Goal: Contribute content: Contribute content

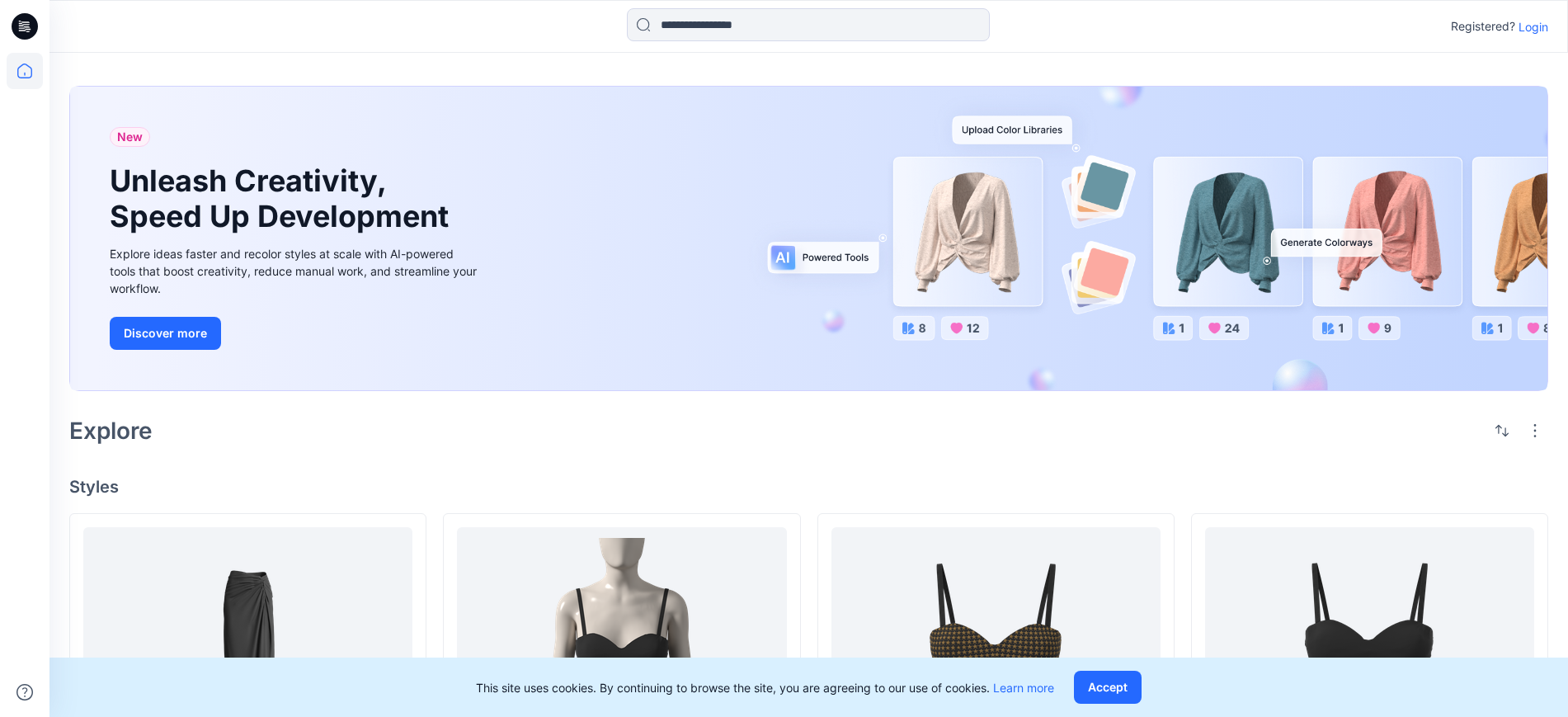
click at [1528, 27] on p "Login" at bounding box center [1533, 27] width 30 height 18
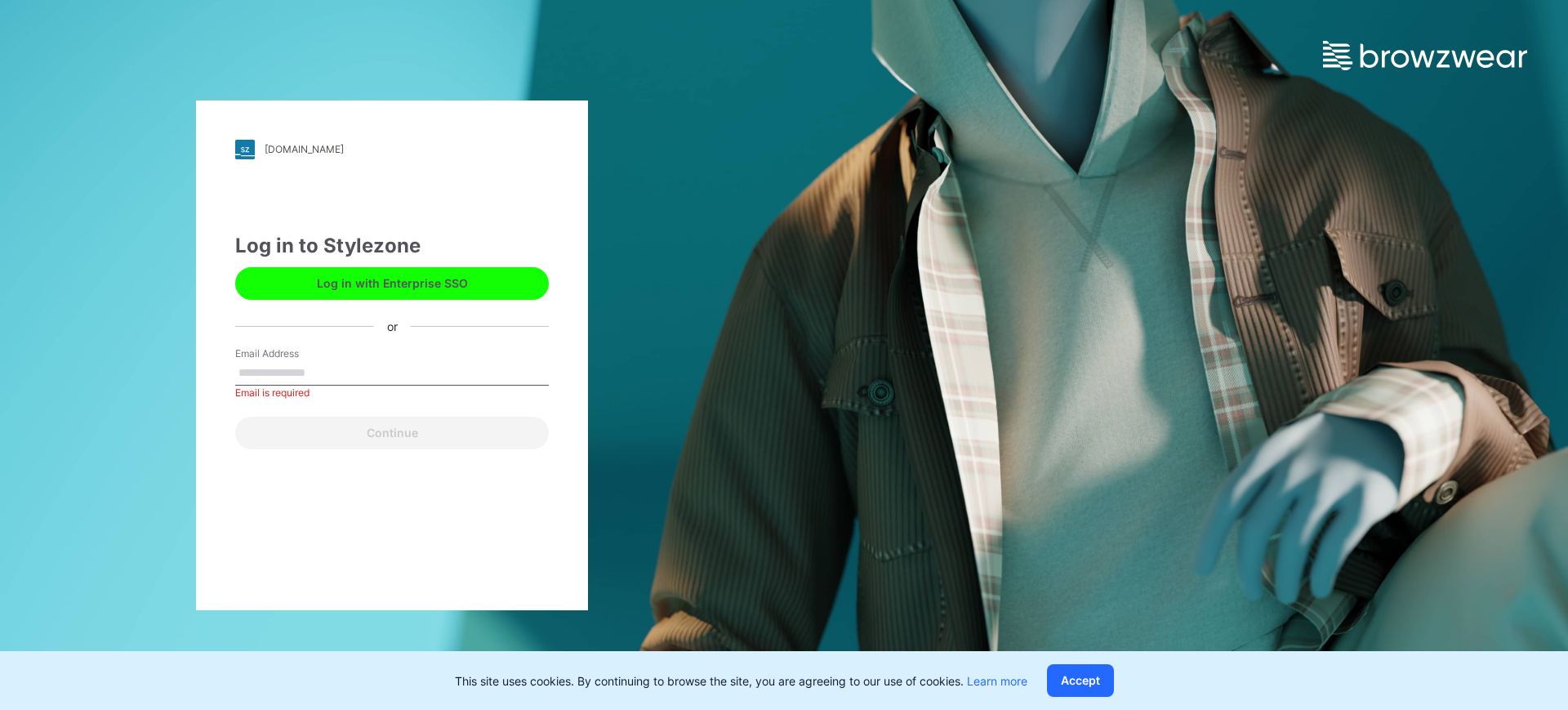
click at [0, 265] on div "polytropon.stylezone.com Loading... Log in to Stylezone Log in with Enterprise …" at bounding box center [392, 355] width 784 height 710
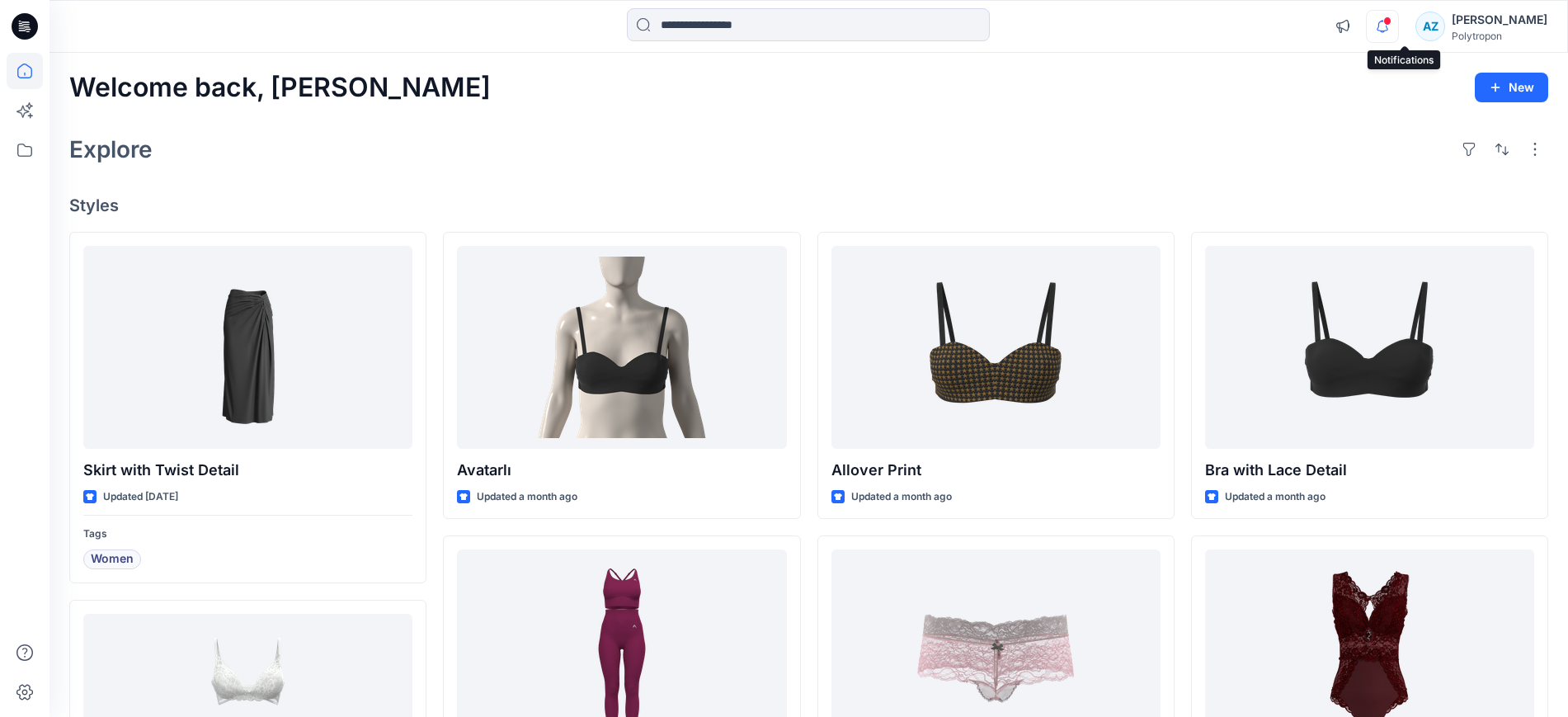
click at [1388, 30] on icon "button" at bounding box center [1382, 26] width 12 height 11
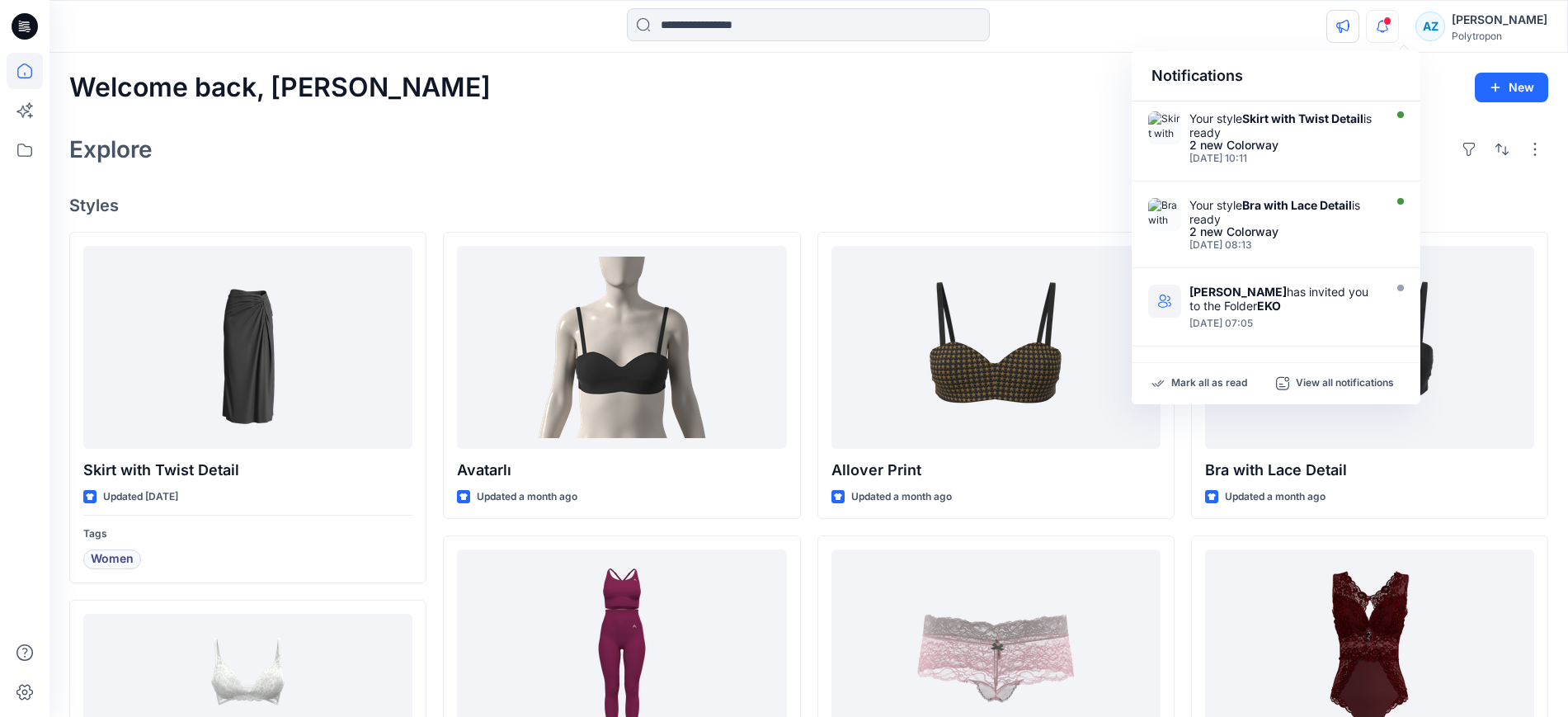
click at [1349, 22] on icon "button" at bounding box center [1342, 27] width 13 height 13
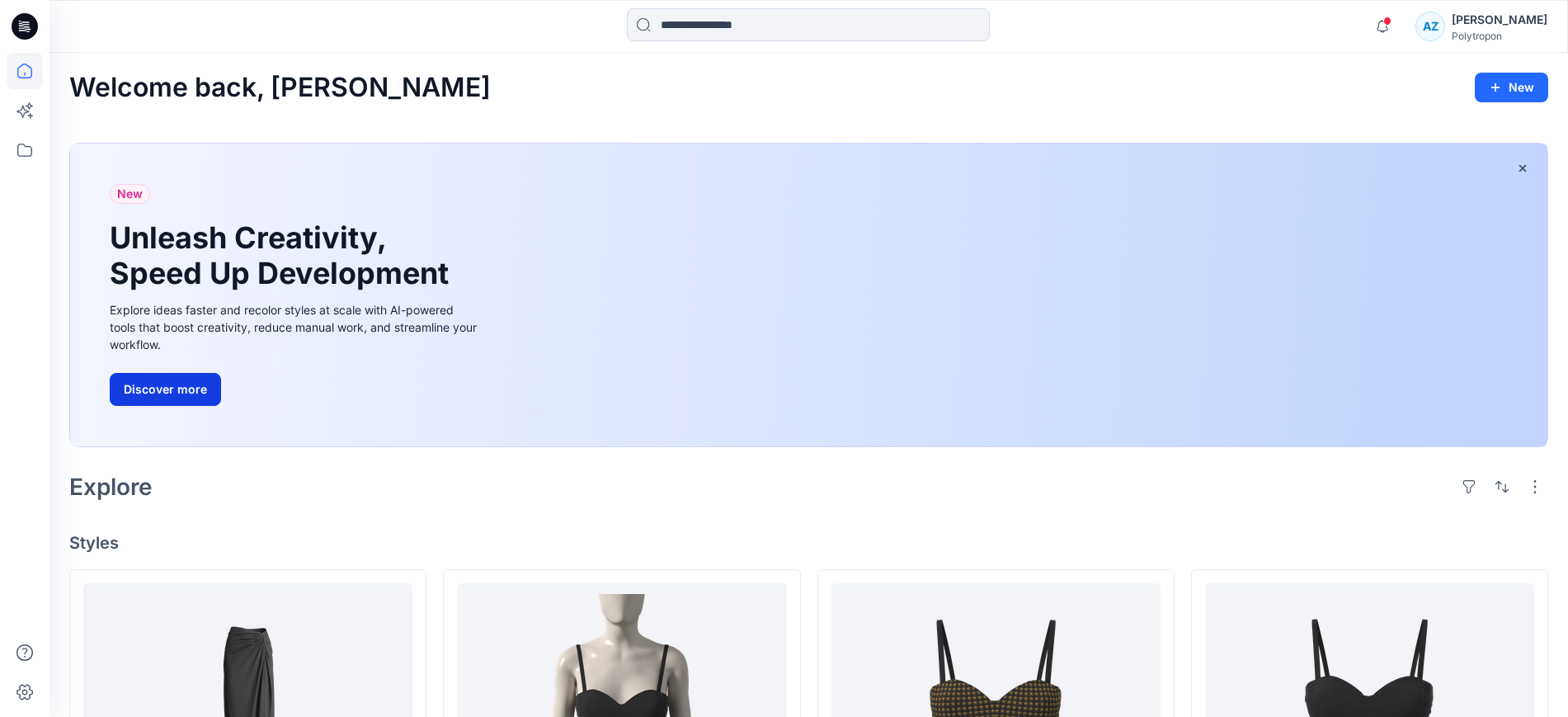
click at [162, 387] on button "Discover more" at bounding box center [166, 389] width 112 height 33
click at [32, 655] on icon at bounding box center [25, 653] width 17 height 17
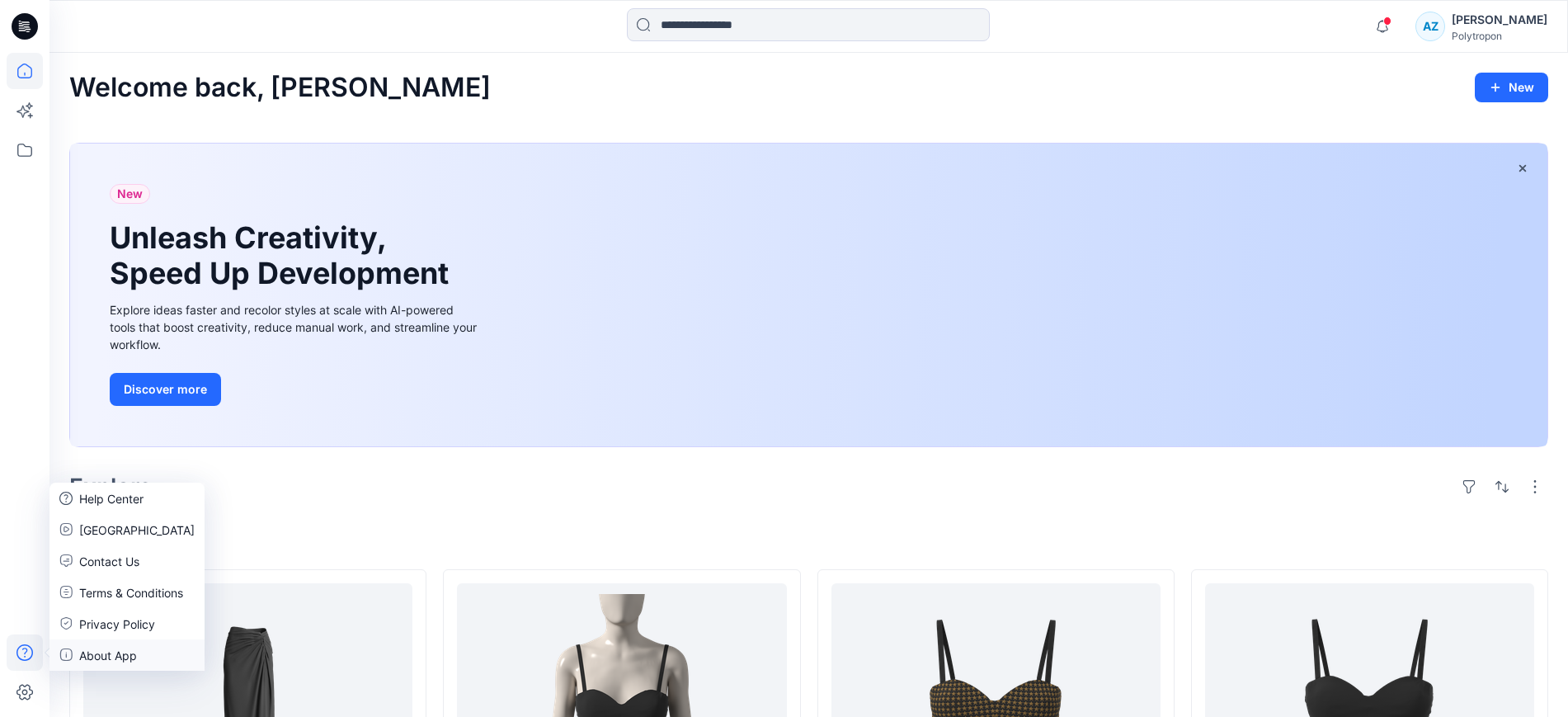
click at [98, 659] on p "About App" at bounding box center [107, 655] width 57 height 18
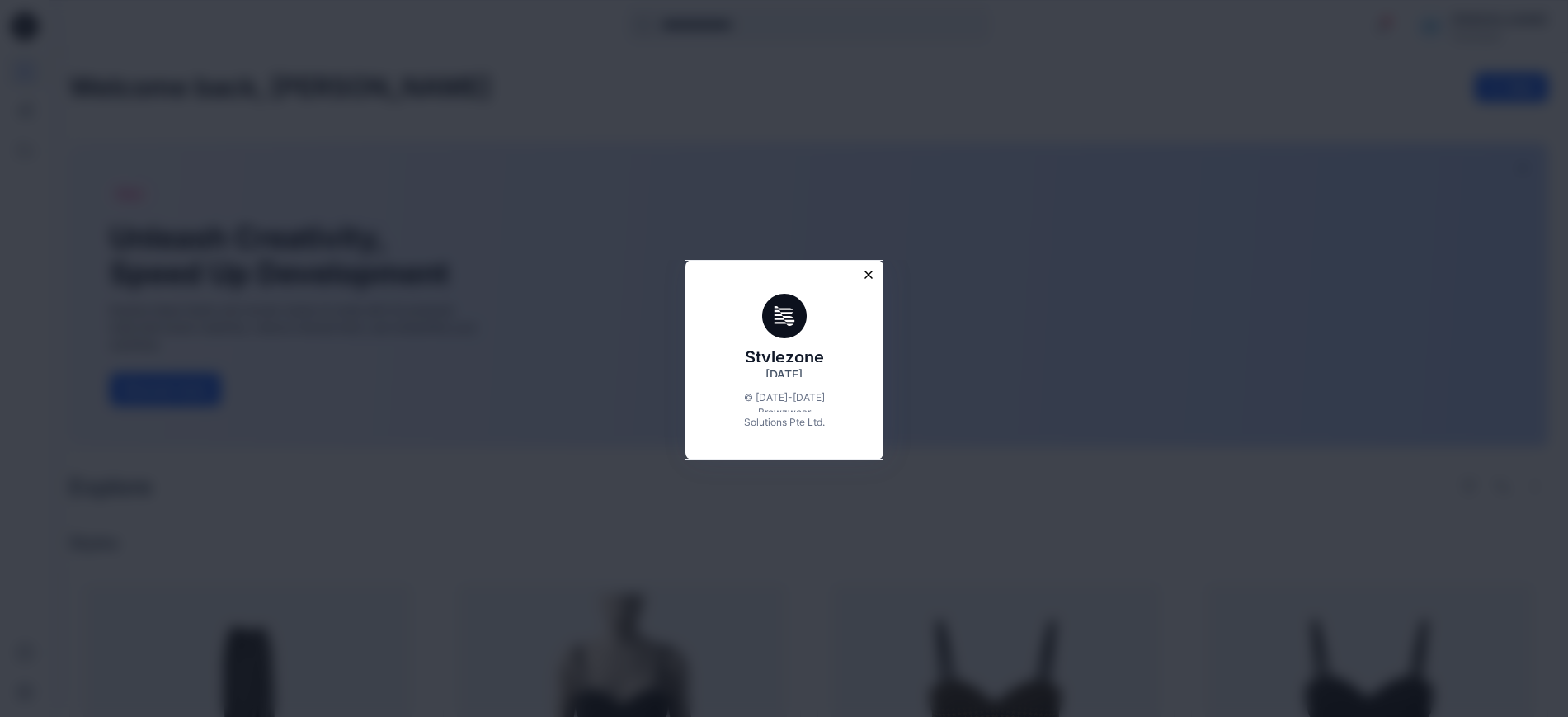
click at [571, 483] on div "Stylezone 6.8.32 © 2014-2025 Browzwear Solutions Pte Ltd." at bounding box center [784, 619] width 1568 height 717
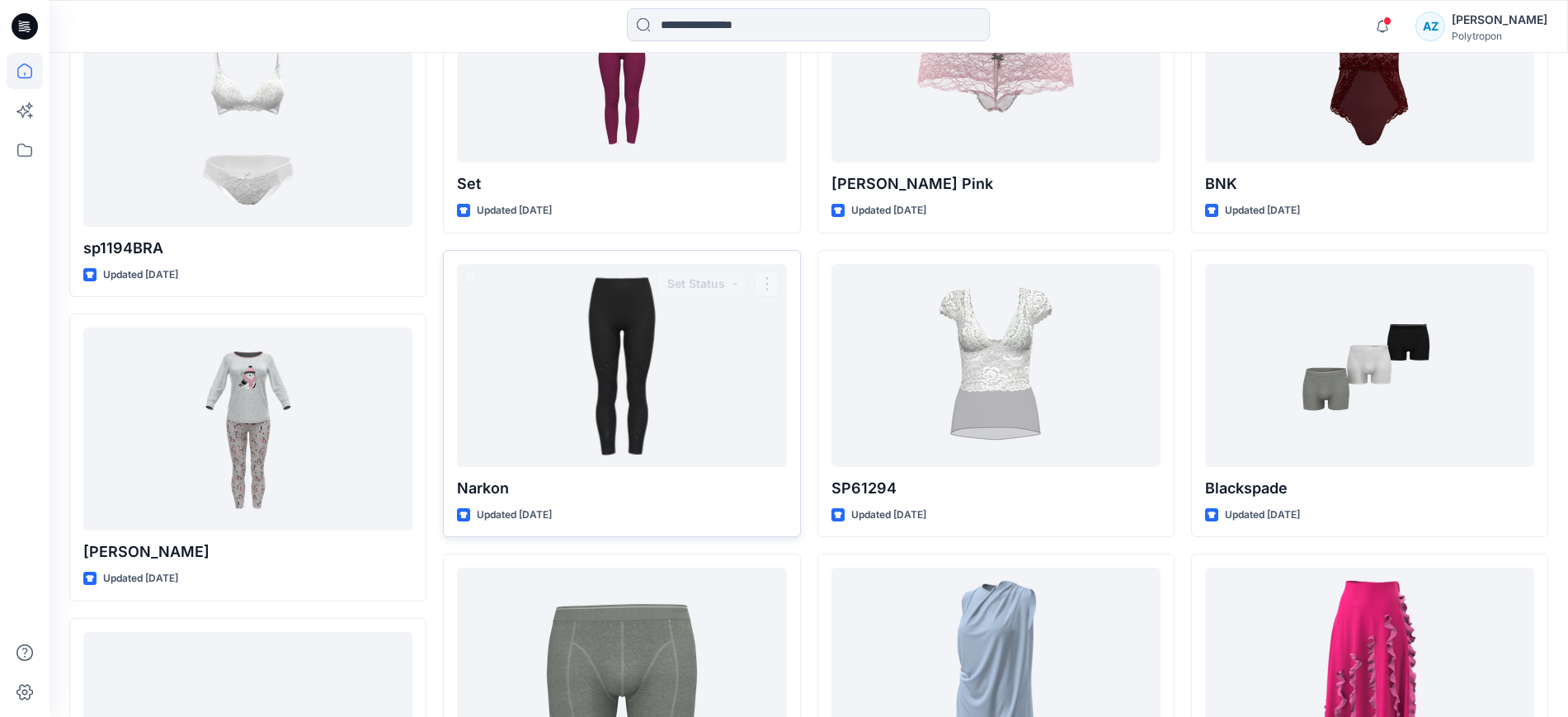
scroll to position [1341, 0]
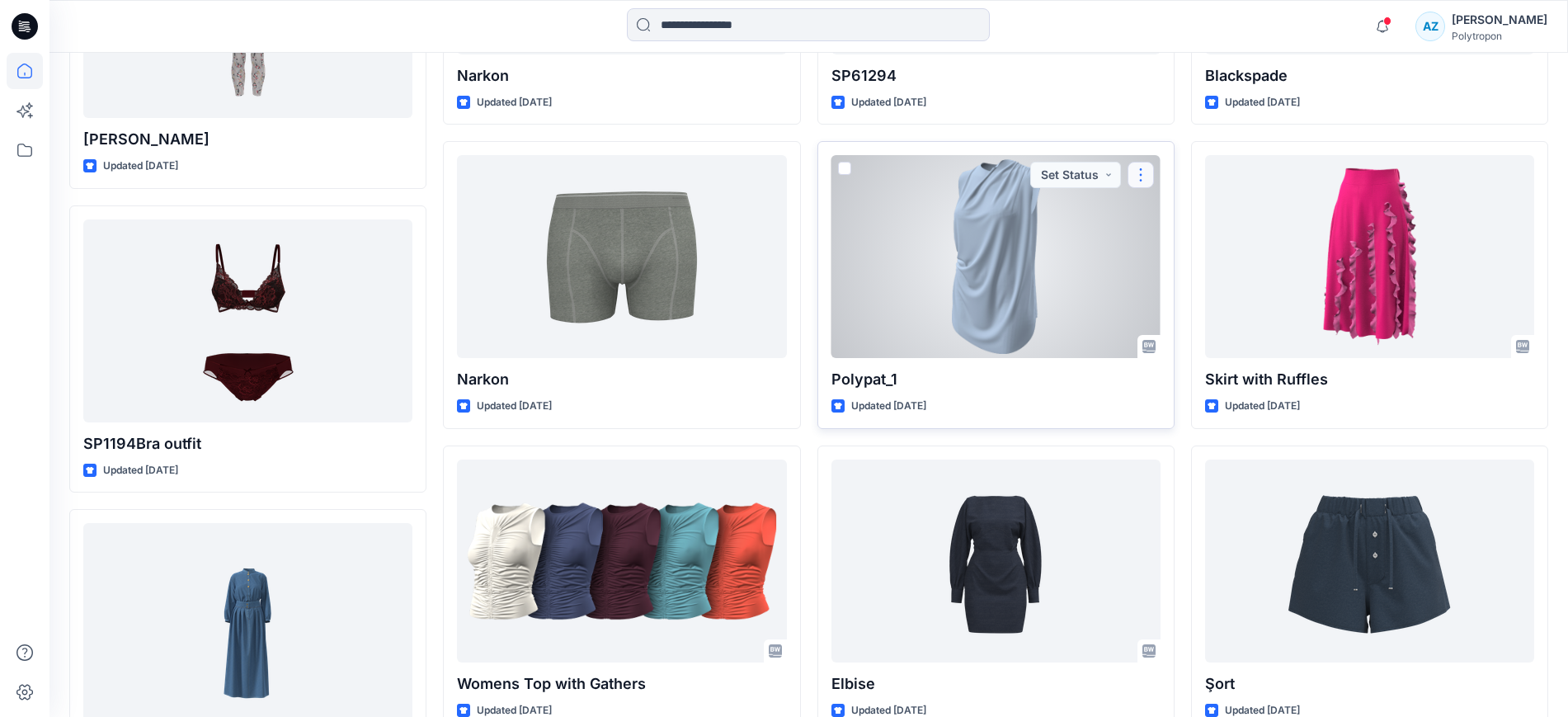
click at [1148, 175] on button "button" at bounding box center [1141, 175] width 27 height 27
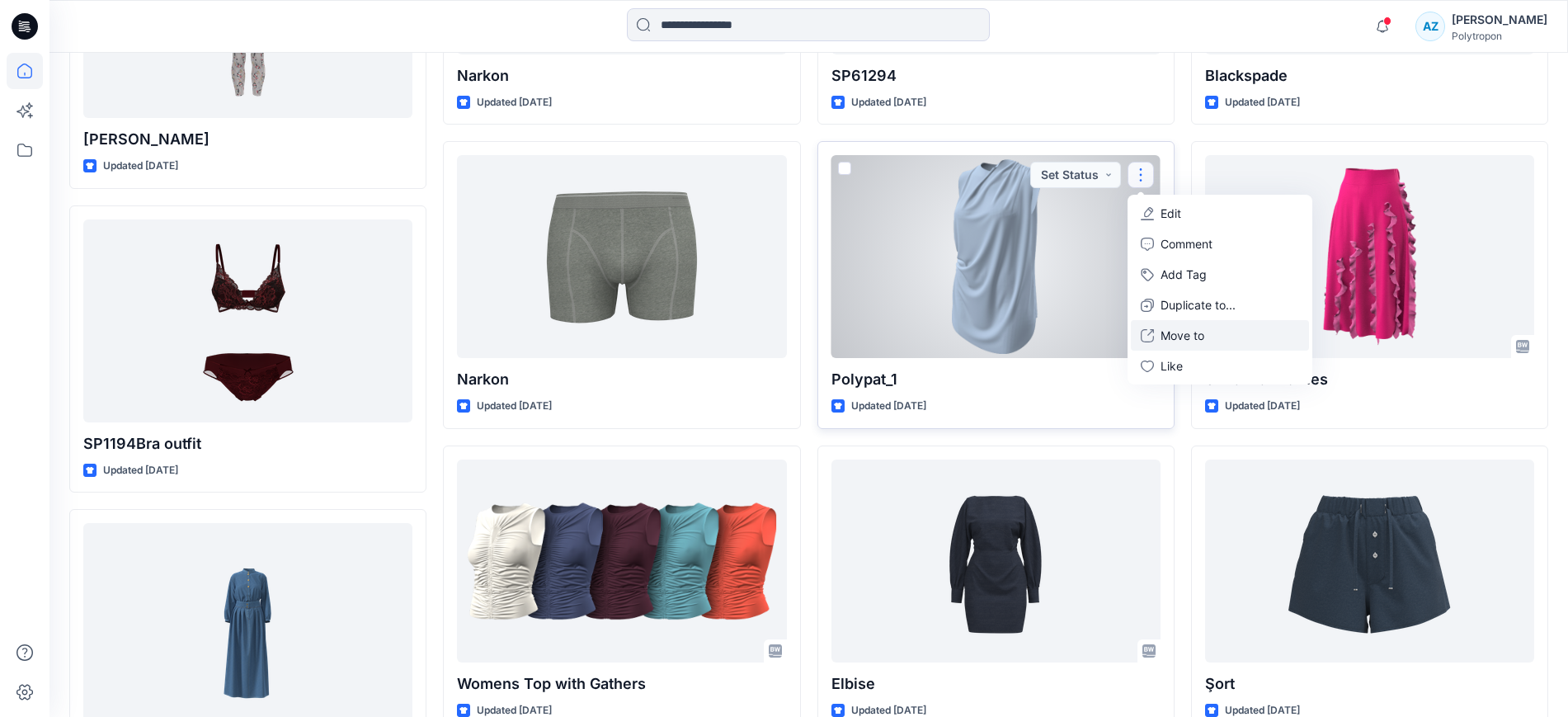
click at [1186, 338] on p "Move to" at bounding box center [1182, 335] width 43 height 18
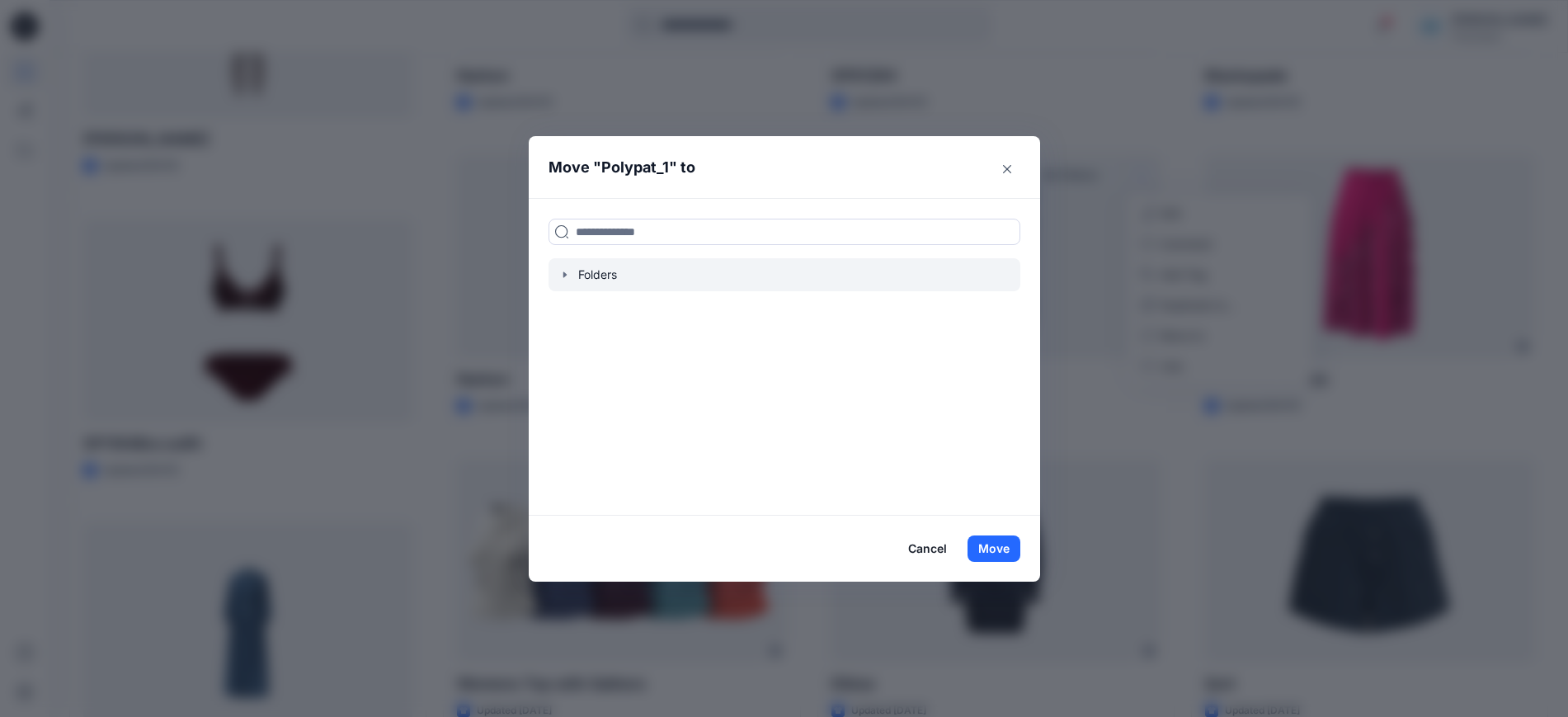
click at [608, 270] on div at bounding box center [784, 275] width 472 height 33
click at [567, 273] on icon "button" at bounding box center [565, 275] width 13 height 13
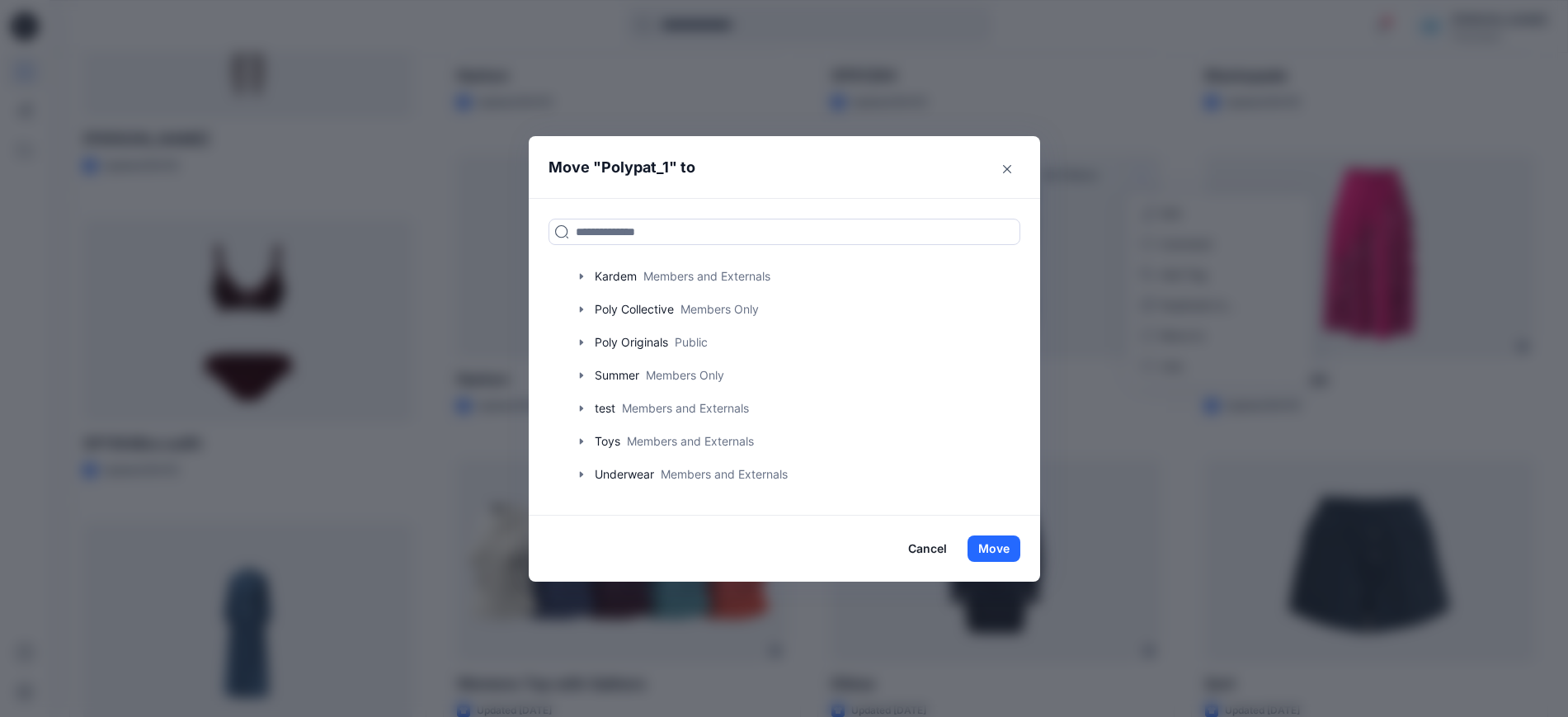
scroll to position [225, 0]
click at [1011, 170] on icon "Close" at bounding box center [1007, 169] width 8 height 8
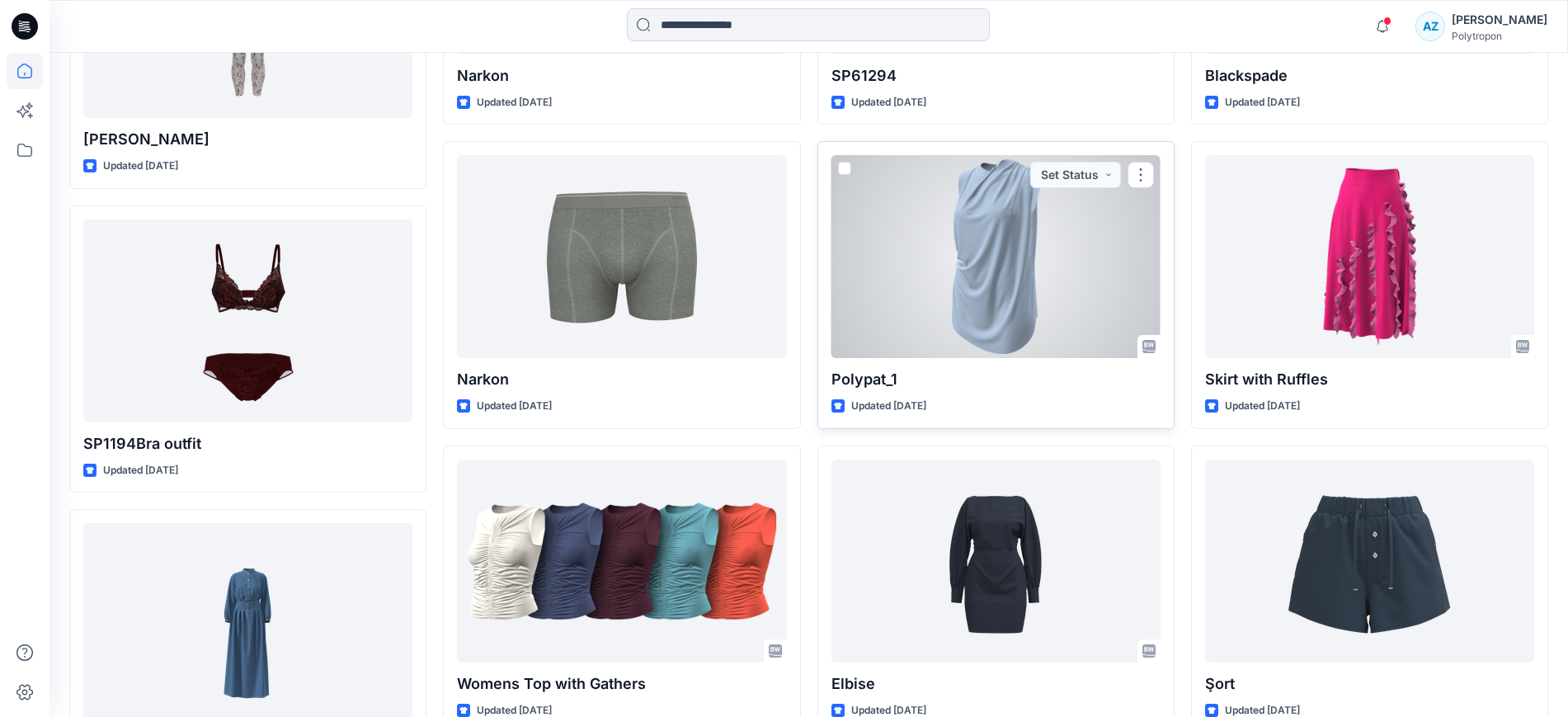
click at [997, 233] on div at bounding box center [996, 256] width 329 height 203
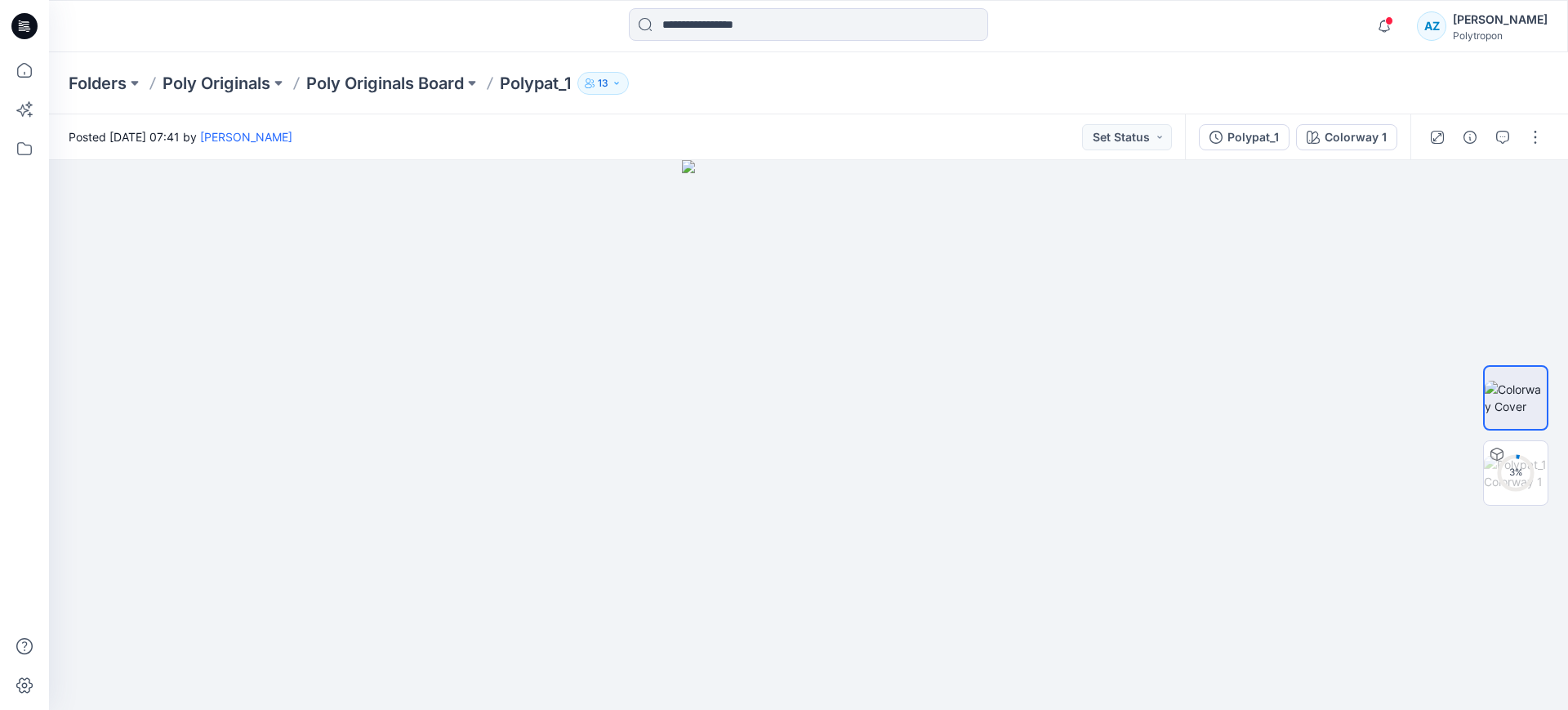
click at [424, 96] on div "Folders Poly Originals Poly Originals Board Polypat_1 13" at bounding box center [808, 83] width 1519 height 62
click at [430, 83] on p "Poly Originals Board" at bounding box center [385, 83] width 158 height 23
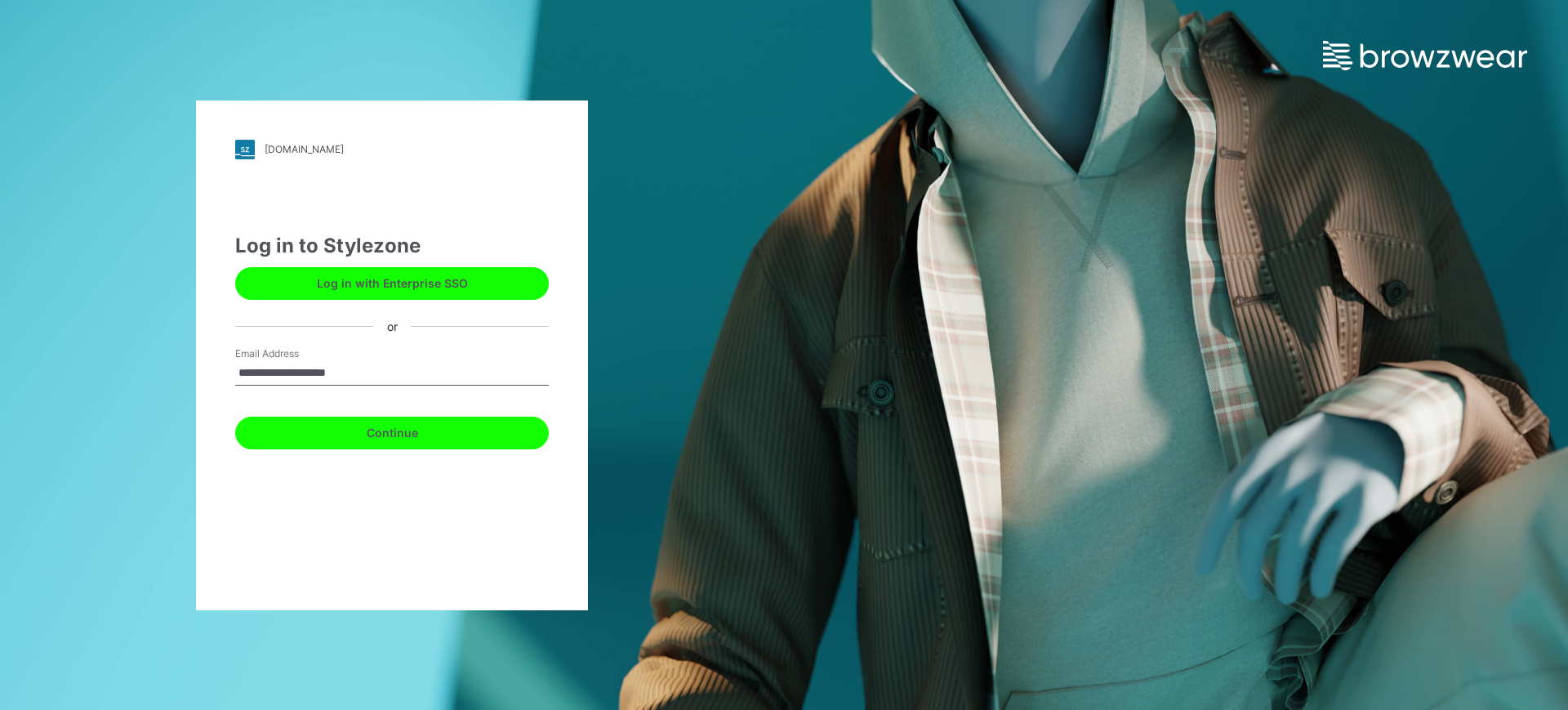
click at [379, 438] on button "Continue" at bounding box center [392, 433] width 314 height 33
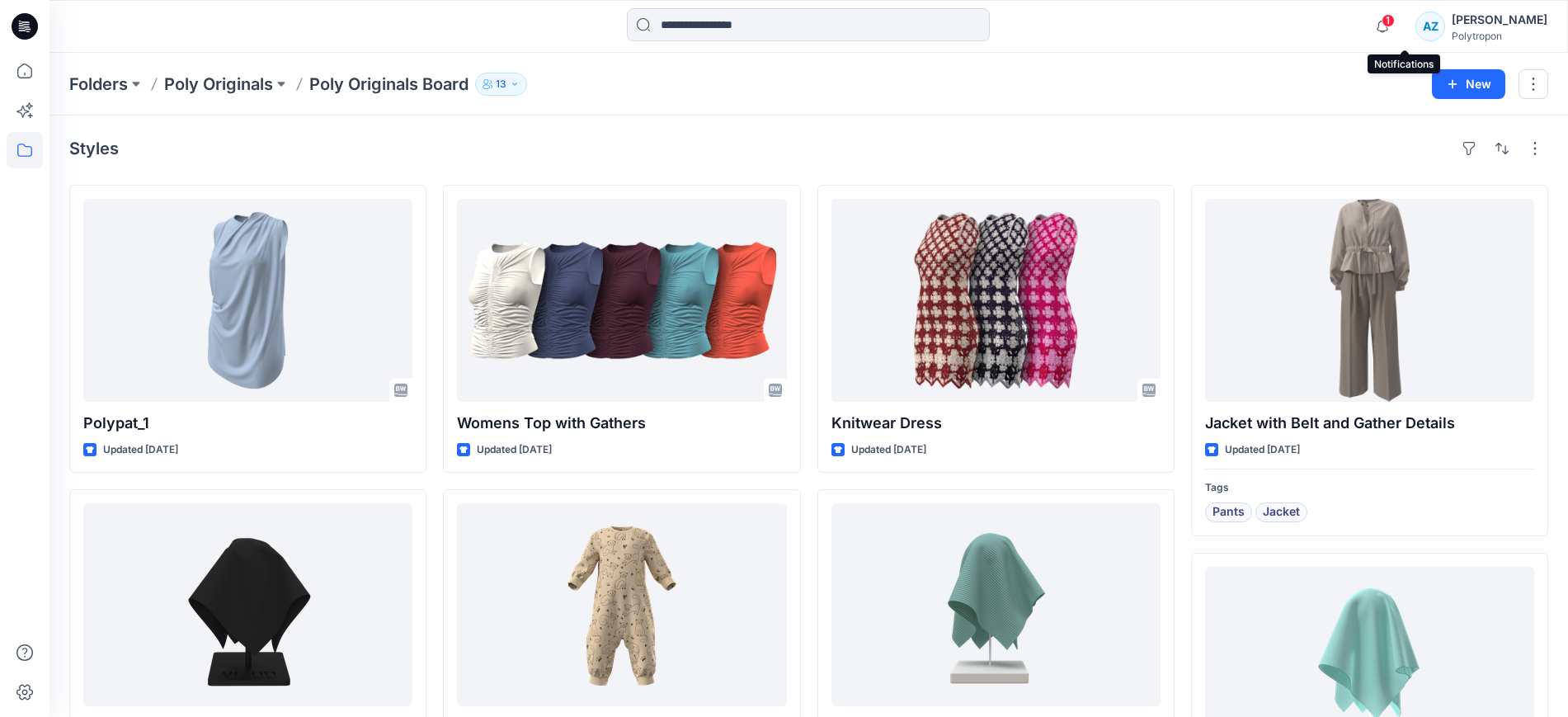
click at [1395, 24] on span "1" at bounding box center [1388, 21] width 13 height 13
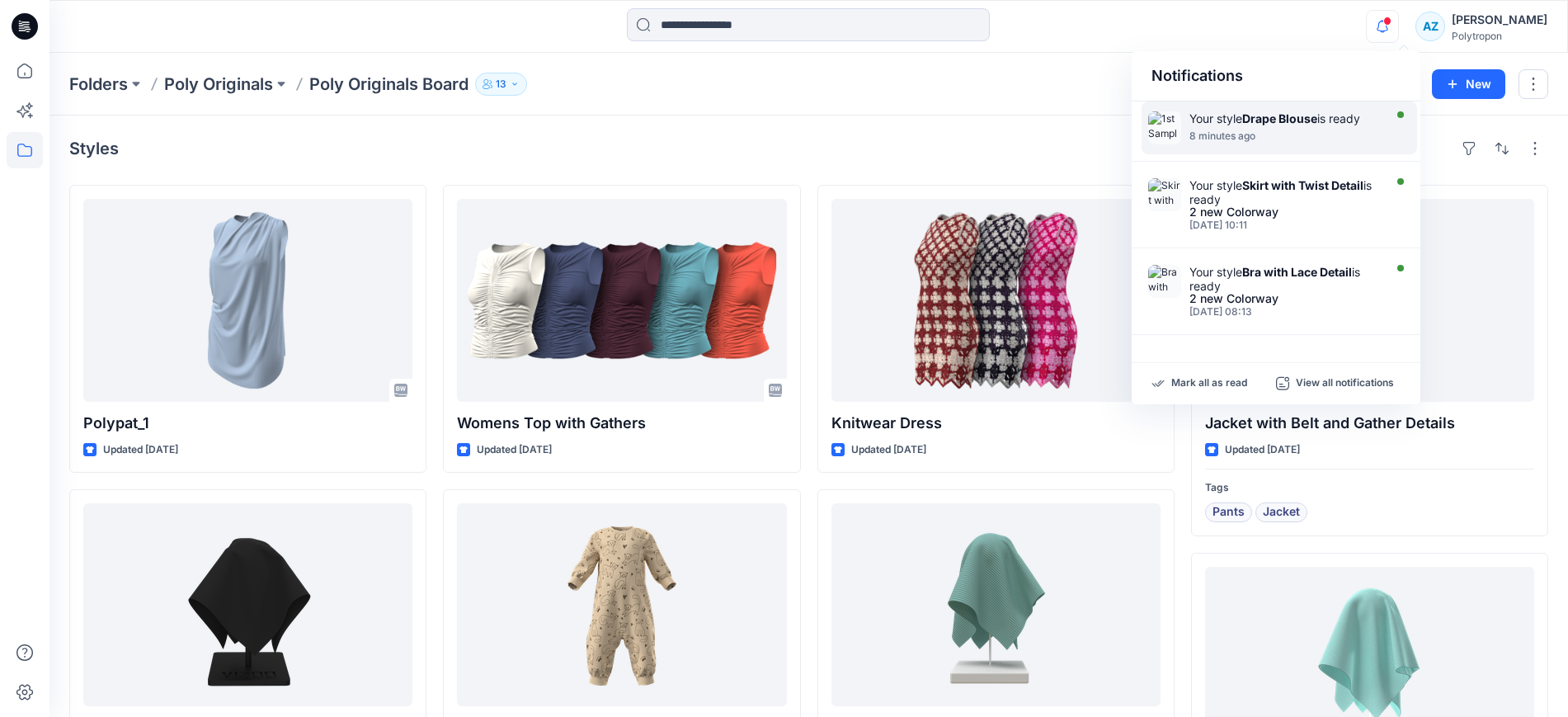
click at [1286, 121] on strong "Drape Blouse" at bounding box center [1280, 118] width 75 height 14
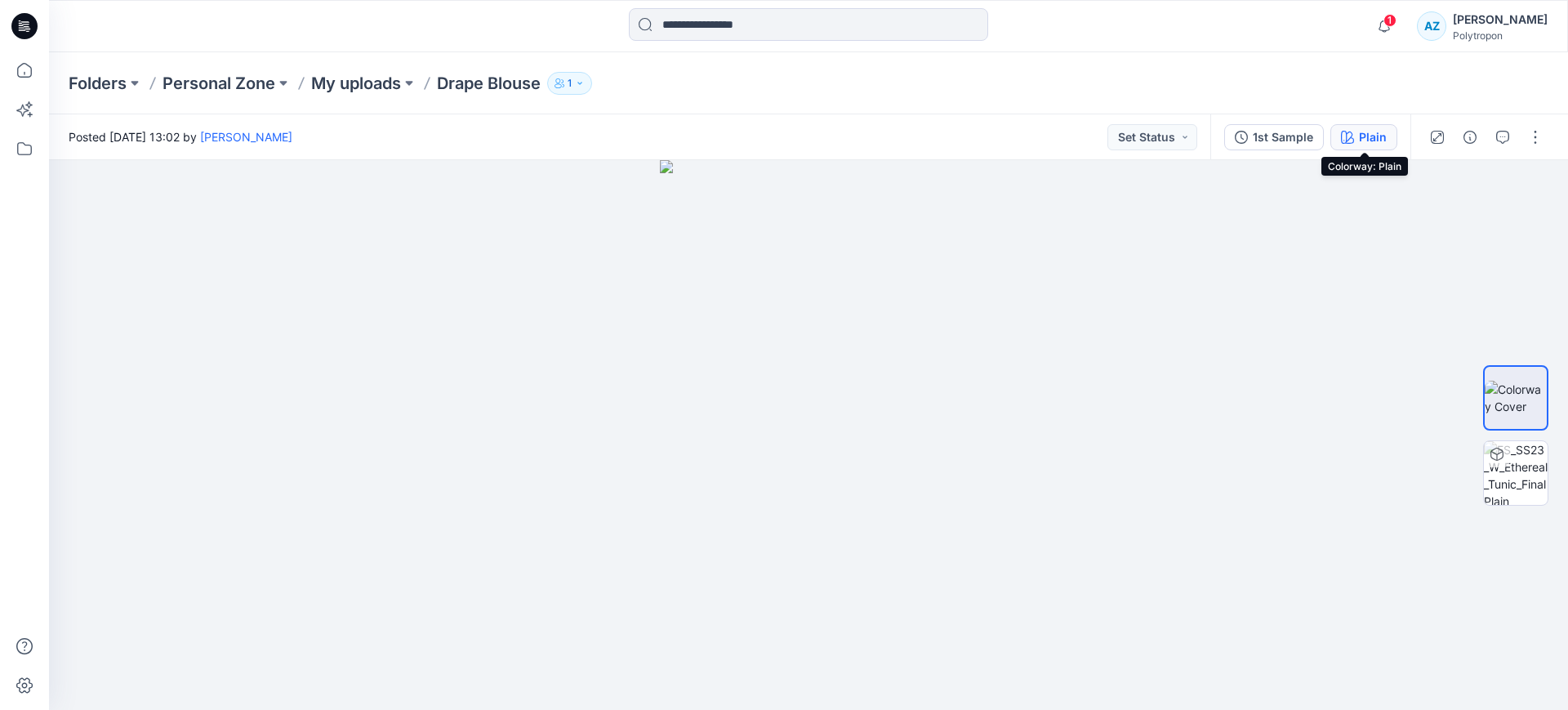
click at [1363, 132] on div "Plain" at bounding box center [1373, 137] width 28 height 18
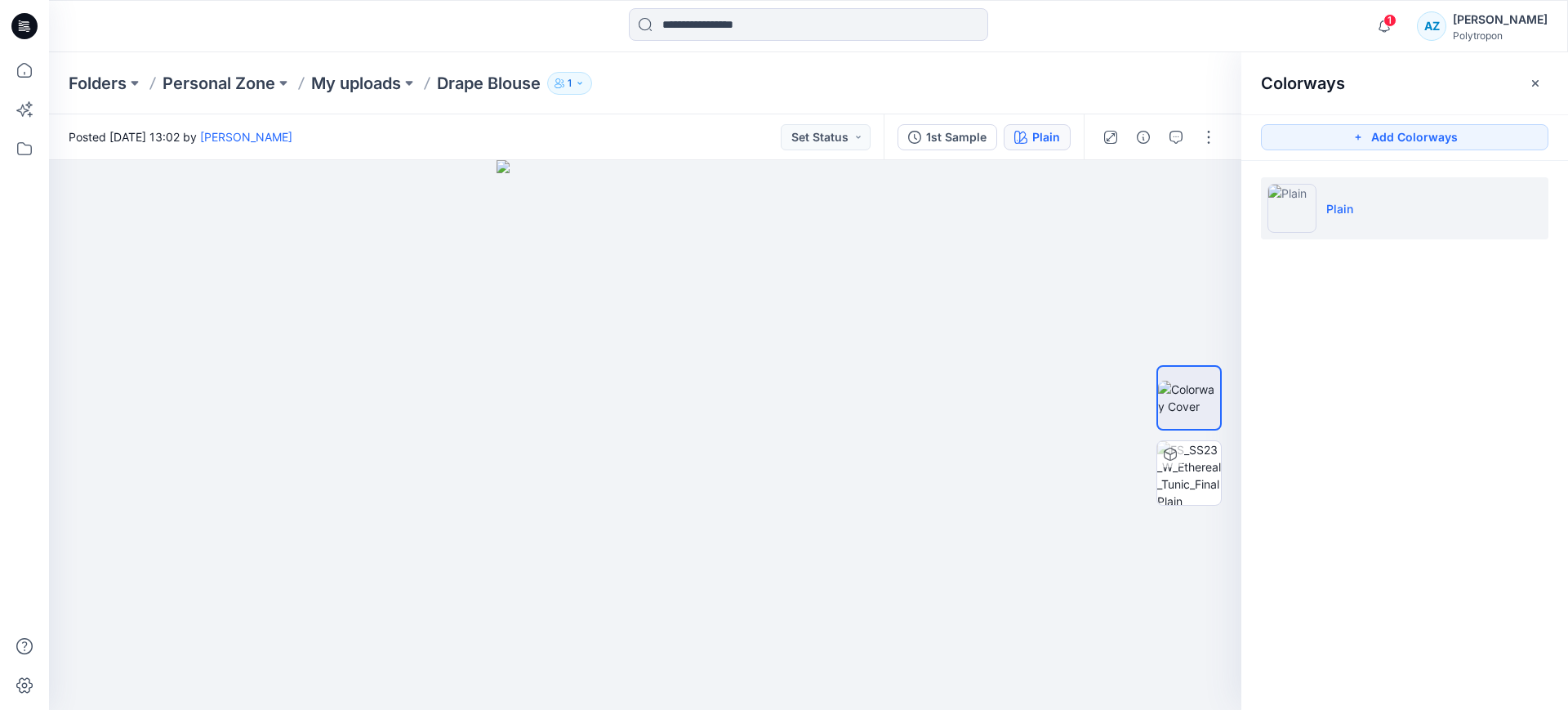
click at [1103, 72] on div "Folders Personal Zone My uploads Drape Blouse 1" at bounding box center [744, 83] width 1353 height 23
click at [1535, 81] on icon "button" at bounding box center [1536, 83] width 7 height 7
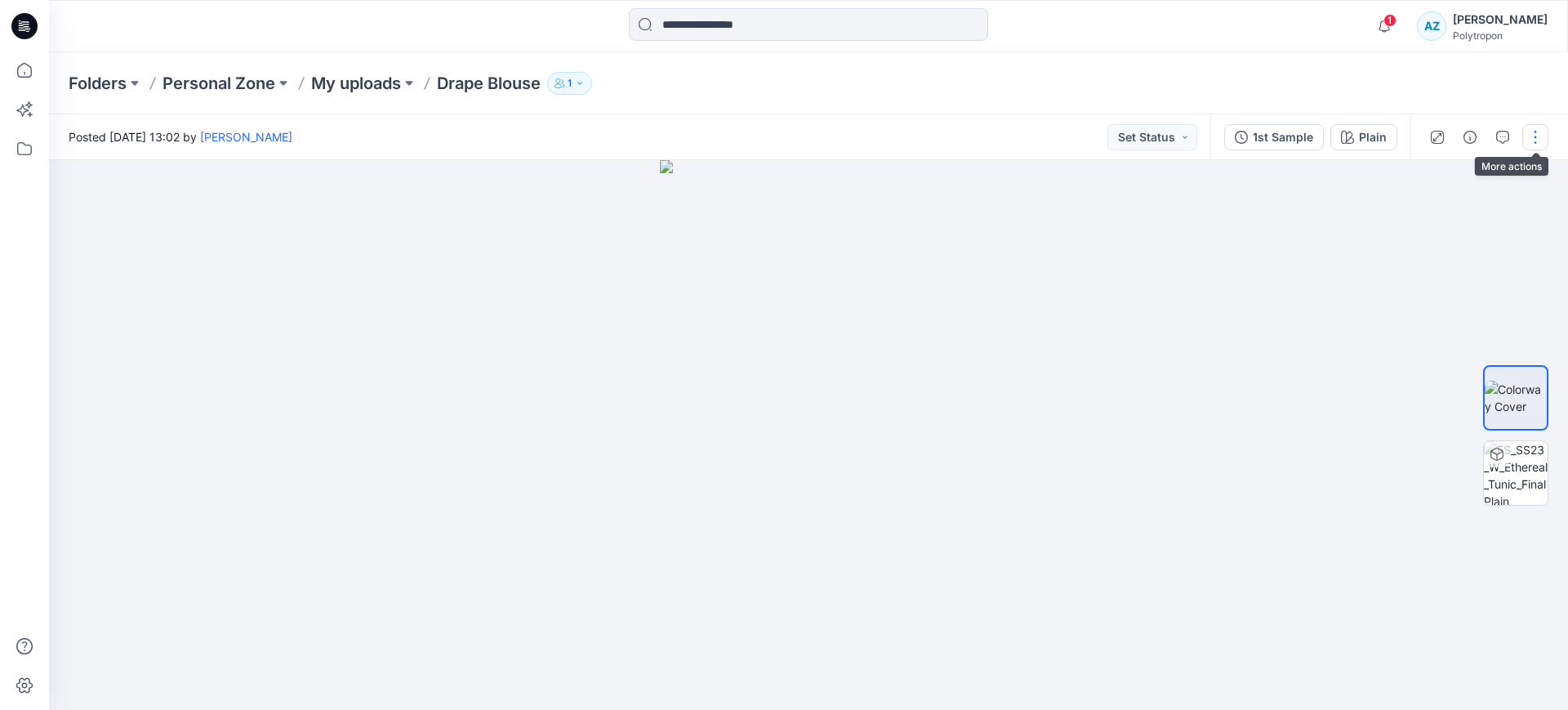
click at [1533, 139] on button "button" at bounding box center [1536, 137] width 26 height 26
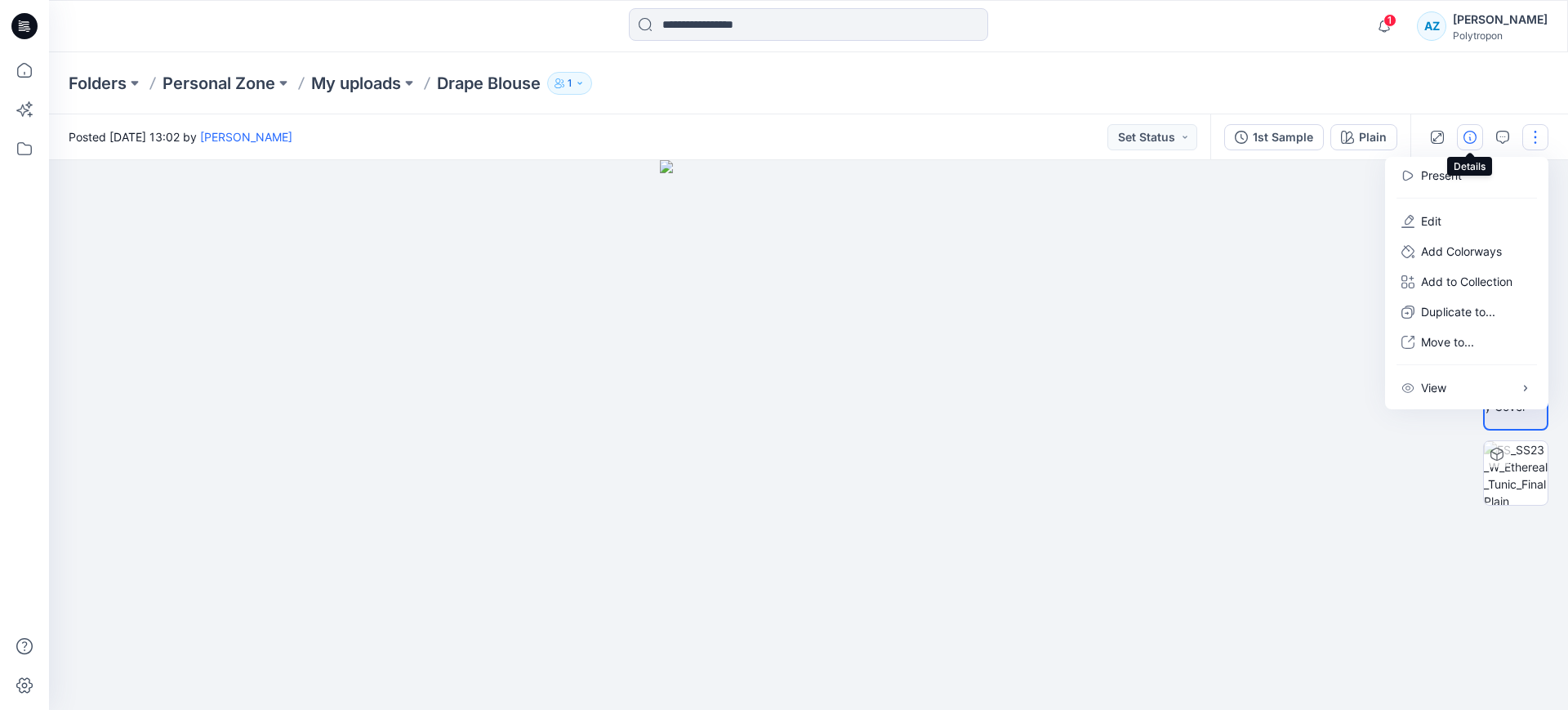
click at [1477, 140] on button "button" at bounding box center [1471, 137] width 26 height 26
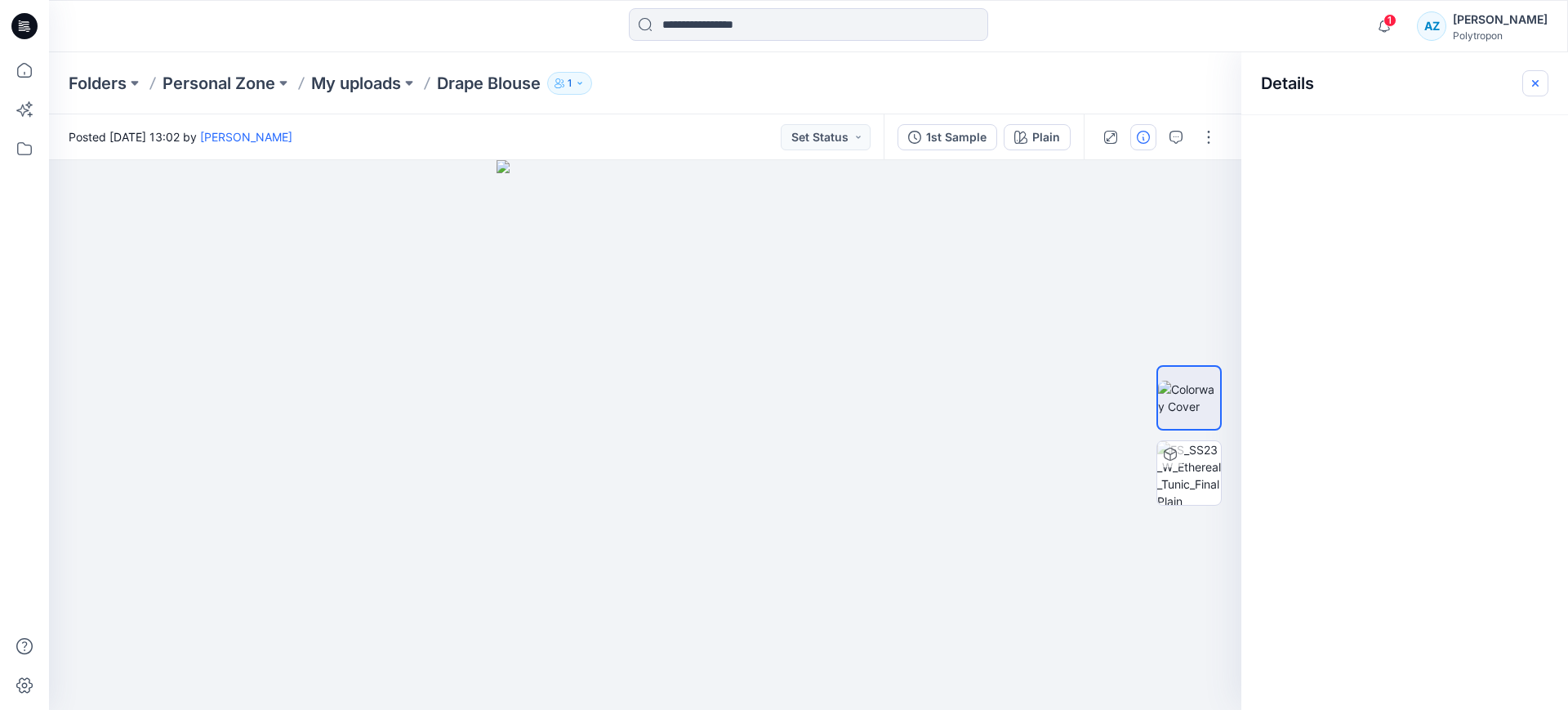
click at [1536, 82] on icon "button" at bounding box center [1536, 83] width 7 height 7
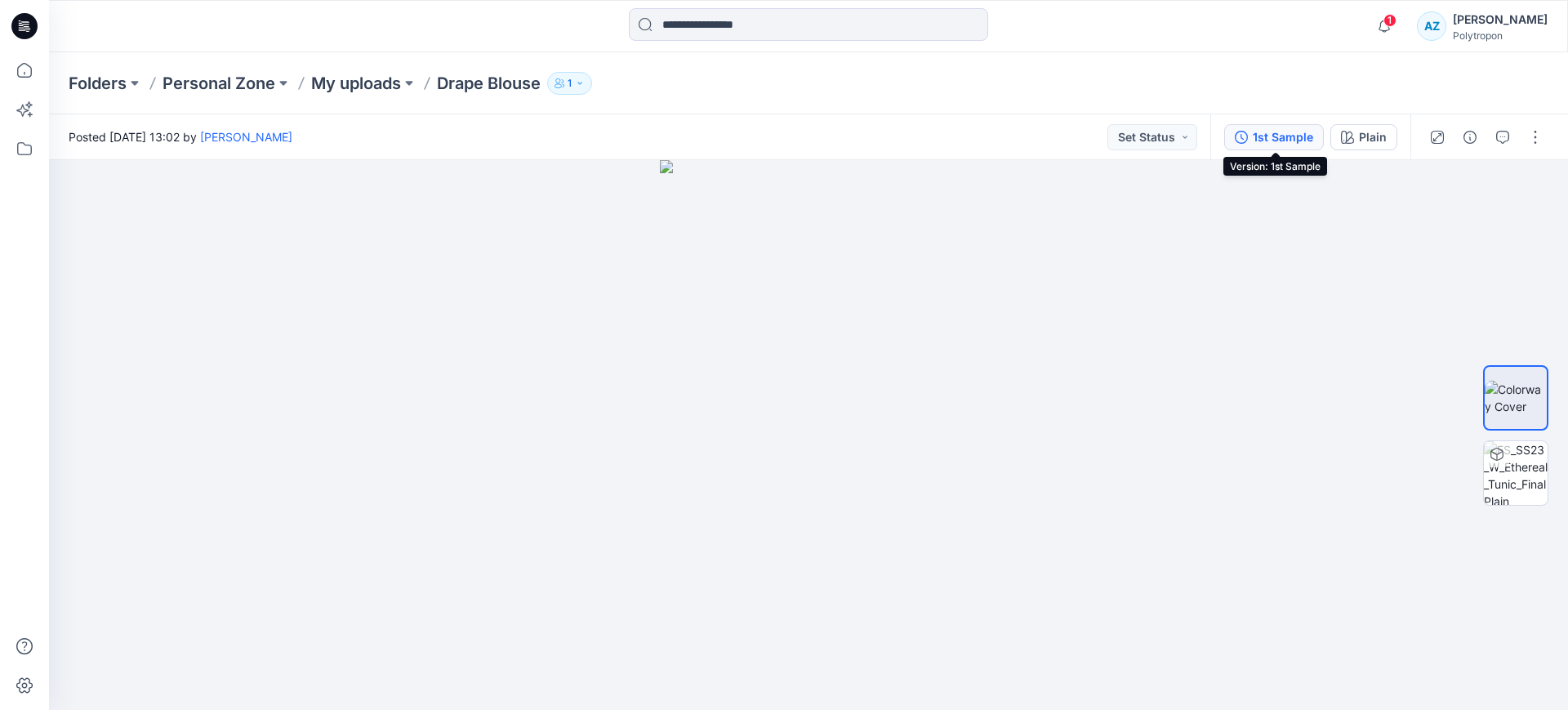
click at [1290, 137] on div "1st Sample" at bounding box center [1282, 137] width 60 height 18
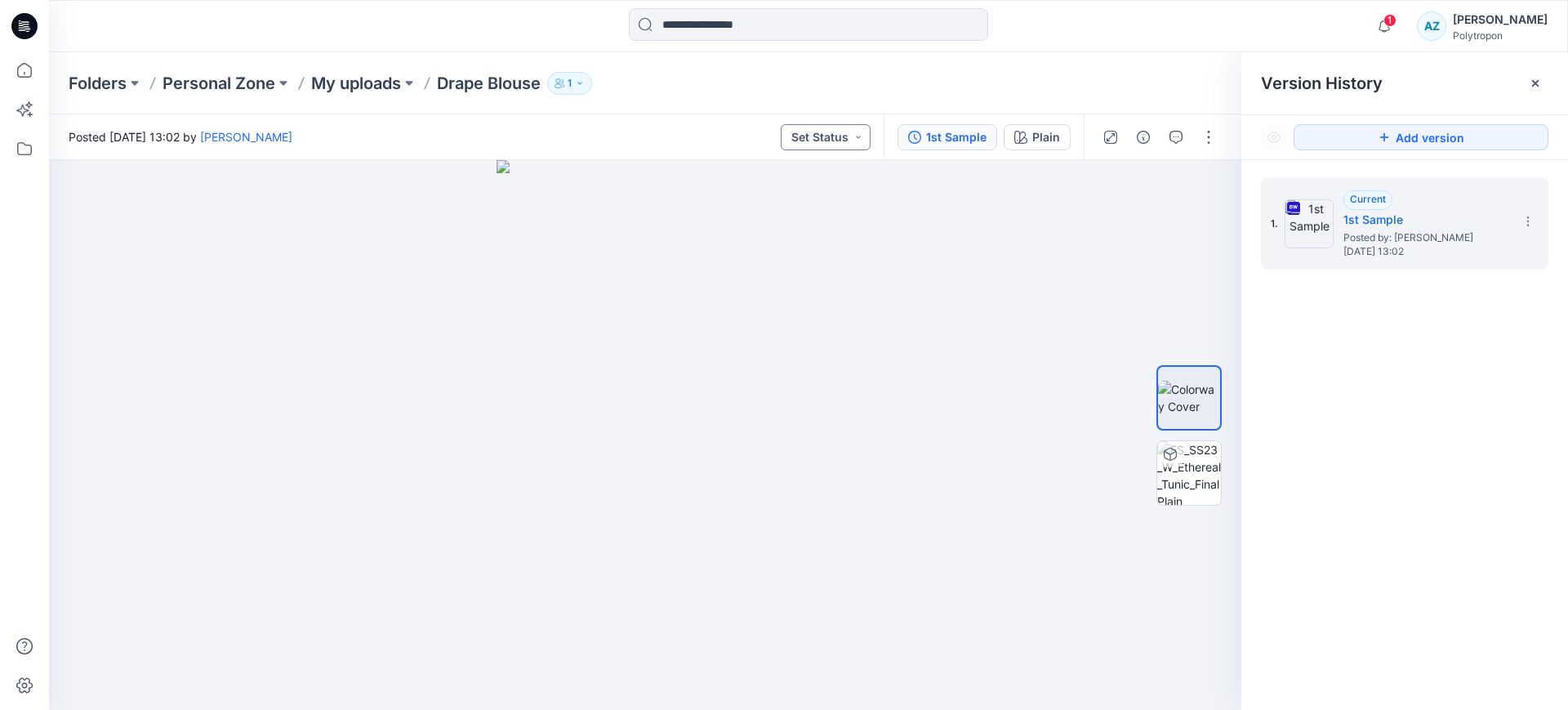
click at [853, 131] on button "Set Status" at bounding box center [825, 137] width 90 height 26
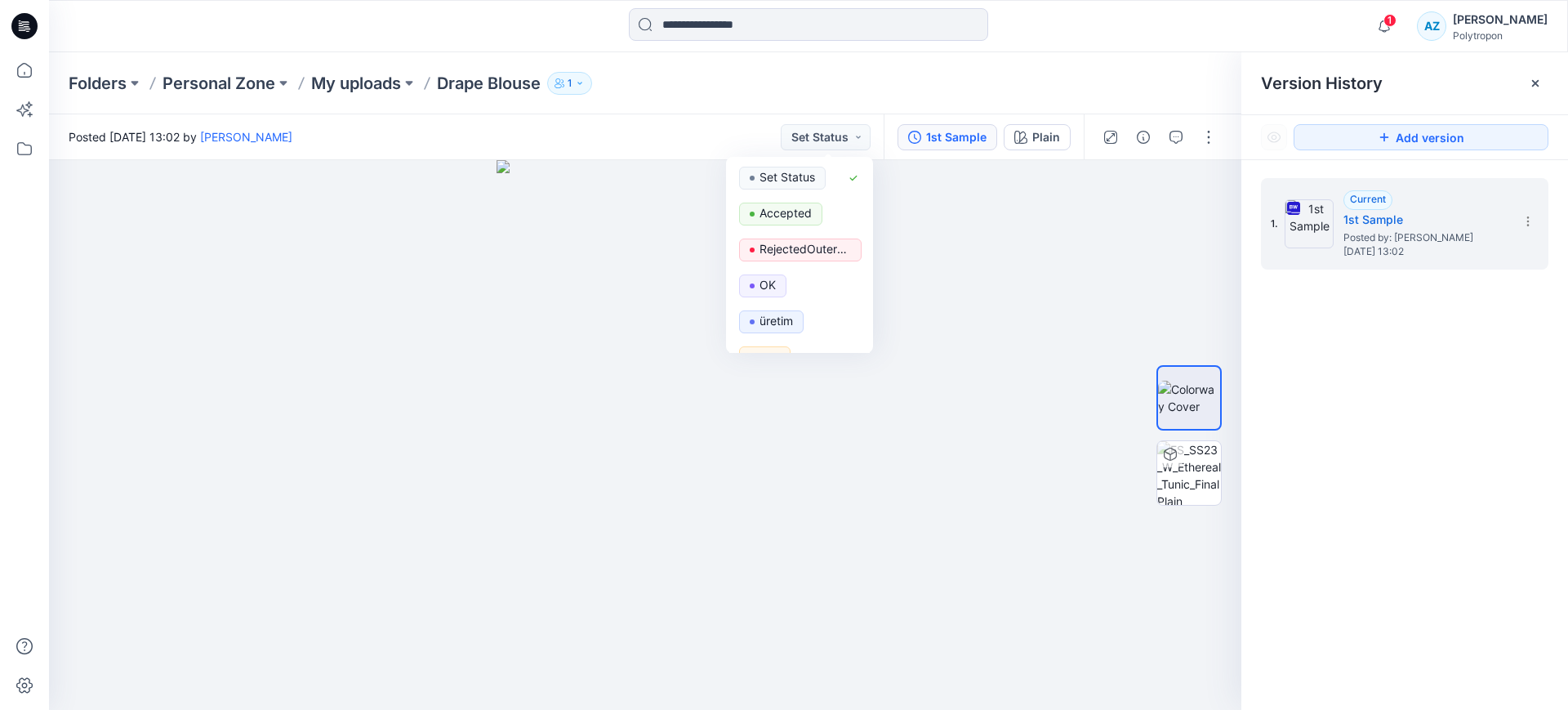
click at [976, 74] on div "Folders Personal Zone My uploads Drape Blouse 1" at bounding box center [744, 83] width 1353 height 23
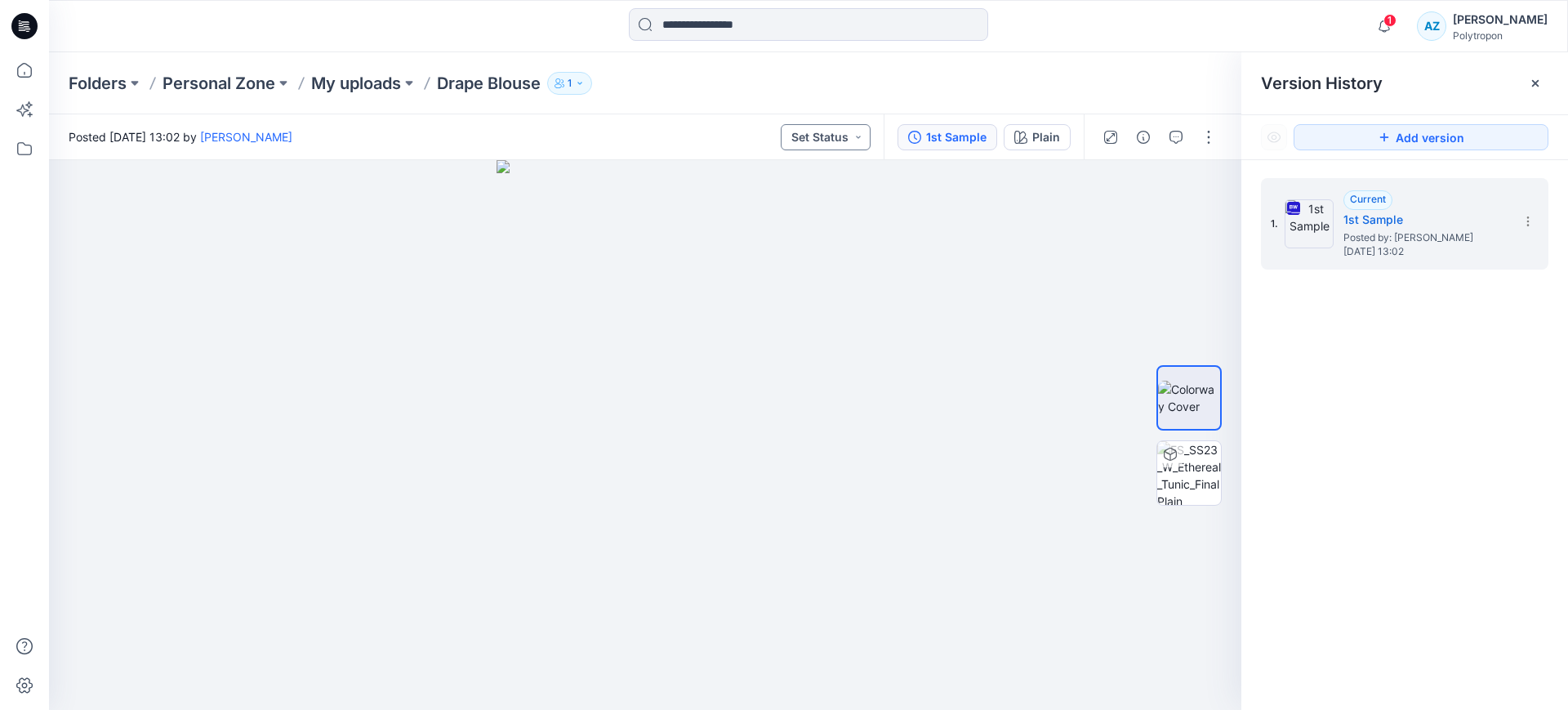
click at [845, 131] on button "Set Status" at bounding box center [825, 137] width 90 height 26
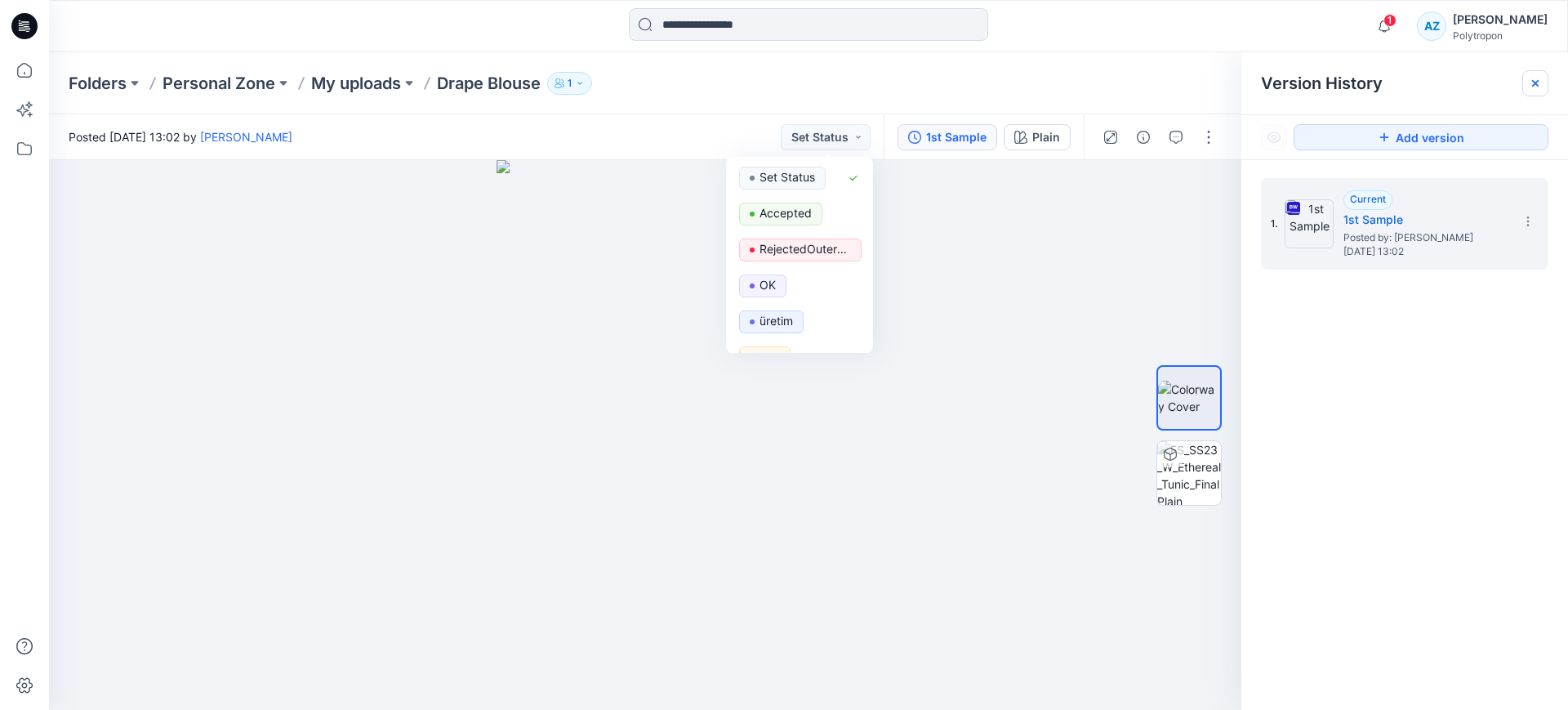
click at [1540, 86] on icon at bounding box center [1536, 83] width 13 height 13
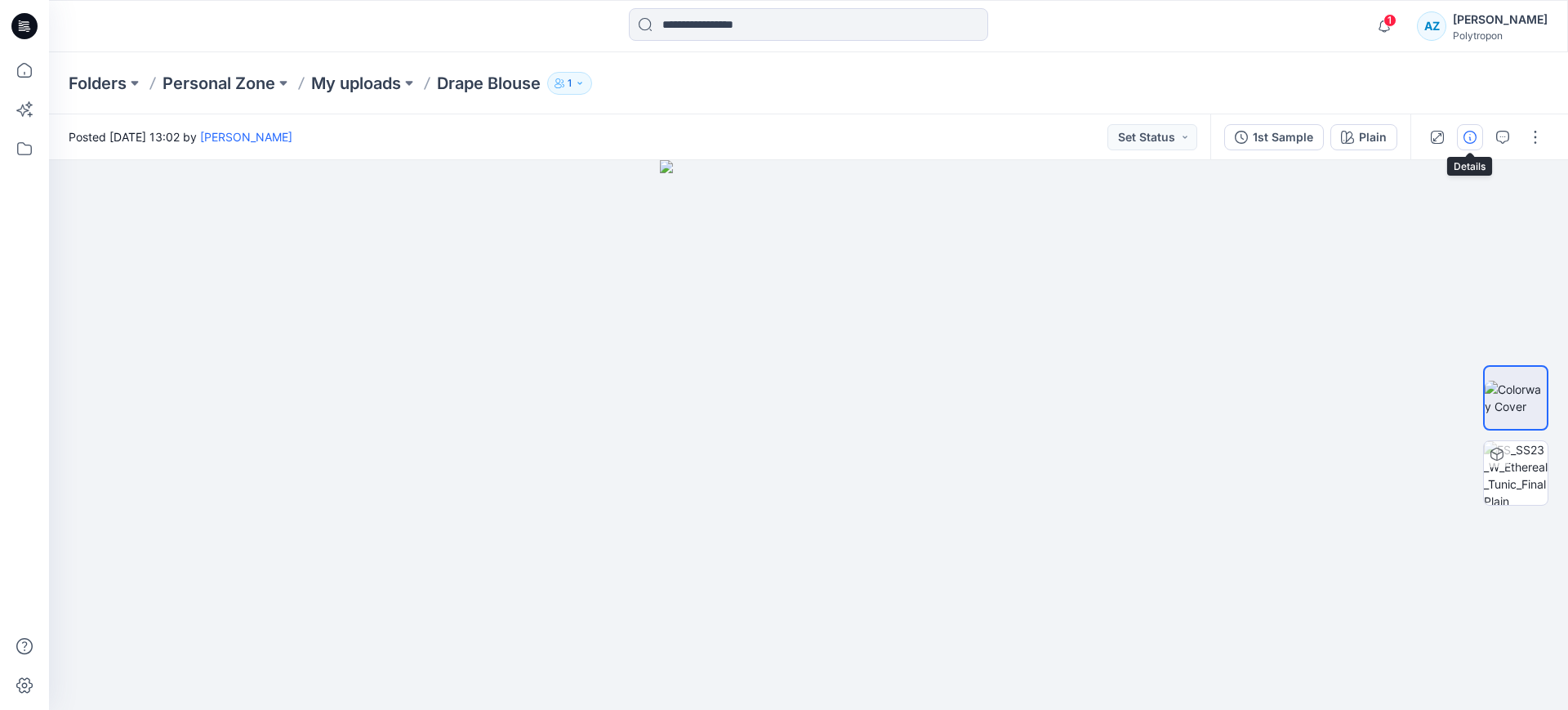
click at [1466, 135] on icon "button" at bounding box center [1471, 137] width 13 height 13
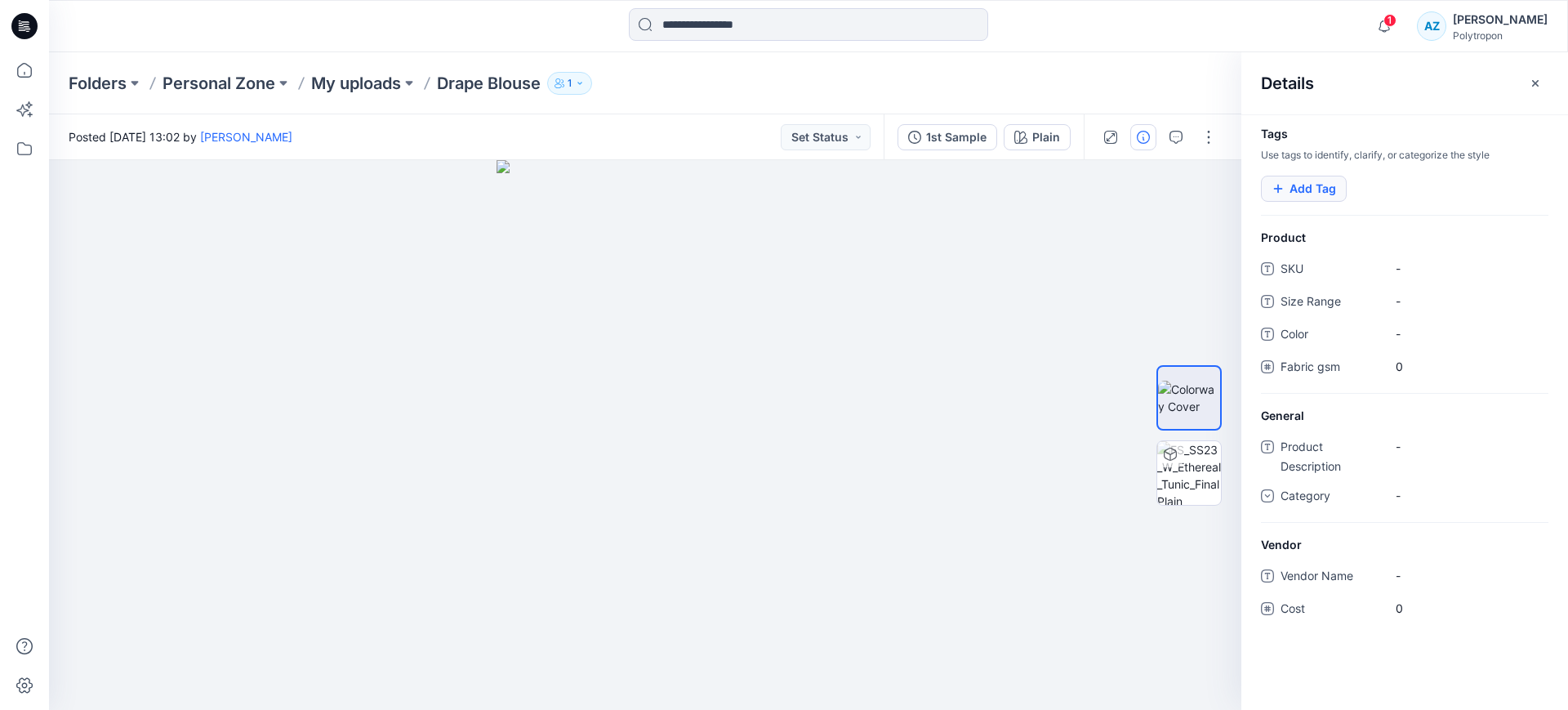
click at [1321, 190] on button "Add Tag" at bounding box center [1304, 189] width 86 height 26
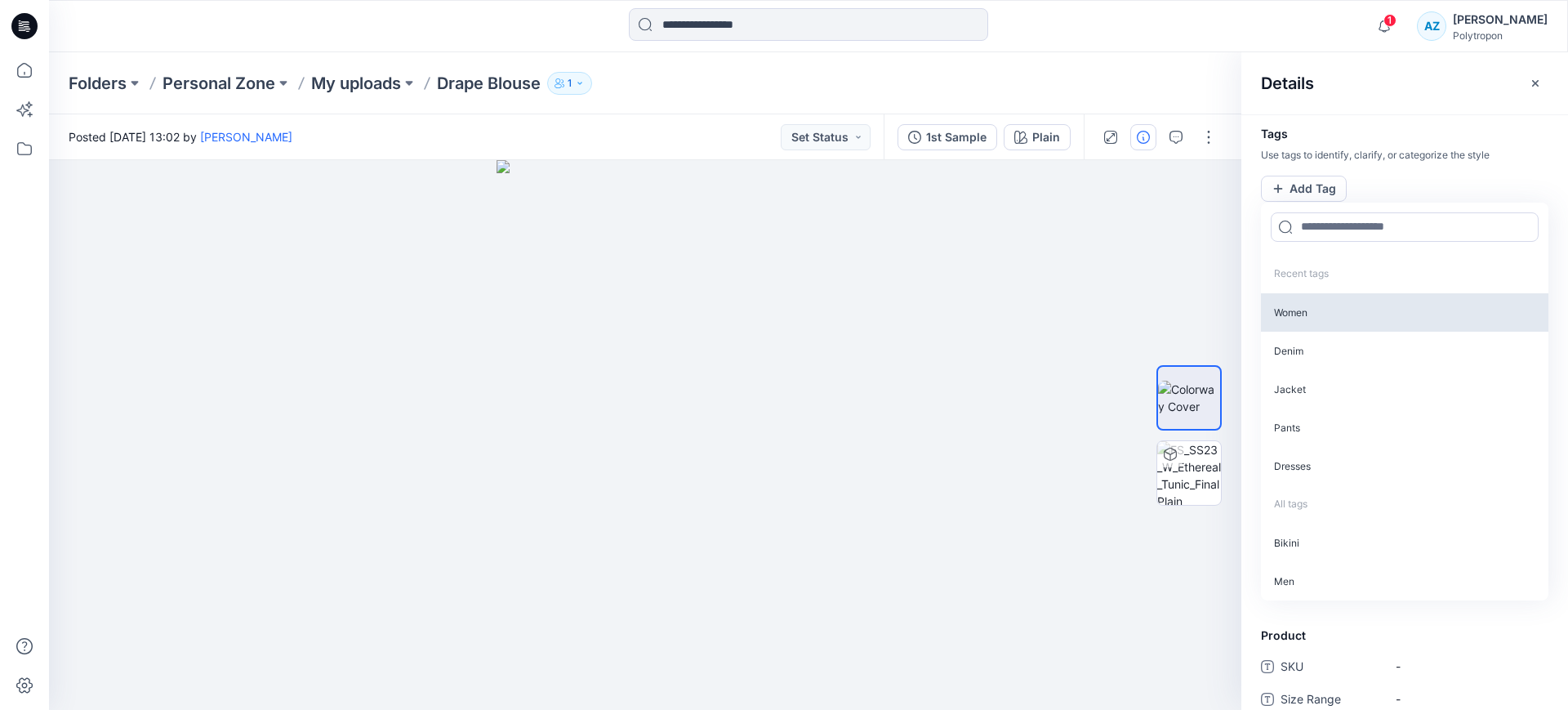
click at [1327, 317] on p "Women" at bounding box center [1405, 312] width 287 height 39
click at [1327, 224] on input at bounding box center [1405, 225] width 268 height 30
click at [1400, 119] on div "Tags Use tags to identify, clarify, or categorize the style Women Remove tag Re…" at bounding box center [1405, 413] width 327 height 596
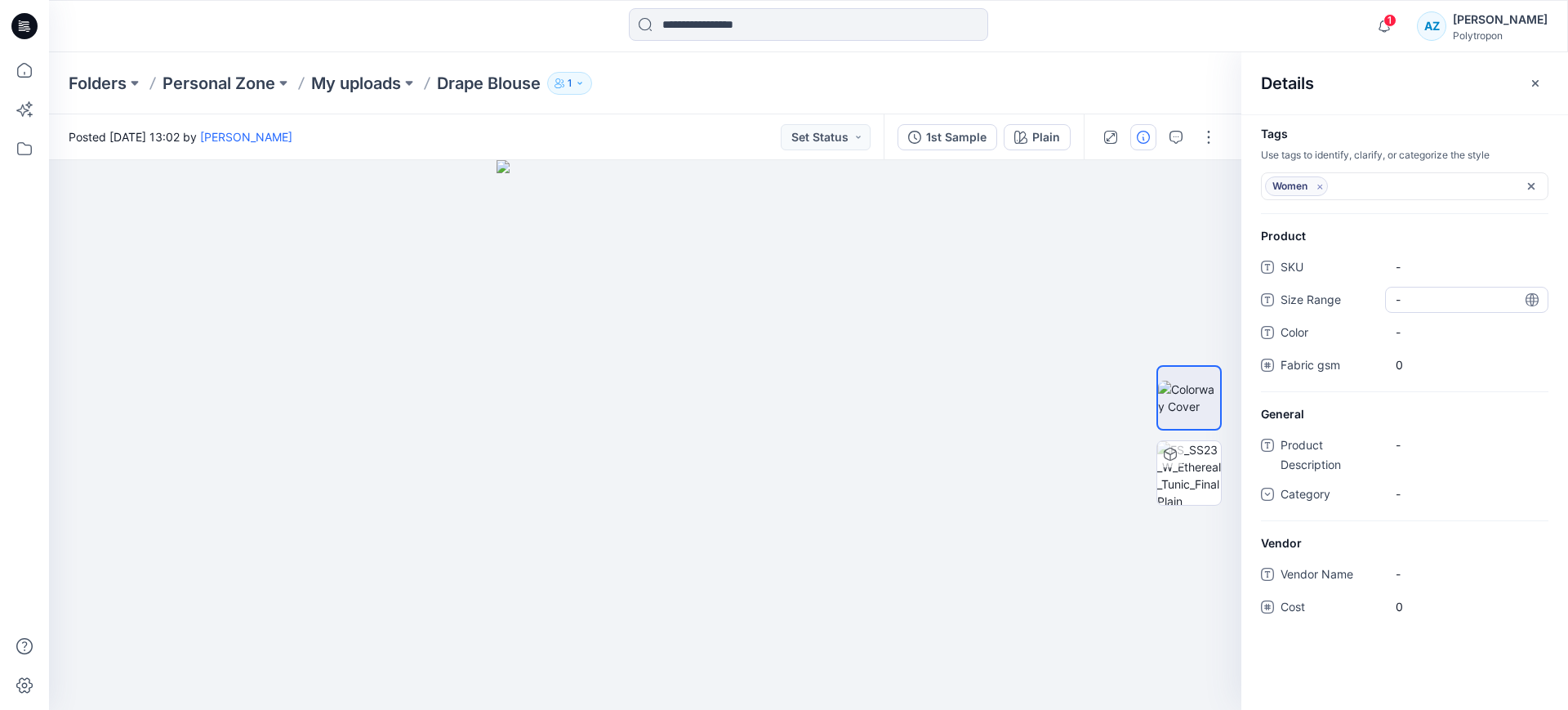
click at [1415, 305] on Range "-" at bounding box center [1466, 299] width 142 height 17
type textarea "***"
click at [1423, 366] on gsm "0" at bounding box center [1466, 365] width 142 height 17
type input "***"
click at [1442, 455] on div "-" at bounding box center [1467, 462] width 163 height 26
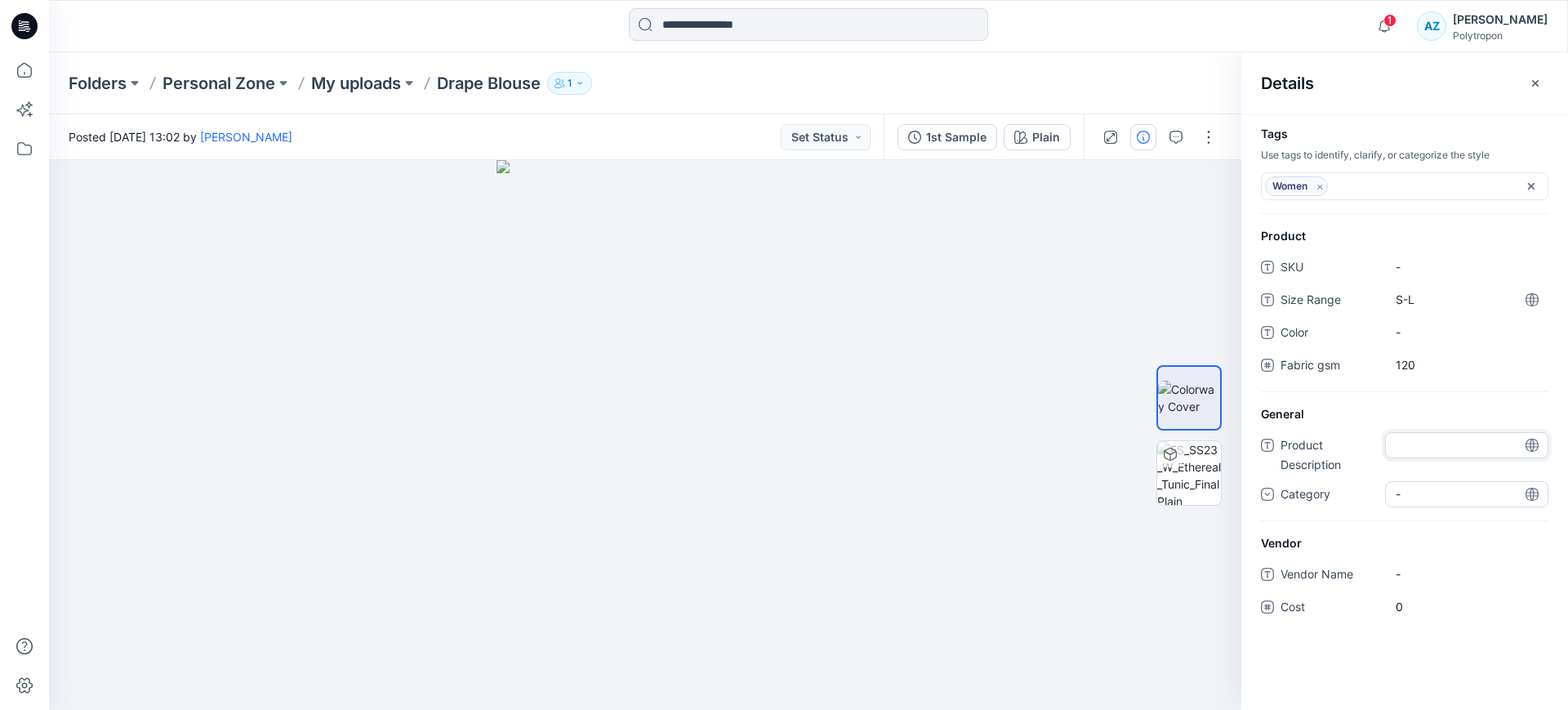
click at [1439, 487] on div "-" at bounding box center [1467, 495] width 163 height 26
click at [1417, 594] on div "Women" at bounding box center [1467, 596] width 157 height 33
click at [1206, 81] on div "Folders Personal Zone My uploads Drape Blouse 1" at bounding box center [744, 83] width 1353 height 23
click at [1535, 83] on icon "button" at bounding box center [1536, 83] width 7 height 7
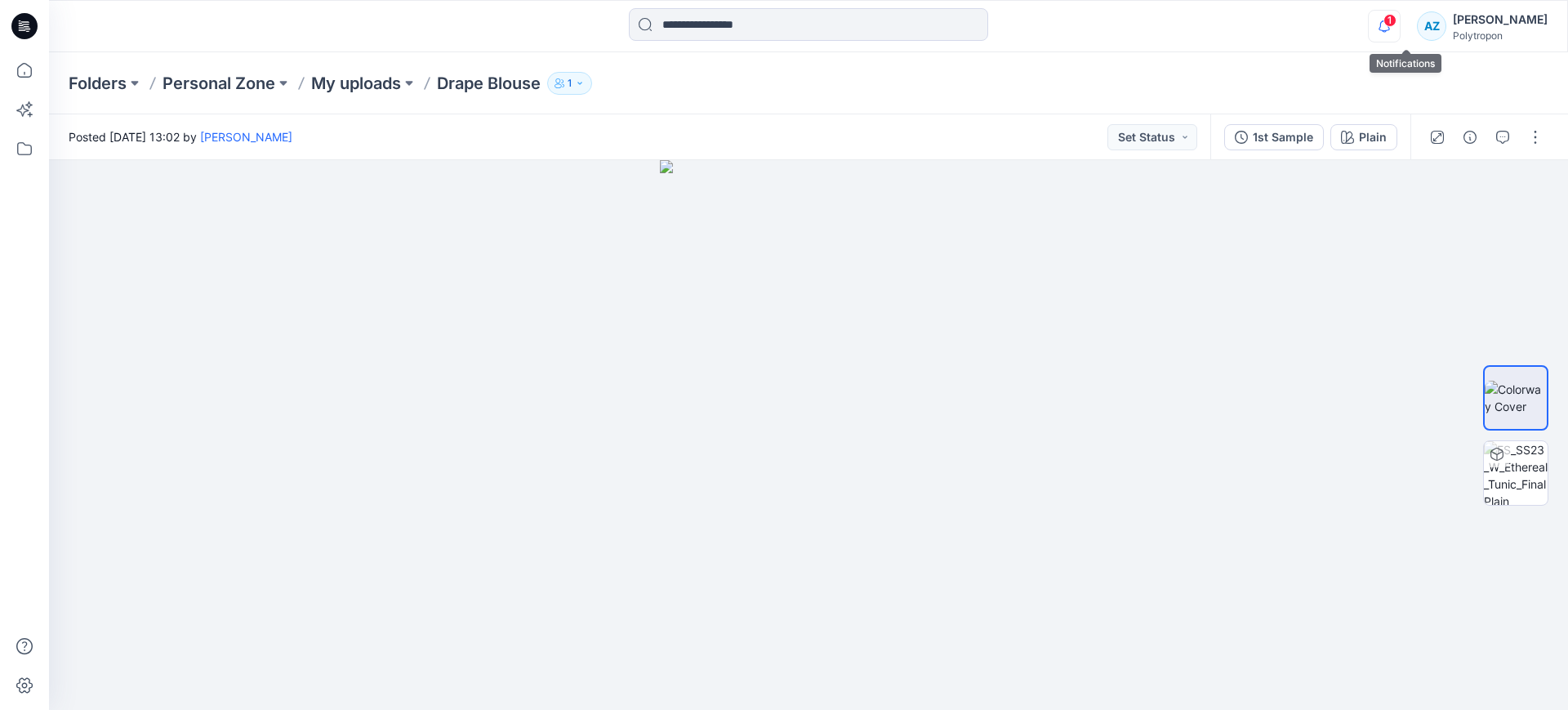
click at [1400, 17] on icon "button" at bounding box center [1385, 26] width 31 height 33
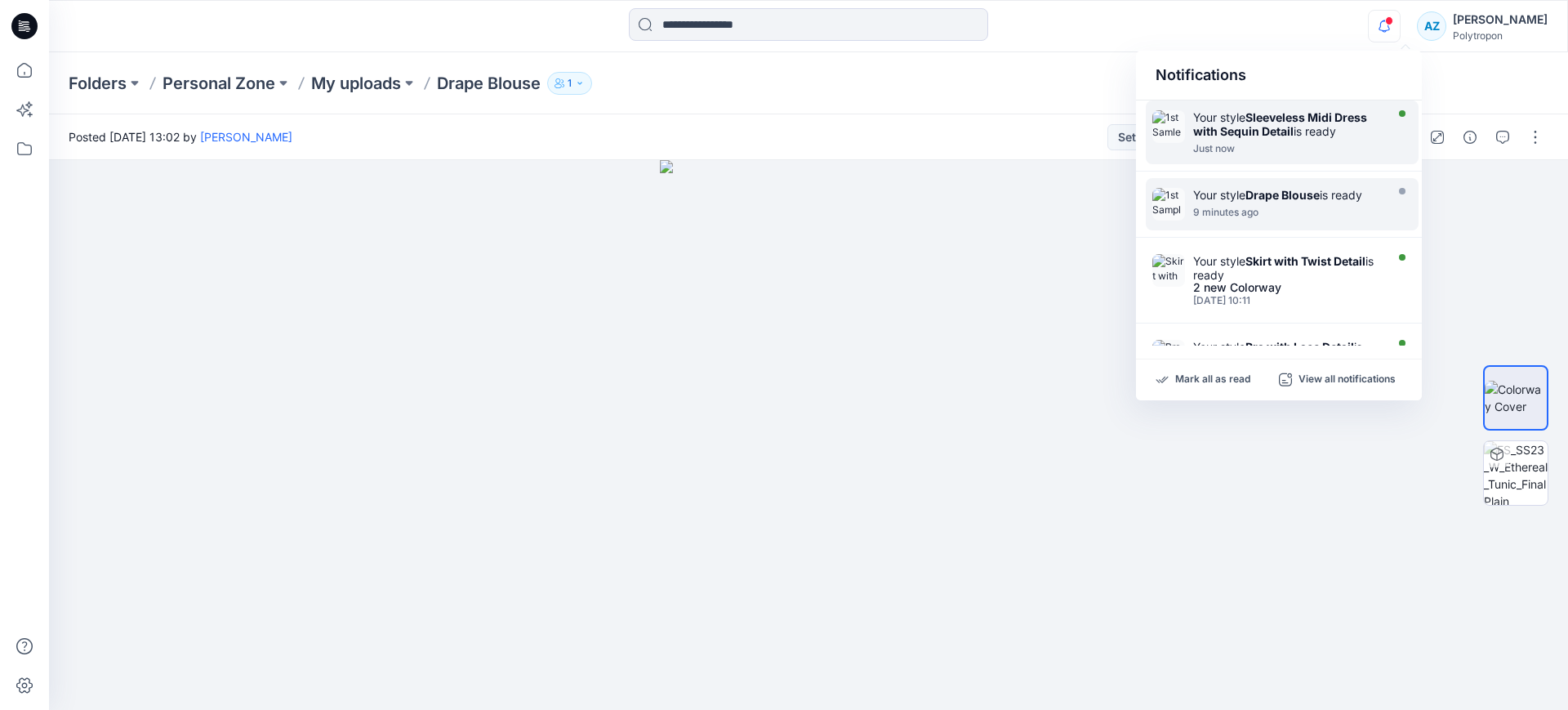
click at [1295, 144] on div "Just now" at bounding box center [1287, 149] width 188 height 12
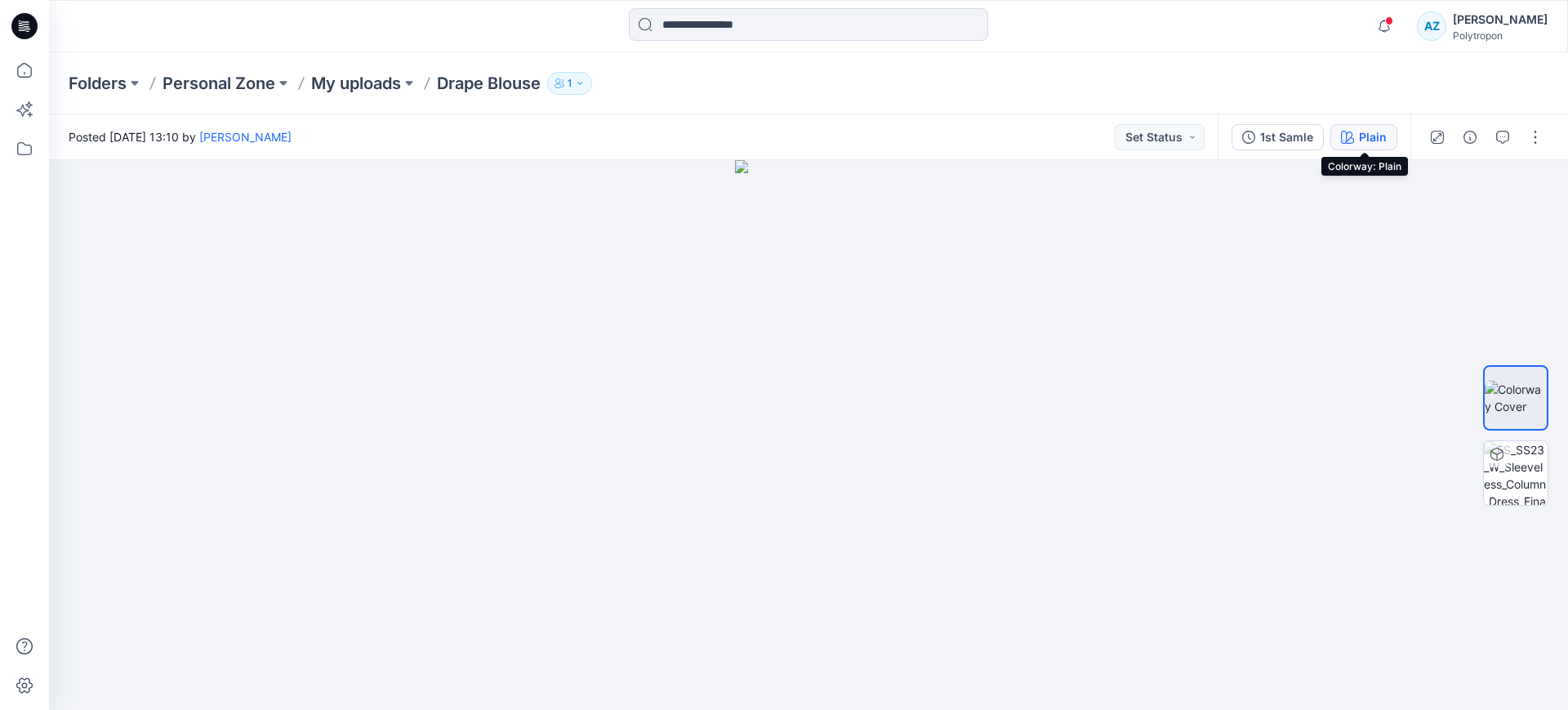
click at [1380, 143] on div "Plain" at bounding box center [1373, 137] width 28 height 18
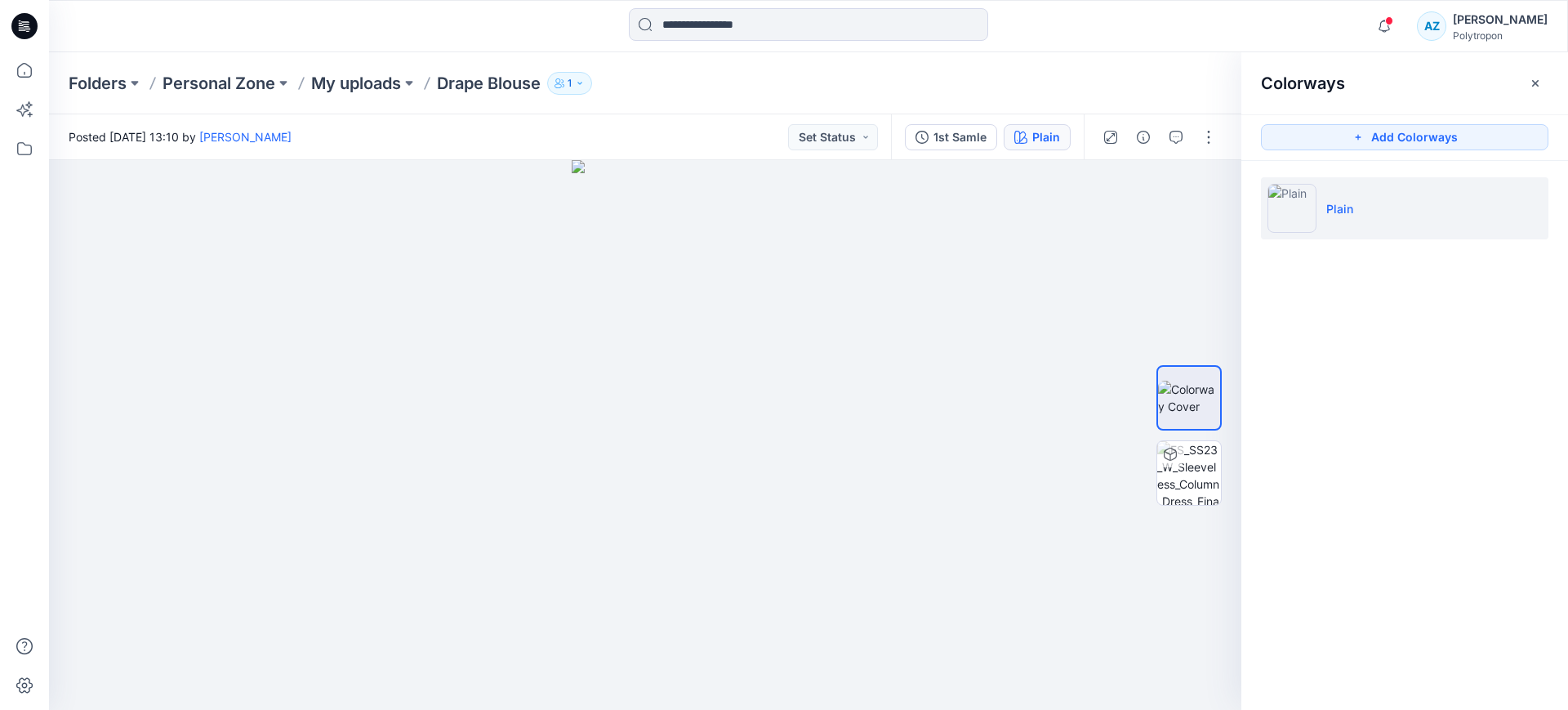
click at [1162, 115] on div at bounding box center [1159, 137] width 151 height 45
click at [1156, 138] on div at bounding box center [1159, 137] width 151 height 45
click at [1145, 132] on icon "button" at bounding box center [1144, 137] width 13 height 13
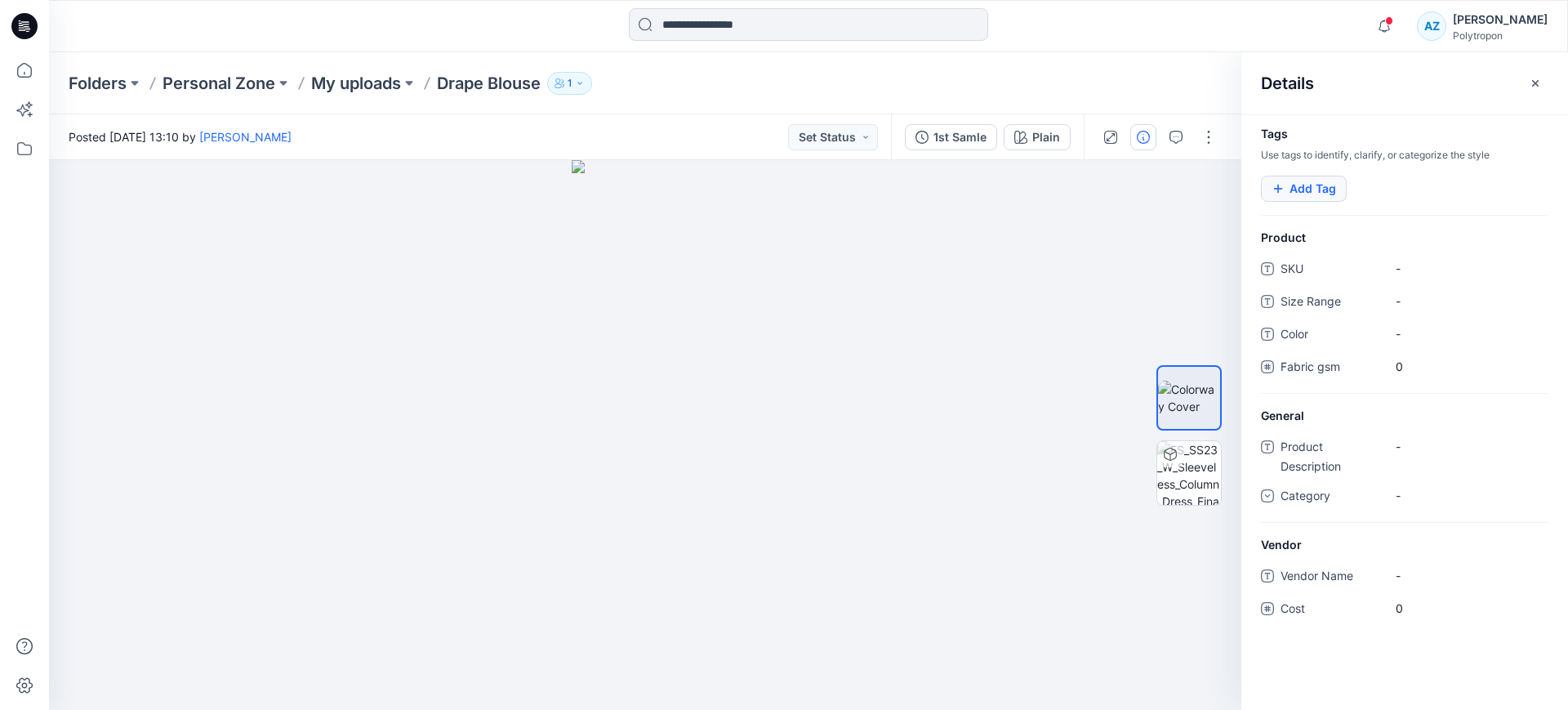
click at [1315, 193] on button "Add Tag" at bounding box center [1304, 189] width 86 height 26
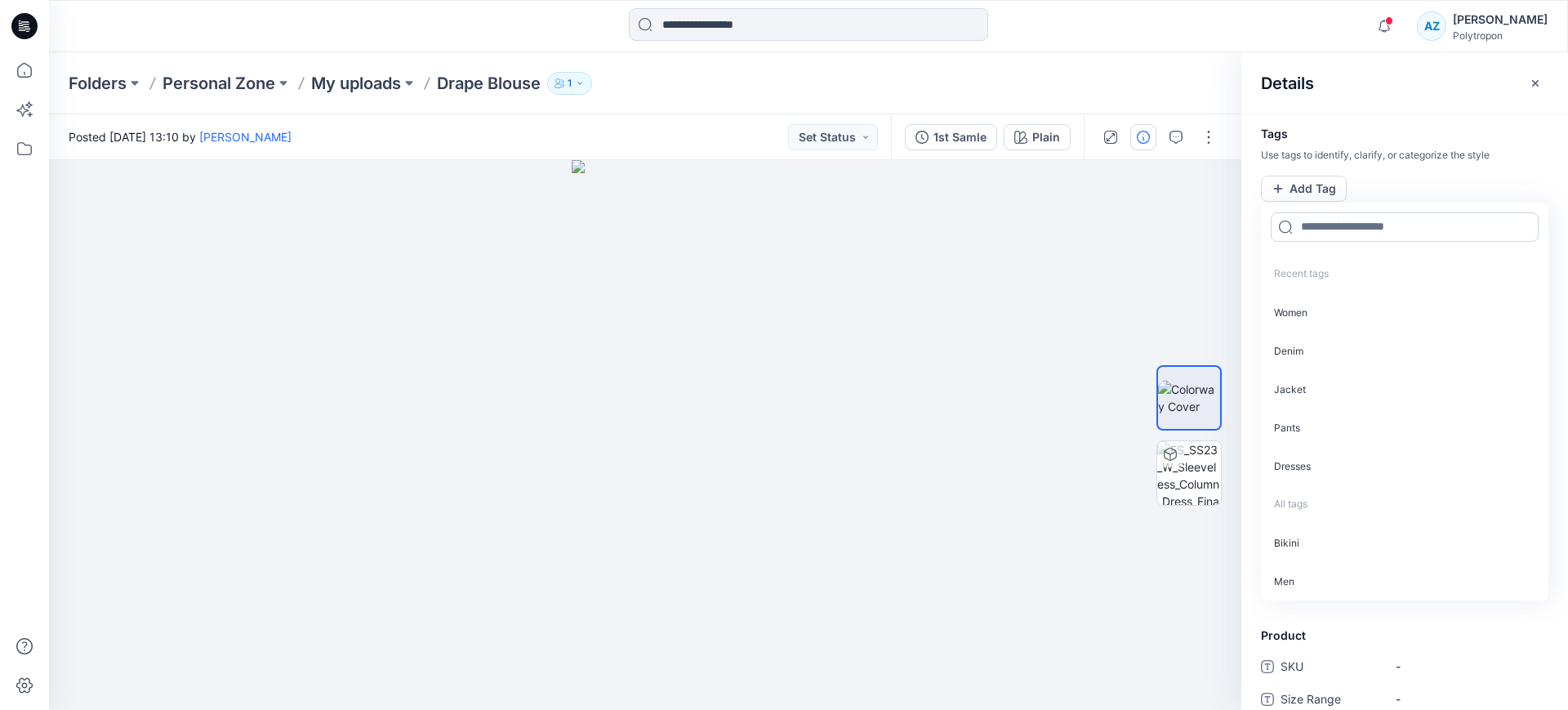
click at [1322, 214] on input at bounding box center [1405, 227] width 268 height 30
drag, startPoint x: 1311, startPoint y: 310, endPoint x: 1309, endPoint y: 283, distance: 27.1
click at [1311, 310] on p "Women" at bounding box center [1405, 312] width 287 height 39
click at [1307, 223] on input at bounding box center [1405, 225] width 268 height 30
click at [1315, 409] on p "Dresses" at bounding box center [1405, 426] width 287 height 39
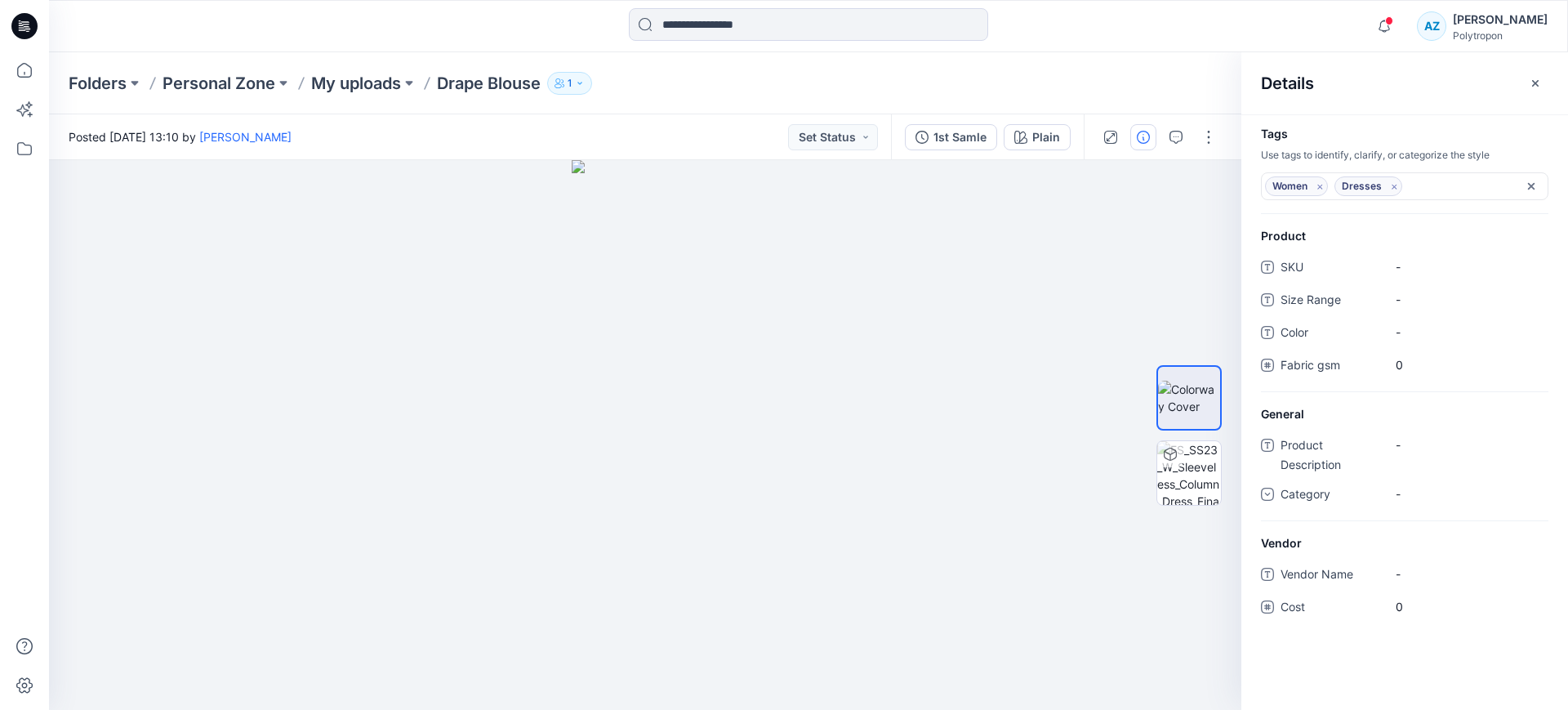
click at [1367, 65] on div "Details" at bounding box center [1405, 83] width 327 height 61
click at [1428, 437] on Description "-" at bounding box center [1466, 445] width 142 height 17
click at [1418, 477] on div "Product Description - Category -" at bounding box center [1405, 477] width 287 height 89
click at [1426, 498] on div "-" at bounding box center [1467, 495] width 163 height 26
click at [1427, 594] on div "Women" at bounding box center [1467, 596] width 157 height 33
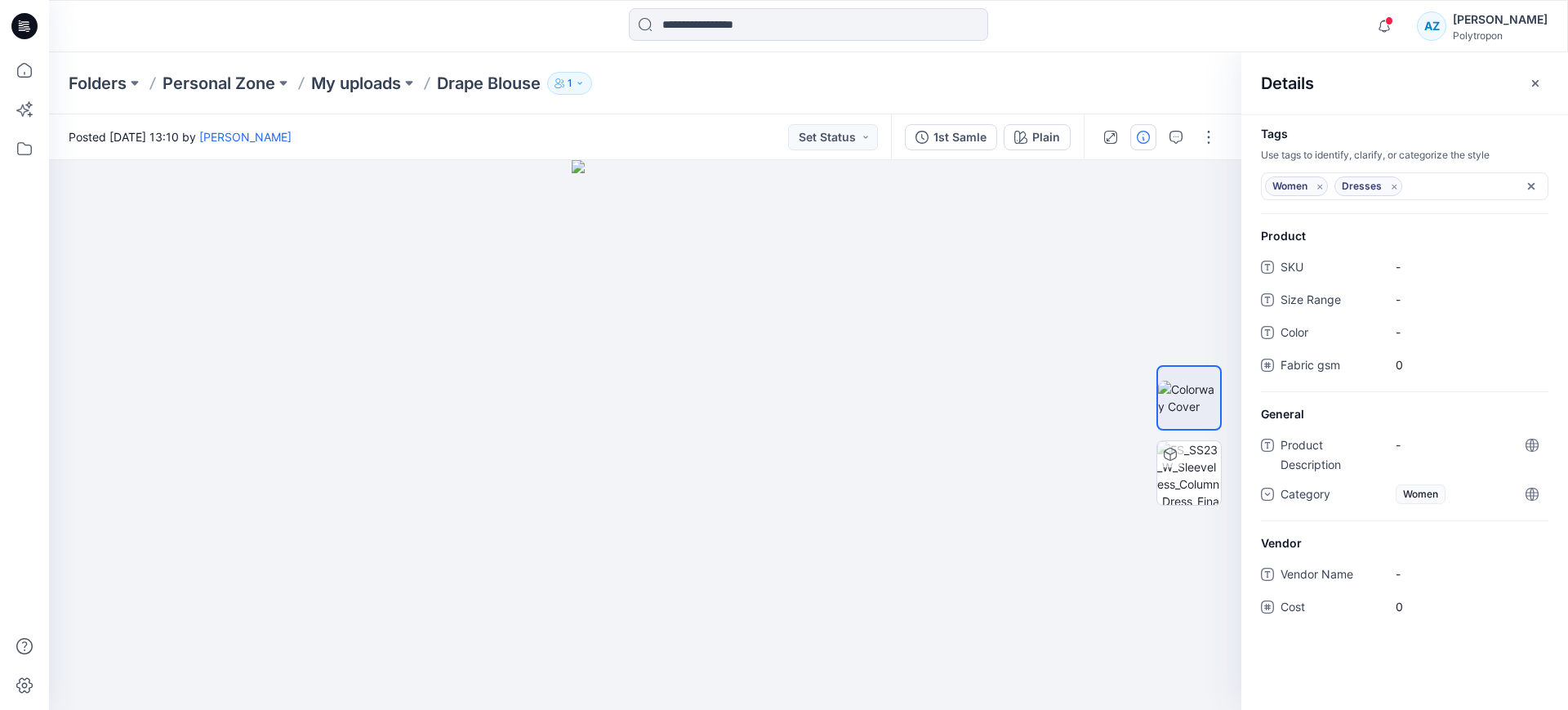
click at [1160, 33] on div at bounding box center [809, 26] width 759 height 36
click at [1542, 85] on button "button" at bounding box center [1536, 83] width 26 height 26
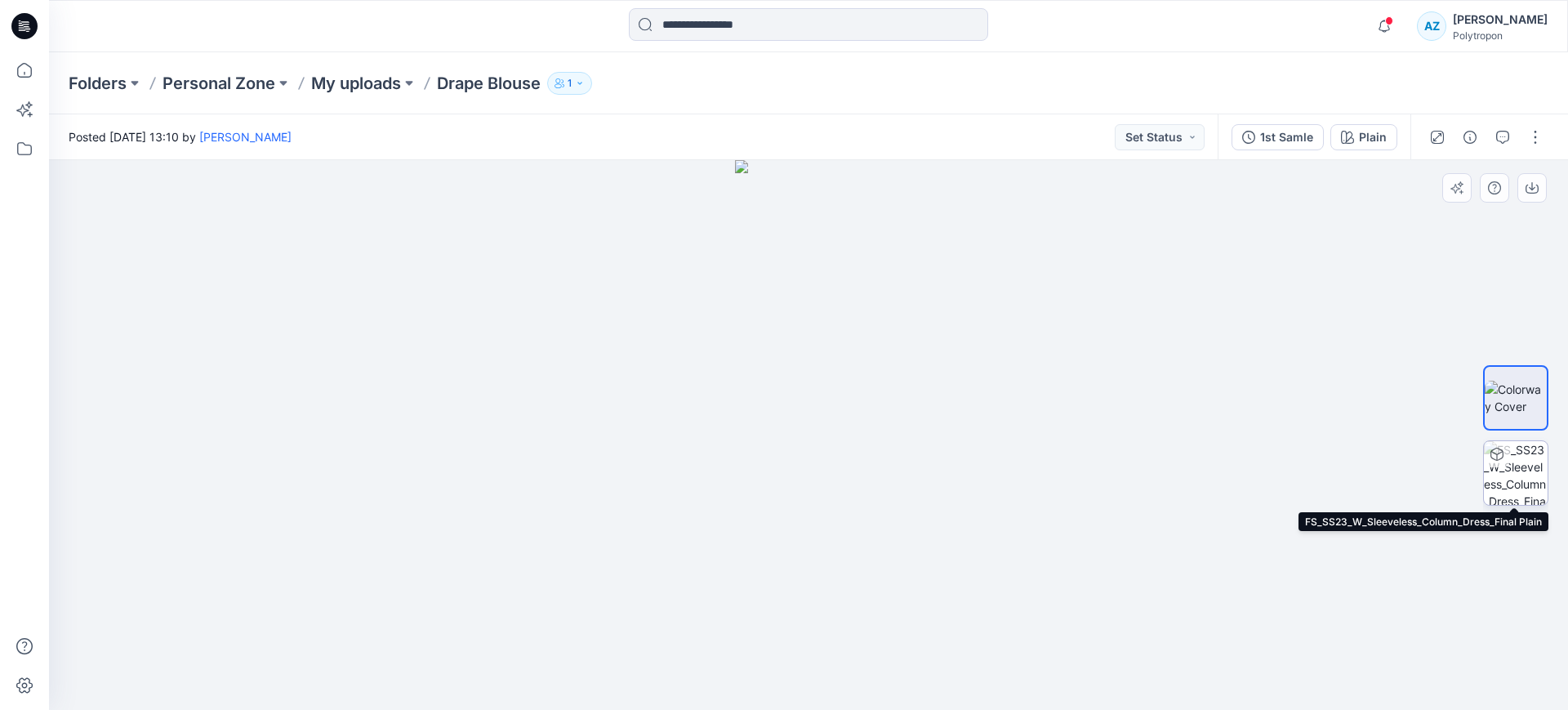
click at [1514, 455] on img at bounding box center [1515, 472] width 64 height 64
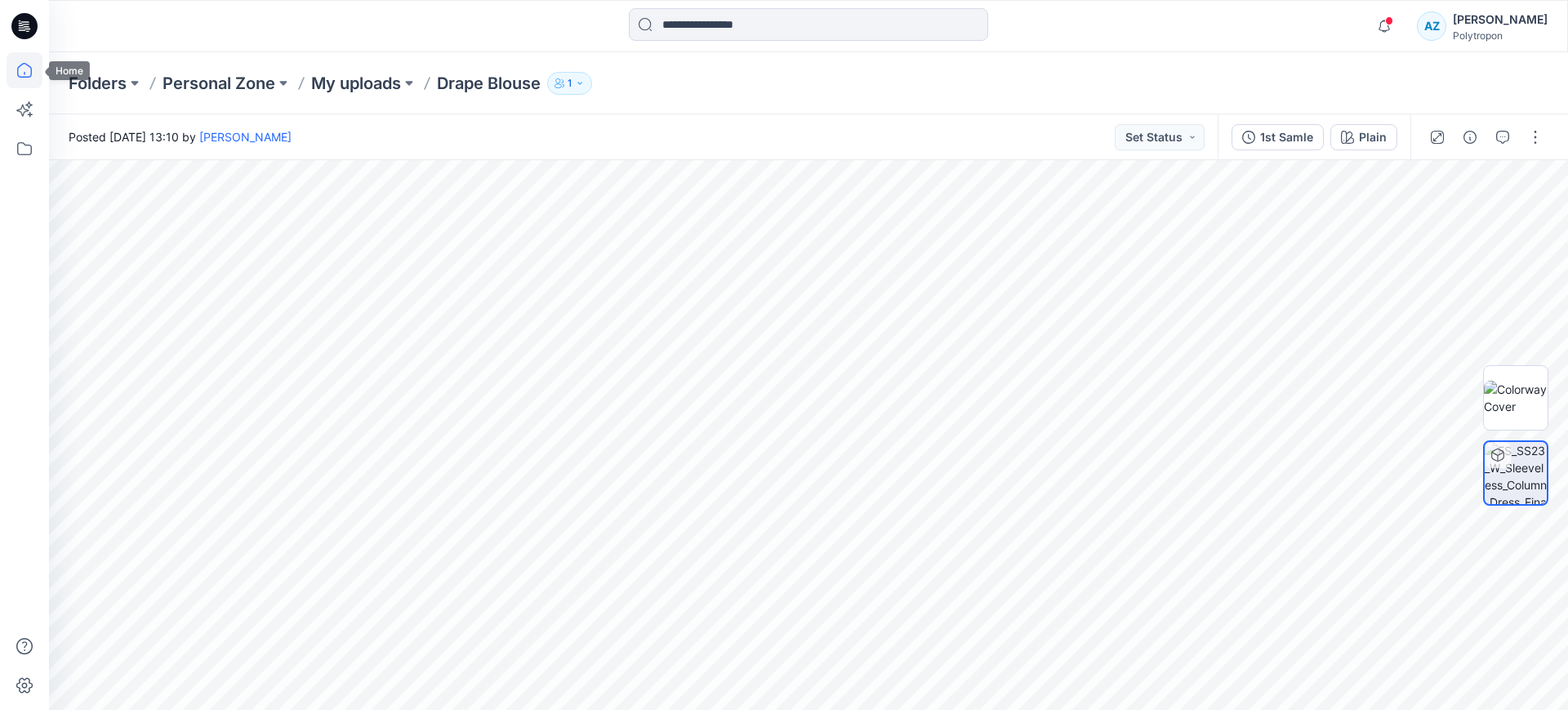
click at [27, 69] on icon at bounding box center [25, 70] width 36 height 36
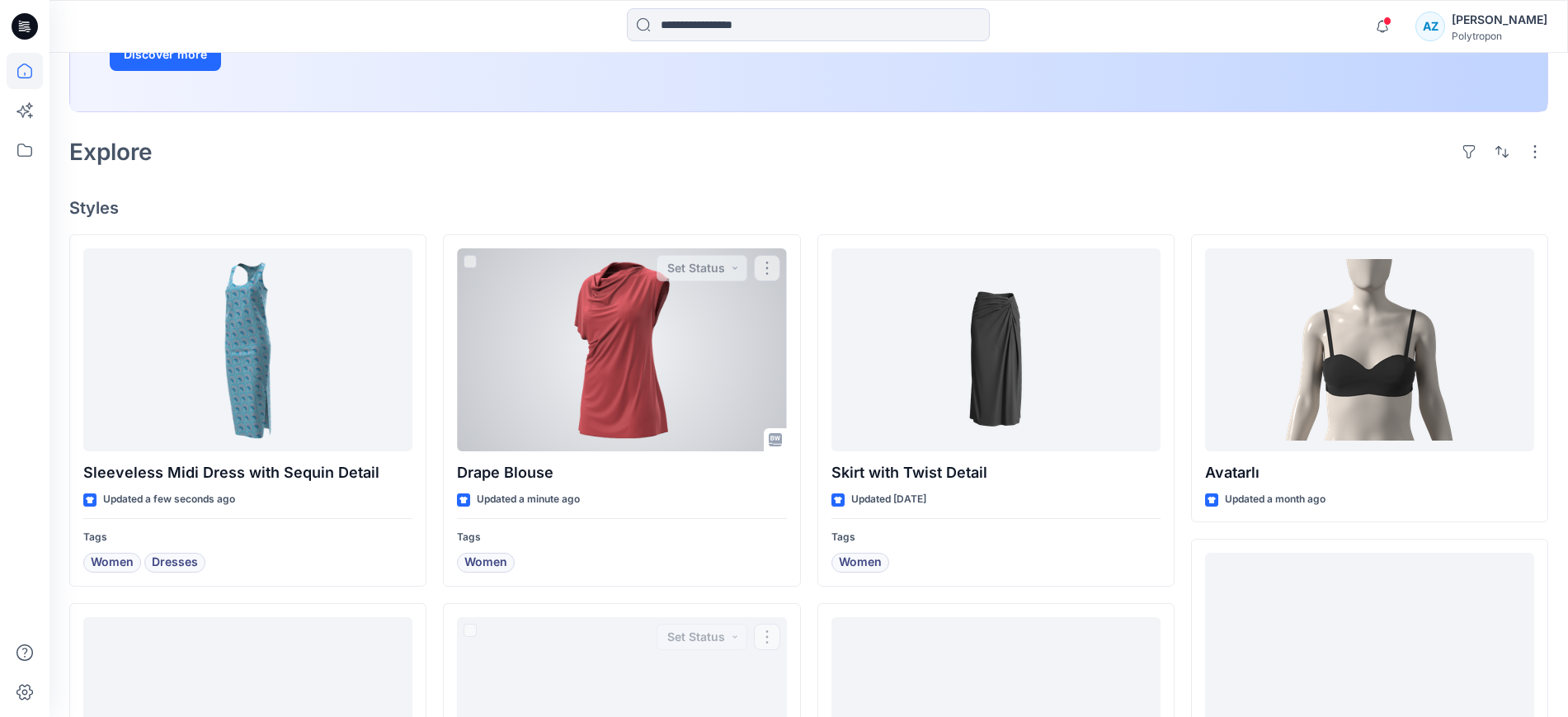
scroll to position [309, 0]
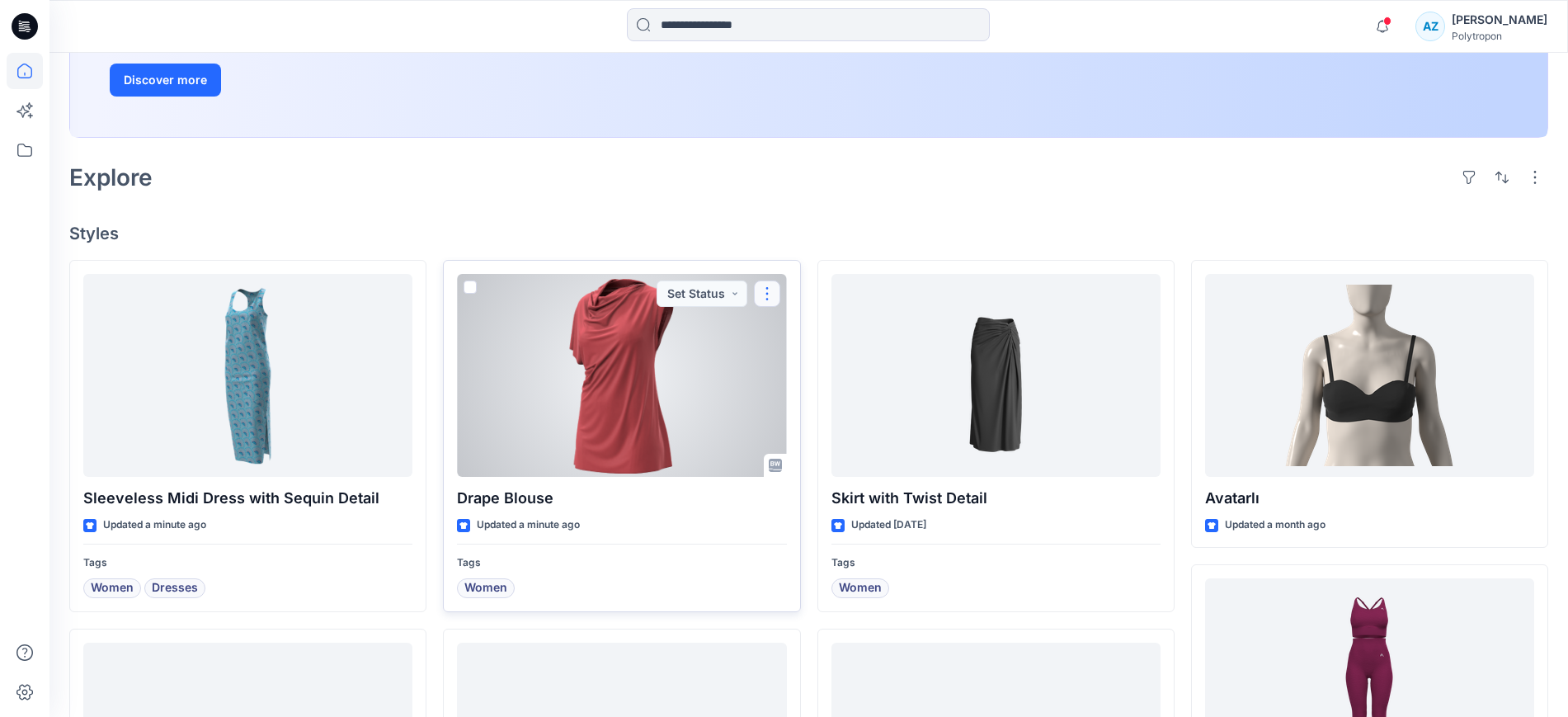
click at [763, 297] on button "button" at bounding box center [767, 294] width 27 height 27
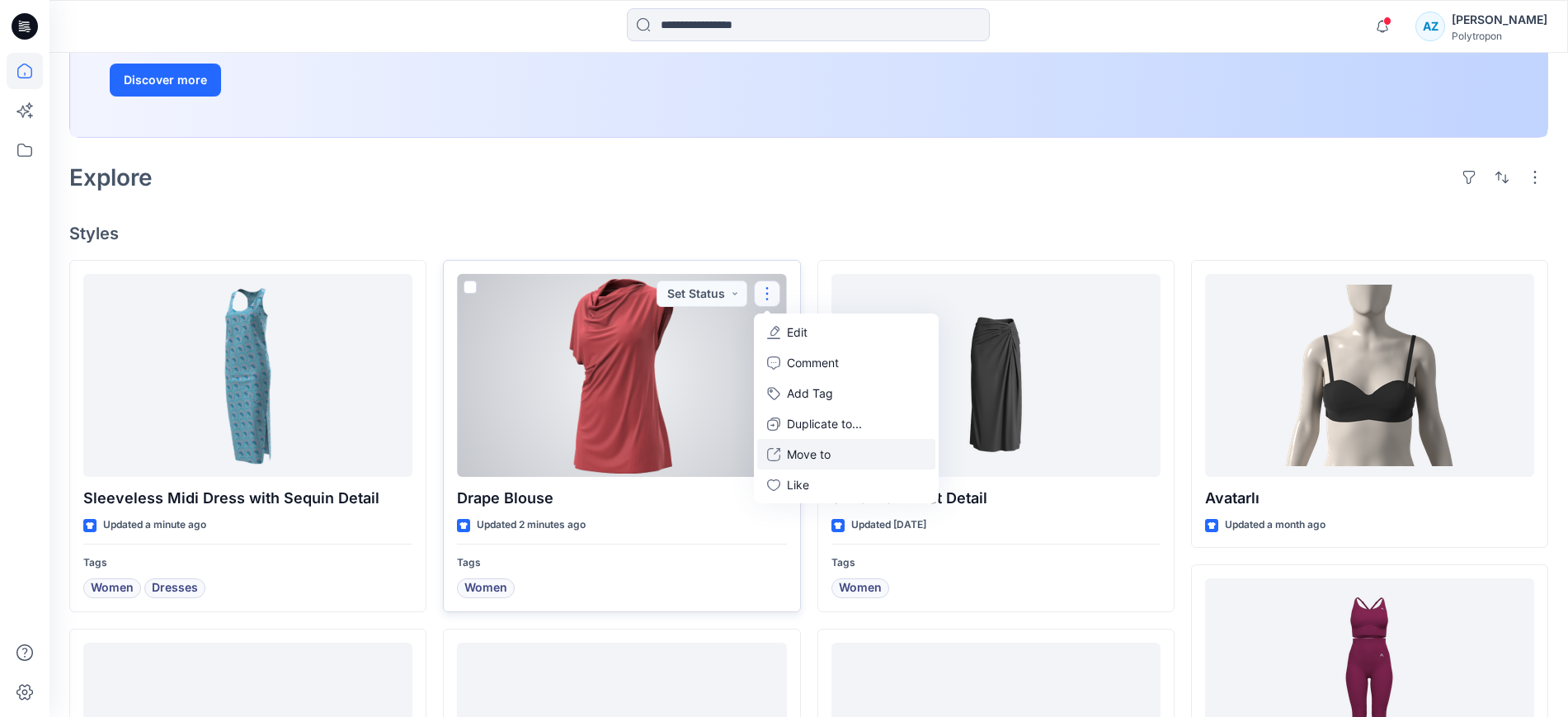
click at [816, 455] on p "Move to" at bounding box center [808, 454] width 43 height 18
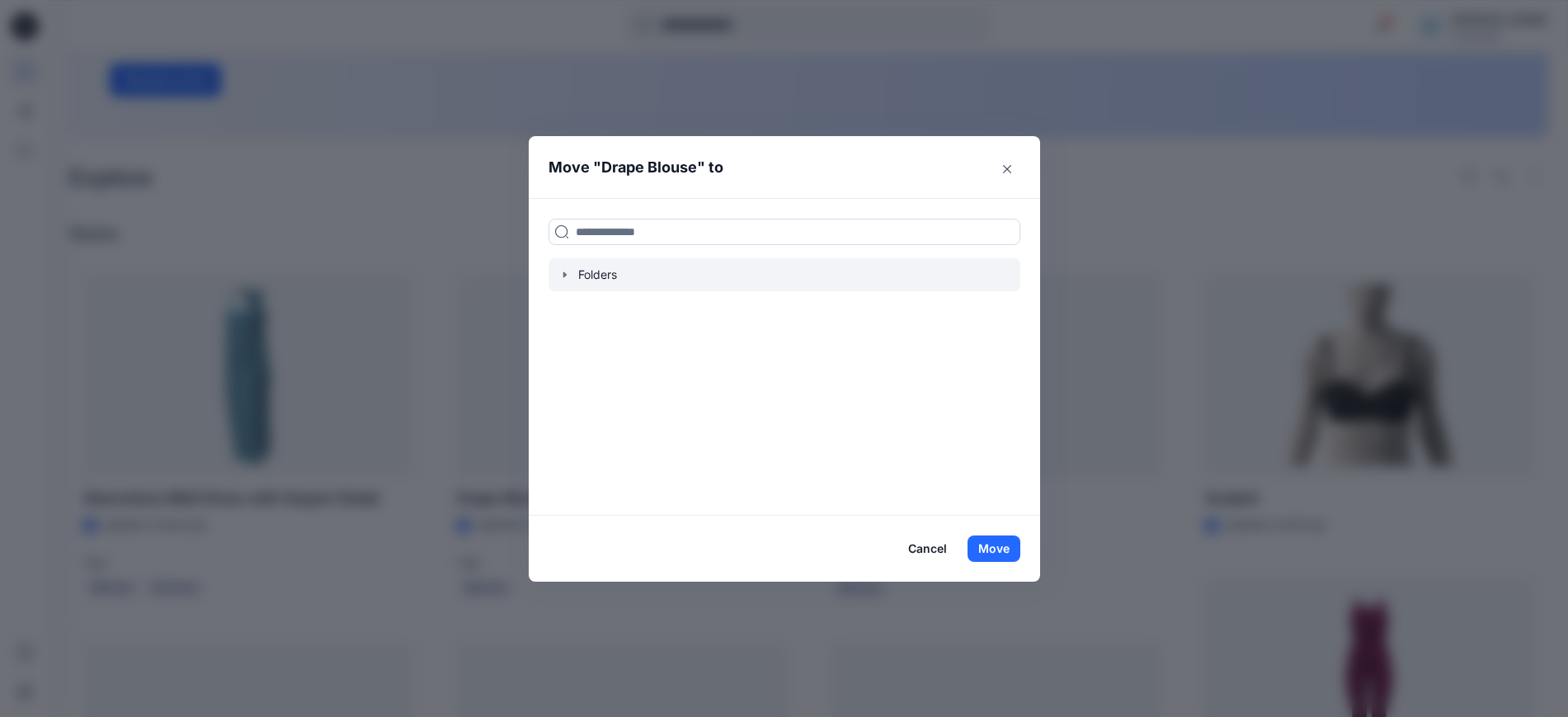
click at [562, 278] on div at bounding box center [784, 275] width 472 height 33
click at [572, 274] on icon "button" at bounding box center [565, 275] width 13 height 13
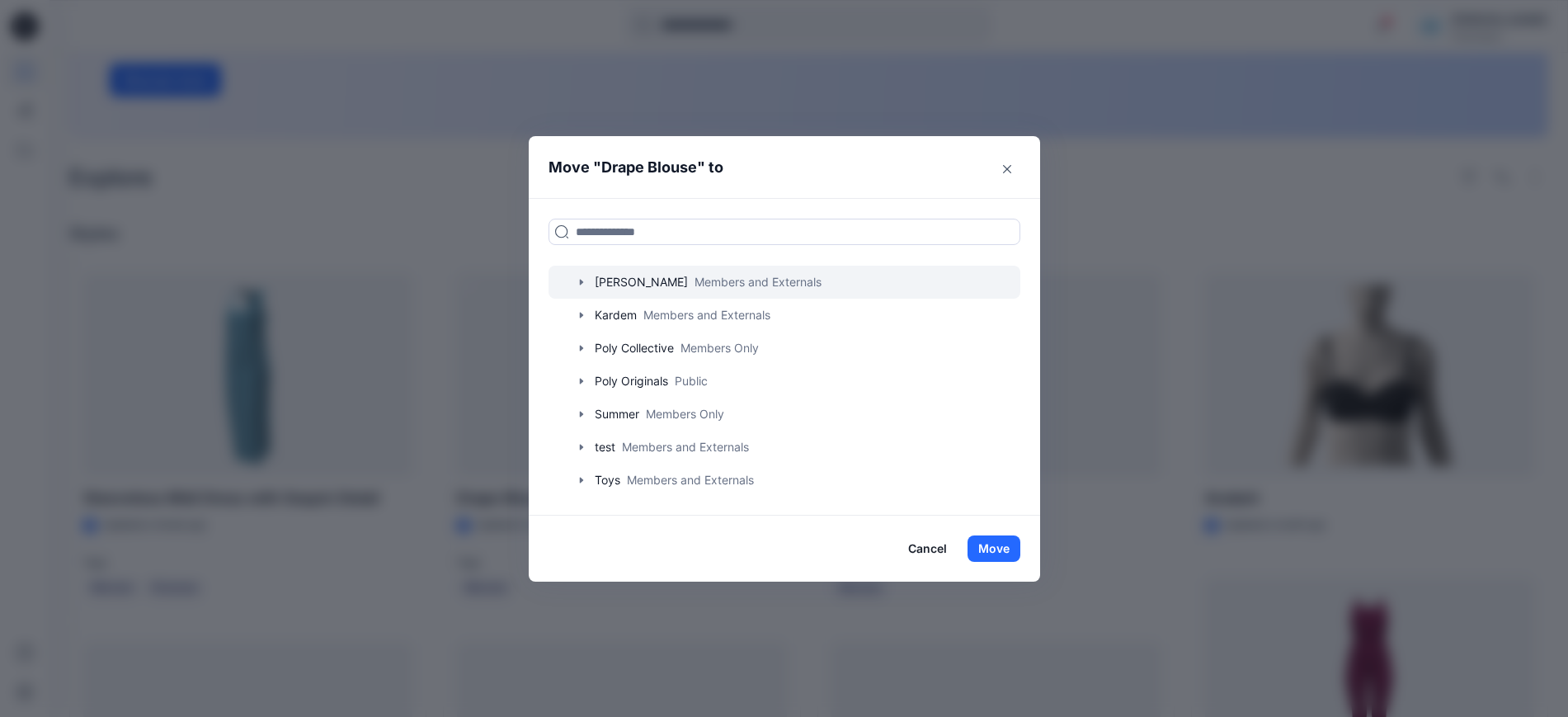
scroll to position [206, 0]
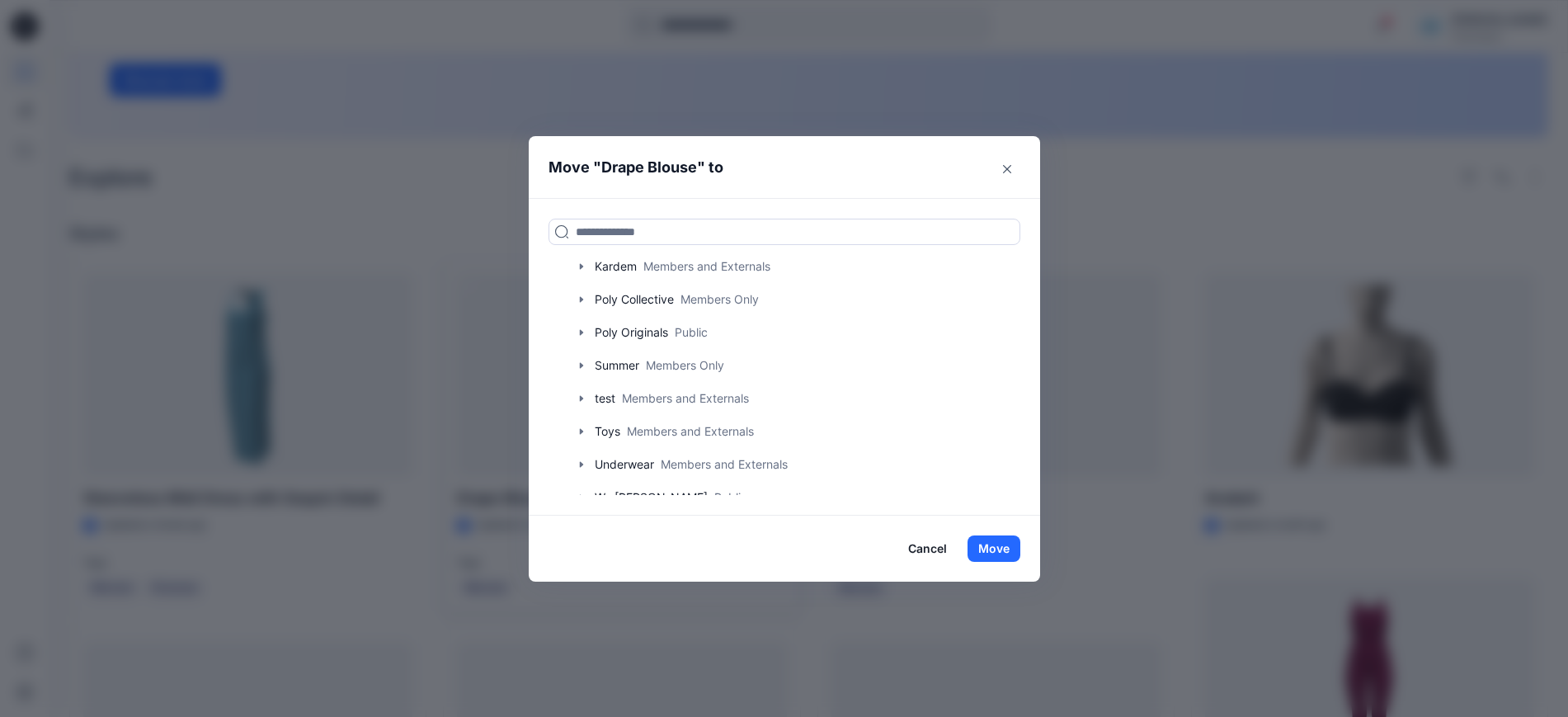
drag, startPoint x: 1014, startPoint y: 164, endPoint x: 645, endPoint y: 300, distance: 393.3
click at [1011, 165] on icon "Close" at bounding box center [1007, 169] width 8 height 8
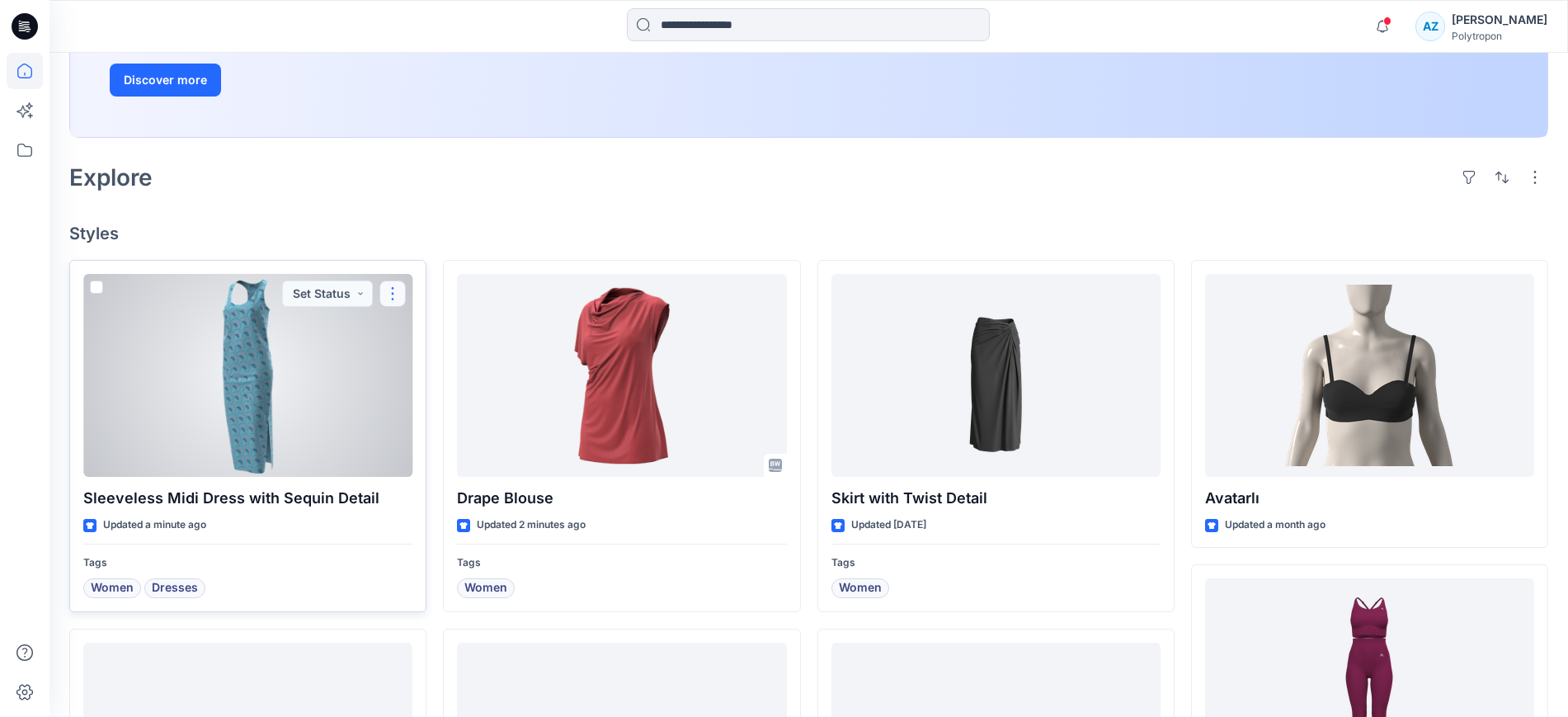
click at [397, 294] on button "button" at bounding box center [392, 294] width 27 height 27
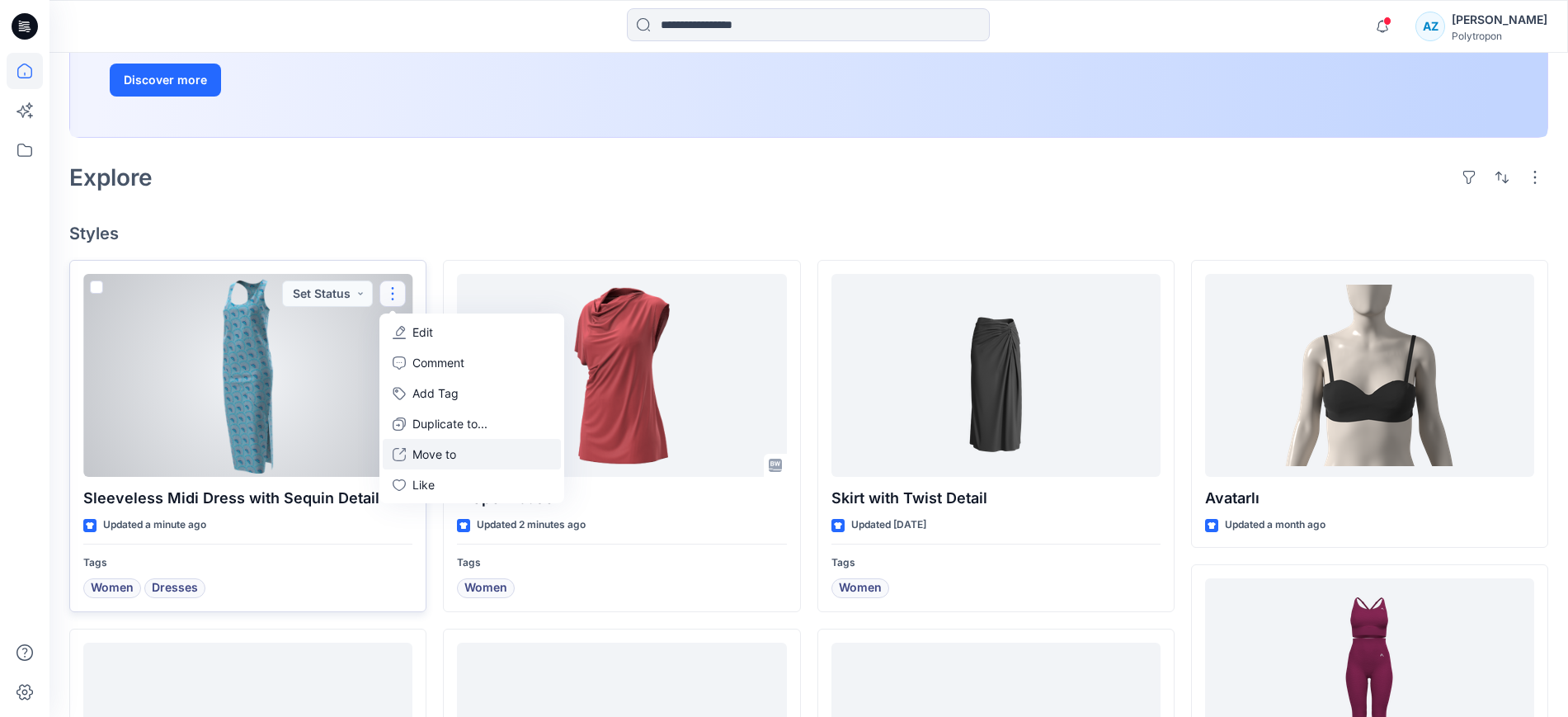
click at [469, 454] on button "Move to" at bounding box center [472, 454] width 178 height 31
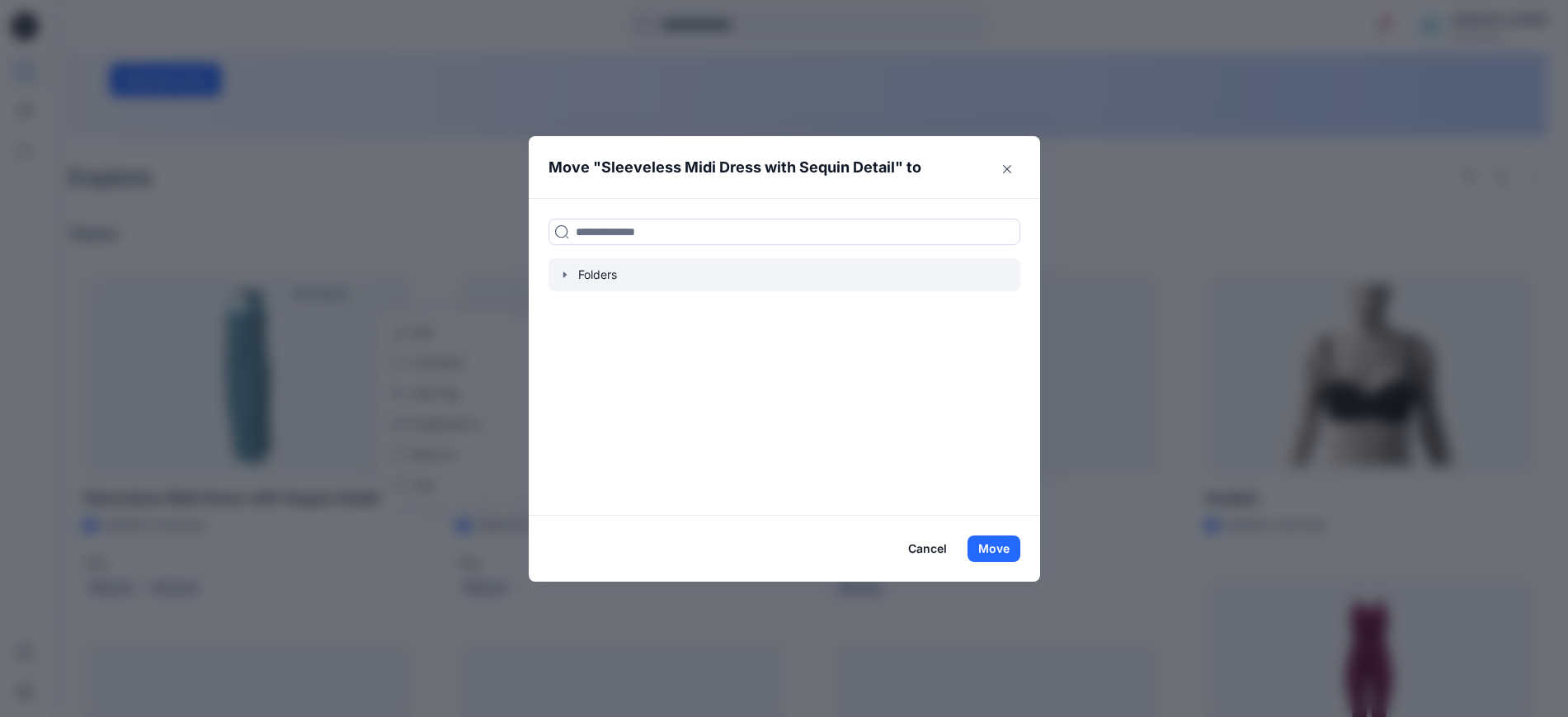
click at [582, 269] on div at bounding box center [784, 275] width 472 height 33
click at [569, 269] on icon "button" at bounding box center [565, 275] width 13 height 13
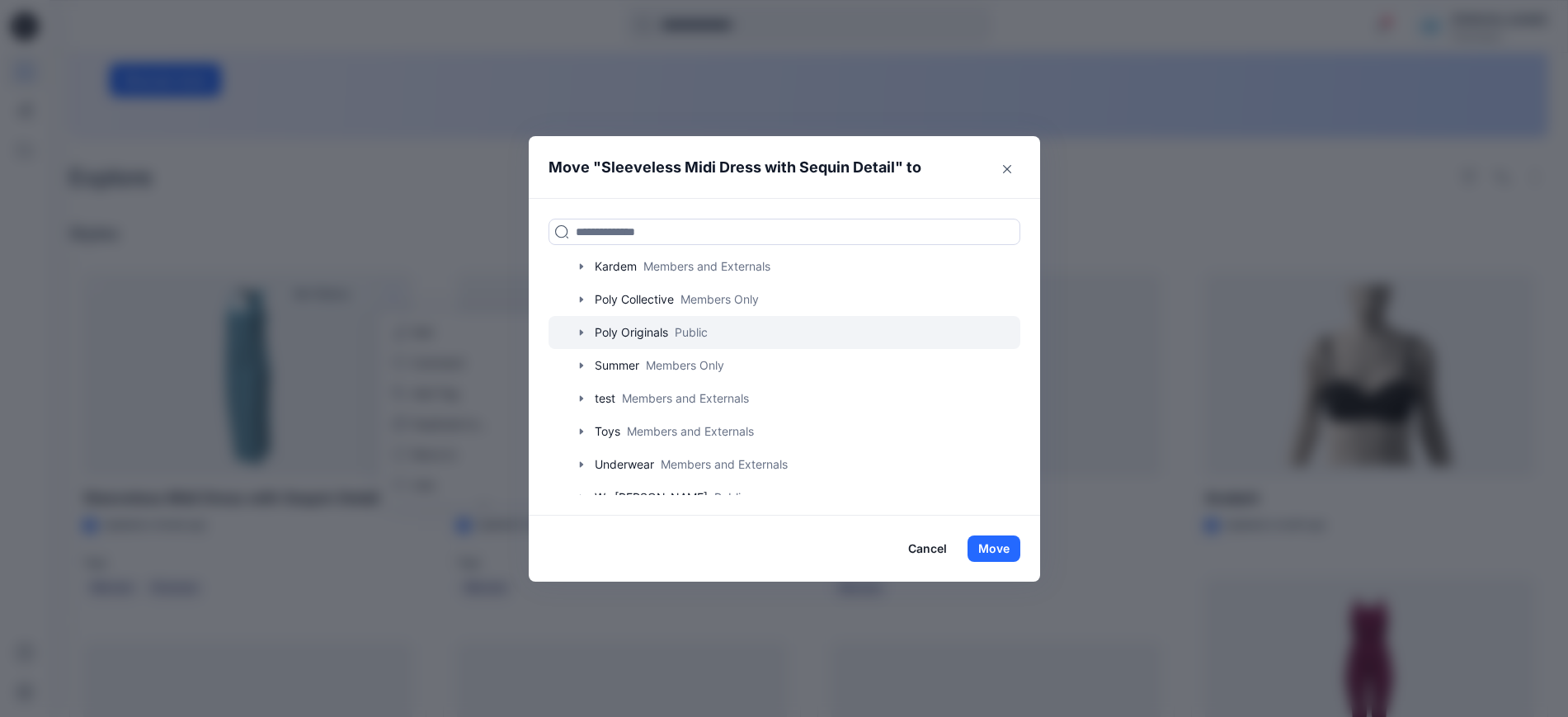
click at [588, 328] on icon "button" at bounding box center [582, 333] width 13 height 13
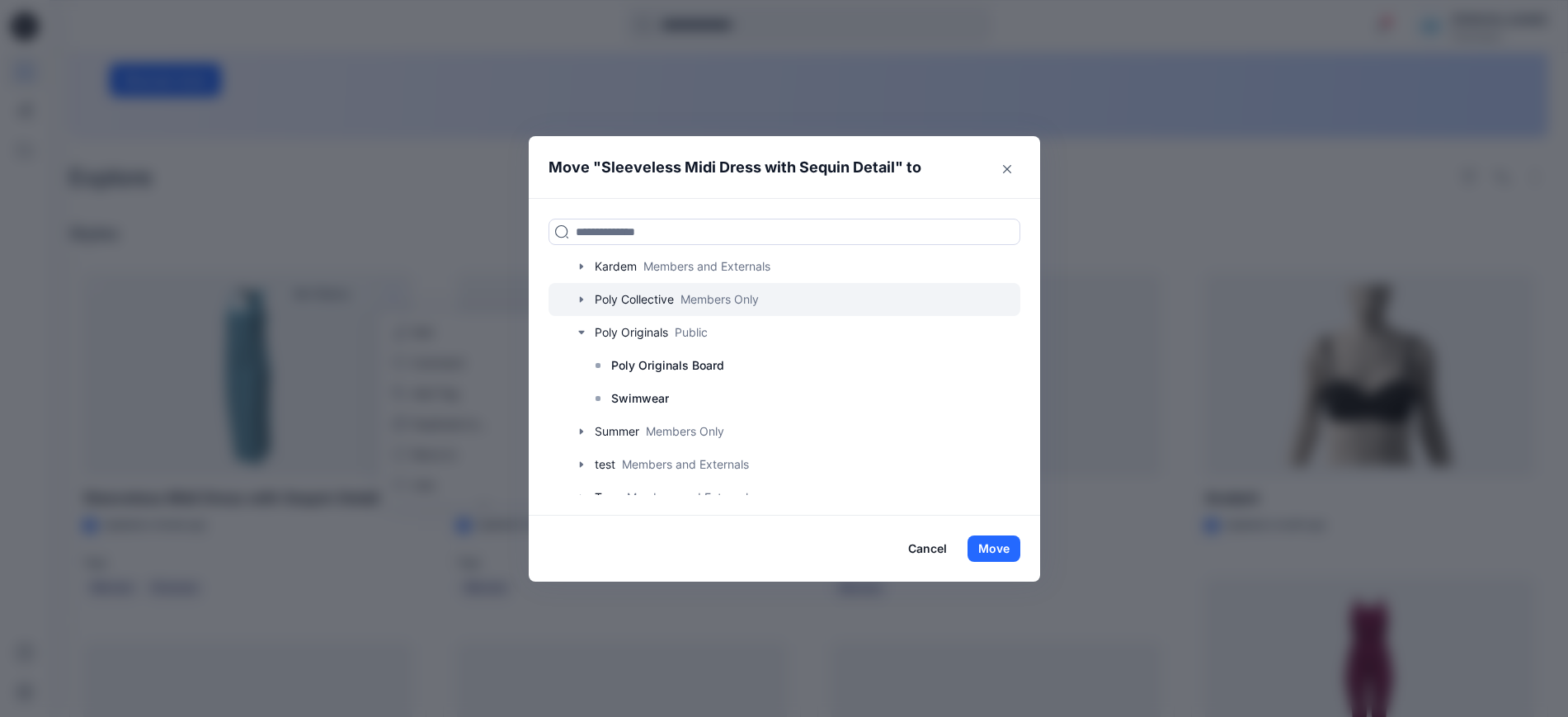
click at [588, 300] on icon "button" at bounding box center [582, 299] width 13 height 13
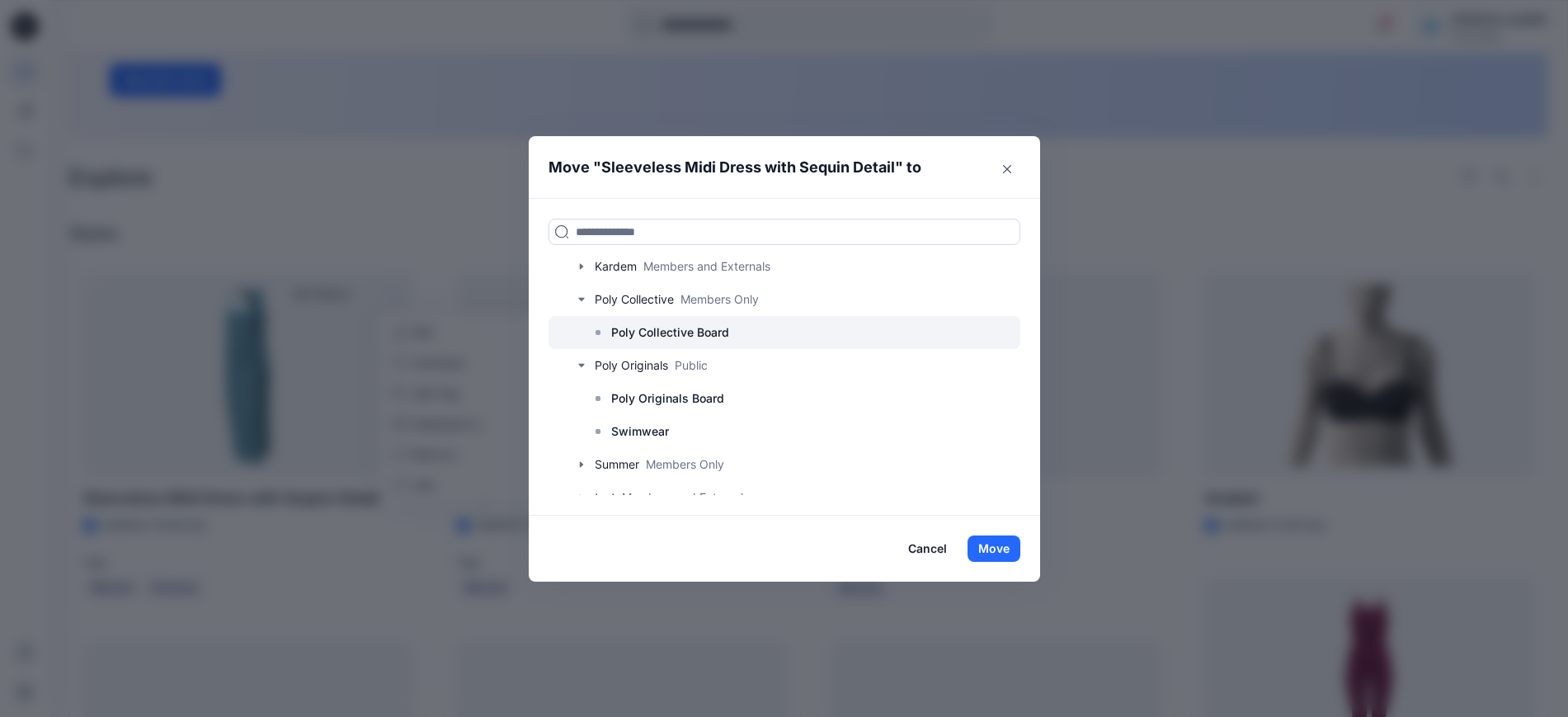
click at [679, 333] on p "Poly Collective Board" at bounding box center [670, 333] width 118 height 20
click at [1006, 547] on button "Move" at bounding box center [993, 549] width 52 height 27
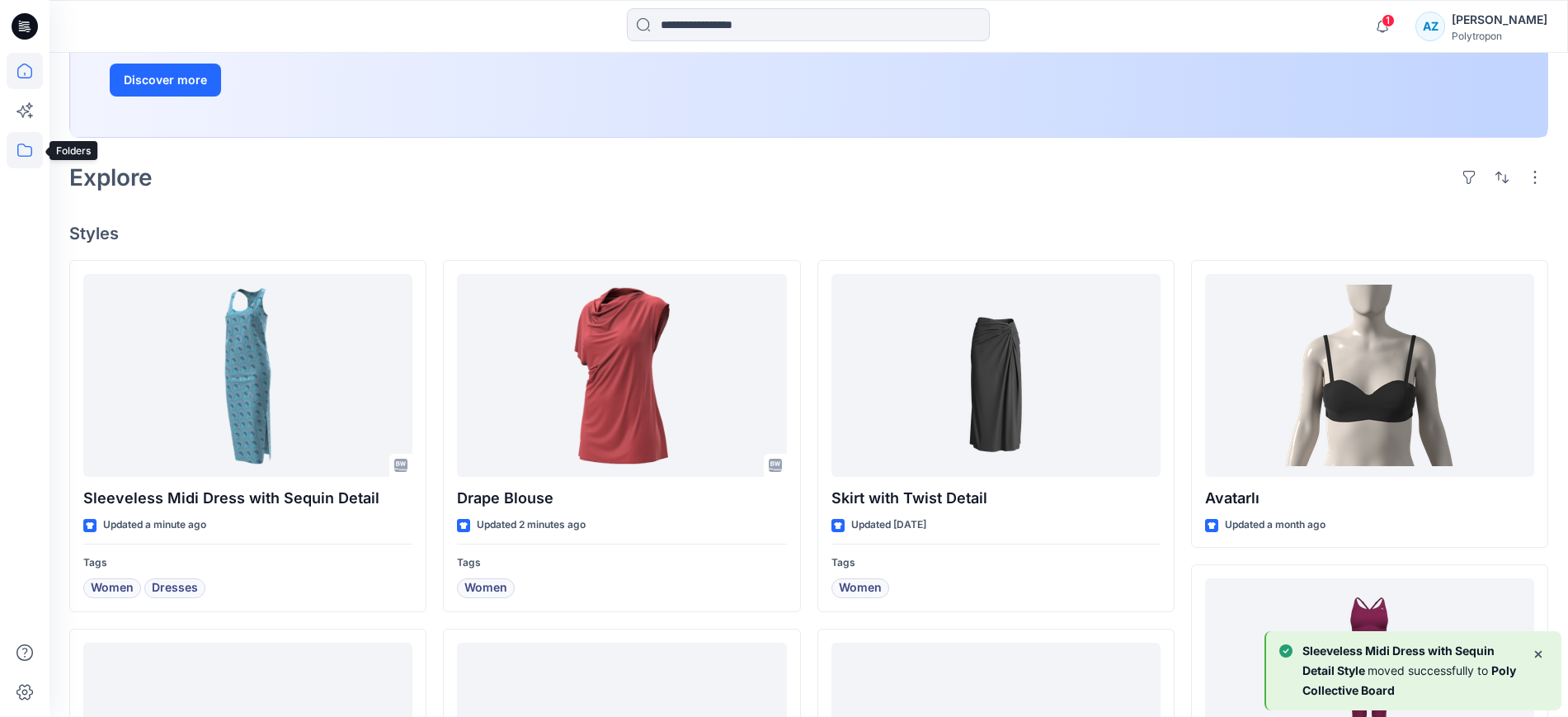
click at [14, 159] on icon at bounding box center [25, 150] width 37 height 37
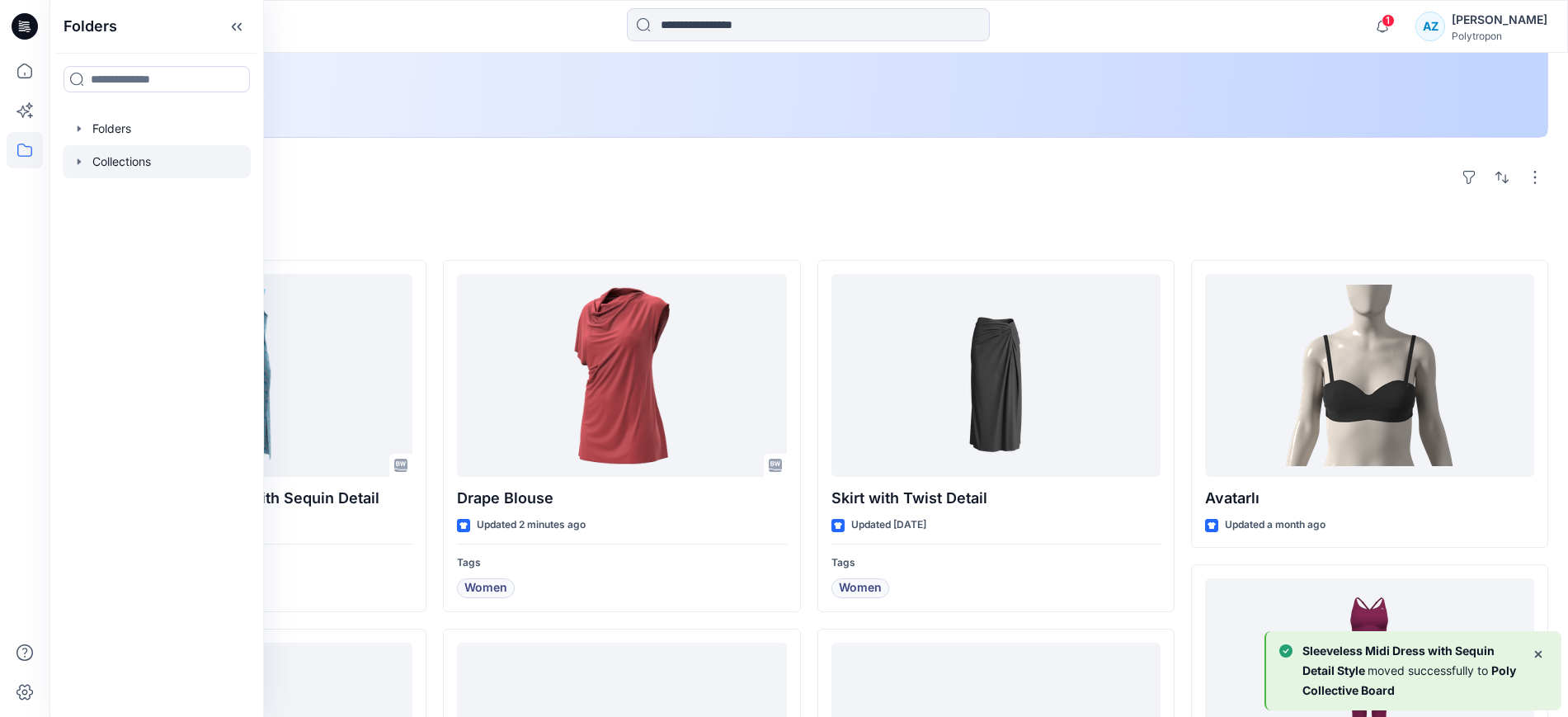
click at [129, 157] on div at bounding box center [157, 162] width 188 height 33
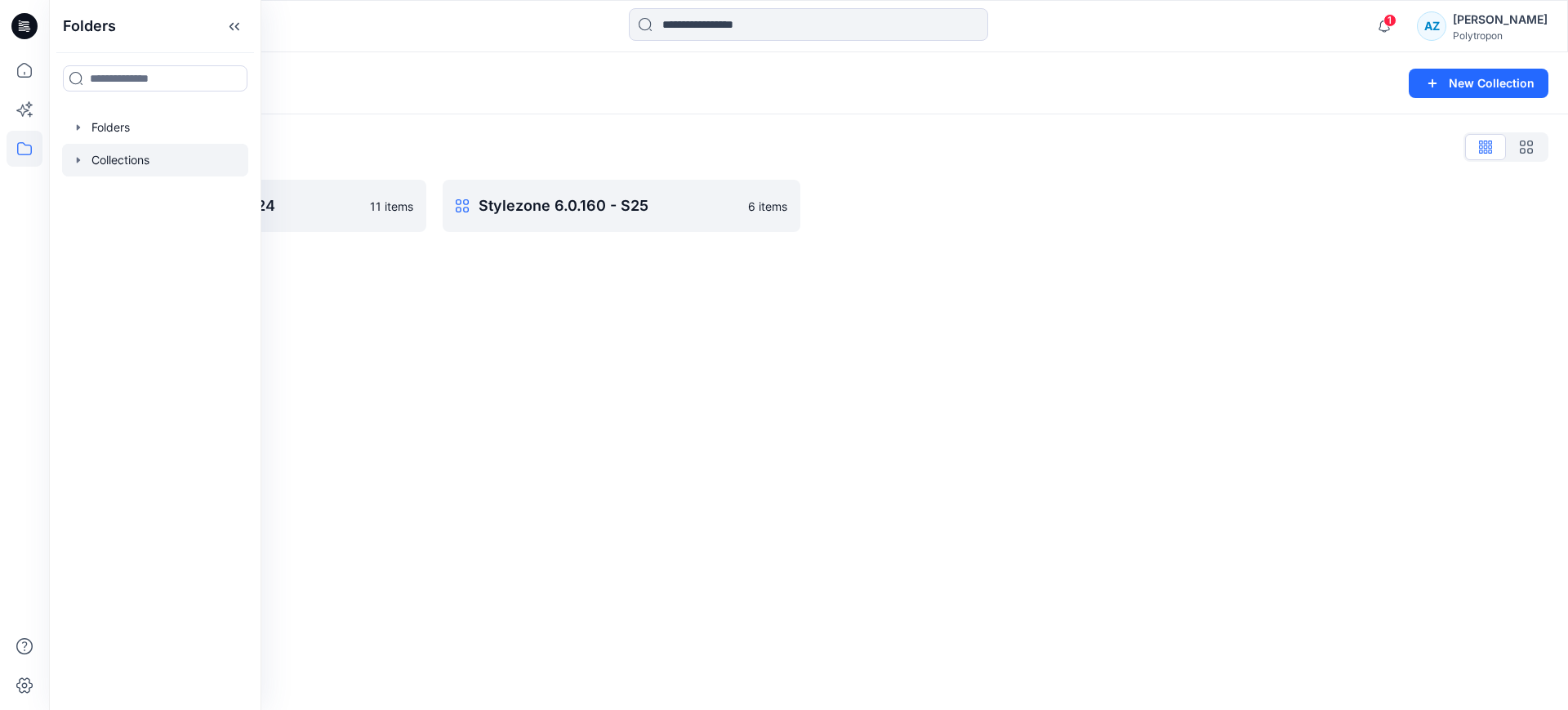
click at [492, 159] on div "Collections List" at bounding box center [808, 147] width 1480 height 26
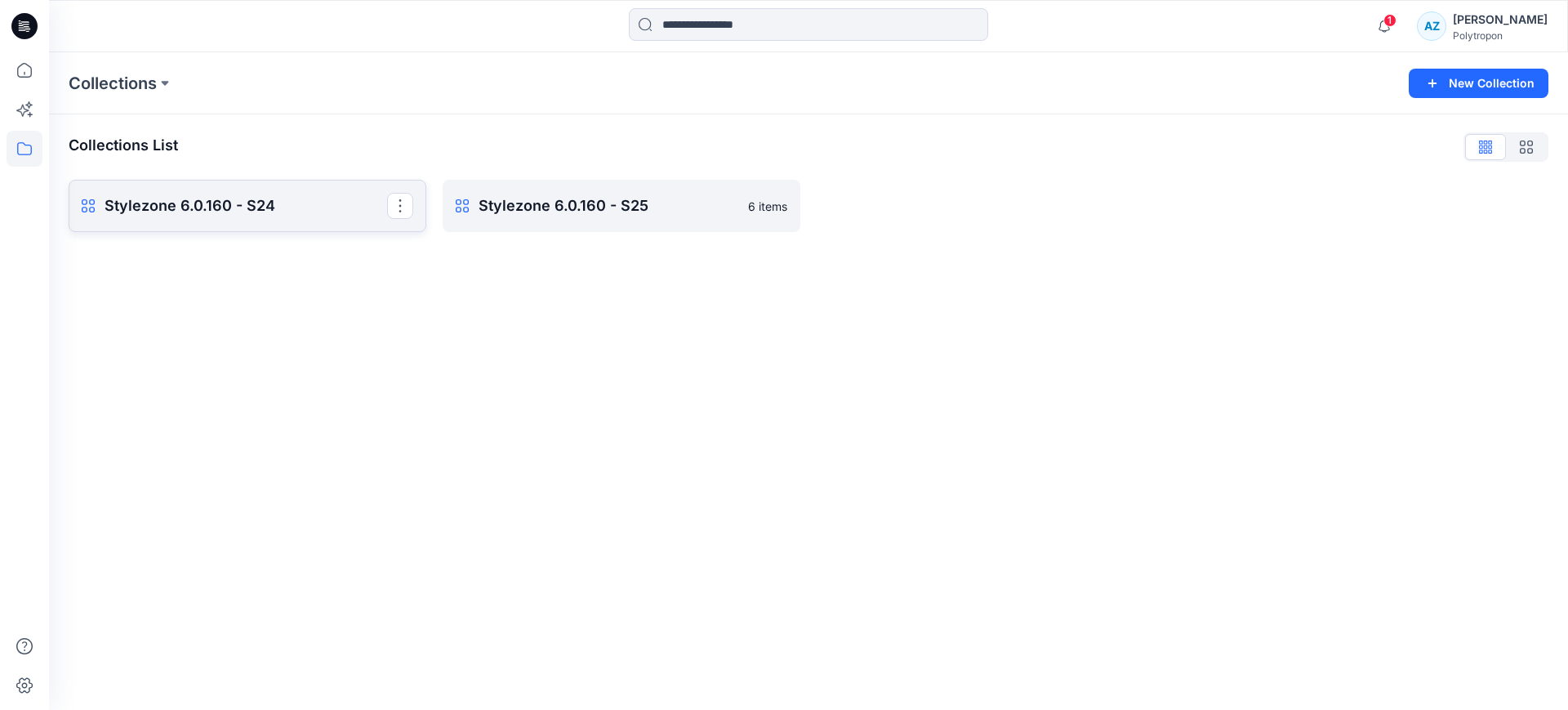
click at [319, 196] on p "Stylezone 6.0.160 - S24" at bounding box center [246, 206] width 282 height 23
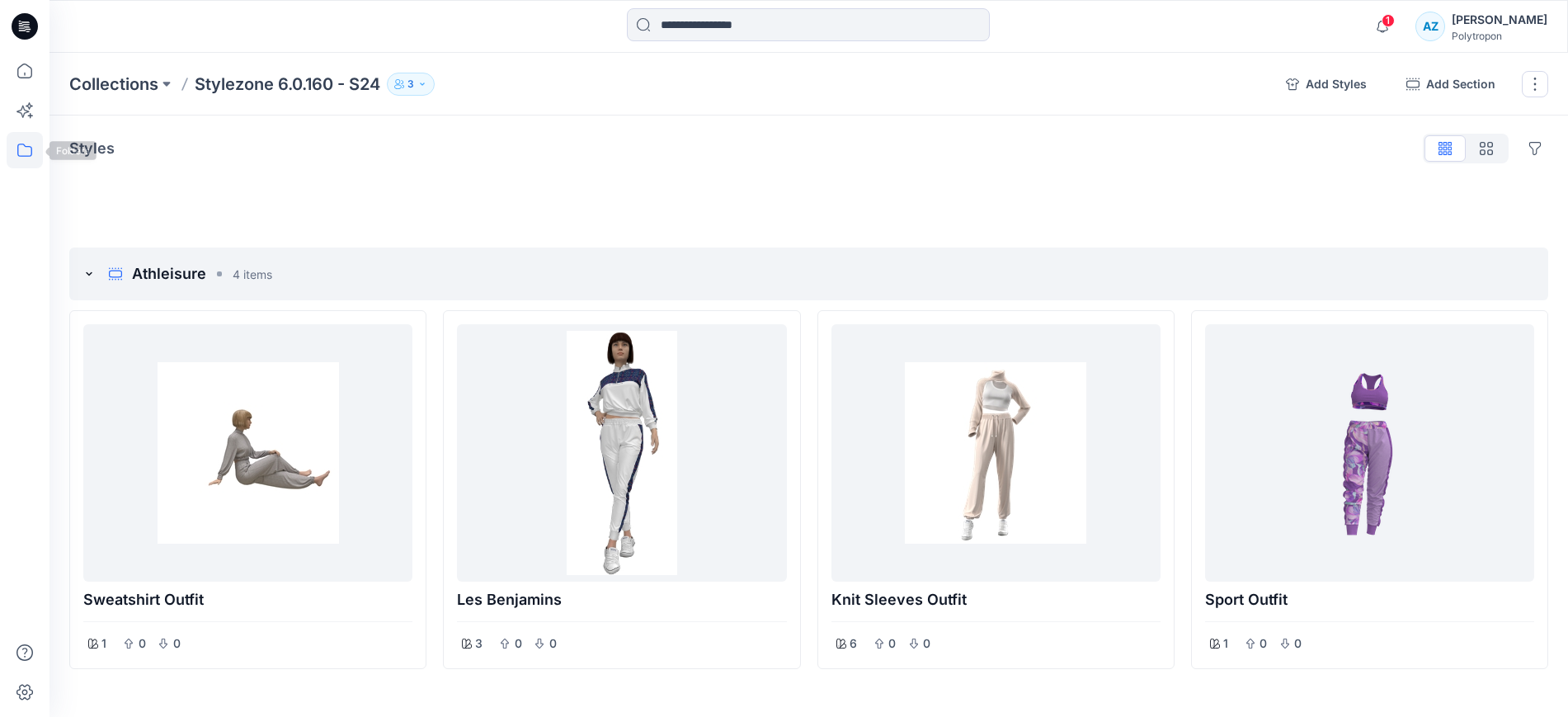
click at [27, 148] on icon at bounding box center [25, 150] width 37 height 37
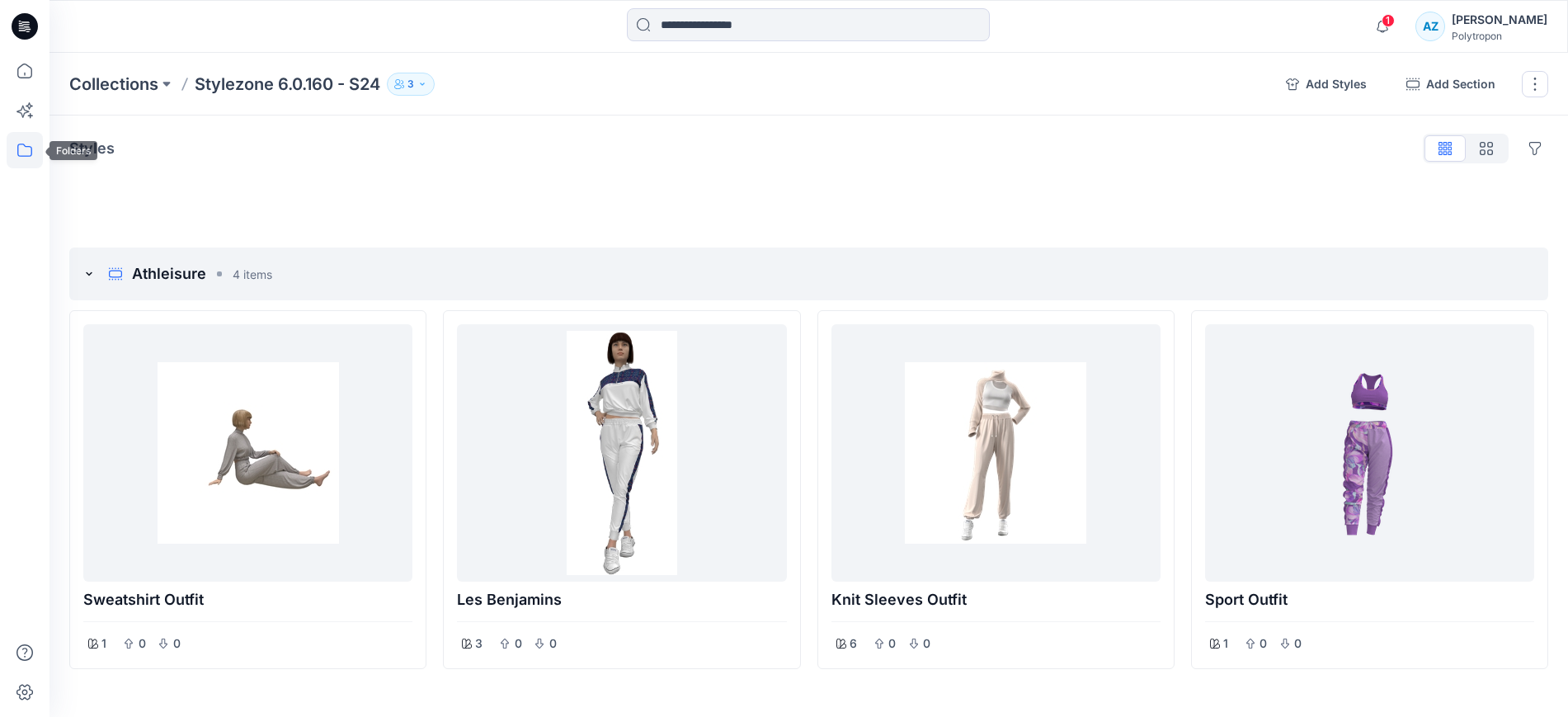
click at [32, 153] on icon at bounding box center [25, 150] width 37 height 37
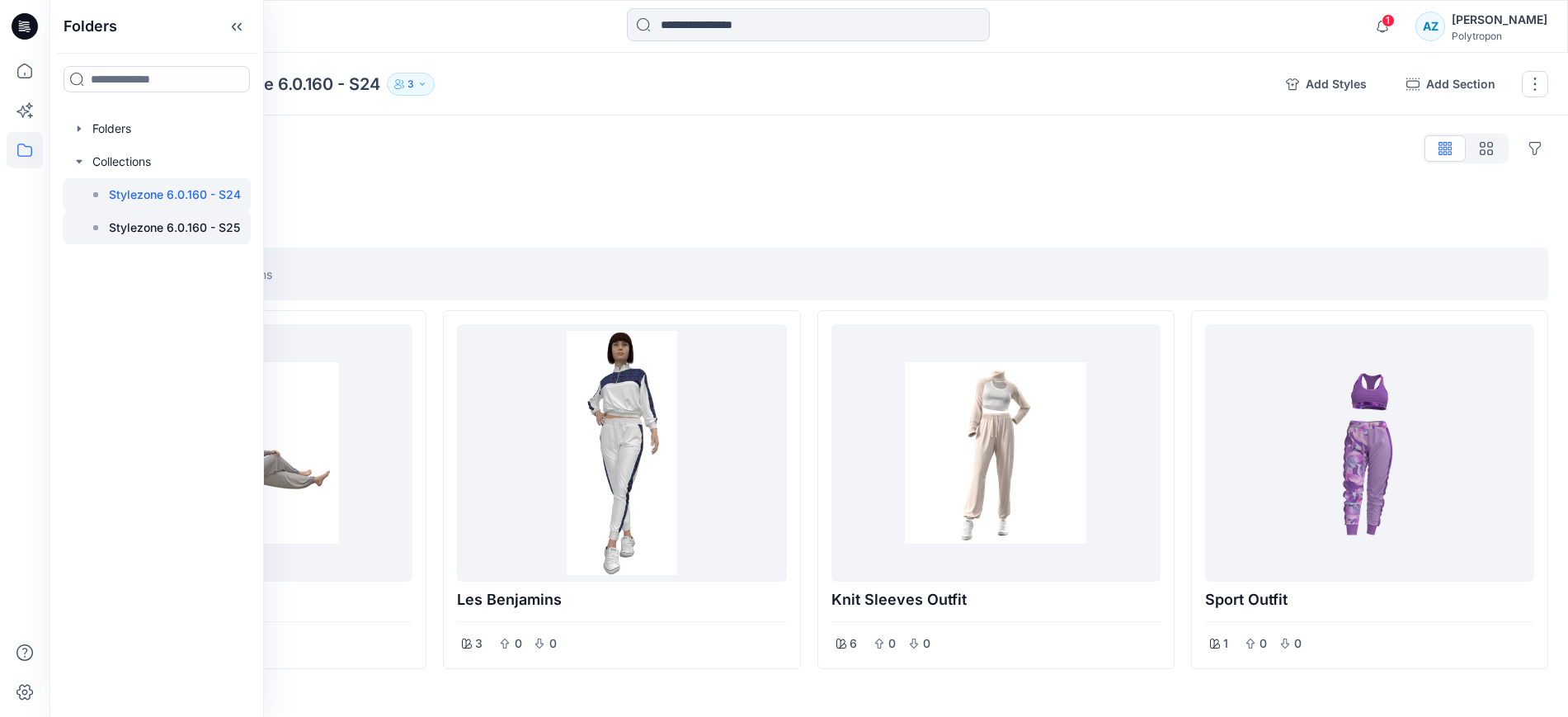
click at [143, 213] on div at bounding box center [157, 228] width 188 height 33
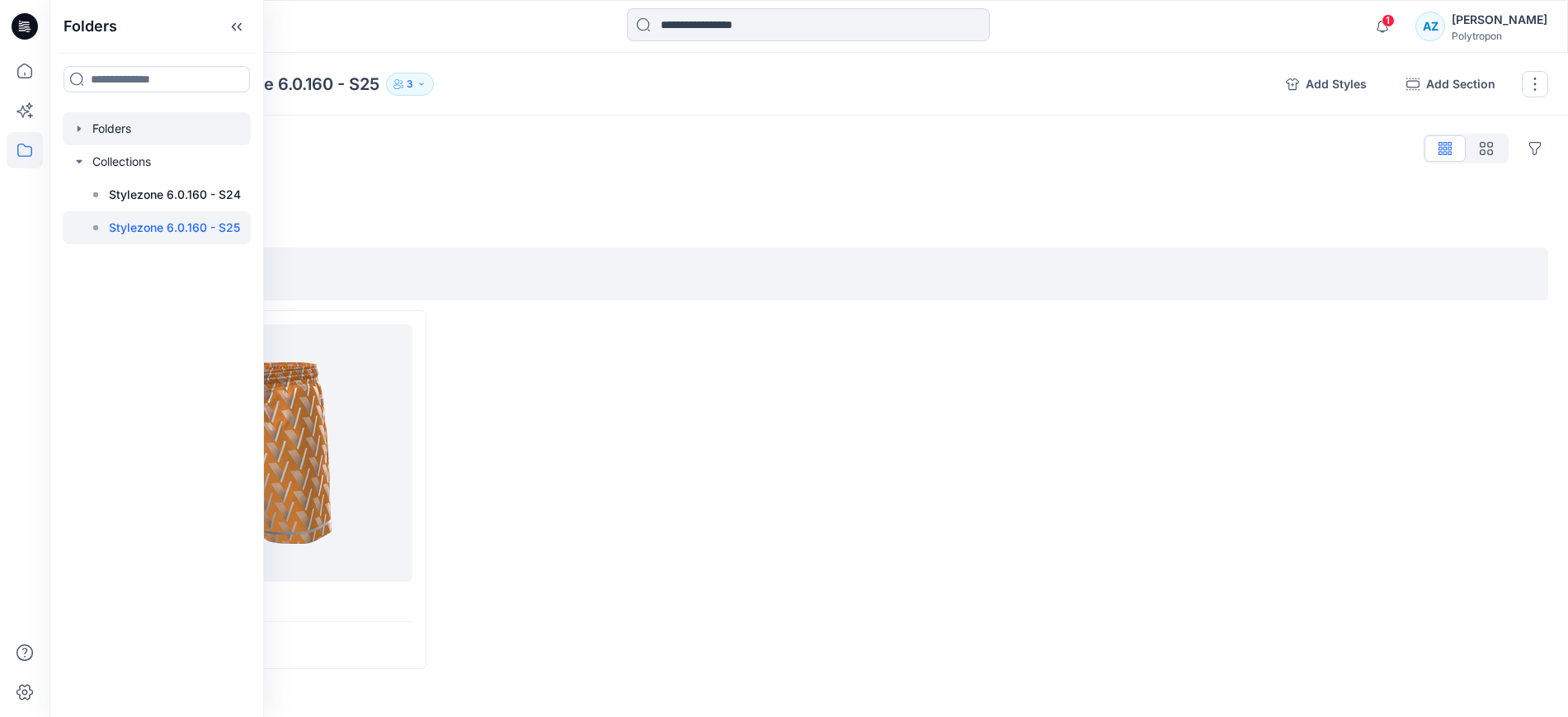
click at [108, 132] on div at bounding box center [157, 129] width 188 height 33
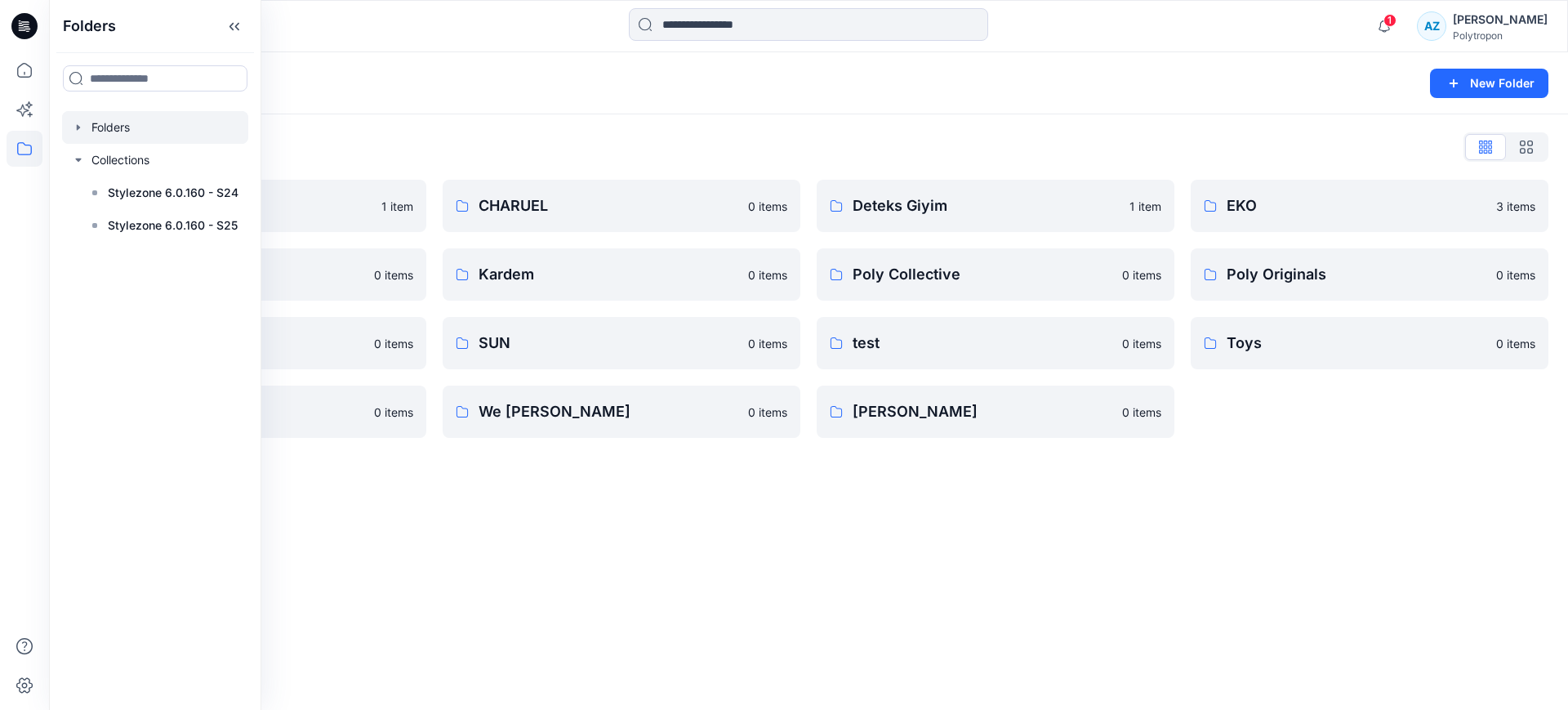
click at [542, 125] on div "Folders List Allday 1 item Eroğlu Giyim 0 items Summer 0 items Underwear 0 item…" at bounding box center [808, 286] width 1519 height 343
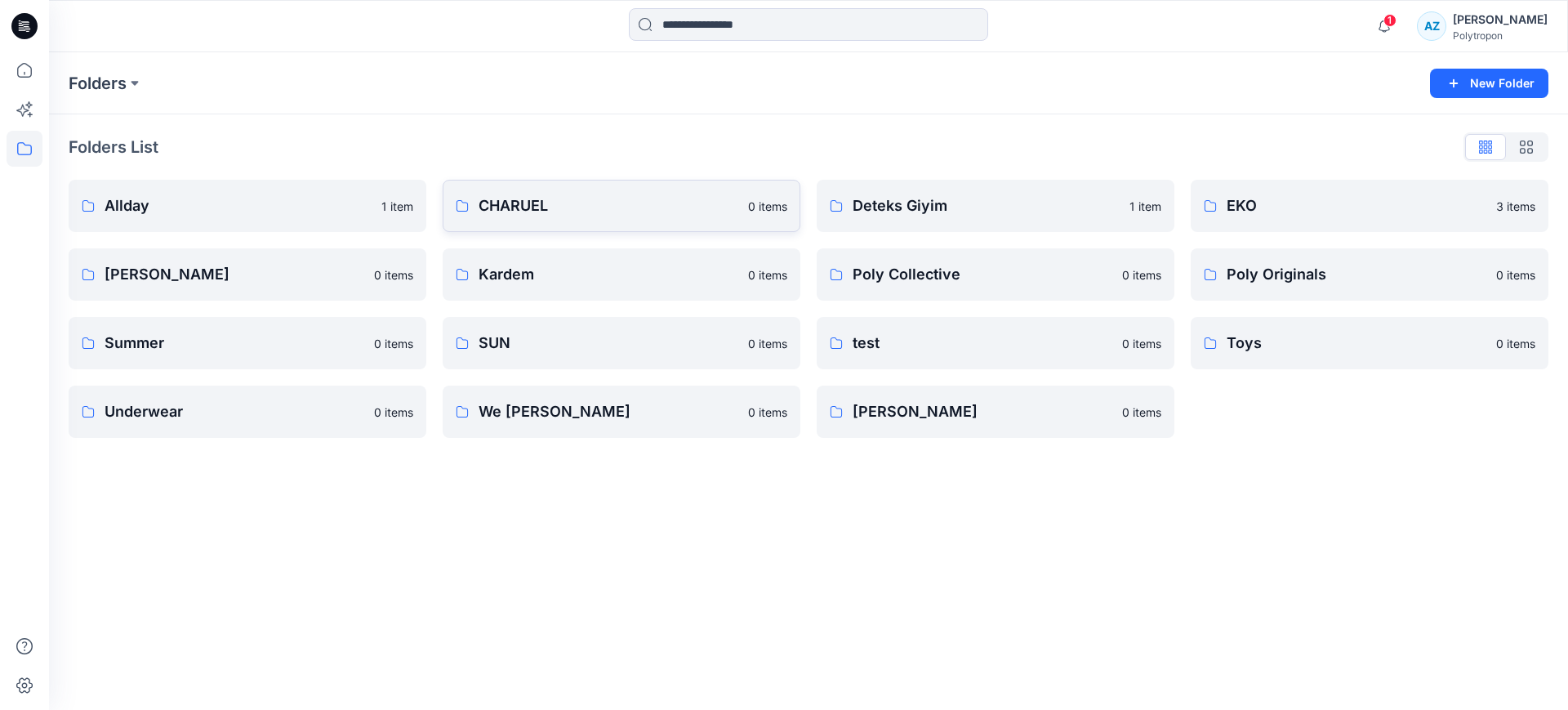
click at [602, 210] on p "CHARUEL" at bounding box center [608, 206] width 260 height 23
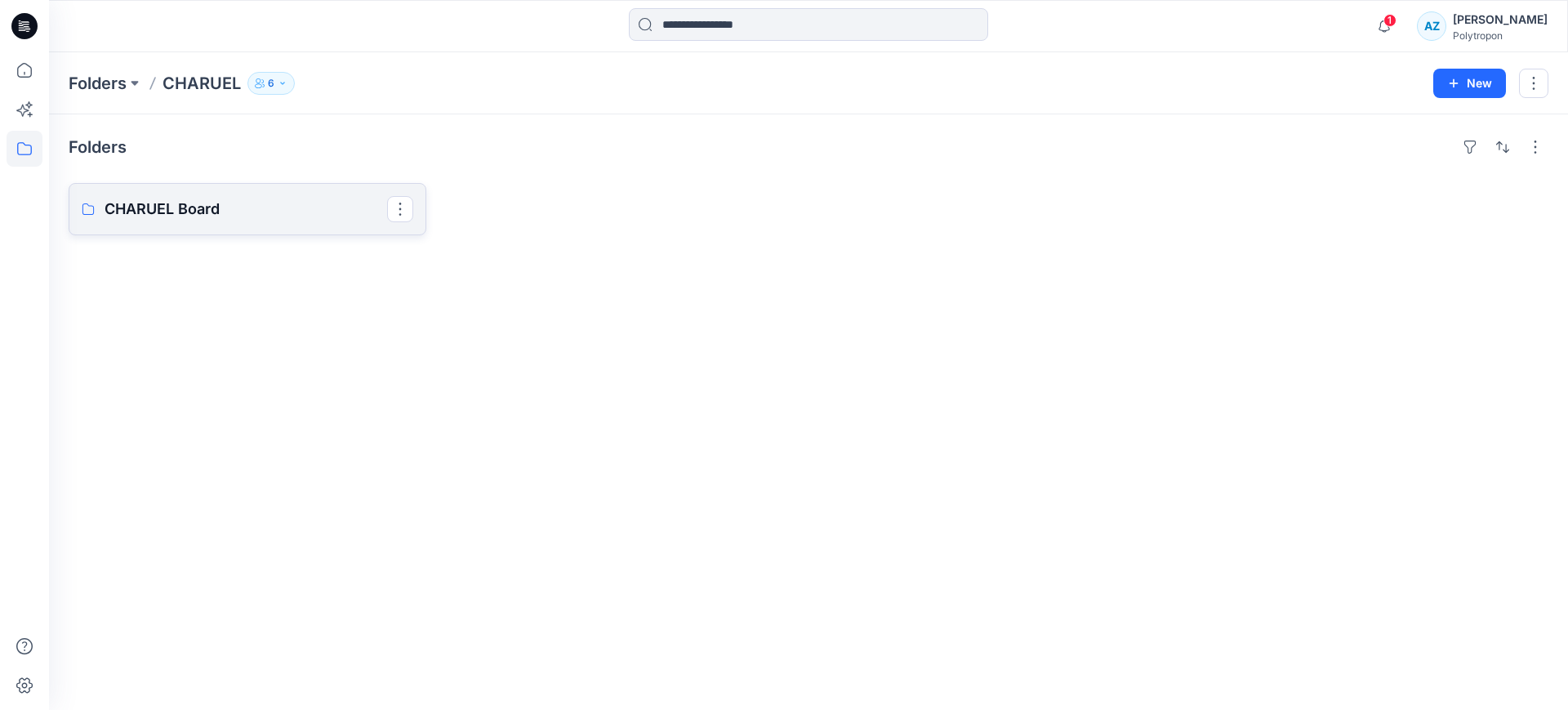
click at [187, 225] on link "CHARUEL Board" at bounding box center [248, 209] width 358 height 52
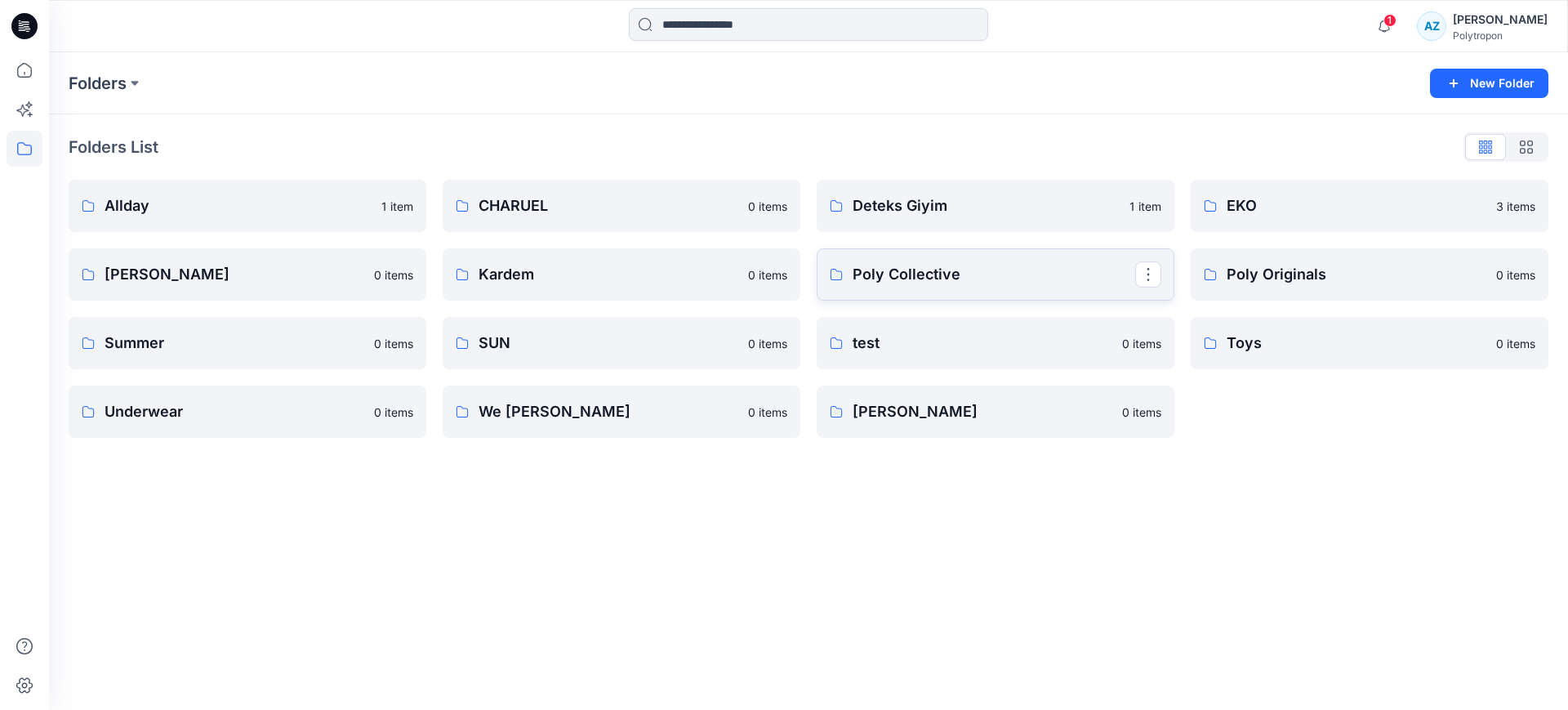
click at [927, 273] on p "Poly Collective" at bounding box center [994, 275] width 282 height 23
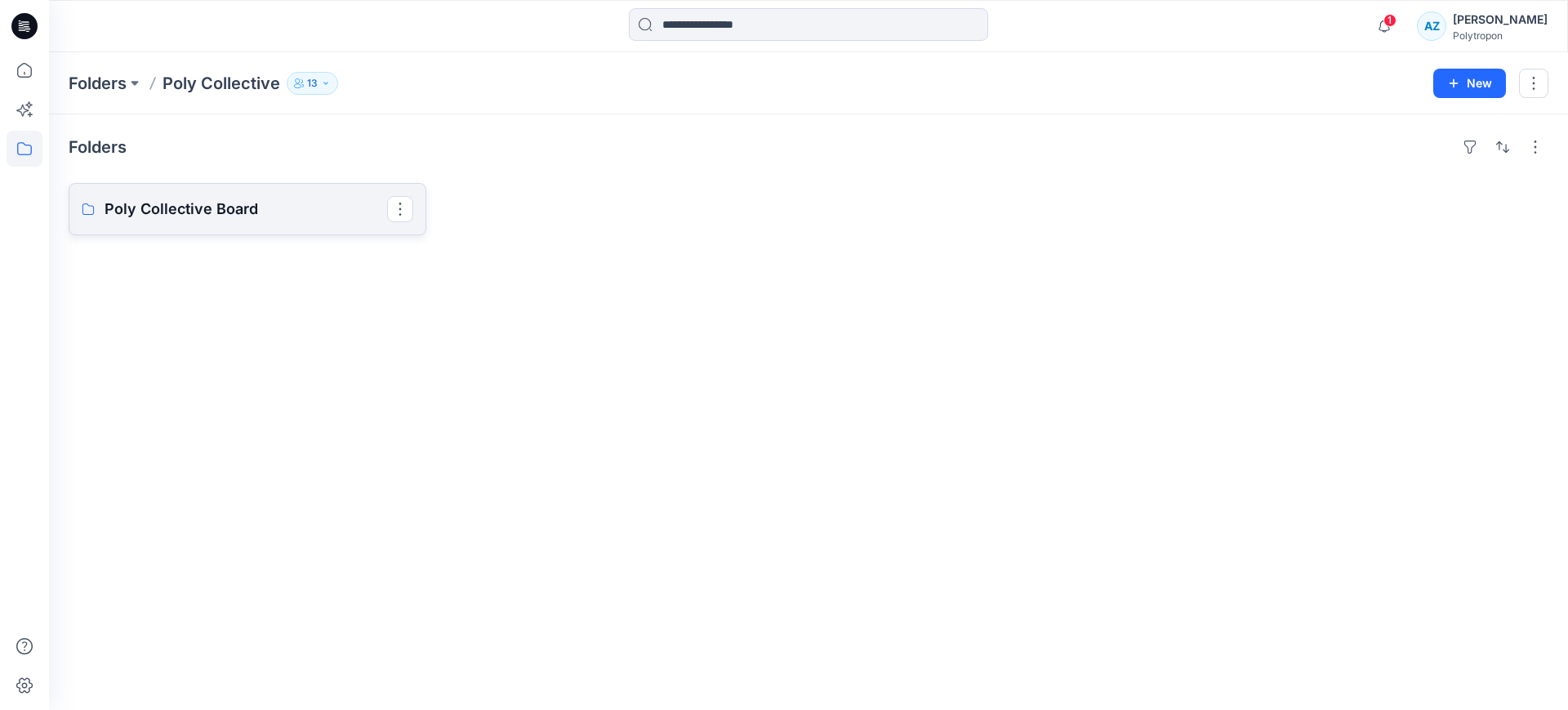
click at [158, 212] on p "Poly Collective Board" at bounding box center [246, 210] width 282 height 23
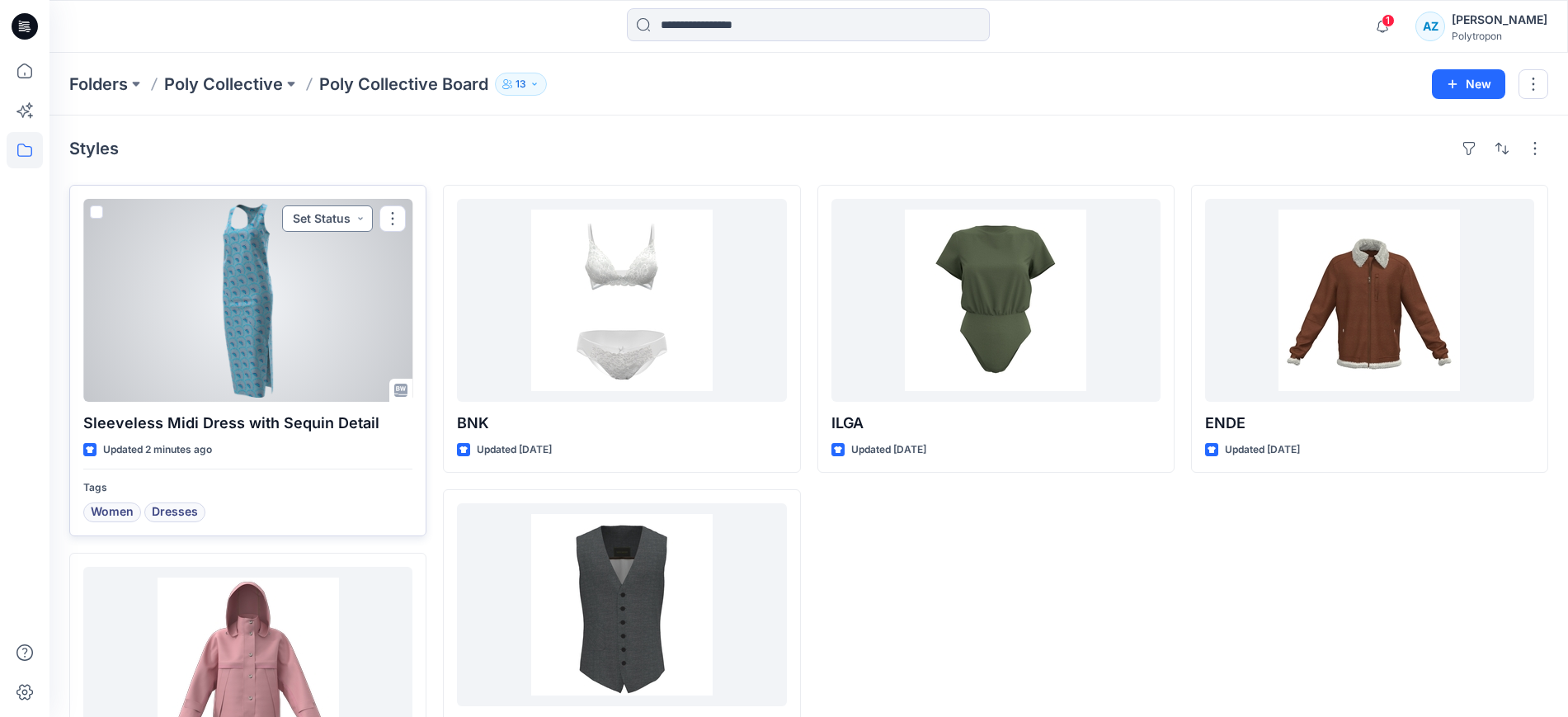
click at [341, 222] on button "Set Status" at bounding box center [327, 218] width 91 height 27
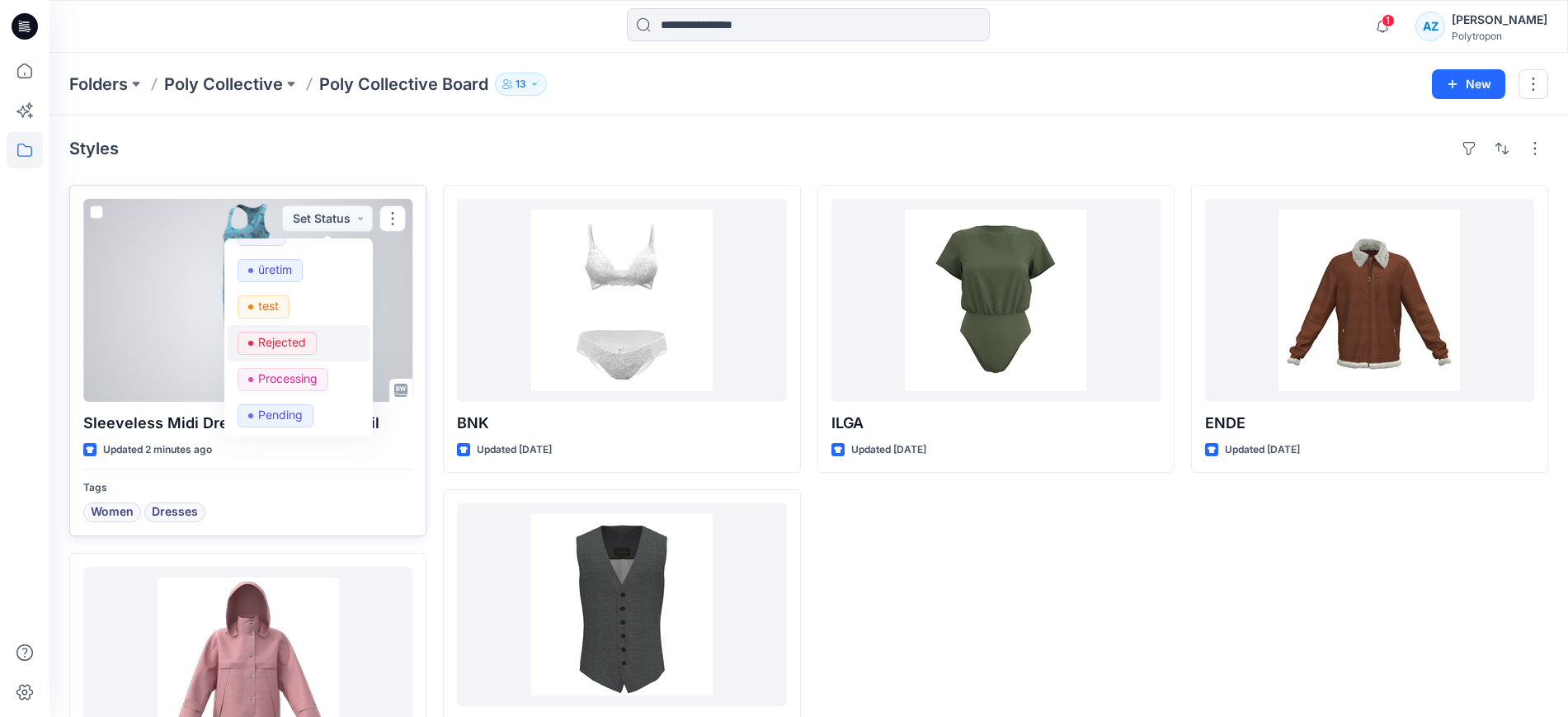
scroll to position [135, 0]
click at [334, 369] on div "Processing" at bounding box center [298, 379] width 122 height 23
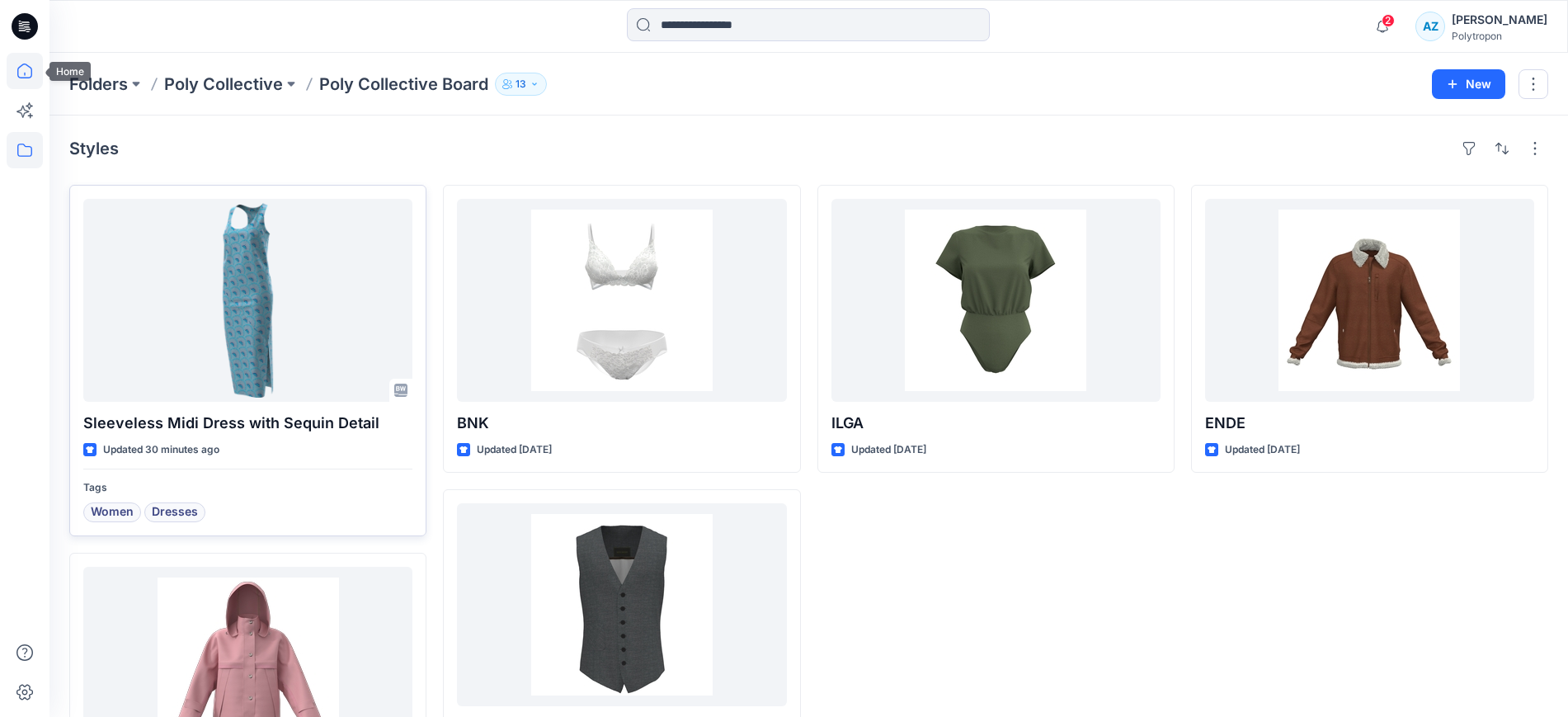
click at [26, 75] on icon at bounding box center [25, 71] width 37 height 37
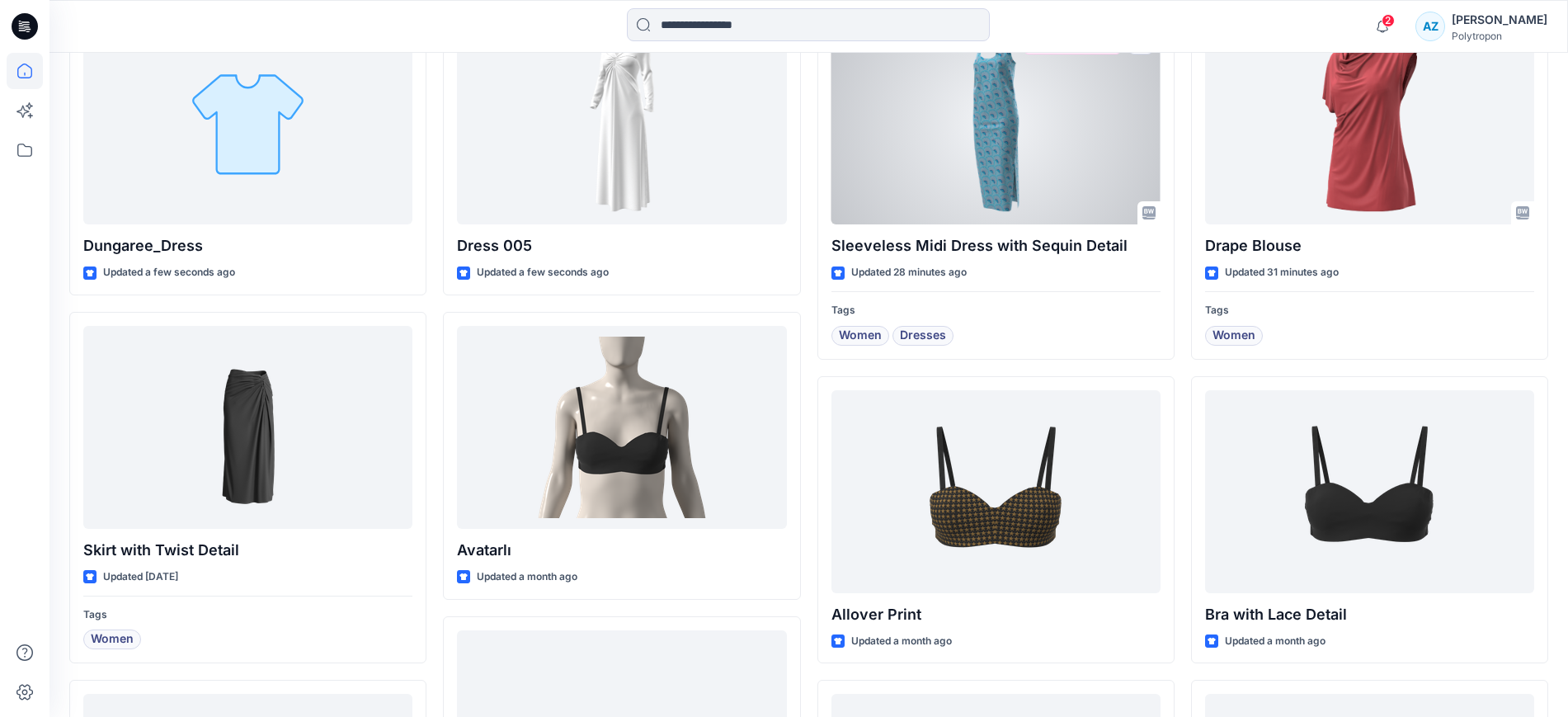
scroll to position [619, 0]
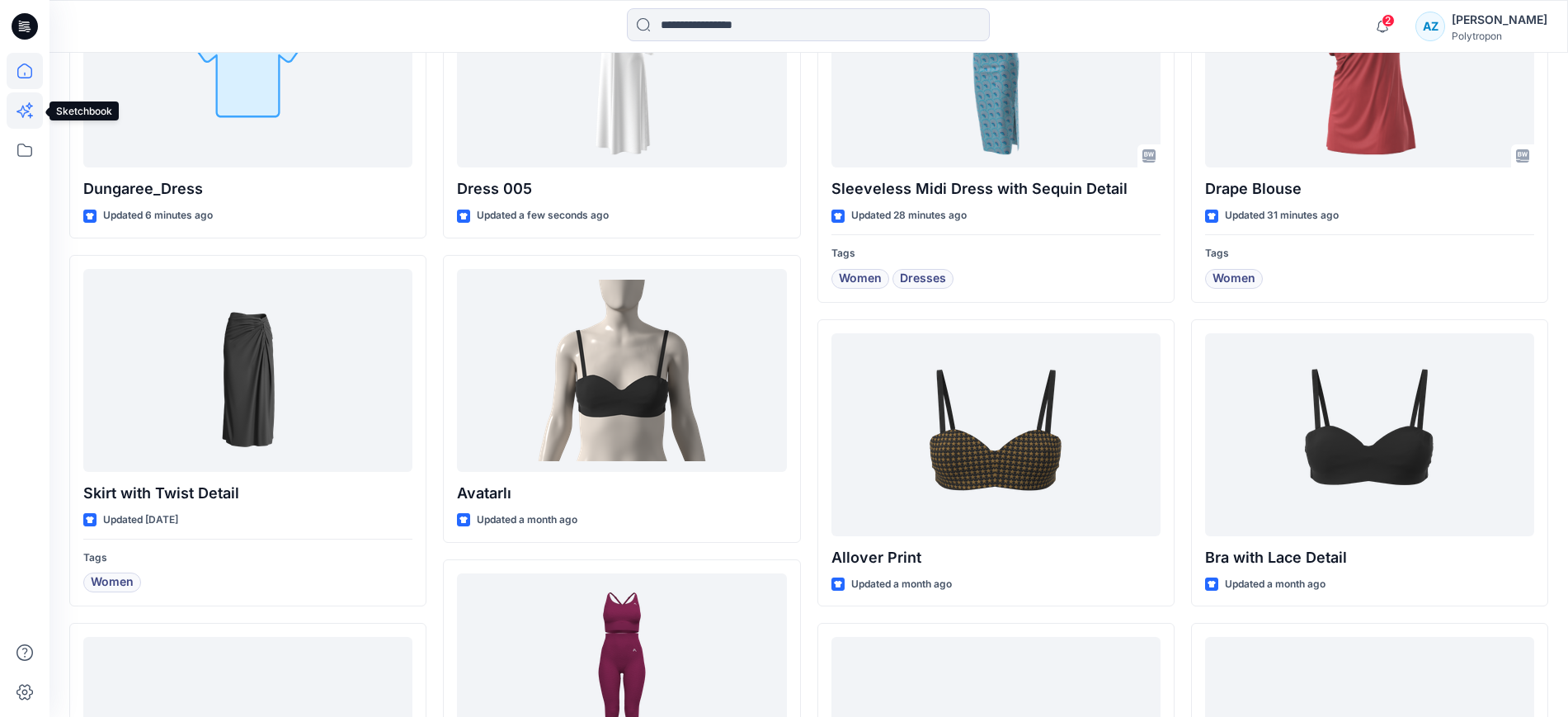
click at [24, 107] on icon at bounding box center [23, 113] width 13 height 13
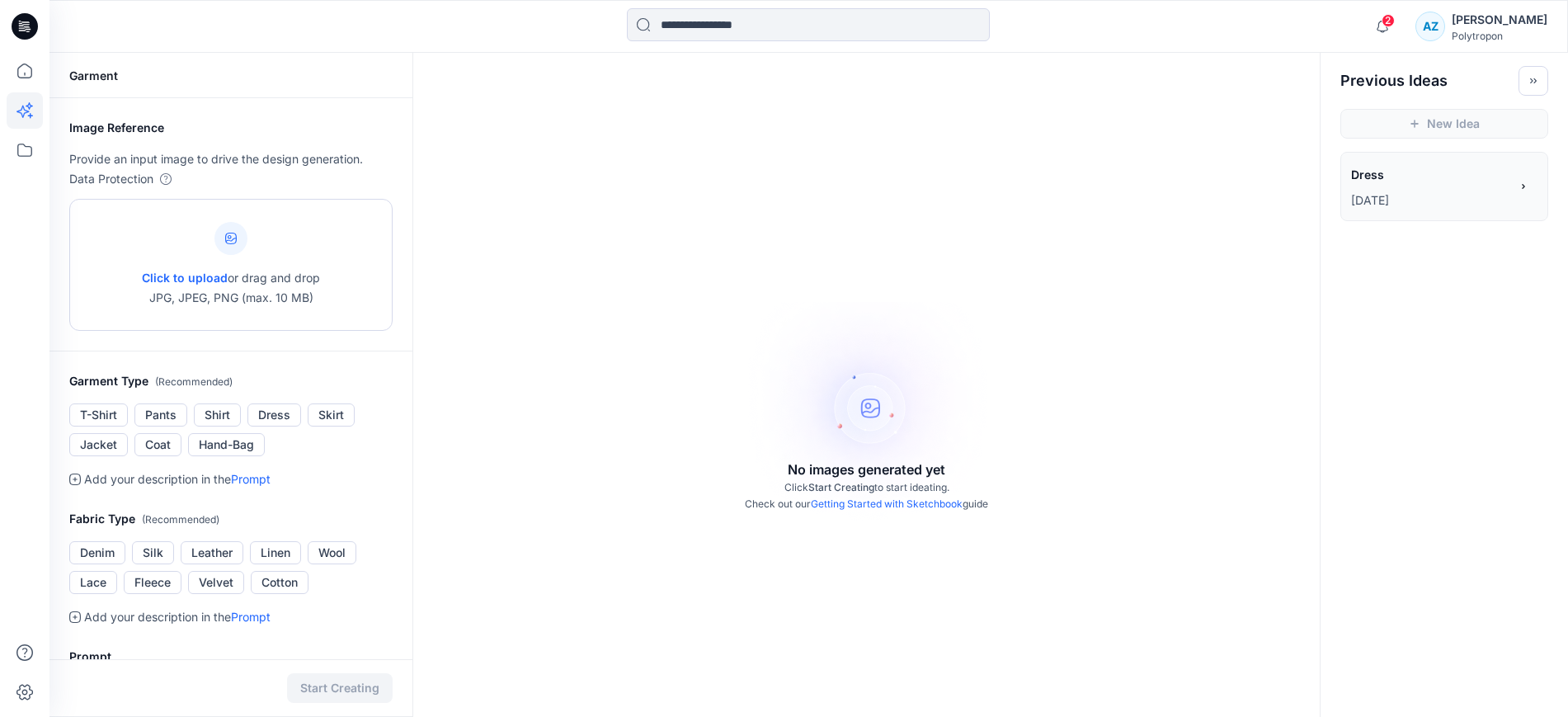
click at [213, 276] on span "Click to upload" at bounding box center [184, 278] width 86 height 14
type input "**********"
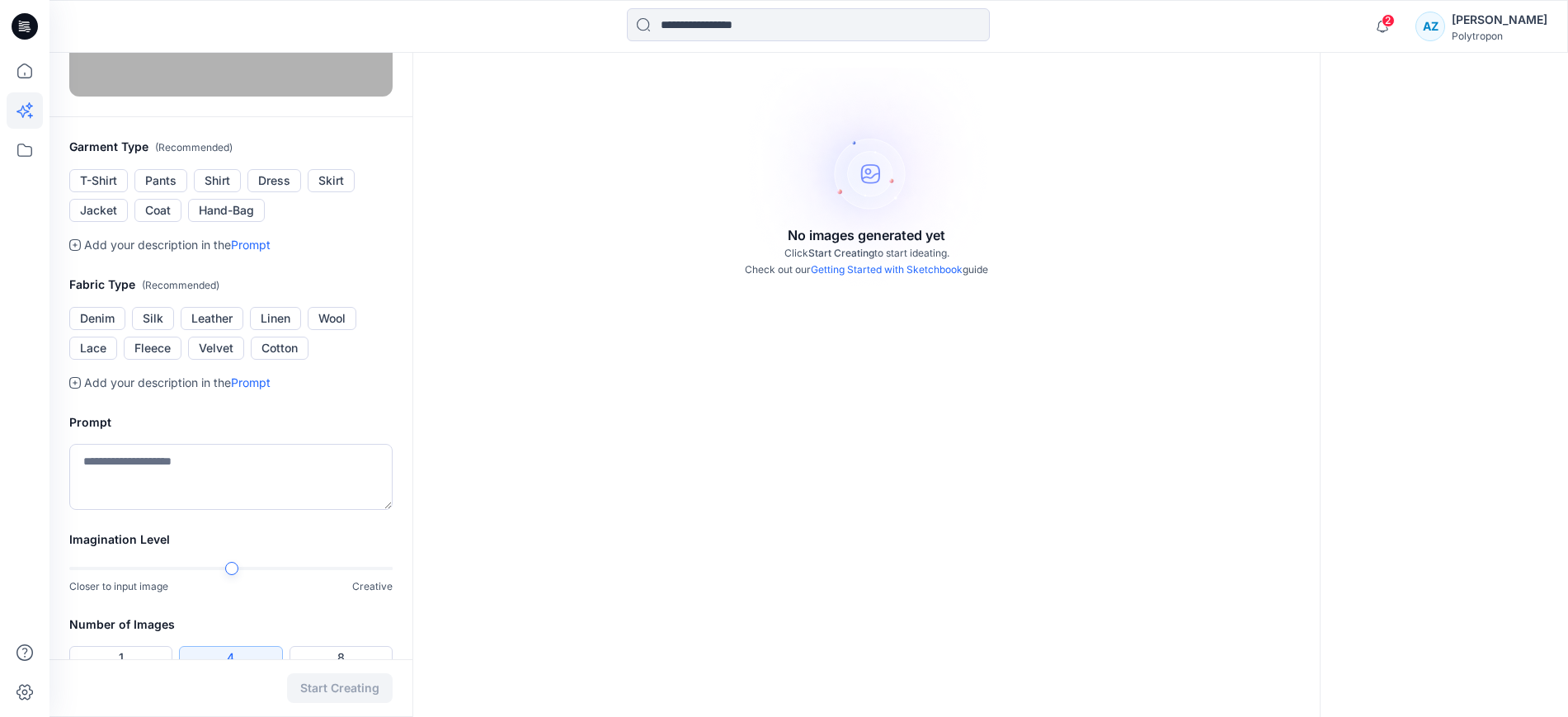
scroll to position [309, 0]
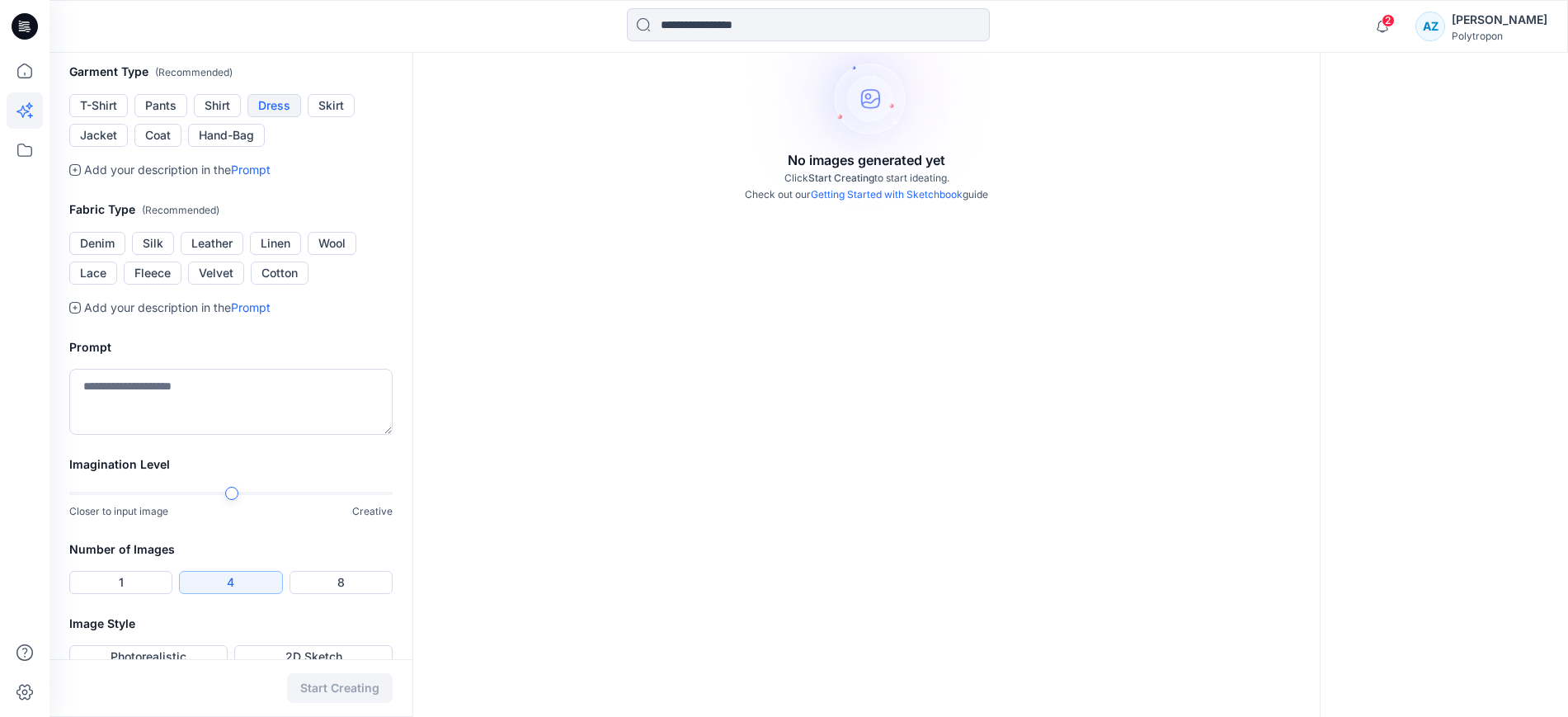
click at [285, 118] on button "Dress" at bounding box center [274, 106] width 53 height 23
click at [228, 435] on textarea at bounding box center [231, 401] width 323 height 66
type textarea "**********"
click at [285, 284] on button "Cotton" at bounding box center [279, 273] width 57 height 23
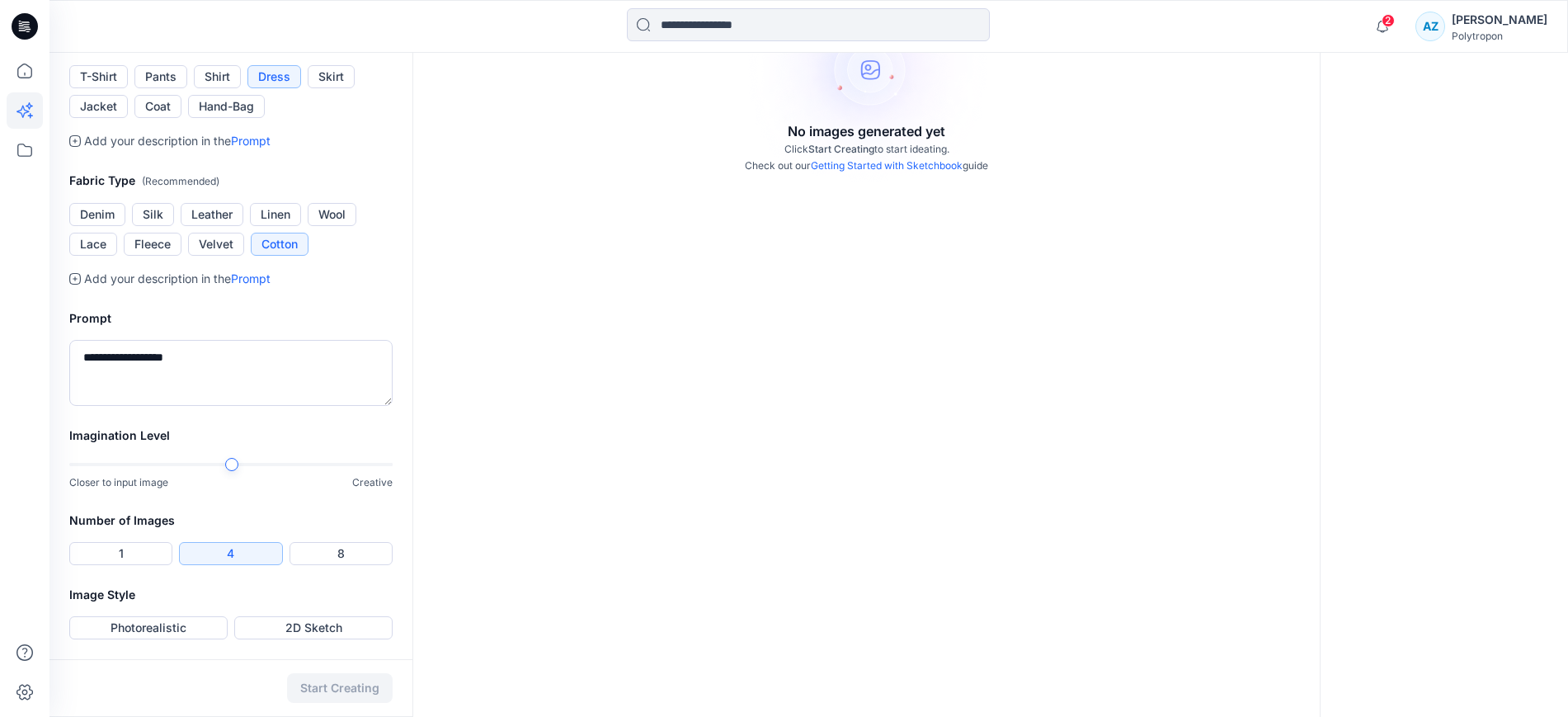
scroll to position [551, 0]
click at [138, 628] on button "Photorealistic" at bounding box center [148, 628] width 158 height 23
click at [327, 692] on button "Start Creating" at bounding box center [339, 689] width 106 height 30
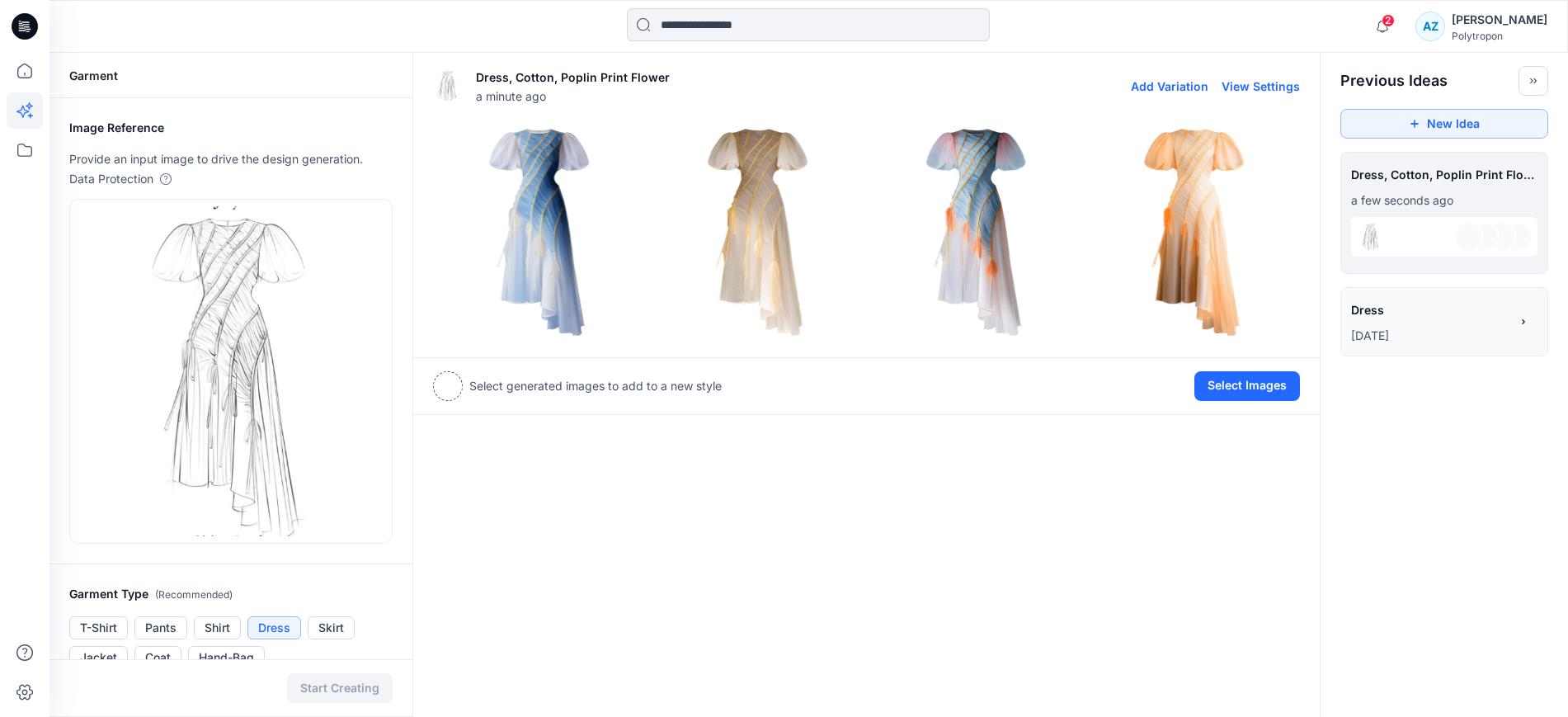
click at [542, 241] on img at bounding box center [539, 231] width 210 height 210
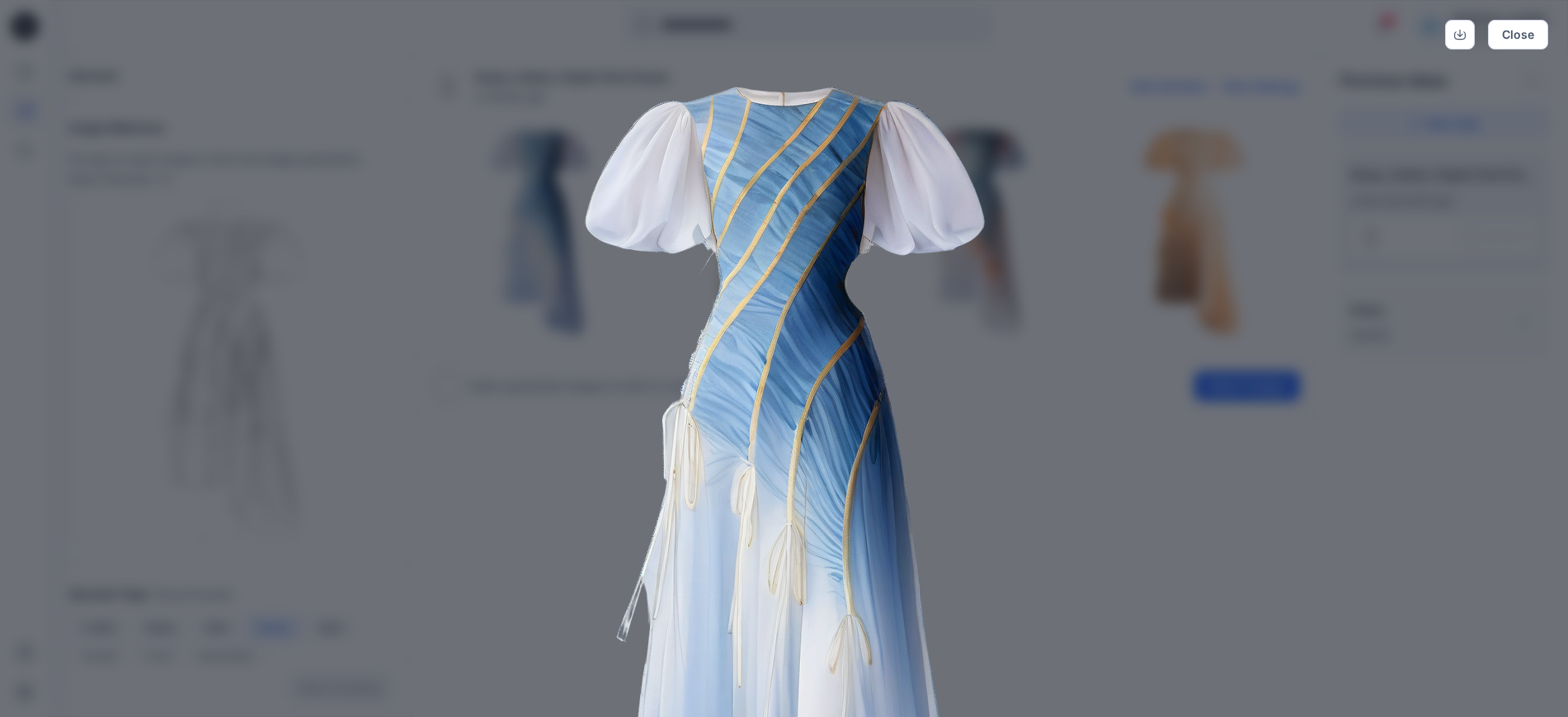
click at [506, 616] on img at bounding box center [783, 498] width 844 height 845
click at [1528, 37] on button "Close" at bounding box center [1517, 35] width 60 height 30
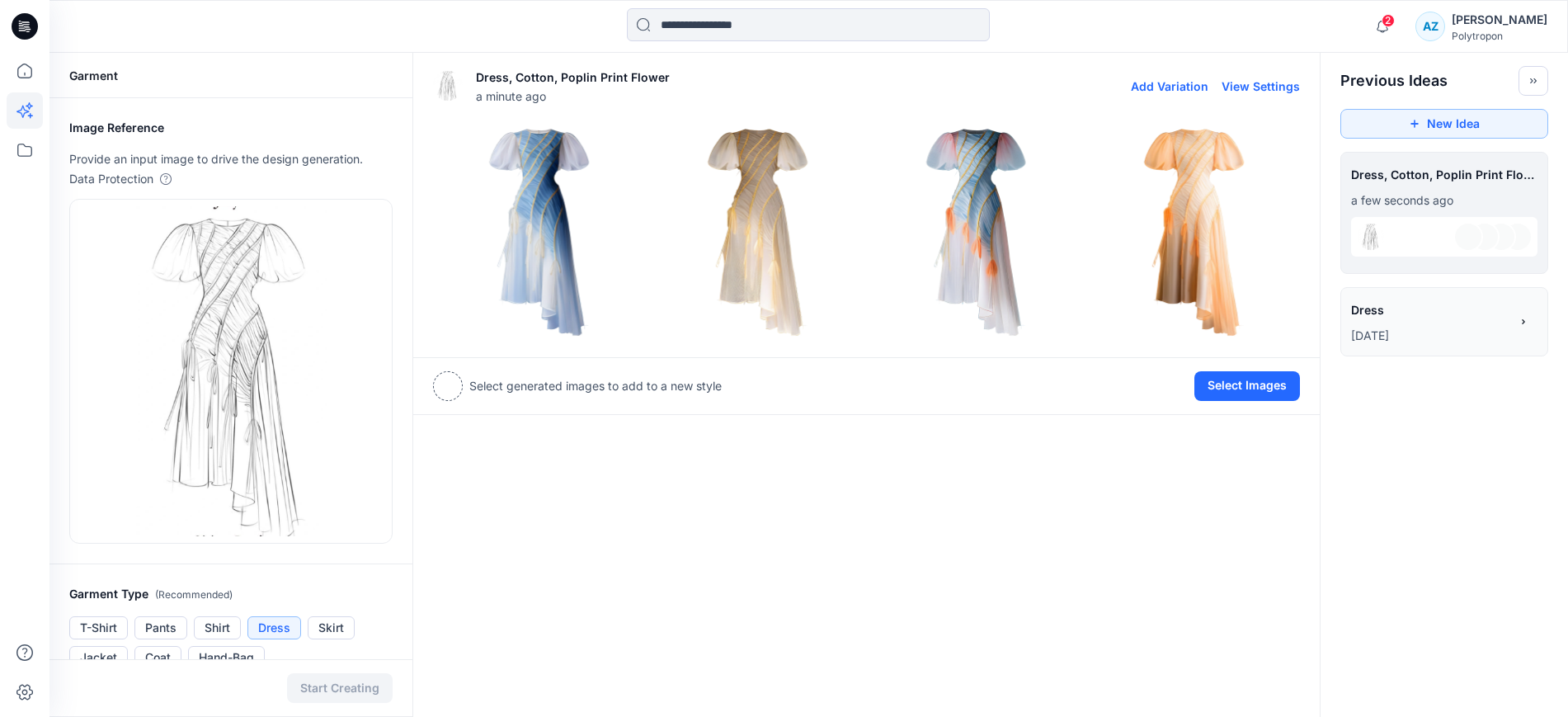
click at [713, 227] on img at bounding box center [757, 231] width 210 height 210
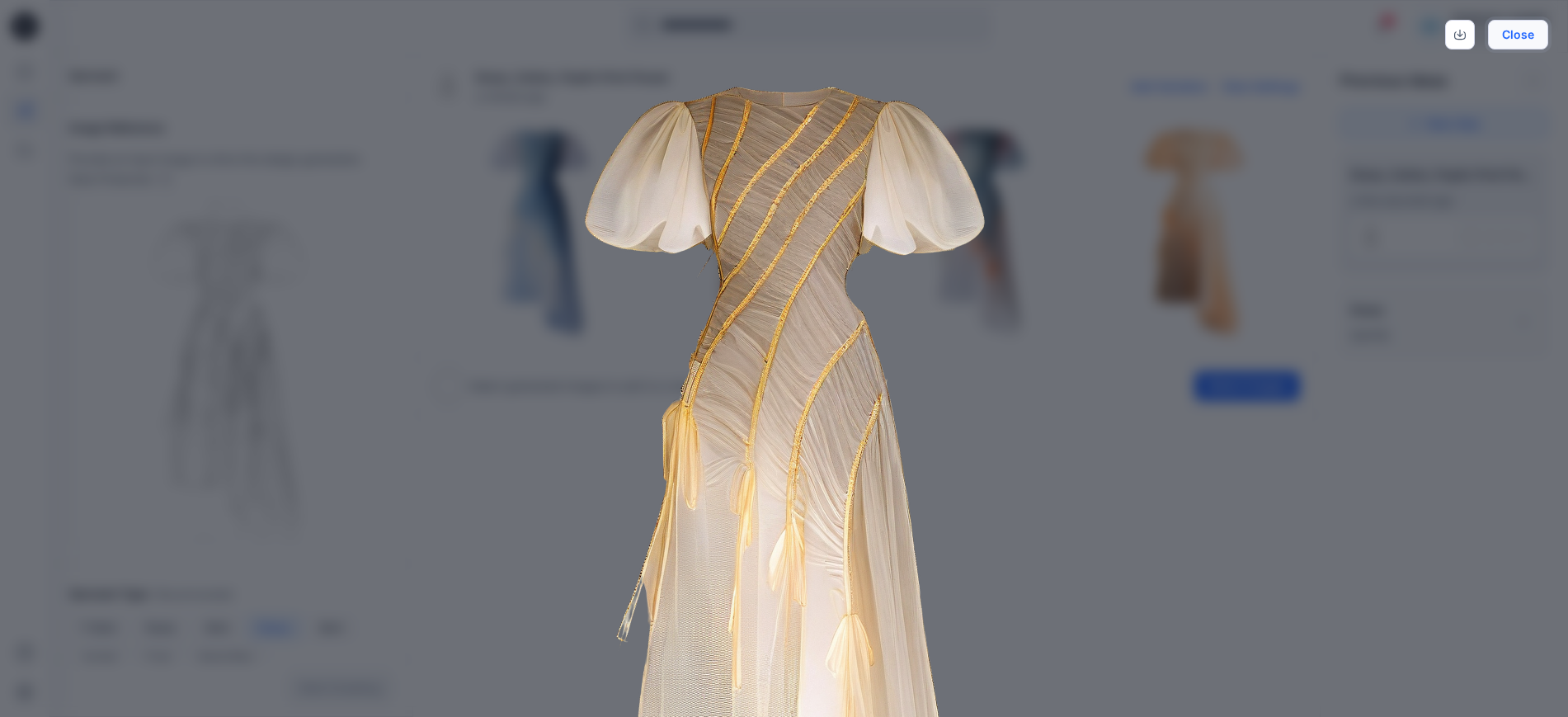
click at [1516, 36] on button "Close" at bounding box center [1517, 35] width 60 height 30
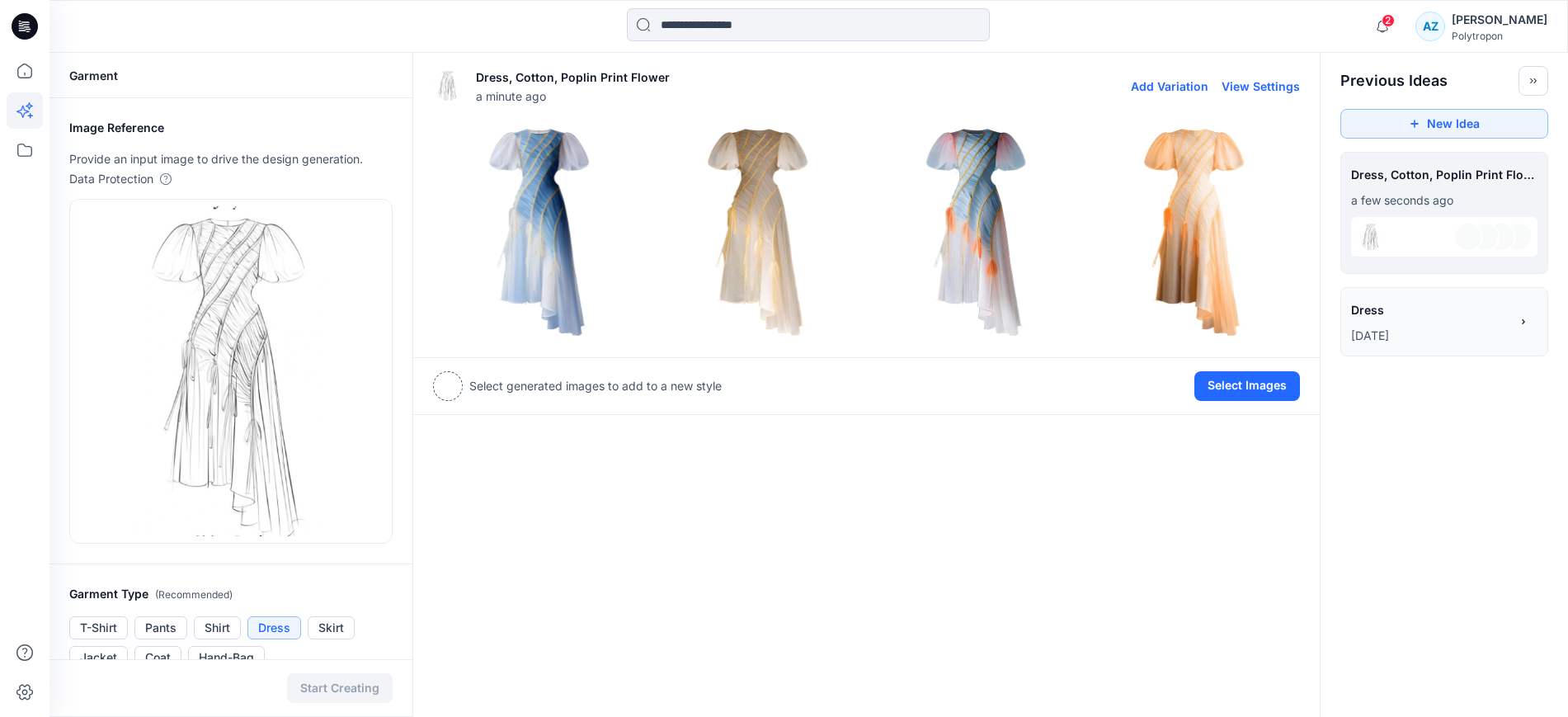
click at [946, 193] on img at bounding box center [976, 231] width 210 height 210
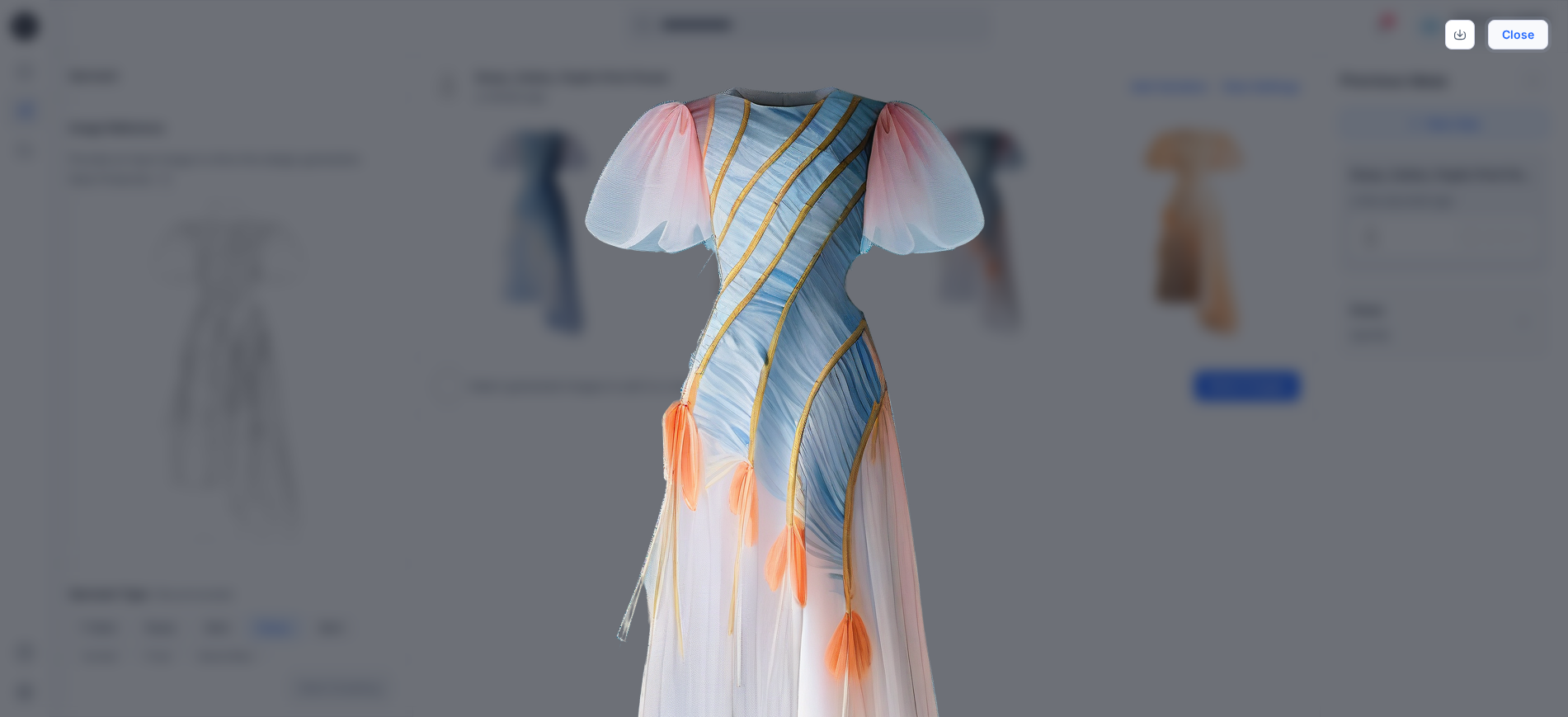
click at [1516, 36] on button "Close" at bounding box center [1517, 35] width 60 height 30
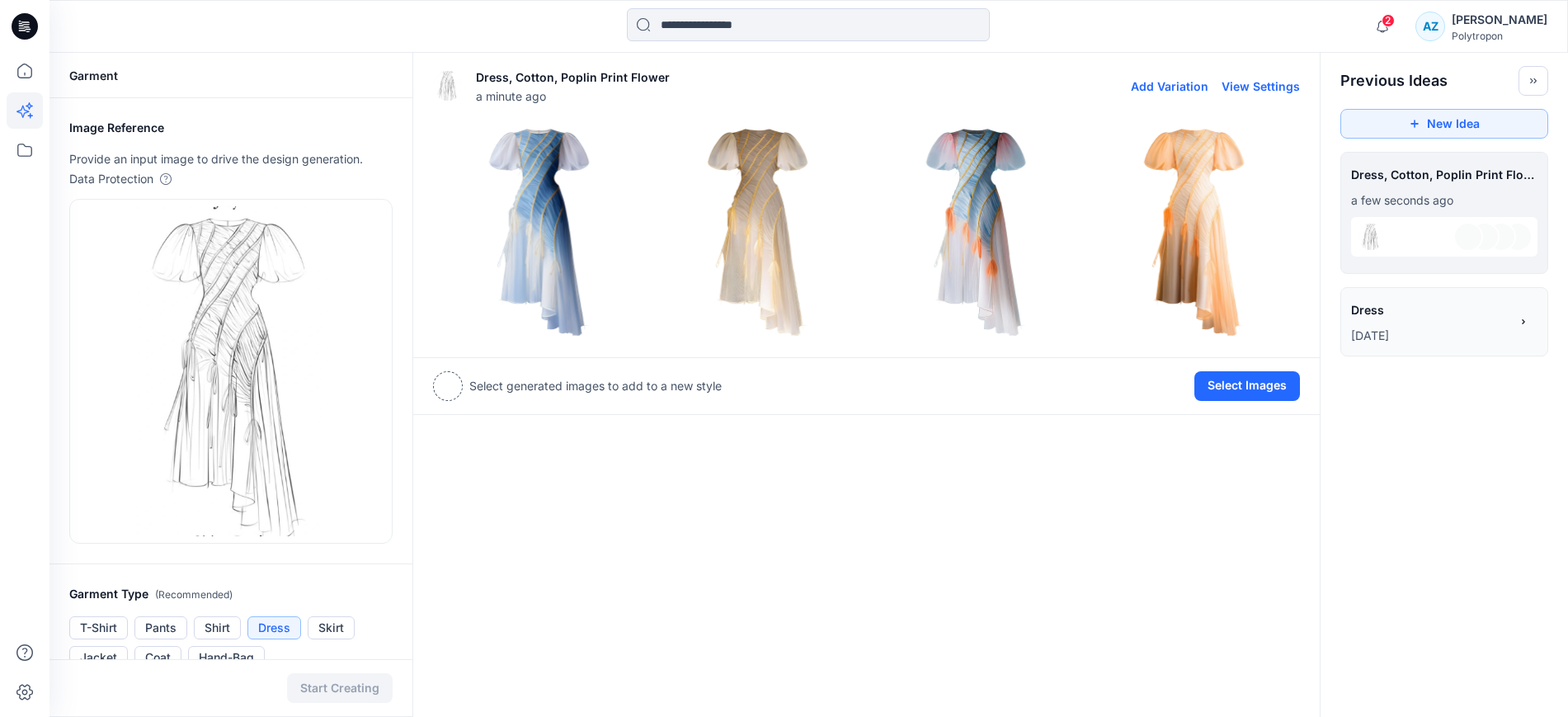
click at [1171, 186] on img at bounding box center [1193, 231] width 210 height 210
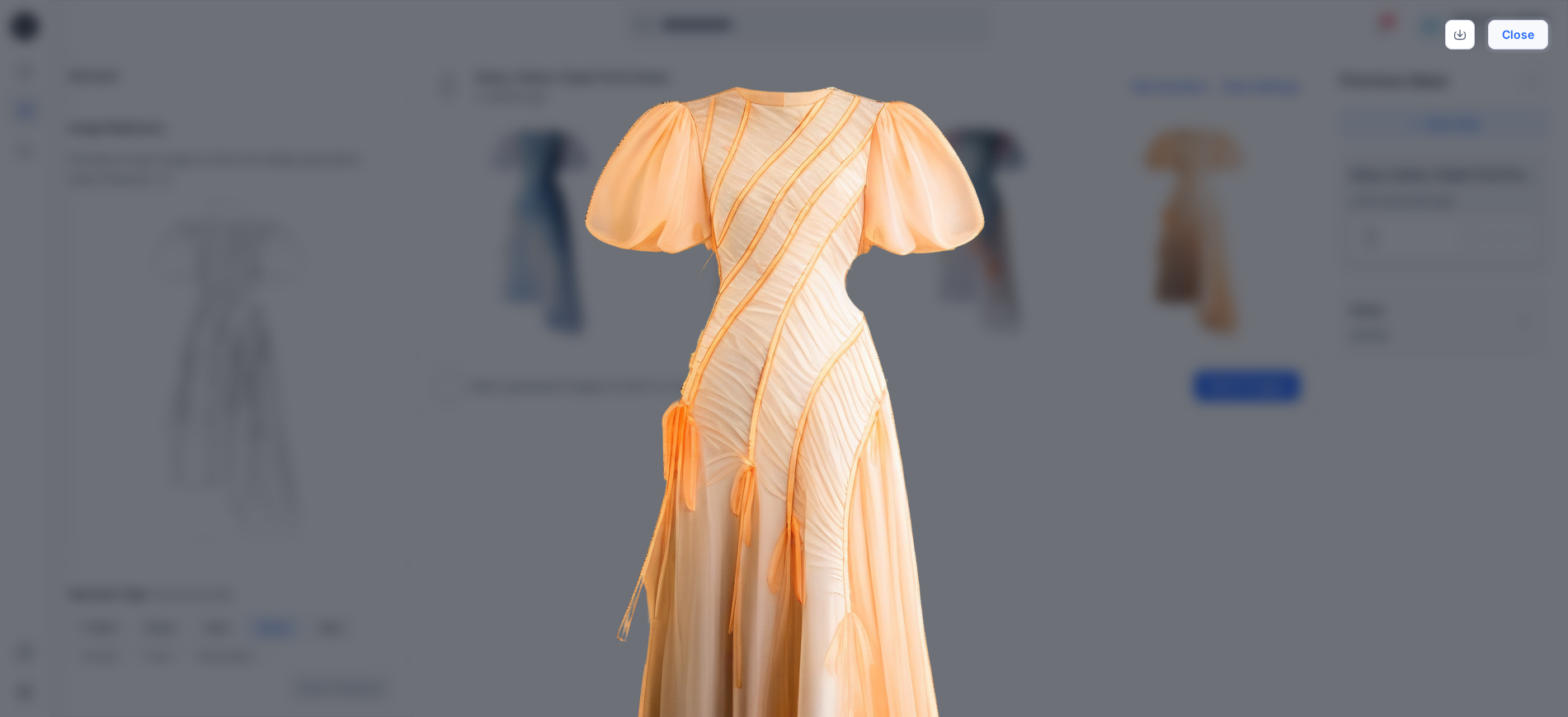
click at [1516, 30] on button "Close" at bounding box center [1517, 35] width 60 height 30
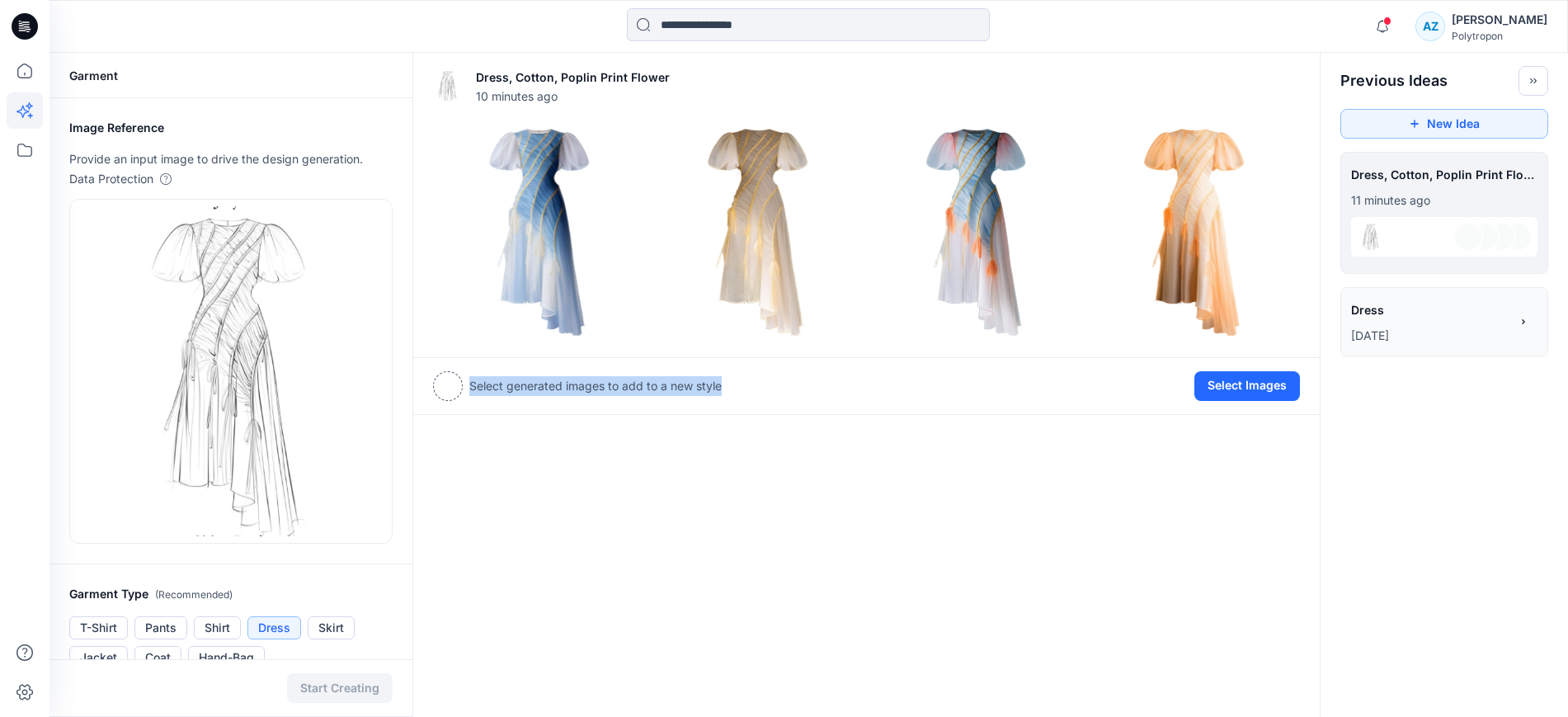
drag, startPoint x: 719, startPoint y: 386, endPoint x: 565, endPoint y: 494, distance: 188.1
click at [472, 391] on p "Select generated images to add to a new style" at bounding box center [595, 386] width 252 height 20
click at [575, 502] on div "Dress, Cotton, Poplin Print Flower 10 minutes ago Add Variation View Settings S…" at bounding box center [866, 660] width 908 height 1216
click at [544, 214] on img at bounding box center [539, 231] width 210 height 210
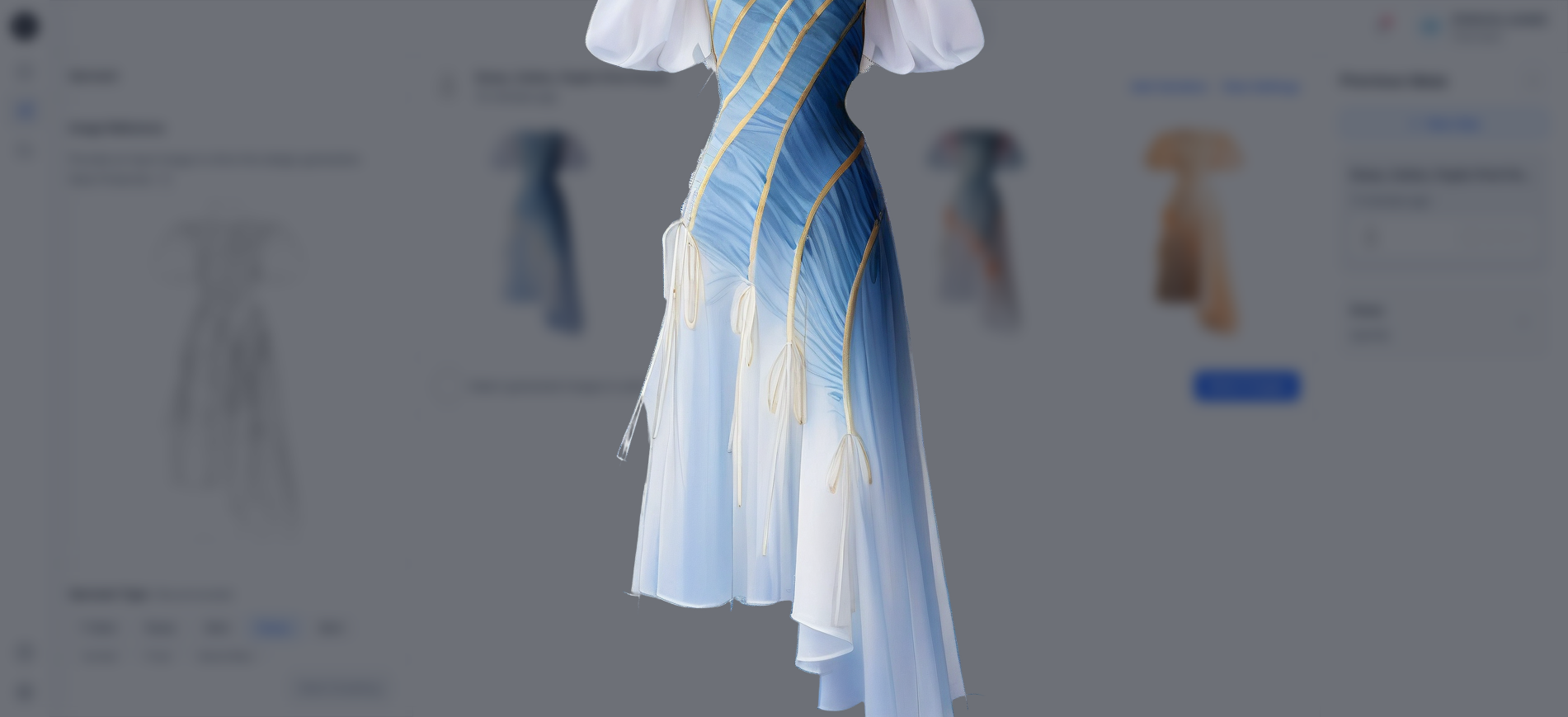
scroll to position [210, 0]
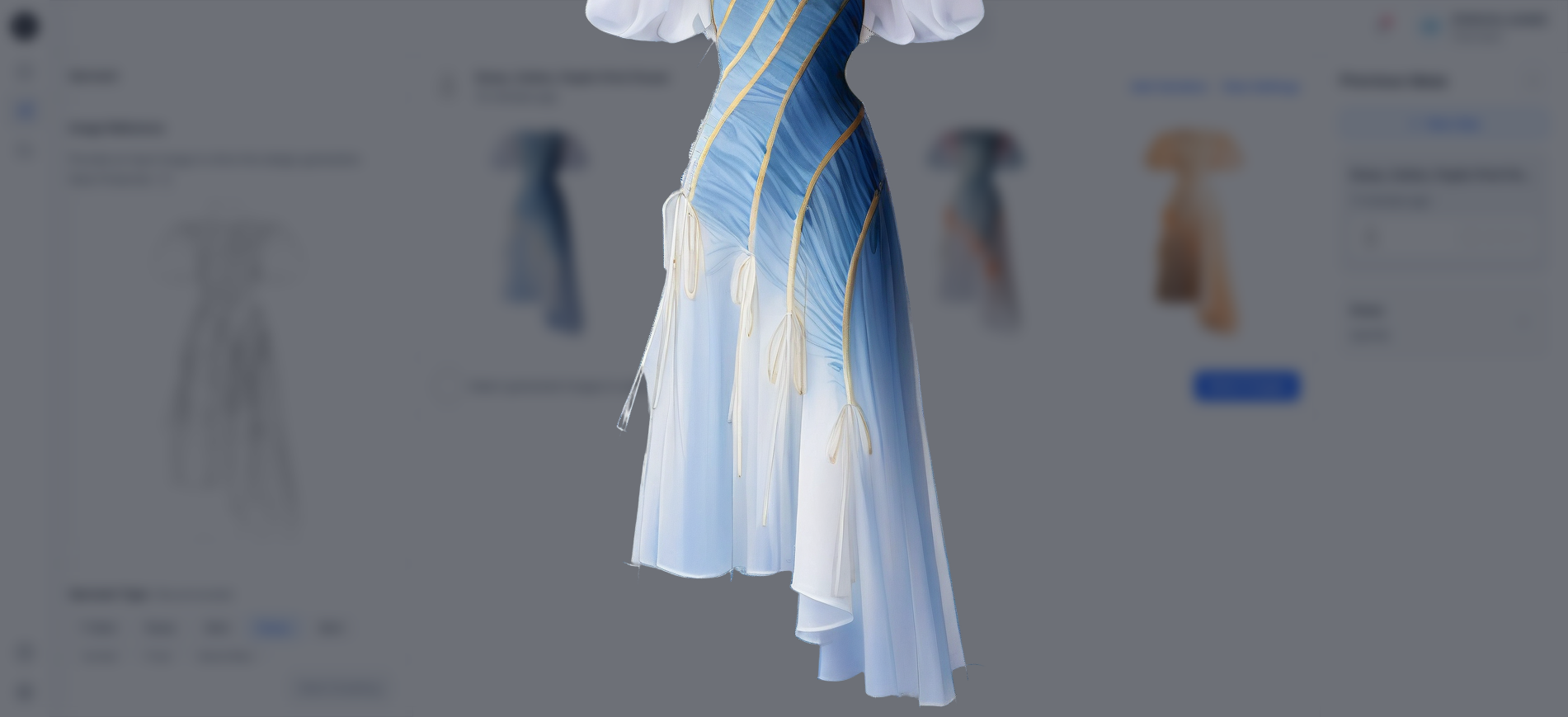
click at [1017, 536] on img at bounding box center [783, 288] width 844 height 845
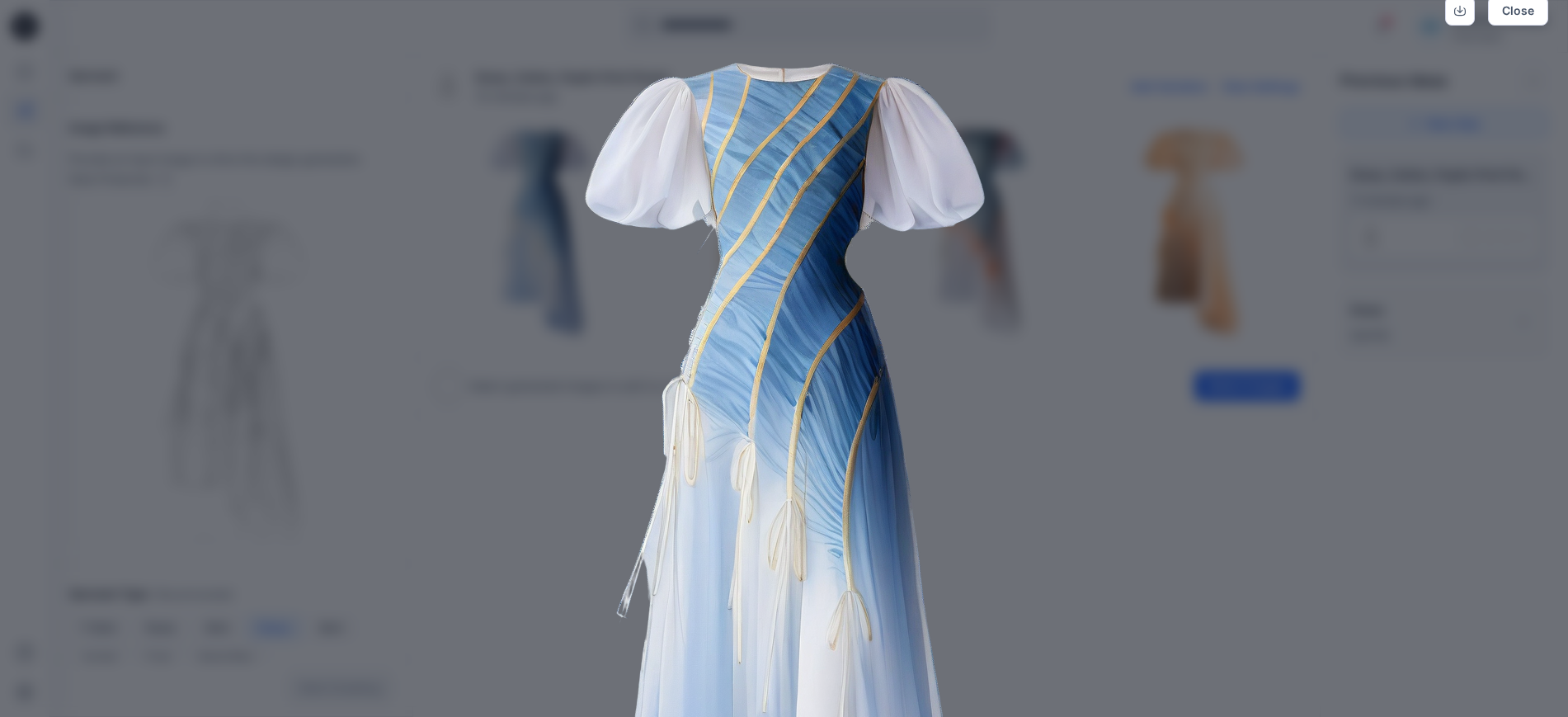
scroll to position [0, 0]
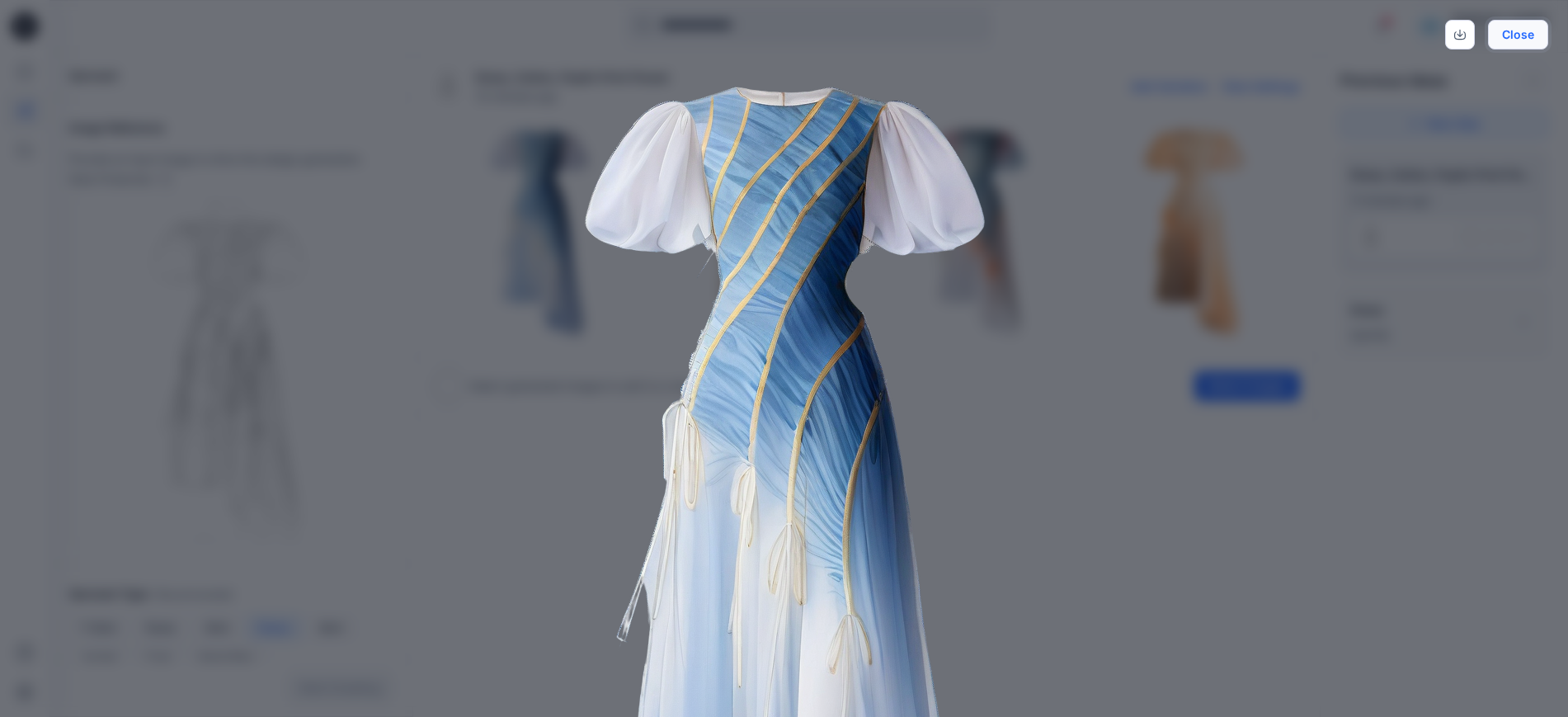
click at [1524, 27] on button "Close" at bounding box center [1517, 35] width 60 height 30
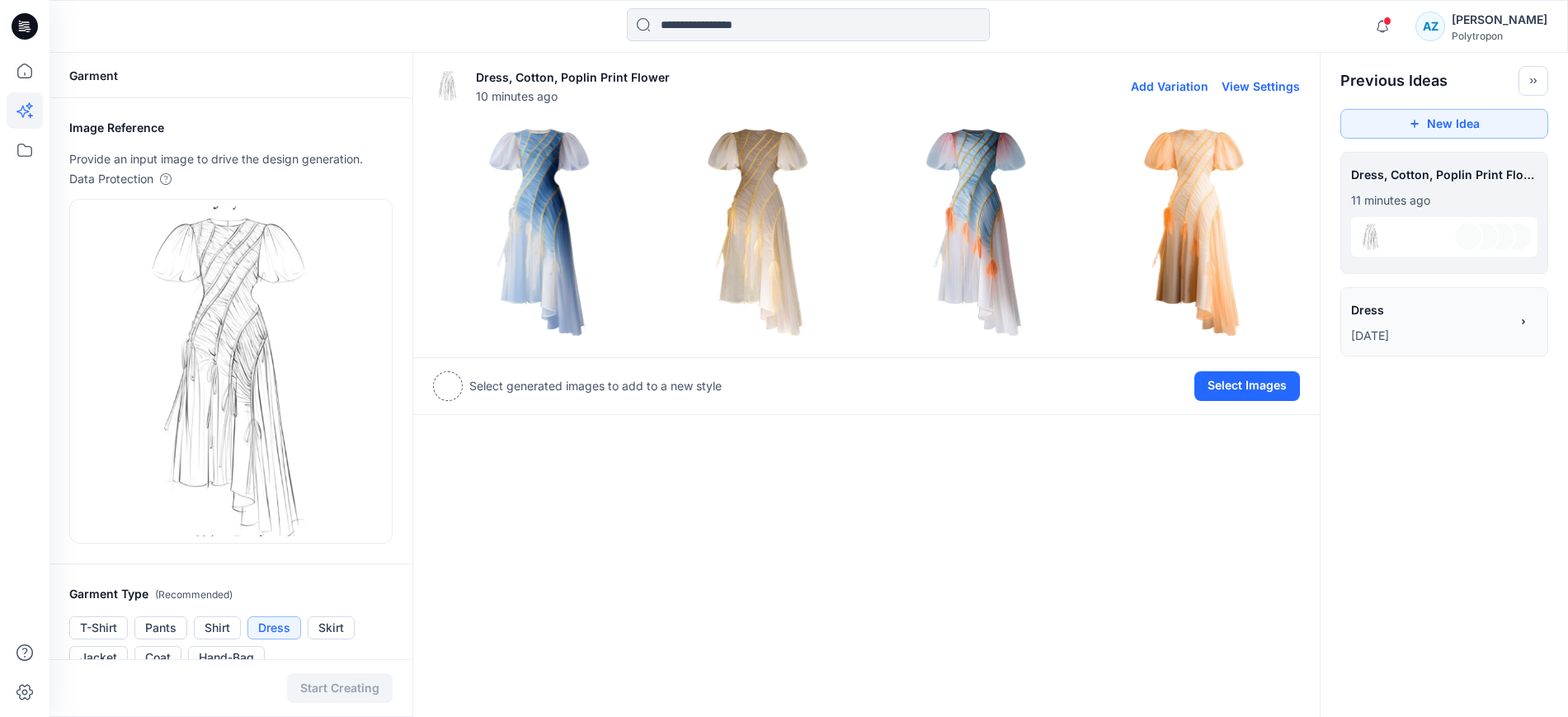
click at [506, 266] on img at bounding box center [539, 231] width 210 height 210
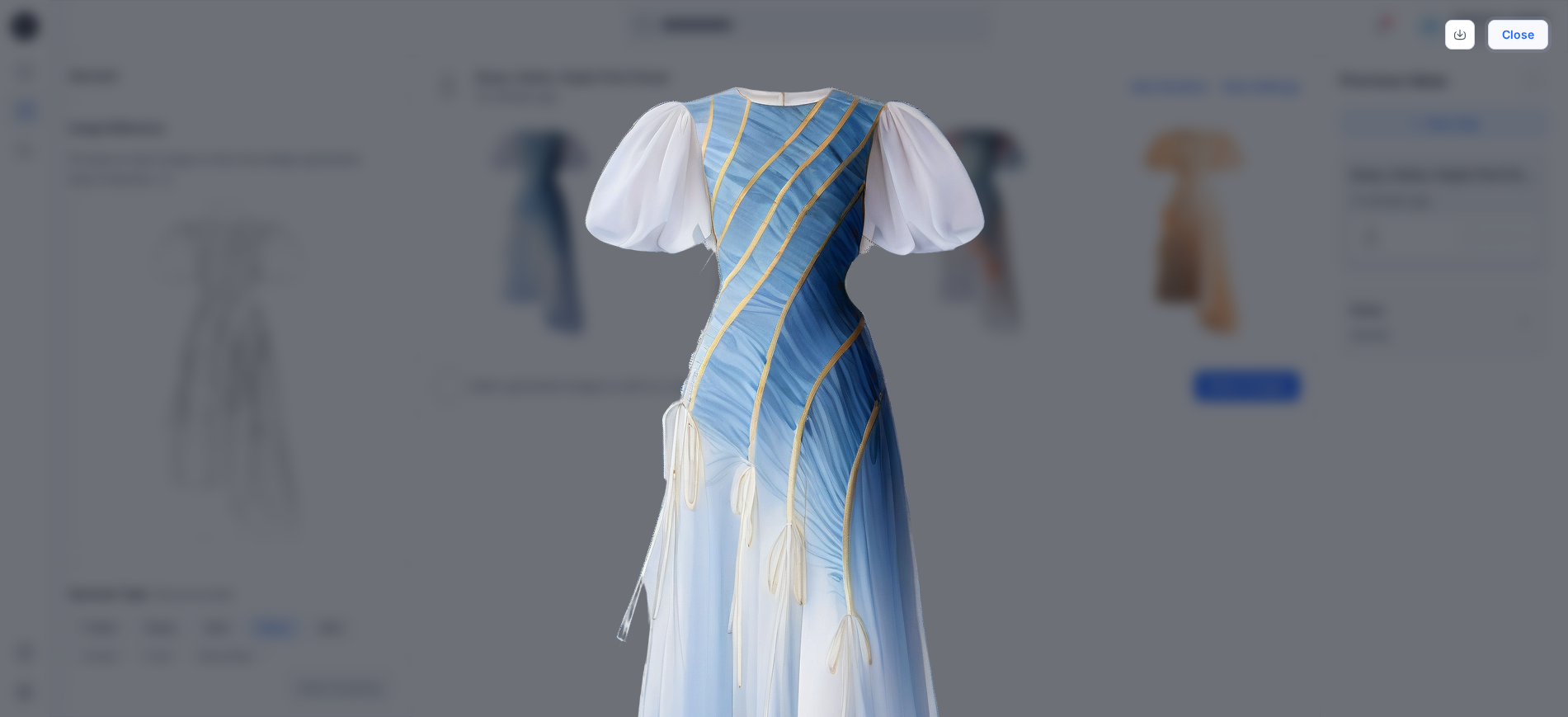
click at [1521, 42] on button "Close" at bounding box center [1517, 35] width 60 height 30
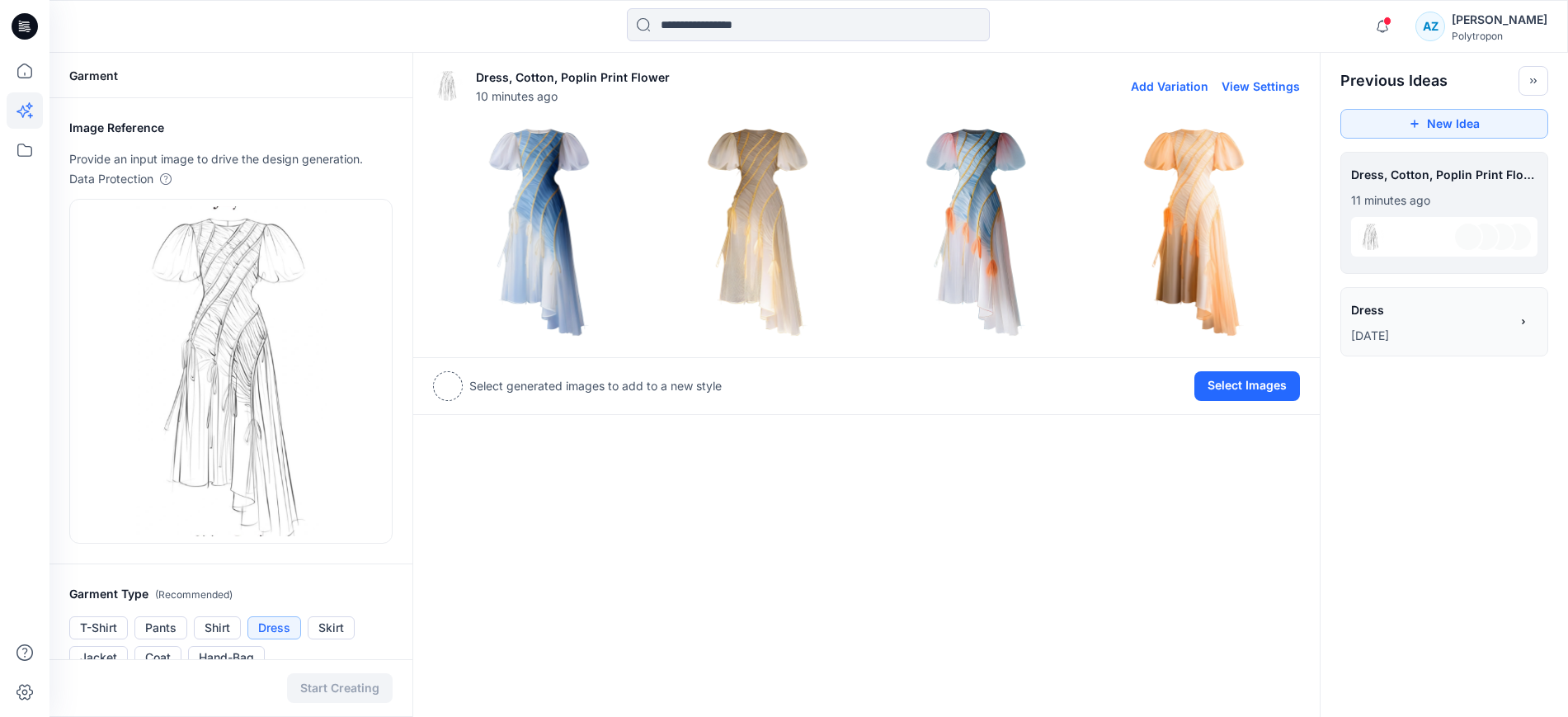
click at [774, 198] on img at bounding box center [757, 231] width 210 height 210
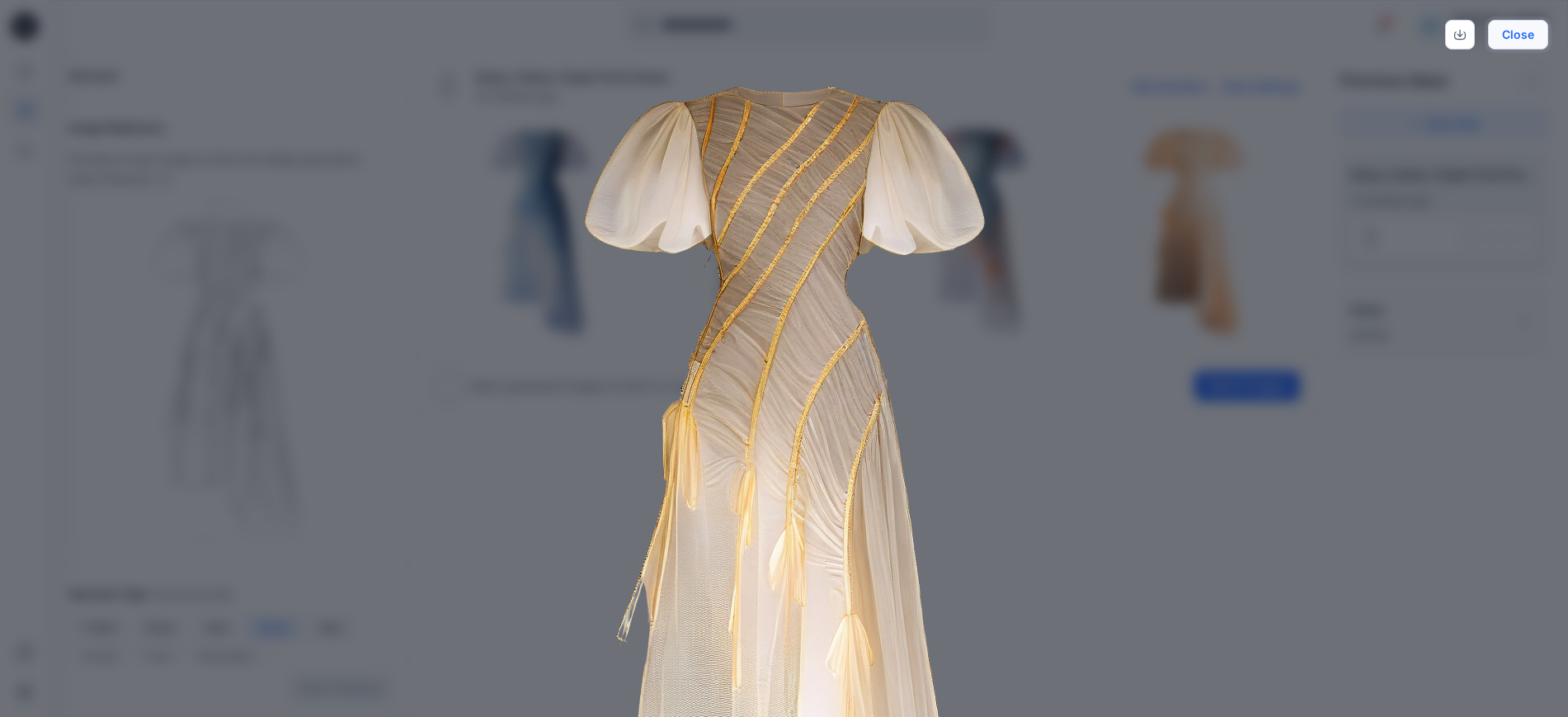
click at [1520, 40] on button "Close" at bounding box center [1517, 35] width 60 height 30
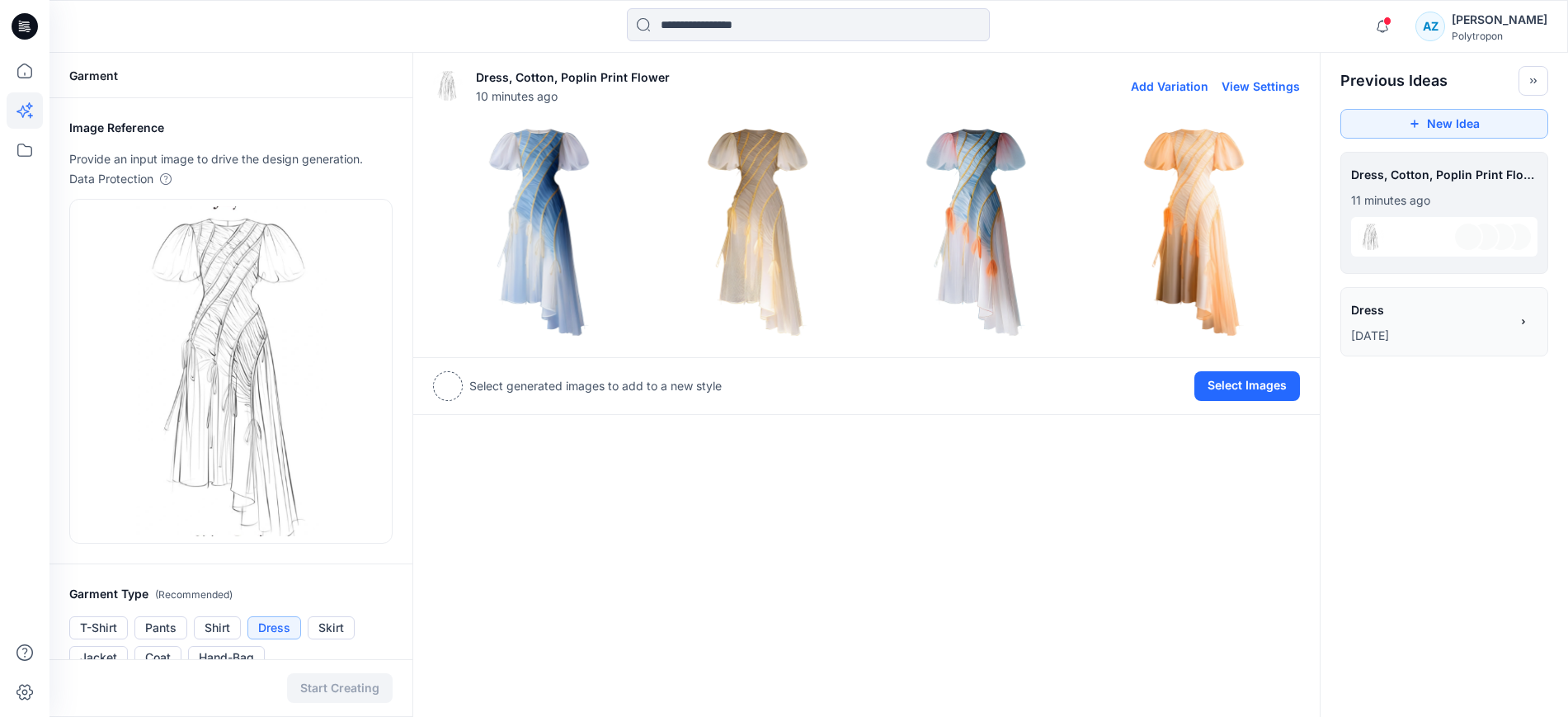
click at [966, 208] on img at bounding box center [976, 231] width 210 height 210
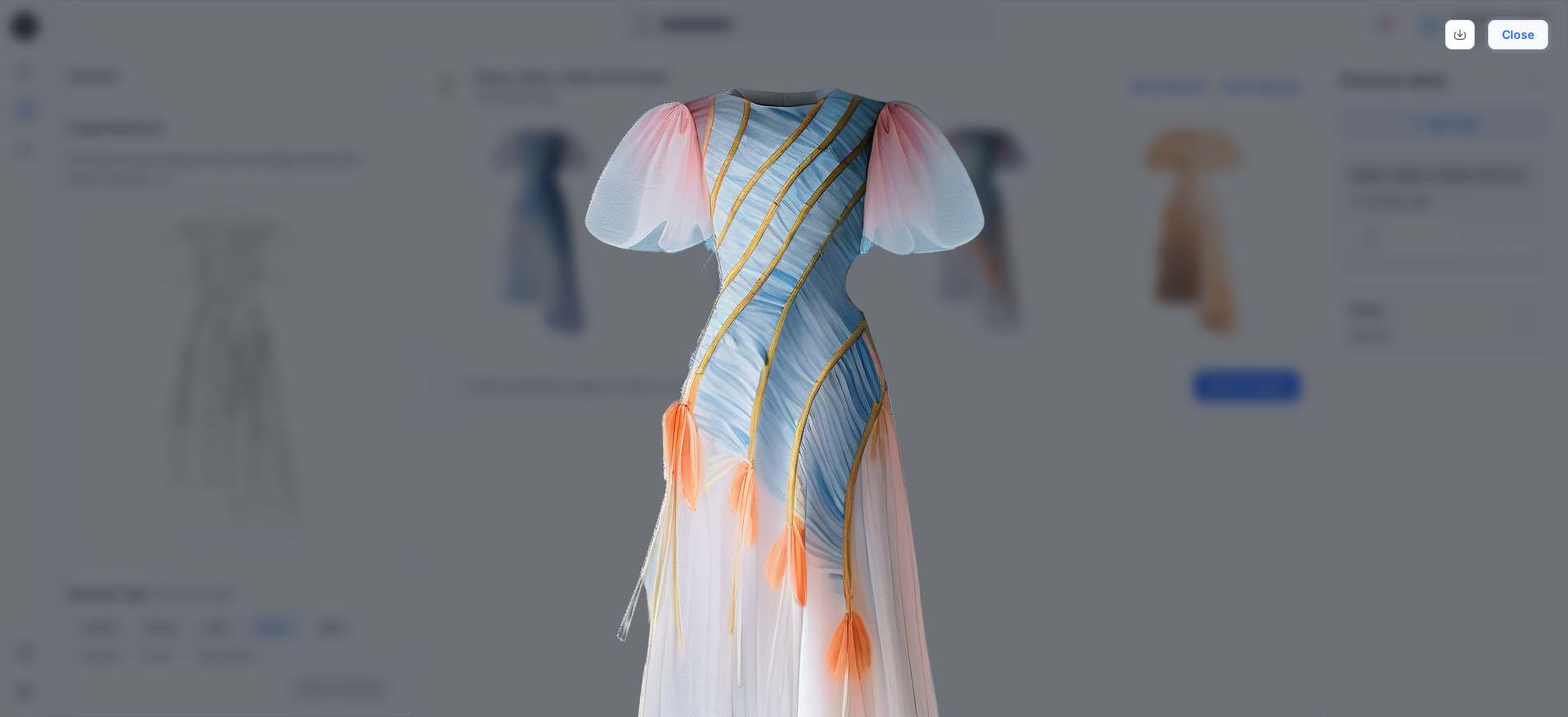
click at [1516, 31] on button "Close" at bounding box center [1517, 35] width 60 height 30
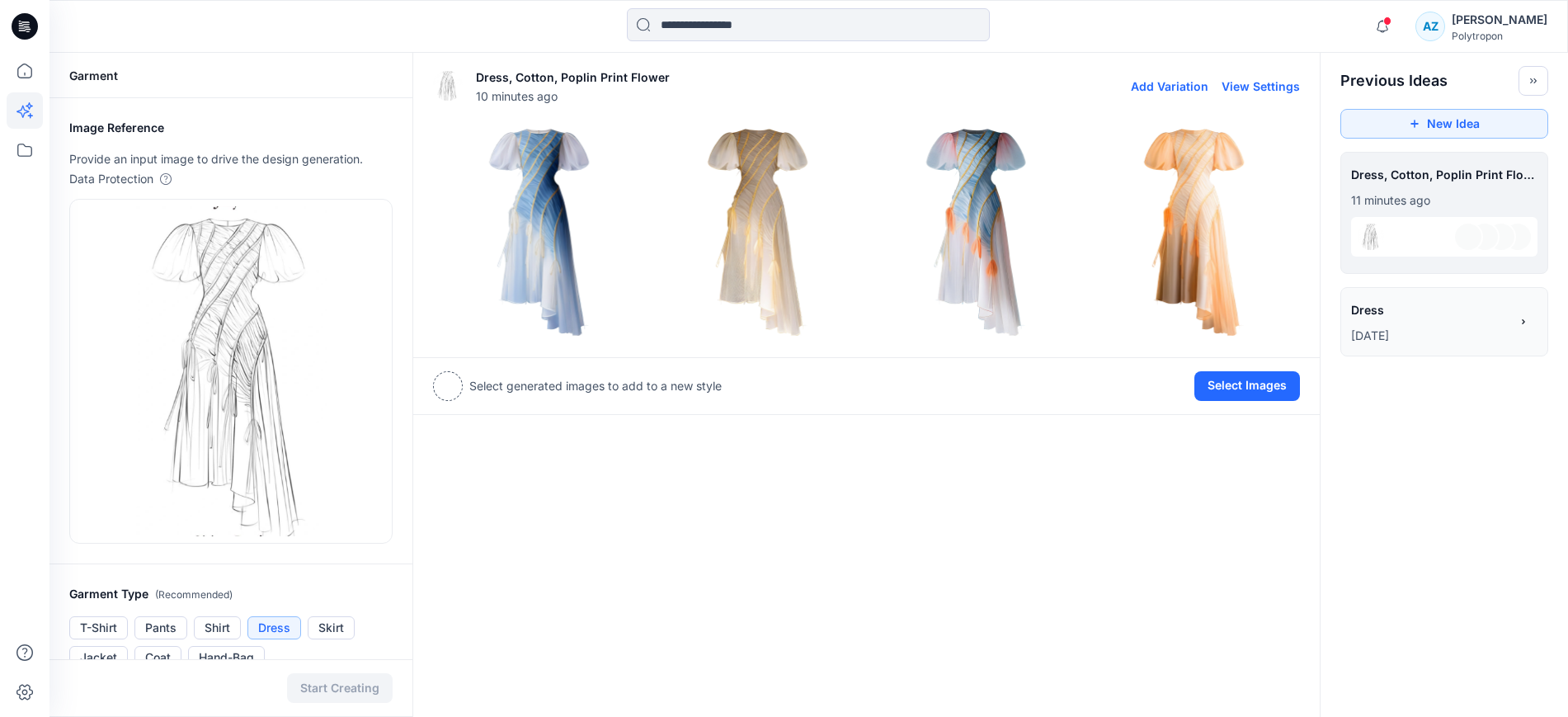
click at [1193, 182] on img at bounding box center [1193, 231] width 210 height 210
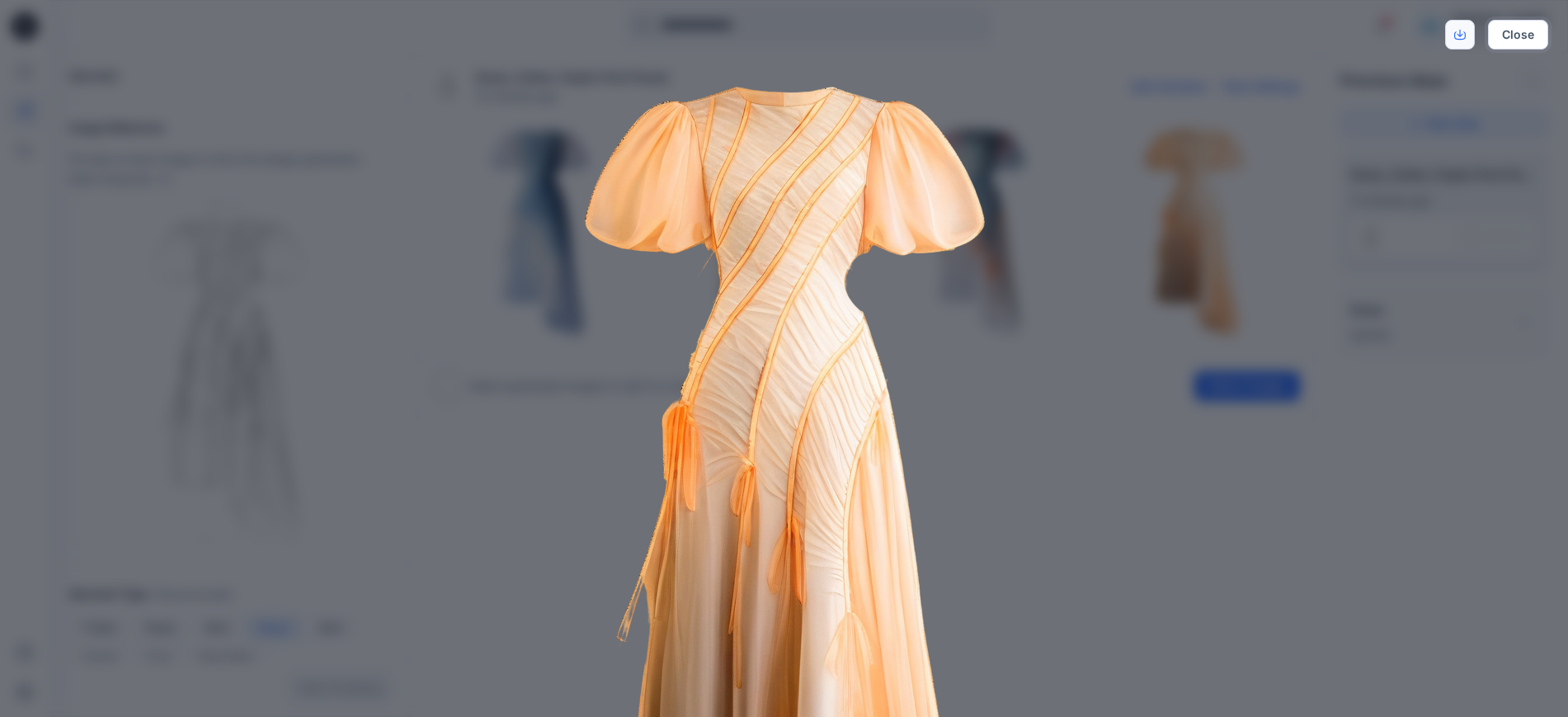
drag, startPoint x: 1520, startPoint y: 33, endPoint x: 1446, endPoint y: 33, distance: 74.0
click at [1520, 33] on button "Close" at bounding box center [1517, 35] width 60 height 30
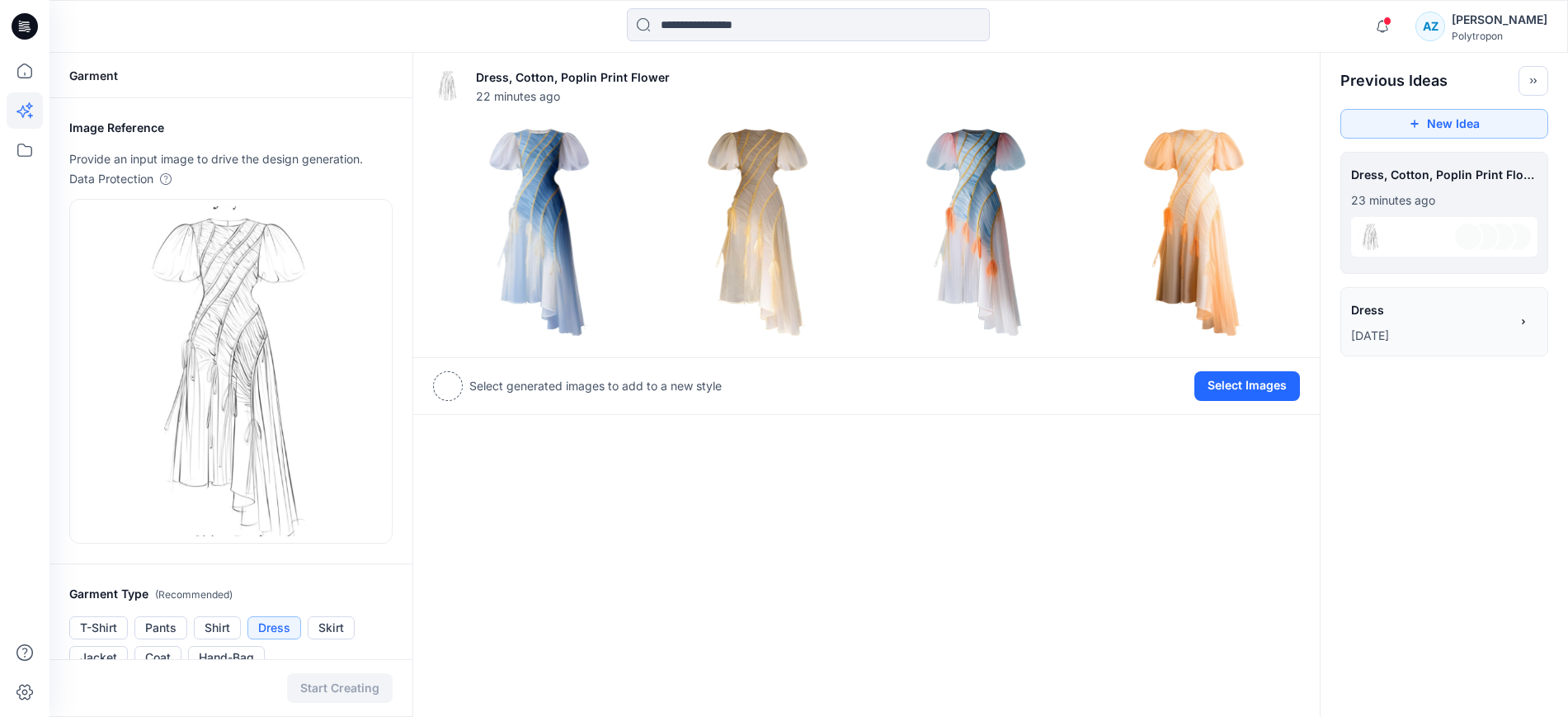
click at [522, 518] on div "Dress, Cotton, Poplin Print Flower 22 minutes ago Add Variation View Settings S…" at bounding box center [866, 660] width 908 height 1216
click at [981, 223] on img at bounding box center [976, 231] width 210 height 210
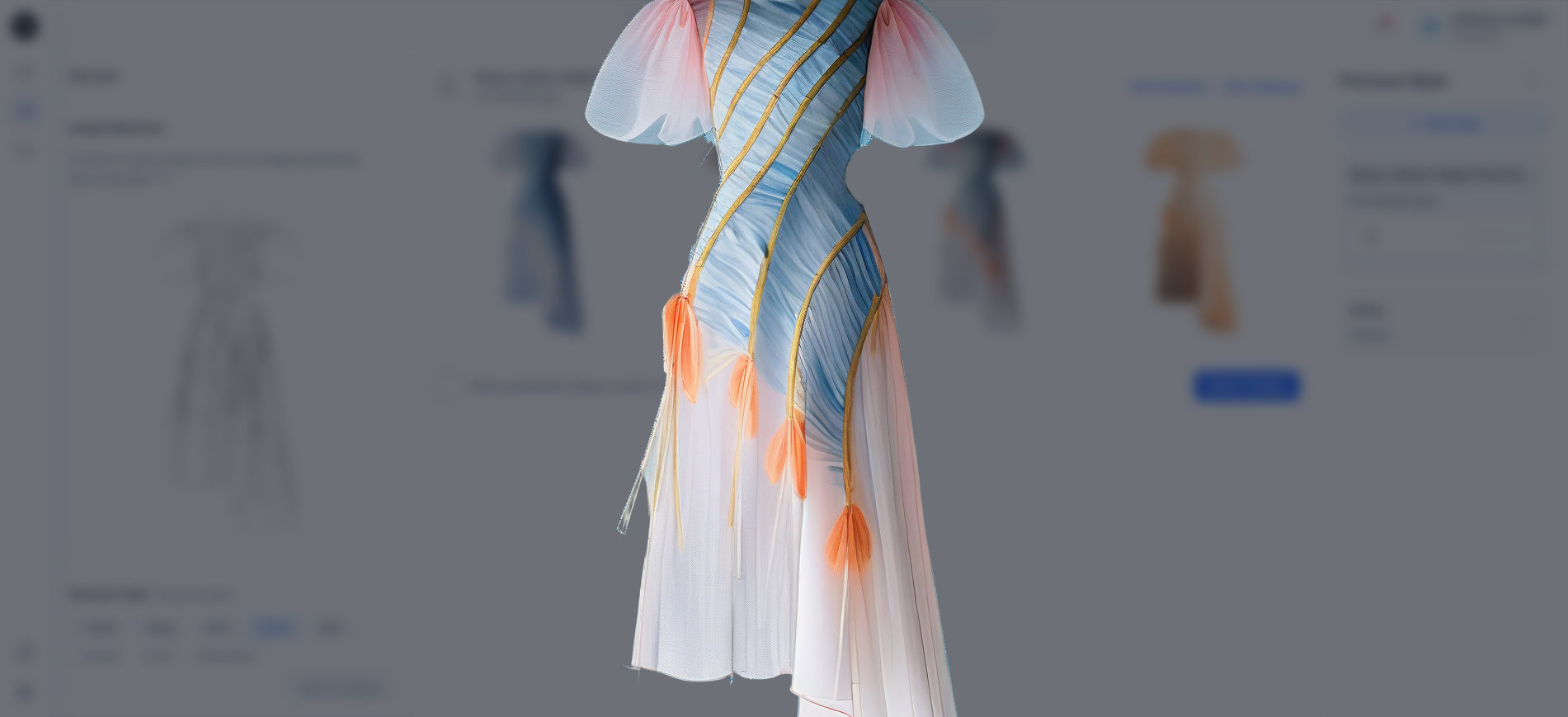
scroll to position [103, 0]
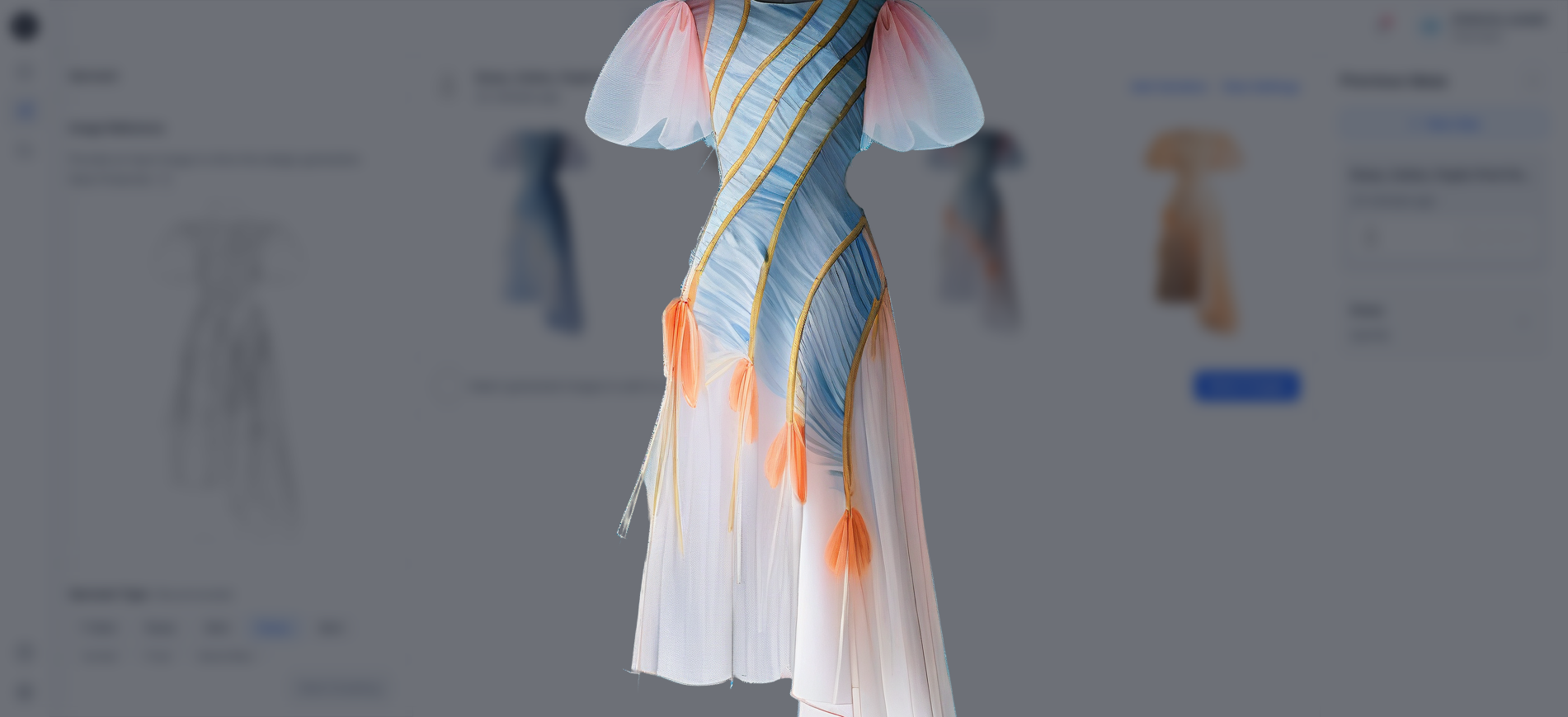
click at [1022, 524] on img at bounding box center [783, 394] width 844 height 845
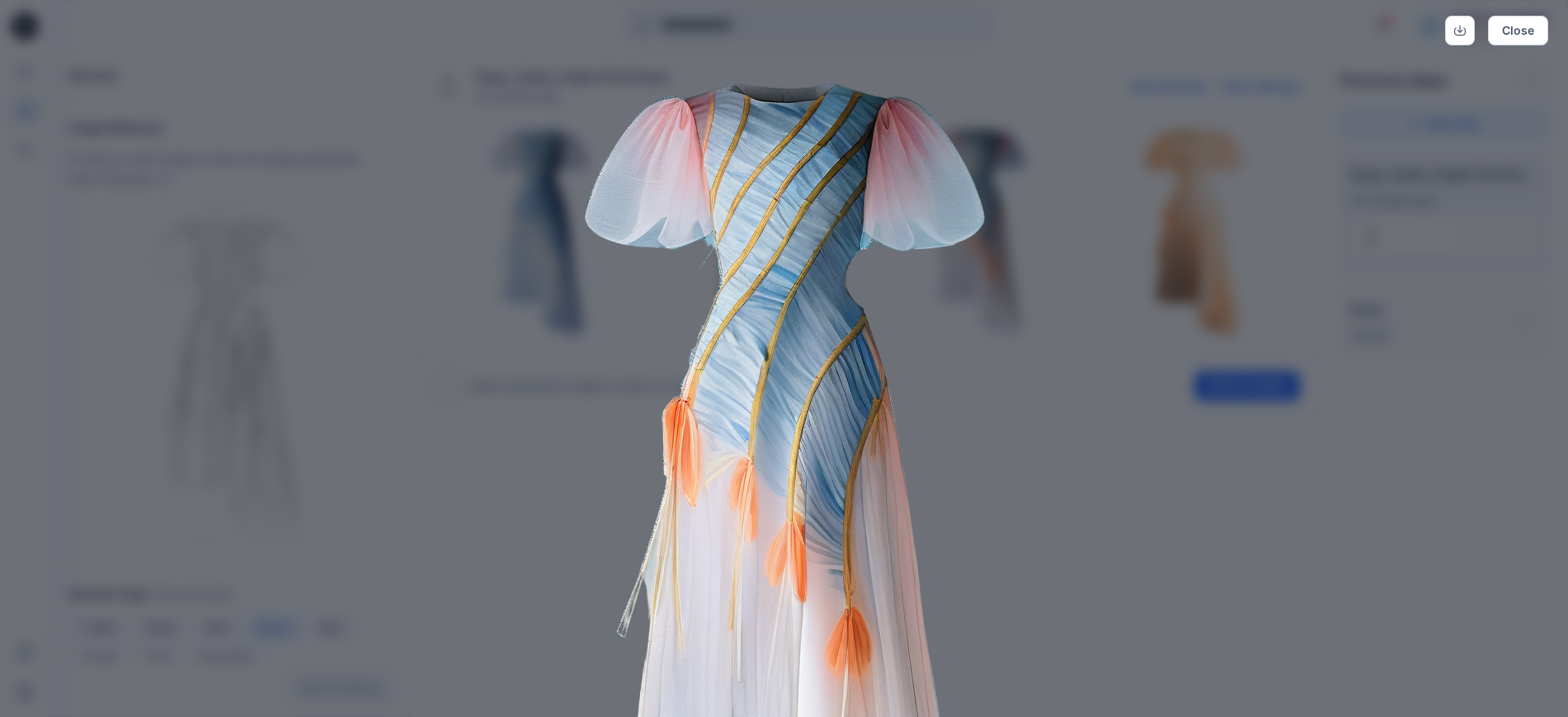
scroll to position [0, 0]
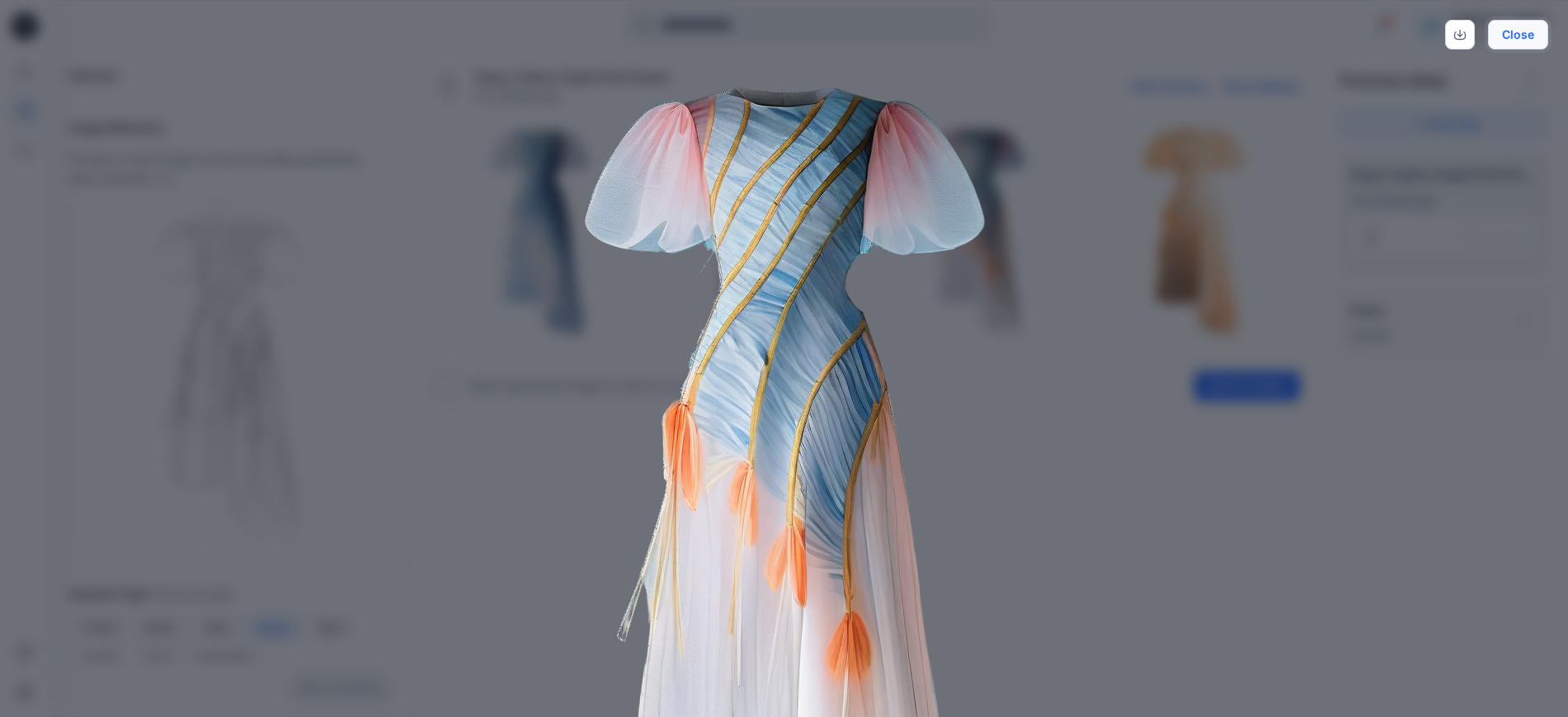
click at [1525, 36] on button "Close" at bounding box center [1517, 35] width 60 height 30
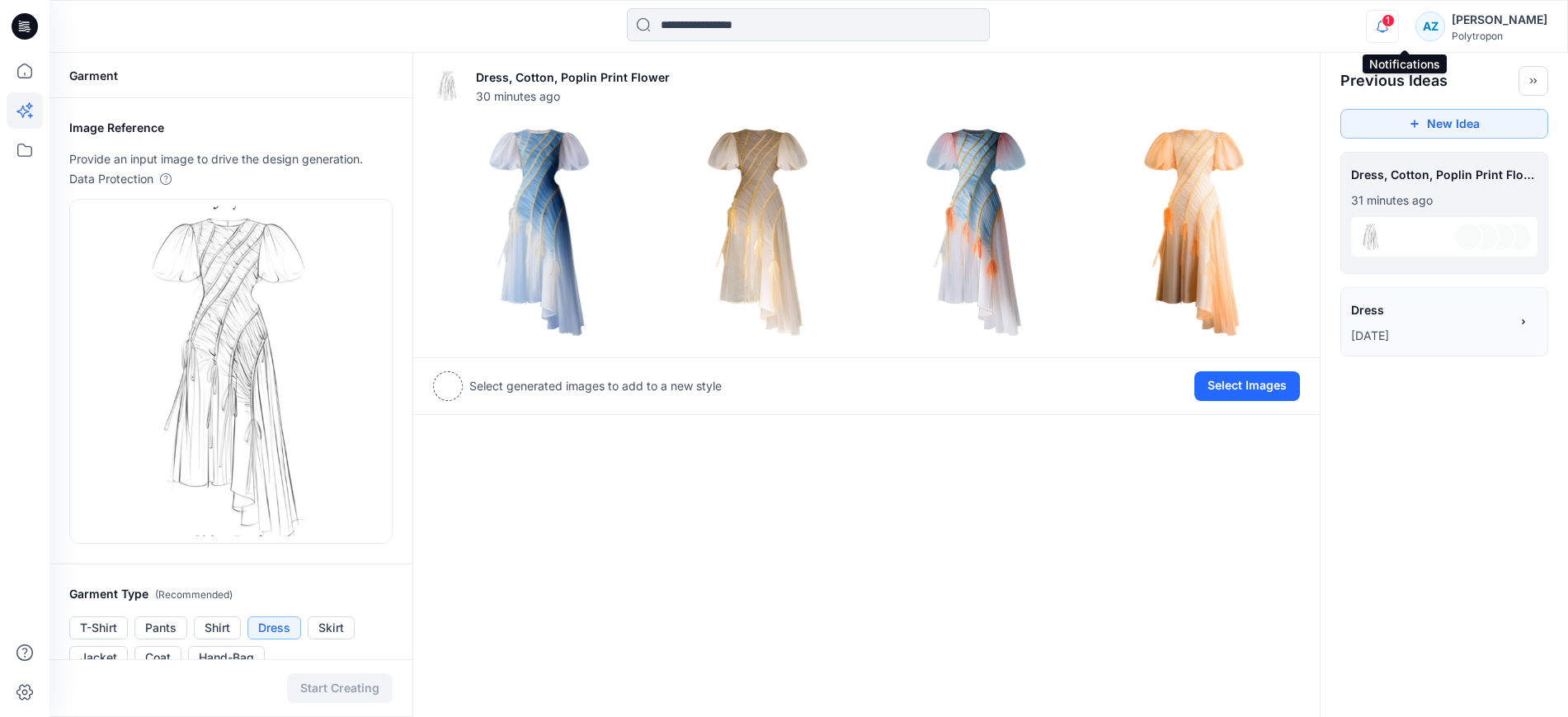
click at [1398, 28] on icon "button" at bounding box center [1382, 27] width 32 height 33
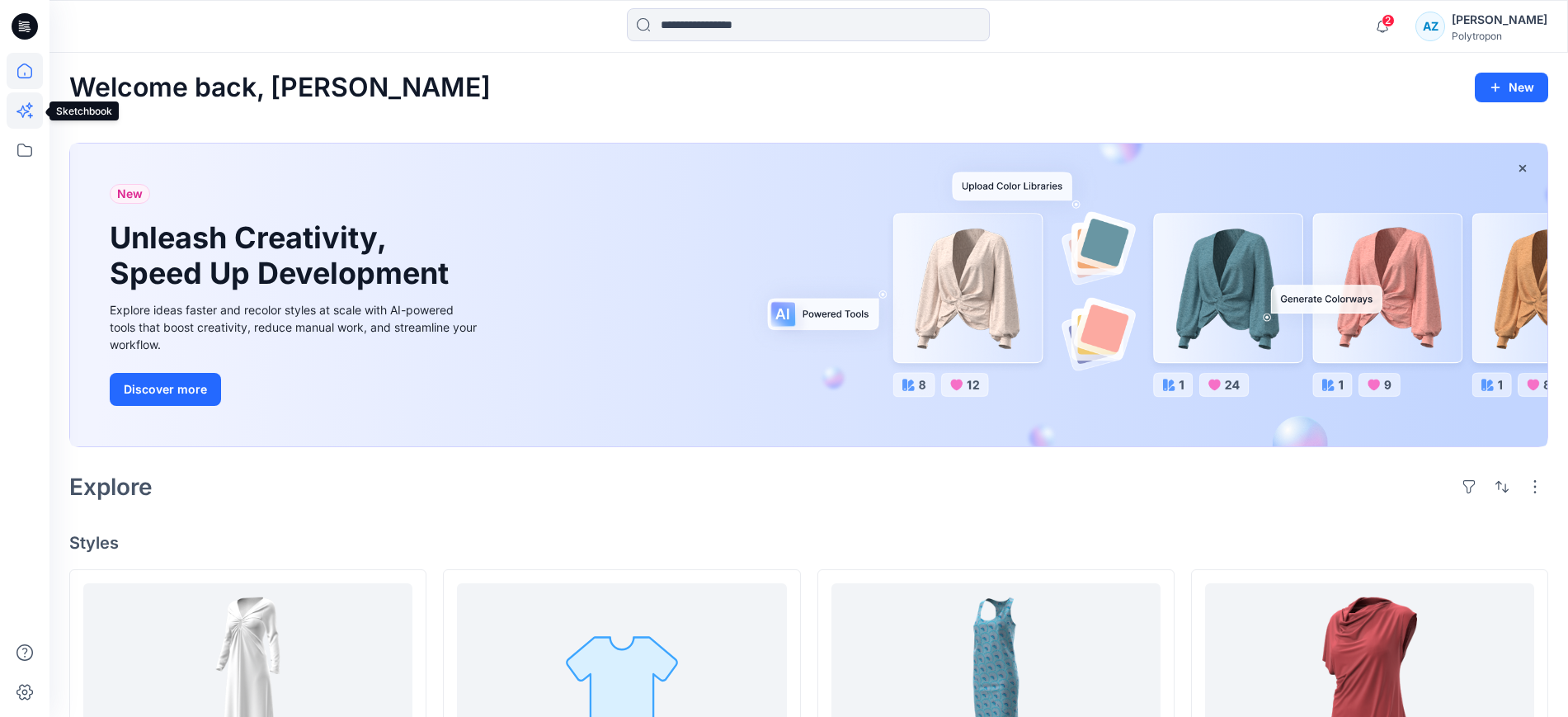
click at [22, 113] on icon at bounding box center [22, 112] width 12 height 13
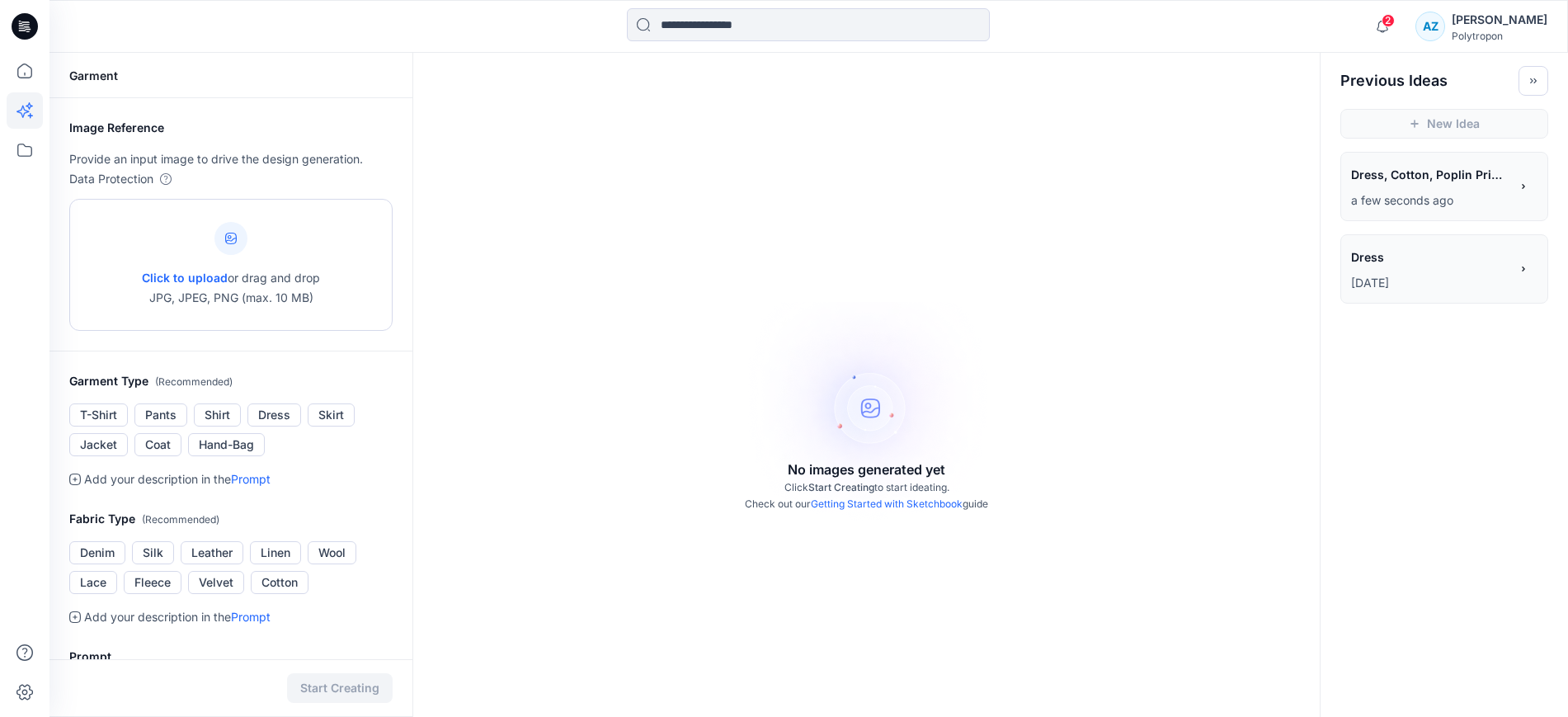
click at [194, 275] on span "Click to upload" at bounding box center [184, 278] width 86 height 14
type input "**********"
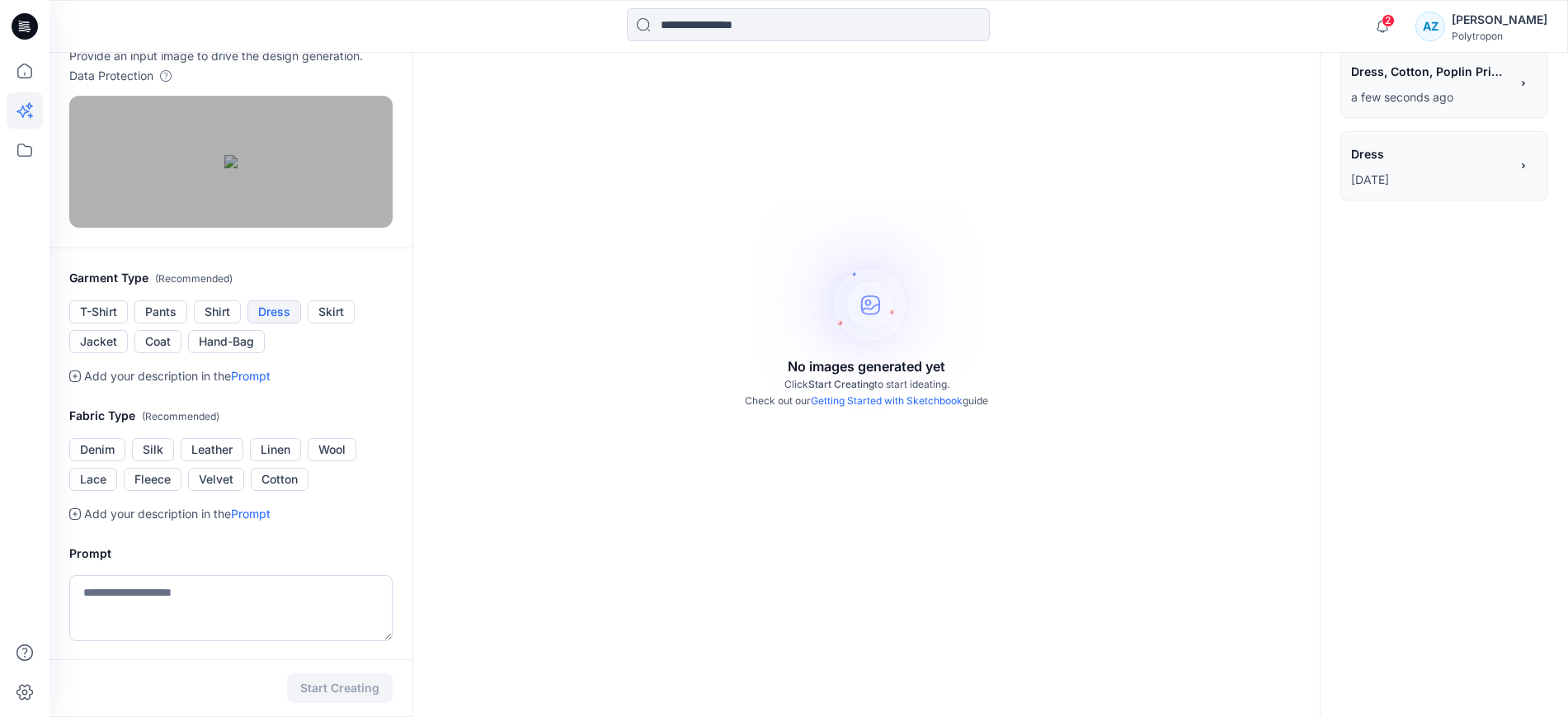
click at [284, 323] on button "Dress" at bounding box center [274, 312] width 53 height 23
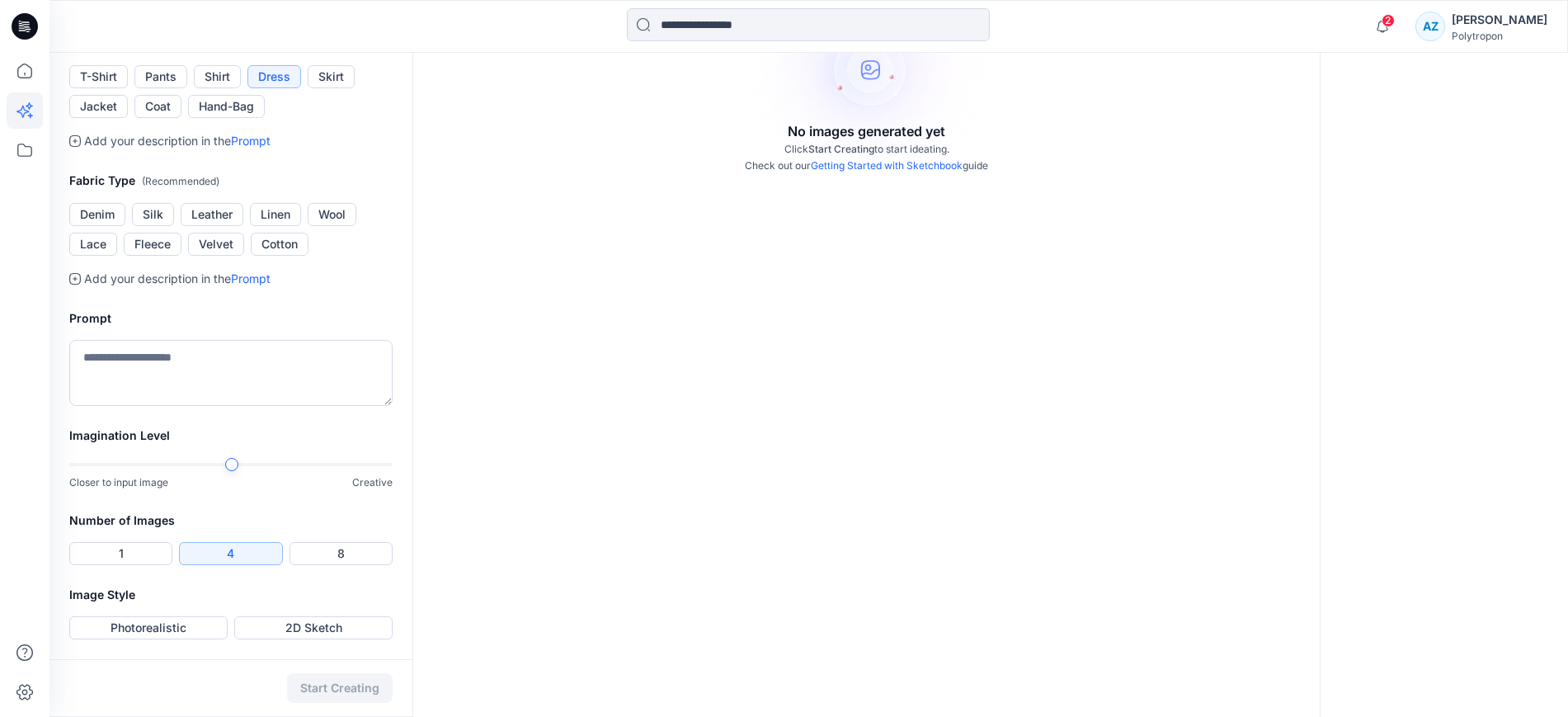
scroll to position [516, 0]
click at [107, 226] on button "Denim" at bounding box center [97, 214] width 56 height 23
click at [188, 406] on textarea at bounding box center [231, 373] width 323 height 66
click at [282, 470] on div at bounding box center [231, 464] width 323 height 12
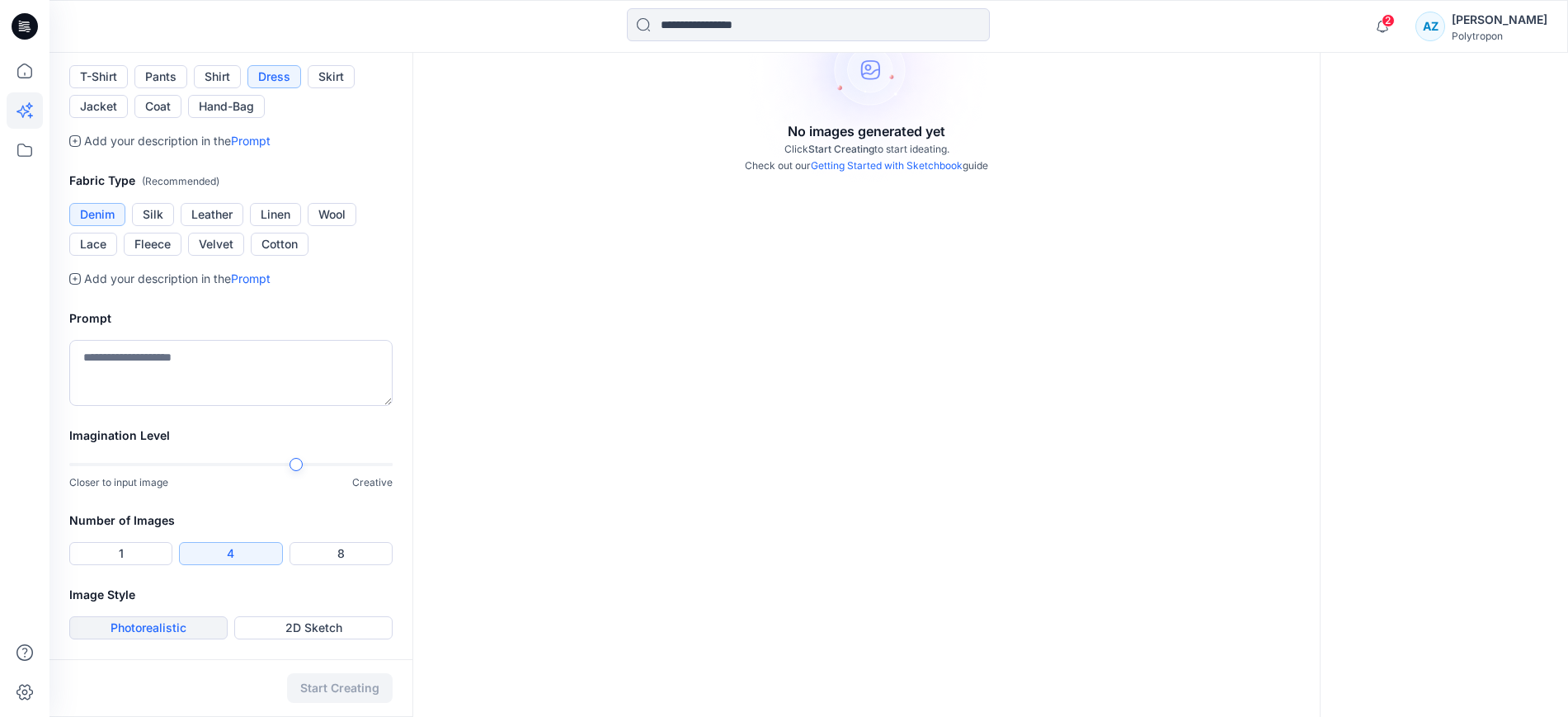
click at [161, 624] on button "Photorealistic" at bounding box center [148, 628] width 158 height 23
click at [356, 689] on button "Start Creating" at bounding box center [339, 689] width 106 height 30
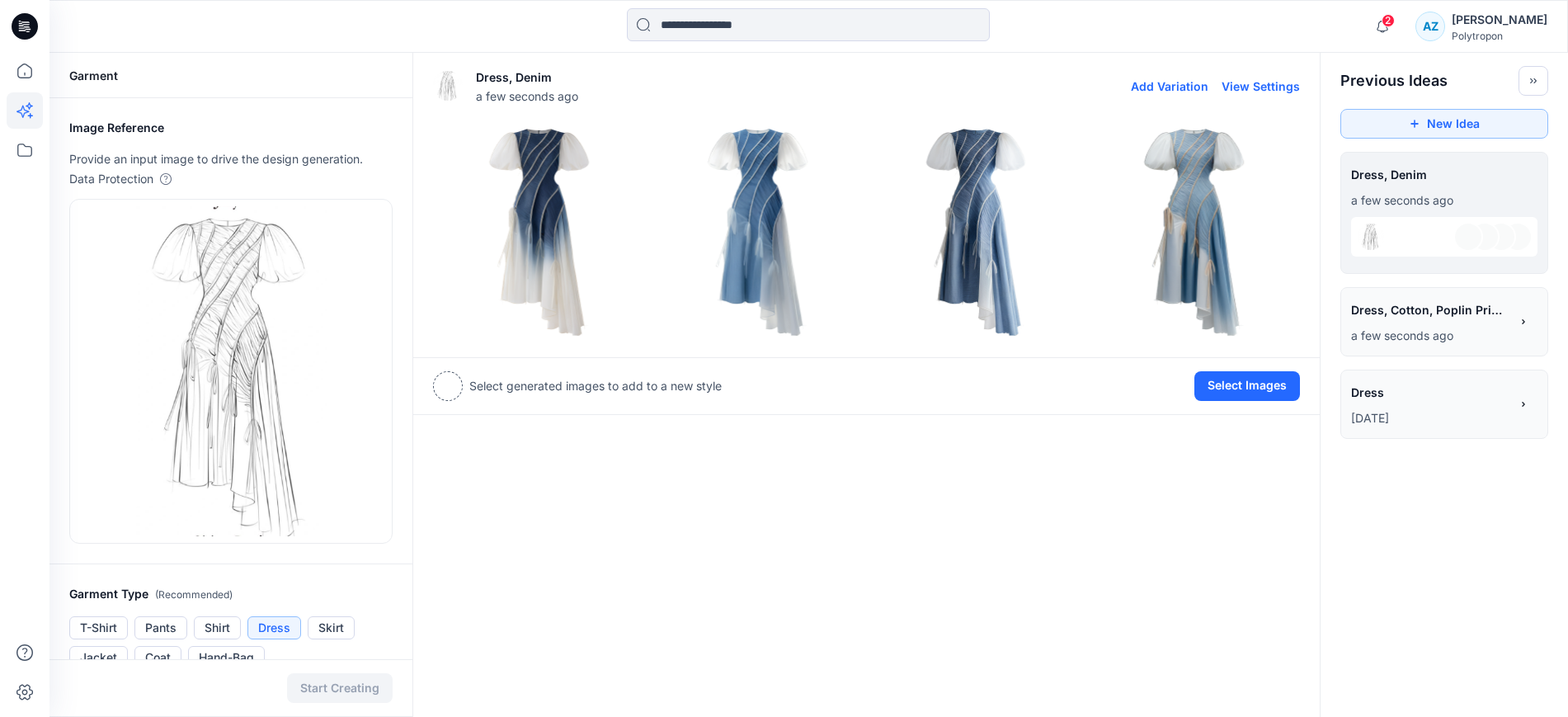
click at [534, 230] on img at bounding box center [539, 231] width 210 height 210
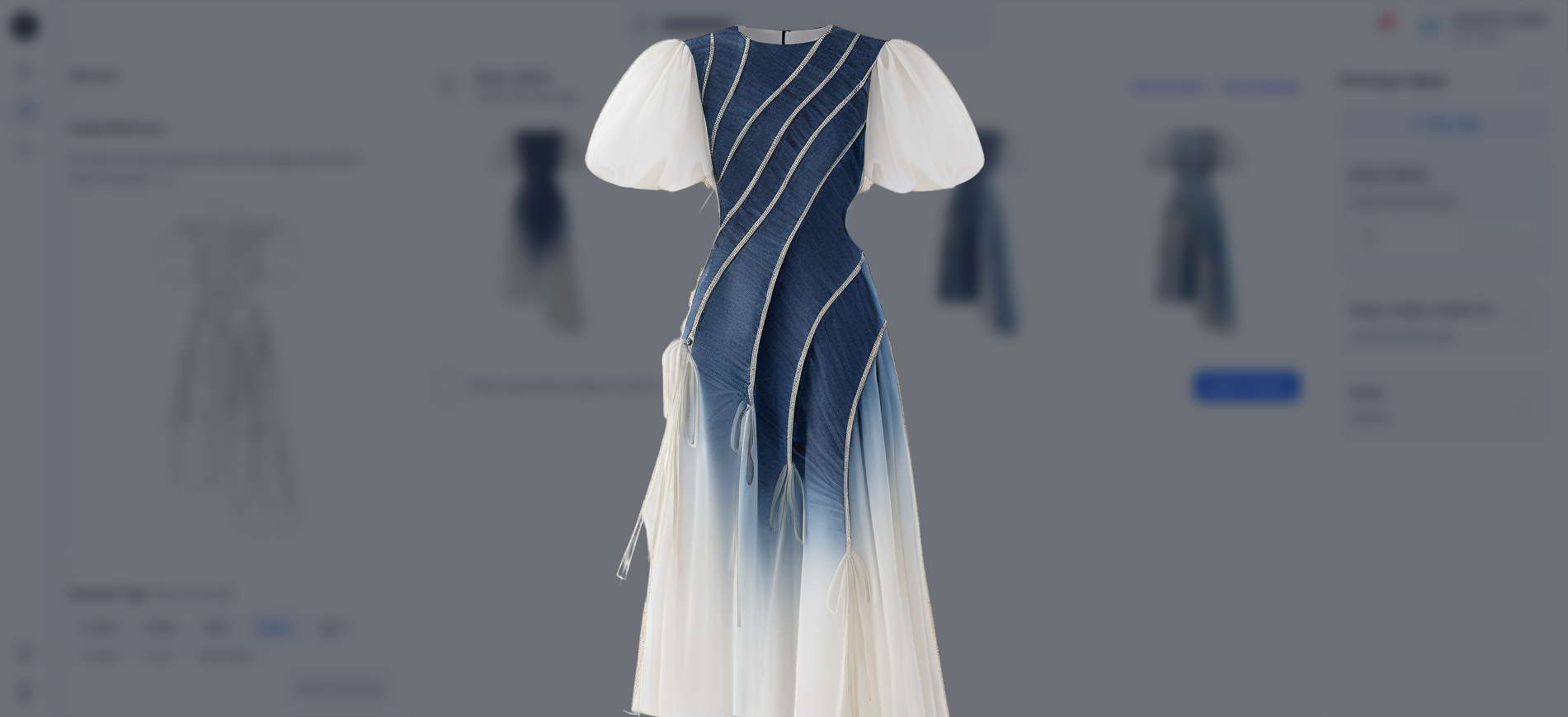
scroll to position [210, 0]
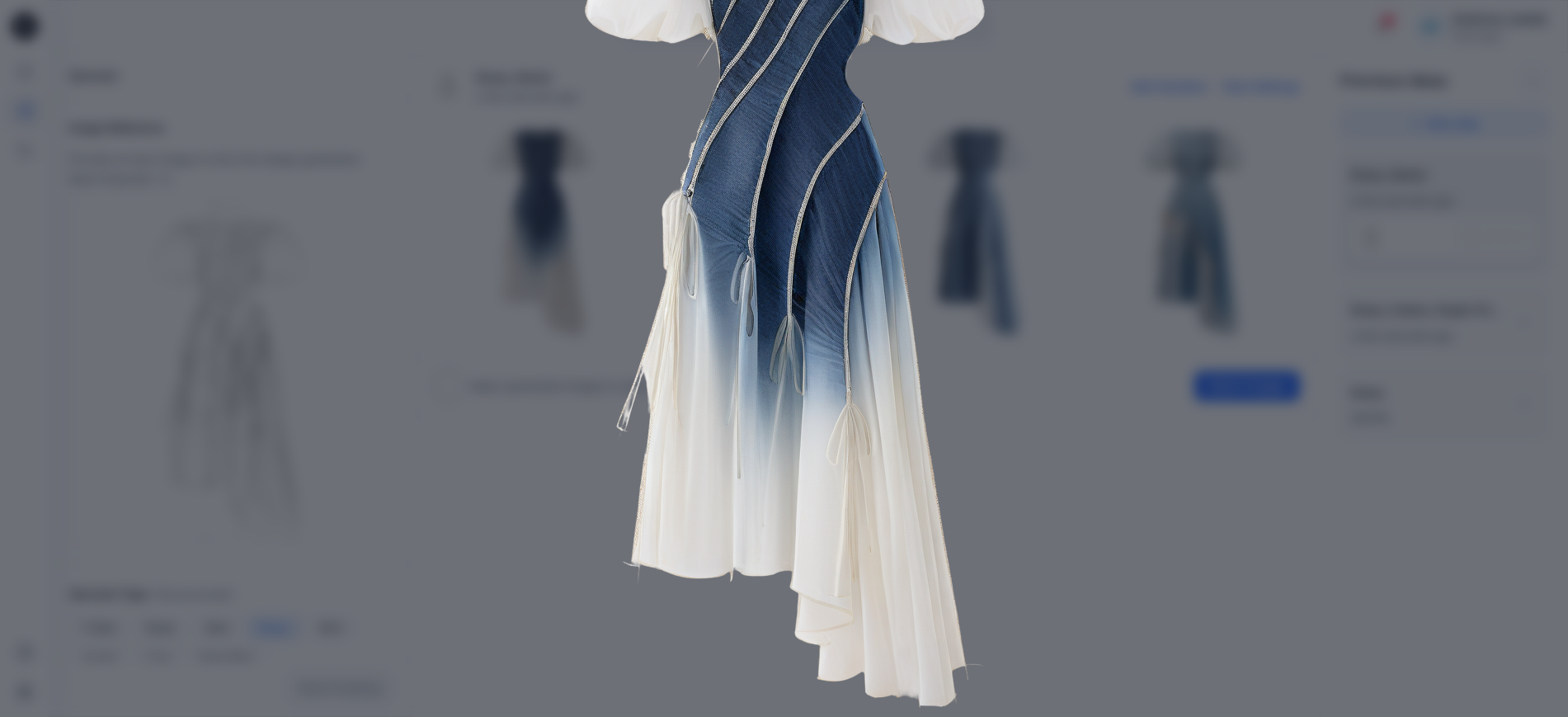
click at [1209, 249] on div "Close" at bounding box center [784, 358] width 1568 height 717
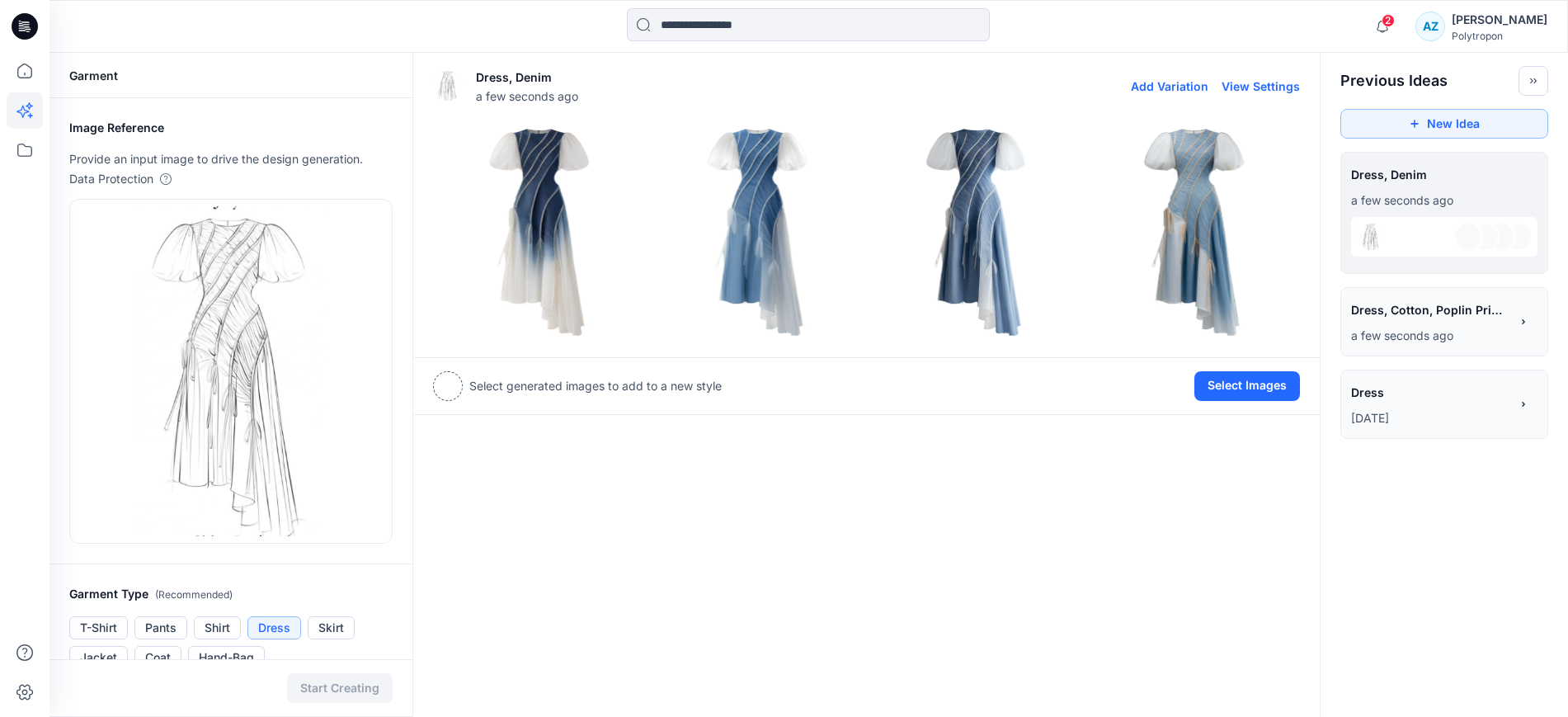
click at [1188, 175] on img at bounding box center [1193, 231] width 210 height 210
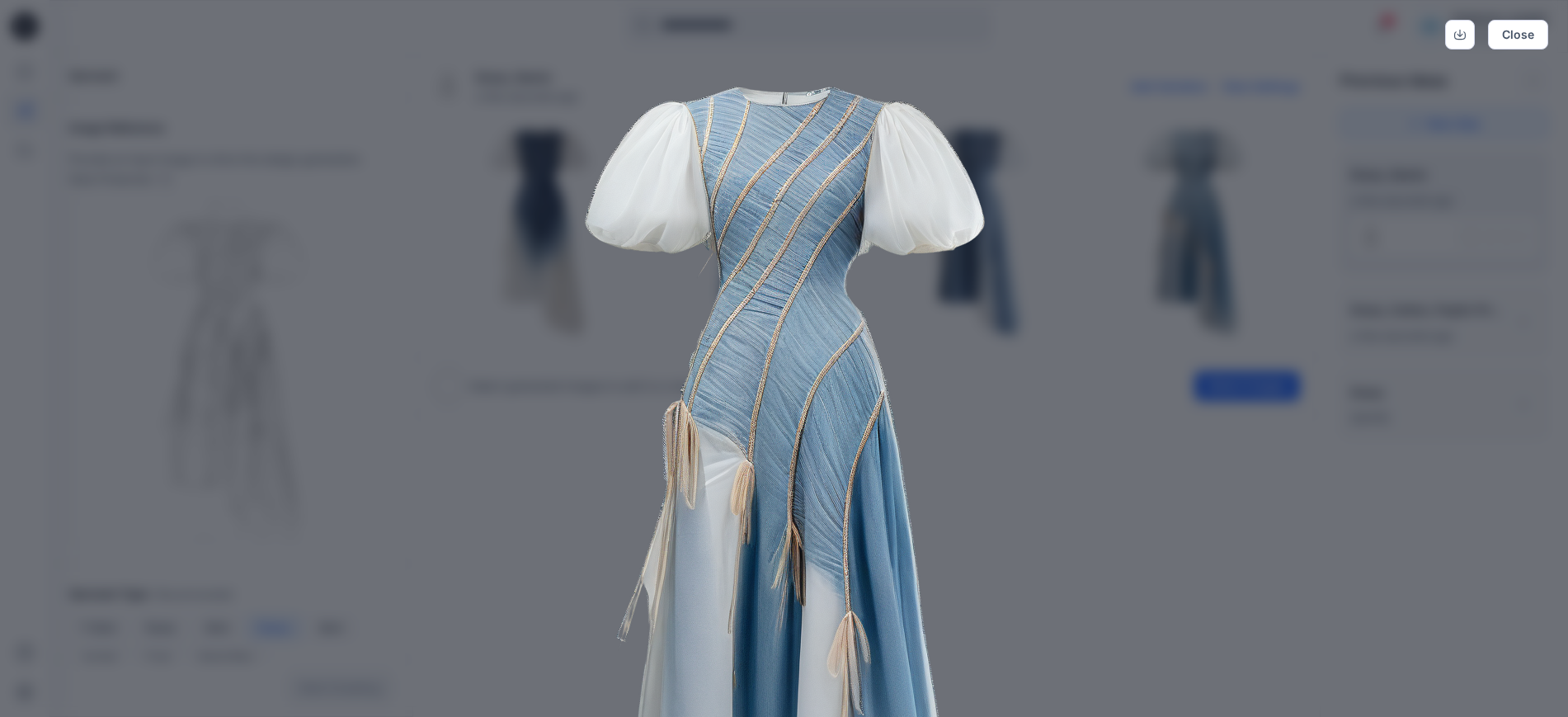
click at [1079, 499] on img at bounding box center [783, 498] width 844 height 845
click at [1522, 34] on button "Close" at bounding box center [1517, 35] width 60 height 30
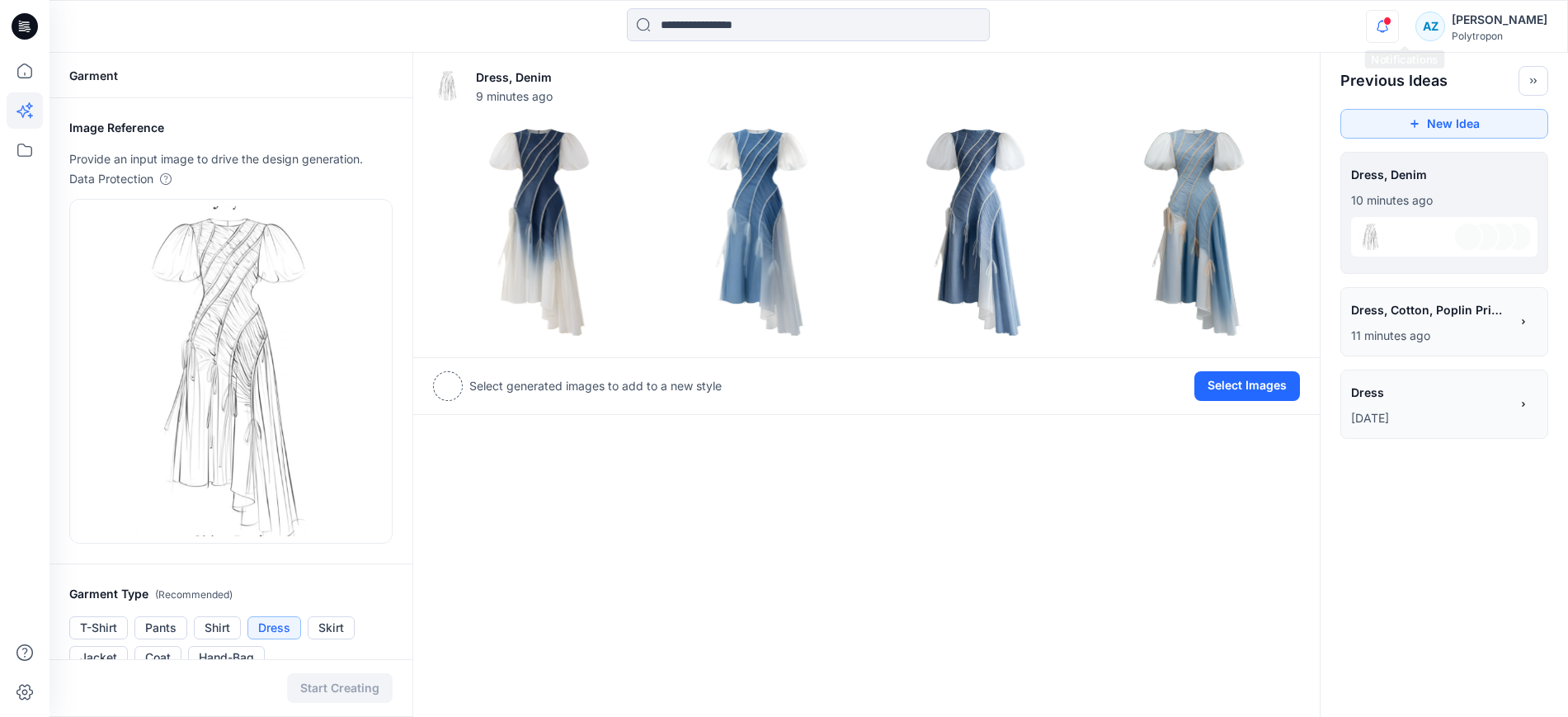
click at [1388, 26] on icon "button" at bounding box center [1382, 26] width 12 height 11
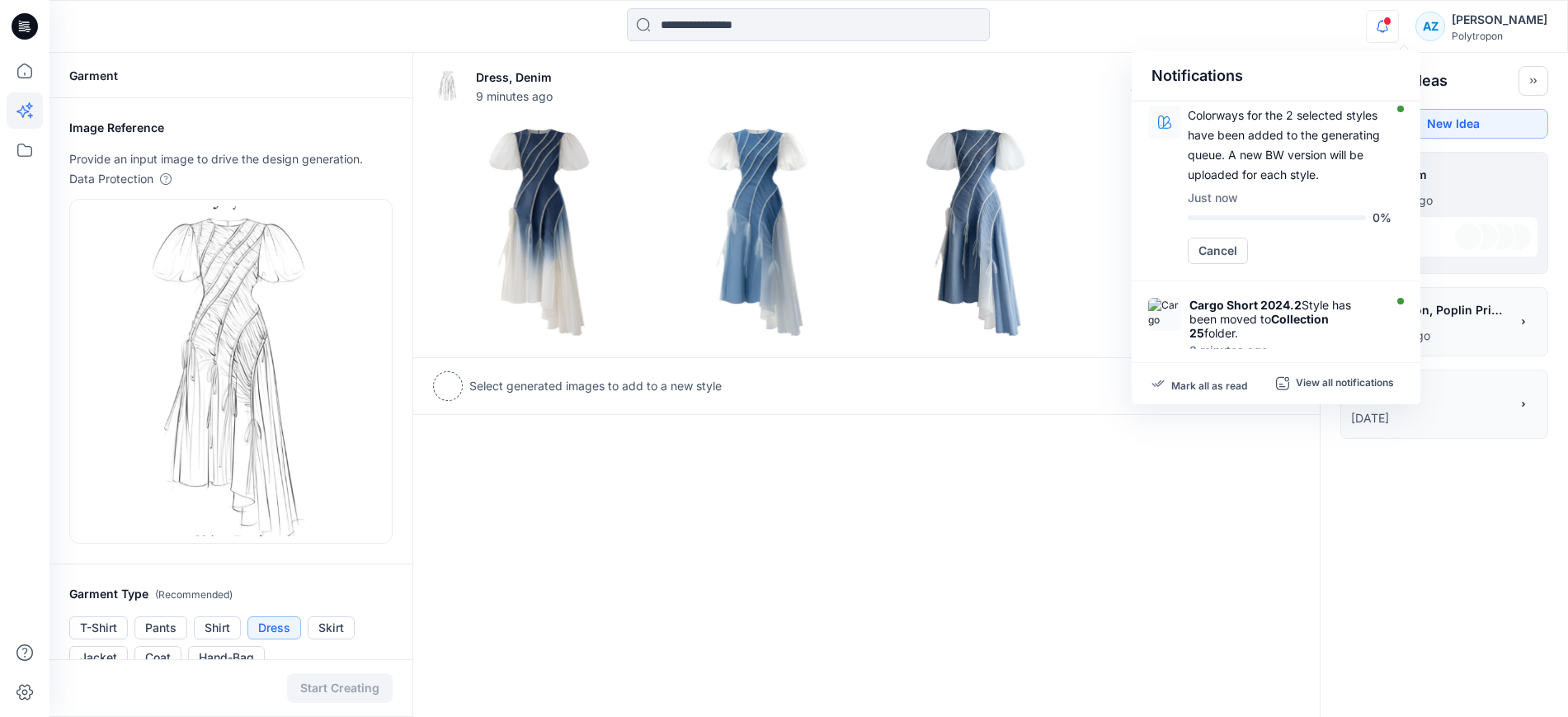
scroll to position [0, 0]
click at [1061, 17] on div at bounding box center [808, 27] width 759 height 37
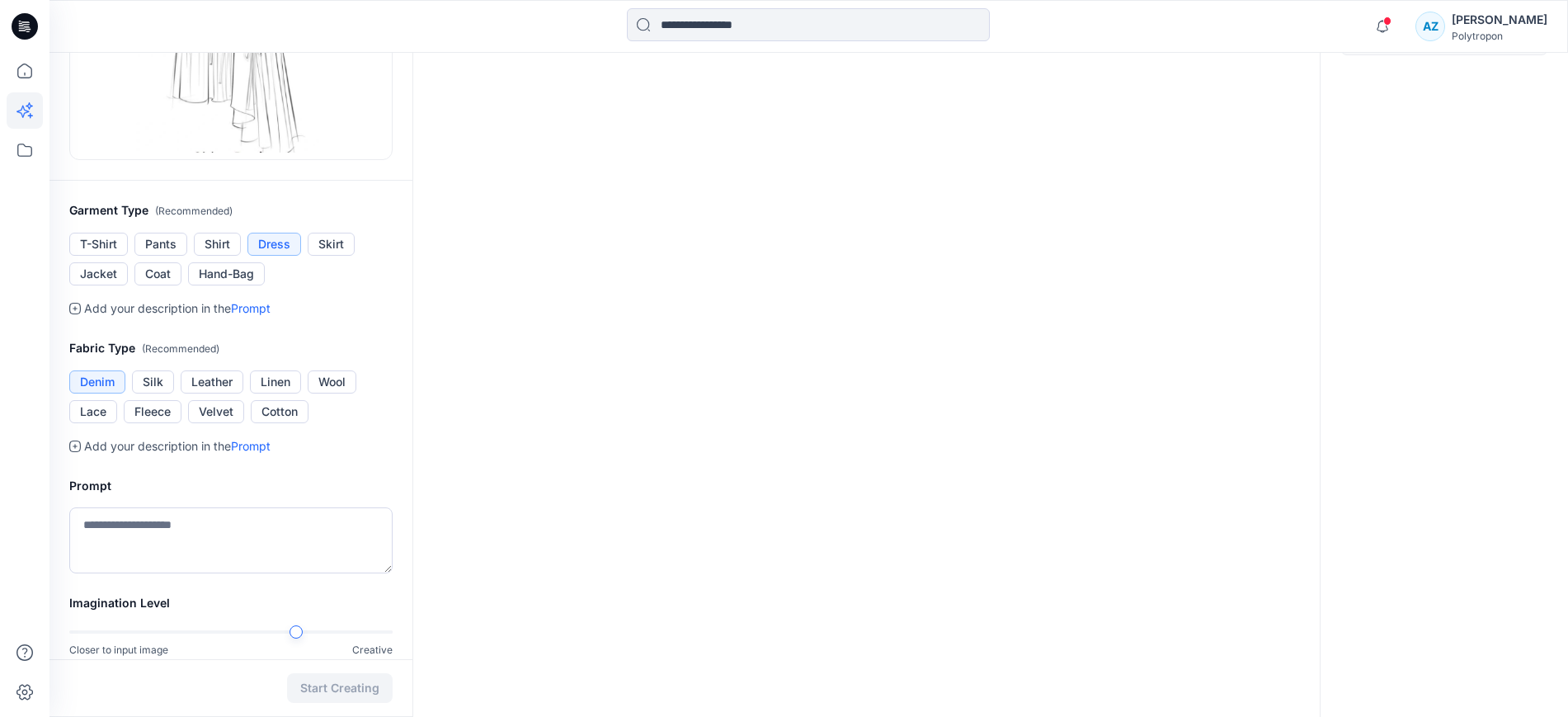
scroll to position [36, 0]
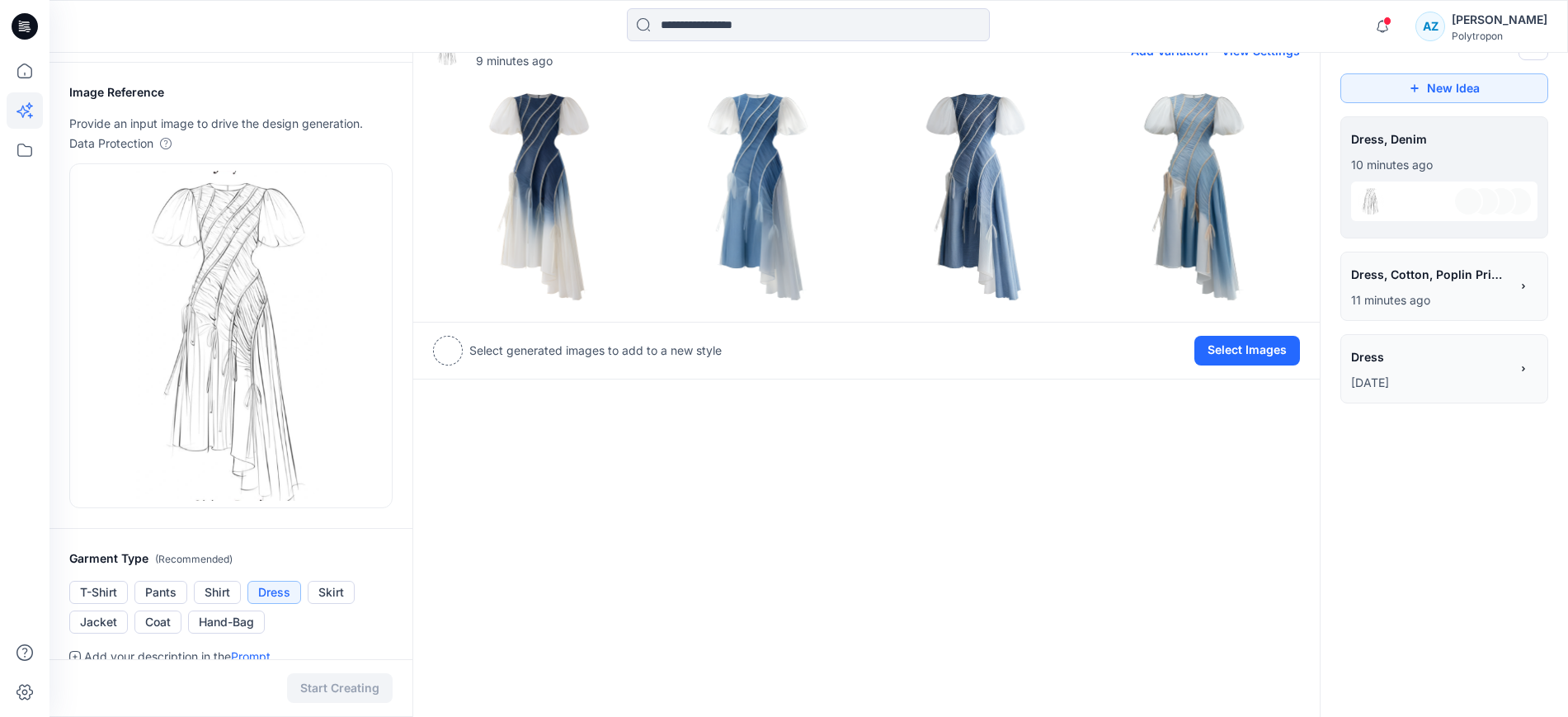
click at [530, 174] on img at bounding box center [539, 196] width 210 height 210
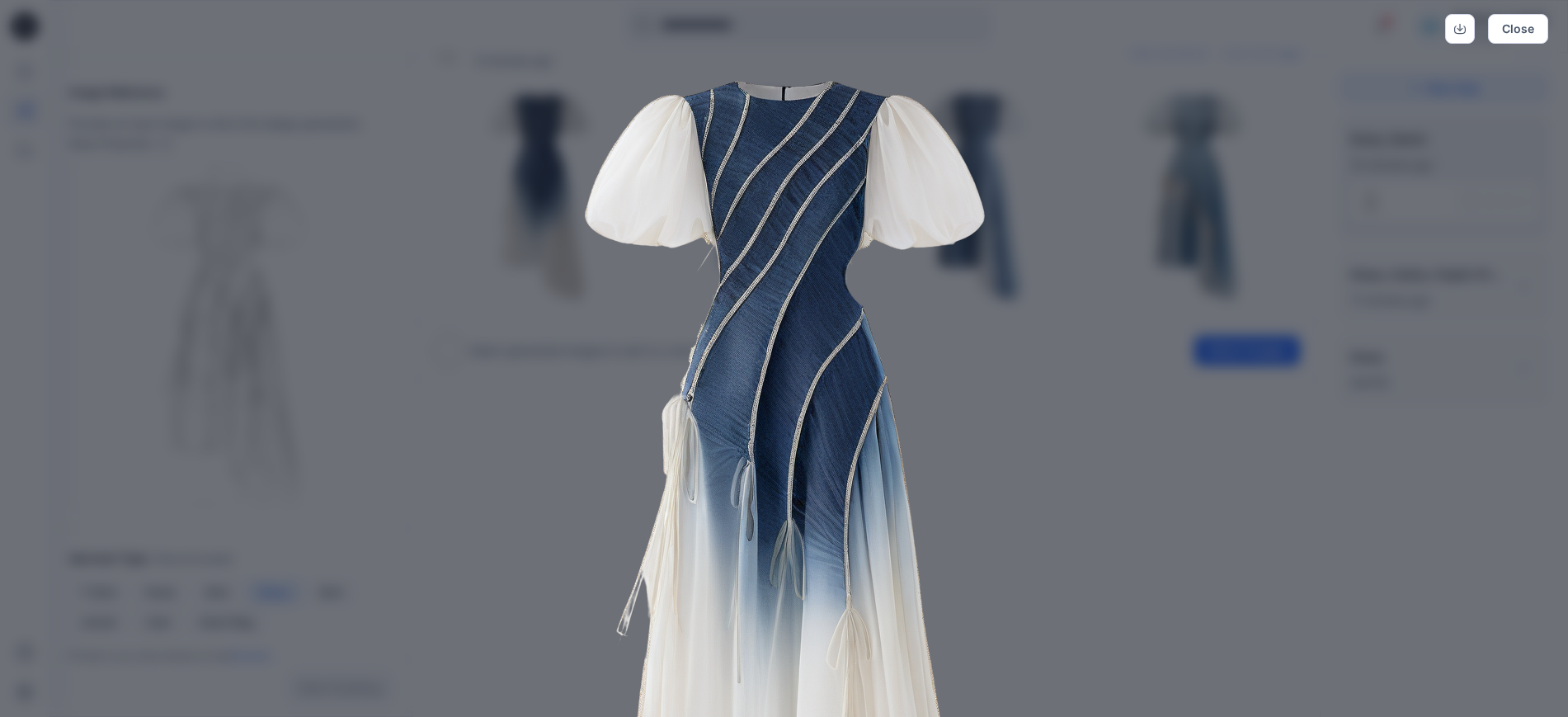
scroll to position [0, 0]
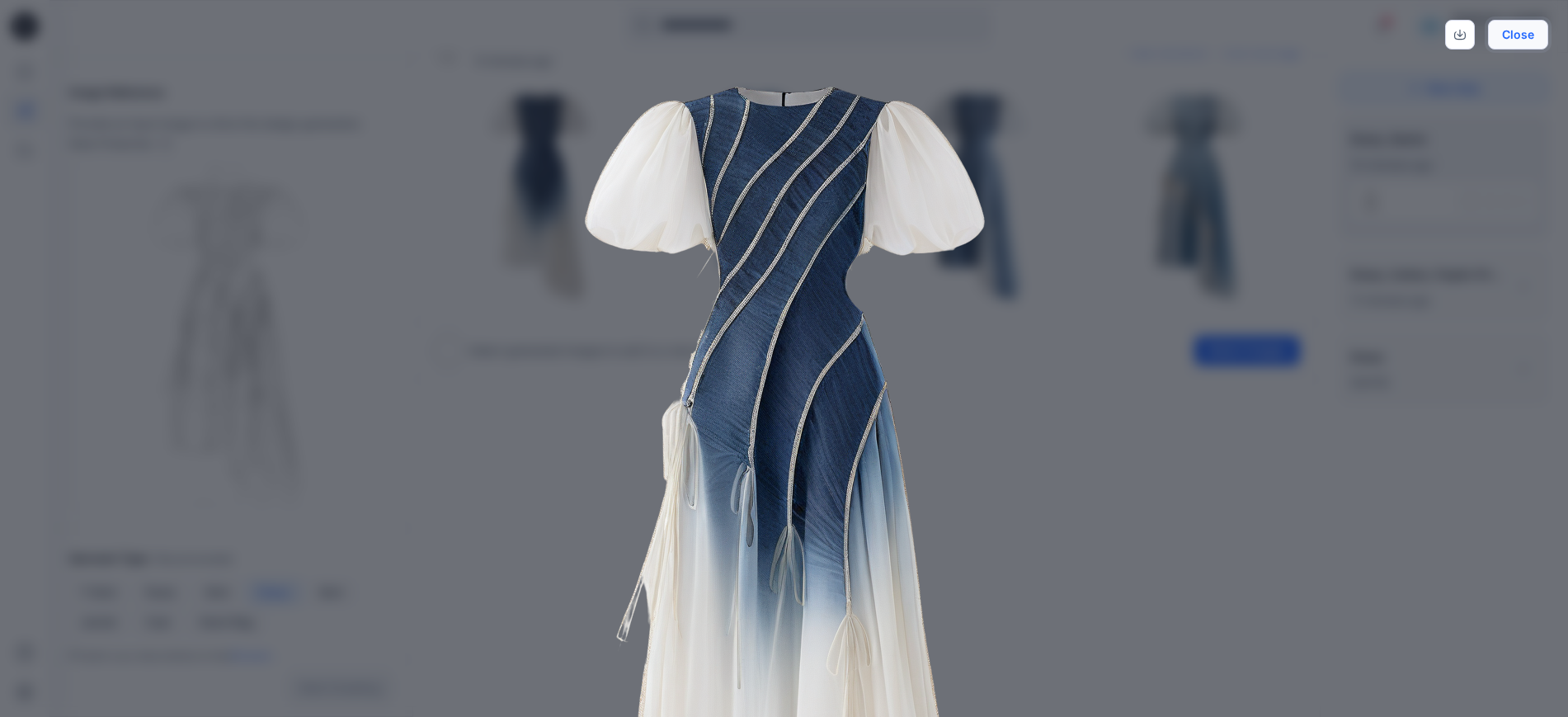
click at [1523, 28] on button "Close" at bounding box center [1517, 35] width 60 height 30
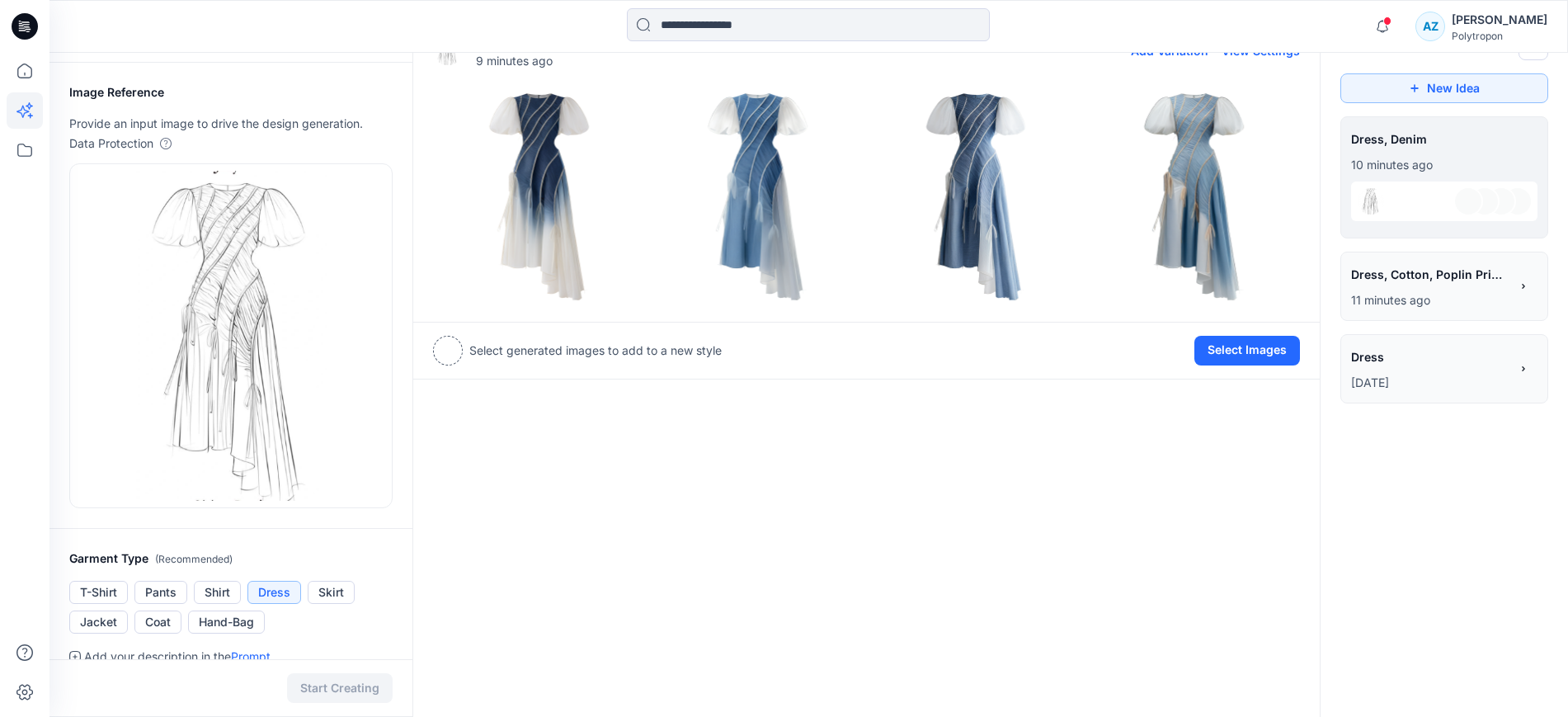
click at [767, 179] on img at bounding box center [757, 196] width 210 height 210
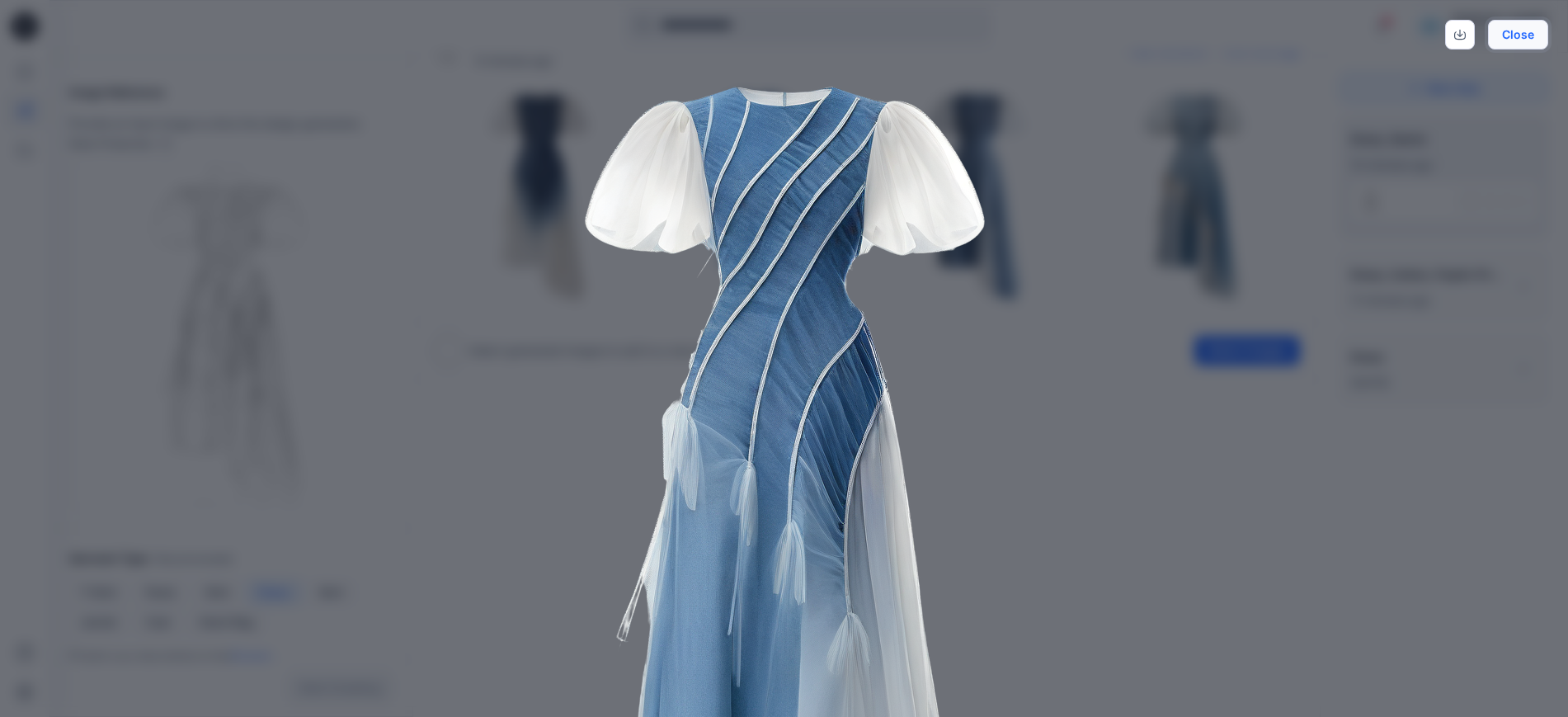
click at [1504, 33] on button "Close" at bounding box center [1517, 35] width 60 height 30
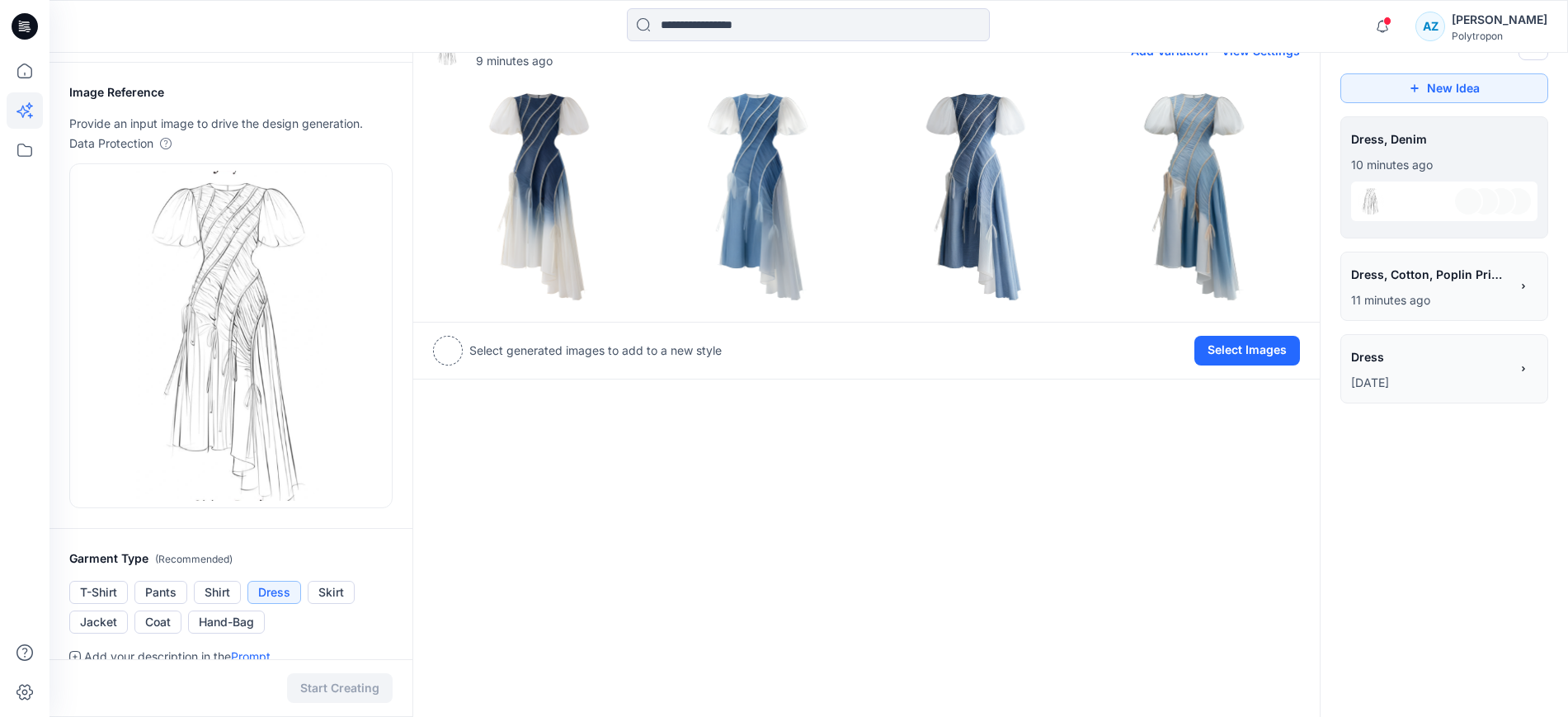
click at [1007, 241] on img at bounding box center [976, 196] width 210 height 210
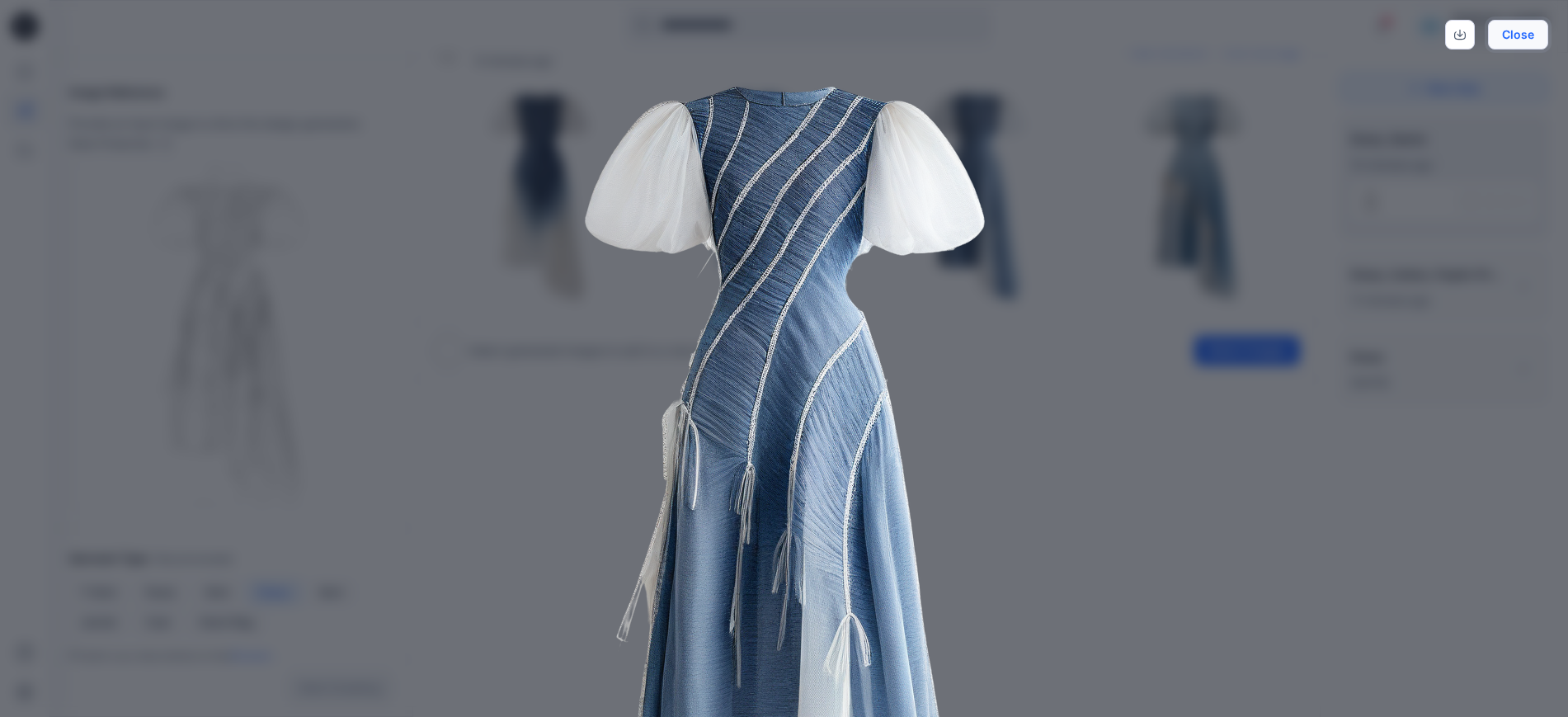
click at [1541, 28] on button "Close" at bounding box center [1517, 35] width 60 height 30
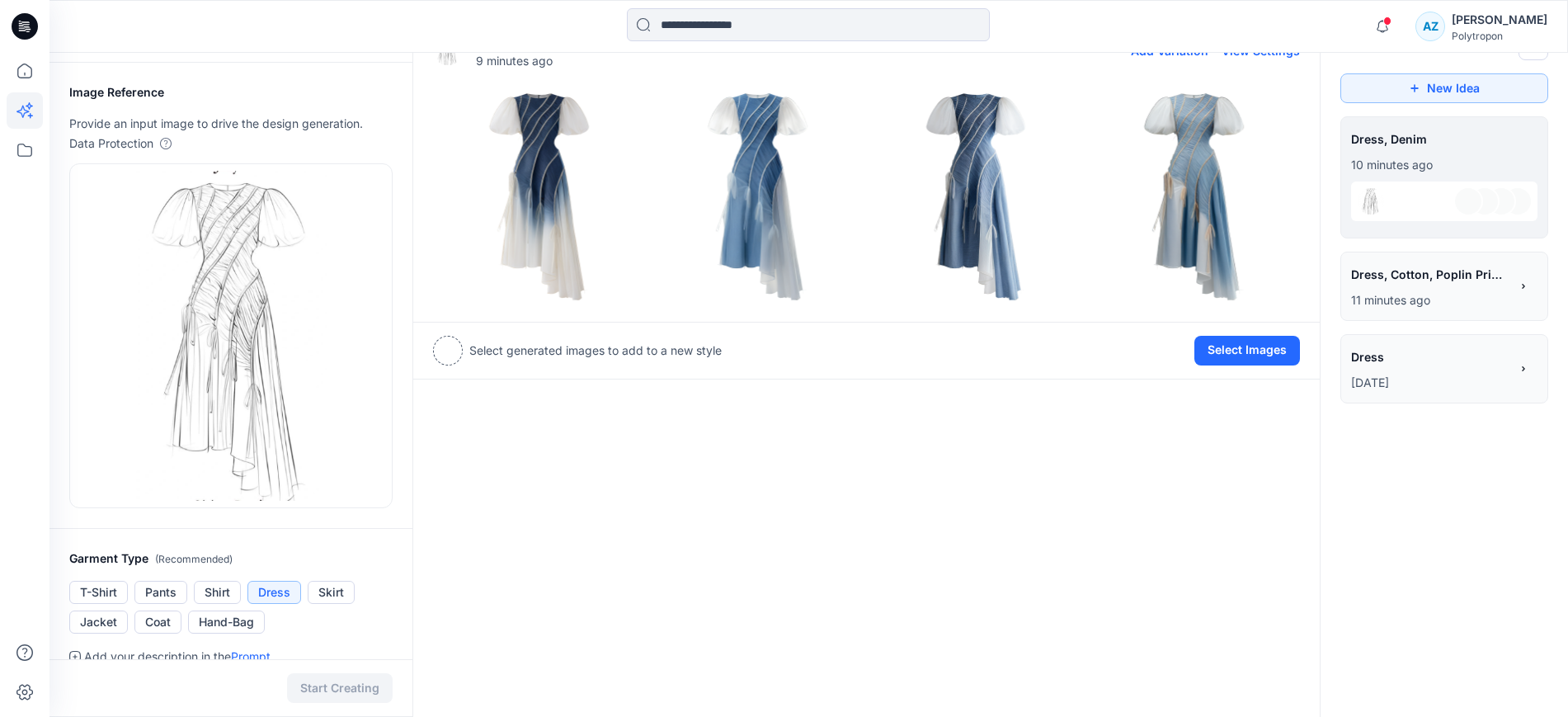
click at [1197, 192] on img at bounding box center [1193, 196] width 210 height 210
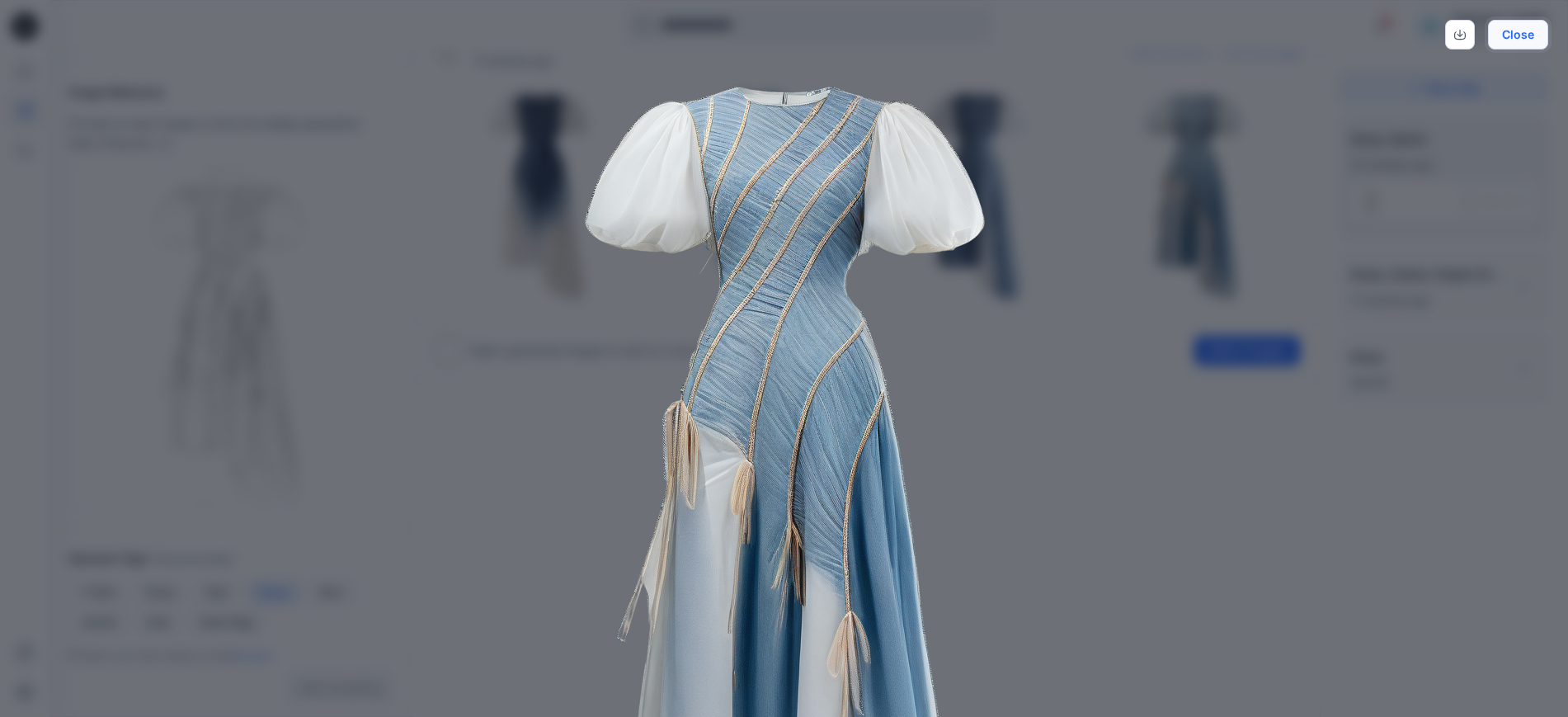
click at [1511, 37] on button "Close" at bounding box center [1517, 35] width 60 height 30
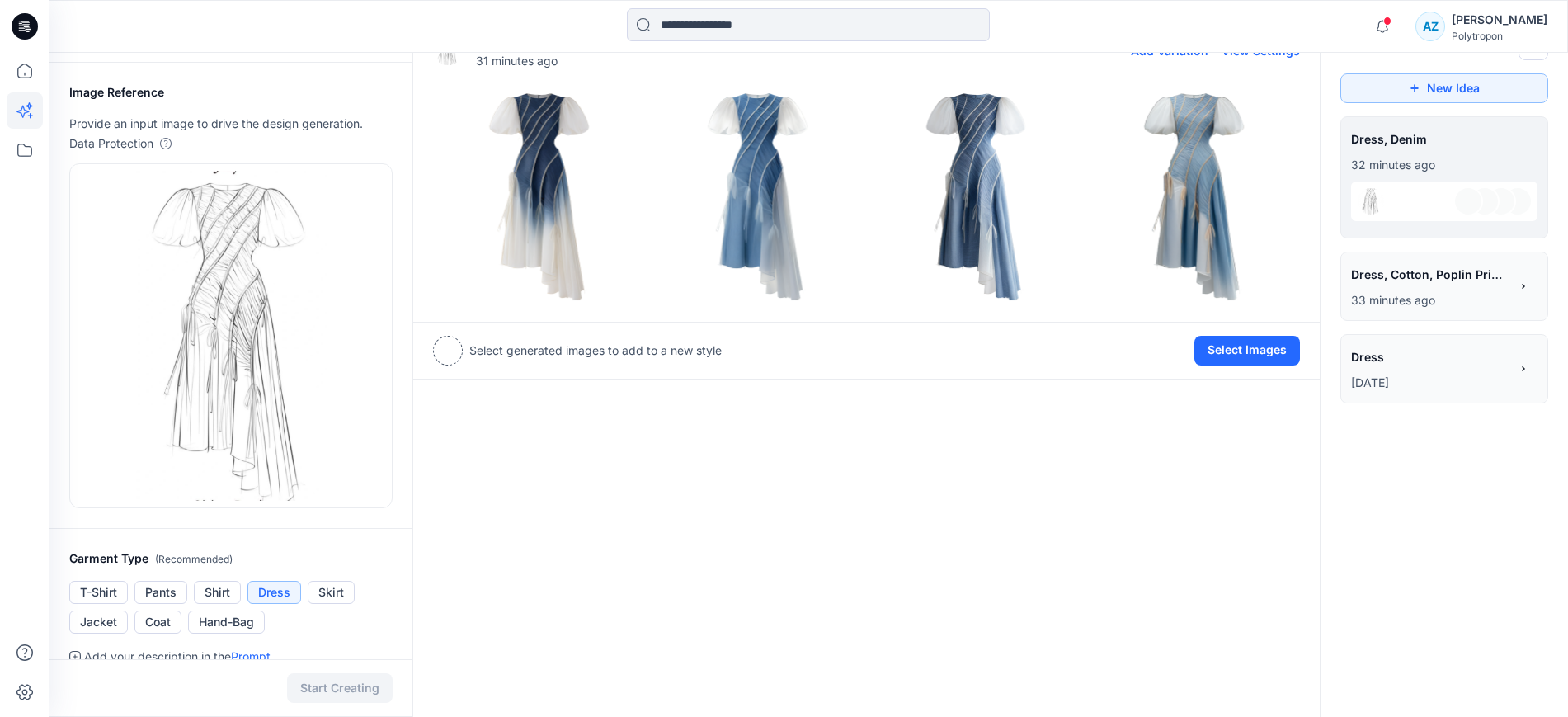
click at [984, 197] on img at bounding box center [976, 196] width 210 height 210
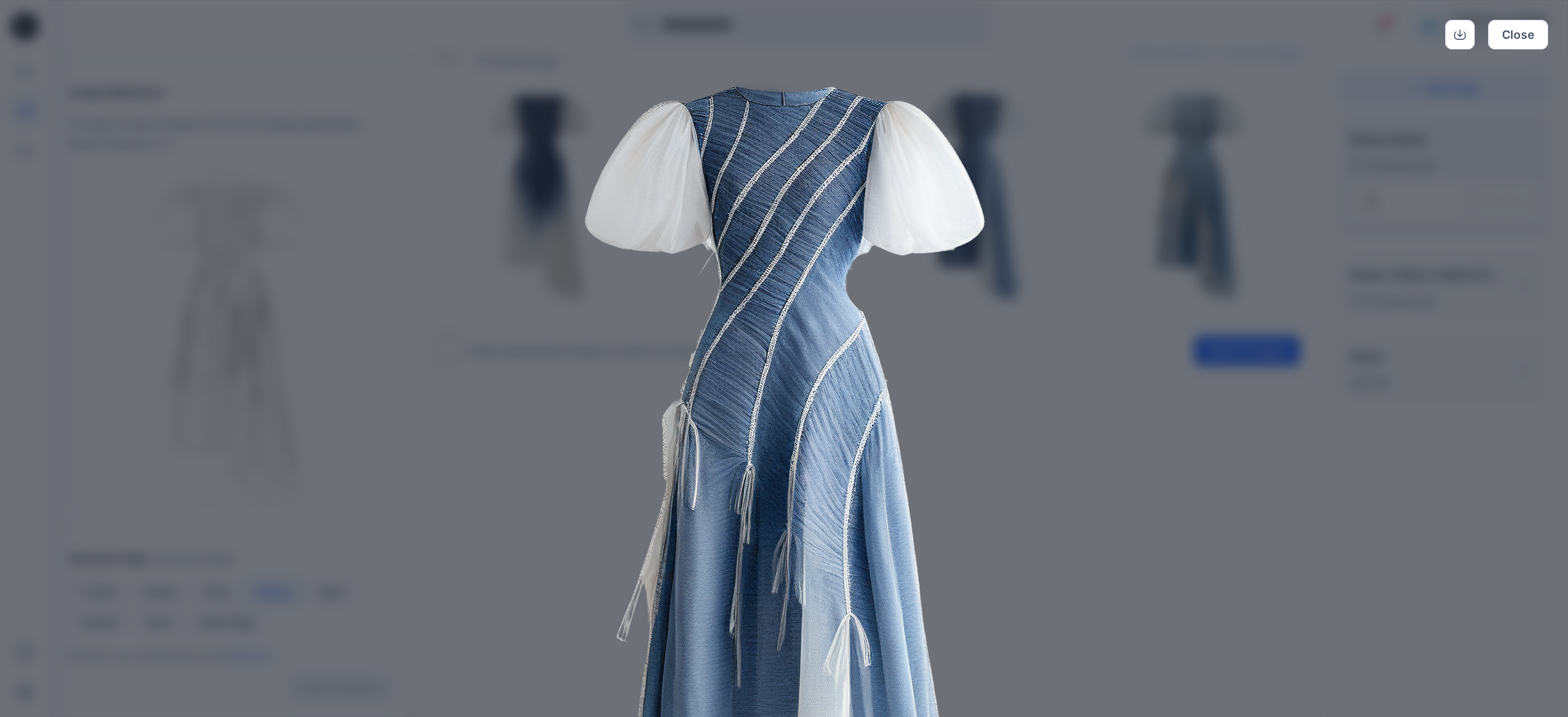
click at [1026, 464] on img at bounding box center [783, 498] width 844 height 845
click at [1526, 42] on button "Close" at bounding box center [1517, 35] width 60 height 30
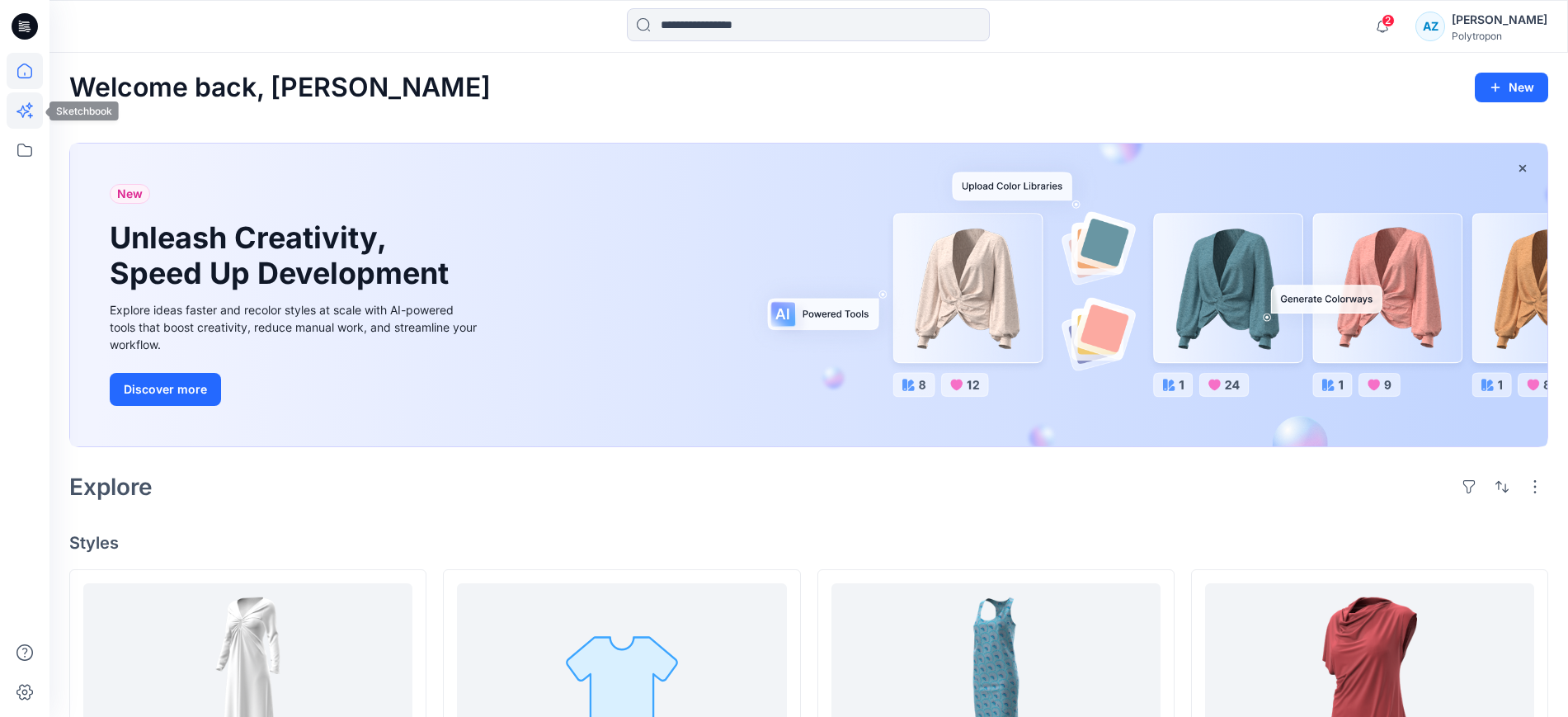
click at [12, 115] on icon at bounding box center [25, 111] width 37 height 37
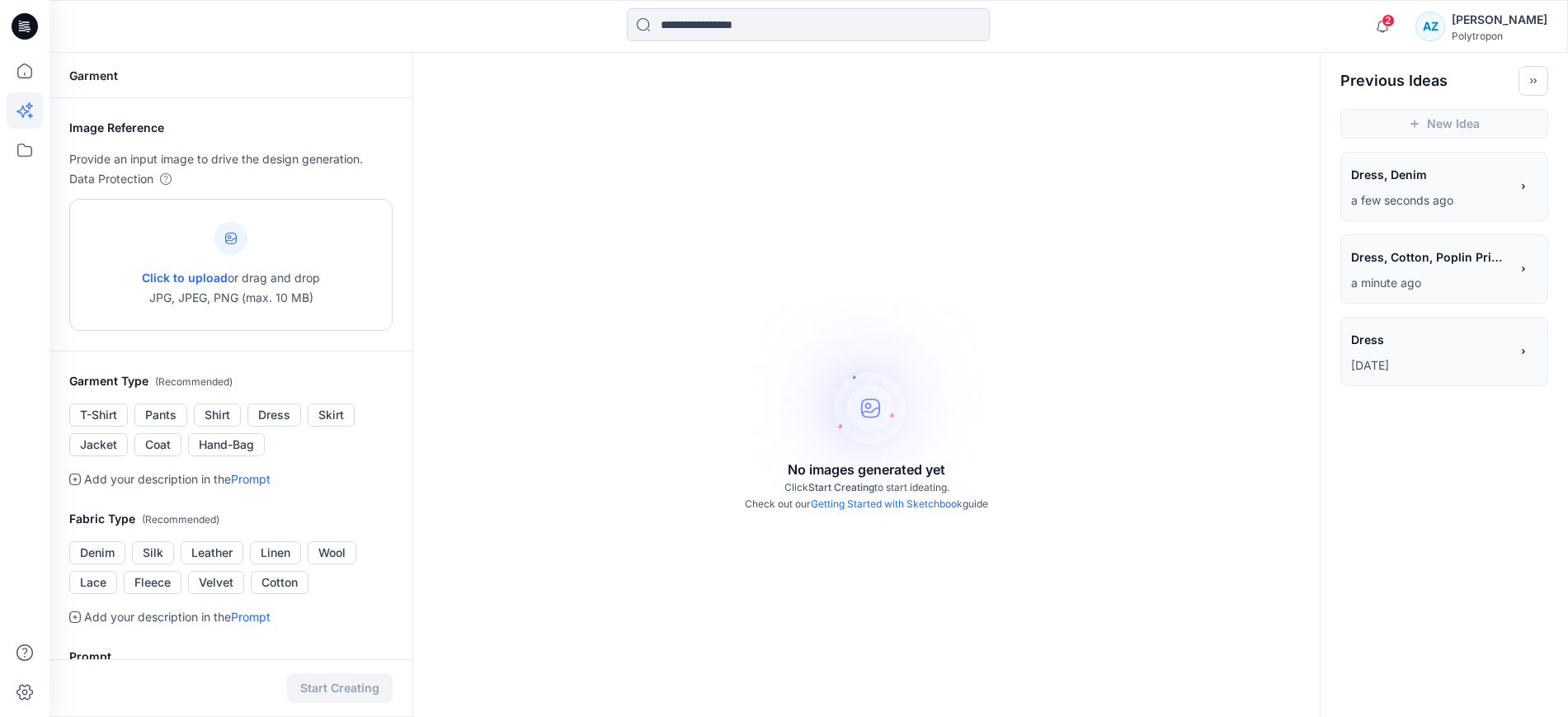
click at [204, 273] on span "Click to upload" at bounding box center [184, 278] width 86 height 14
type input "**********"
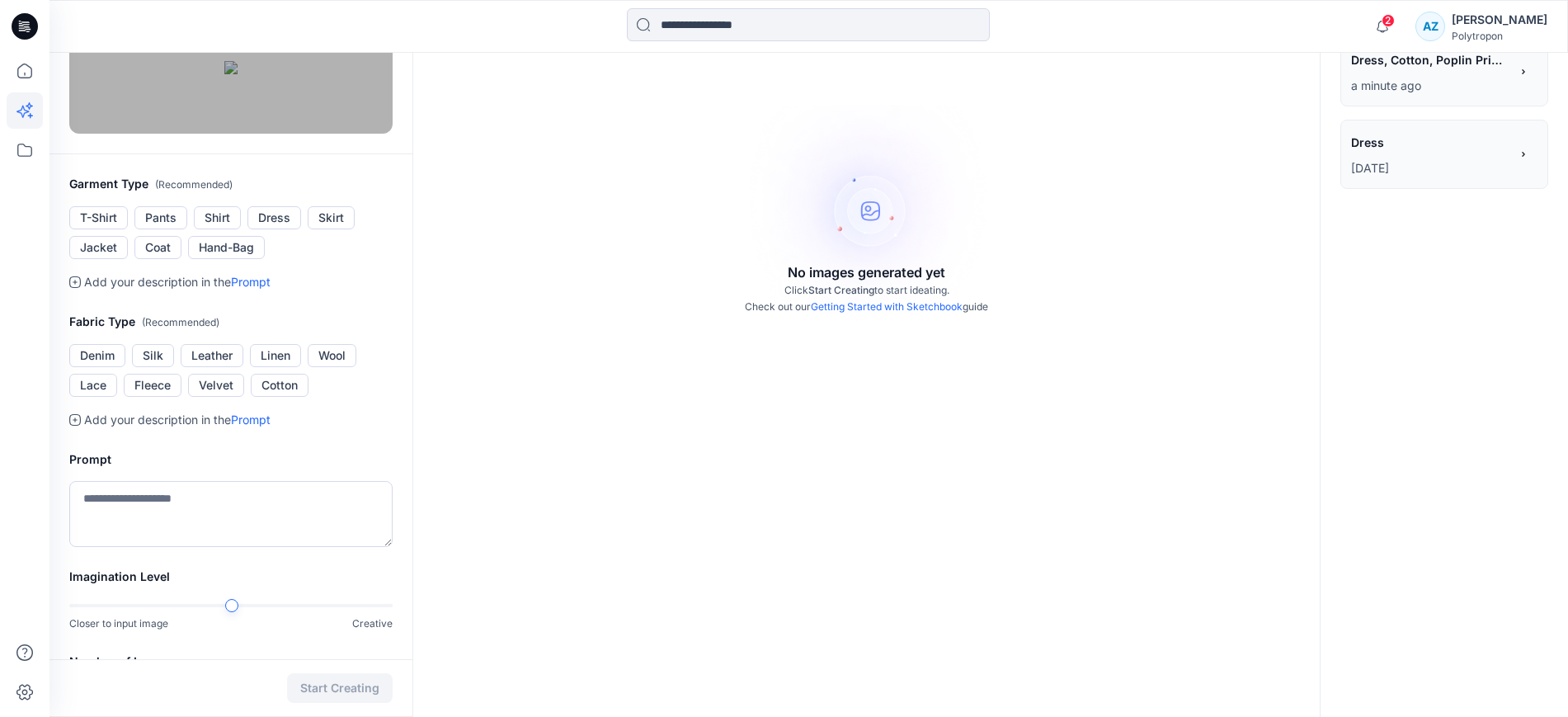
scroll to position [206, 0]
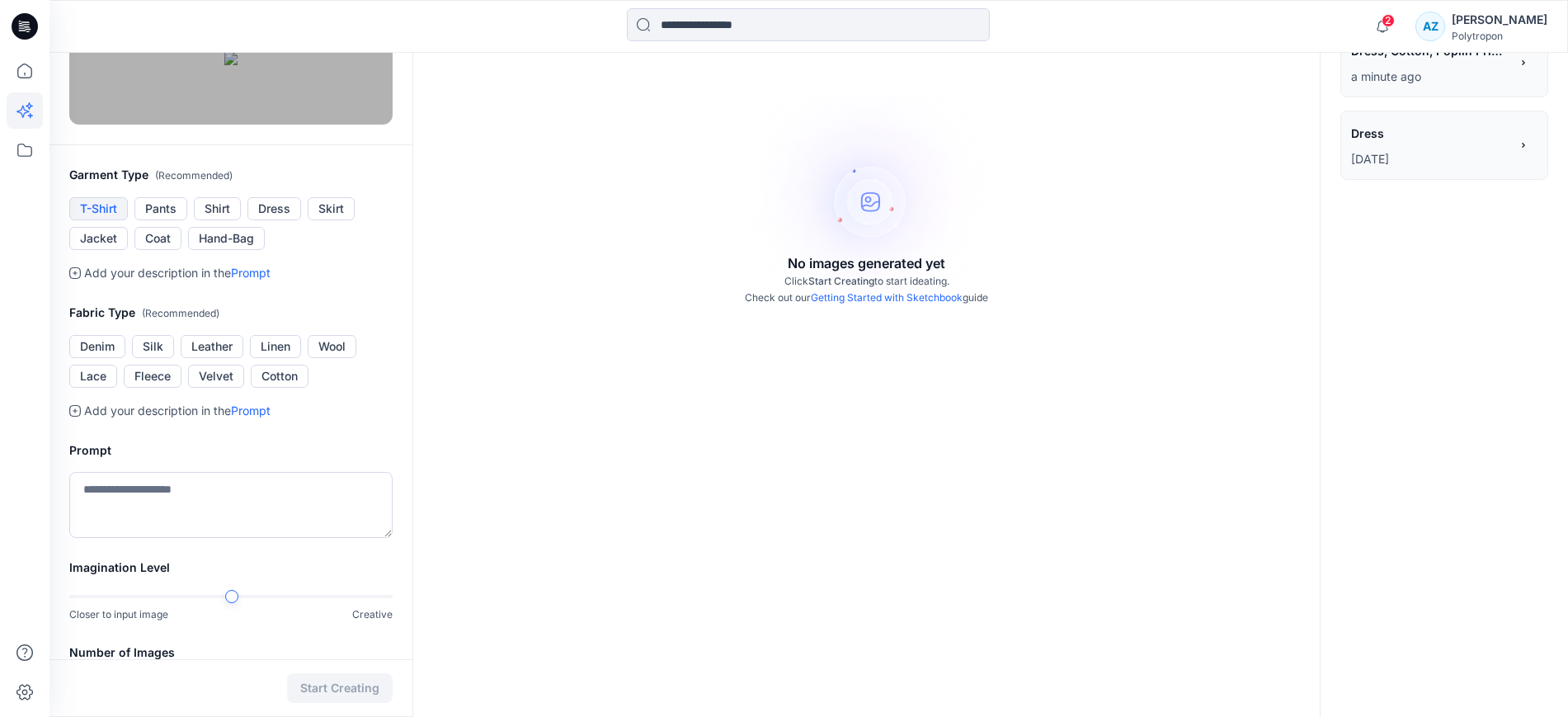
click at [102, 220] on button "T-Shirt" at bounding box center [98, 209] width 58 height 23
click at [264, 280] on link "Prompt" at bounding box center [251, 273] width 40 height 14
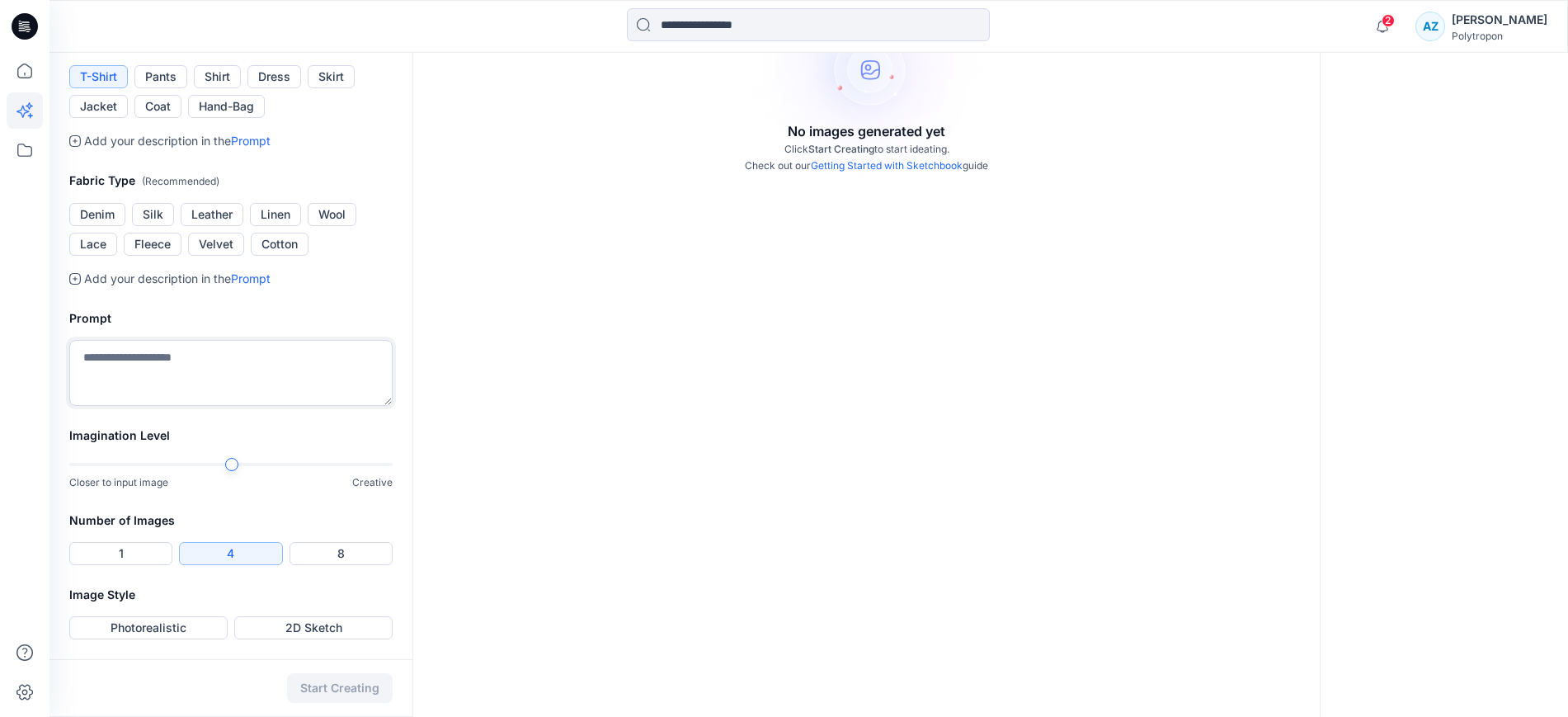
scroll to position [551, 0]
type textarea "*"
click at [267, 465] on div at bounding box center [264, 464] width 13 height 13
type textarea "**********"
click at [168, 629] on button "Photorealistic" at bounding box center [148, 628] width 158 height 23
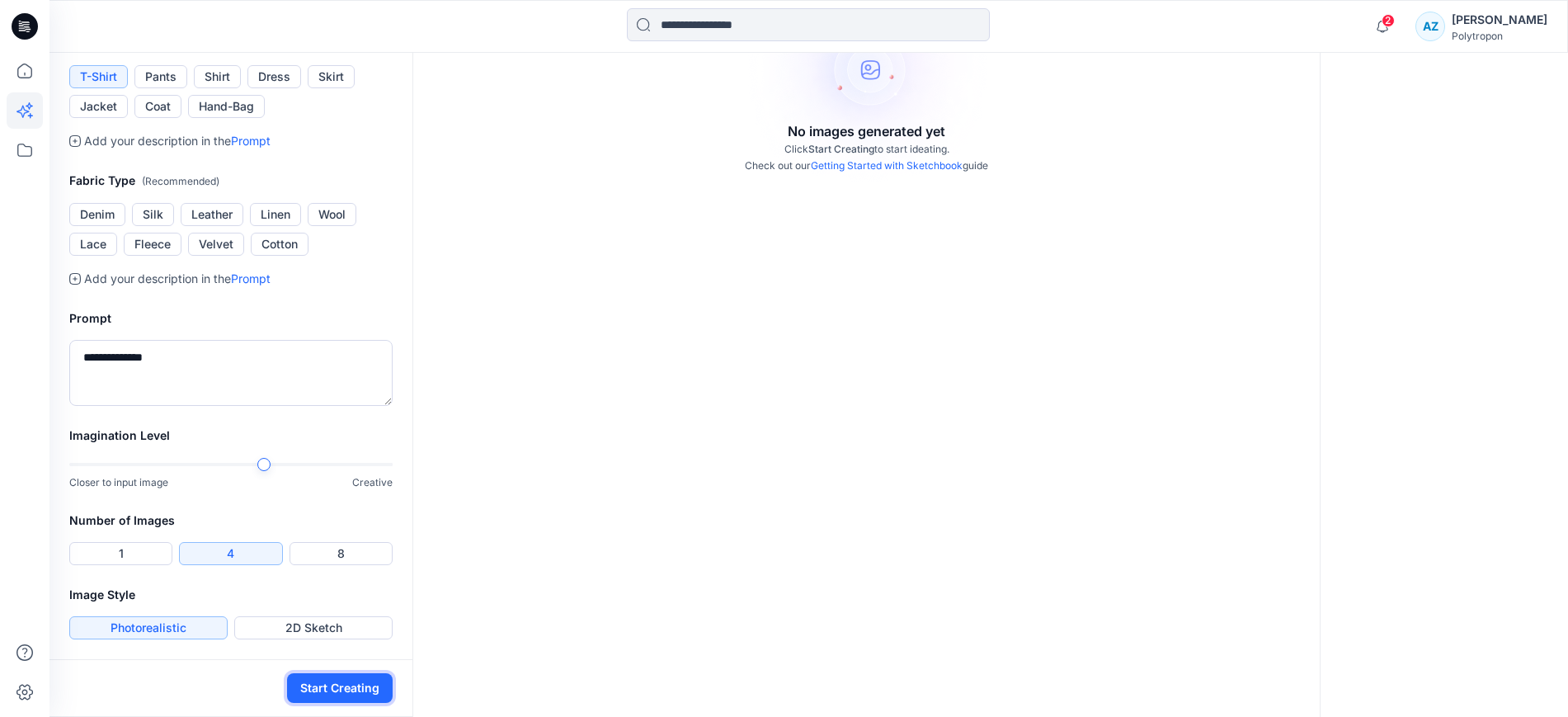
click at [311, 689] on button "Start Creating" at bounding box center [339, 689] width 106 height 30
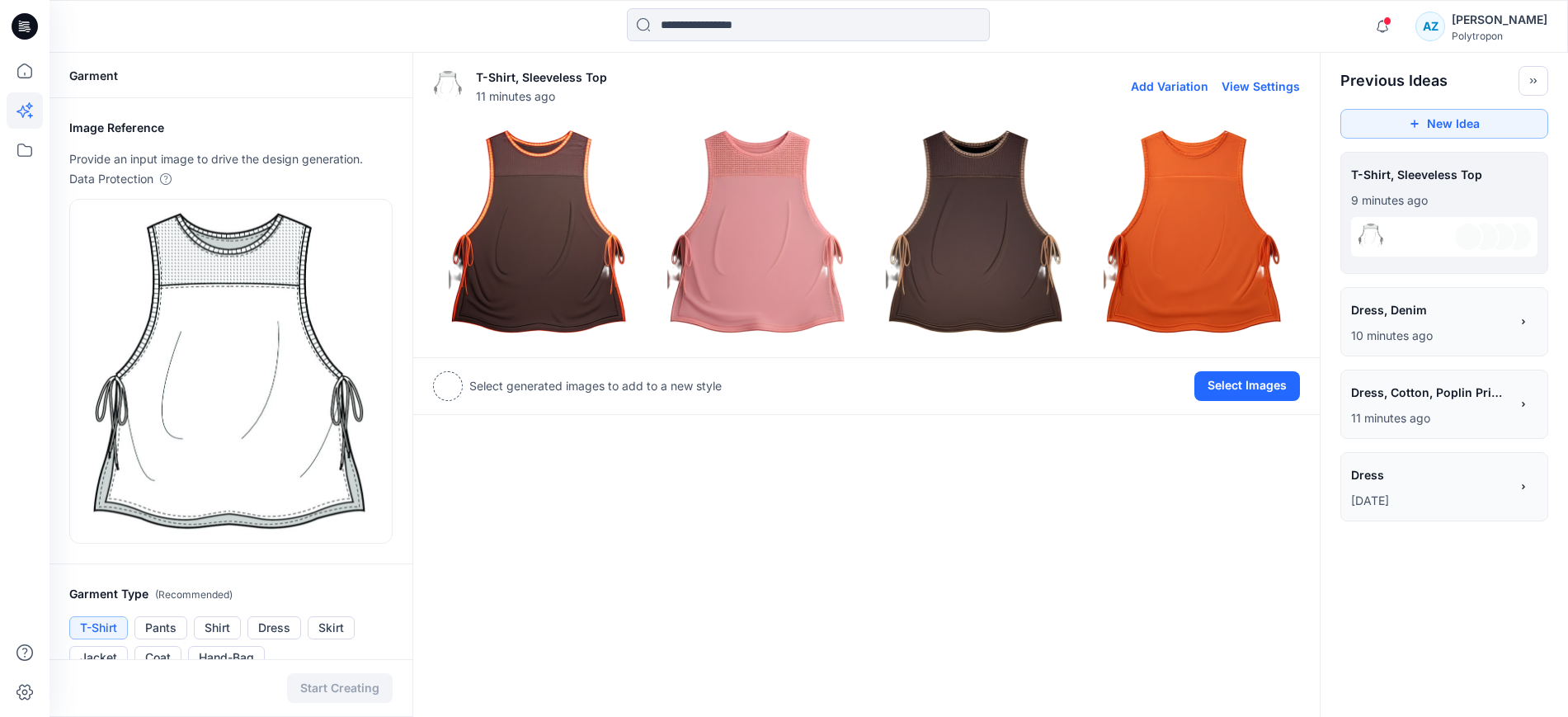
click at [568, 230] on img at bounding box center [539, 231] width 210 height 210
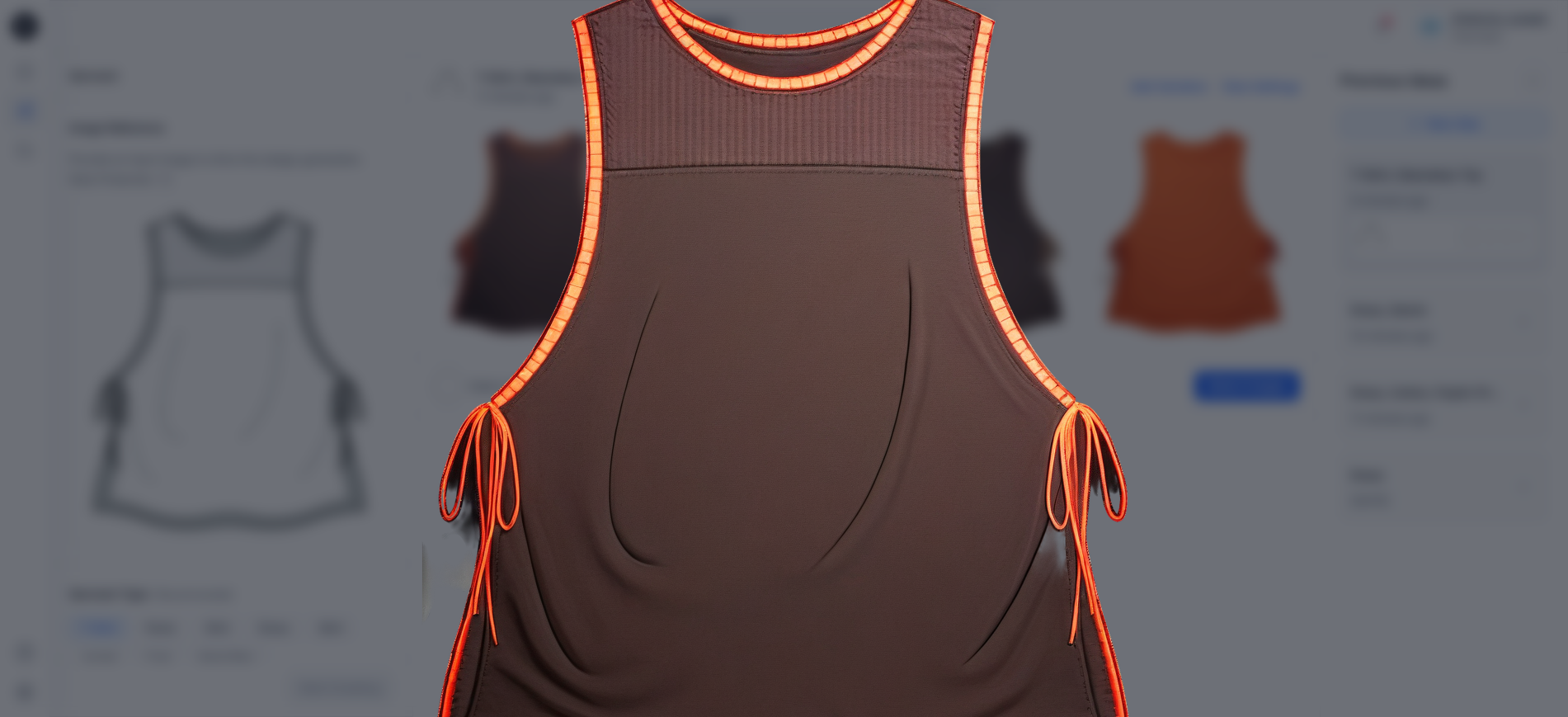
scroll to position [108, 0]
click at [1160, 431] on img at bounding box center [783, 390] width 844 height 845
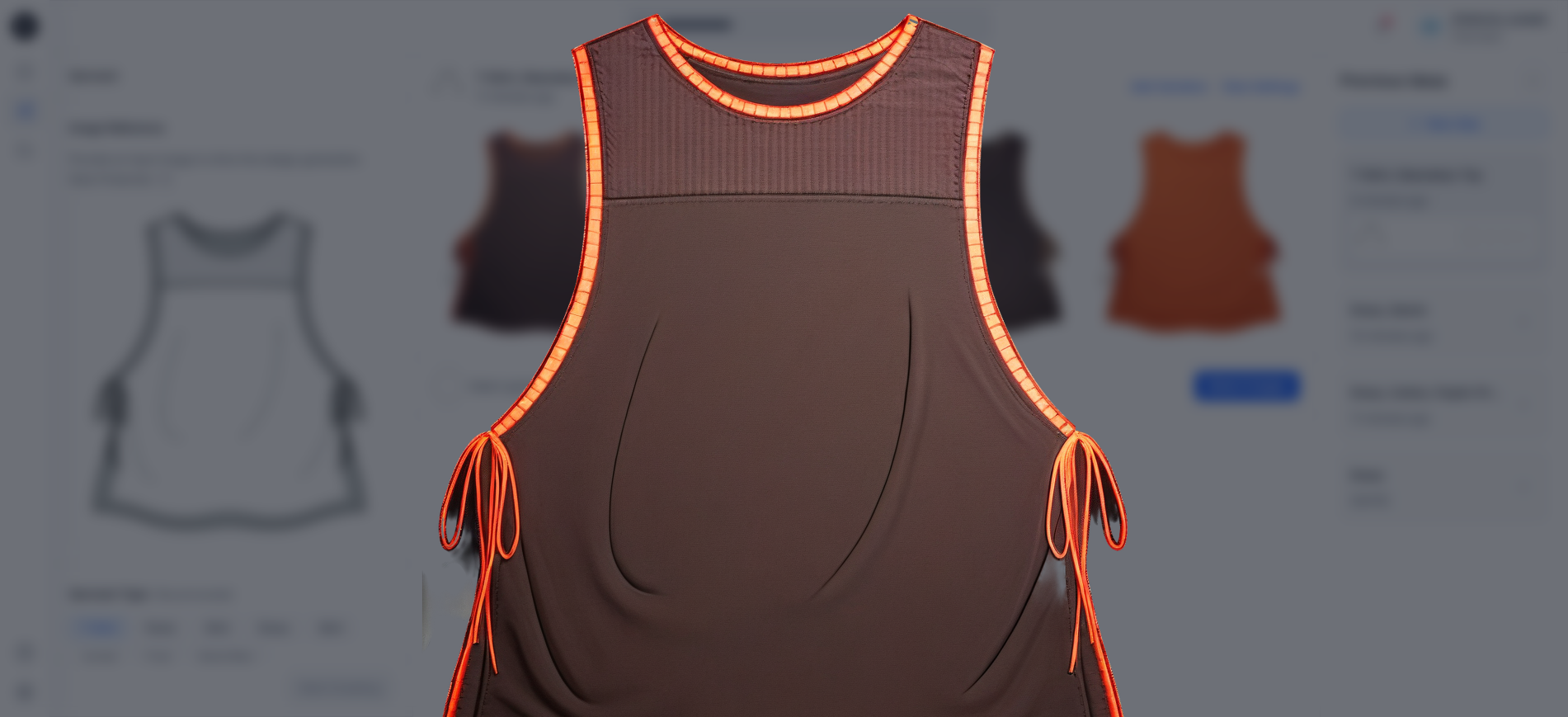
scroll to position [0, 0]
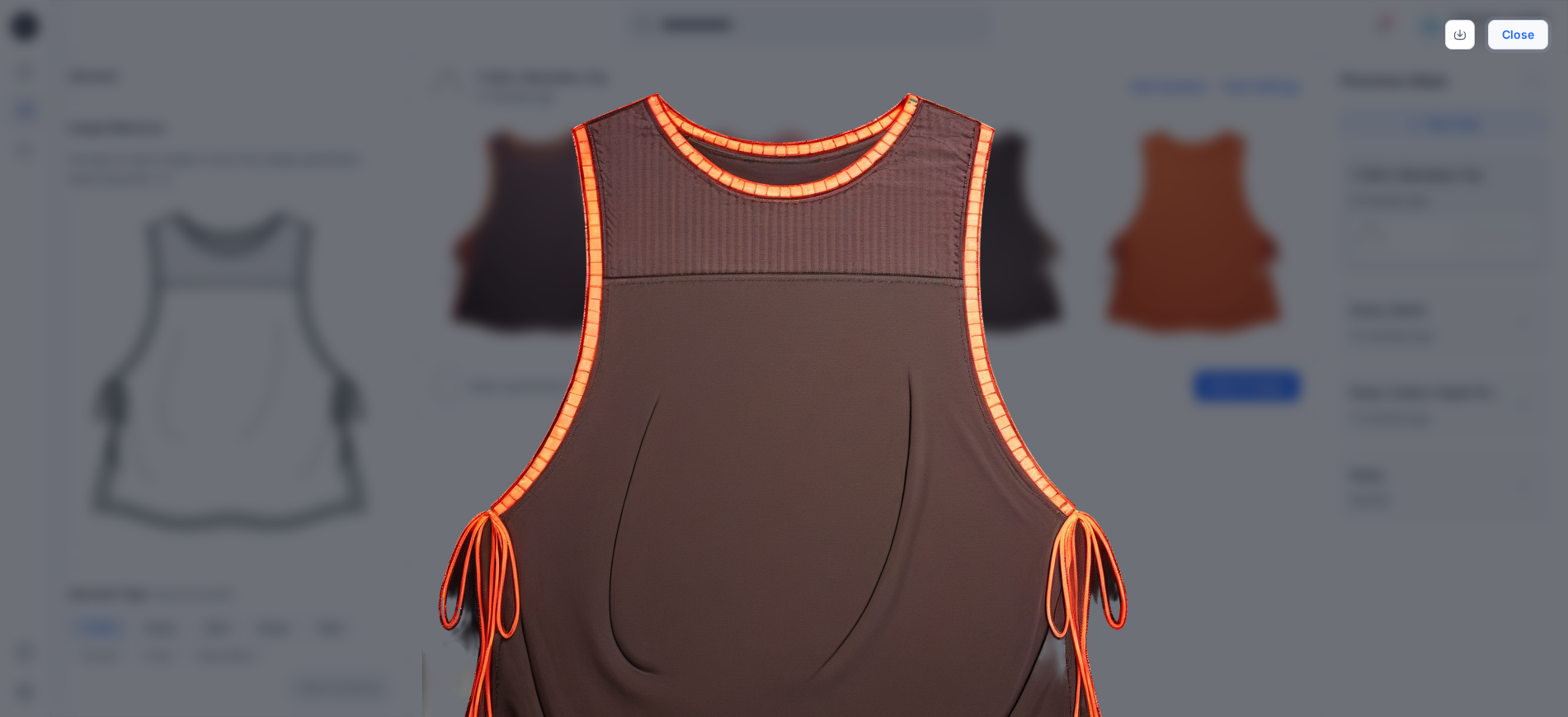
click at [1496, 27] on button "Close" at bounding box center [1517, 35] width 60 height 30
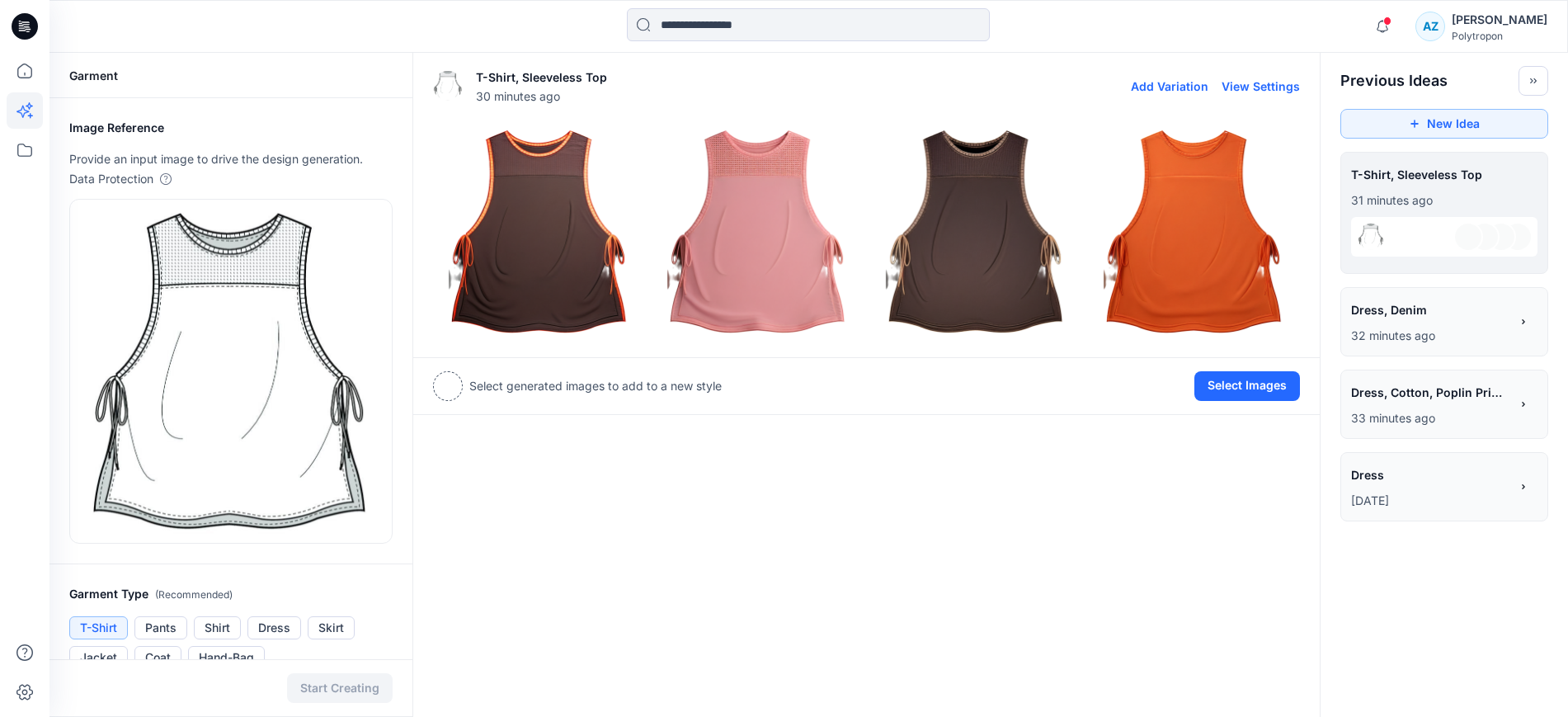
click at [566, 222] on img at bounding box center [539, 231] width 210 height 210
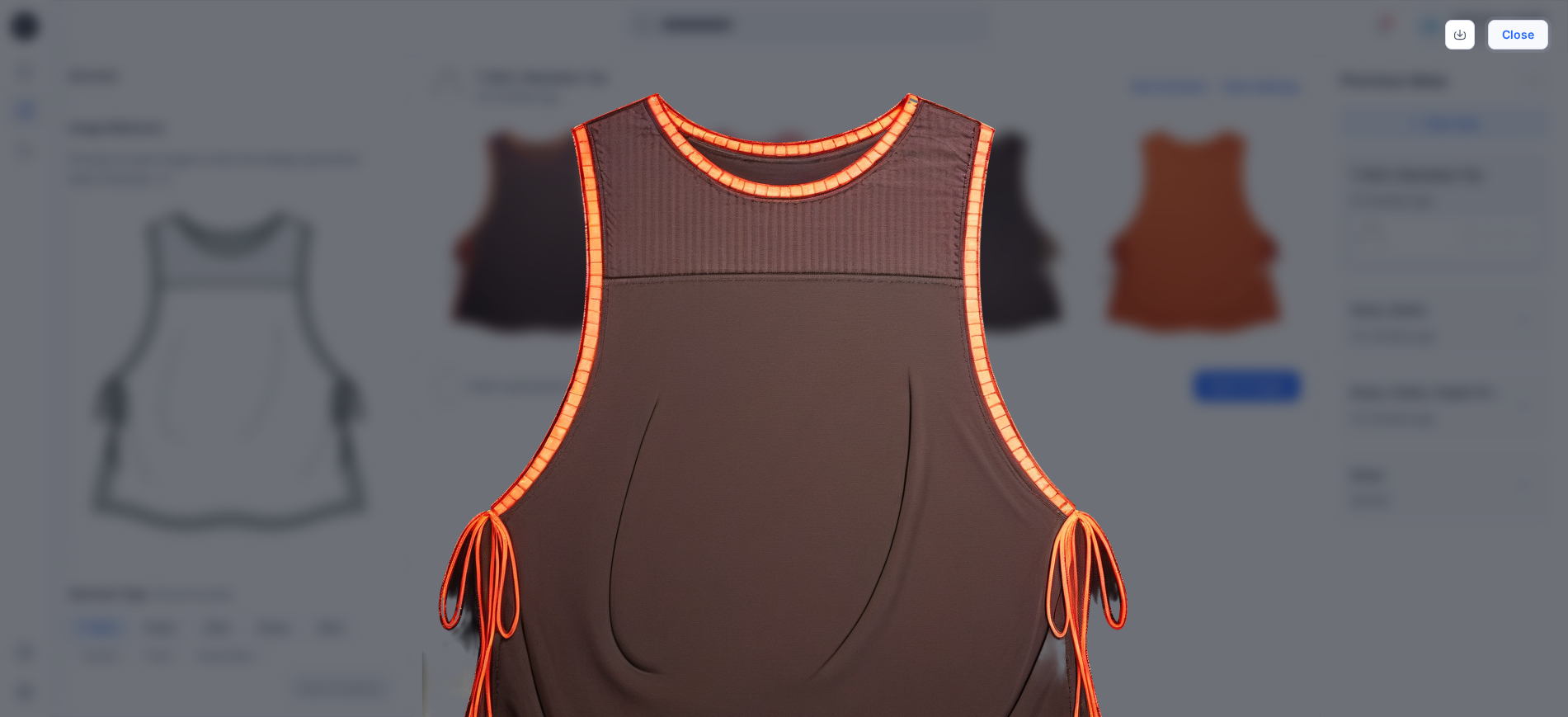
click at [1511, 44] on button "Close" at bounding box center [1517, 35] width 60 height 30
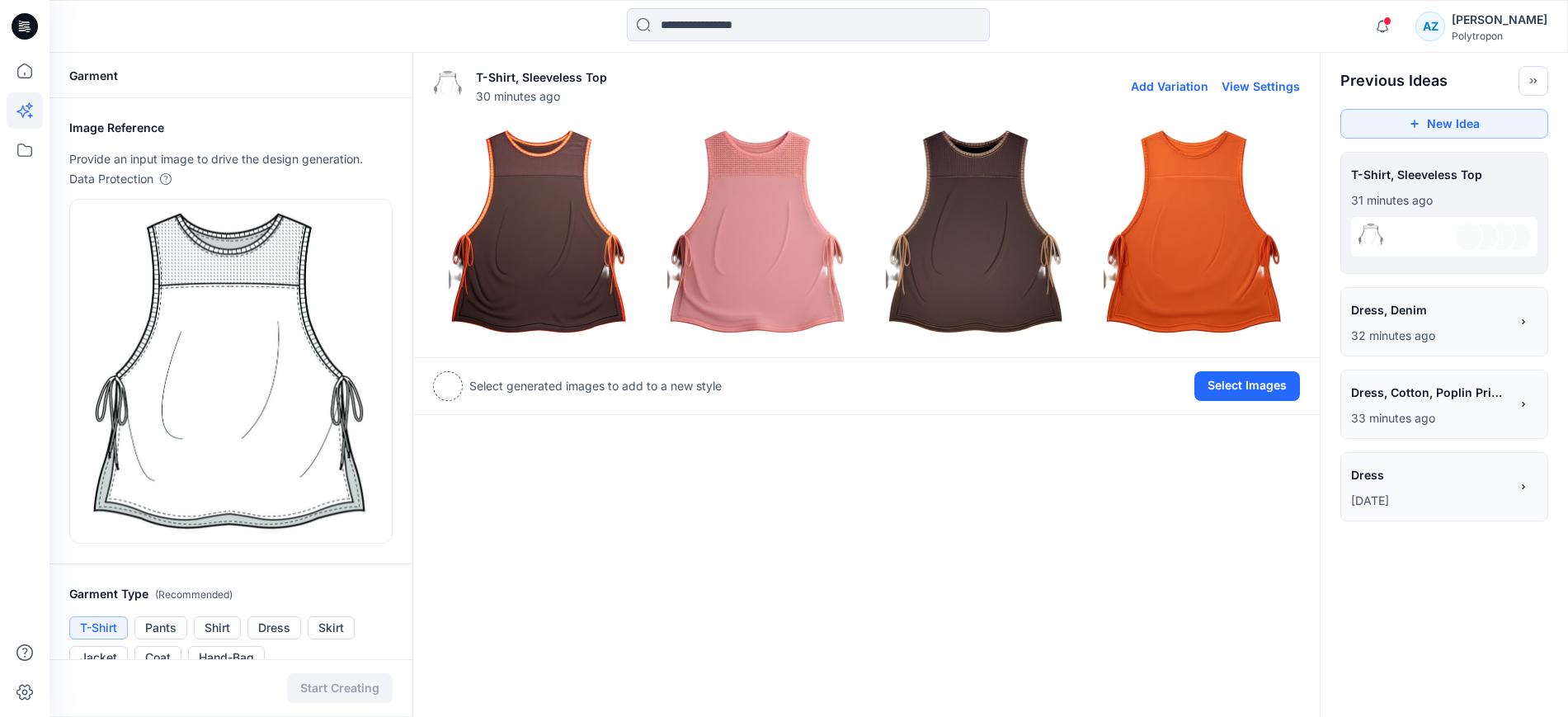
click at [951, 226] on img at bounding box center [976, 231] width 210 height 210
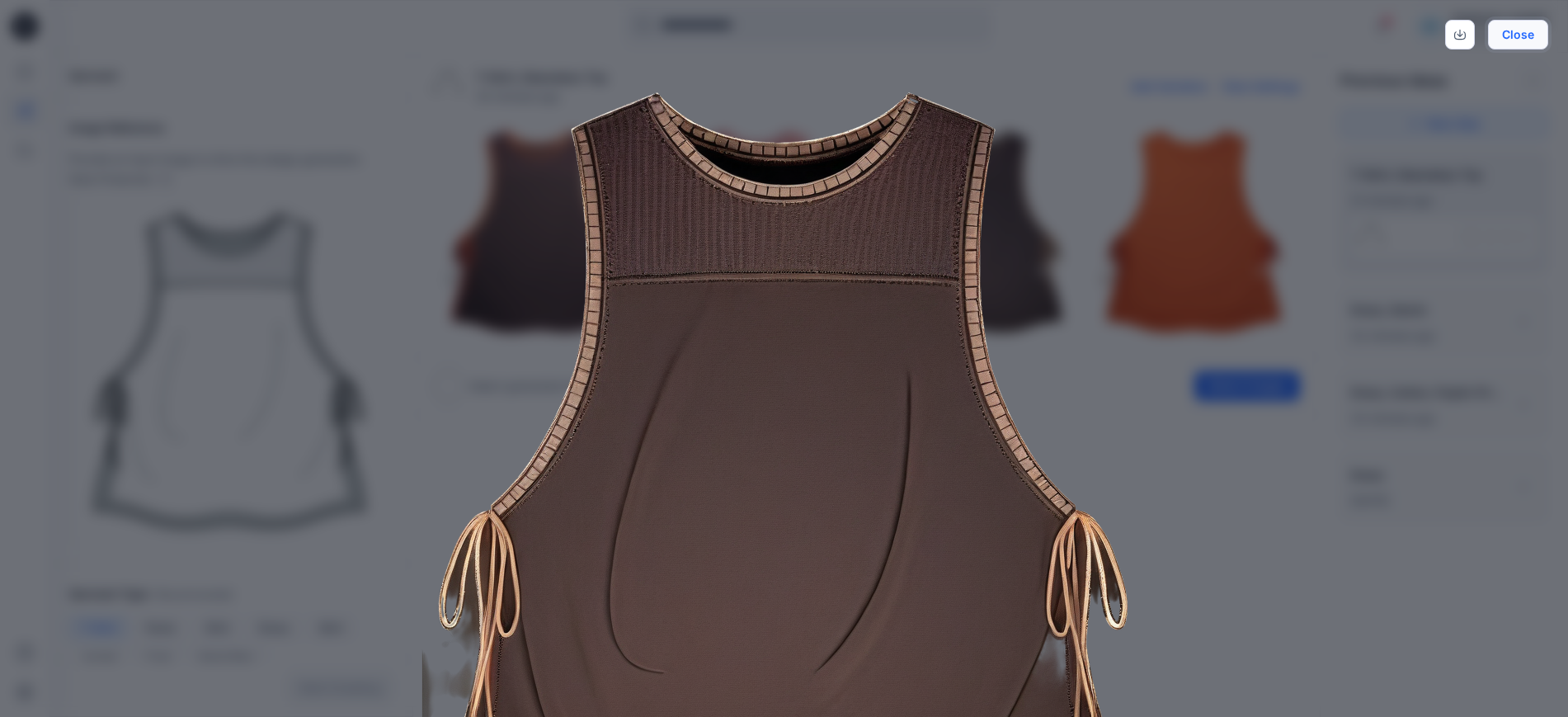
click at [1513, 48] on button "Close" at bounding box center [1517, 35] width 60 height 30
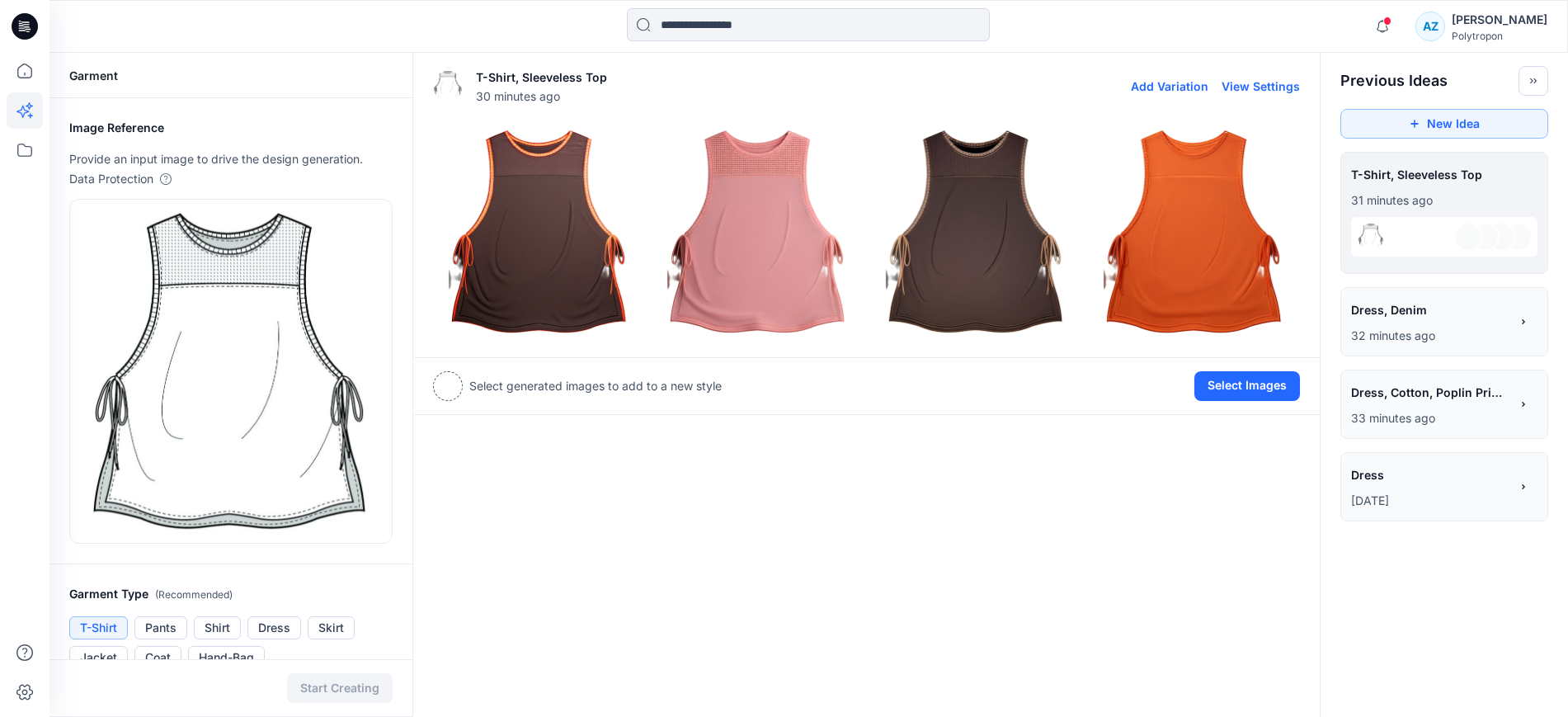
click at [633, 283] on img at bounding box center [539, 231] width 210 height 210
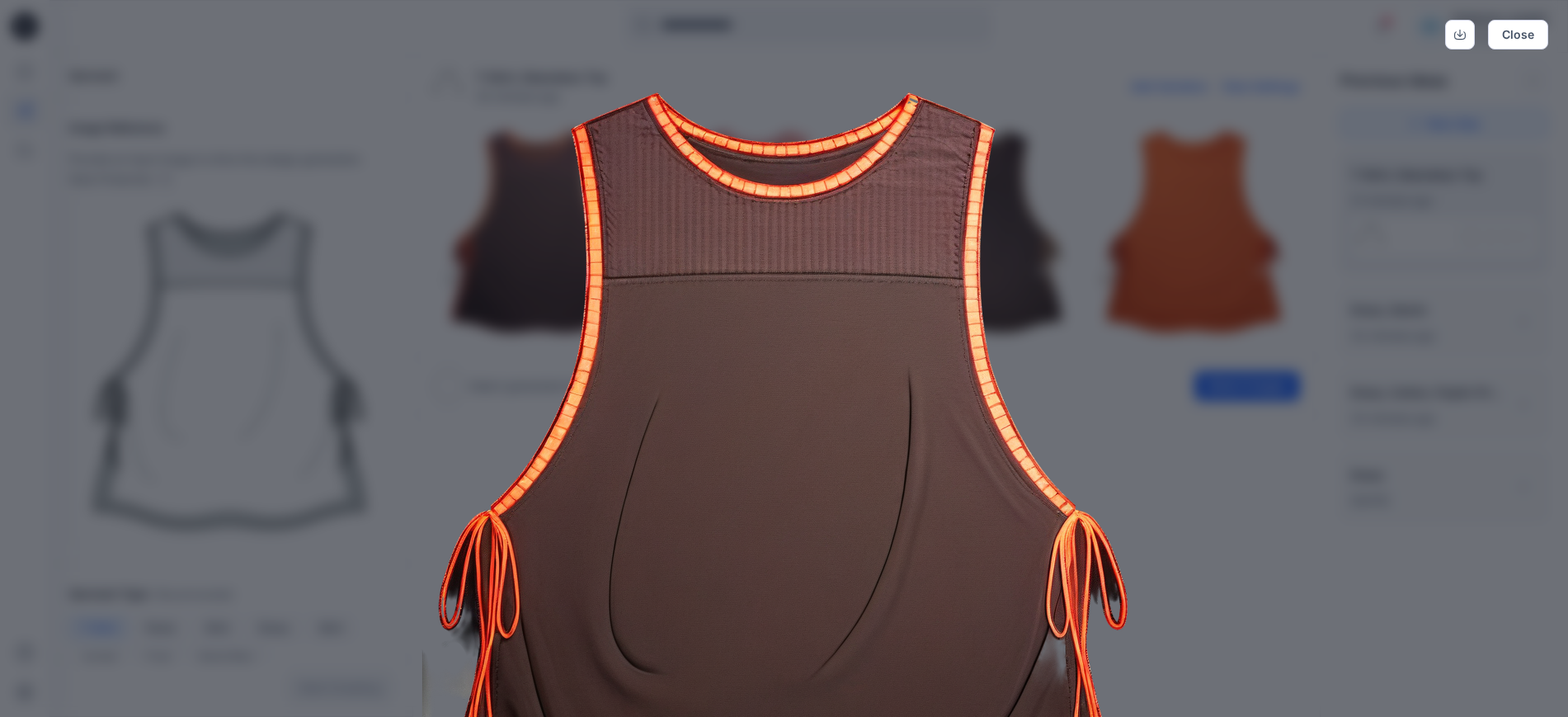
click at [1064, 229] on img at bounding box center [783, 498] width 844 height 845
drag, startPoint x: 1528, startPoint y: 31, endPoint x: 1519, endPoint y: 33, distance: 9.2
click at [1525, 32] on button "Close" at bounding box center [1517, 35] width 60 height 30
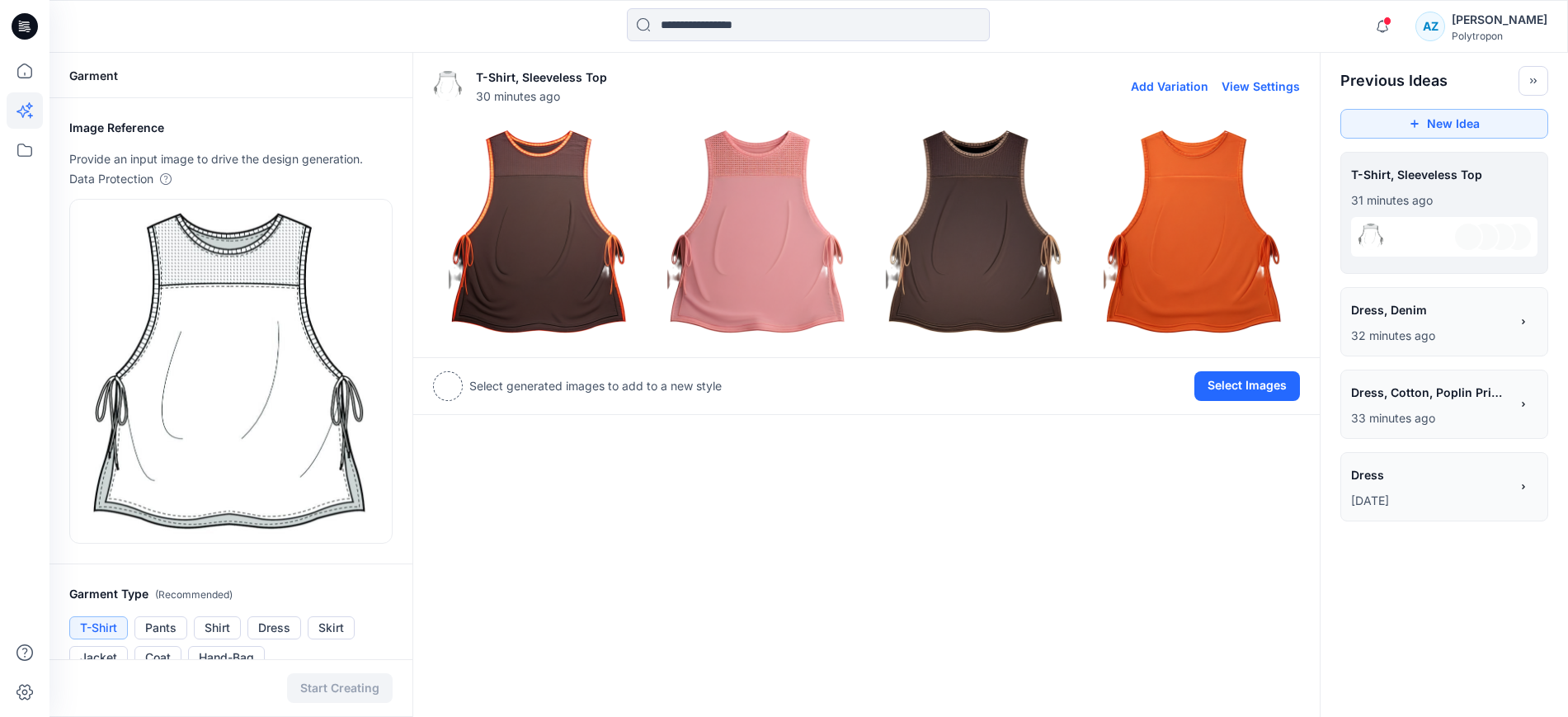
click at [737, 211] on img at bounding box center [757, 231] width 210 height 210
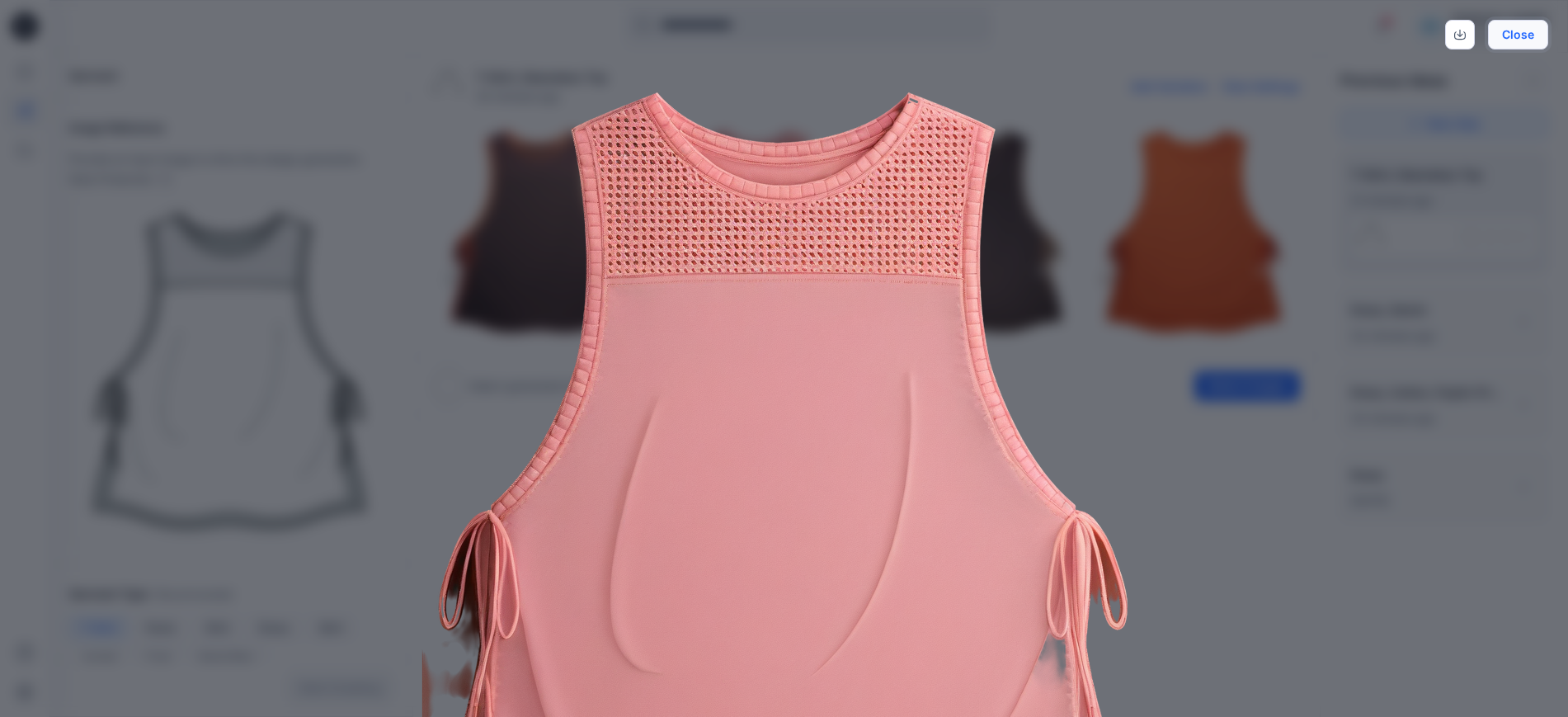
click at [1512, 44] on button "Close" at bounding box center [1517, 35] width 60 height 30
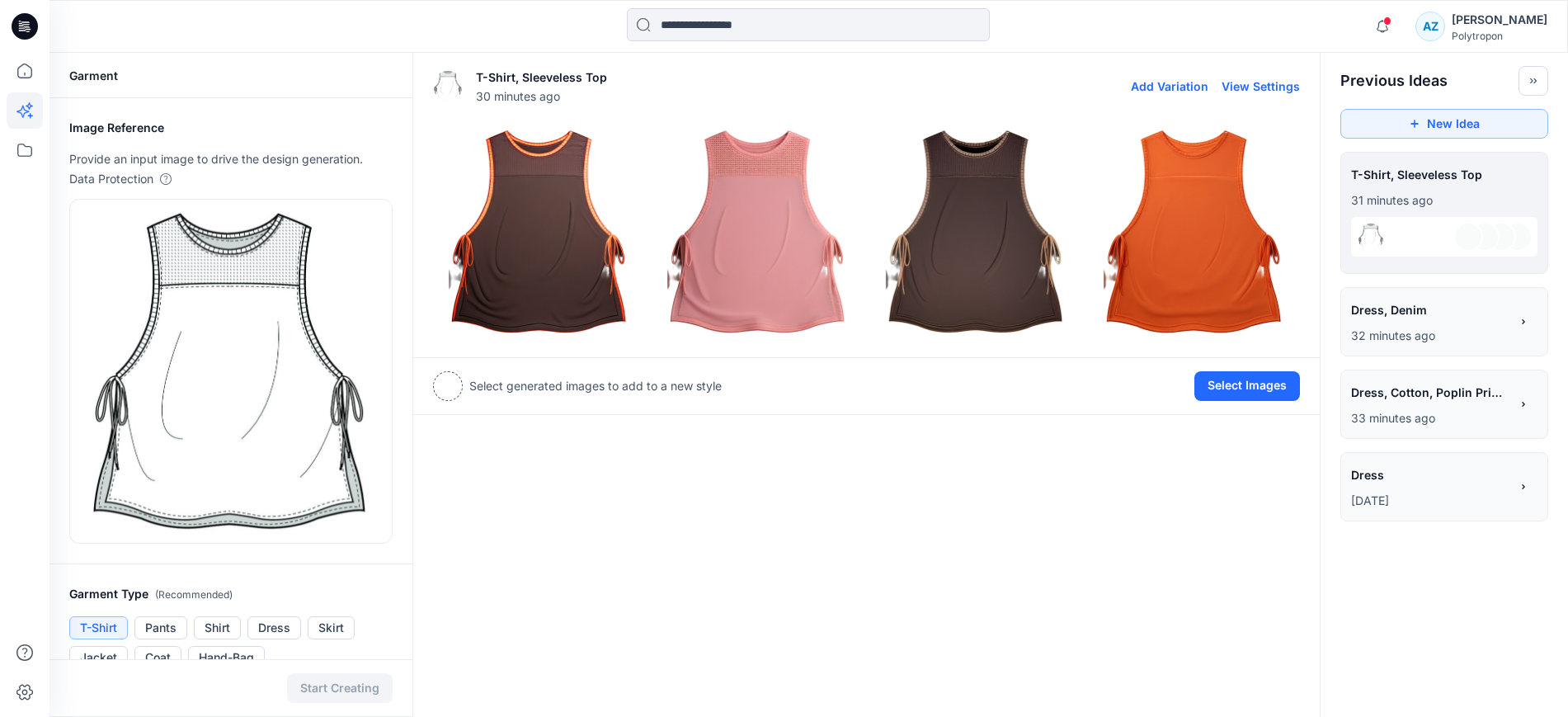
click at [1194, 233] on img at bounding box center [1193, 231] width 210 height 210
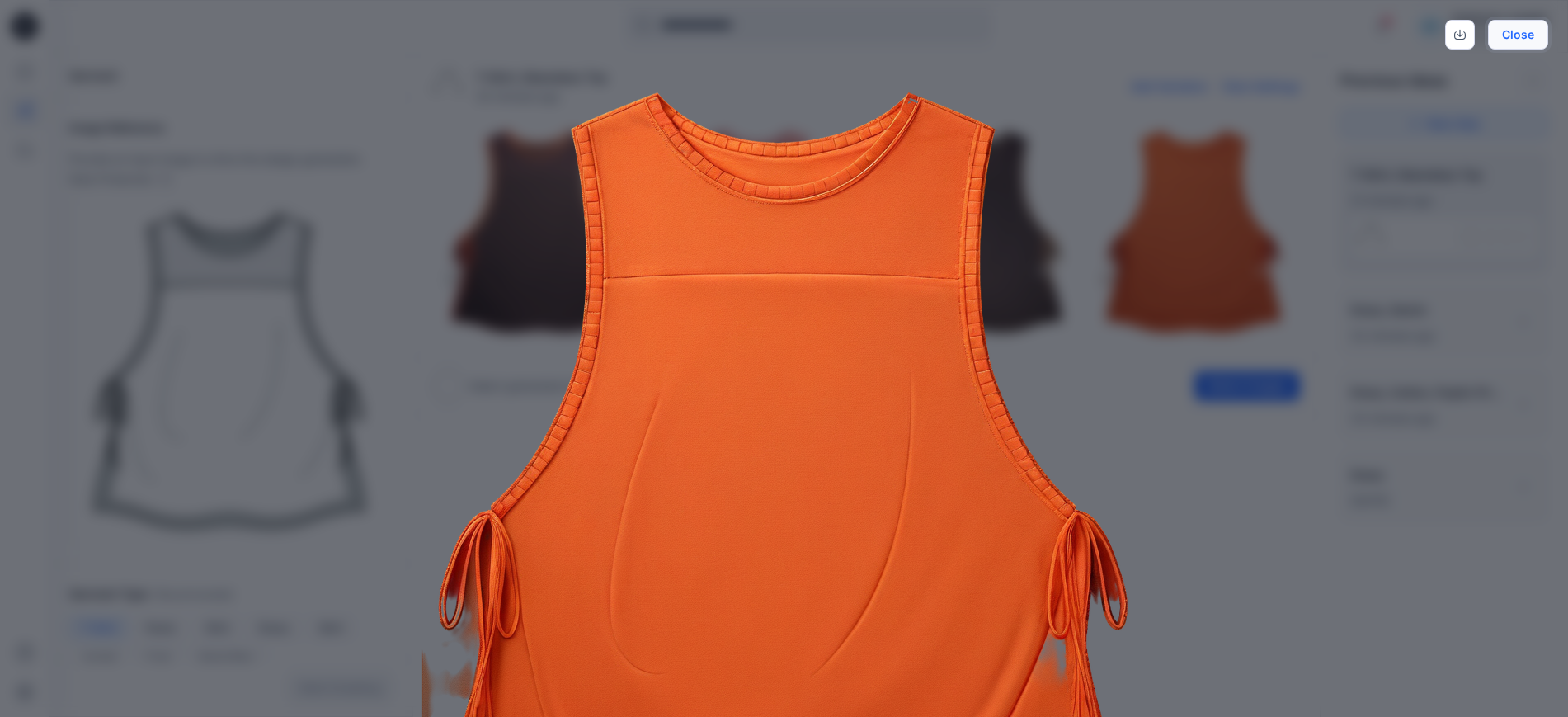
click at [1531, 34] on button "Close" at bounding box center [1517, 35] width 60 height 30
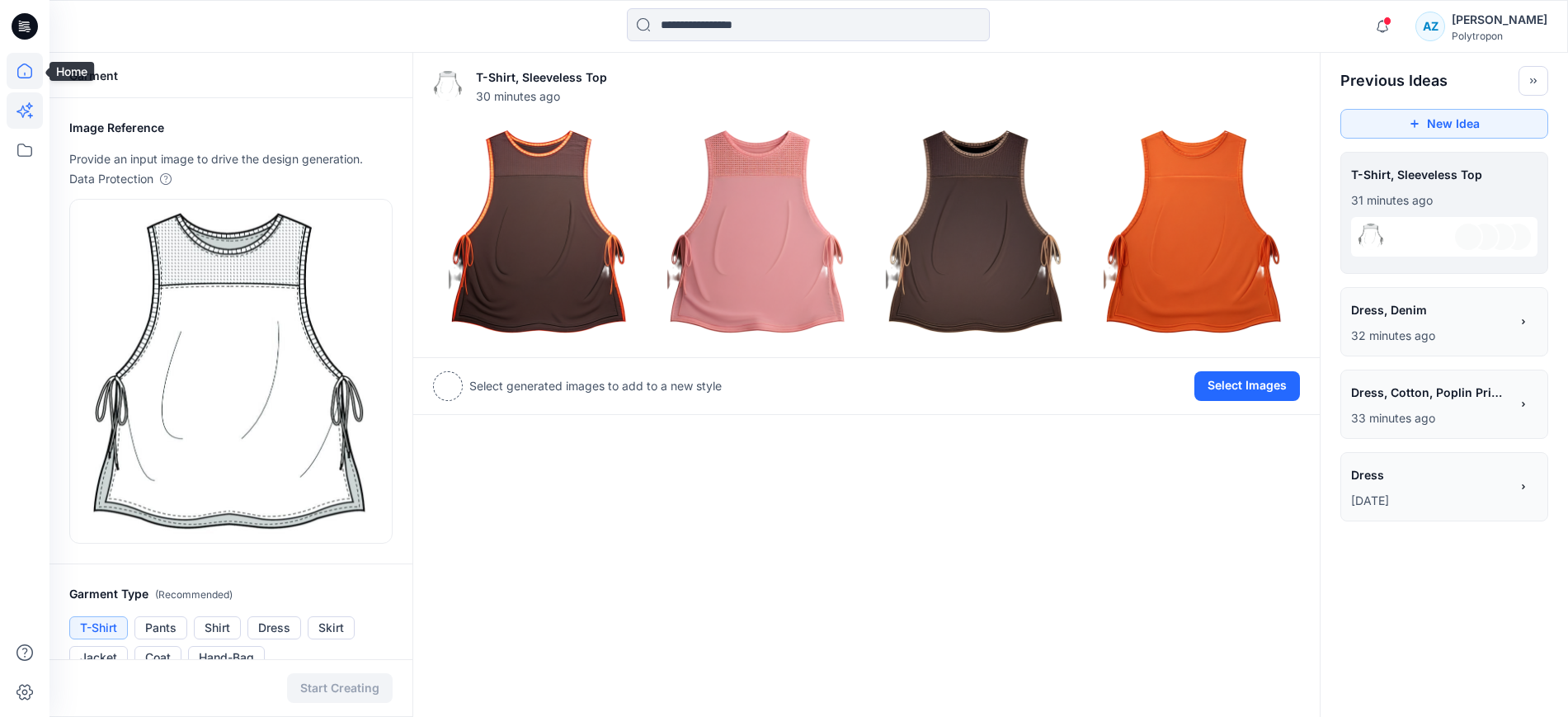
click at [27, 63] on icon at bounding box center [25, 71] width 15 height 15
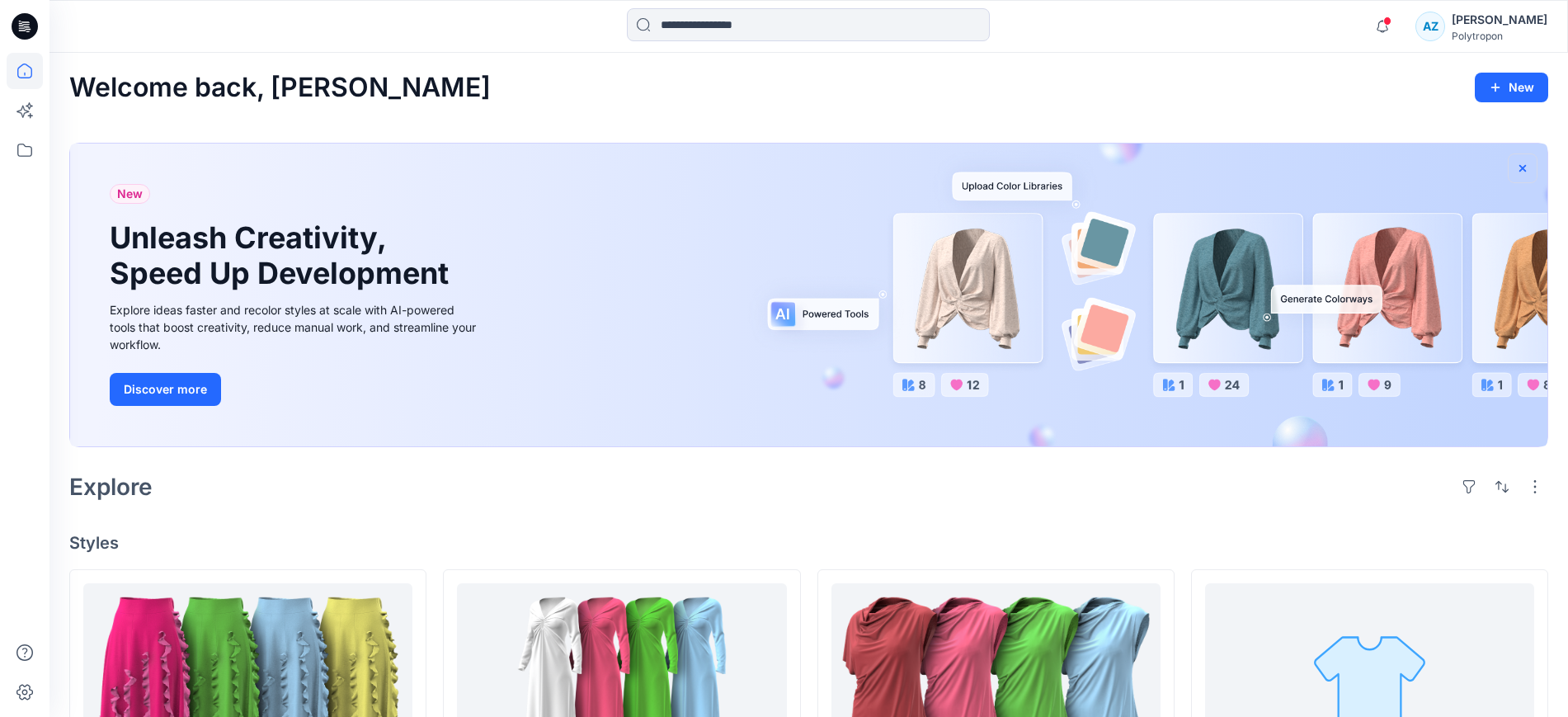
click at [1525, 168] on icon "button" at bounding box center [1522, 168] width 13 height 13
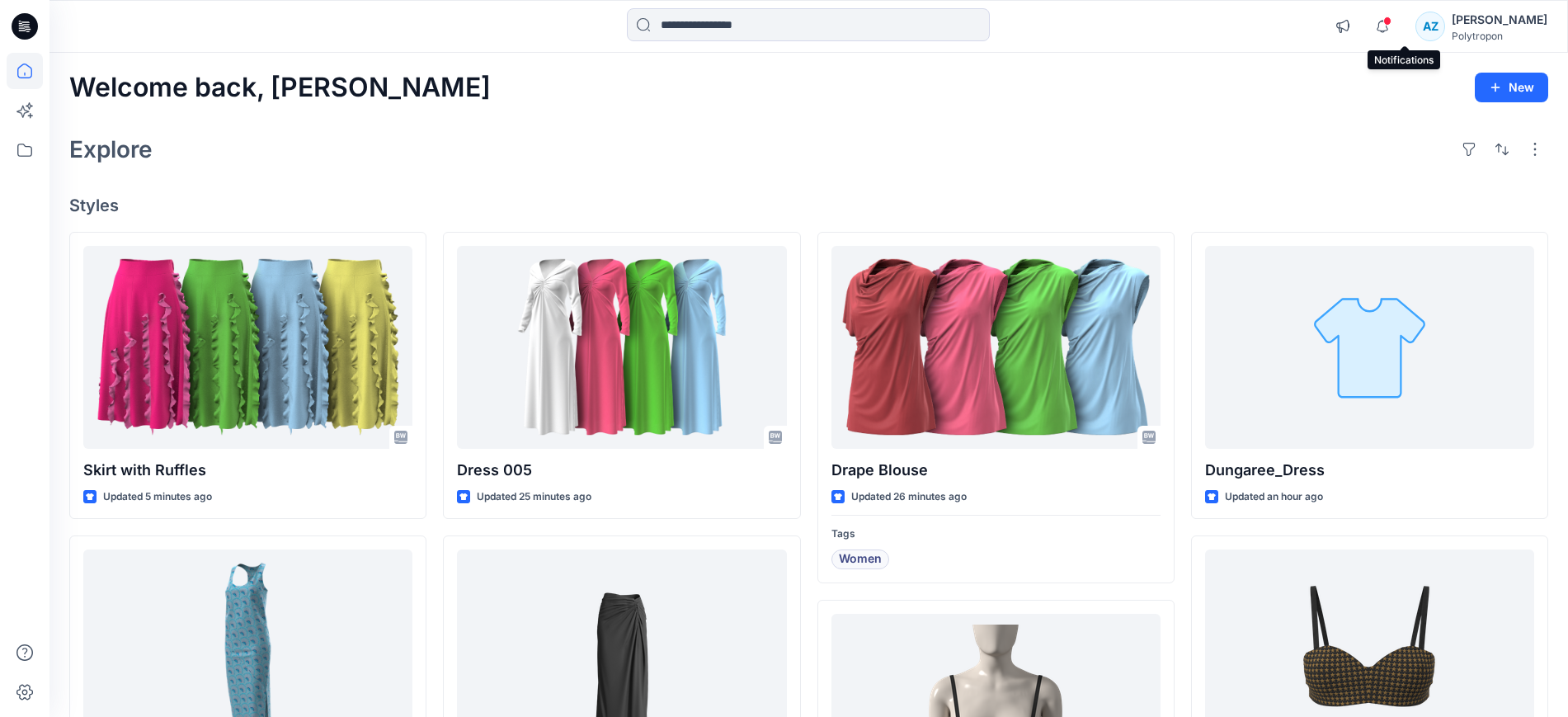
click at [1391, 24] on span at bounding box center [1387, 21] width 8 height 9
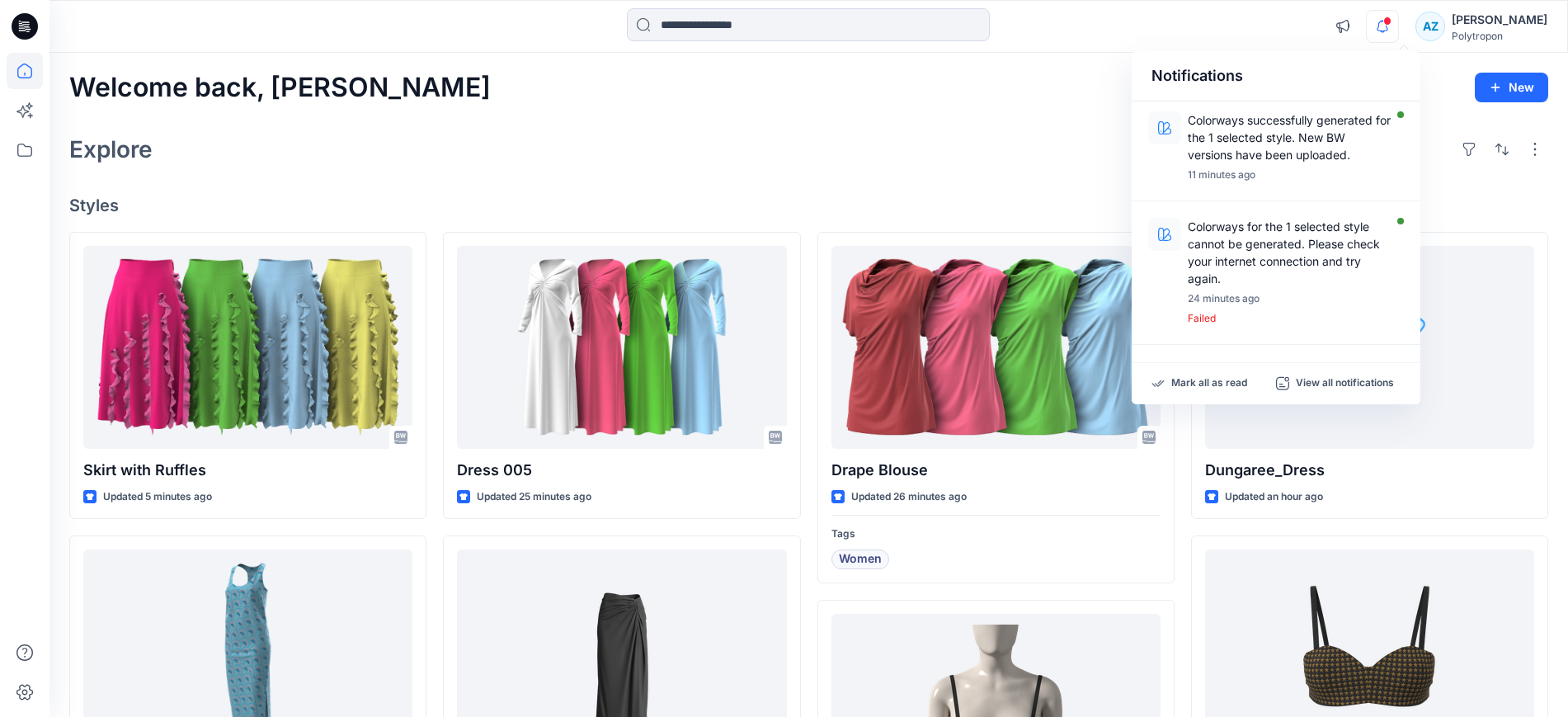
click at [1391, 24] on span at bounding box center [1387, 21] width 8 height 9
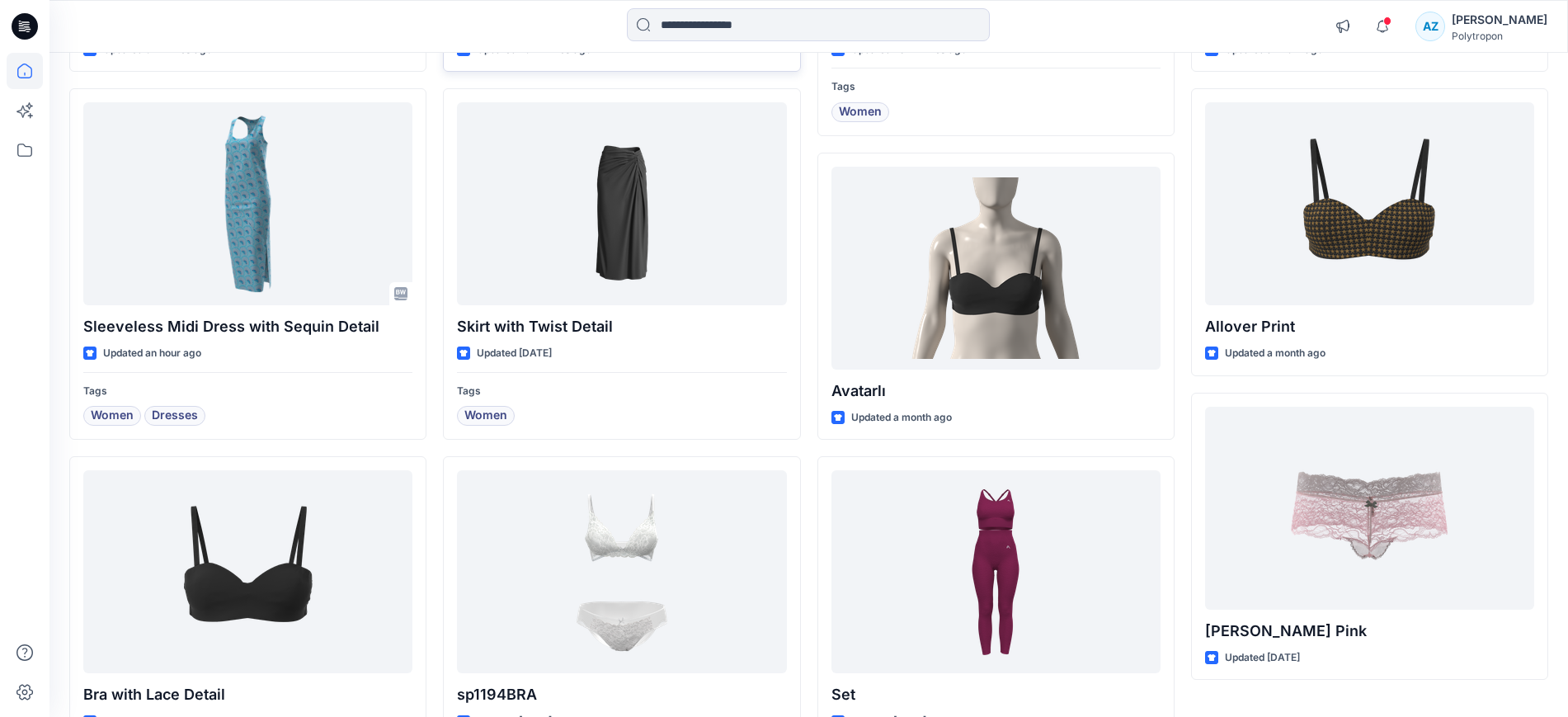
scroll to position [516, 0]
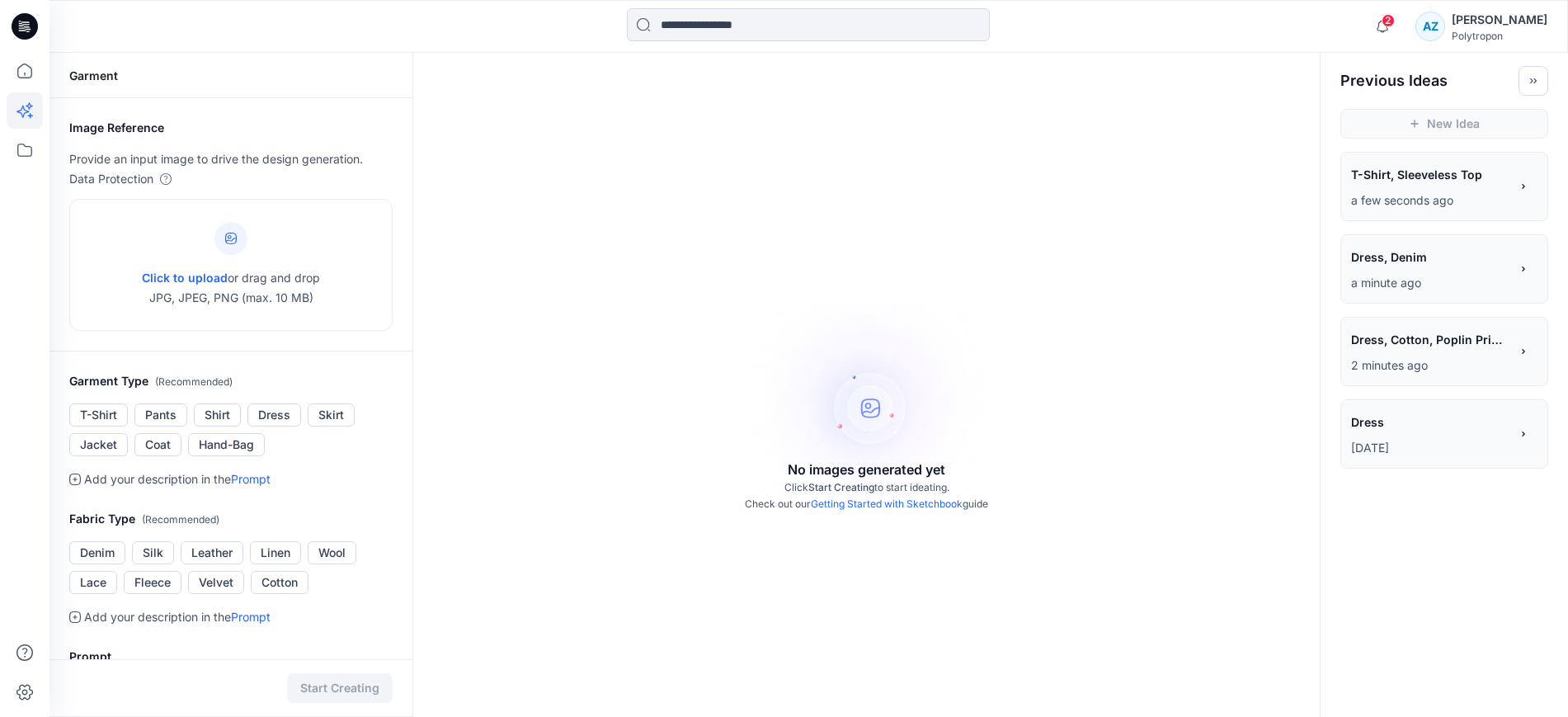
type input "**********"
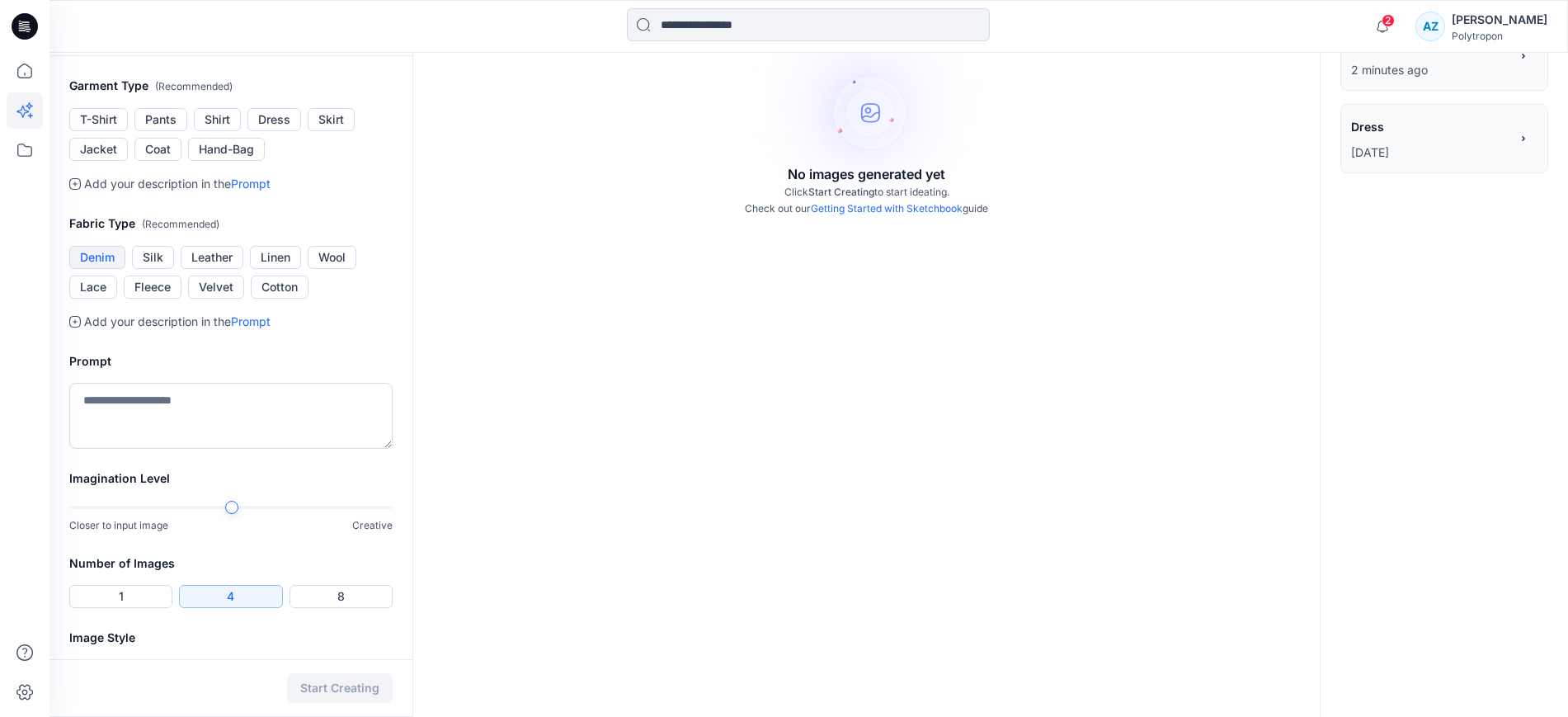
scroll to position [309, 0]
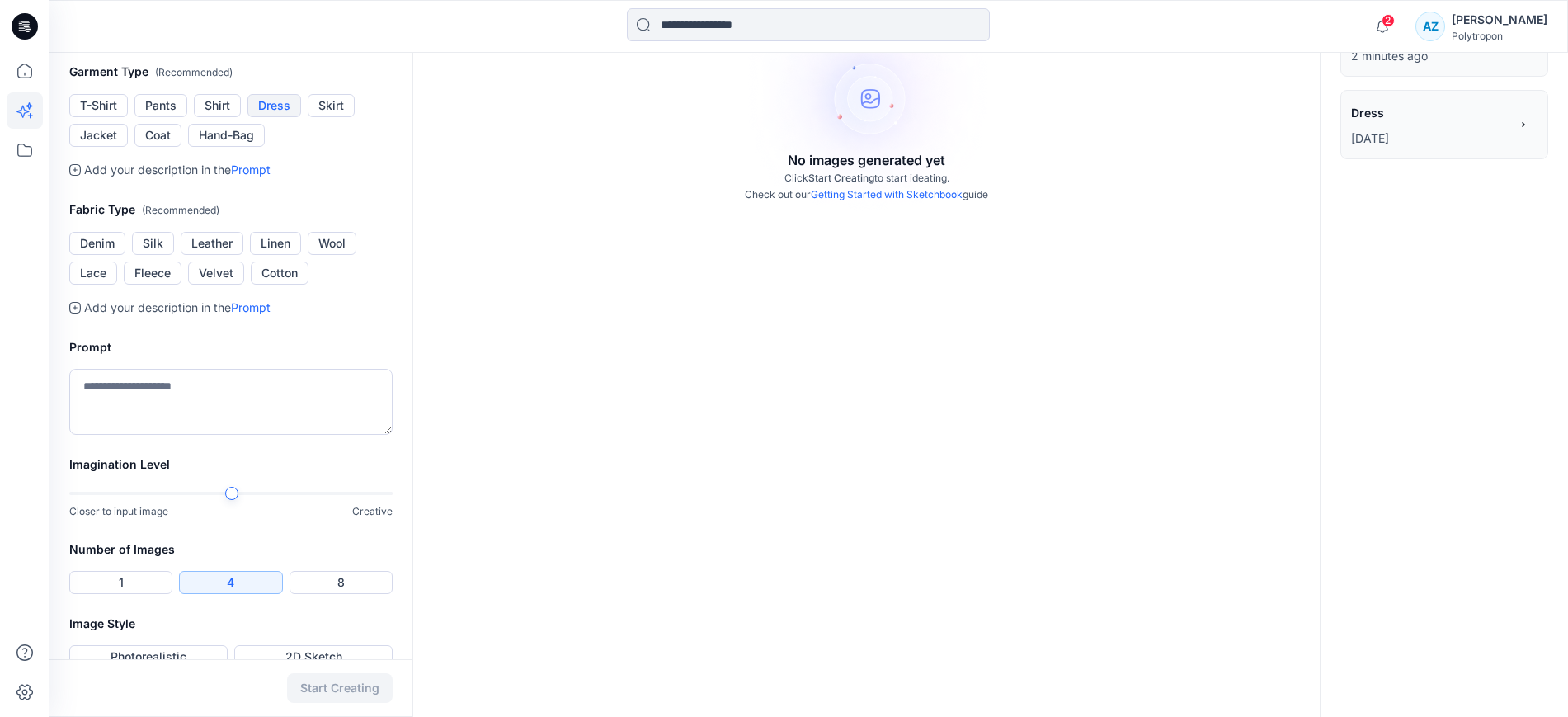
click at [292, 118] on button "Dress" at bounding box center [274, 106] width 53 height 23
click at [281, 255] on button "Linen" at bounding box center [275, 243] width 51 height 23
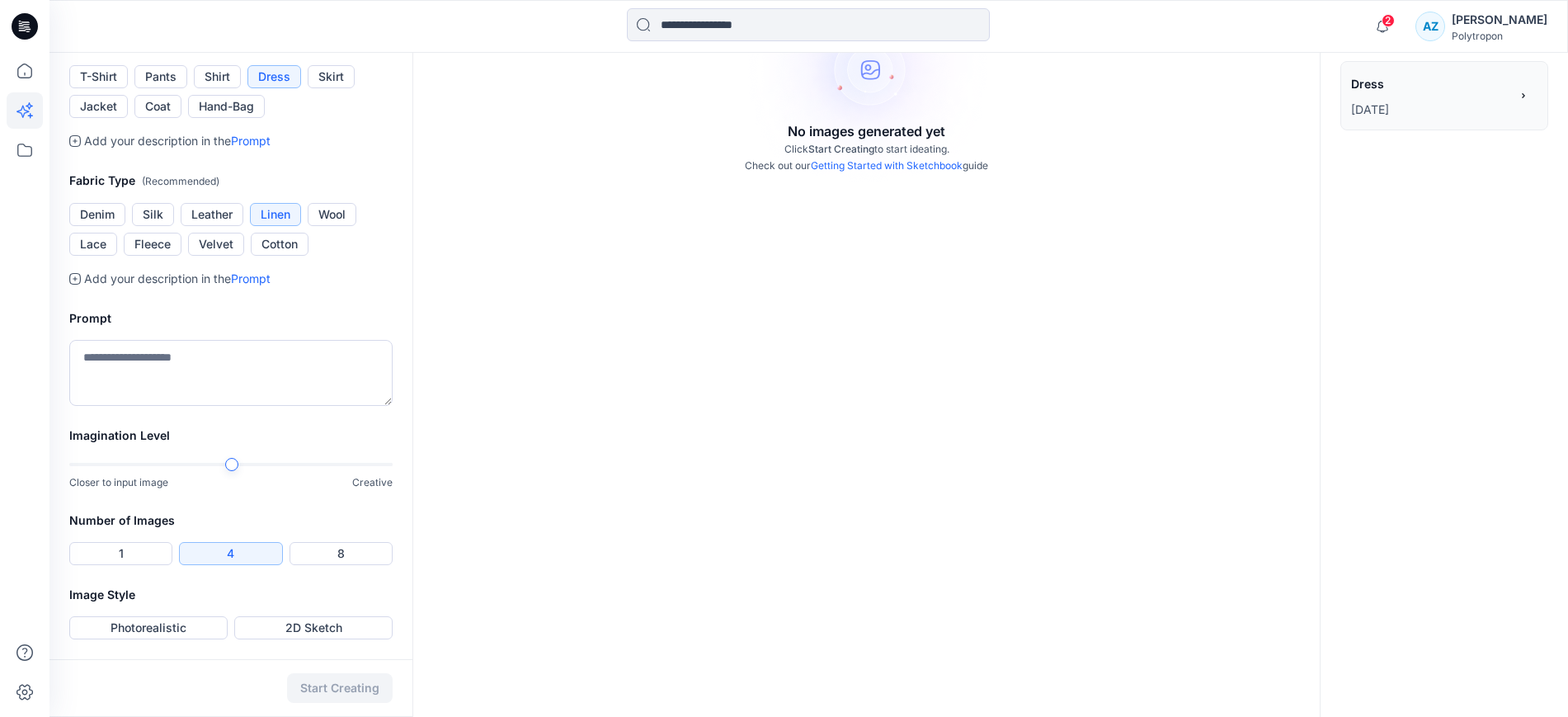
scroll to position [551, 0]
click at [303, 619] on button "2D Sketch" at bounding box center [313, 628] width 158 height 23
click at [321, 683] on button "Start Creating" at bounding box center [339, 689] width 106 height 30
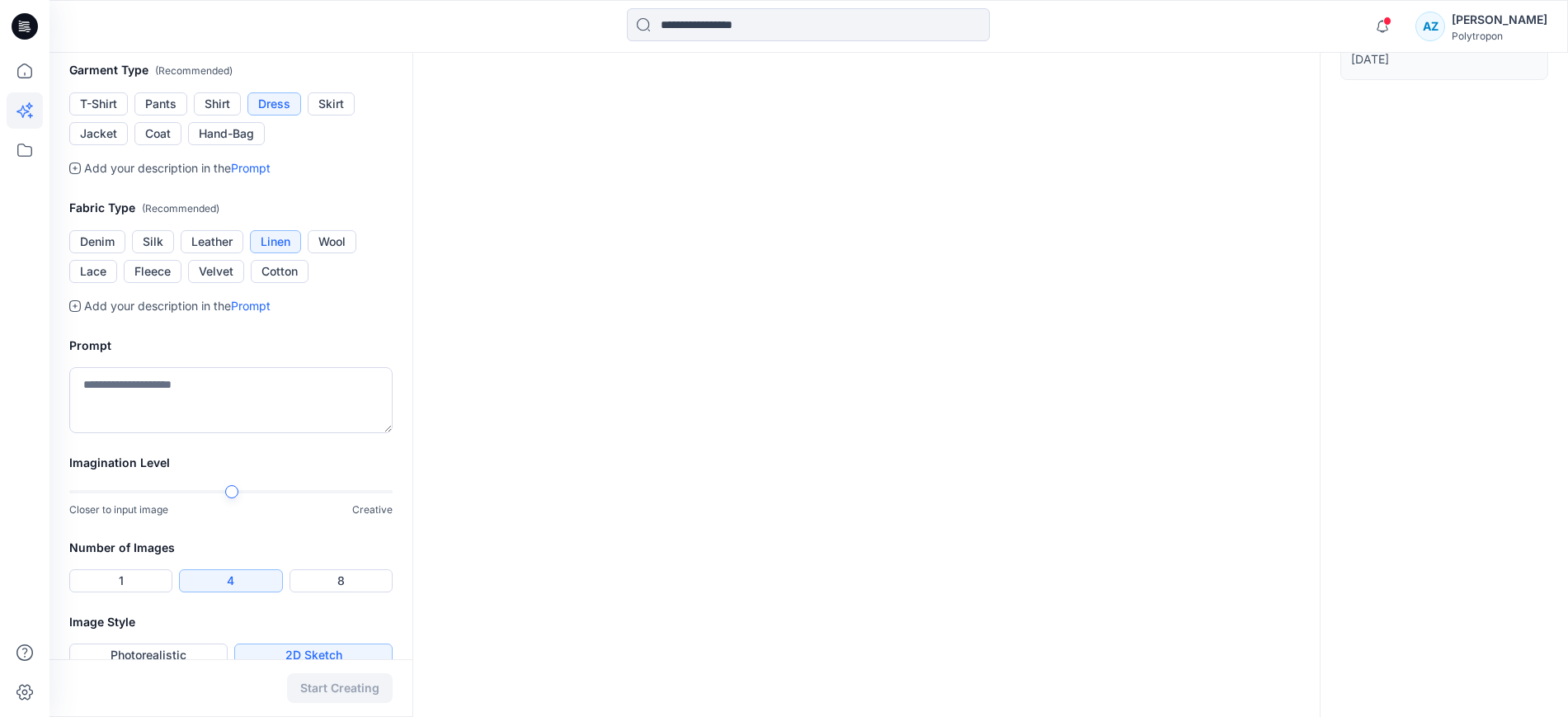
scroll to position [551, 0]
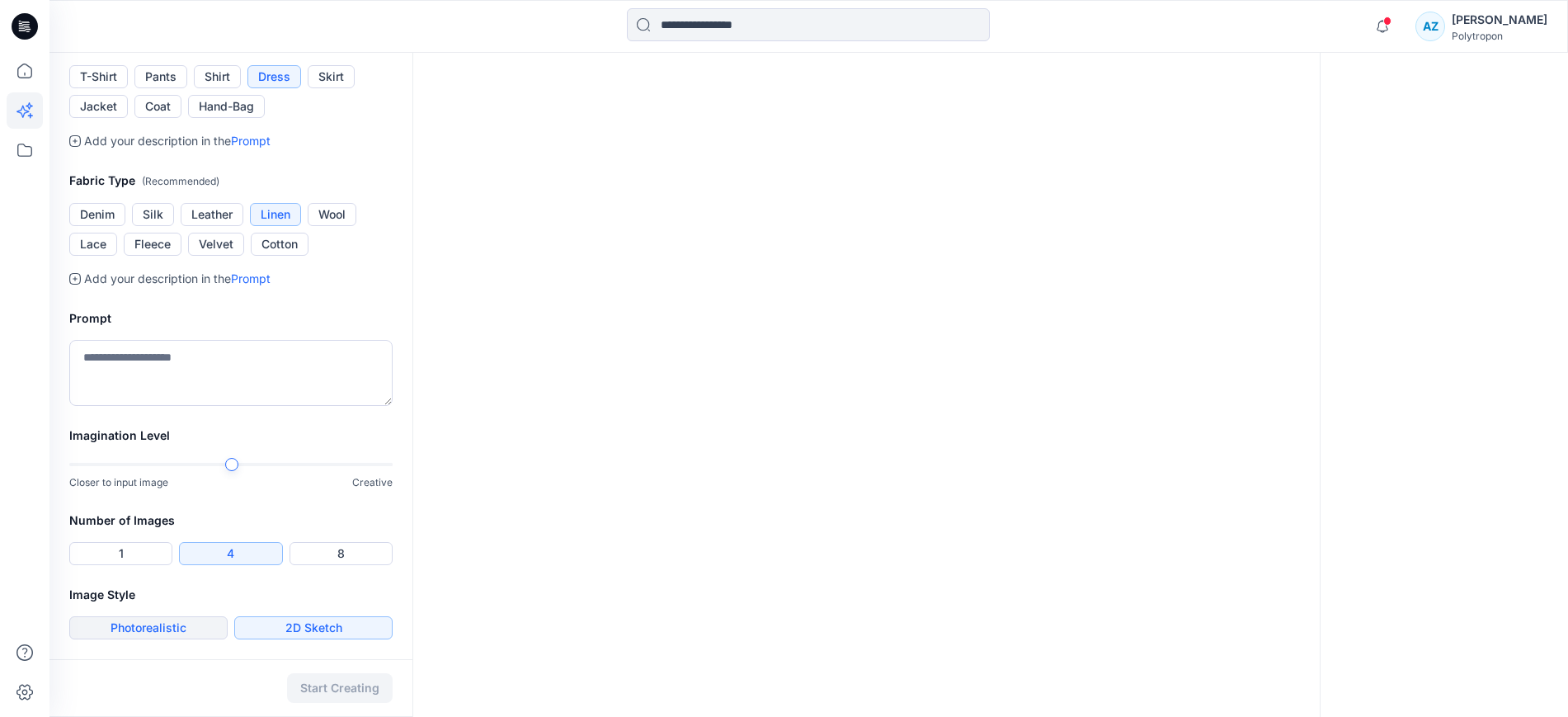
click at [162, 634] on button "Photorealistic" at bounding box center [148, 628] width 158 height 23
click at [235, 464] on div at bounding box center [232, 464] width 13 height 13
click at [344, 679] on button "Start Creating" at bounding box center [339, 689] width 106 height 30
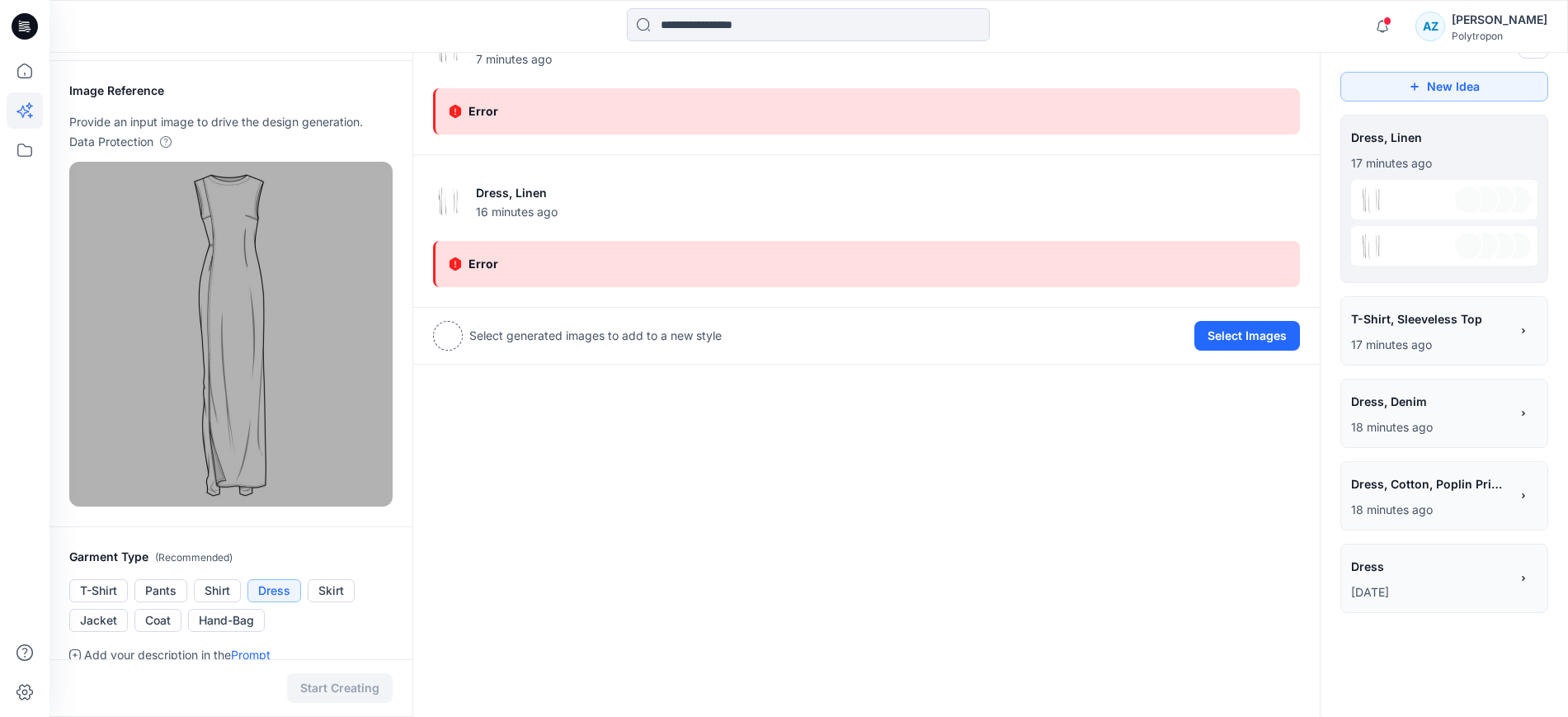
scroll to position [0, 0]
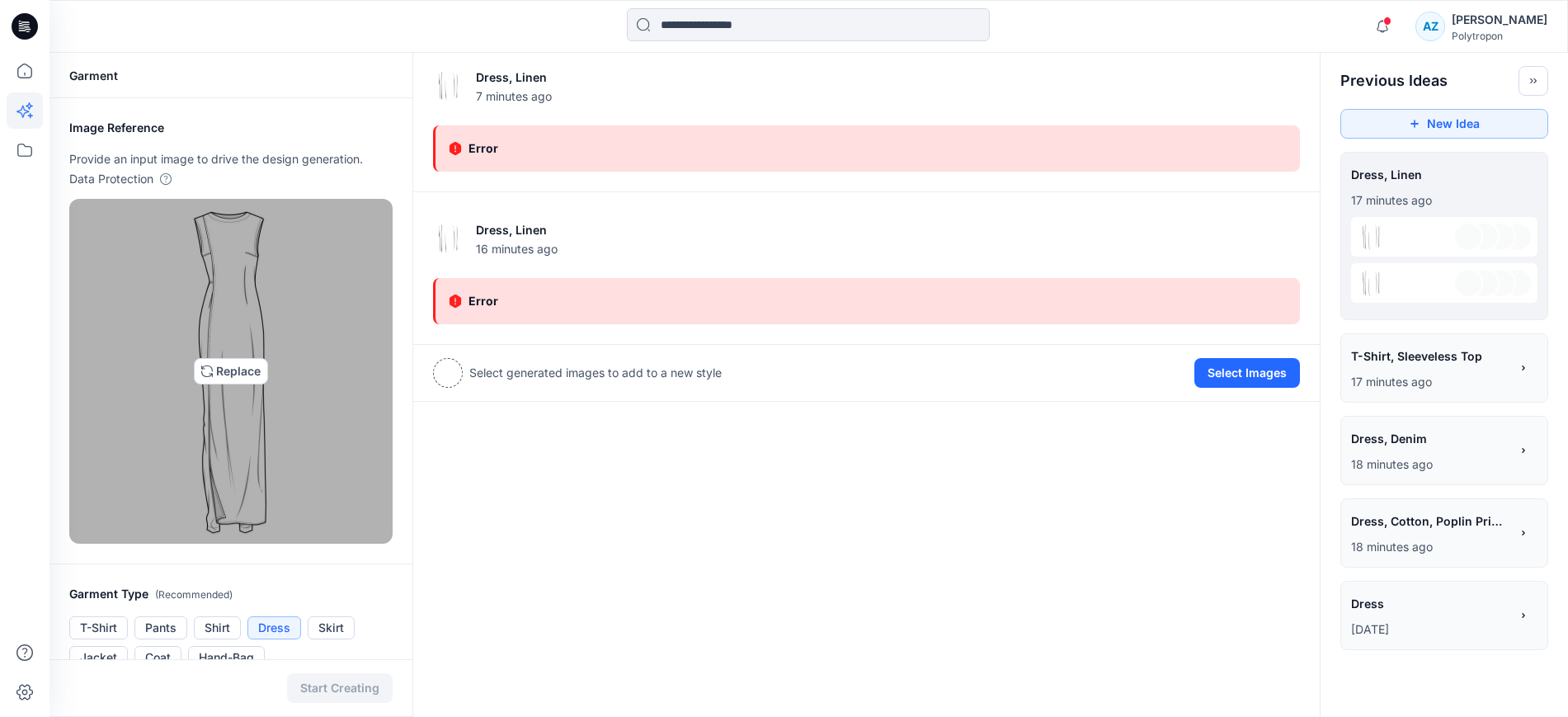
click at [231, 367] on img at bounding box center [231, 371] width 106 height 330
type input "**********"
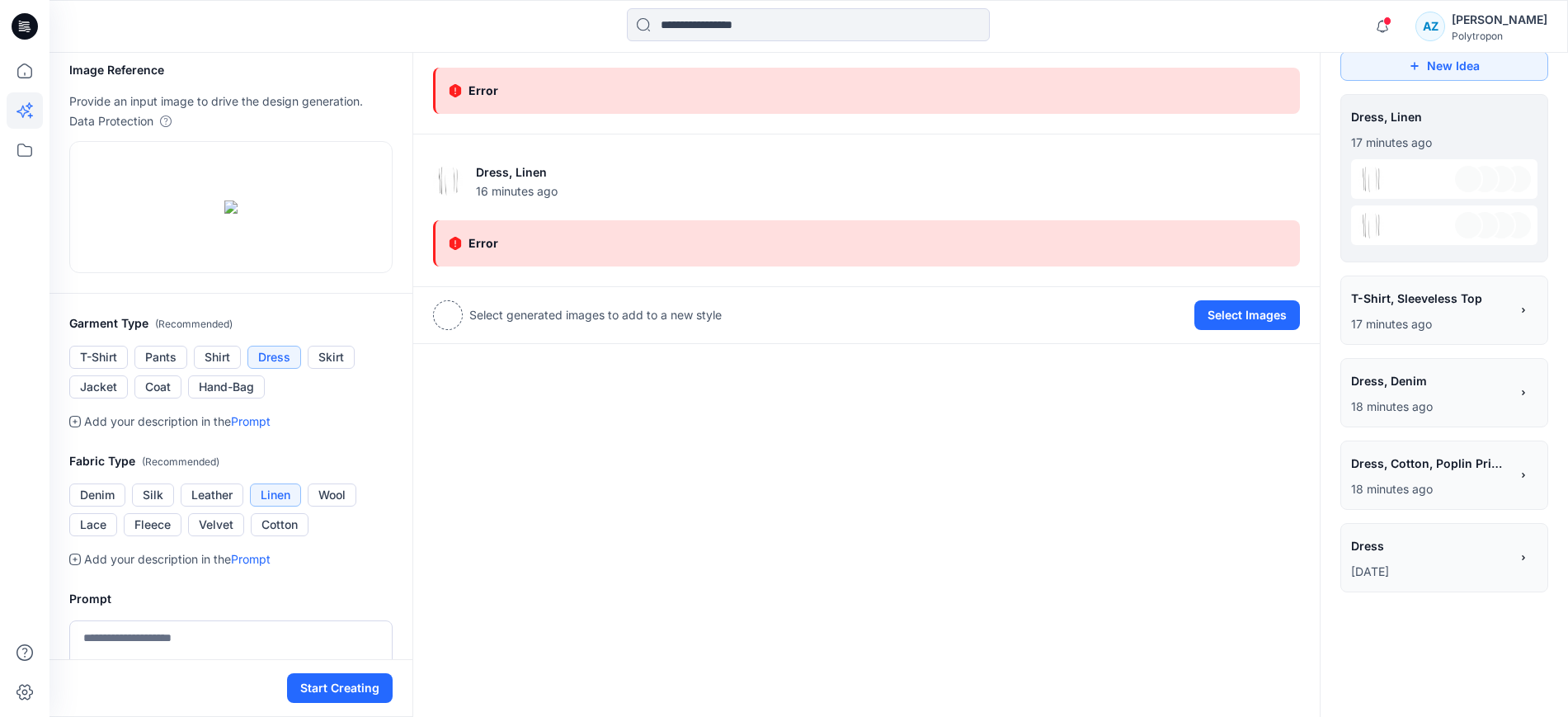
scroll to position [206, 0]
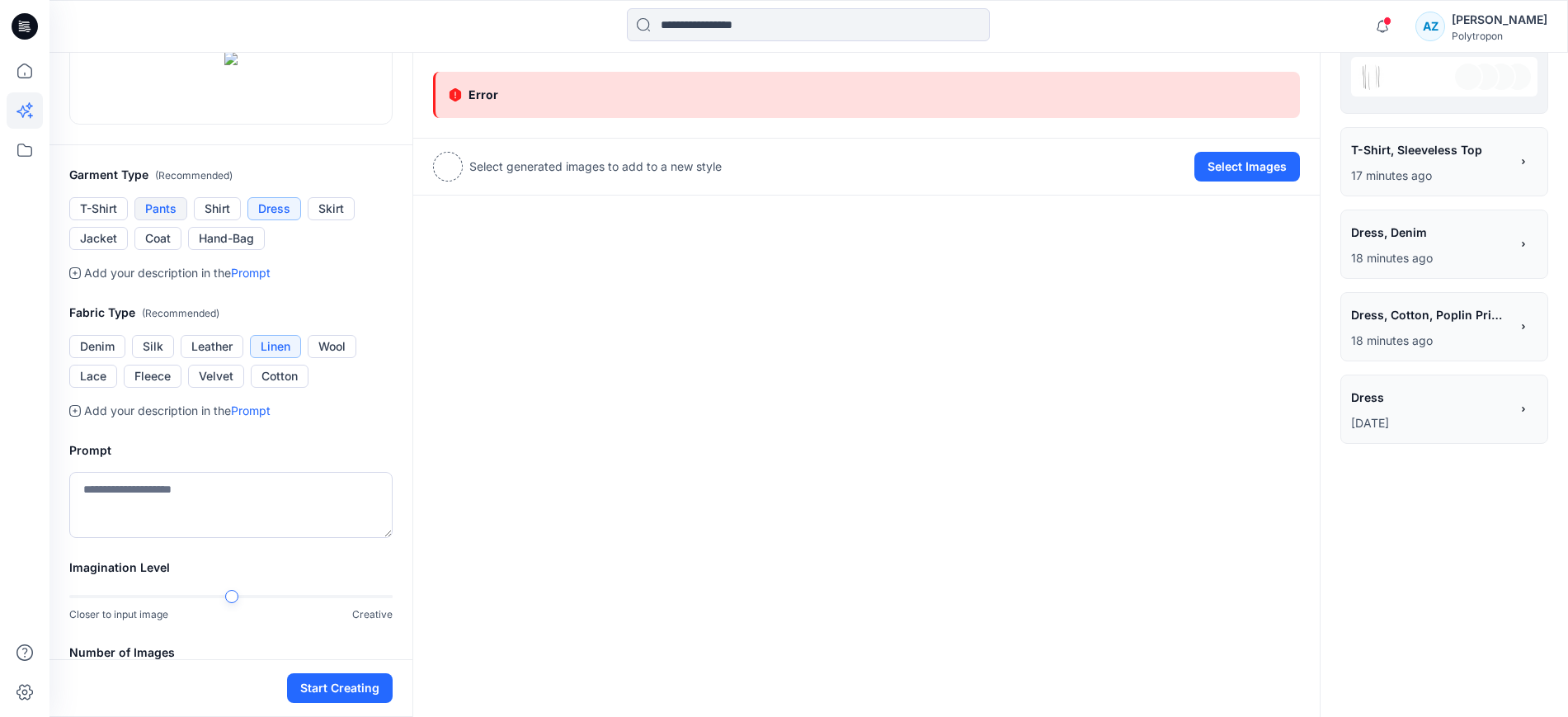
click at [160, 220] on button "Pants" at bounding box center [160, 209] width 52 height 23
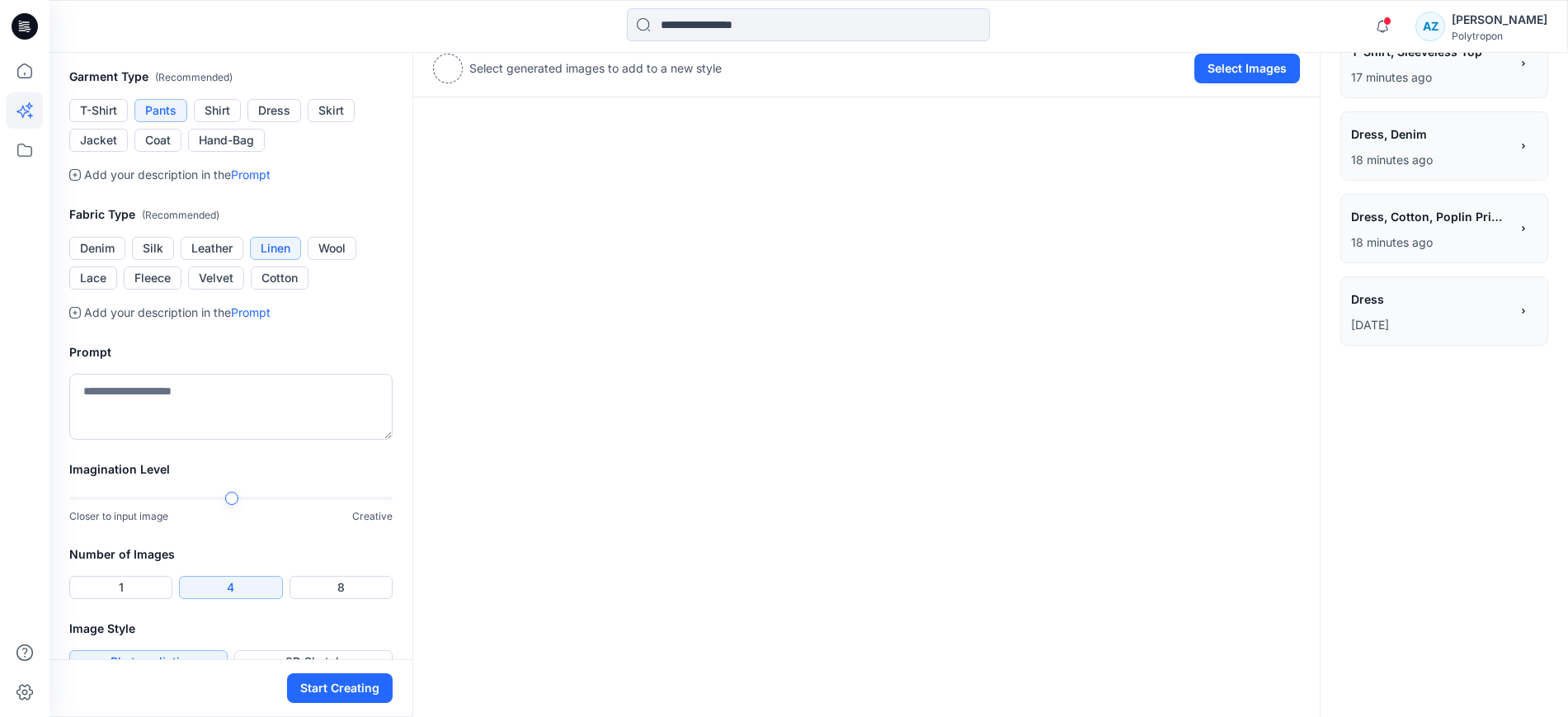
scroll to position [309, 0]
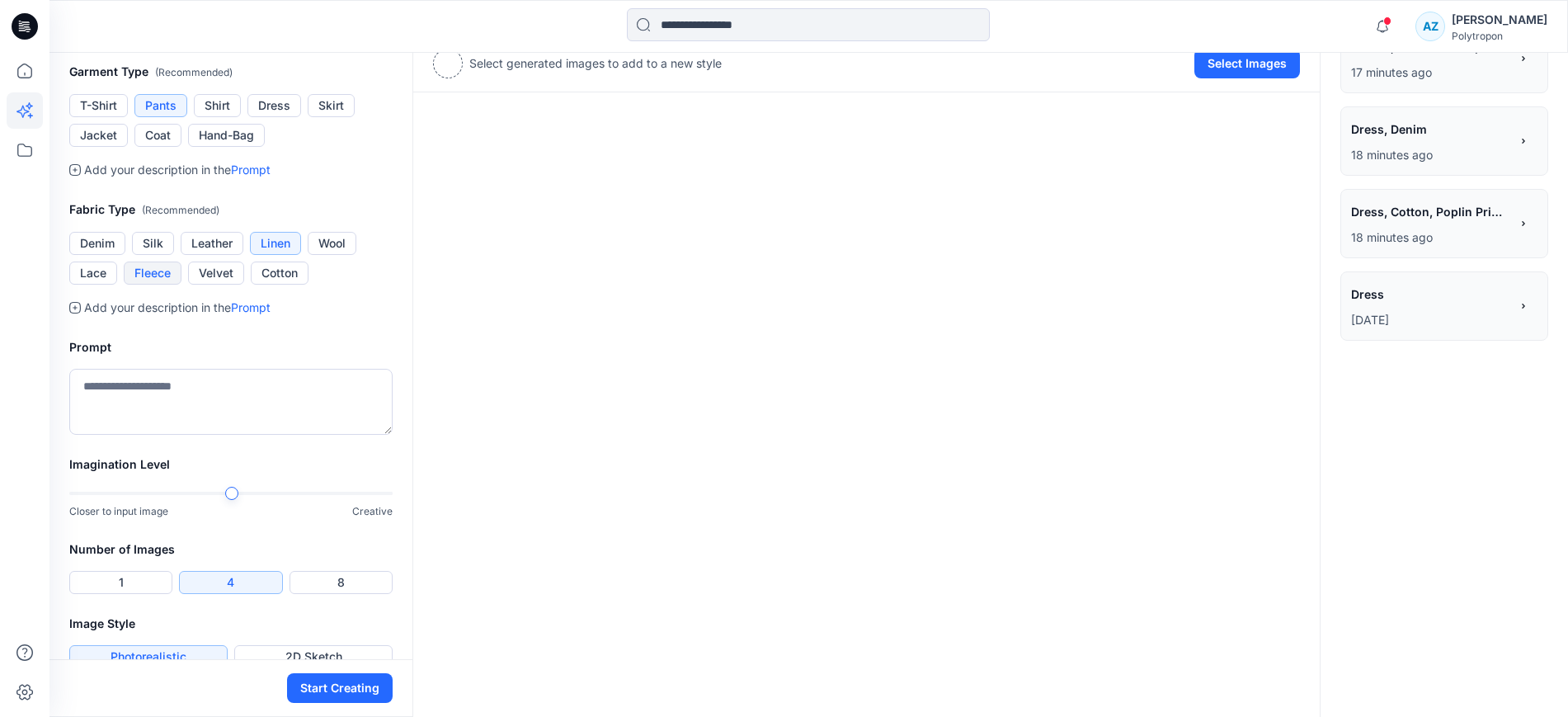
click at [142, 284] on button "Fleece" at bounding box center [152, 273] width 57 height 23
click at [275, 284] on button "Cotton" at bounding box center [279, 273] width 57 height 23
click at [257, 314] on link "Prompt" at bounding box center [251, 307] width 40 height 14
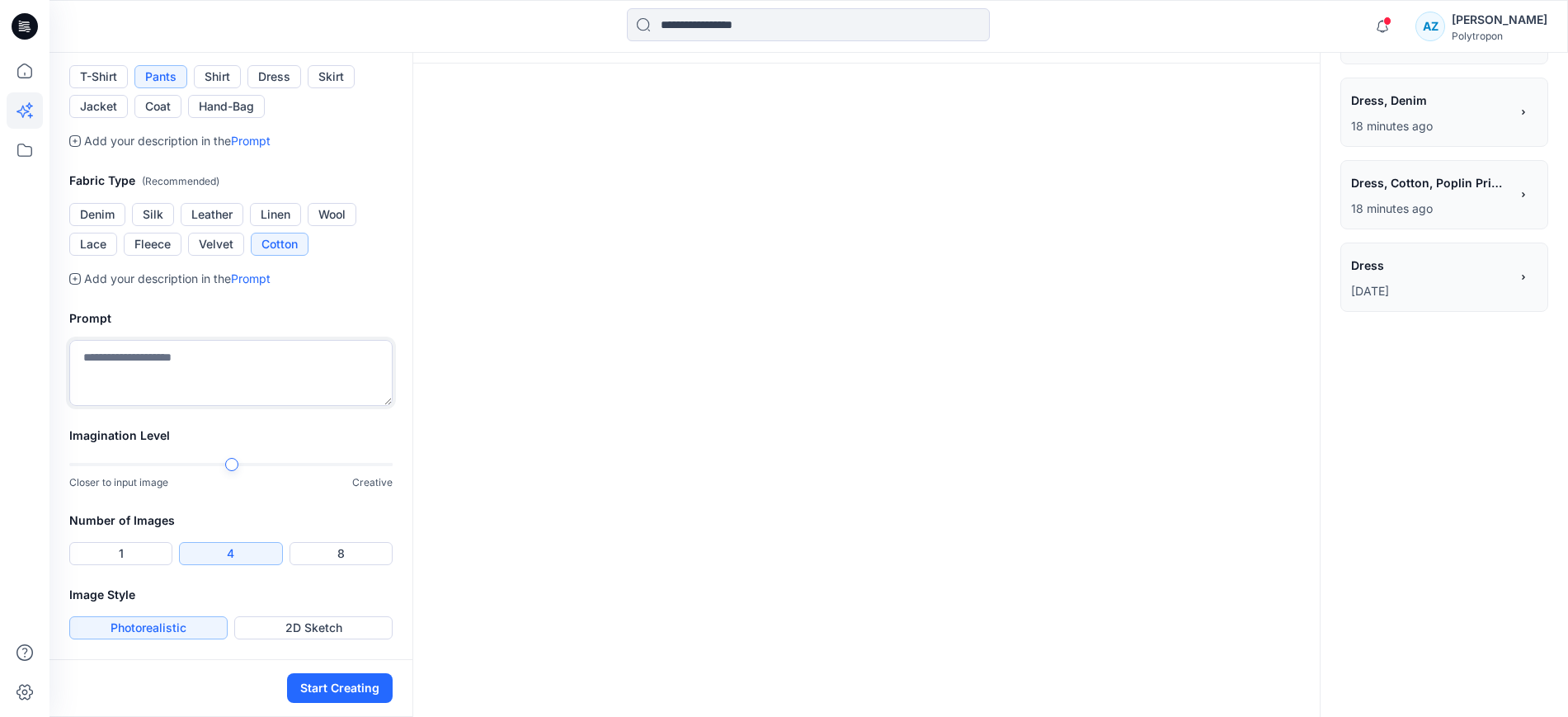
scroll to position [551, 0]
type textarea "**********"
click at [332, 681] on button "Start Creating" at bounding box center [339, 689] width 106 height 30
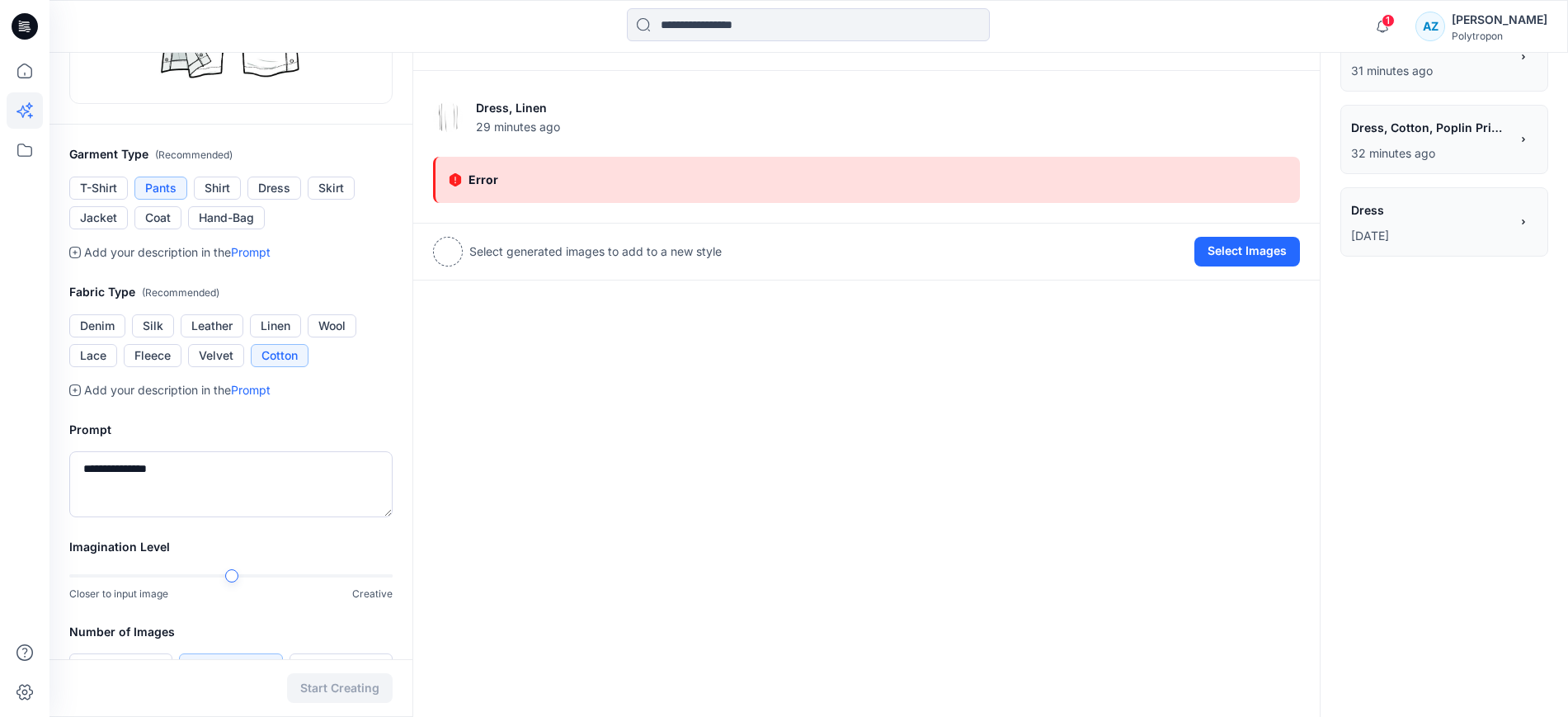
scroll to position [36, 0]
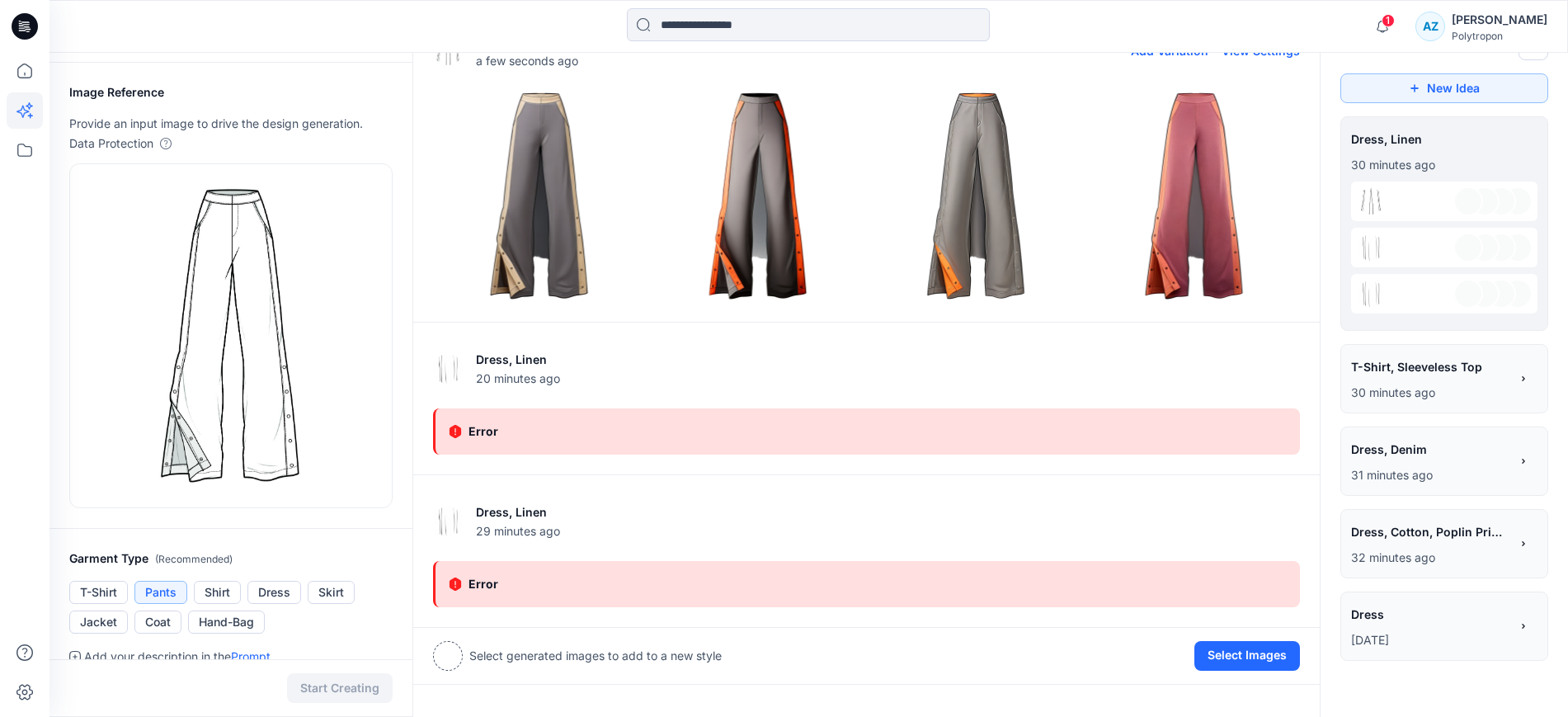
click at [540, 197] on img at bounding box center [539, 196] width 210 height 210
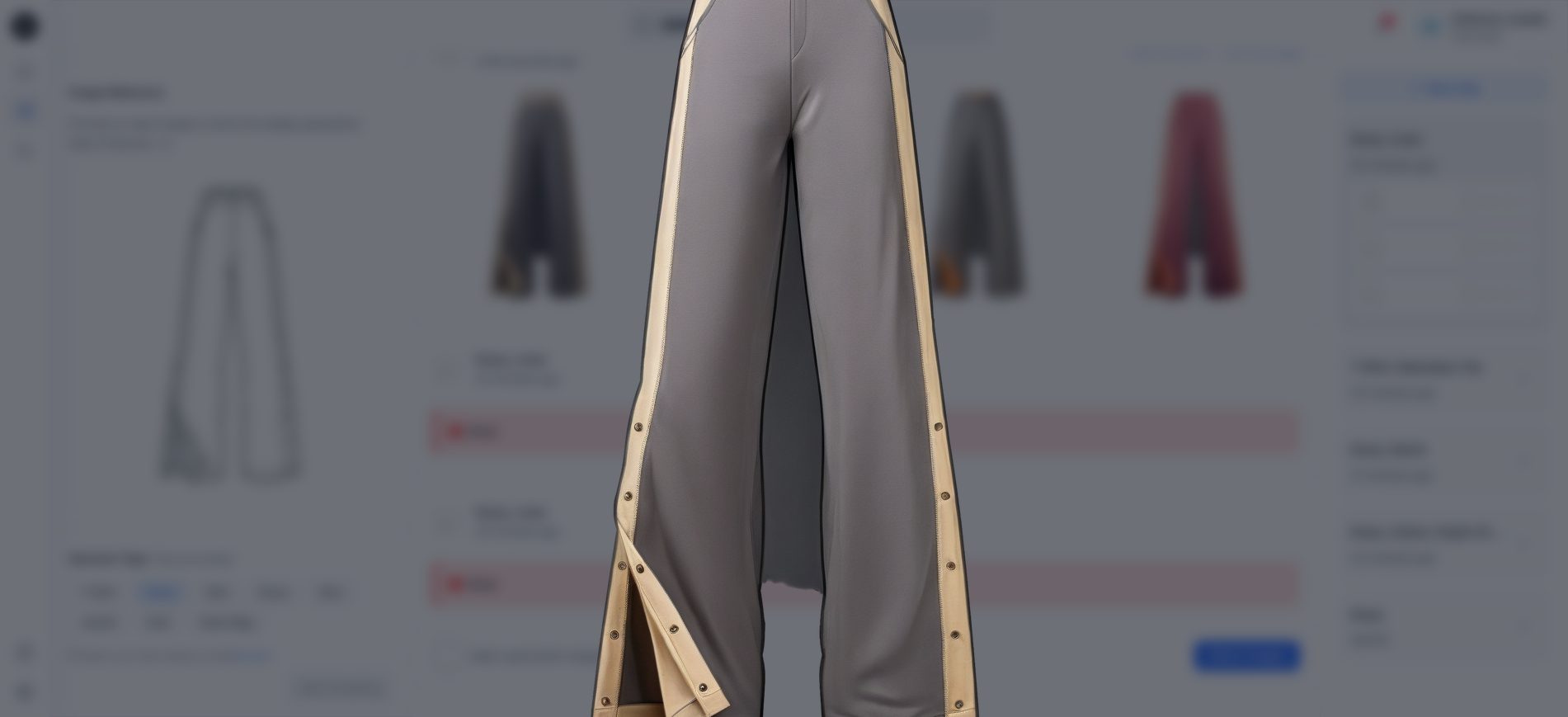
scroll to position [206, 0]
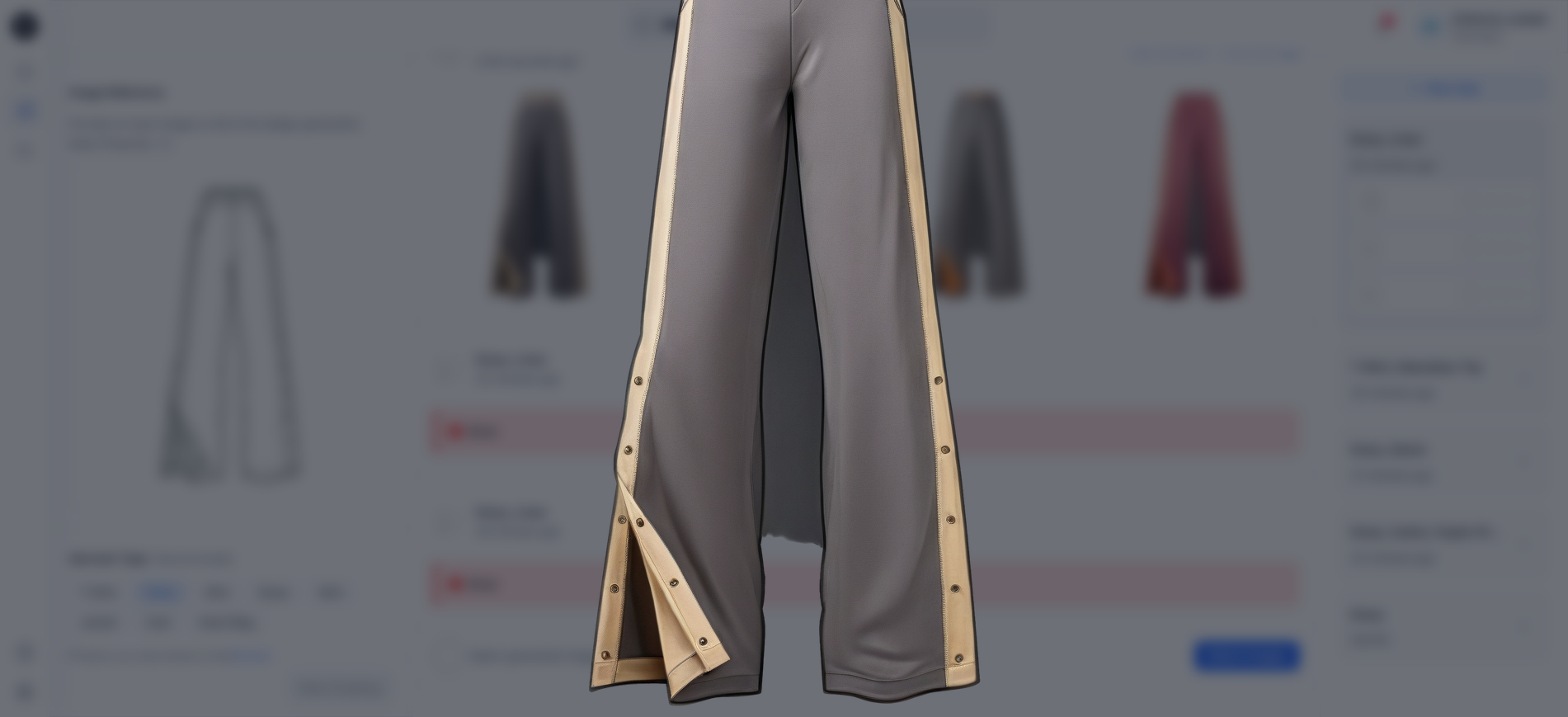
click at [521, 471] on img at bounding box center [783, 292] width 844 height 845
click at [1050, 293] on img at bounding box center [783, 292] width 844 height 845
click at [1151, 455] on img at bounding box center [783, 292] width 844 height 845
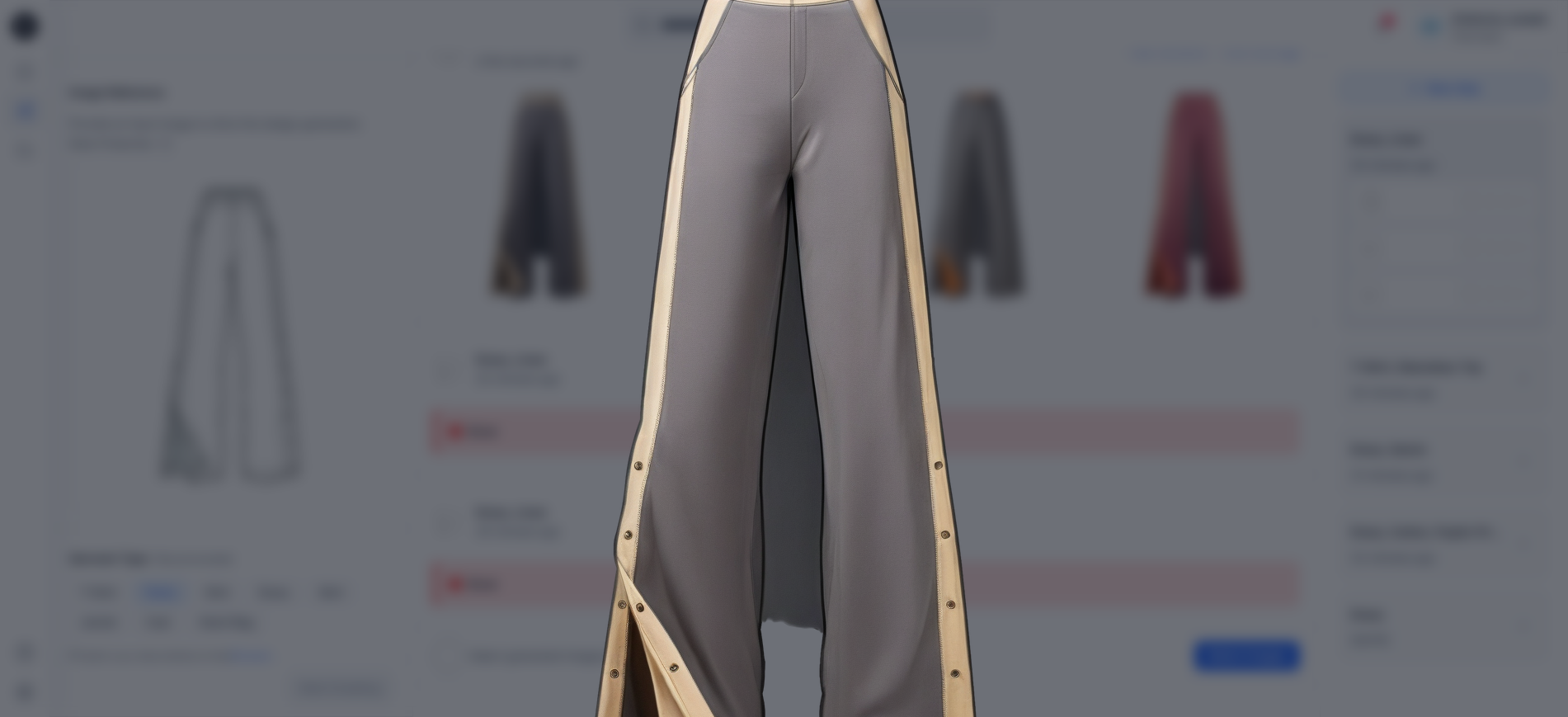
scroll to position [0, 0]
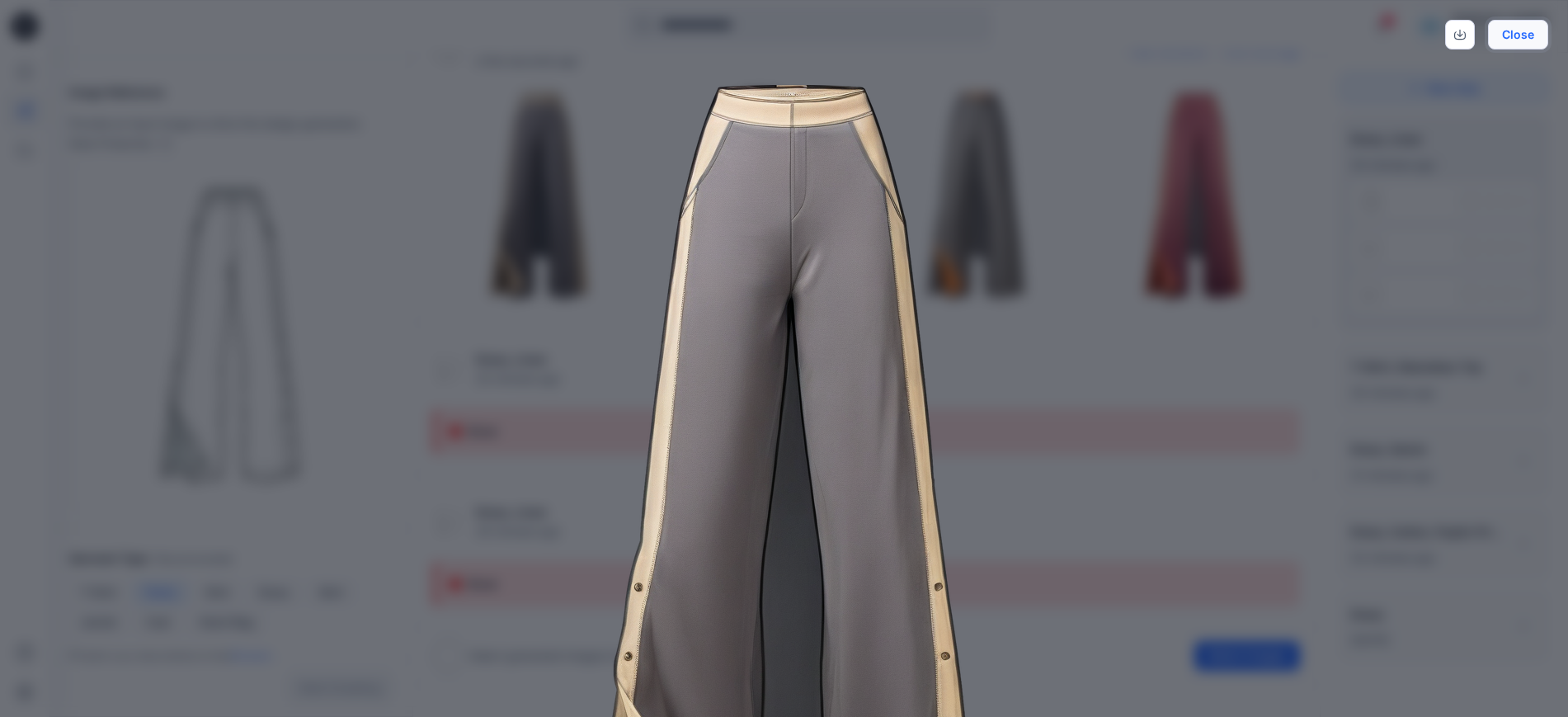
click at [1518, 38] on button "Close" at bounding box center [1517, 35] width 60 height 30
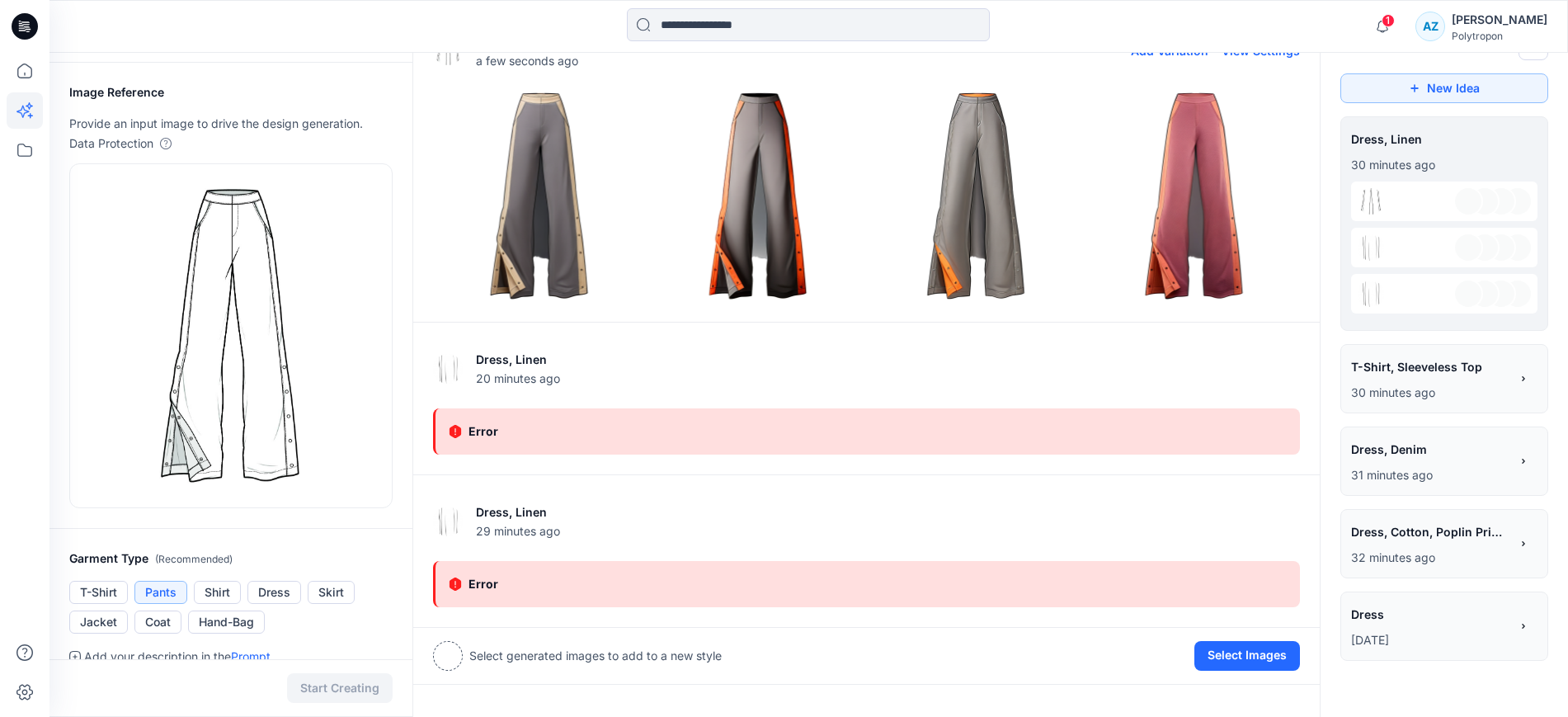
click at [758, 213] on img at bounding box center [757, 196] width 210 height 210
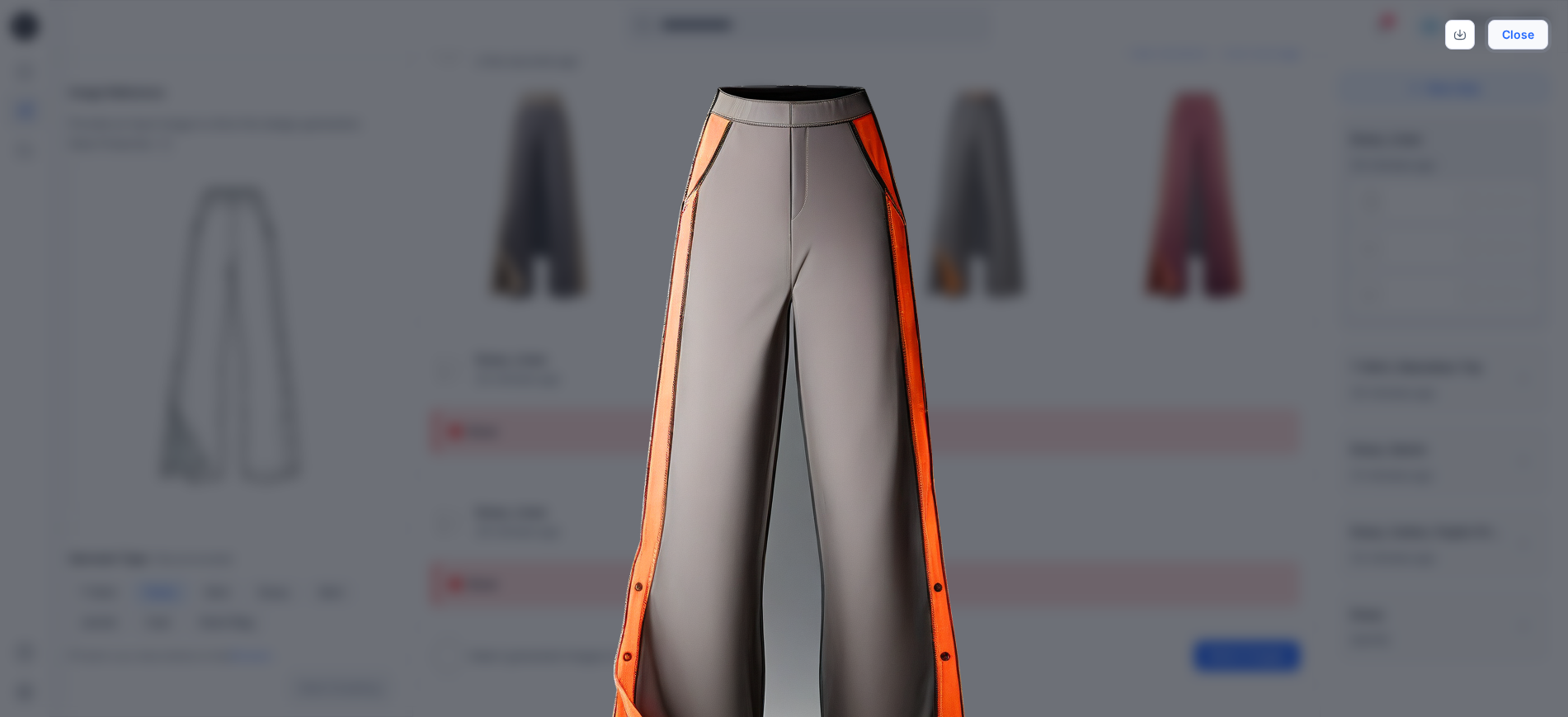
click at [1501, 40] on button "Close" at bounding box center [1517, 35] width 60 height 30
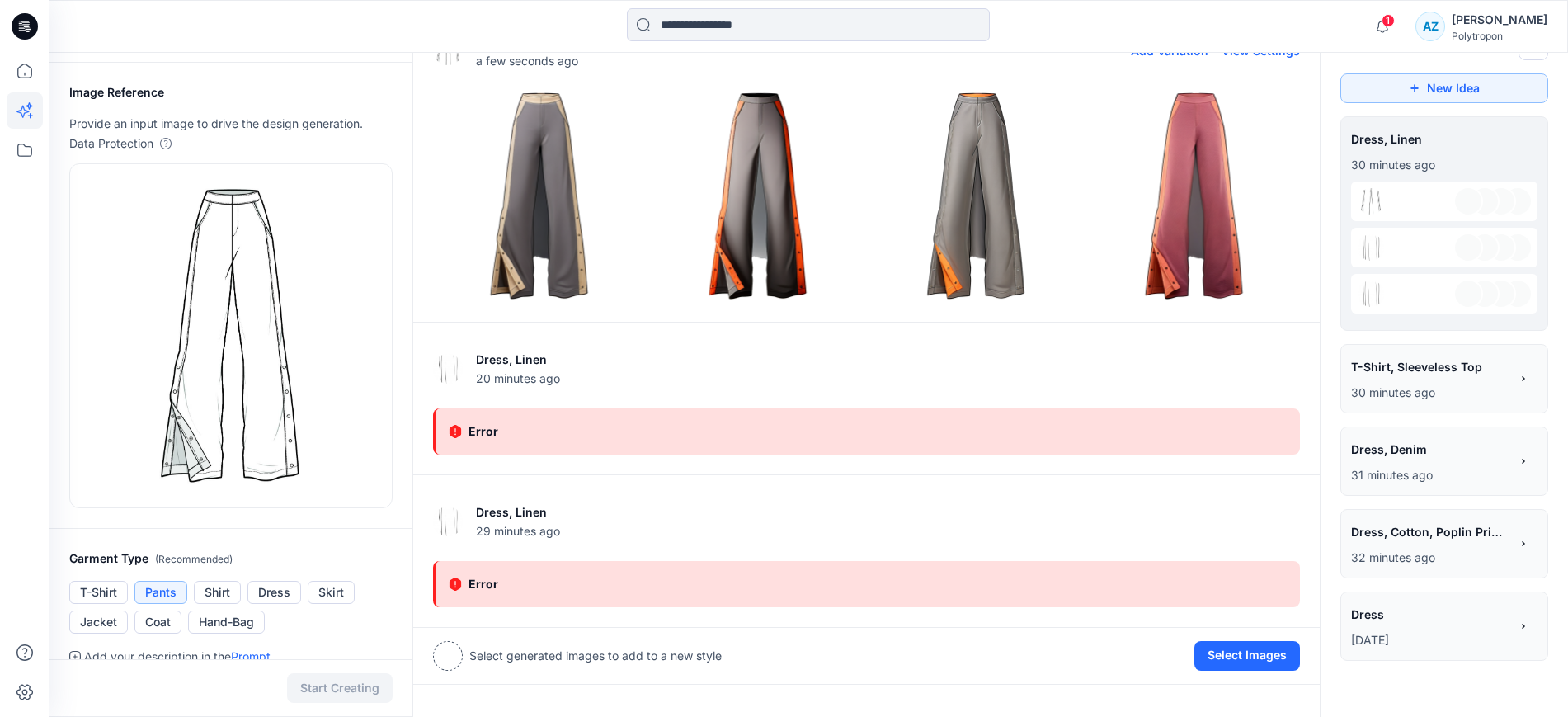
click at [981, 153] on img at bounding box center [976, 196] width 210 height 210
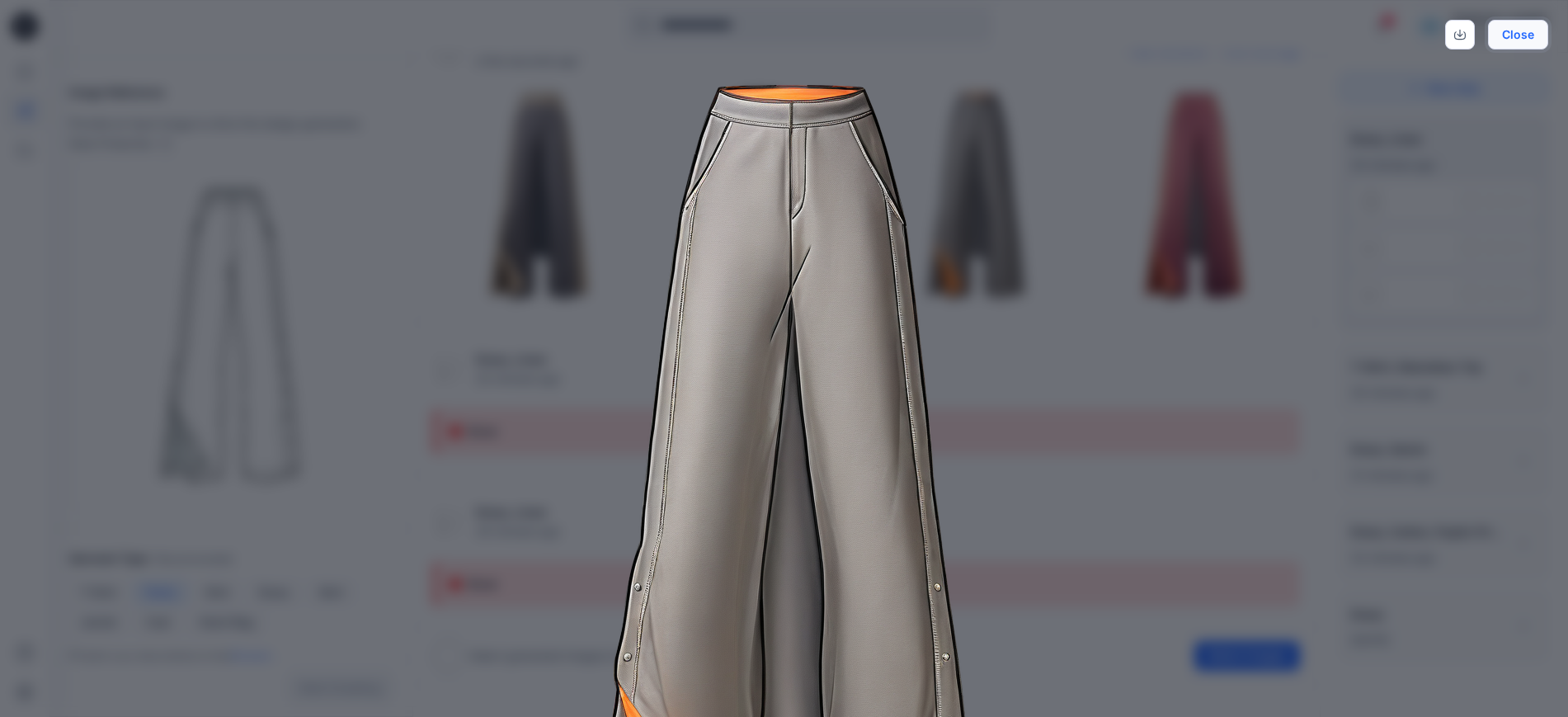
drag, startPoint x: 1538, startPoint y: 25, endPoint x: 1511, endPoint y: 41, distance: 31.4
click at [1537, 26] on button "Close" at bounding box center [1517, 35] width 60 height 30
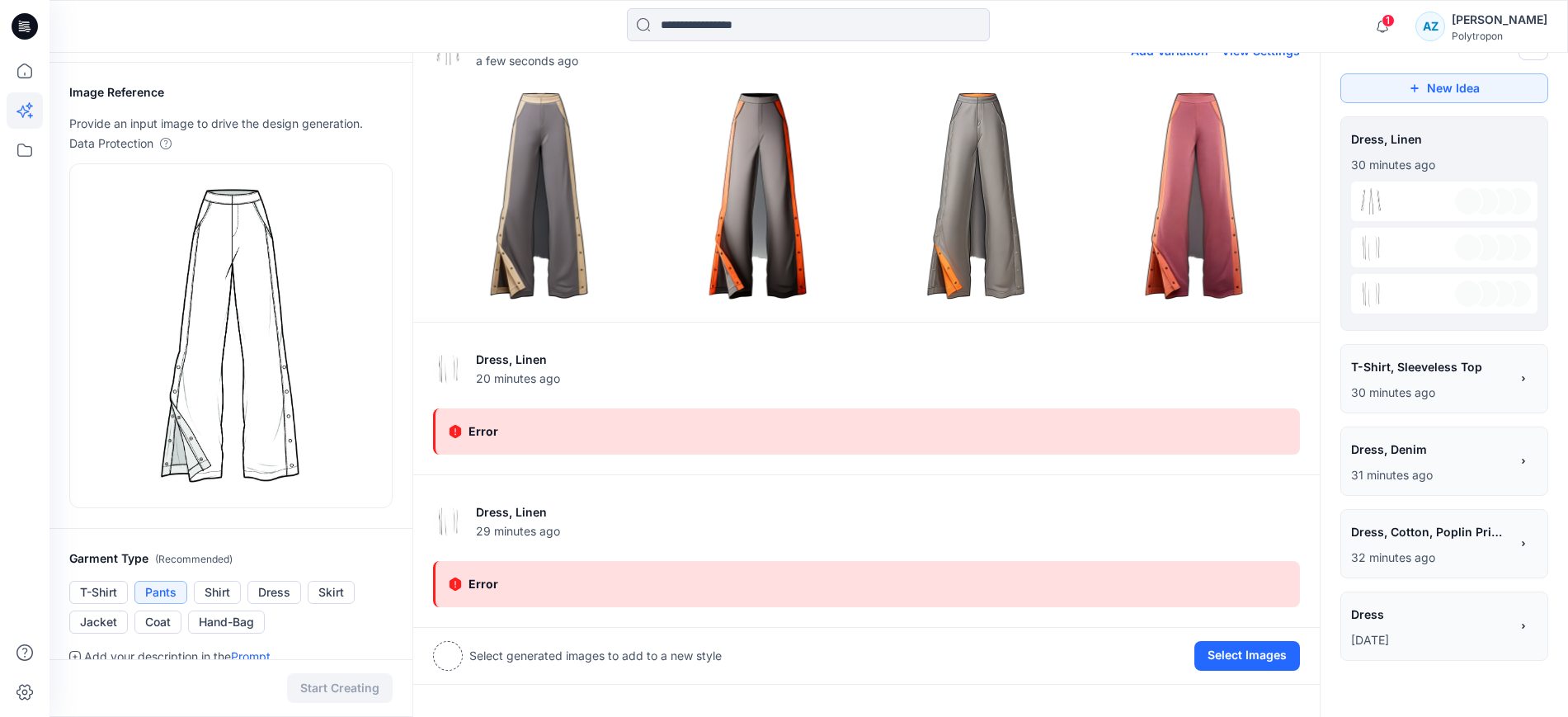
click at [1222, 183] on img at bounding box center [1193, 196] width 210 height 210
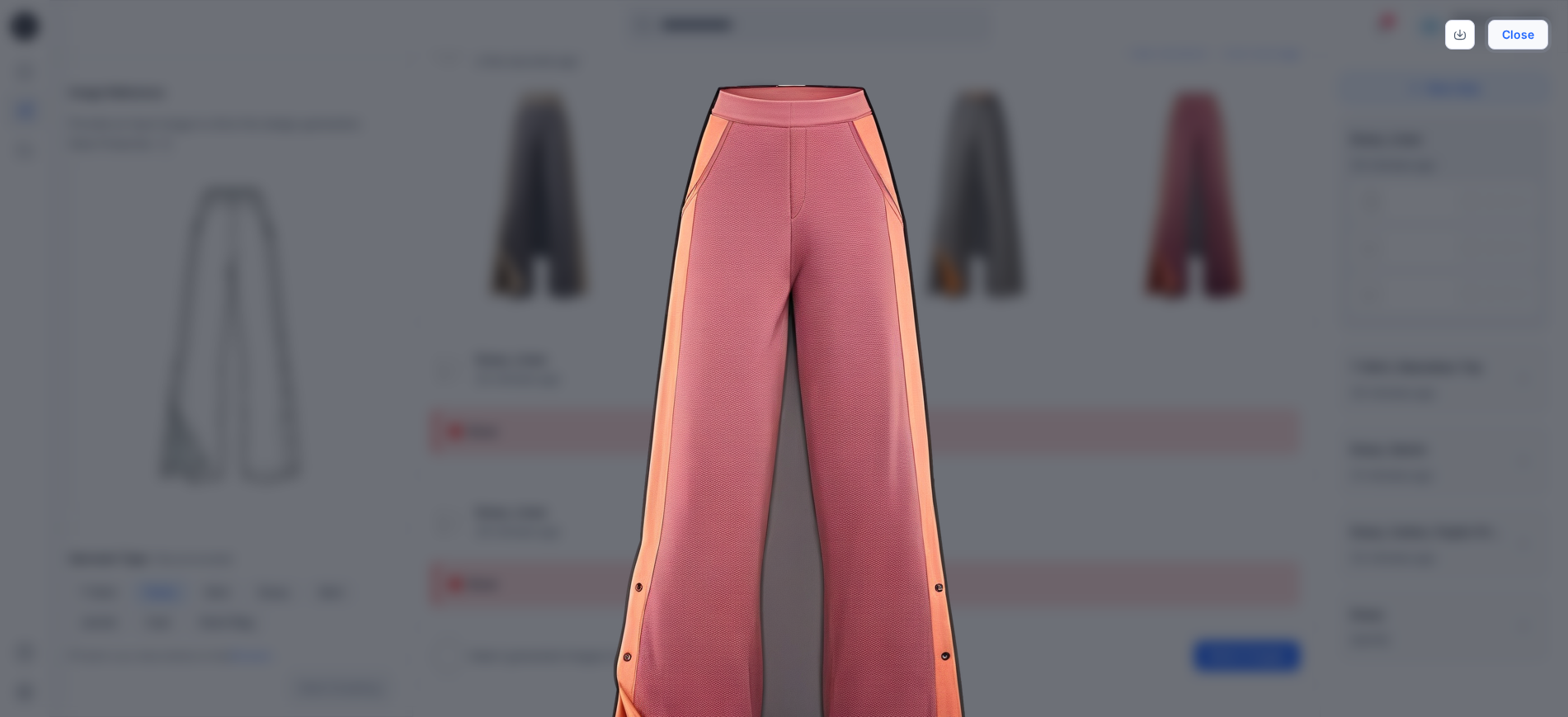
click at [1503, 38] on button "Close" at bounding box center [1517, 35] width 60 height 30
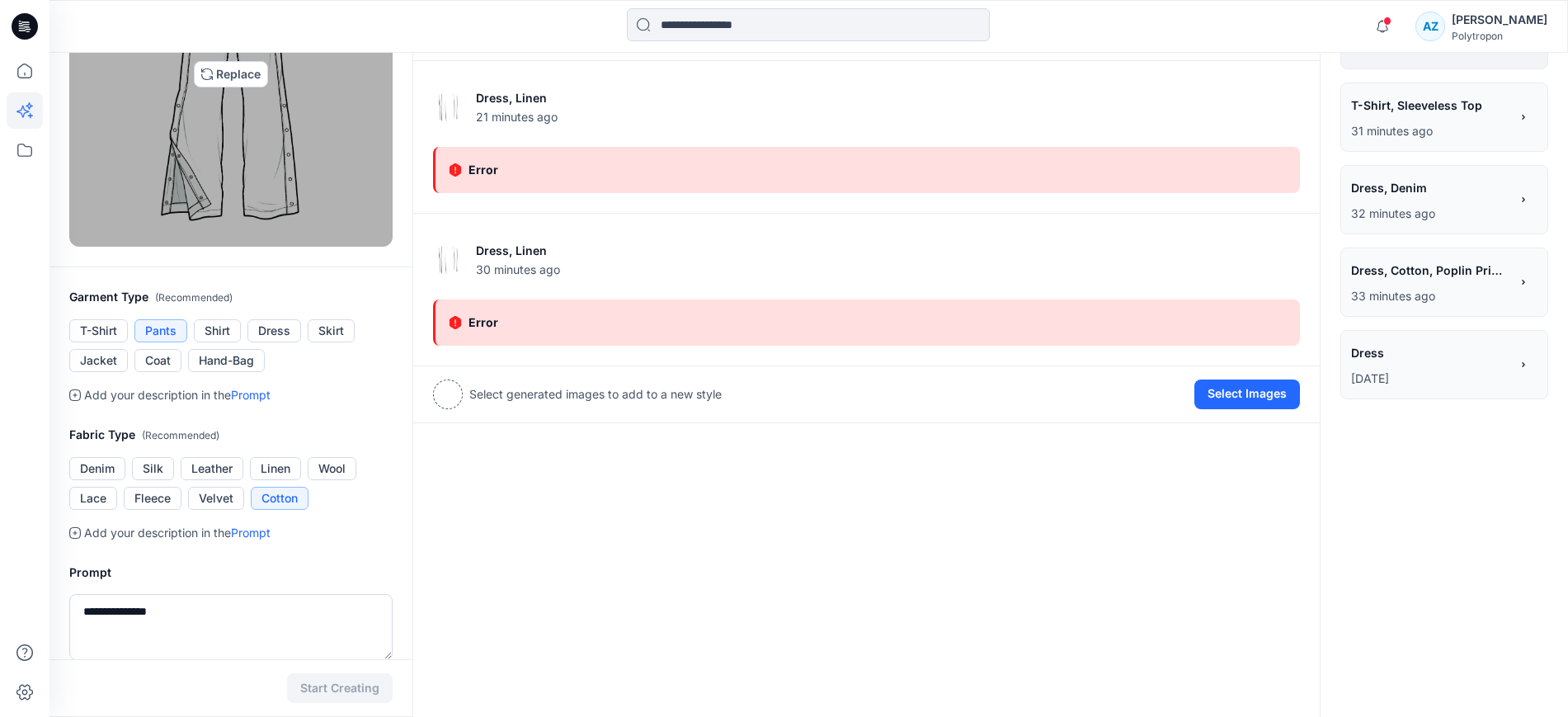
scroll to position [345, 0]
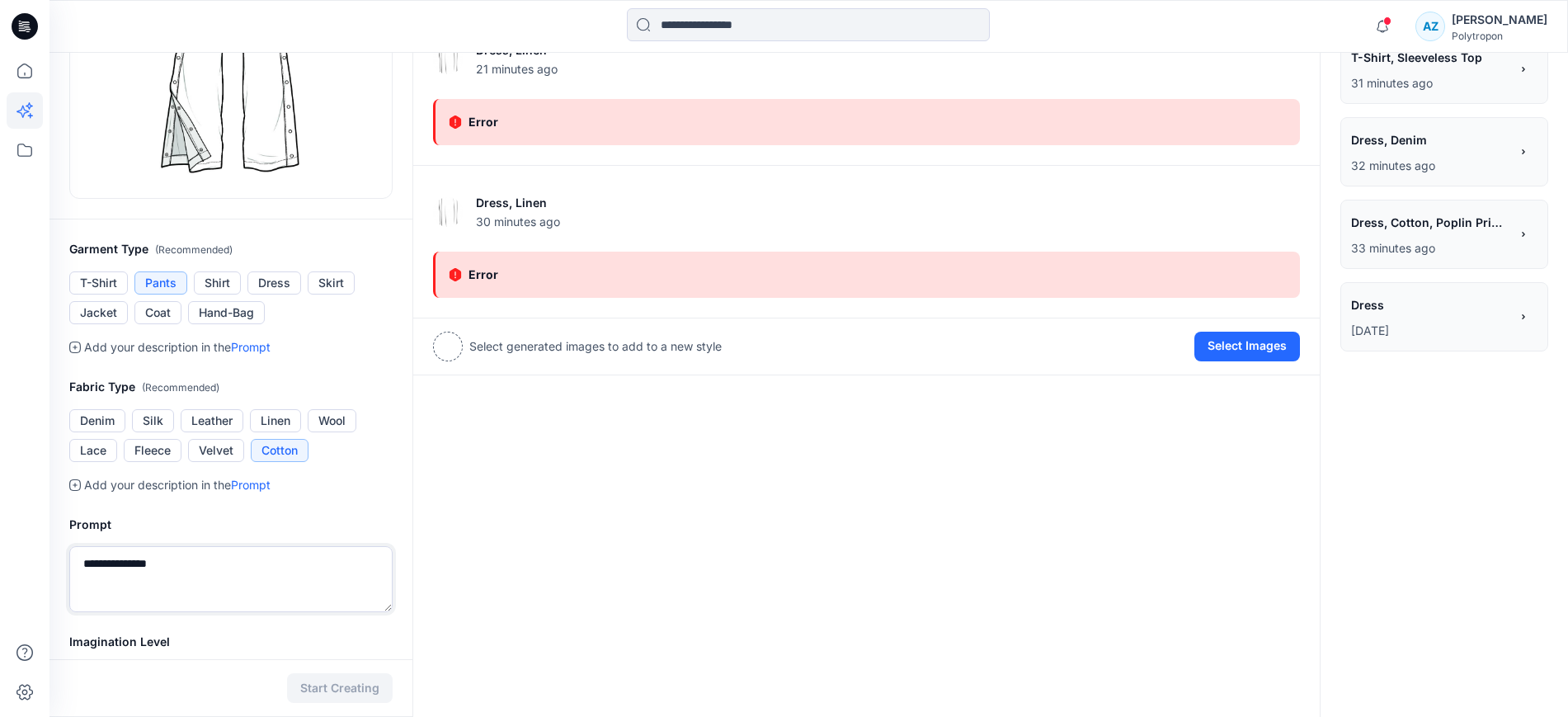
click at [208, 568] on textarea "**********" at bounding box center [231, 579] width 323 height 66
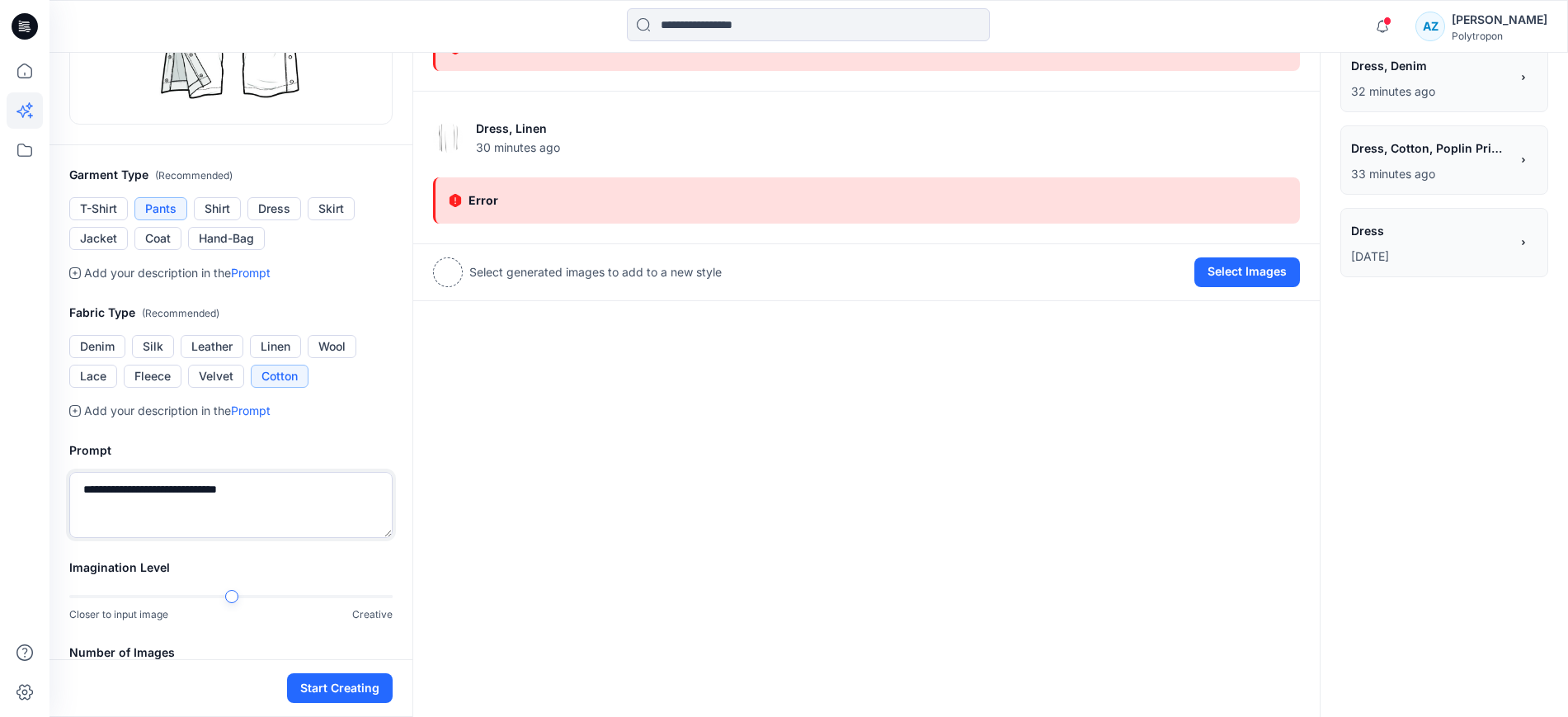
scroll to position [551, 0]
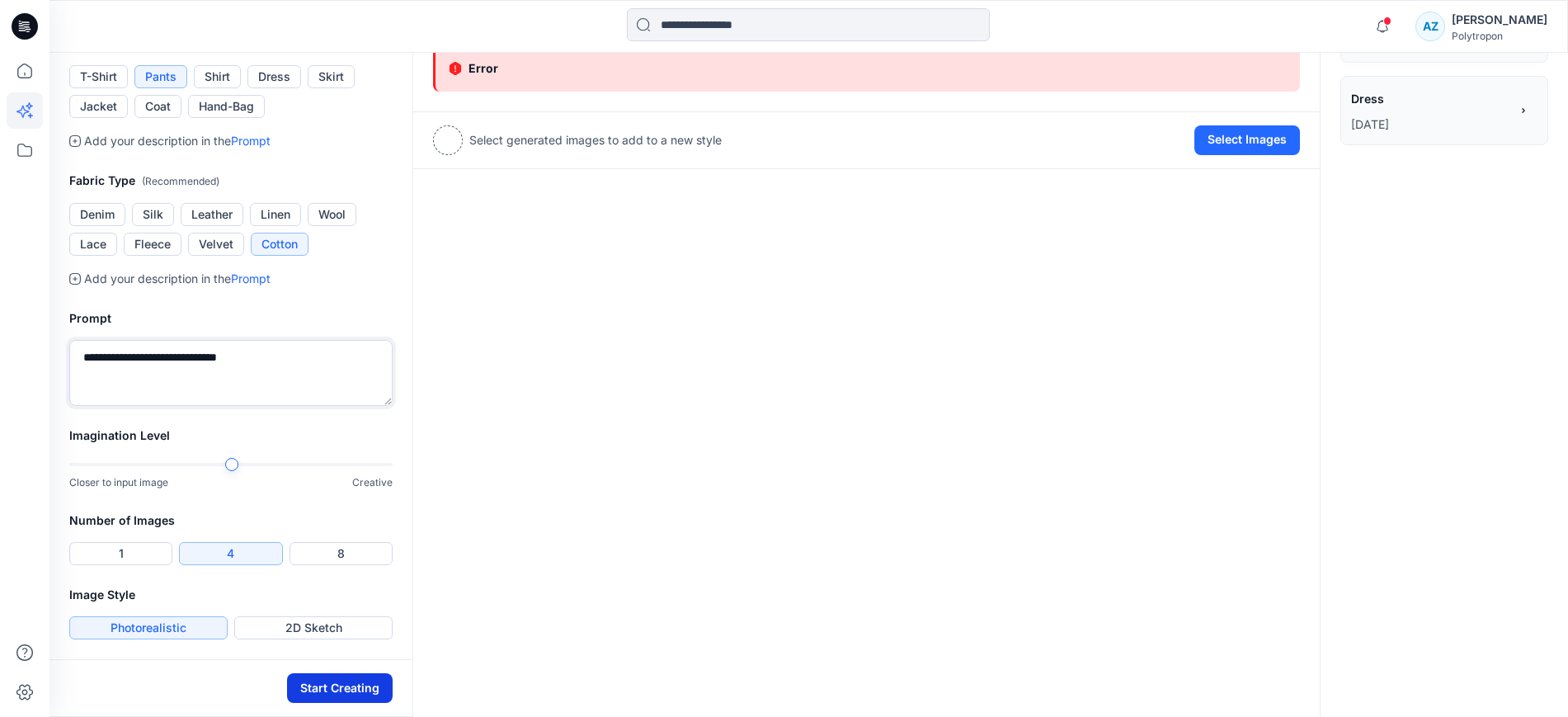
type textarea "**********"
click at [347, 685] on button "Start Creating" at bounding box center [339, 689] width 106 height 30
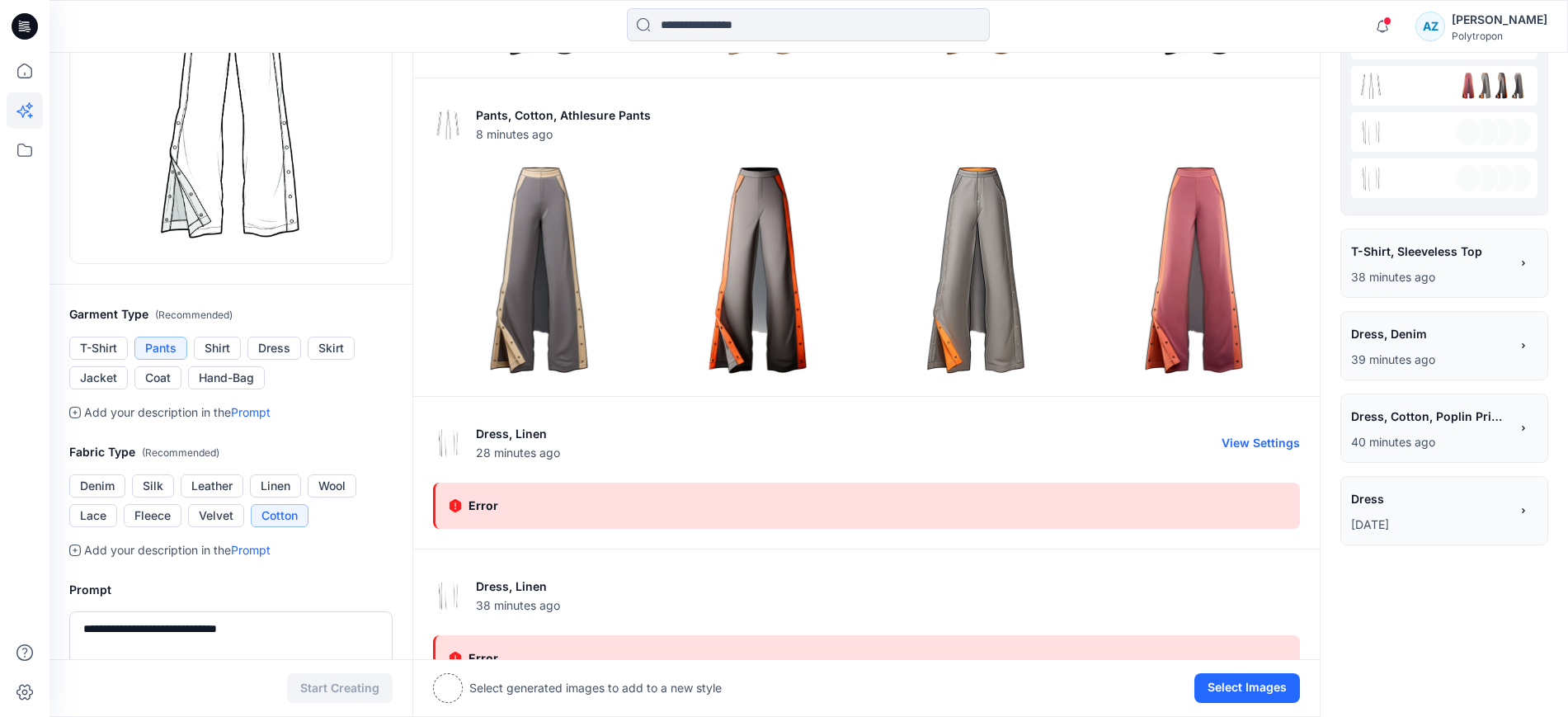
scroll to position [0, 0]
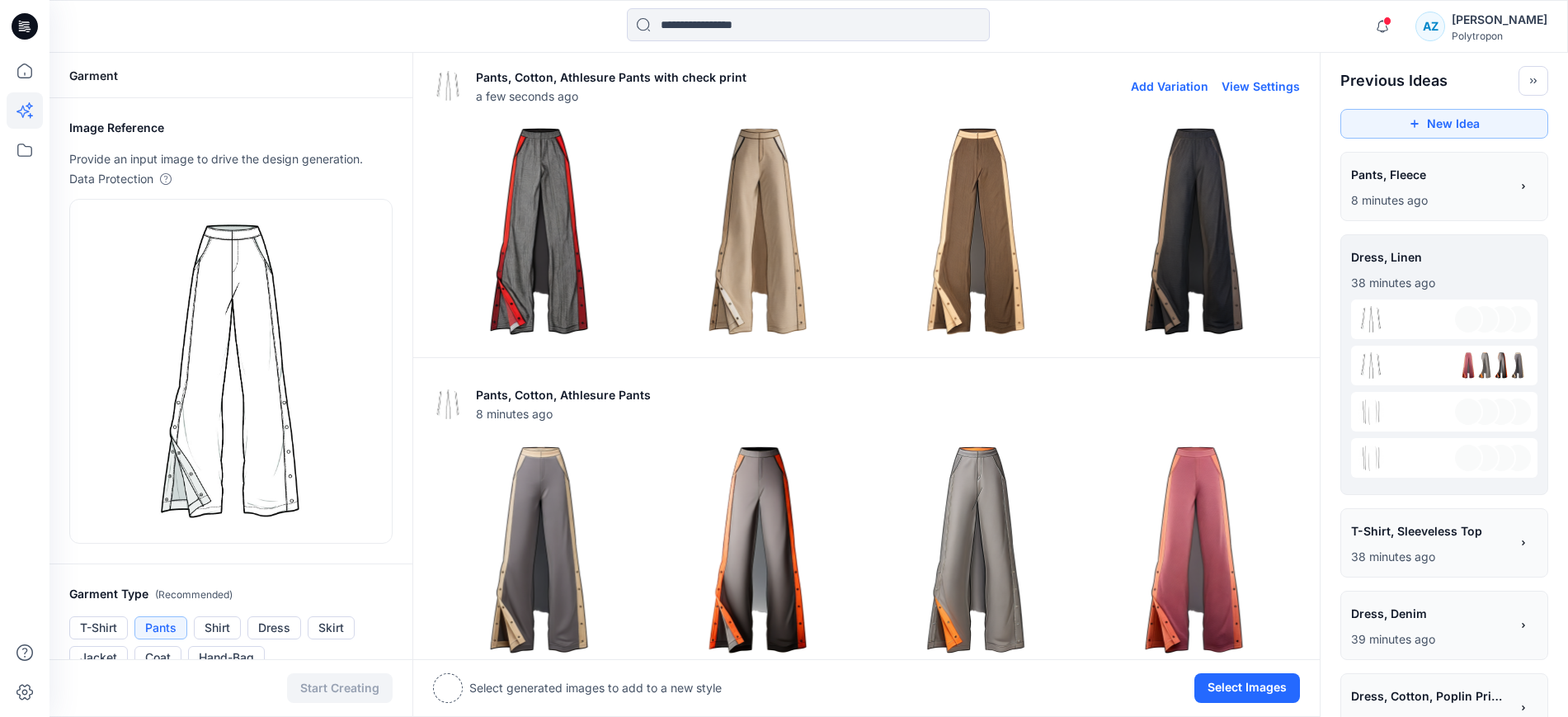
click at [561, 204] on img at bounding box center [539, 231] width 210 height 210
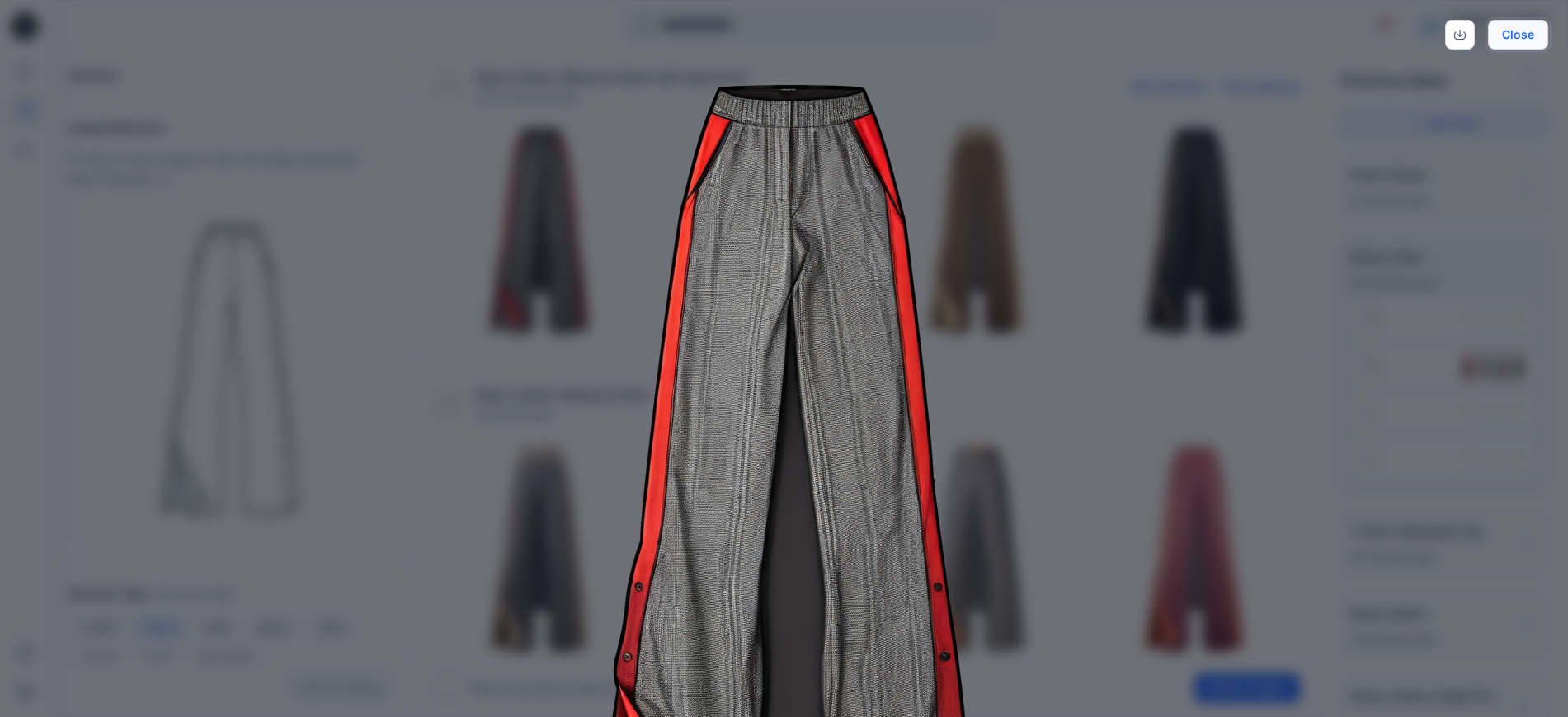
click at [1501, 35] on button "Close" at bounding box center [1517, 35] width 60 height 30
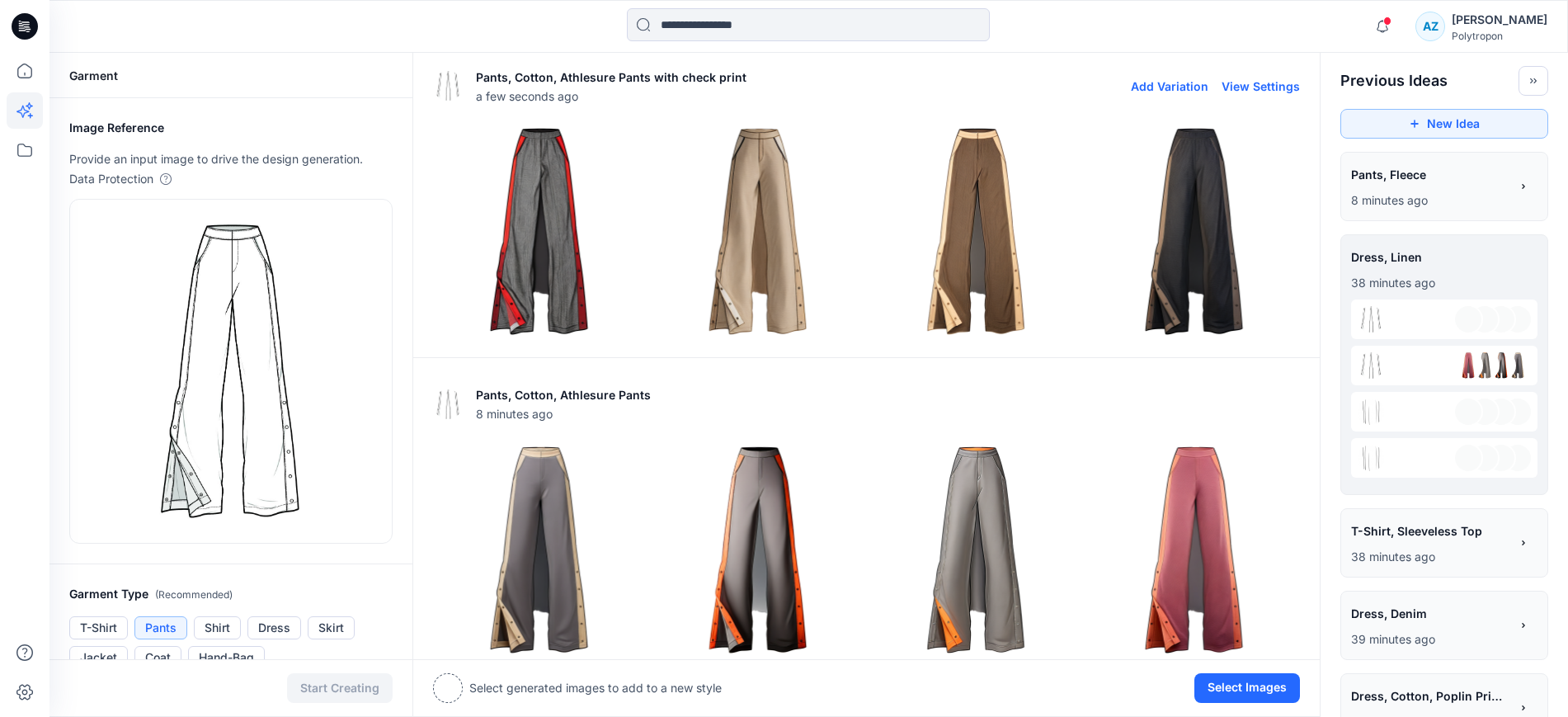
click at [769, 241] on img at bounding box center [757, 231] width 210 height 210
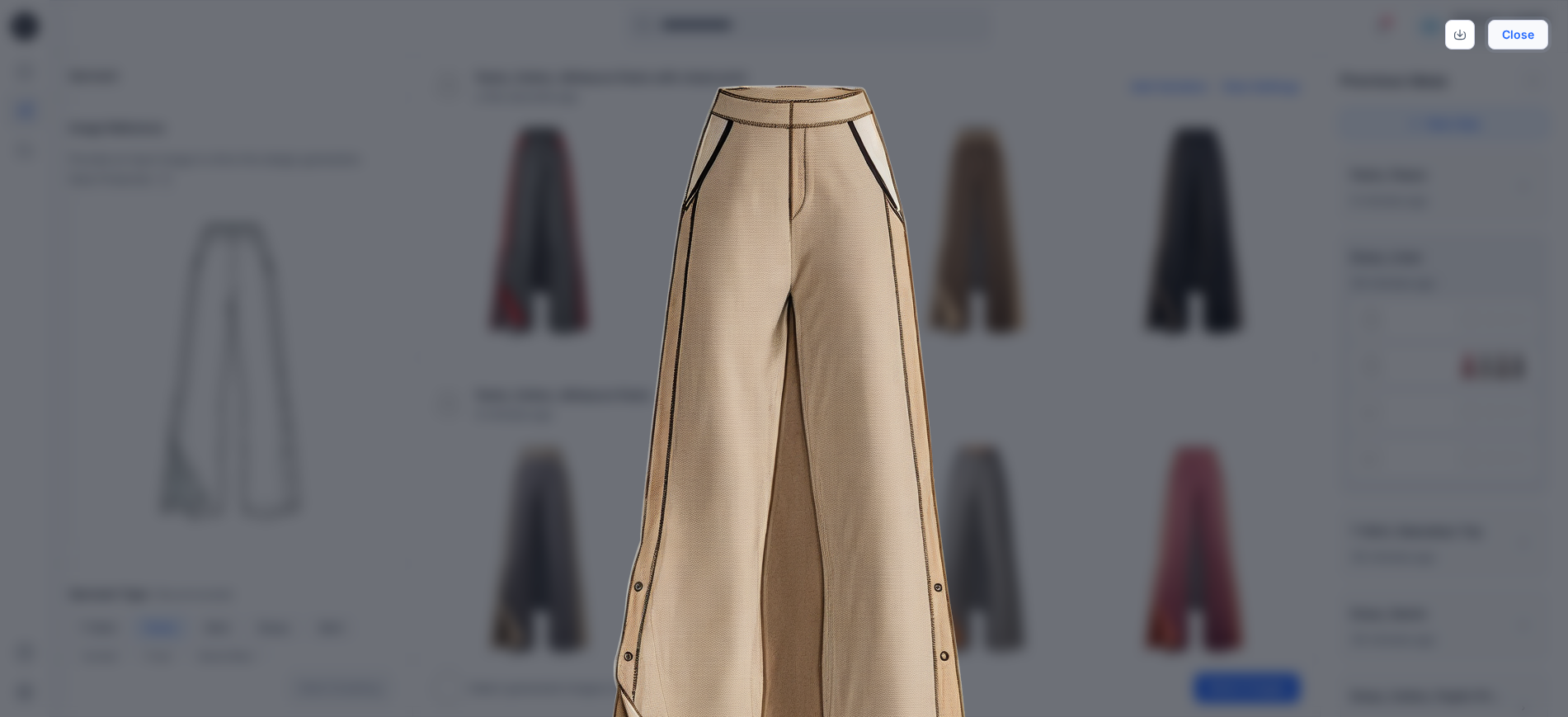
click at [1526, 37] on button "Close" at bounding box center [1517, 35] width 60 height 30
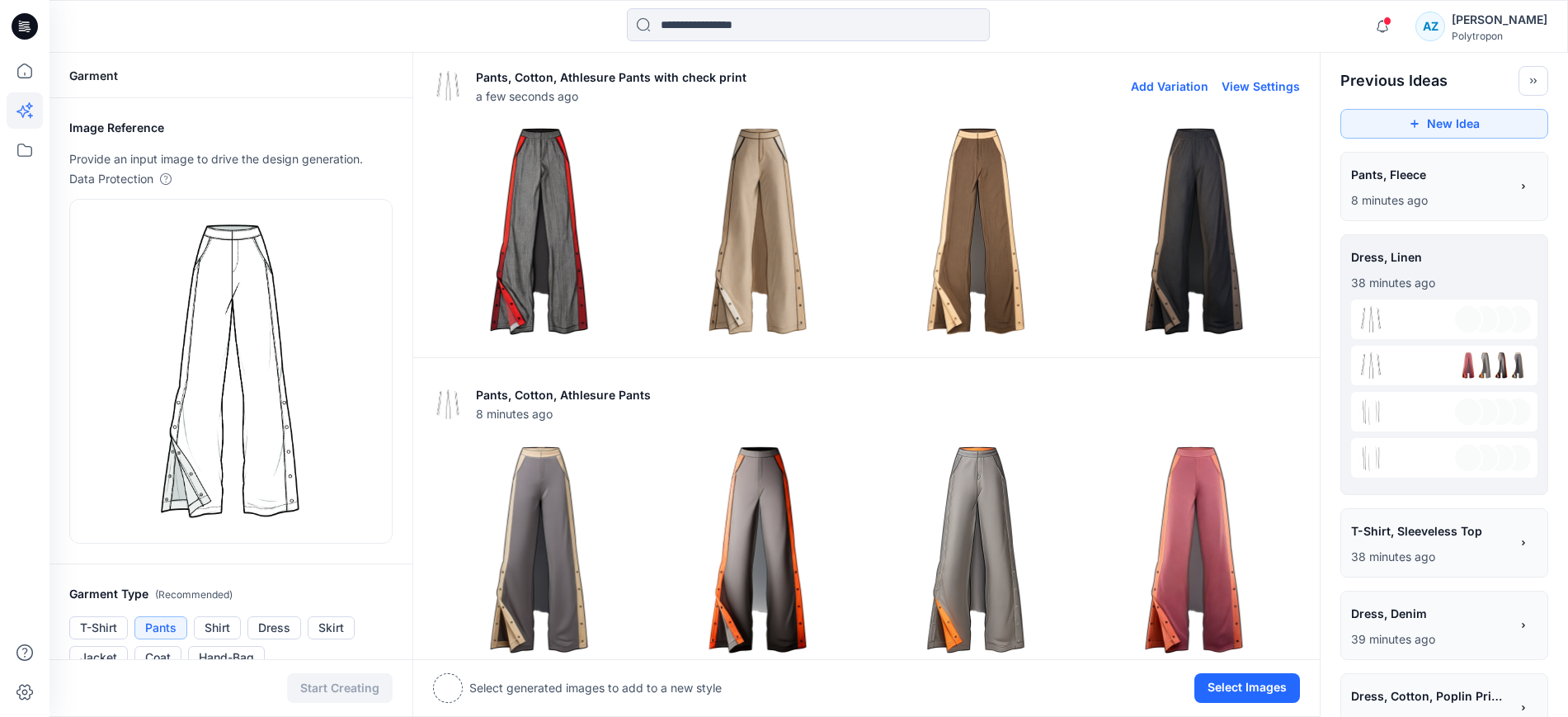
click at [1020, 248] on img at bounding box center [976, 231] width 210 height 210
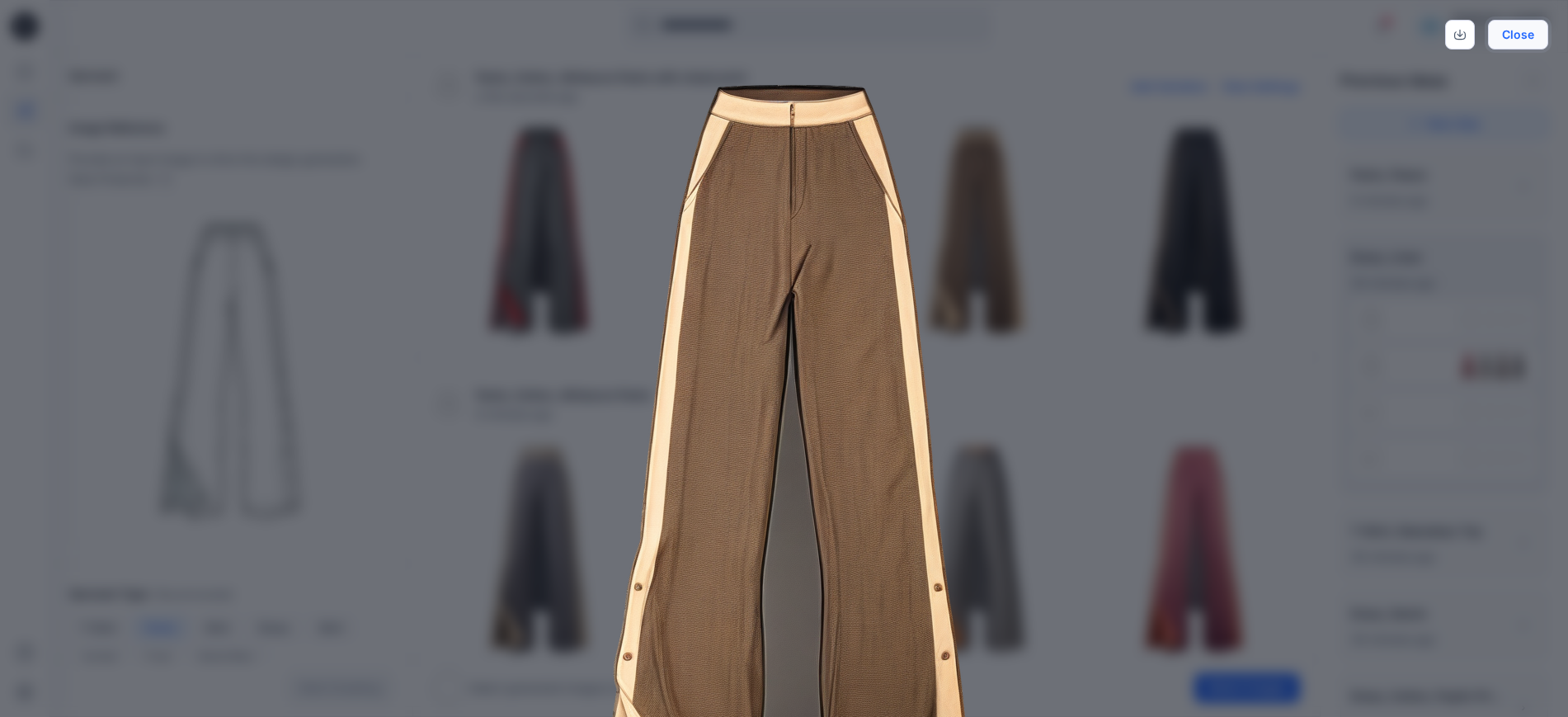
click at [1526, 23] on button "Close" at bounding box center [1517, 35] width 60 height 30
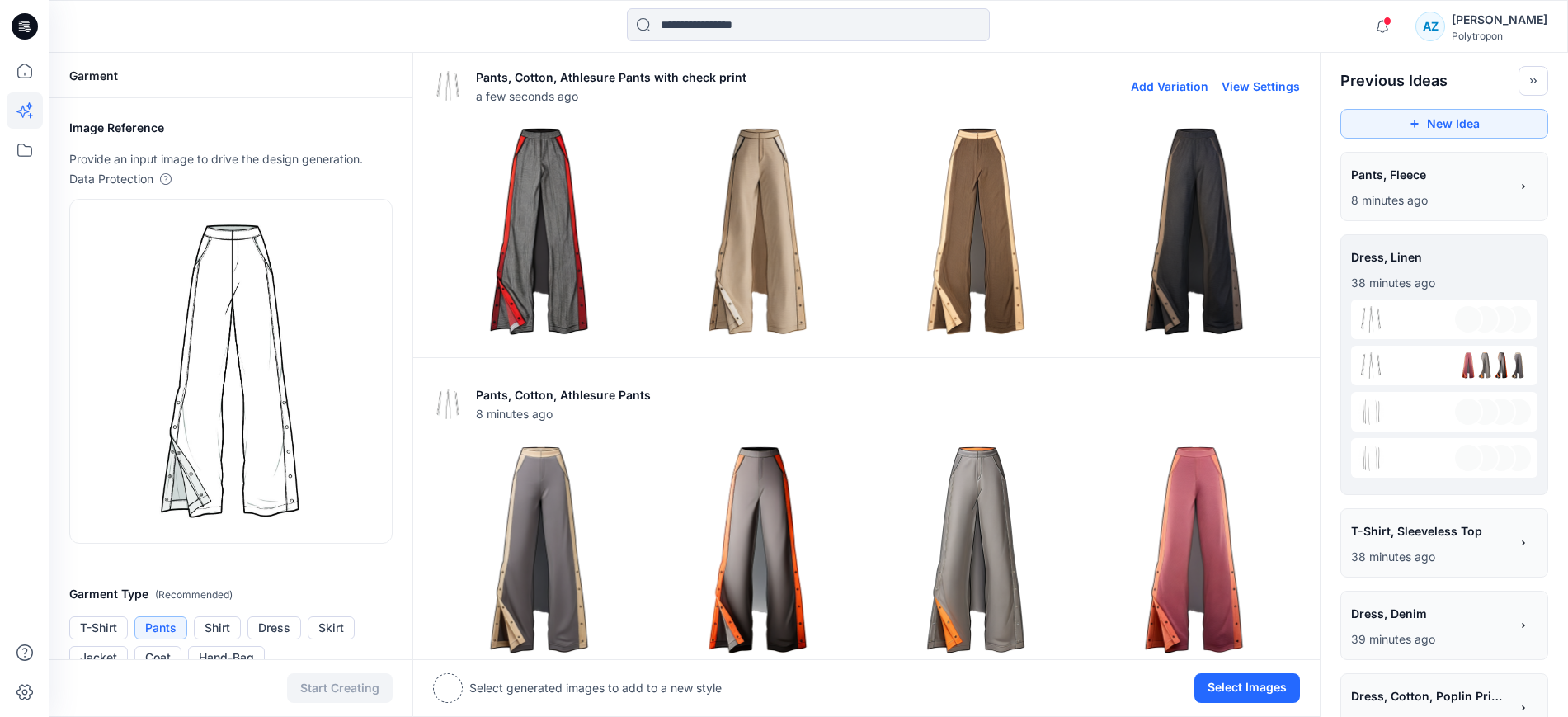
click at [1187, 187] on img at bounding box center [1193, 231] width 210 height 210
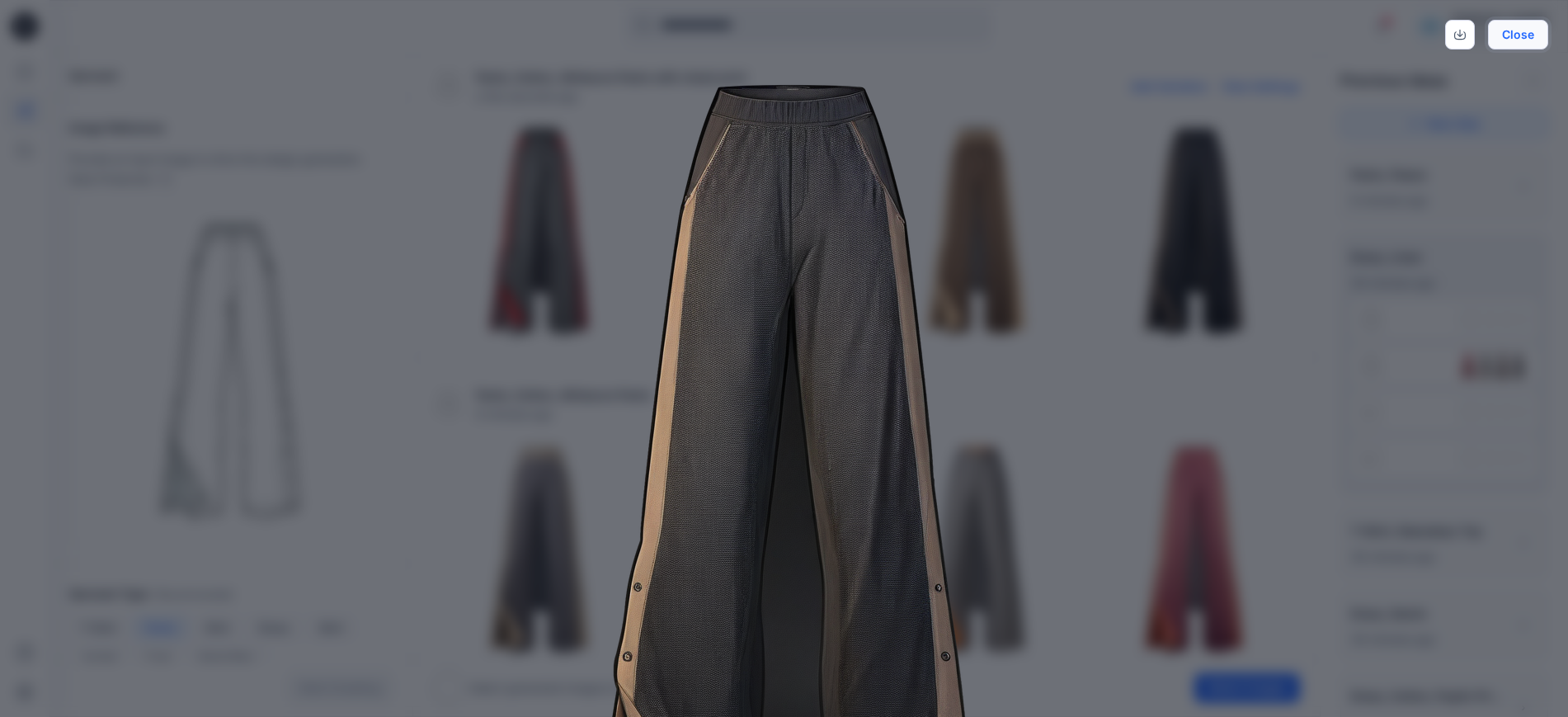
click at [1510, 37] on button "Close" at bounding box center [1517, 35] width 60 height 30
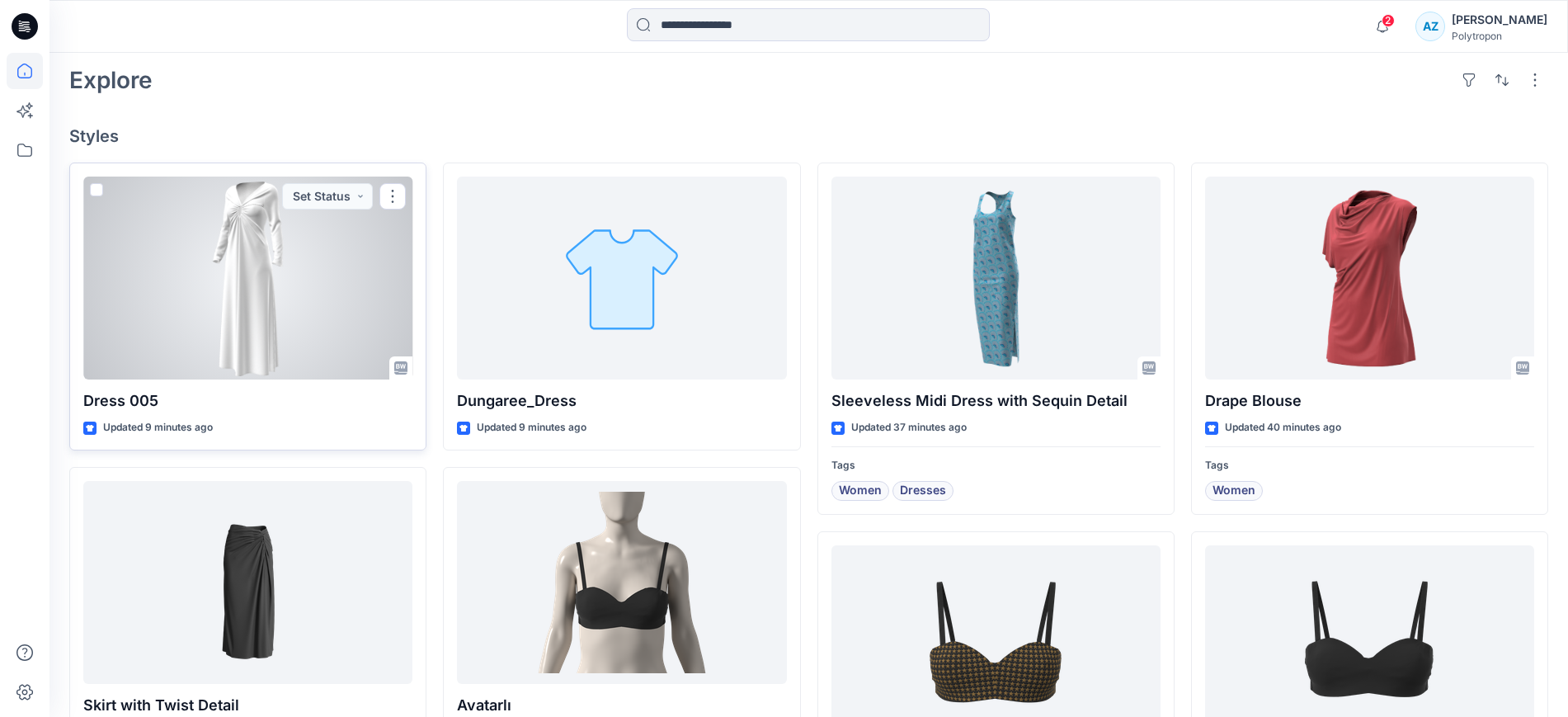
scroll to position [413, 0]
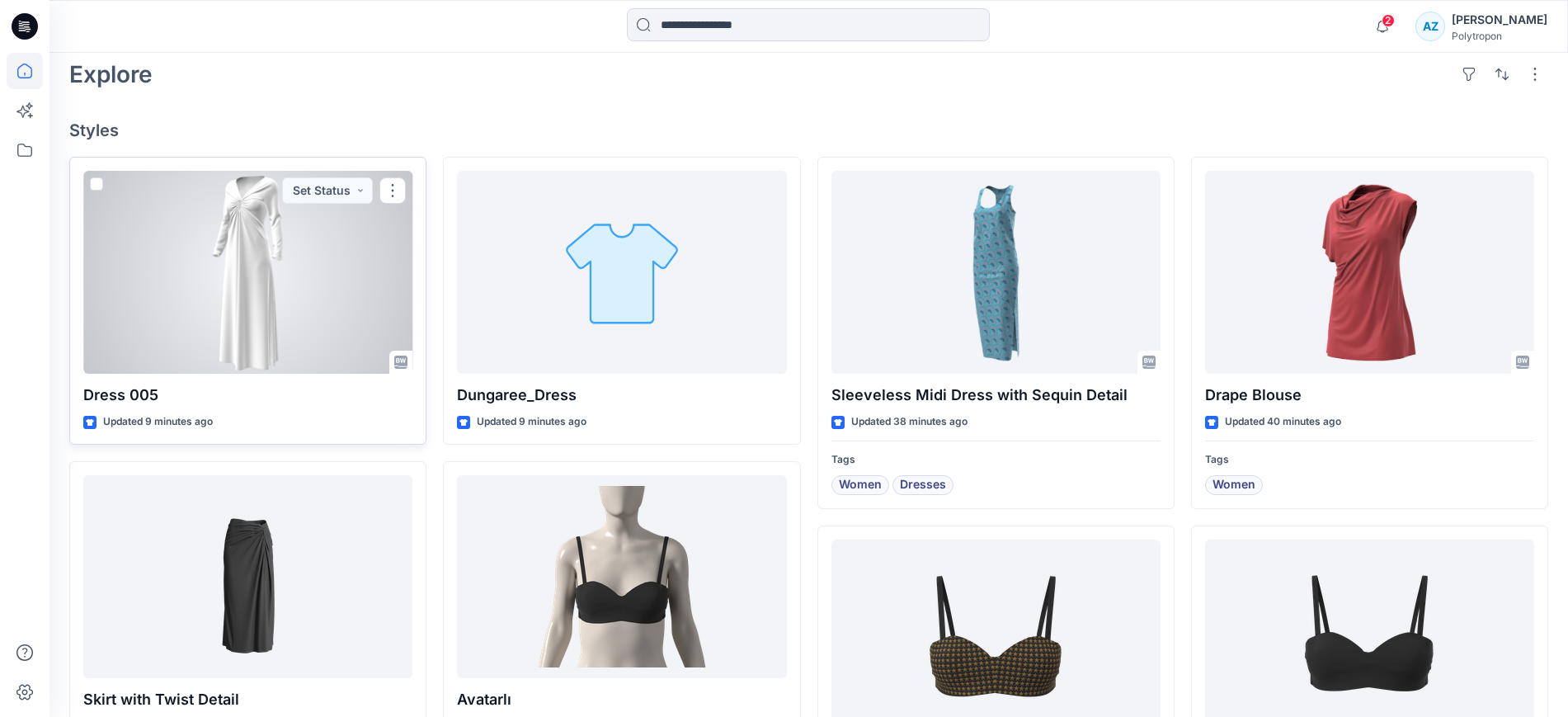
click at [94, 182] on span at bounding box center [97, 184] width 13 height 13
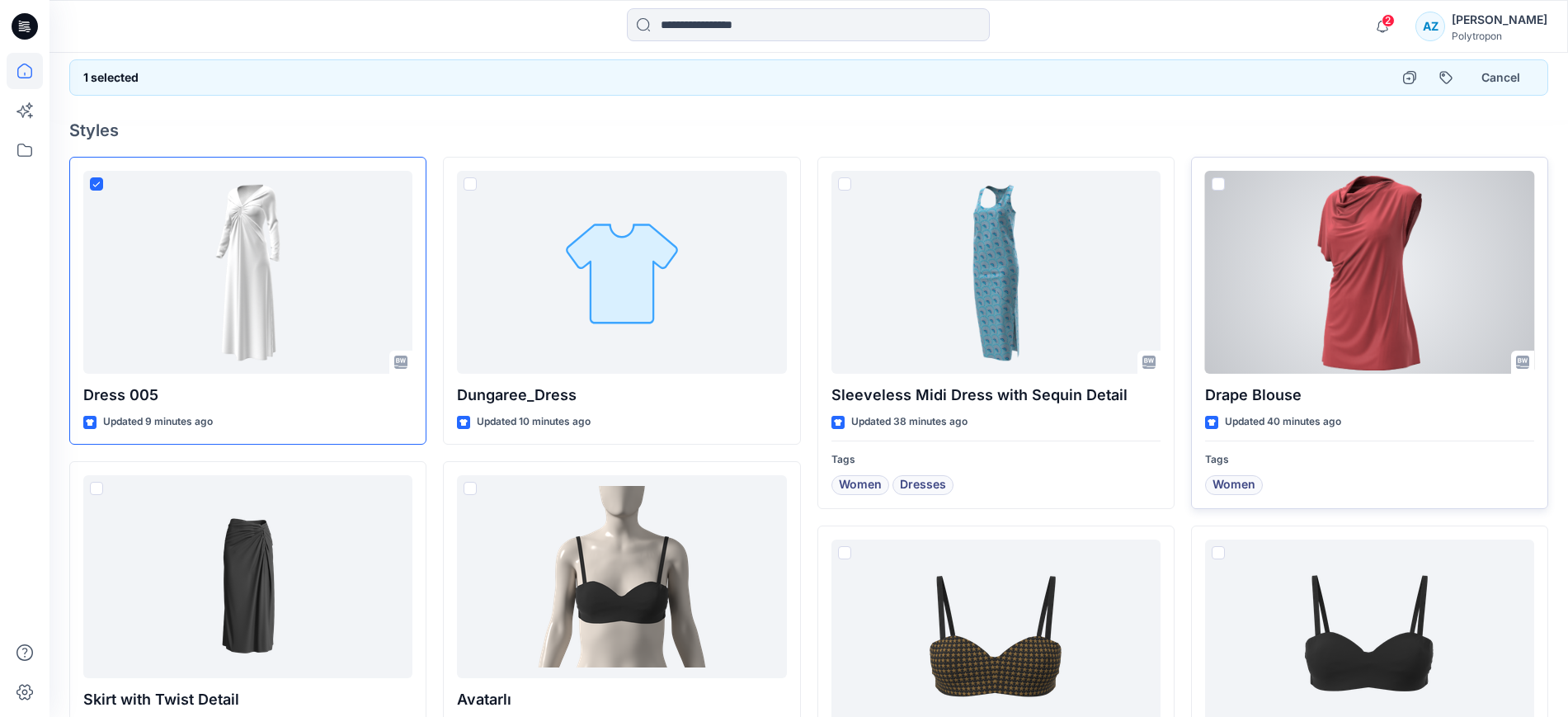
click at [1219, 183] on span at bounding box center [1218, 184] width 13 height 13
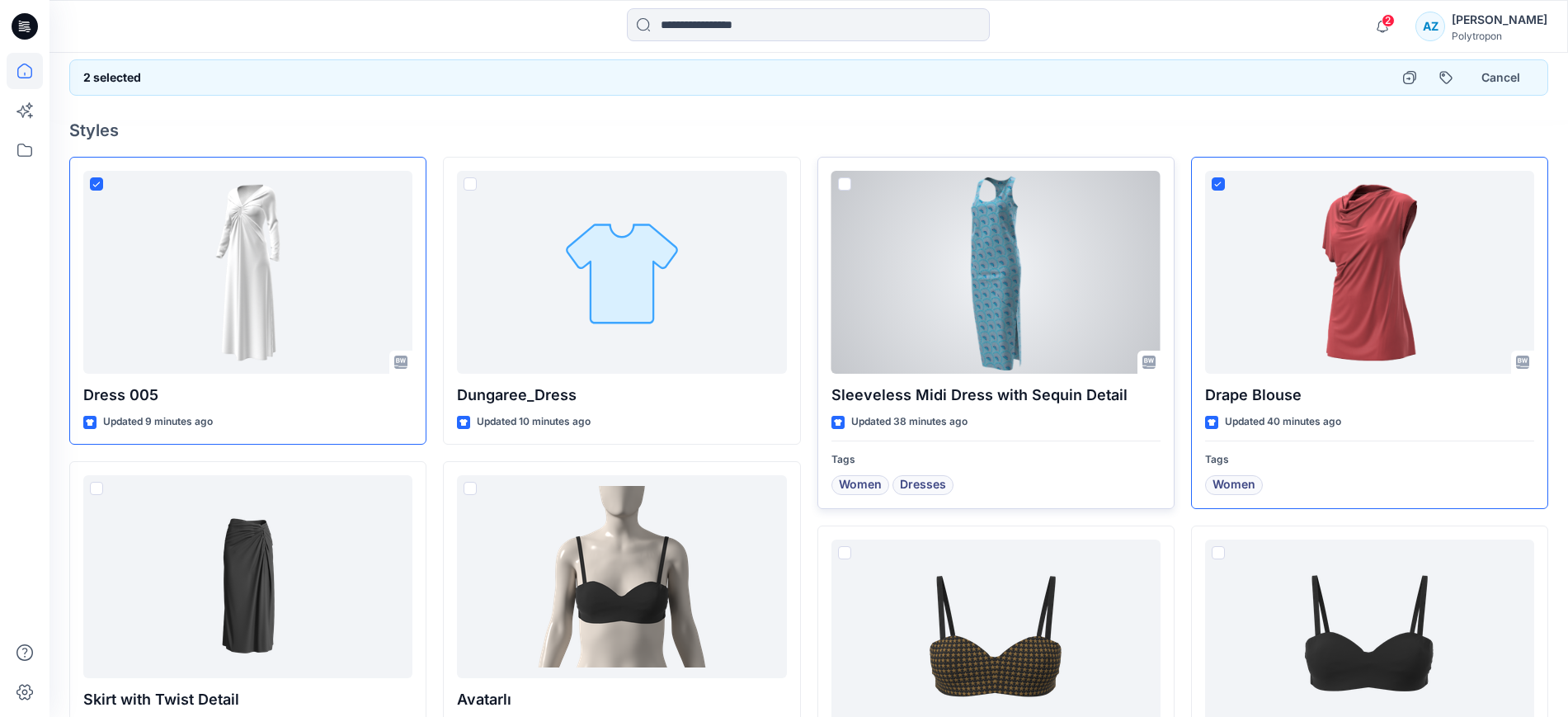
click at [841, 181] on span at bounding box center [845, 184] width 13 height 13
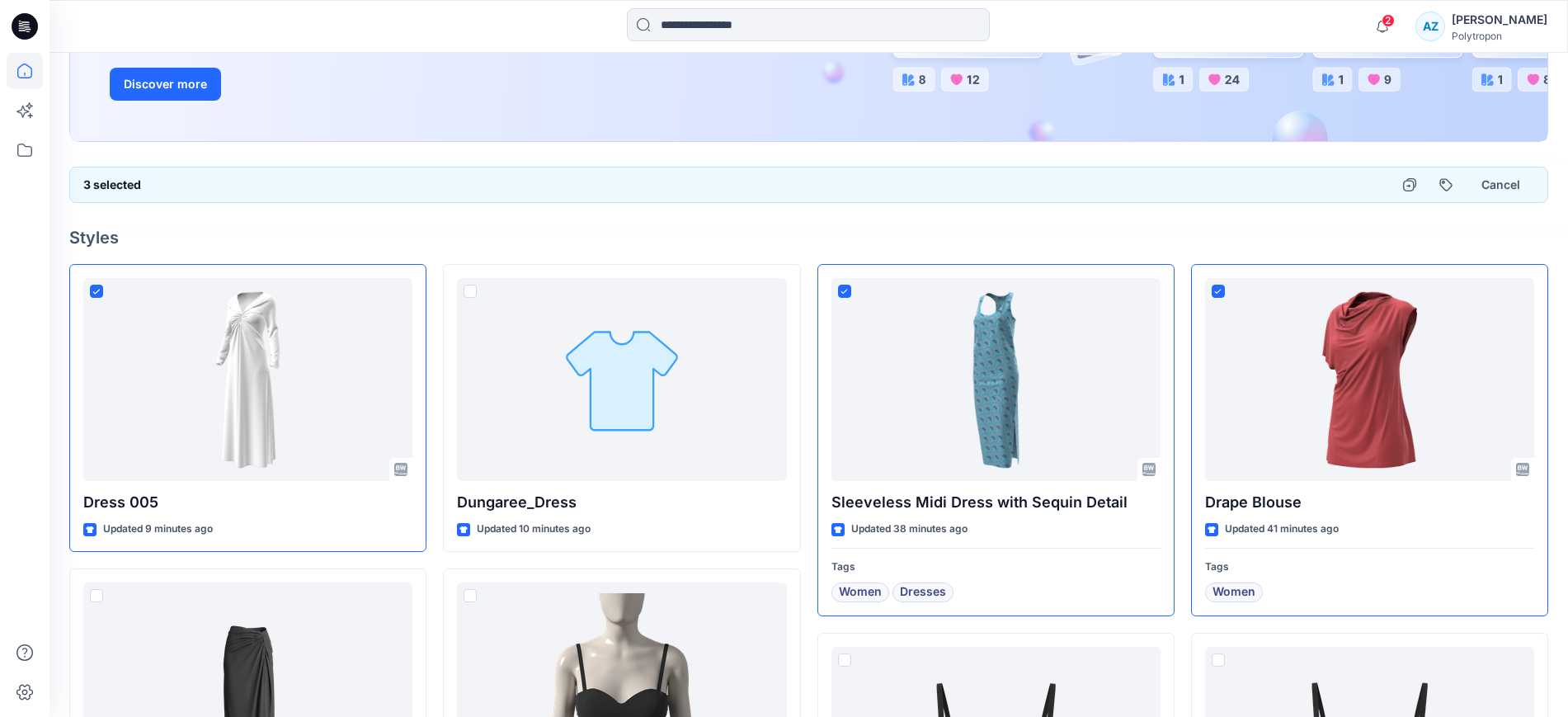
scroll to position [309, 0]
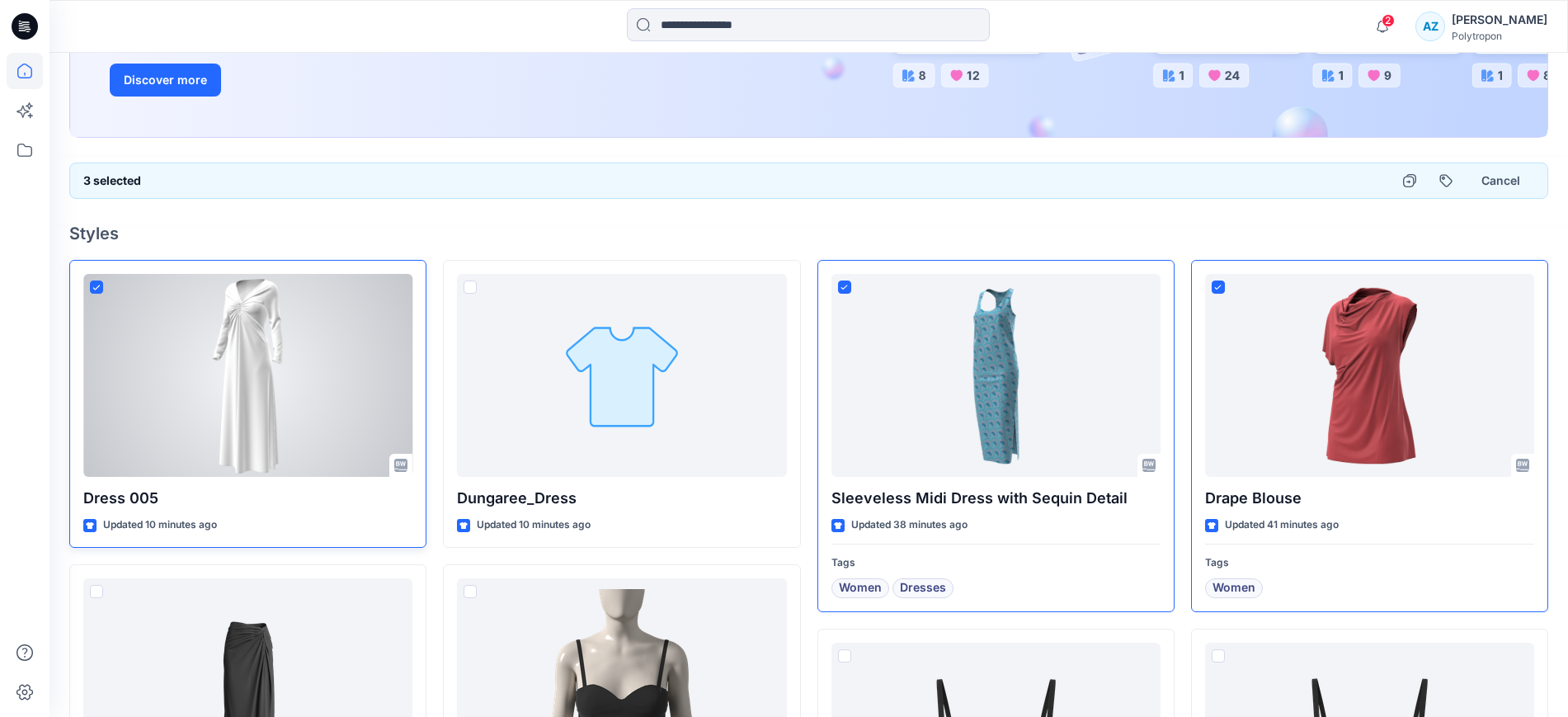
click at [97, 284] on icon at bounding box center [96, 287] width 7 height 6
click at [97, 283] on span at bounding box center [97, 288] width 13 height 13
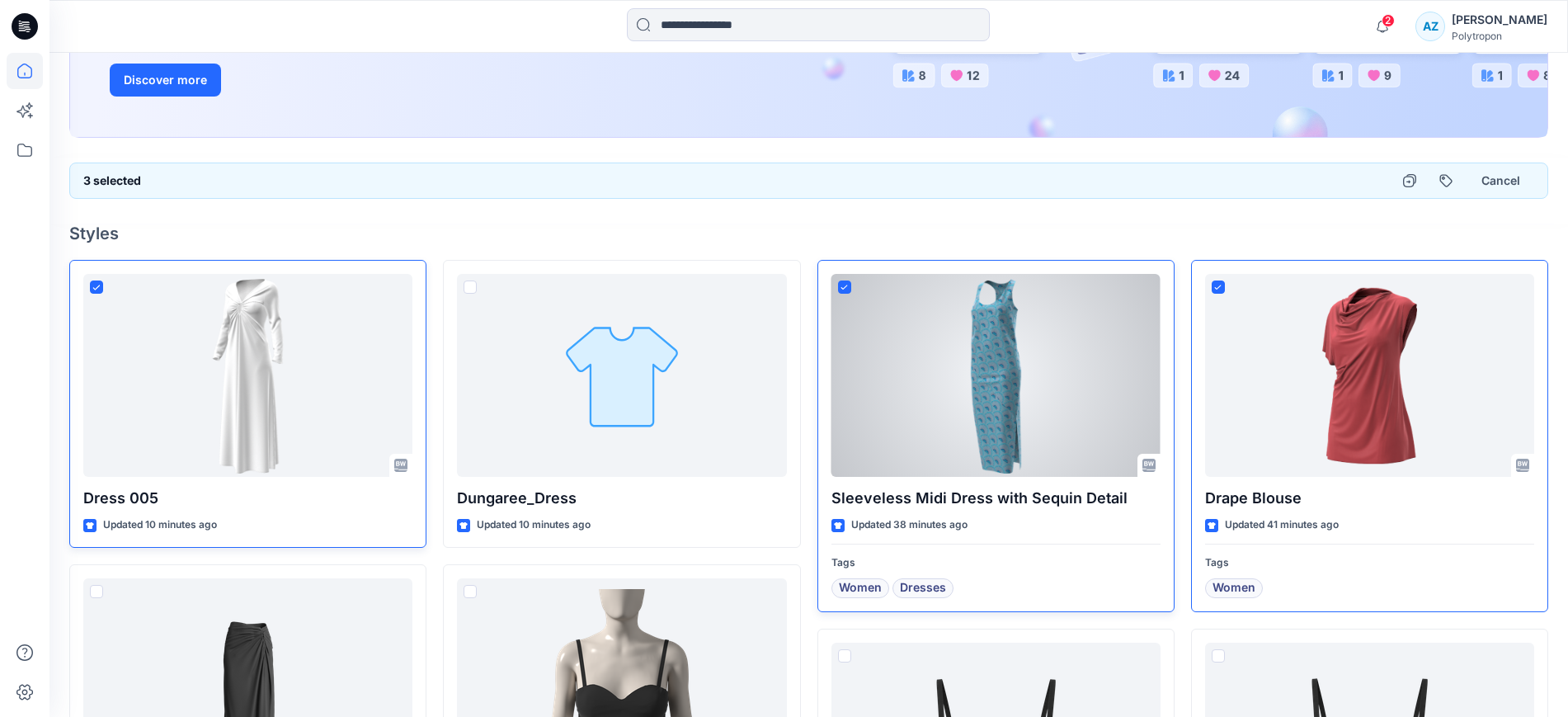
click at [843, 287] on icon at bounding box center [844, 287] width 7 height 6
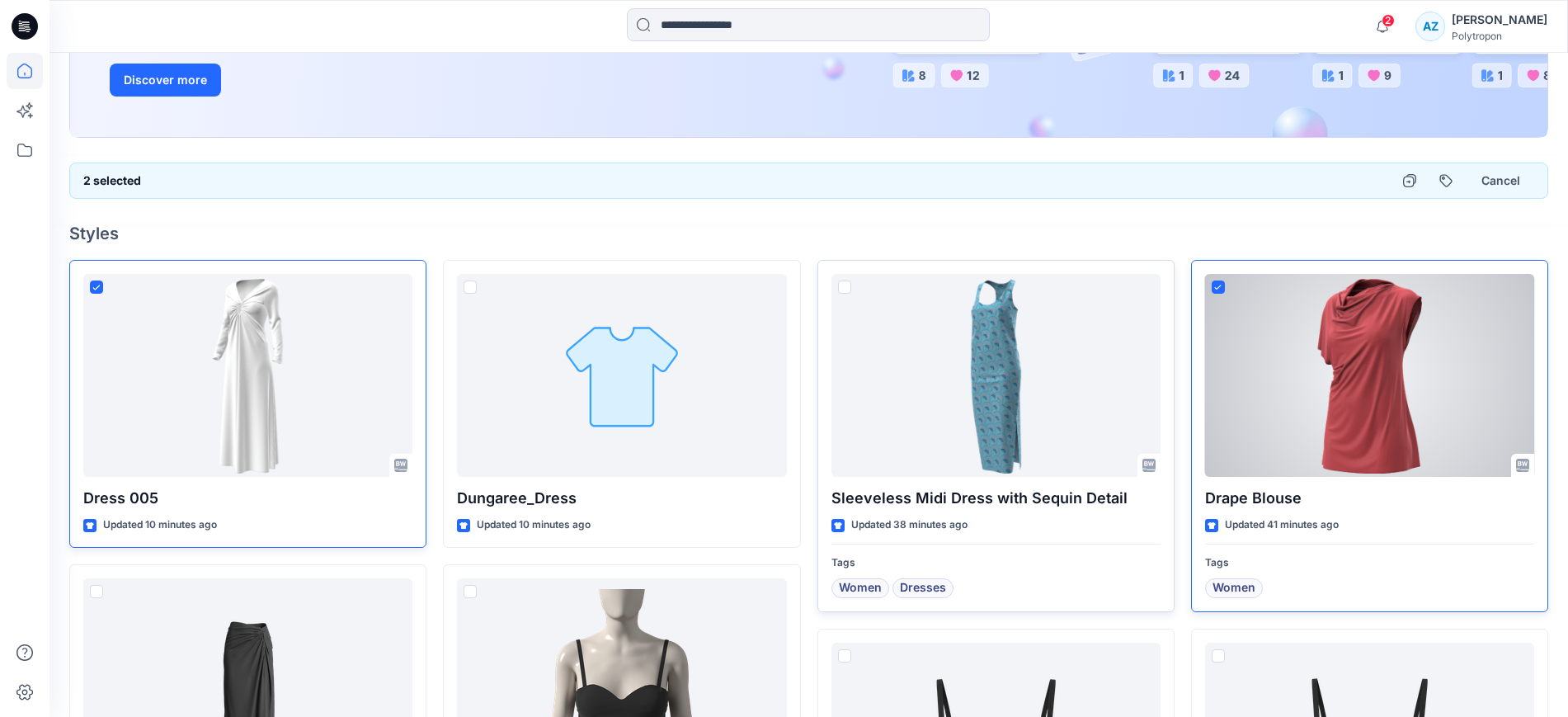
click at [1216, 287] on icon at bounding box center [1217, 287] width 7 height 6
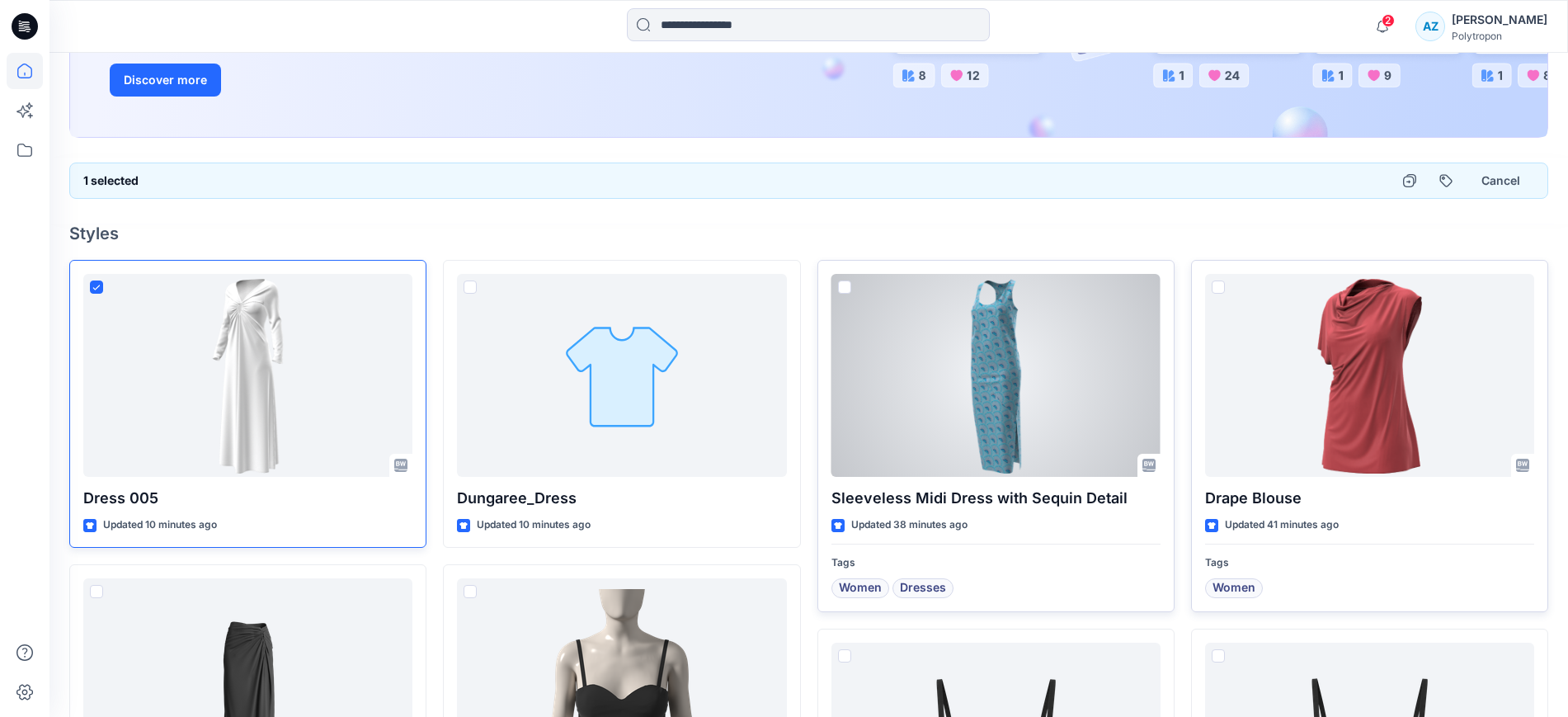
click at [839, 283] on span at bounding box center [845, 288] width 13 height 13
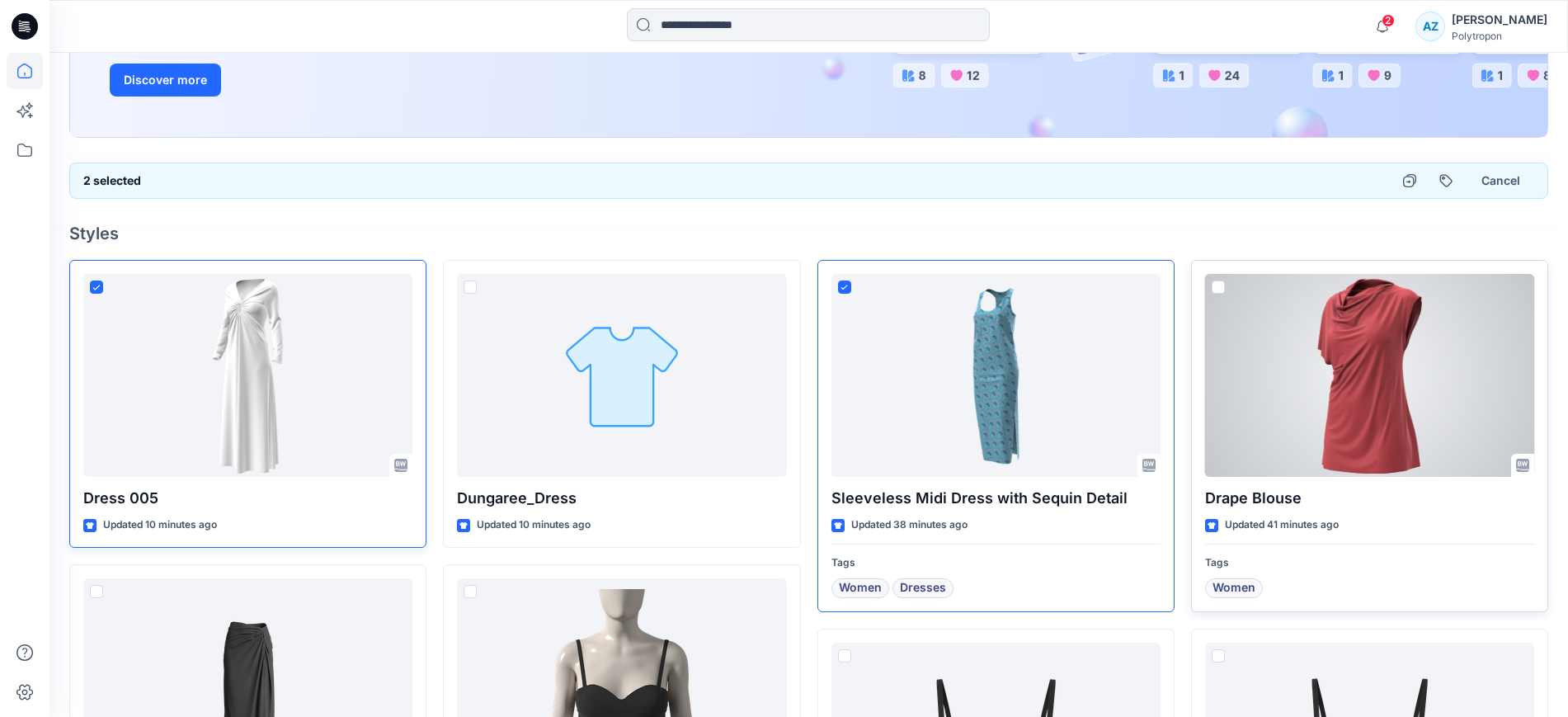
click at [1220, 281] on span at bounding box center [1218, 288] width 13 height 13
drag, startPoint x: 1235, startPoint y: 315, endPoint x: 1091, endPoint y: 227, distance: 168.8
click at [1091, 227] on h4 "Styles" at bounding box center [808, 233] width 1479 height 20
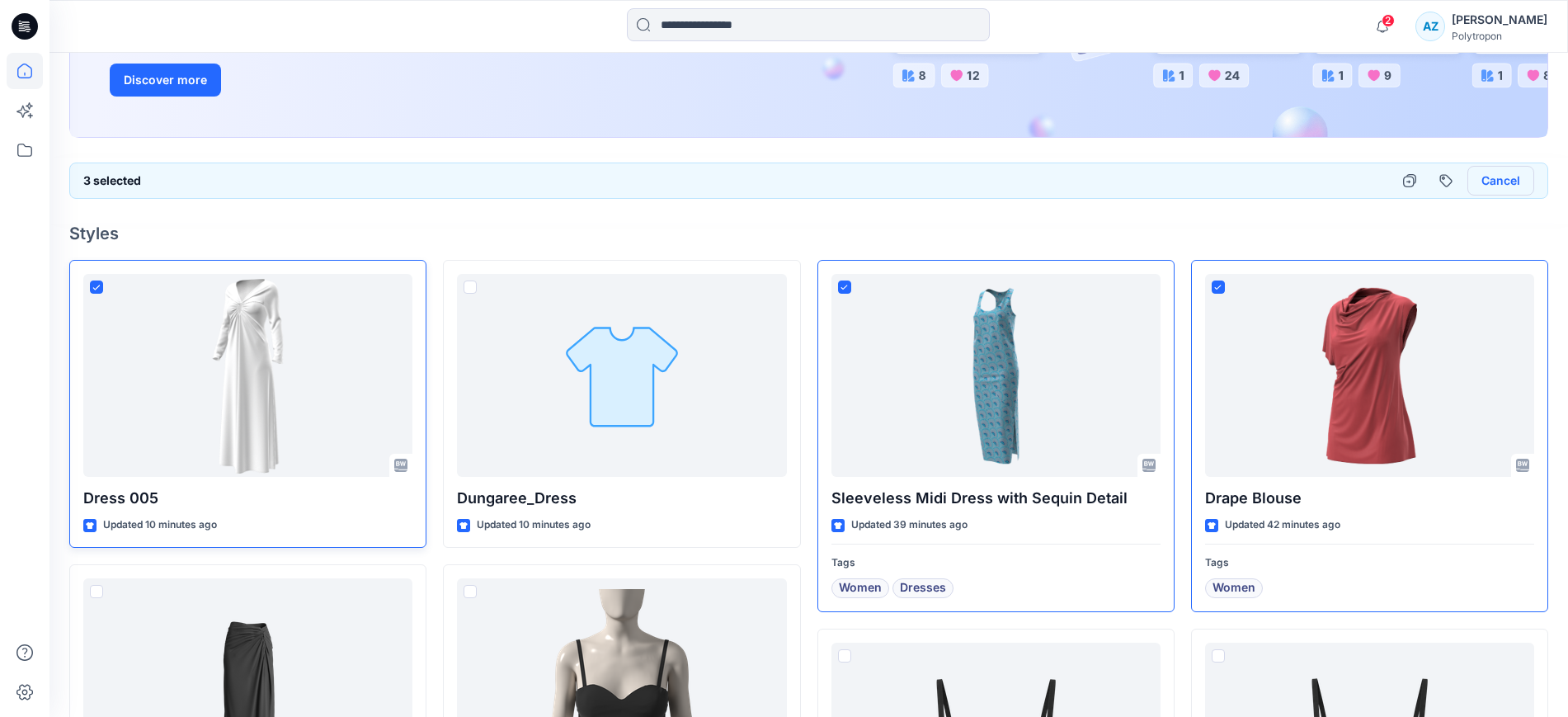
click at [1492, 177] on button "Cancel" at bounding box center [1501, 181] width 67 height 30
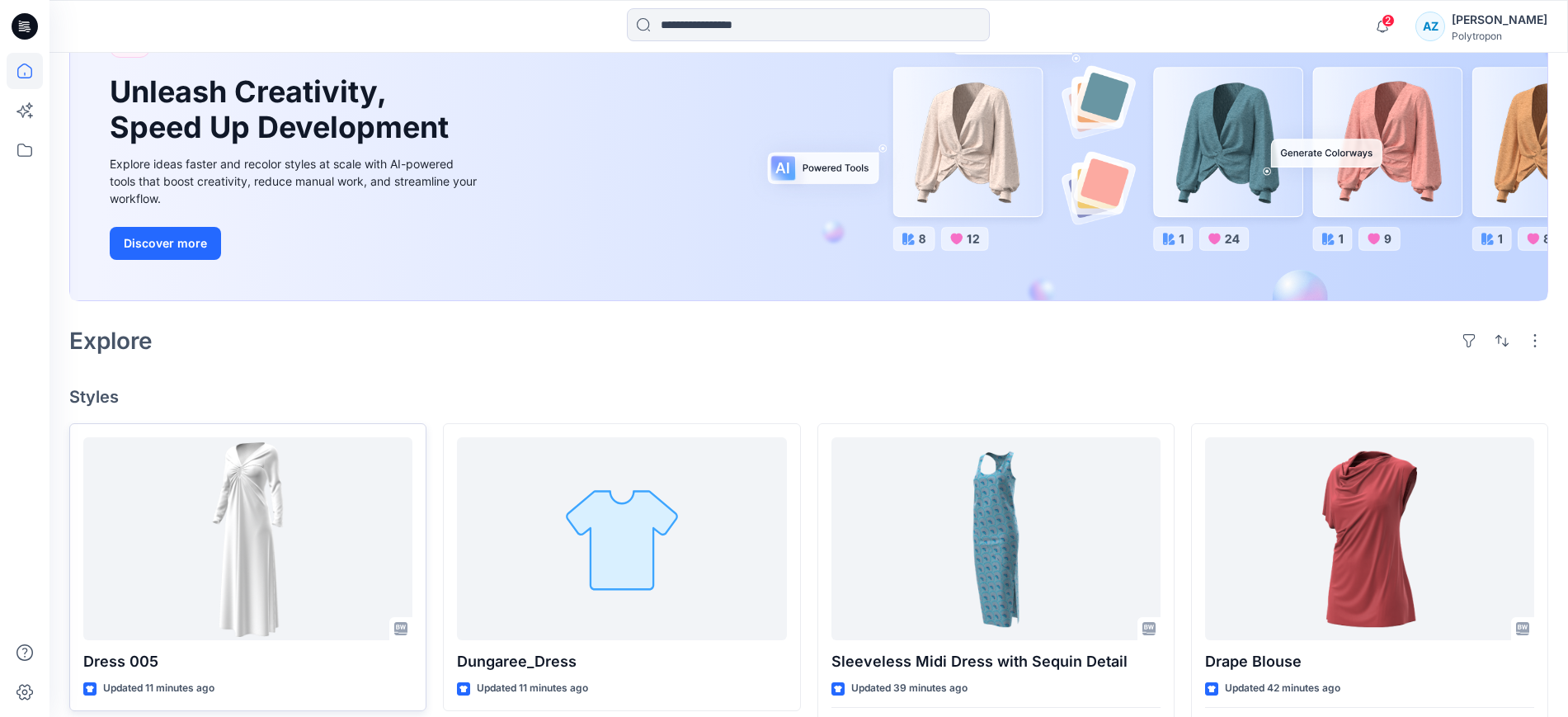
scroll to position [0, 0]
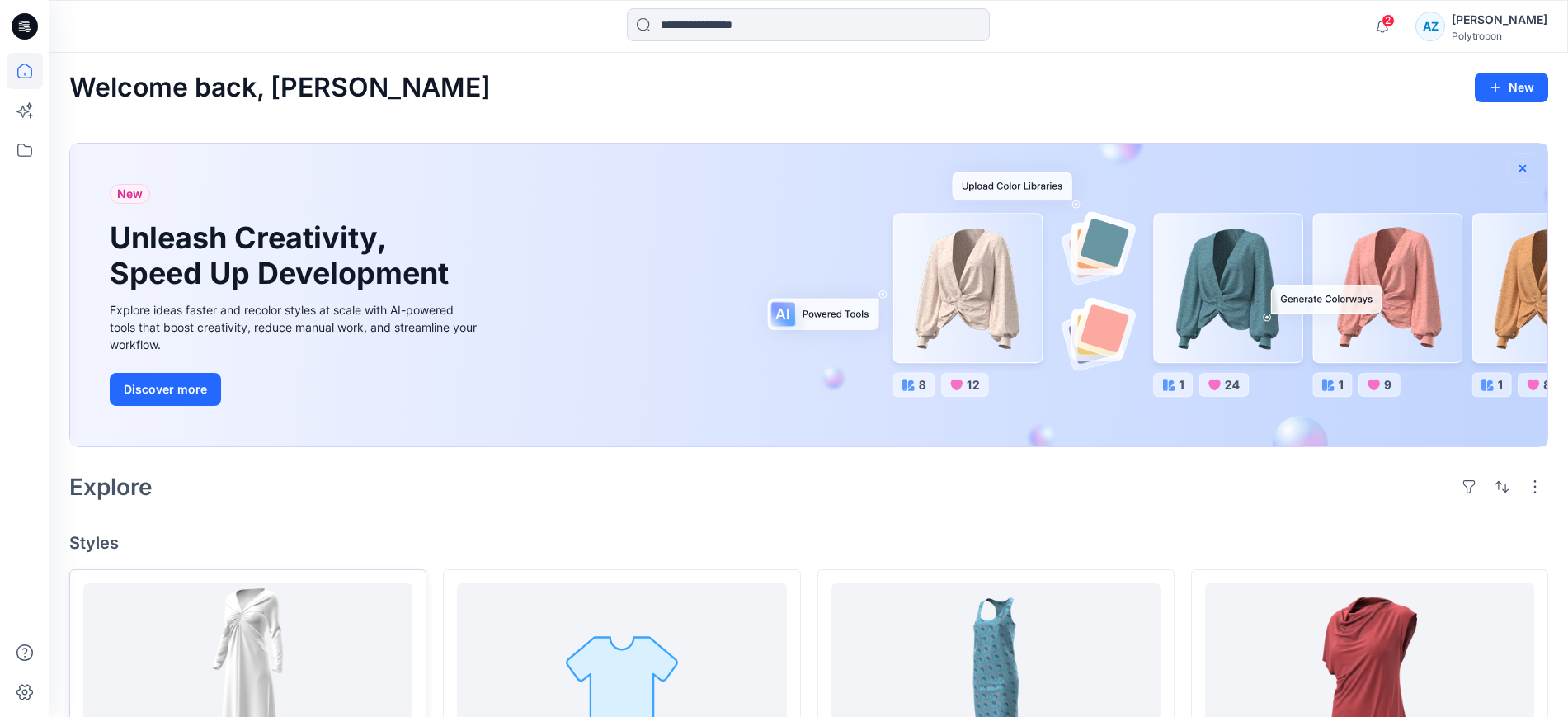
click at [1521, 163] on icon "button" at bounding box center [1522, 168] width 13 height 13
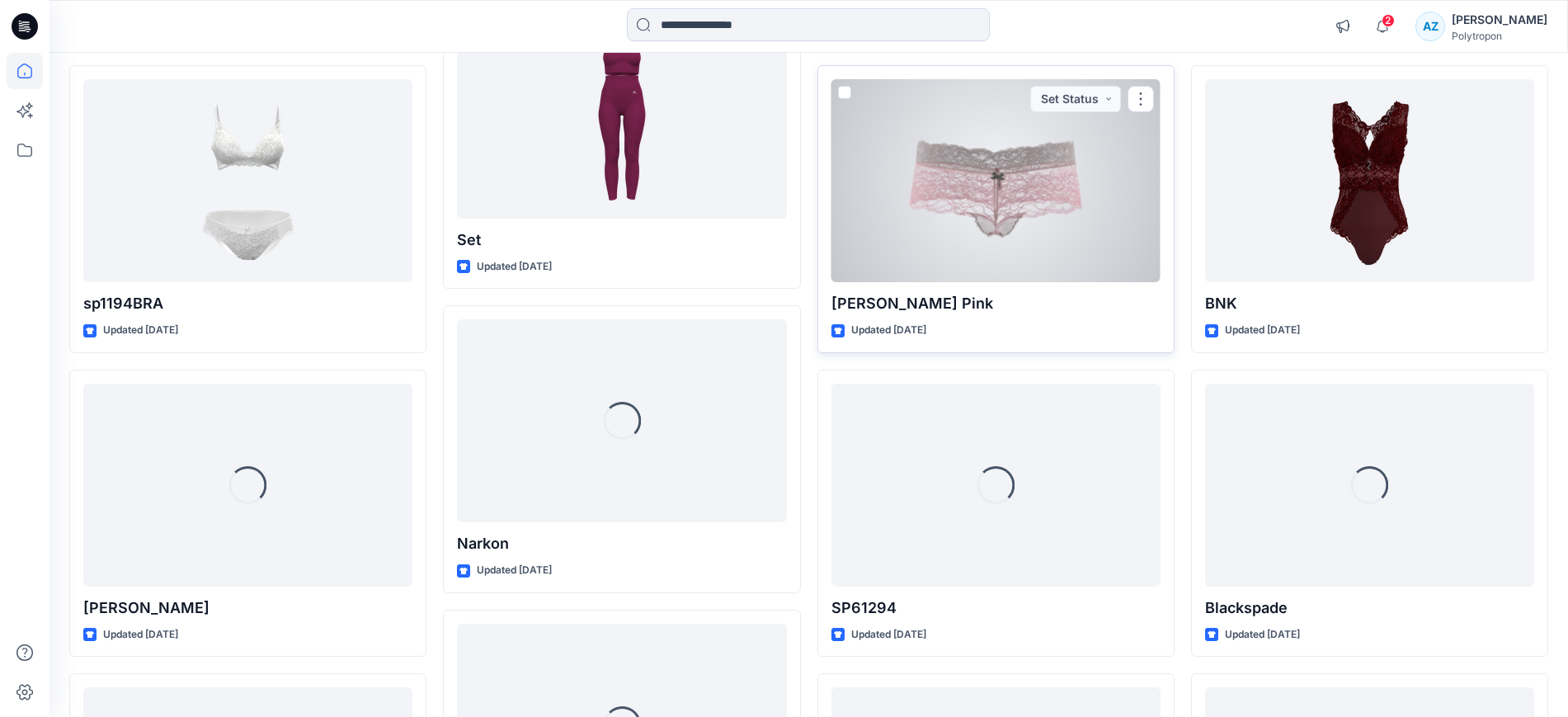
scroll to position [1276, 0]
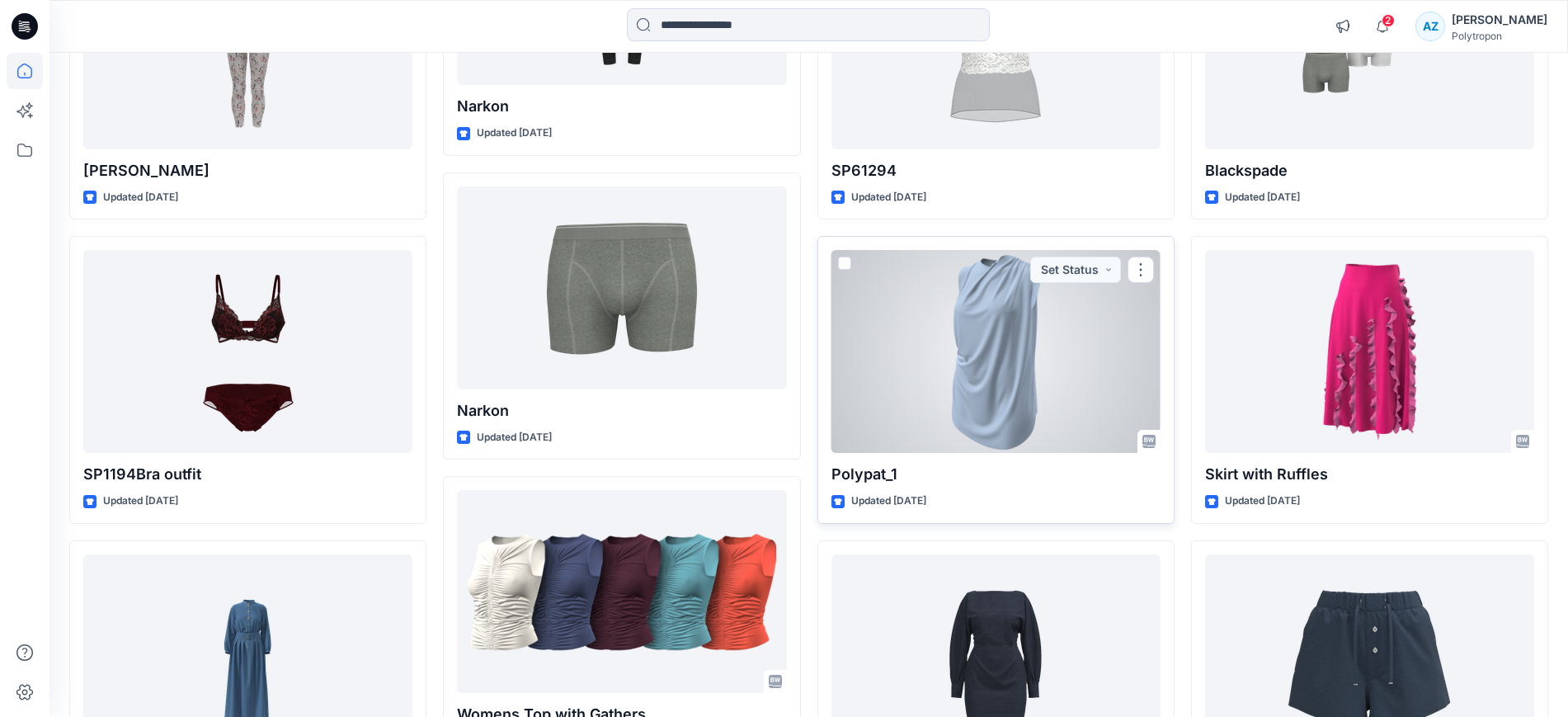
click at [839, 265] on span at bounding box center [845, 263] width 13 height 13
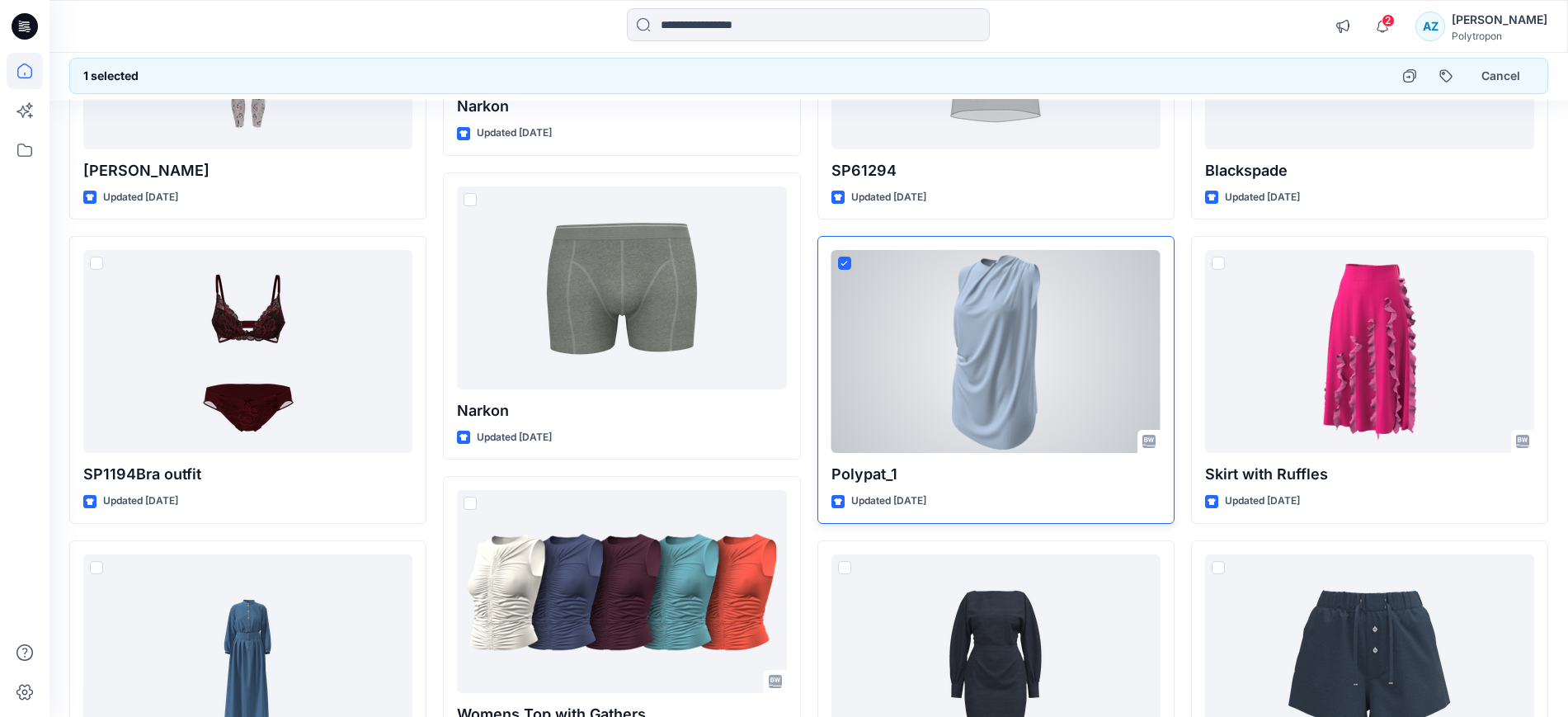
click at [839, 265] on span at bounding box center [845, 263] width 13 height 13
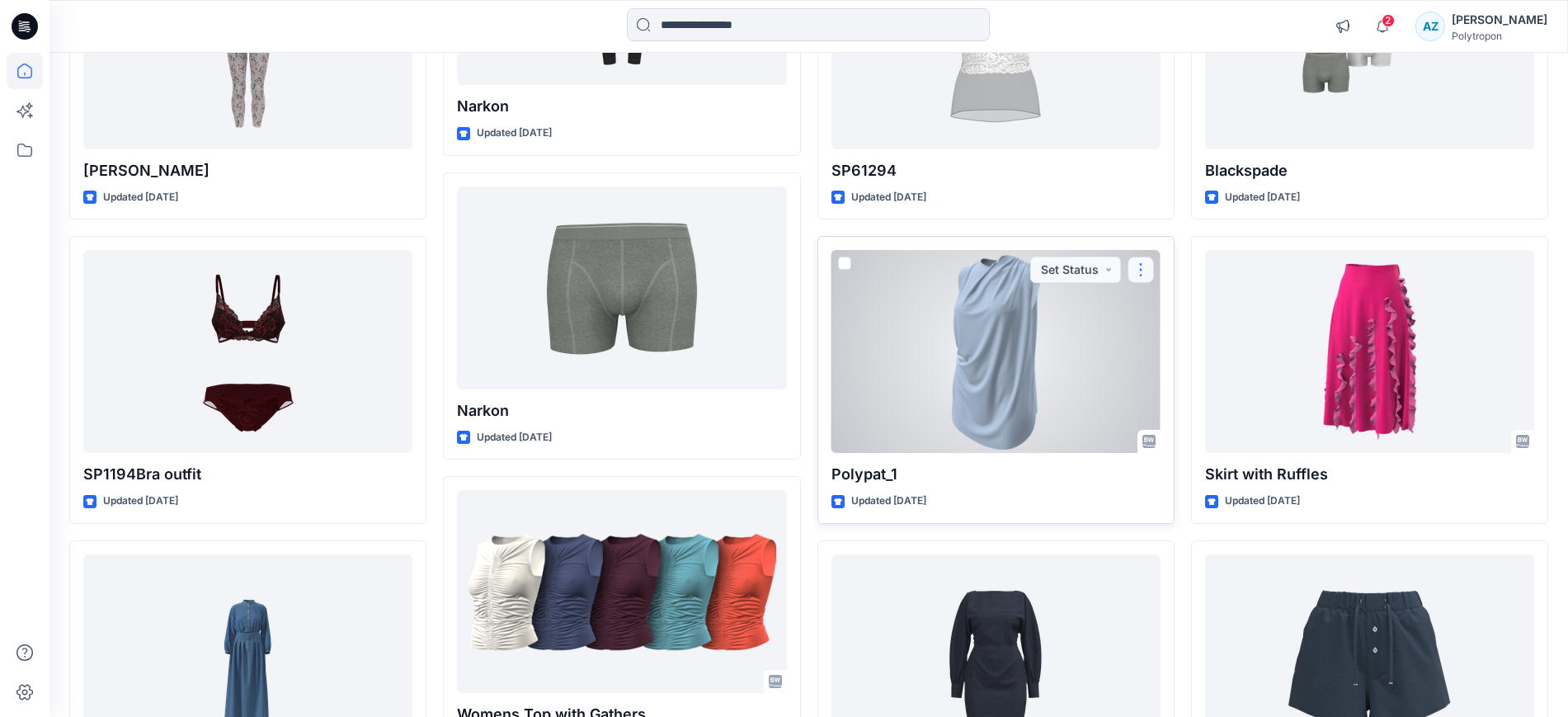
click at [1141, 272] on button "button" at bounding box center [1141, 270] width 27 height 27
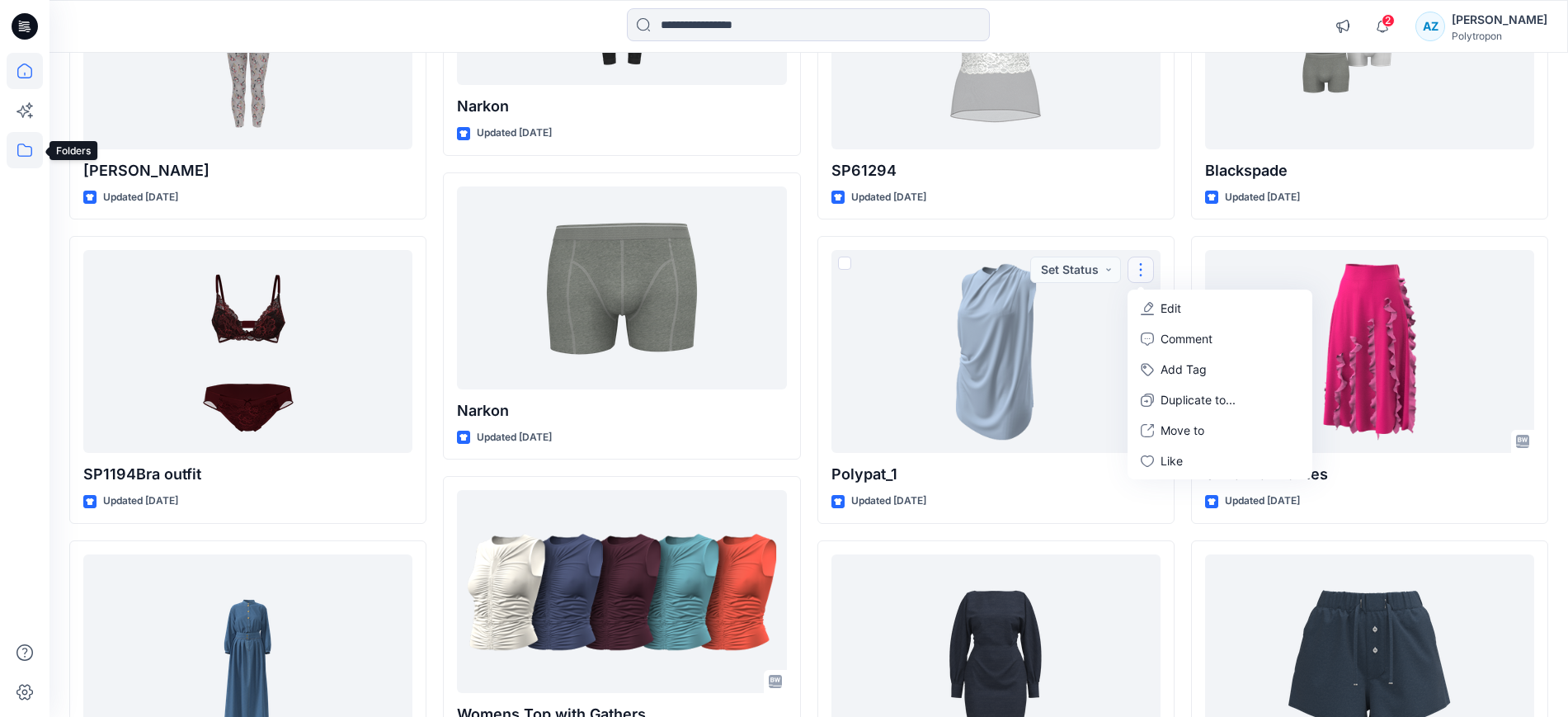
click at [18, 158] on icon at bounding box center [25, 150] width 37 height 37
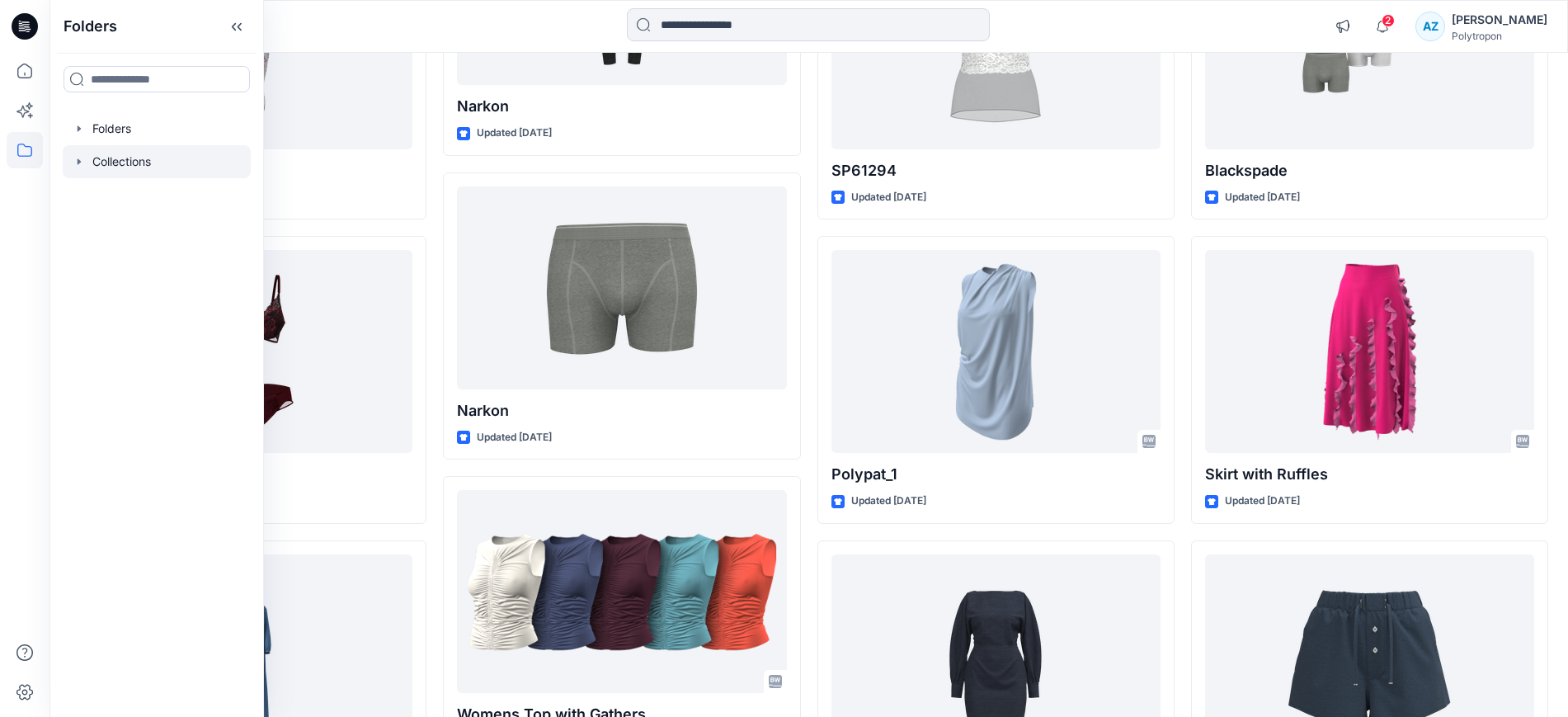
click at [146, 157] on div at bounding box center [157, 162] width 188 height 33
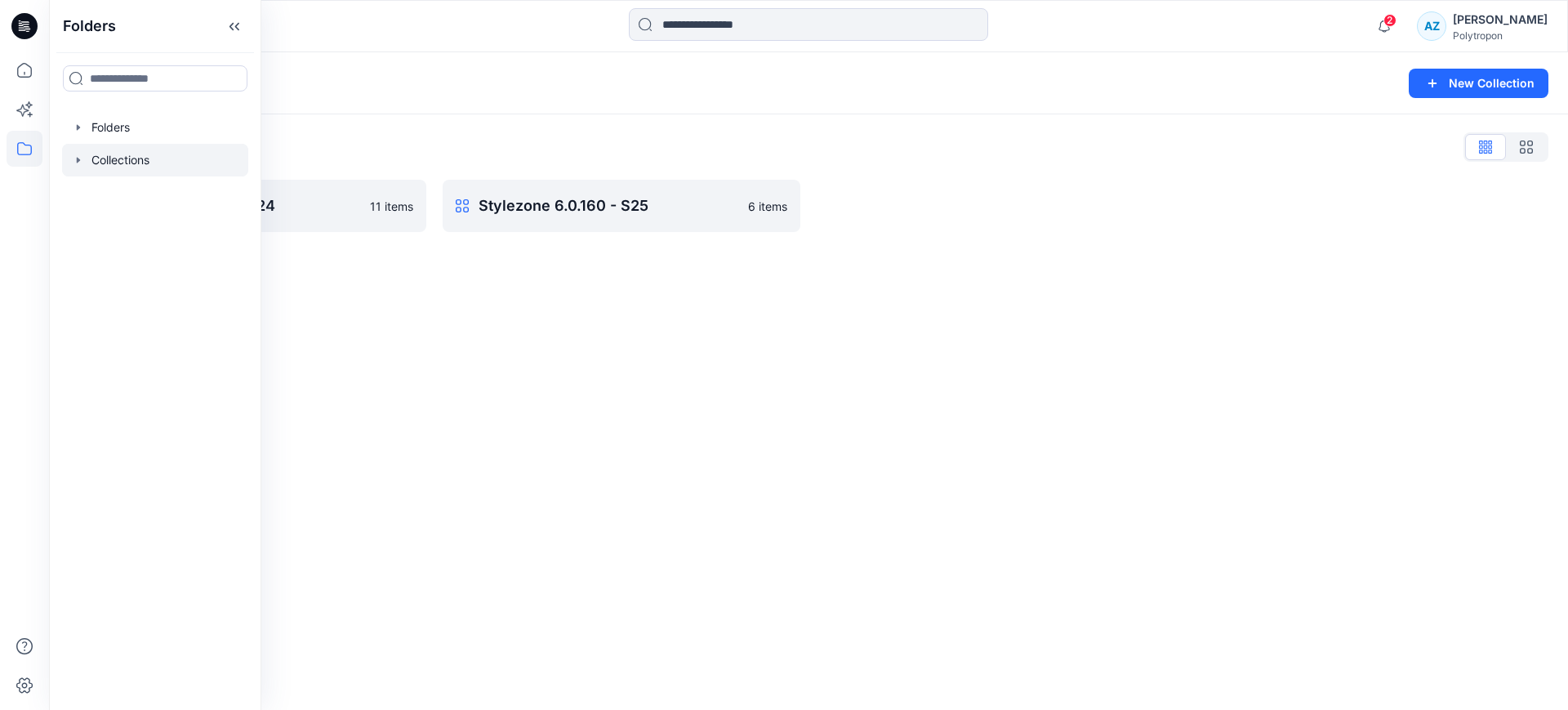
click at [683, 390] on div "Collections New Collection Collections List Stylezone 6.0.160 - S24 11 items St…" at bounding box center [808, 381] width 1519 height 658
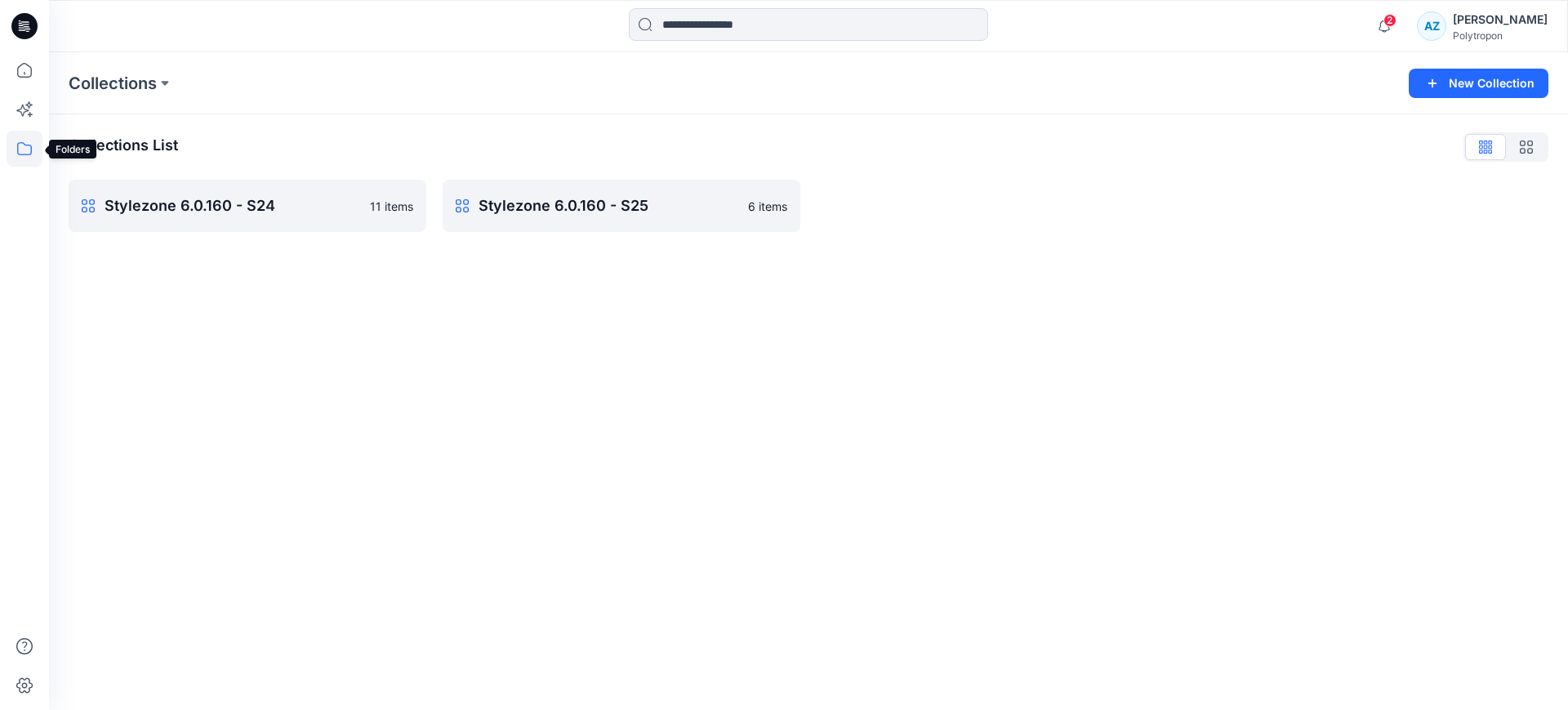
click at [25, 144] on icon at bounding box center [25, 149] width 36 height 36
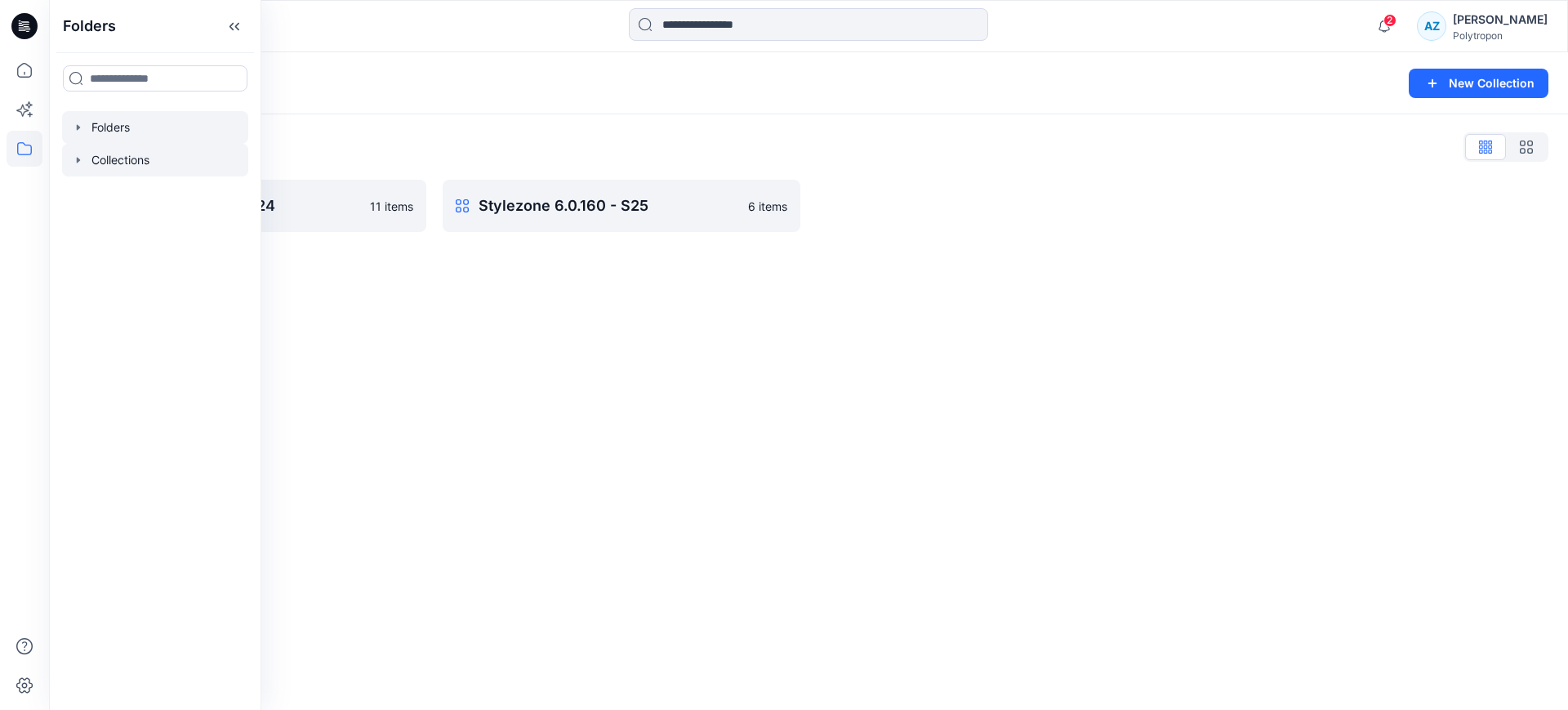
click at [106, 125] on div at bounding box center [155, 128] width 187 height 33
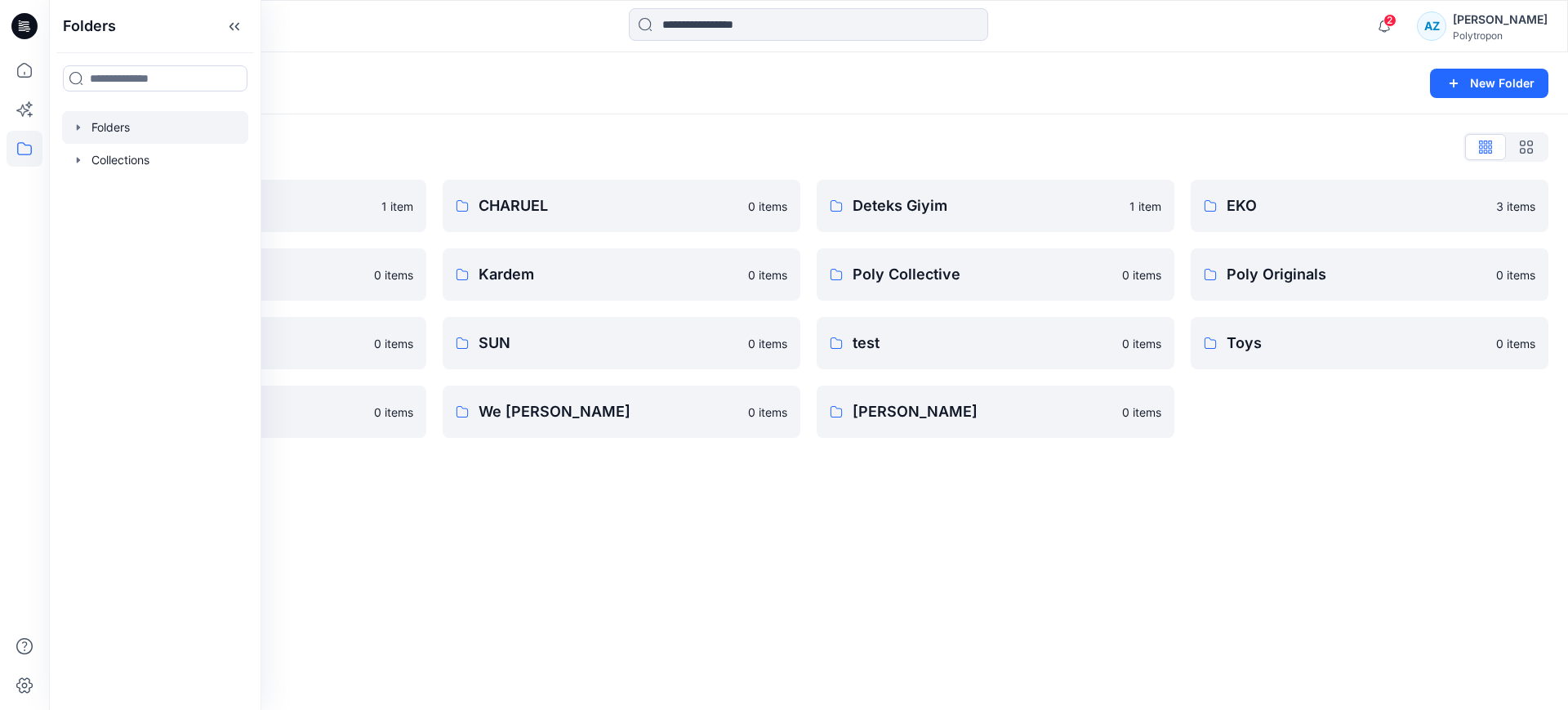
click at [725, 551] on div "Folders New Folder Folders List Allday 1 item Eroğlu Giyim 0 items Summer 0 ite…" at bounding box center [808, 381] width 1519 height 658
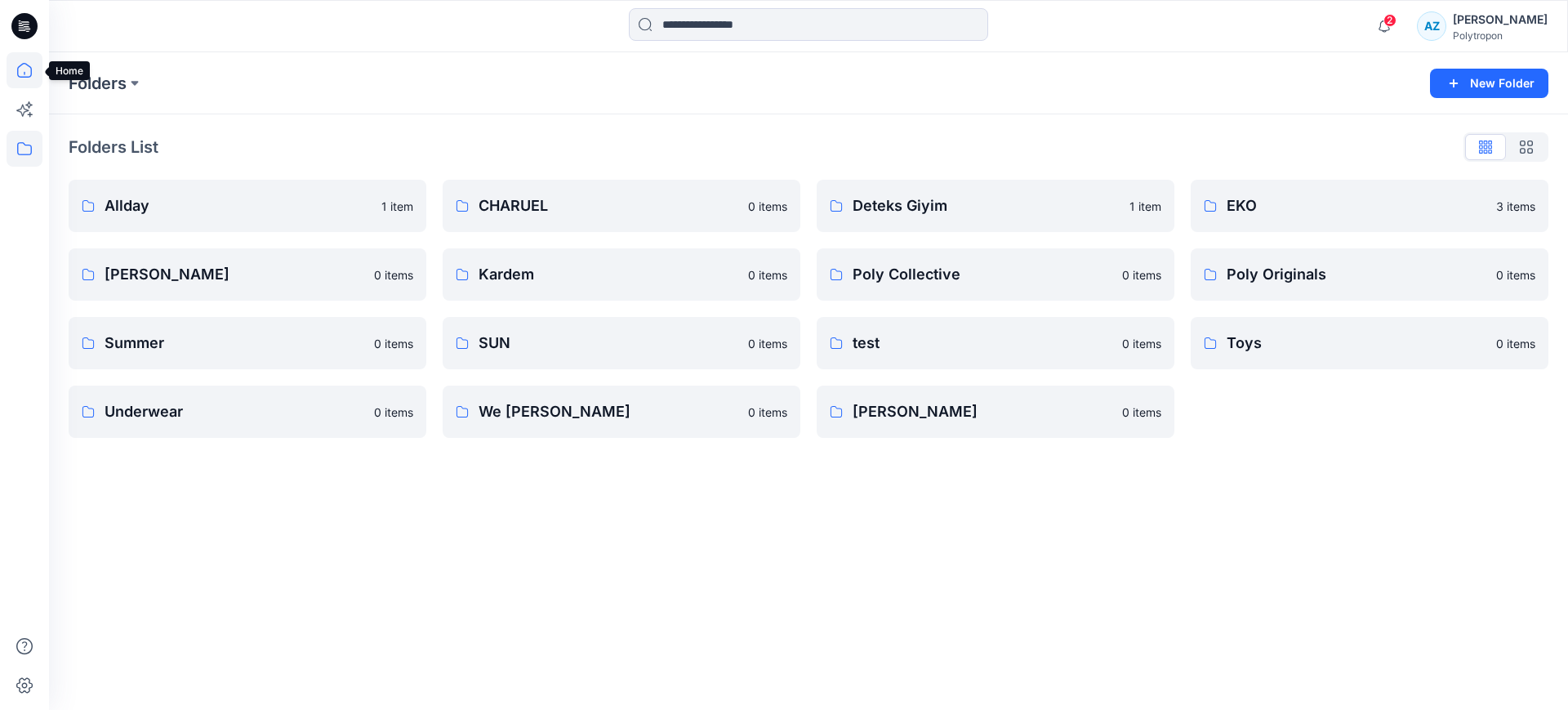
click at [17, 75] on icon at bounding box center [25, 70] width 36 height 36
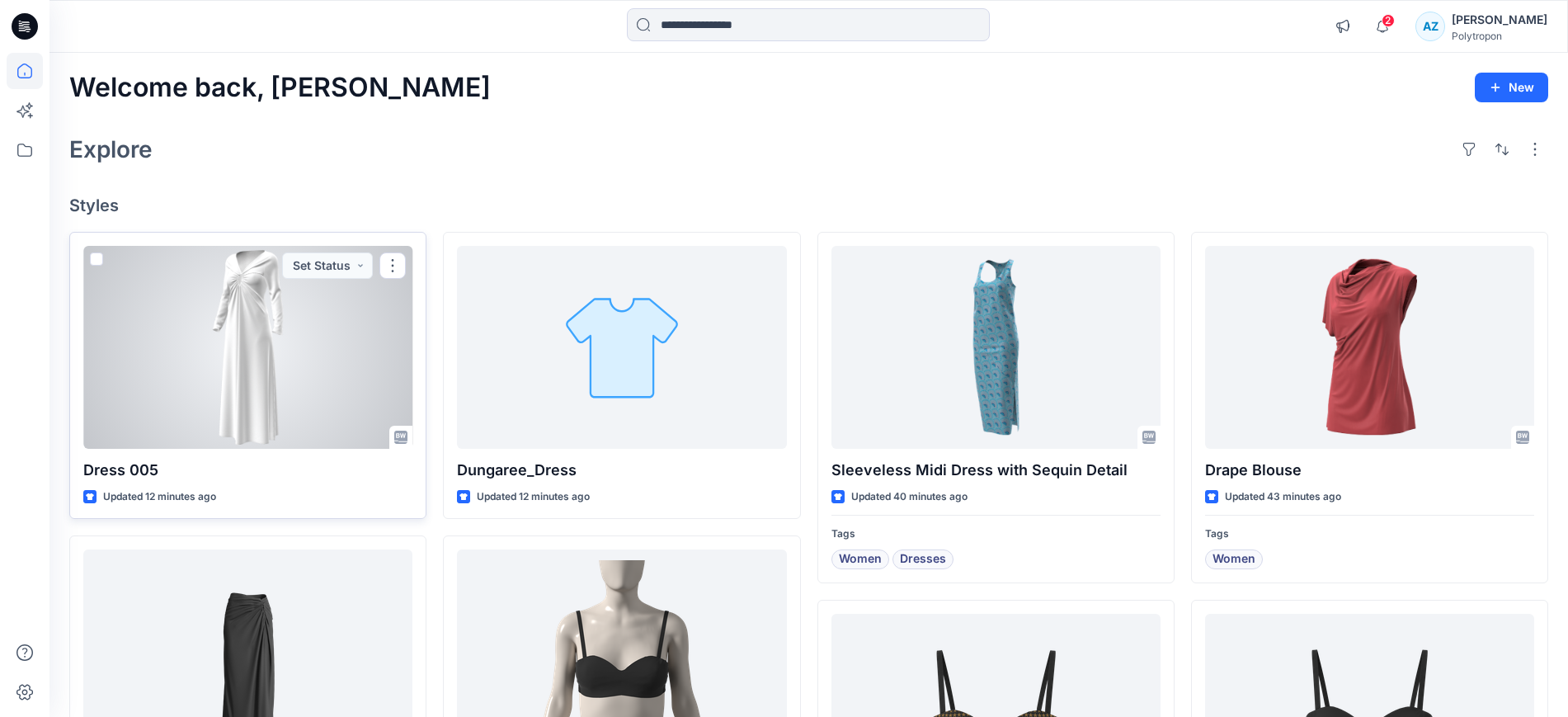
click at [96, 258] on span at bounding box center [97, 259] width 13 height 13
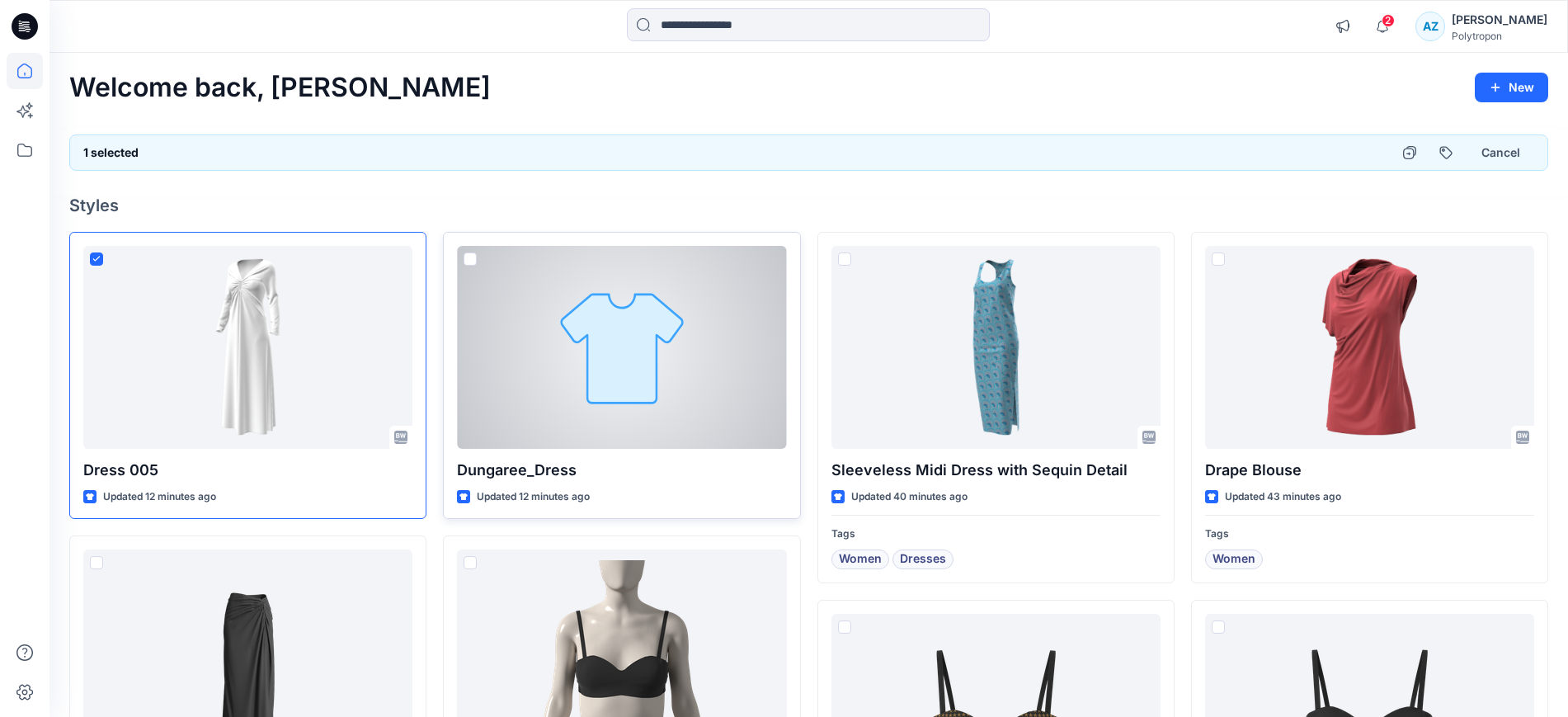
click at [466, 256] on span at bounding box center [470, 259] width 13 height 13
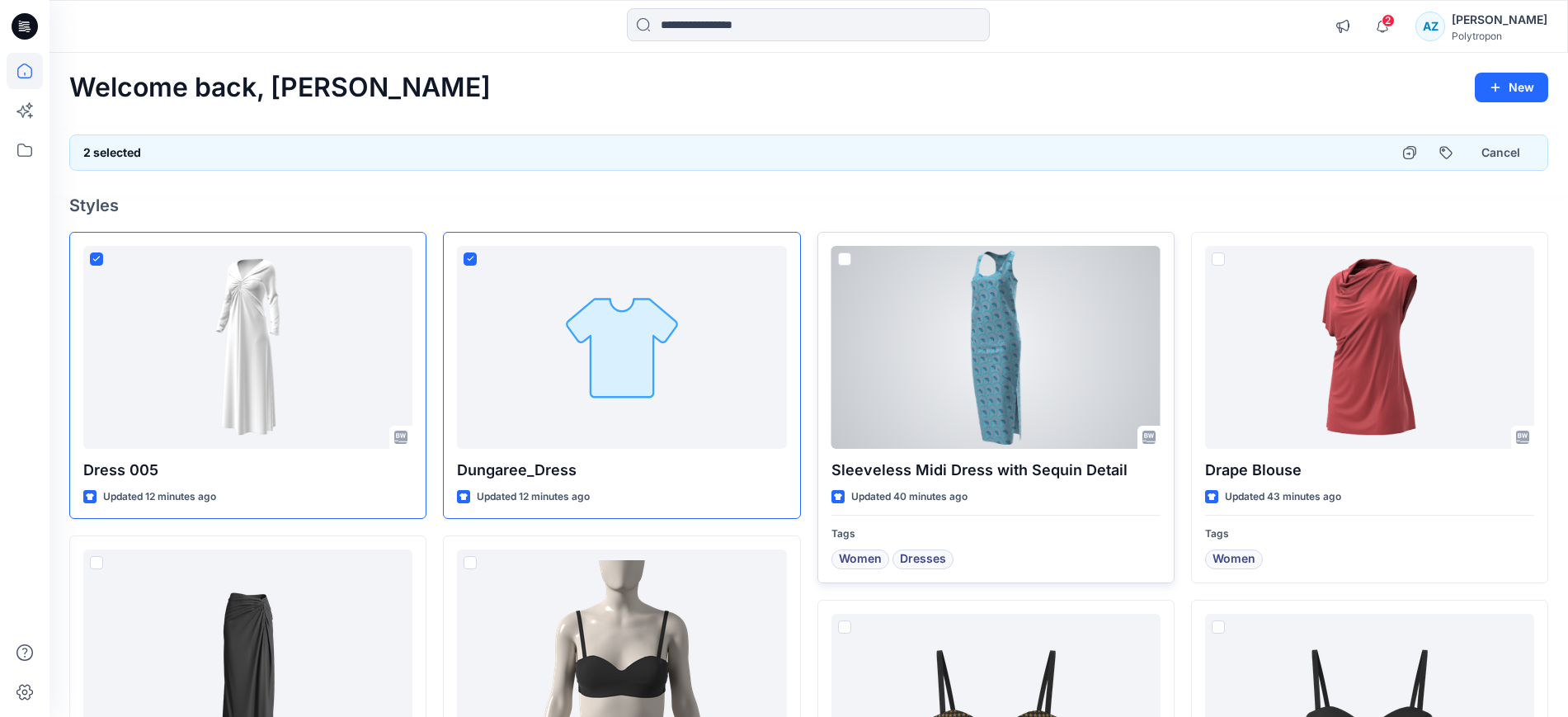
click at [841, 258] on span at bounding box center [845, 259] width 13 height 13
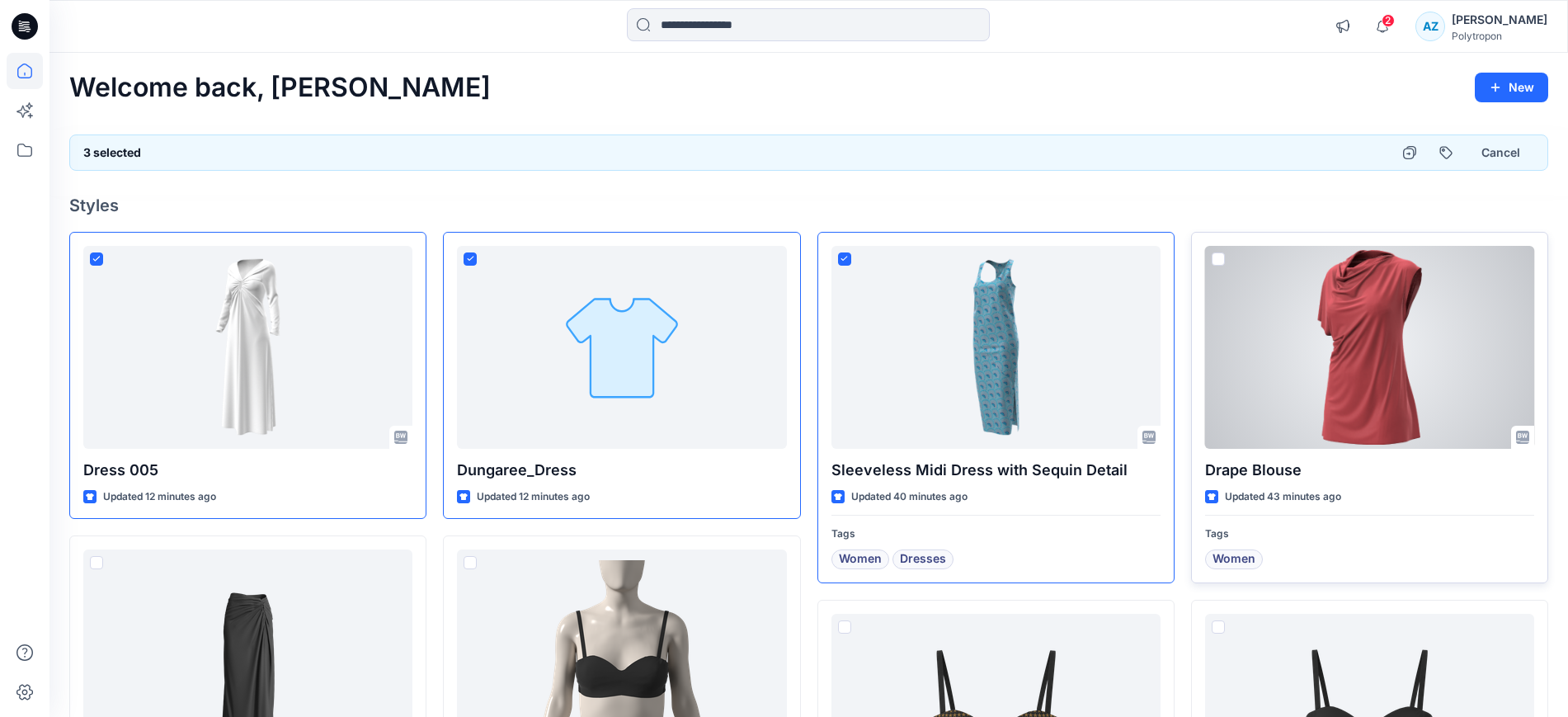
click at [1218, 259] on span at bounding box center [1218, 259] width 13 height 13
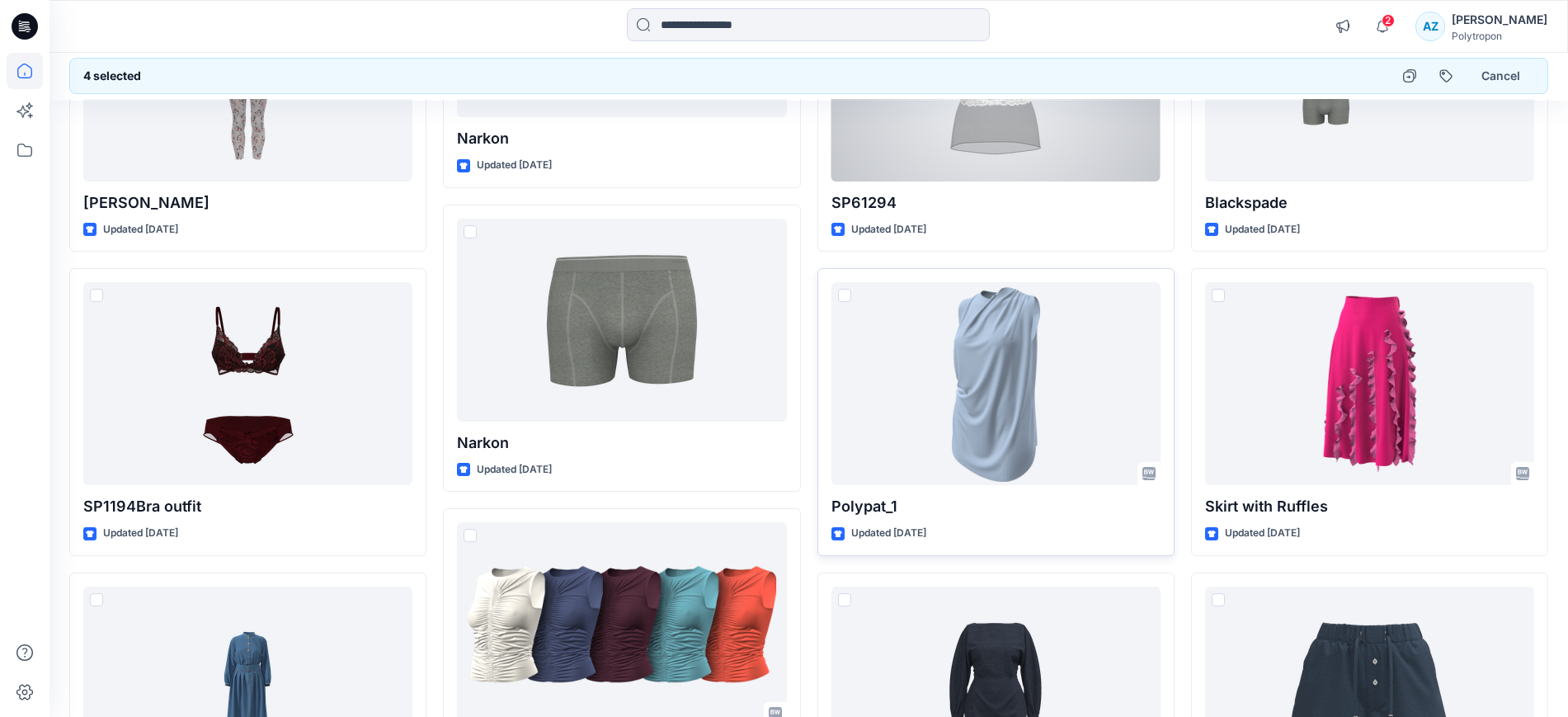
scroll to position [1341, 0]
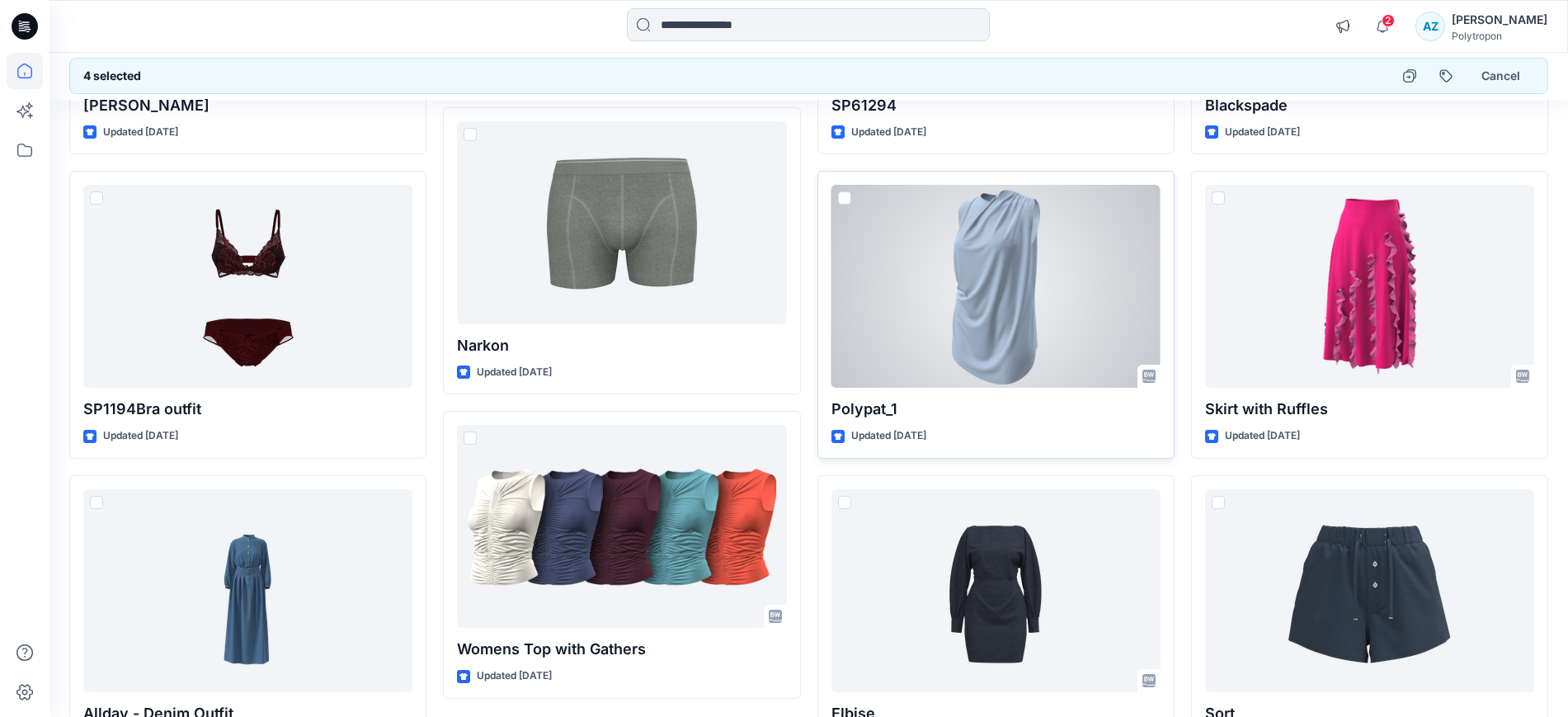
click at [841, 198] on span at bounding box center [845, 198] width 13 height 13
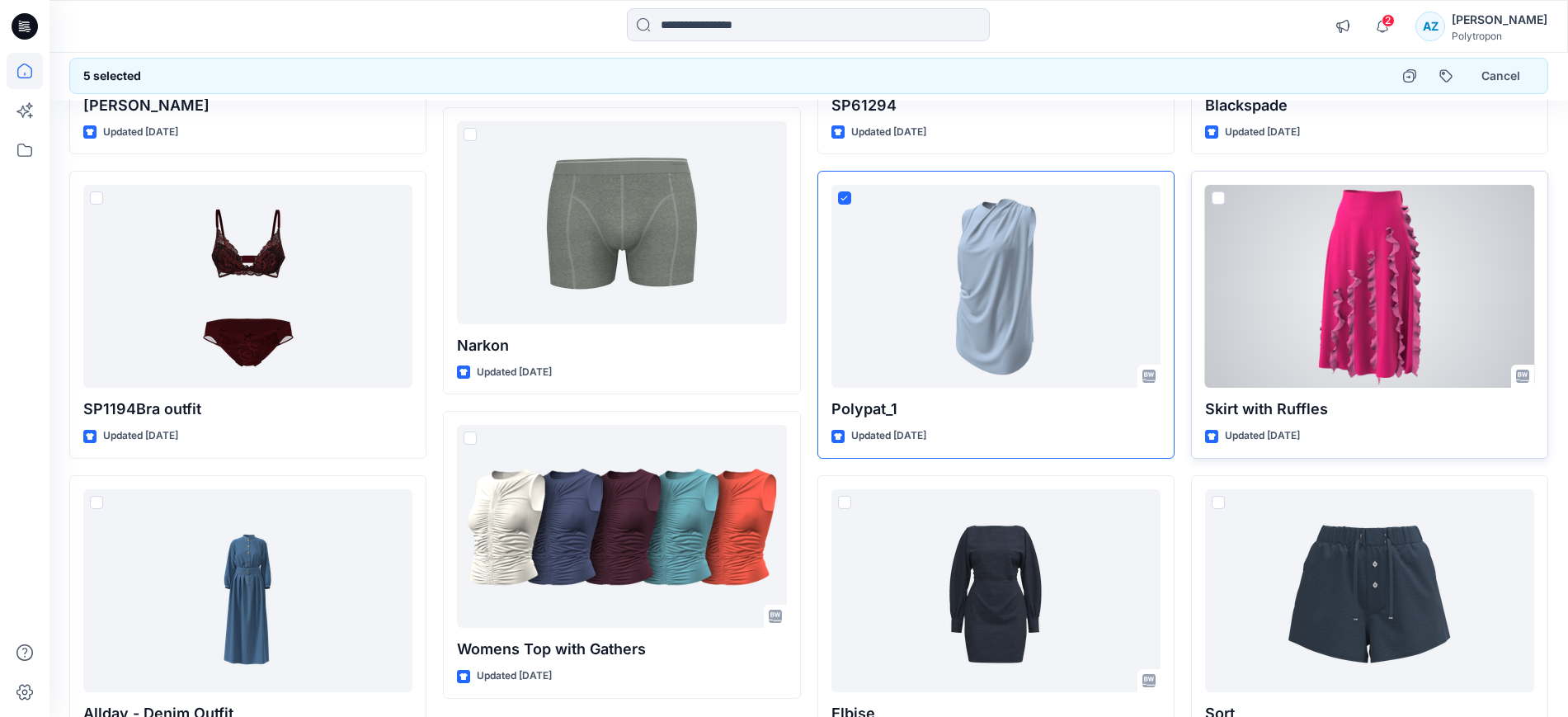
click at [1215, 199] on span at bounding box center [1218, 198] width 13 height 13
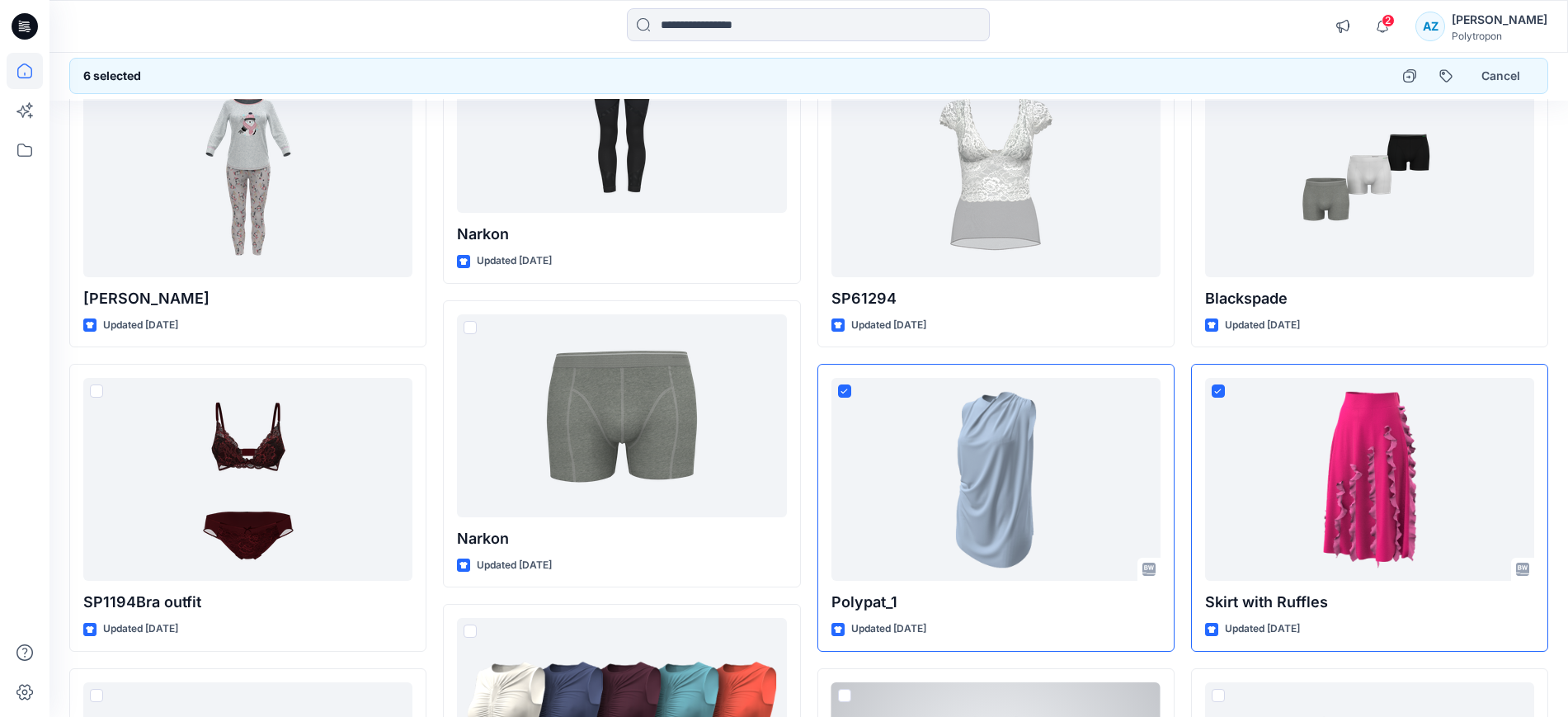
scroll to position [1117, 0]
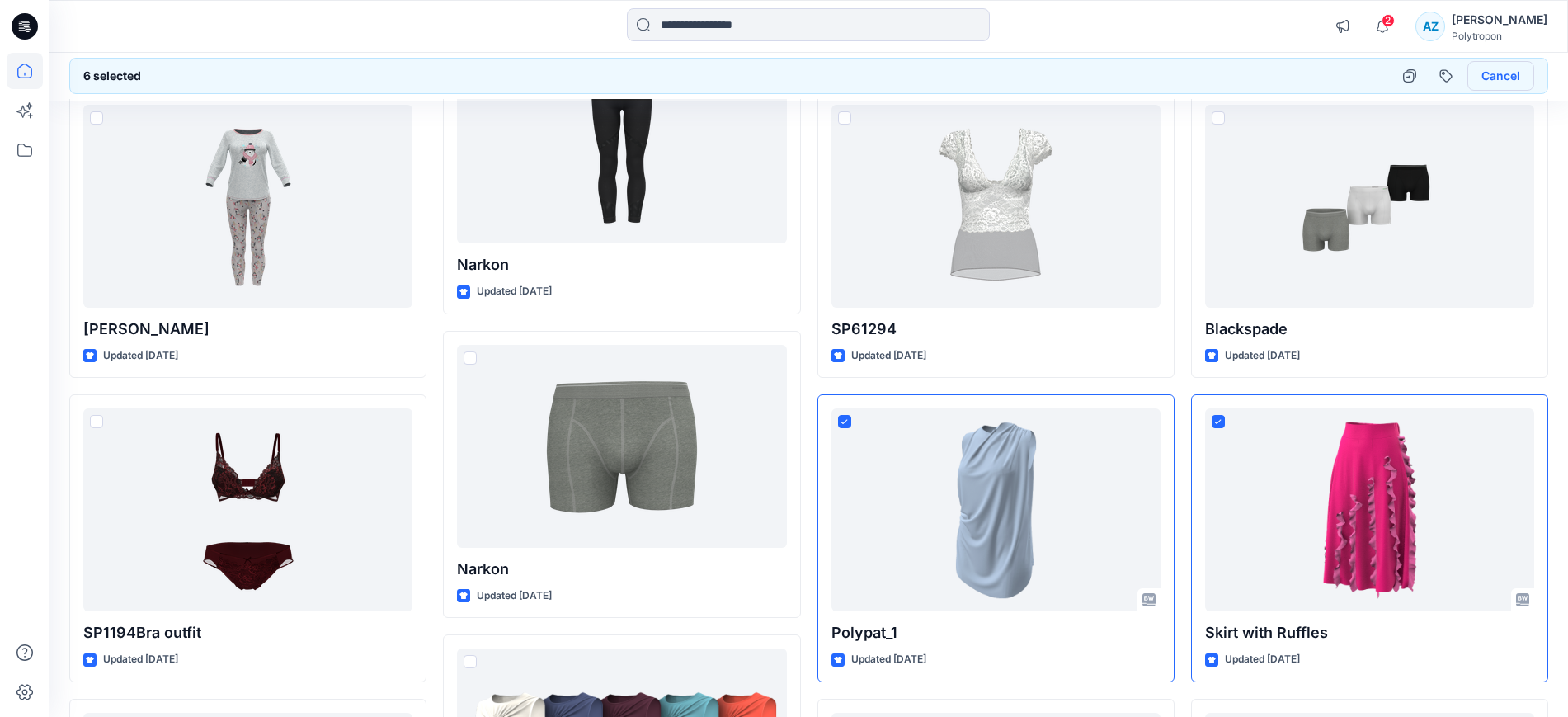
click at [1516, 82] on button "Cancel" at bounding box center [1501, 76] width 67 height 30
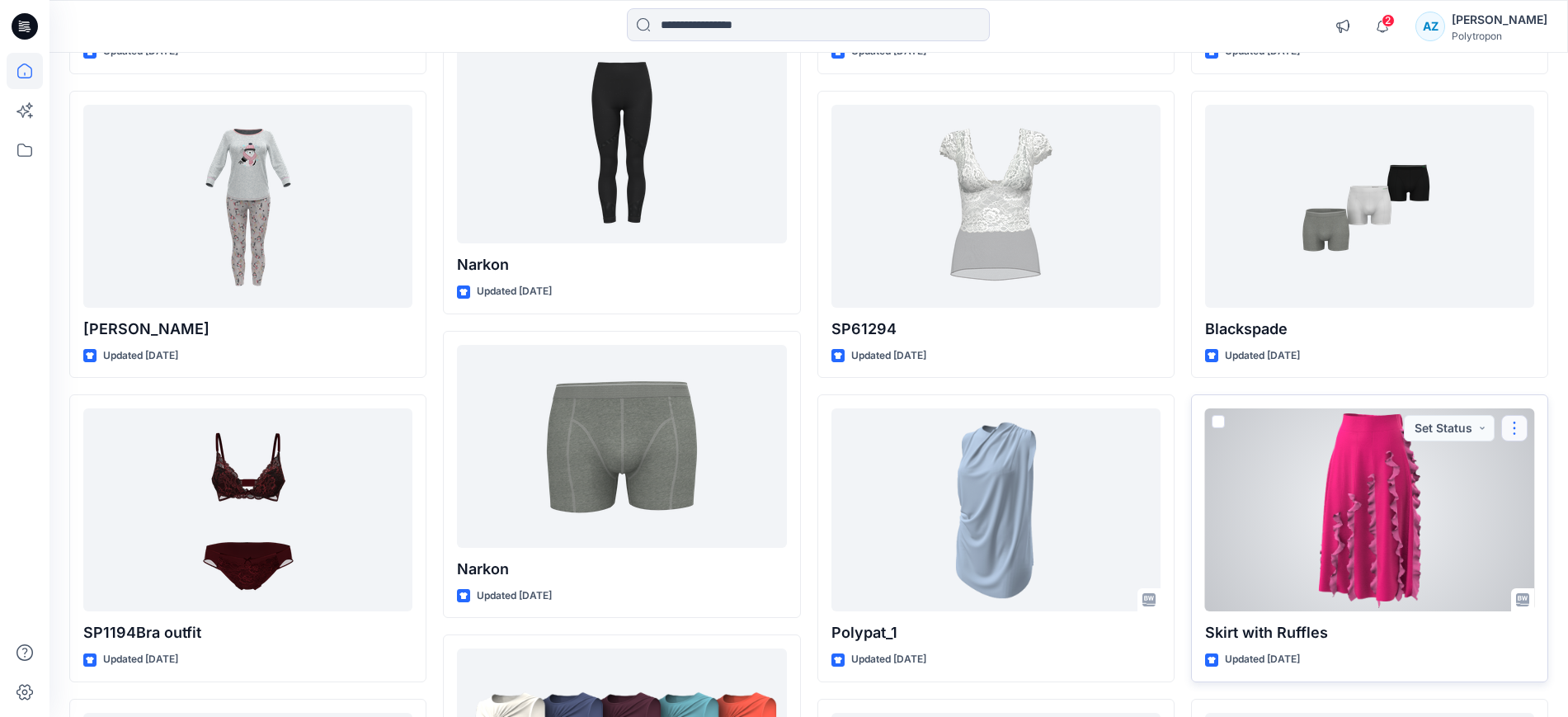
click at [1509, 420] on button "button" at bounding box center [1514, 429] width 27 height 27
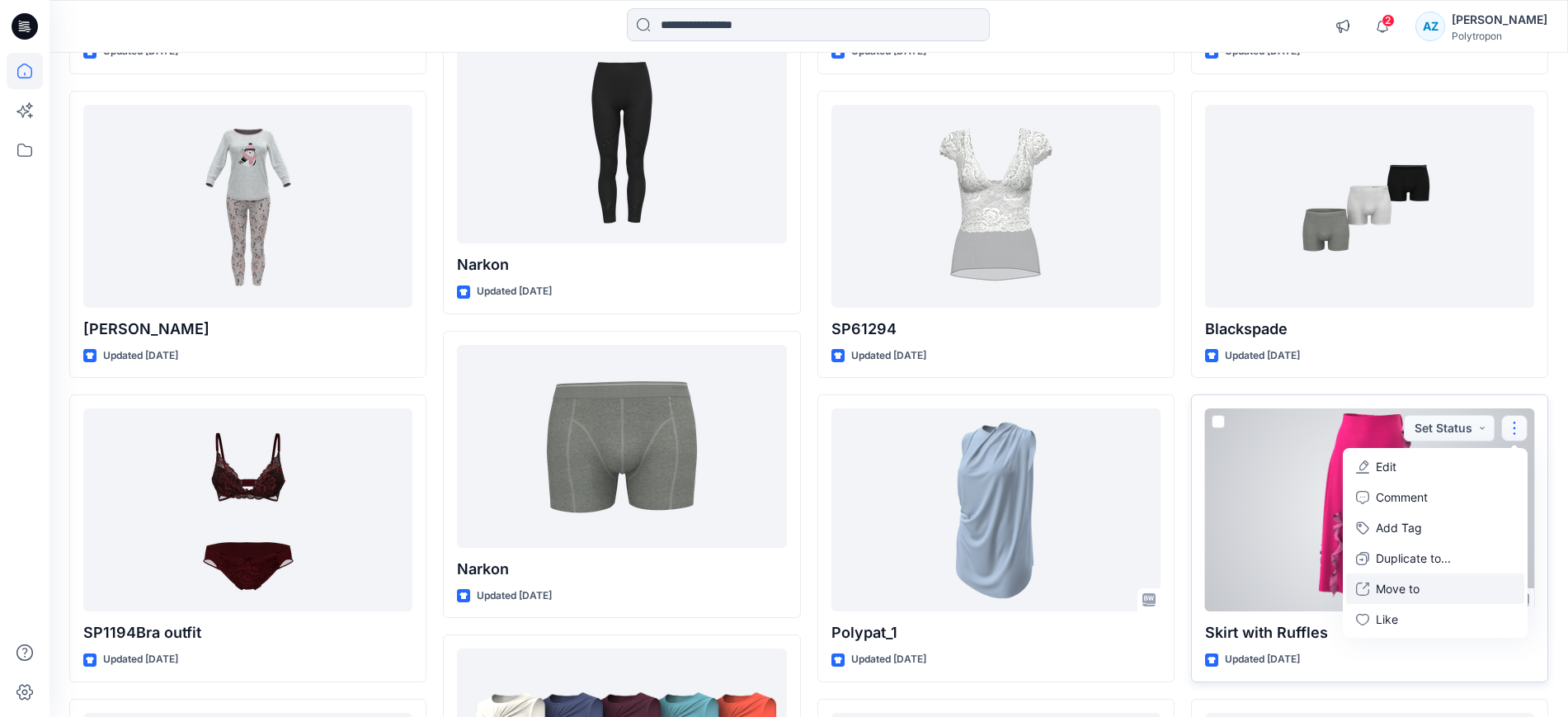
click at [1420, 579] on button "Move to" at bounding box center [1435, 589] width 178 height 31
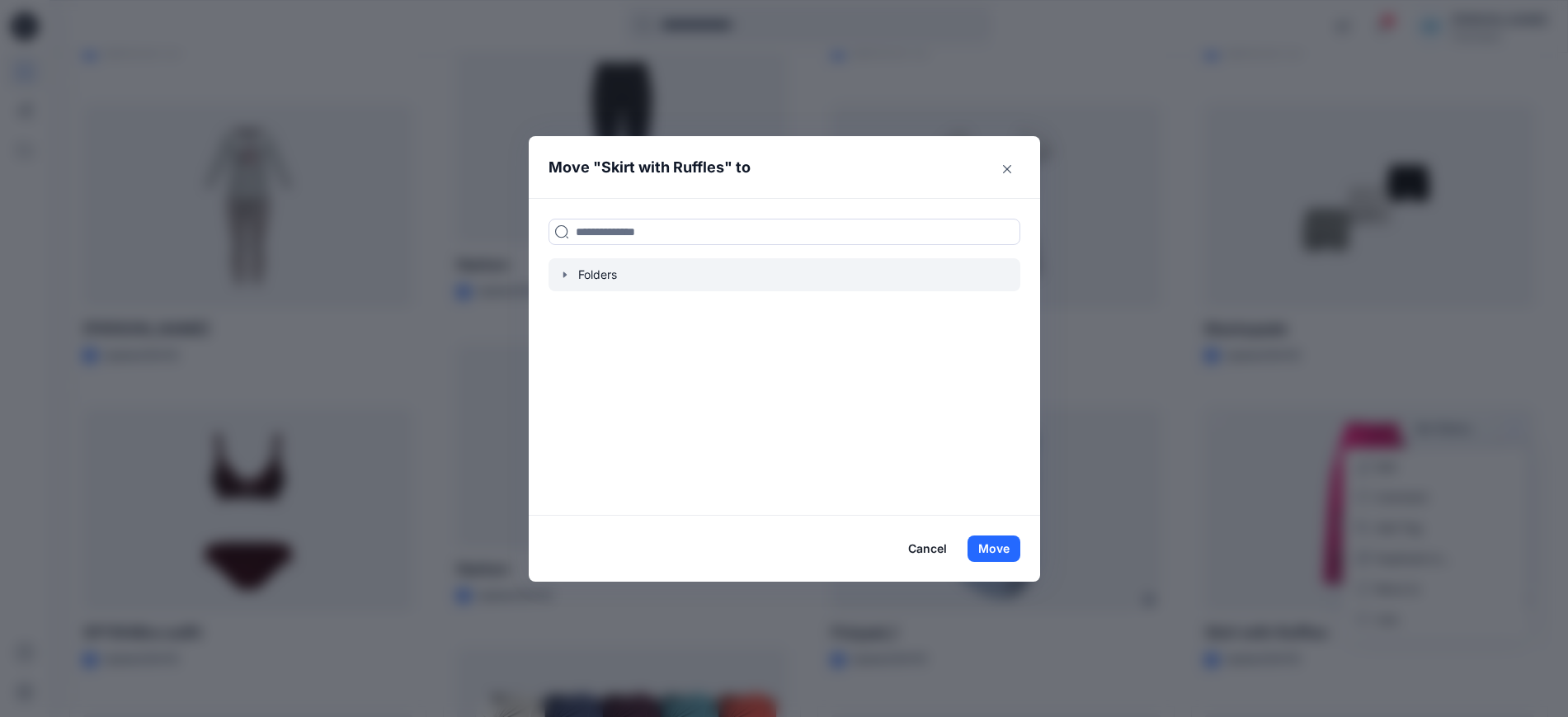
click at [570, 282] on div at bounding box center [784, 275] width 472 height 33
click at [566, 273] on icon "button" at bounding box center [564, 275] width 3 height 6
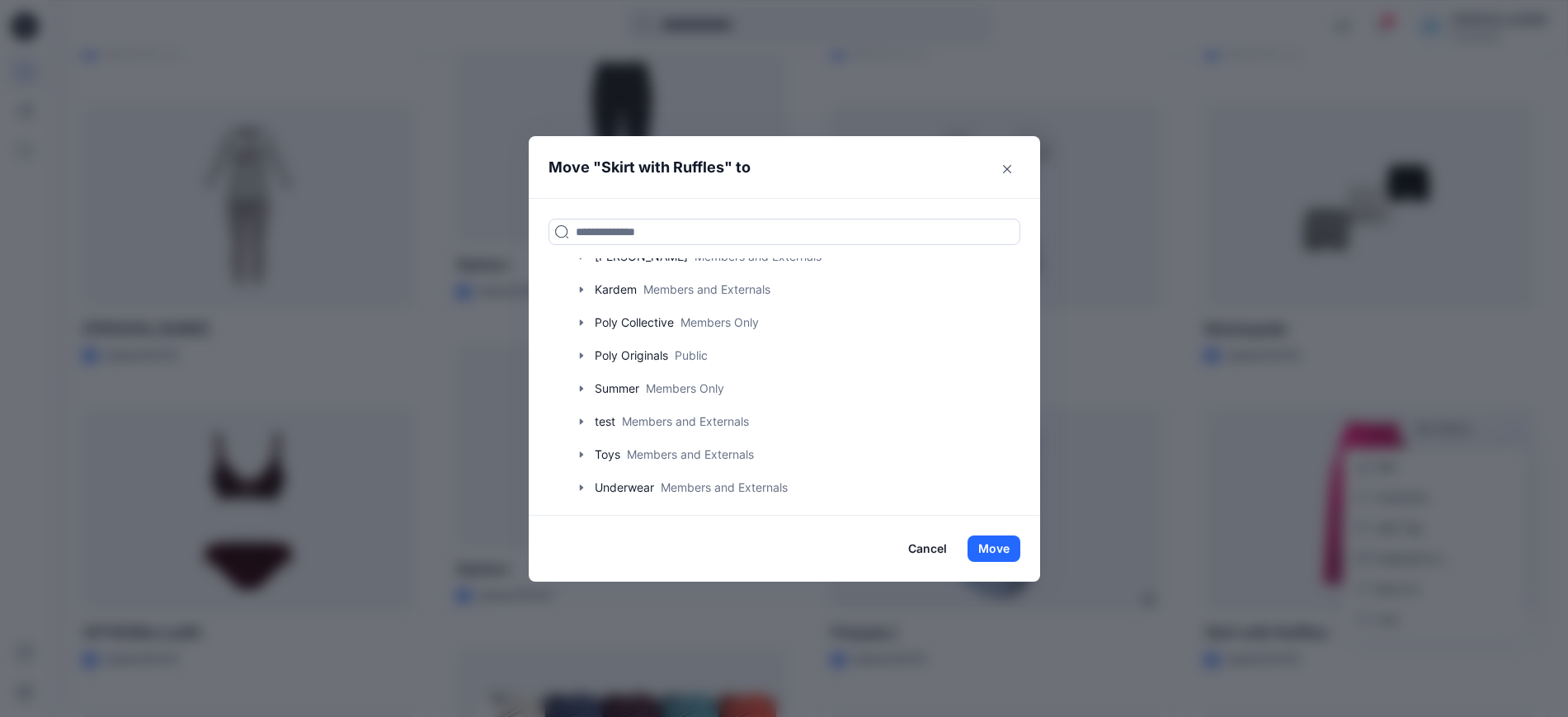
scroll to position [225, 0]
click at [1010, 163] on button "Close" at bounding box center [1007, 169] width 27 height 27
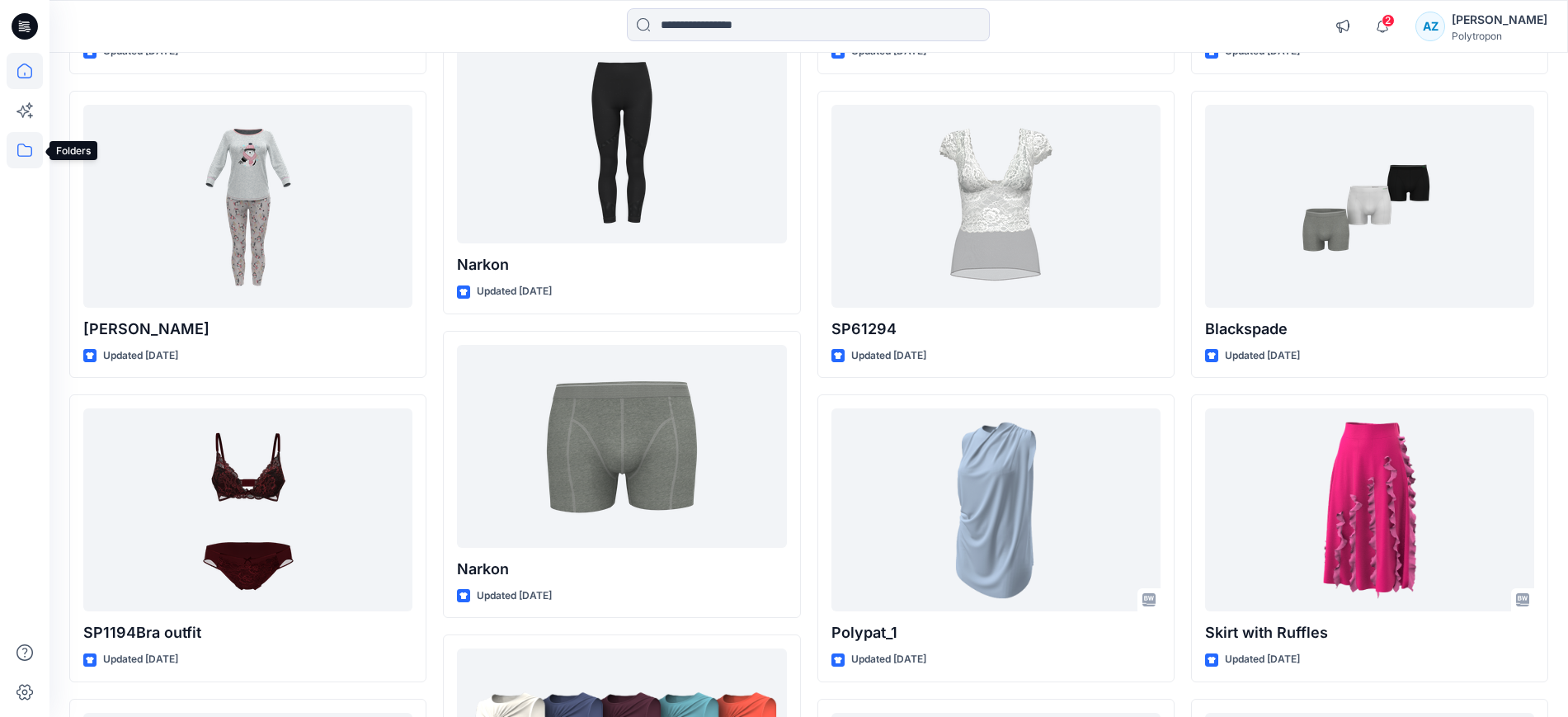
click at [23, 158] on icon at bounding box center [25, 150] width 37 height 37
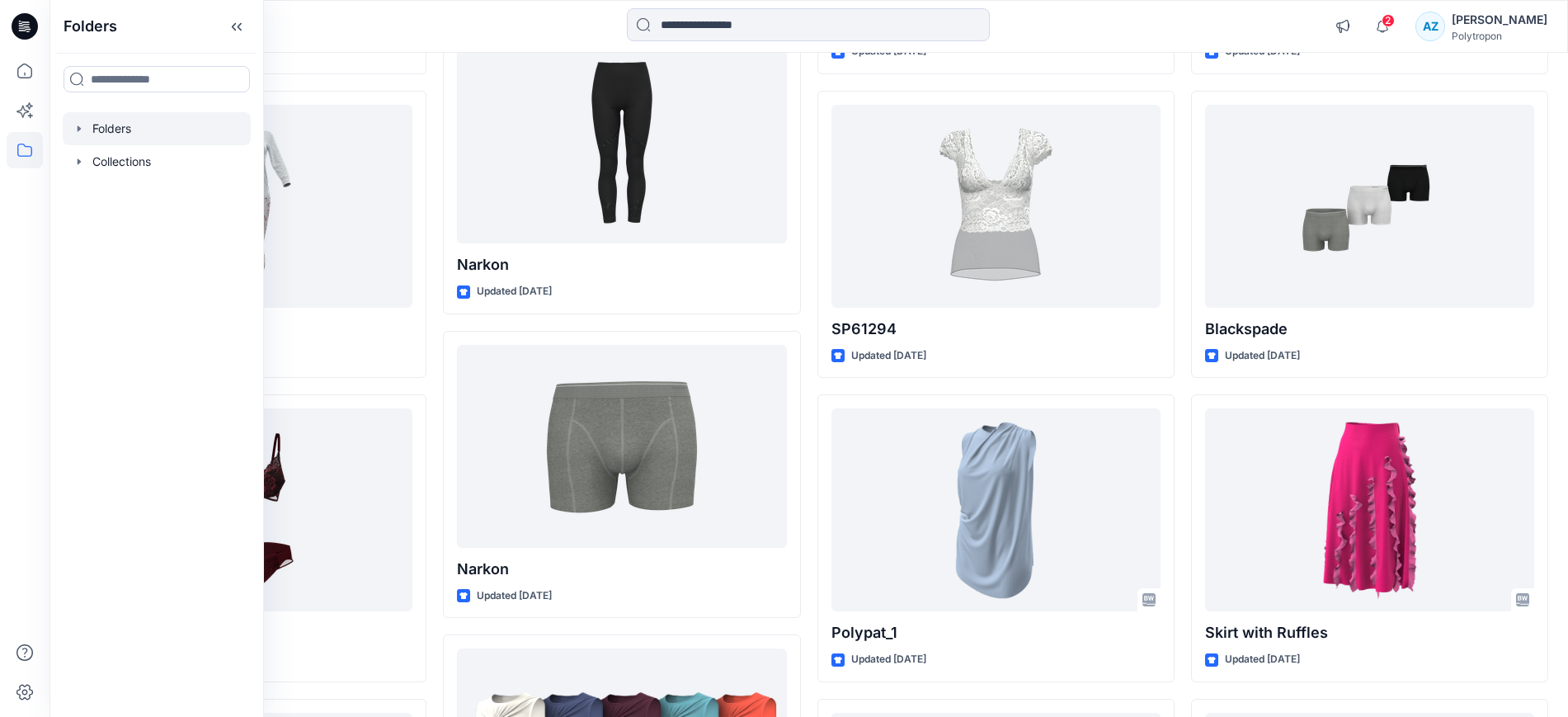
click at [142, 132] on div at bounding box center [157, 129] width 188 height 33
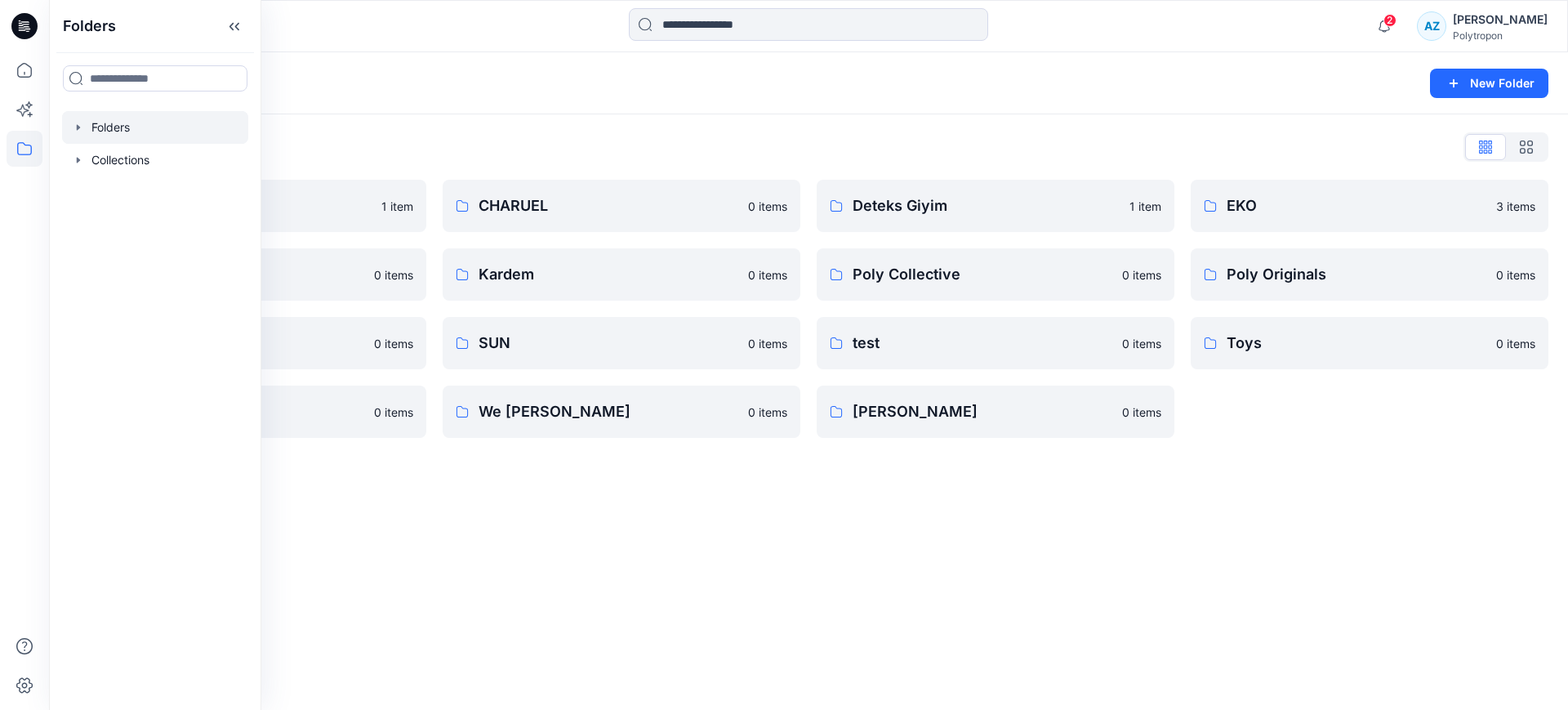
click at [876, 580] on div "Folders New Folder Folders List Allday 1 item Eroğlu Giyim 0 items Summer 0 ite…" at bounding box center [808, 381] width 1519 height 658
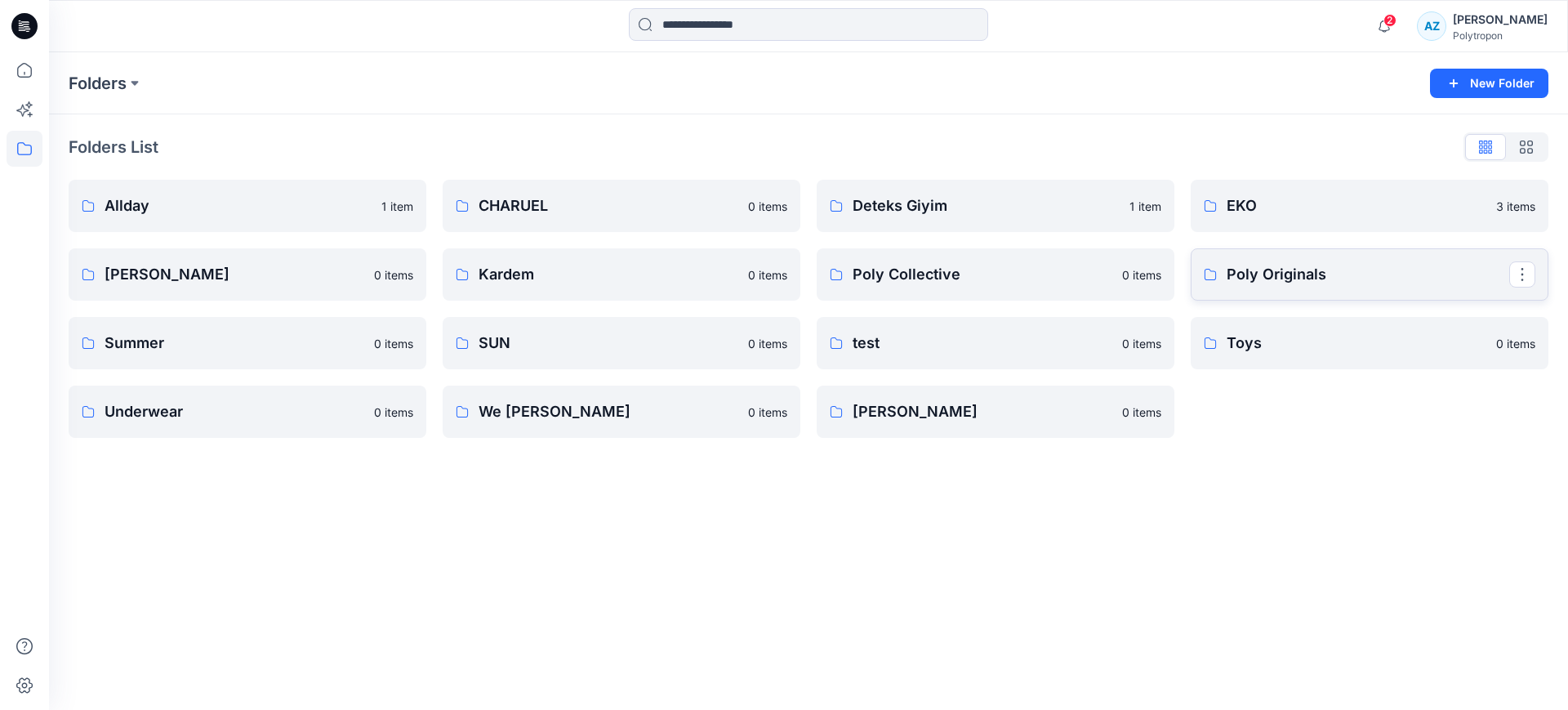
click at [1303, 291] on link "Poly Originals" at bounding box center [1370, 274] width 358 height 52
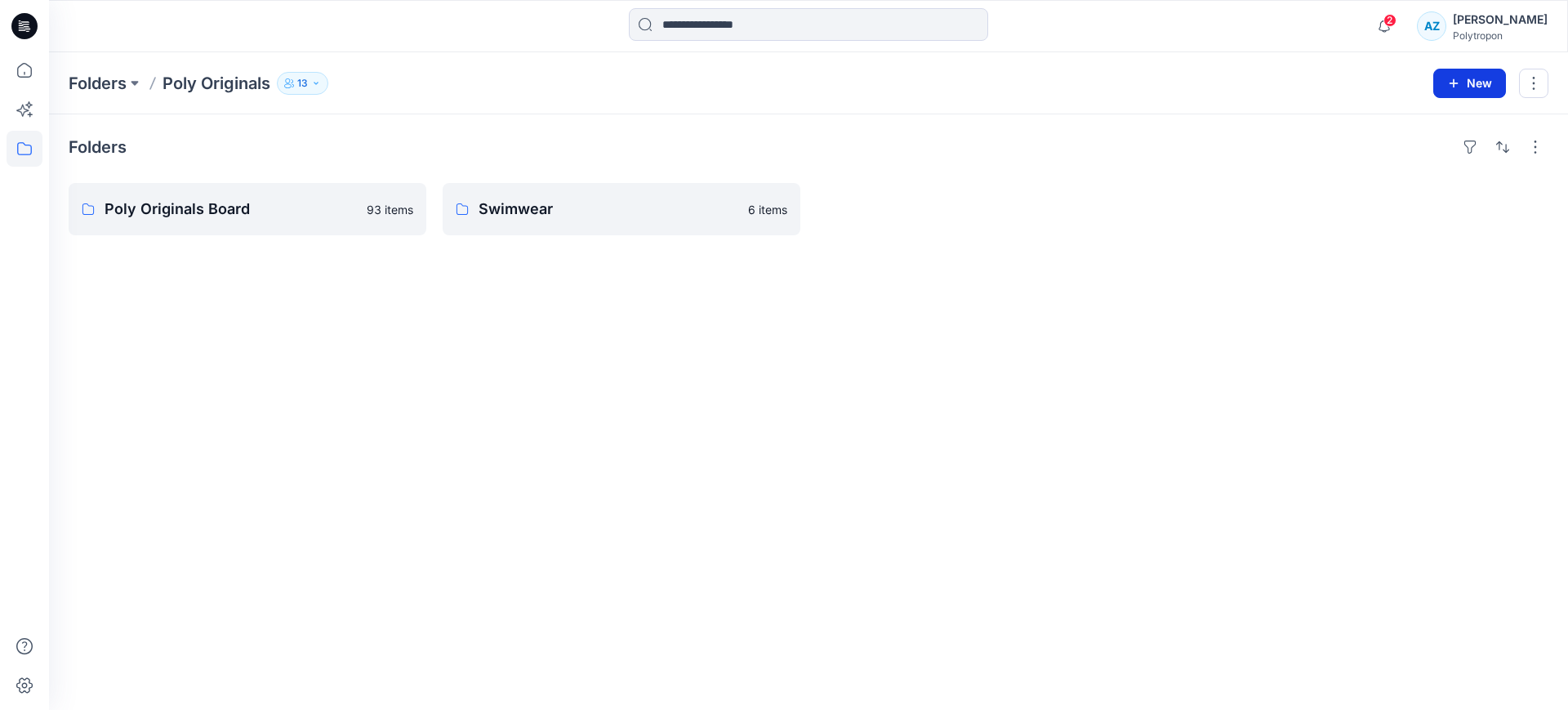
click at [1453, 88] on icon "button" at bounding box center [1454, 83] width 13 height 13
click at [1411, 158] on p "New Folder" at bounding box center [1422, 155] width 60 height 17
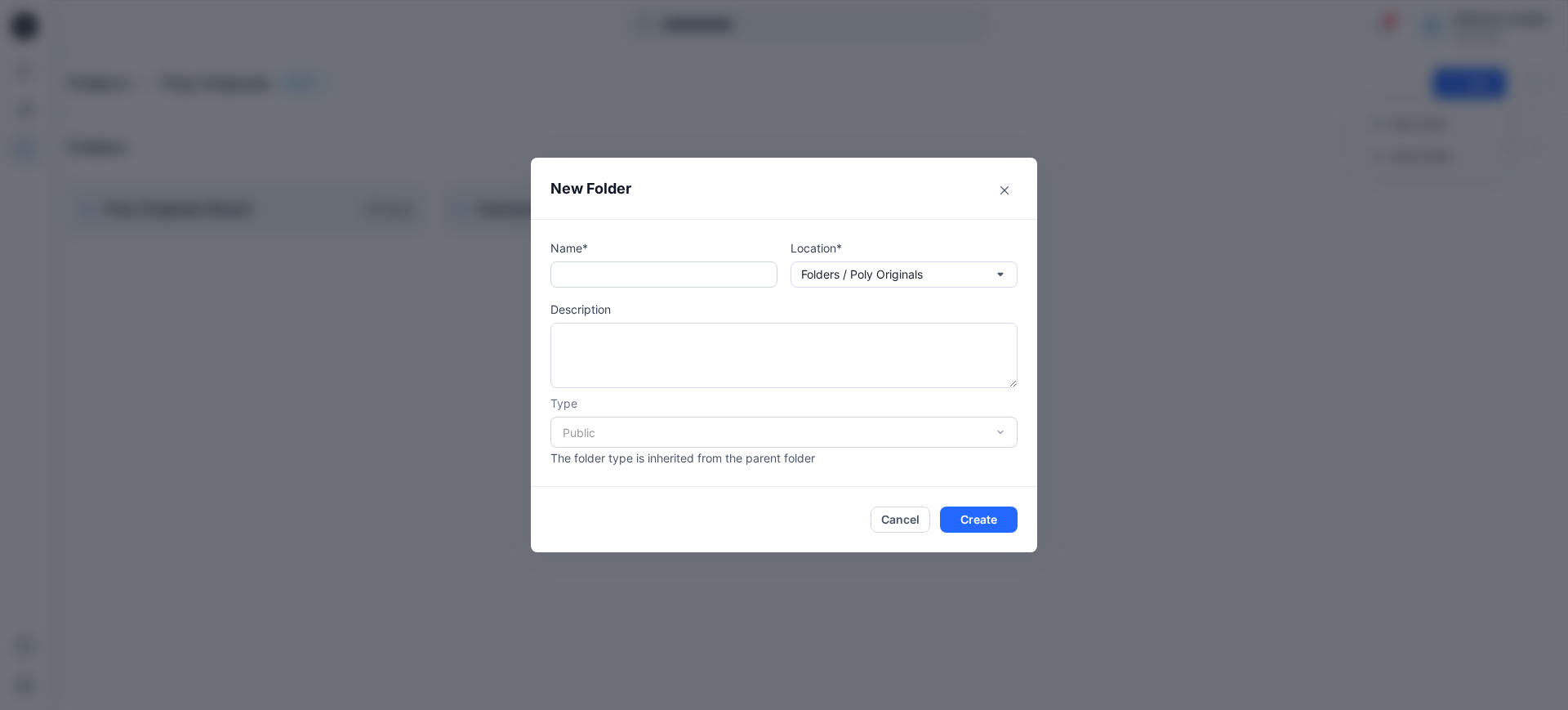
click at [682, 270] on input "text" at bounding box center [664, 275] width 227 height 26
click at [873, 272] on p "Folders / Poly Originals" at bounding box center [862, 275] width 121 height 18
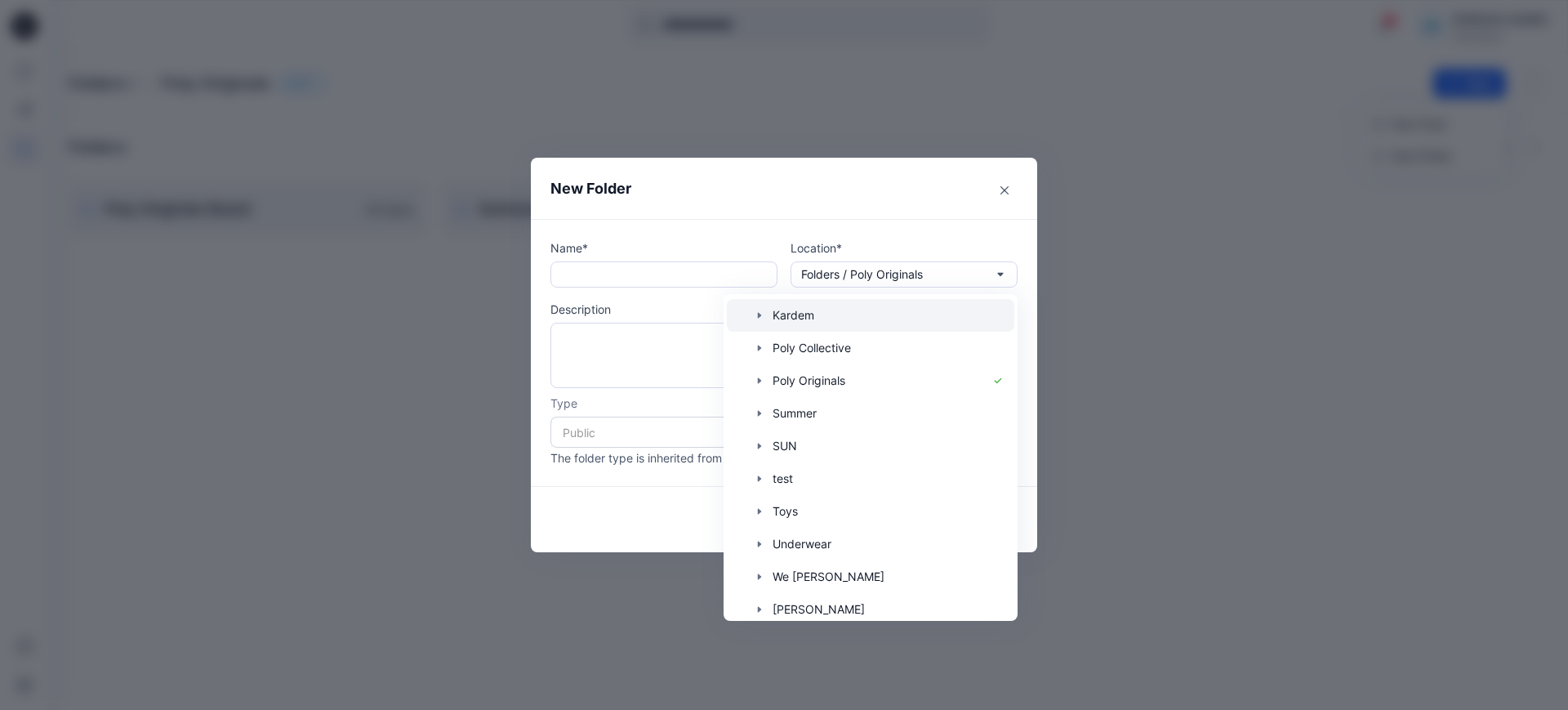
scroll to position [255, 0]
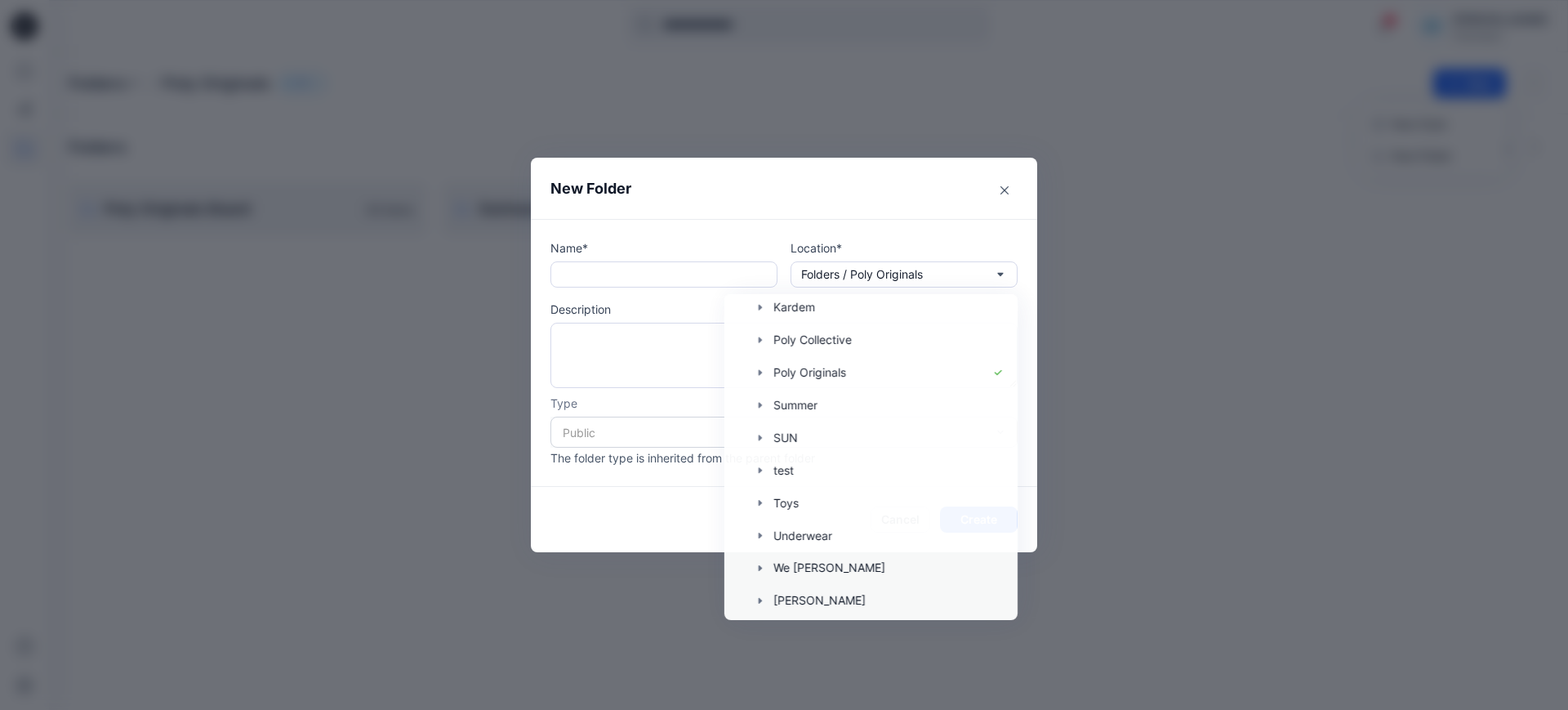
drag, startPoint x: 668, startPoint y: 245, endPoint x: 661, endPoint y: 253, distance: 10.6
click at [663, 248] on p "Name*" at bounding box center [664, 248] width 227 height 17
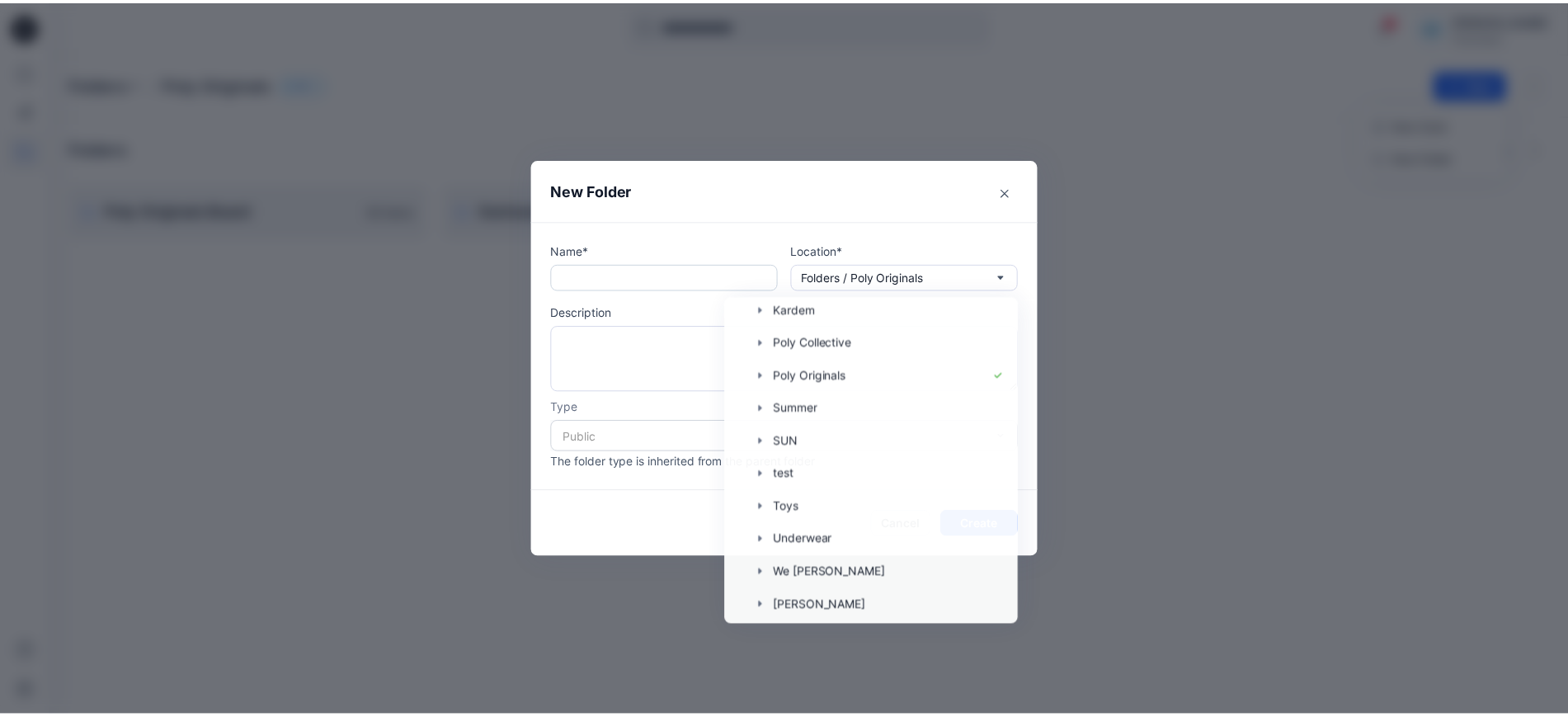
scroll to position [0, 0]
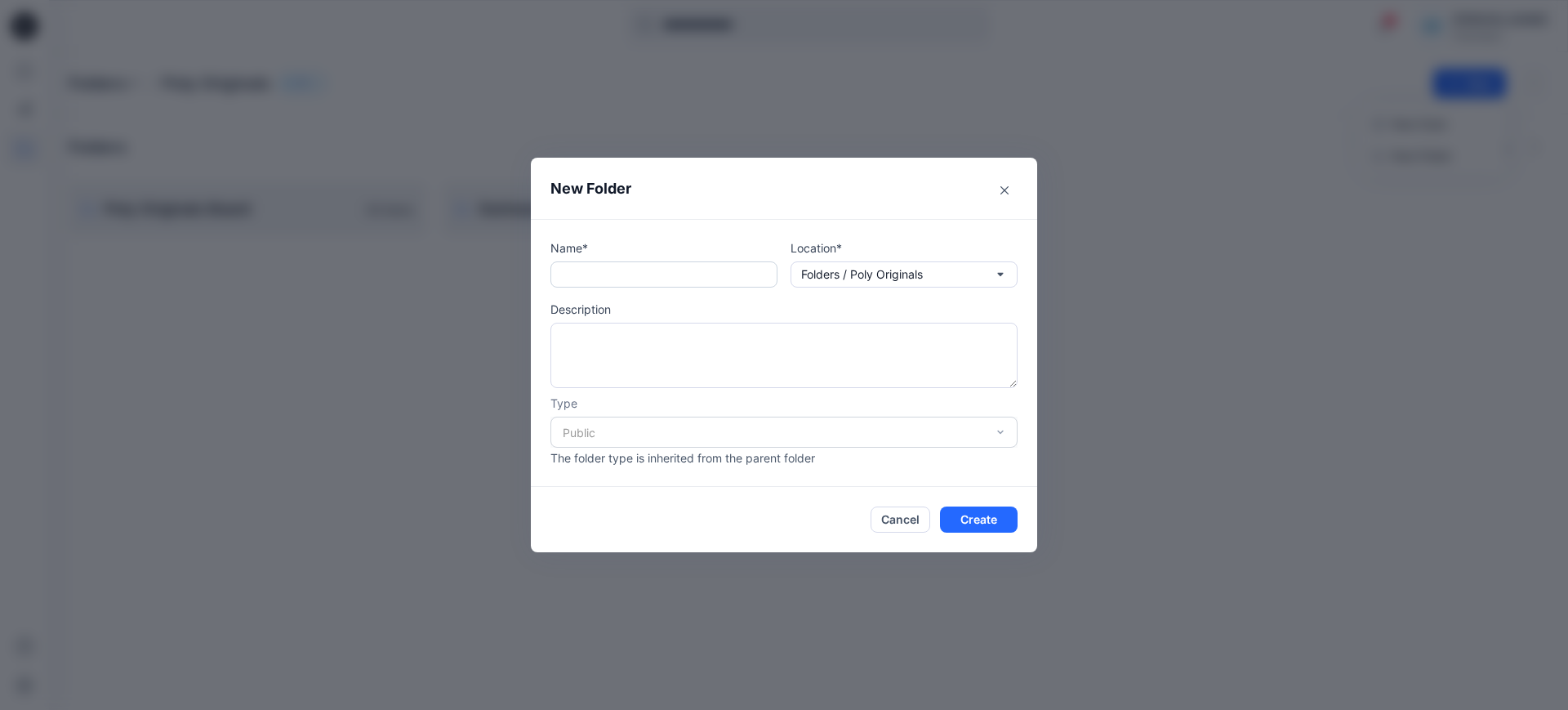
click at [647, 284] on input "text" at bounding box center [664, 275] width 227 height 26
type input "*"
type input "**********"
click at [677, 434] on div "Public" at bounding box center [784, 433] width 467 height 31
click at [777, 366] on textarea at bounding box center [784, 355] width 467 height 65
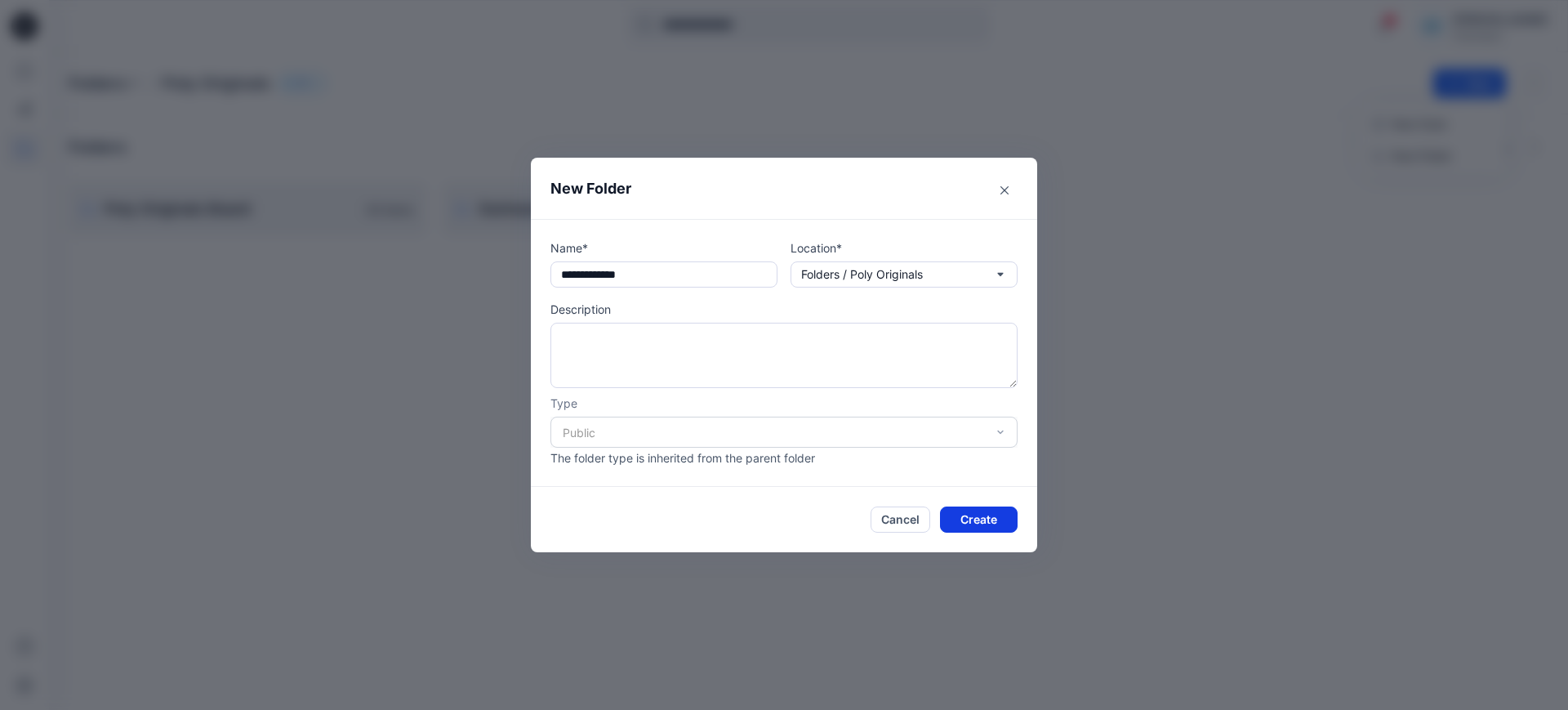
click at [985, 523] on button "Create" at bounding box center [979, 520] width 78 height 26
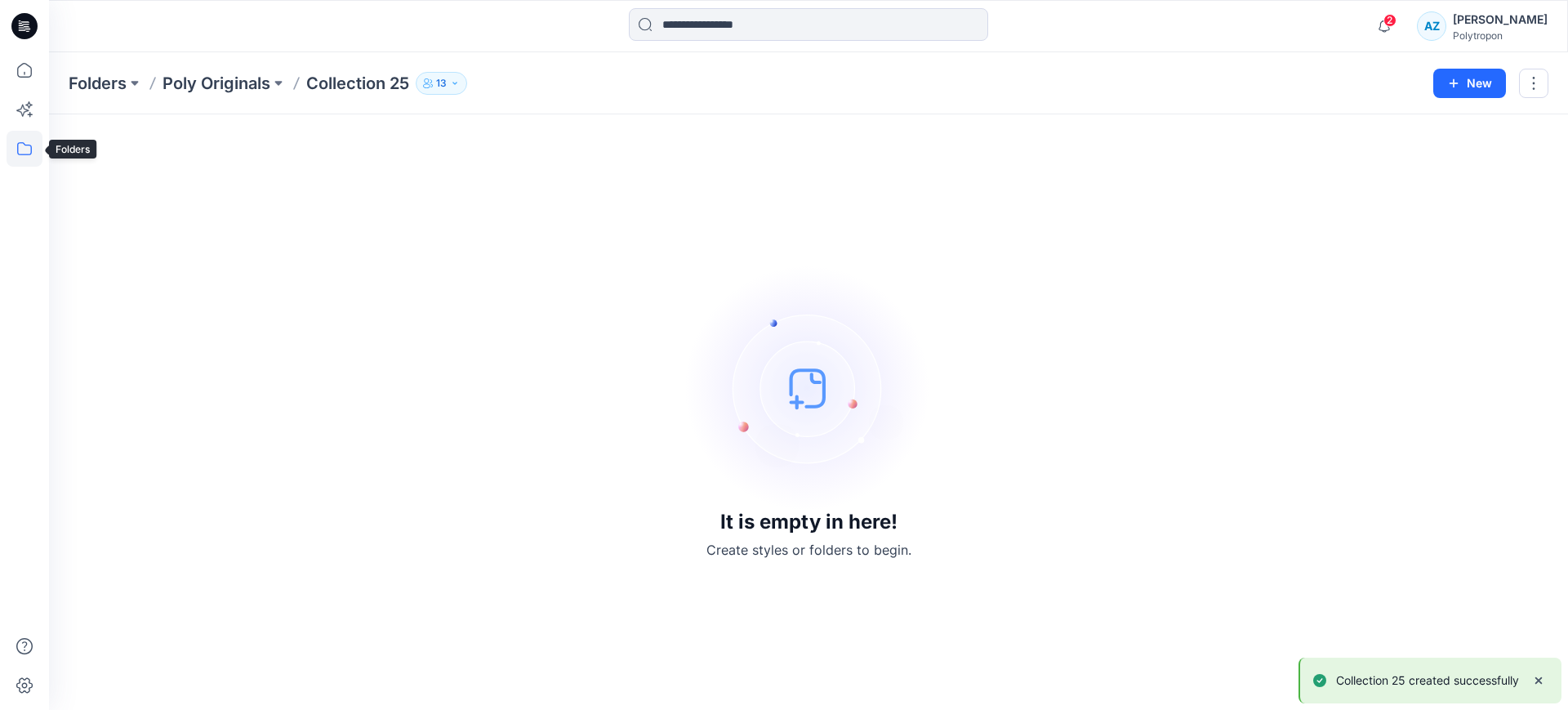
click at [17, 156] on icon at bounding box center [25, 149] width 36 height 36
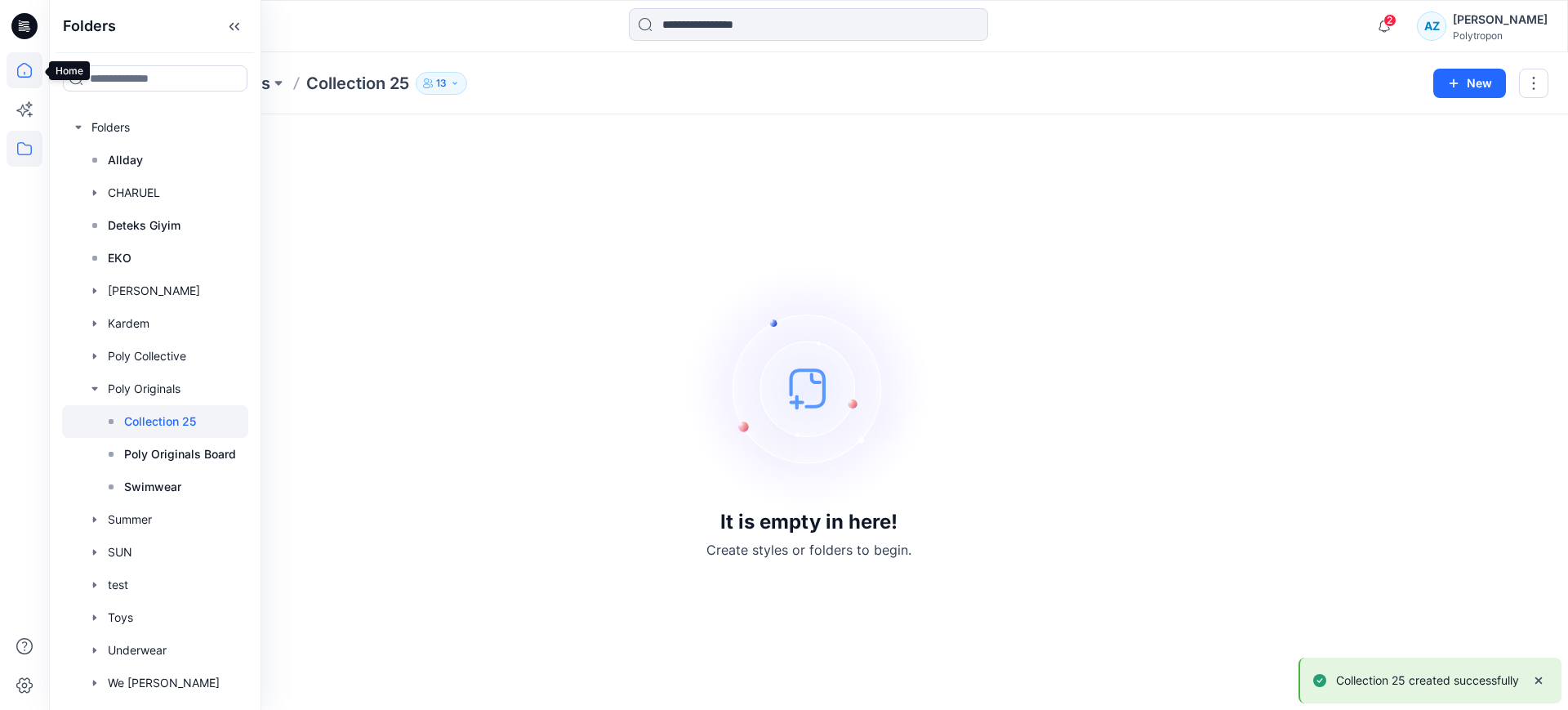
click at [30, 67] on icon at bounding box center [25, 70] width 36 height 36
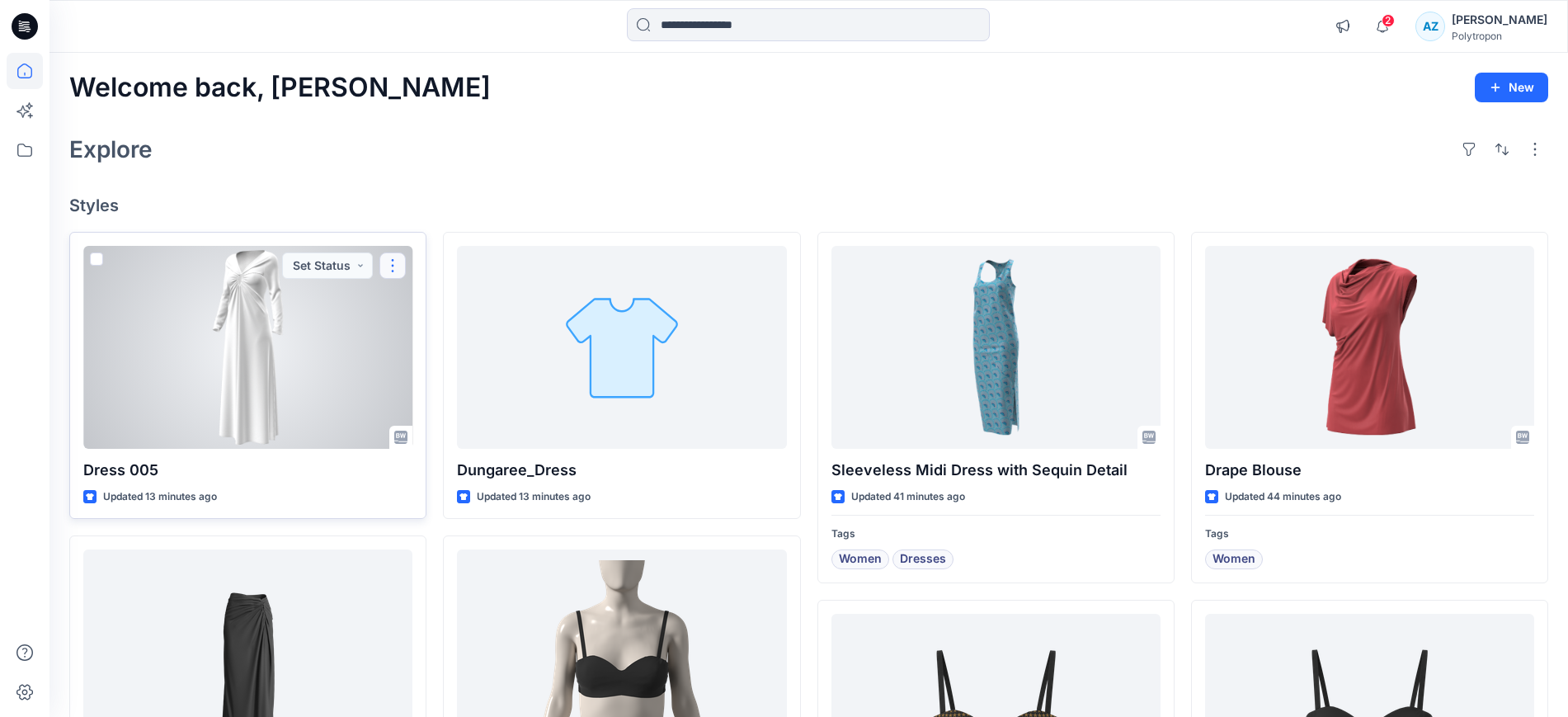
click at [399, 265] on button "button" at bounding box center [392, 266] width 27 height 27
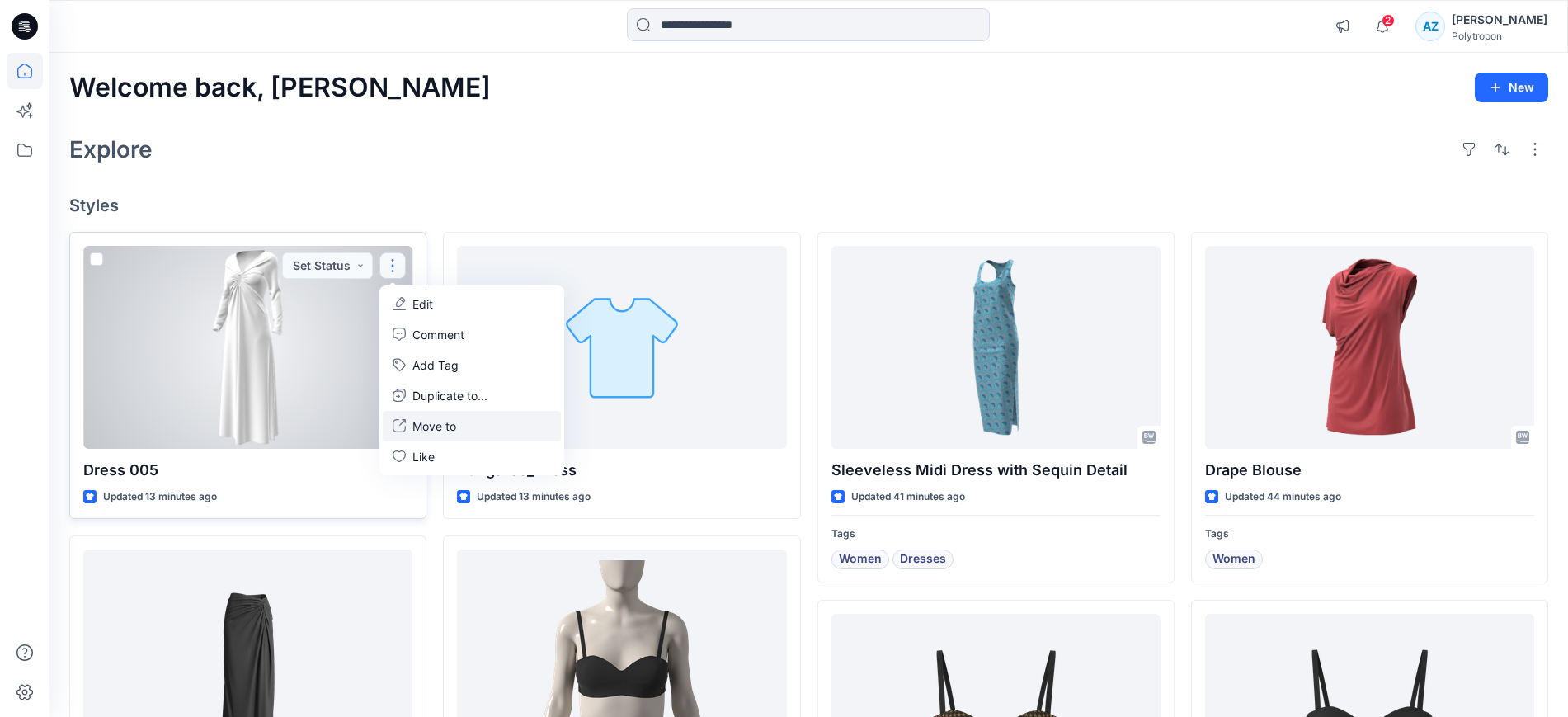
click at [452, 419] on p "Move to" at bounding box center [434, 426] width 43 height 18
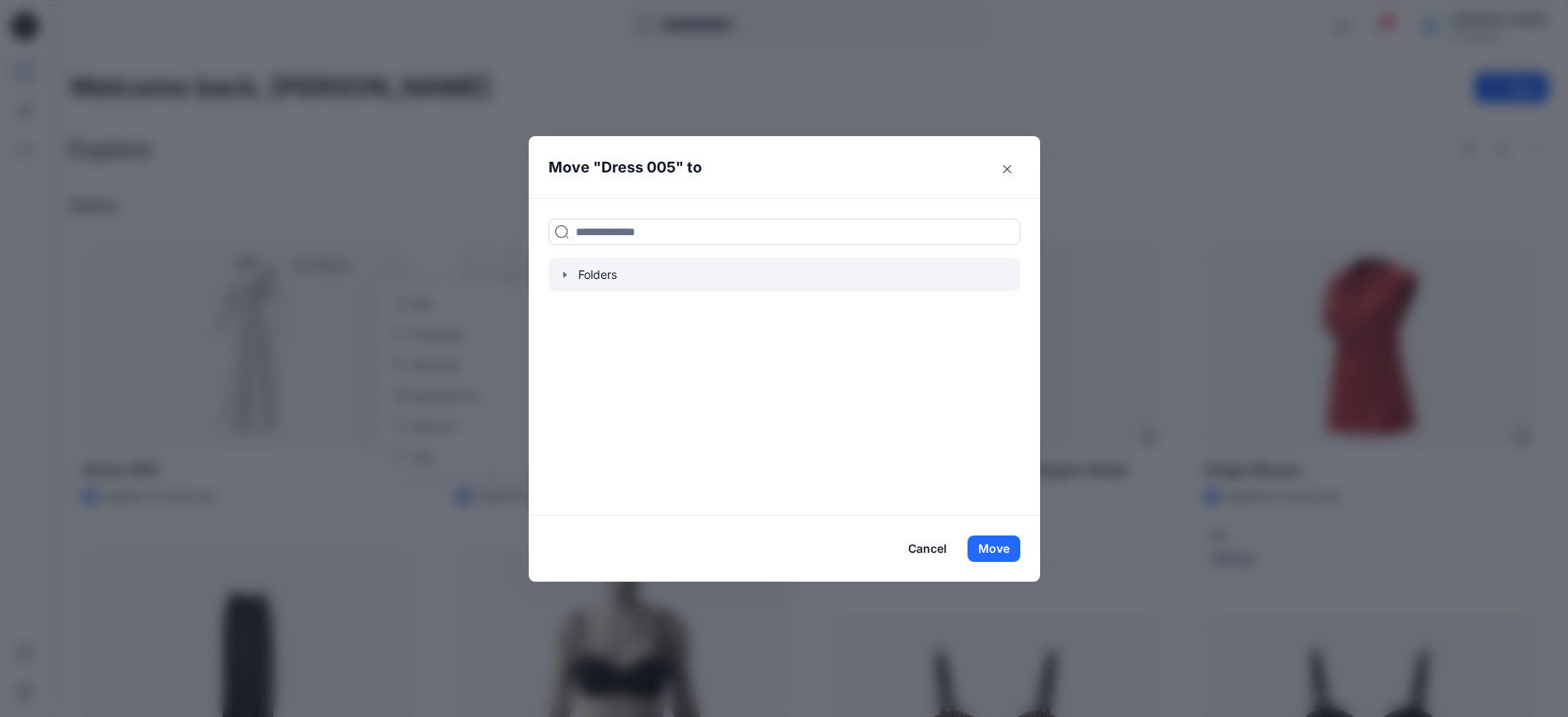
click at [566, 276] on icon "button" at bounding box center [564, 275] width 3 height 6
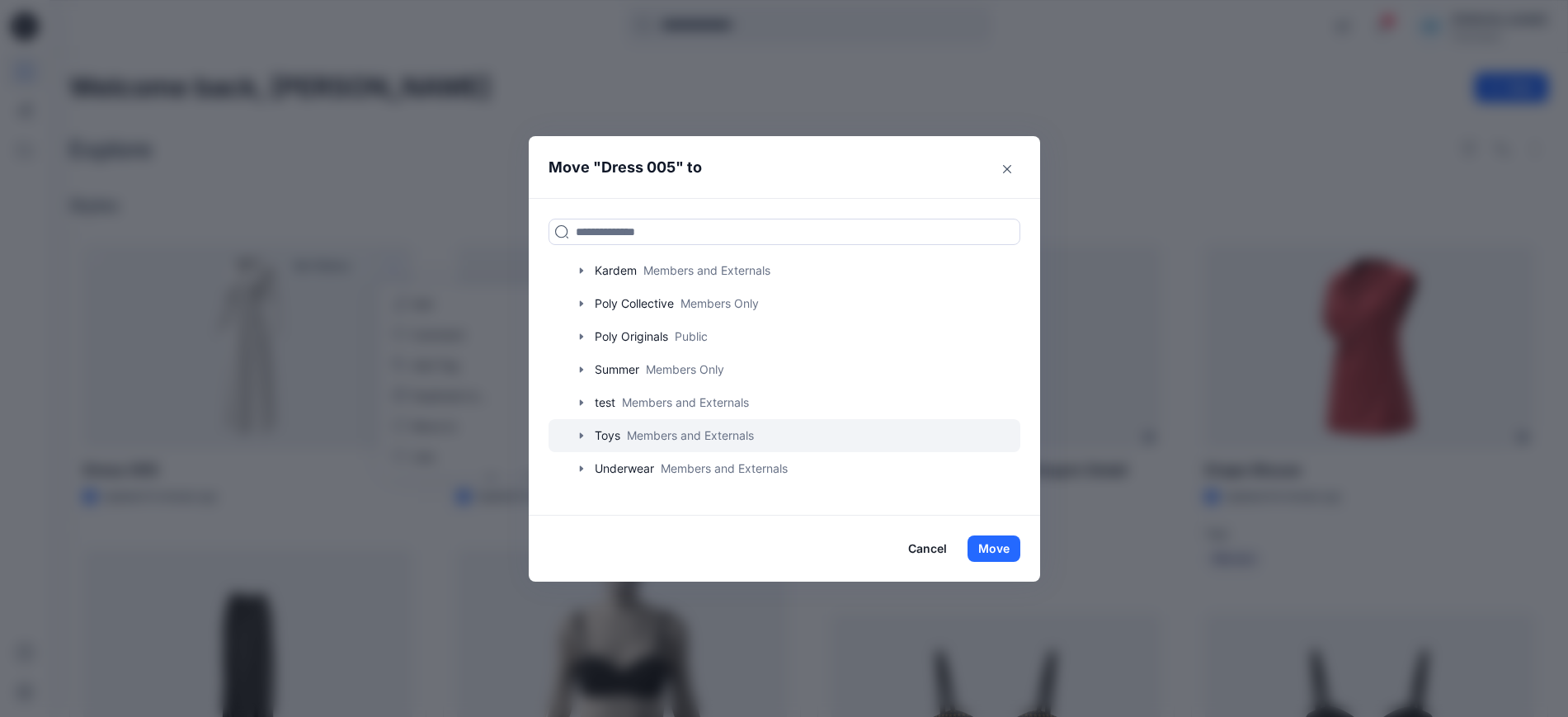
scroll to position [206, 0]
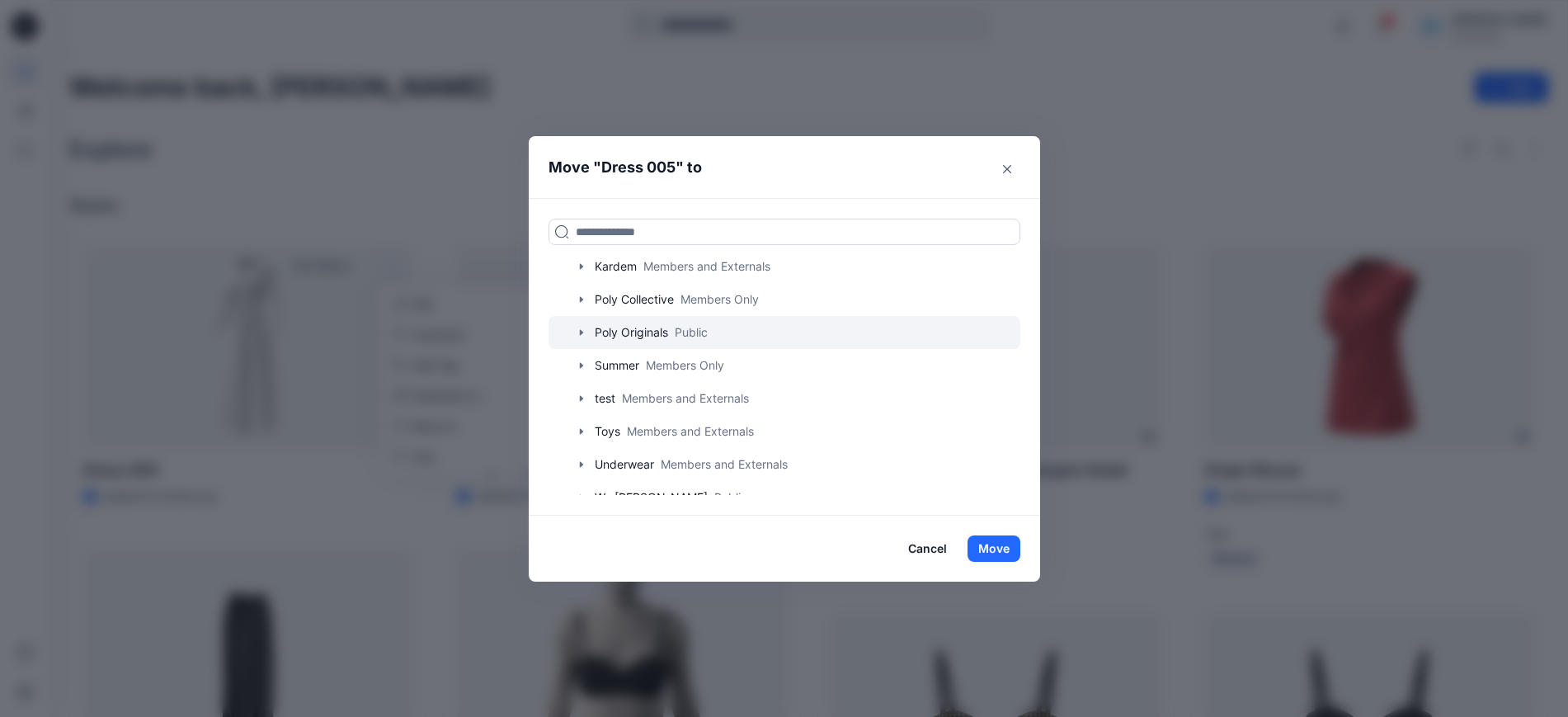
click at [584, 330] on icon "button" at bounding box center [582, 333] width 13 height 13
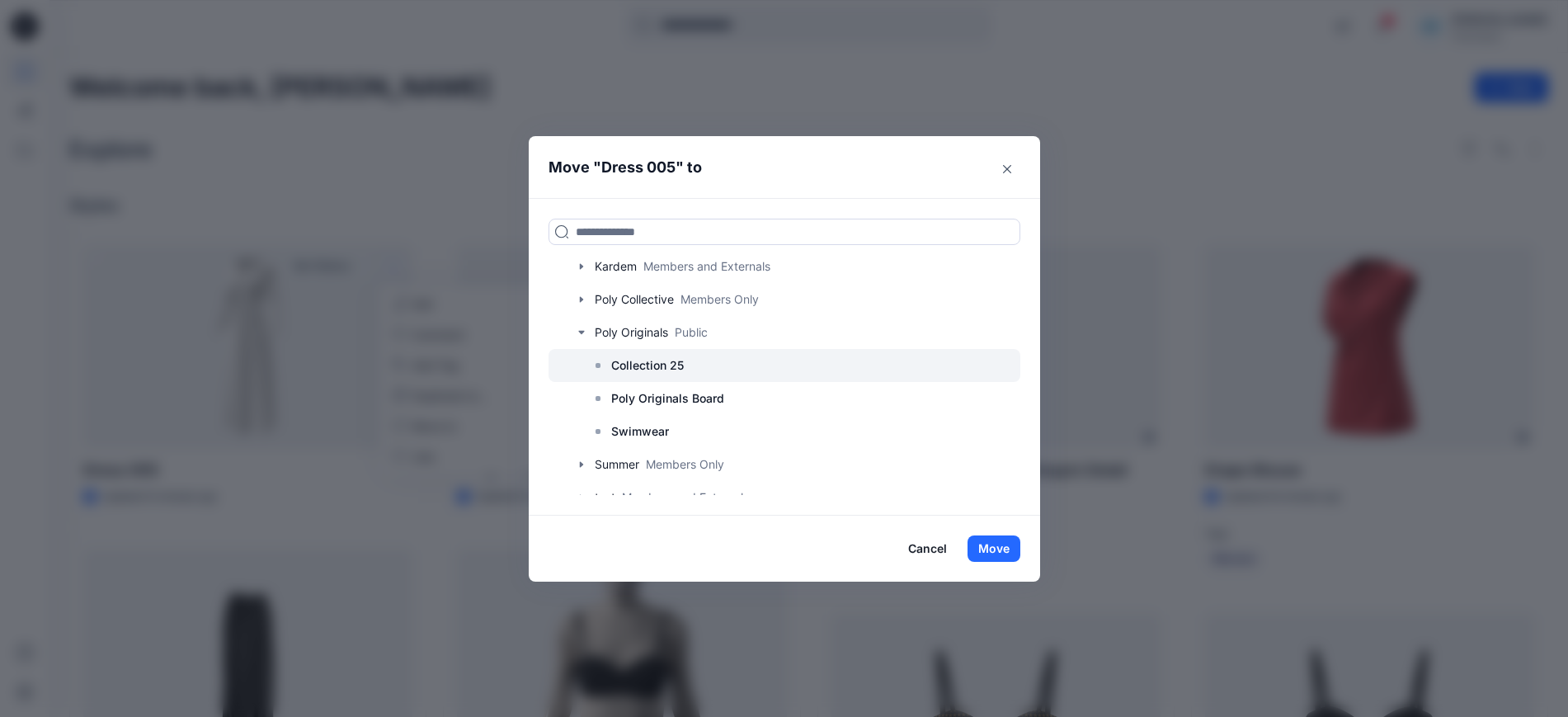
click at [677, 360] on p "Collection 25" at bounding box center [647, 366] width 72 height 20
click at [1006, 544] on button "Move" at bounding box center [993, 549] width 52 height 27
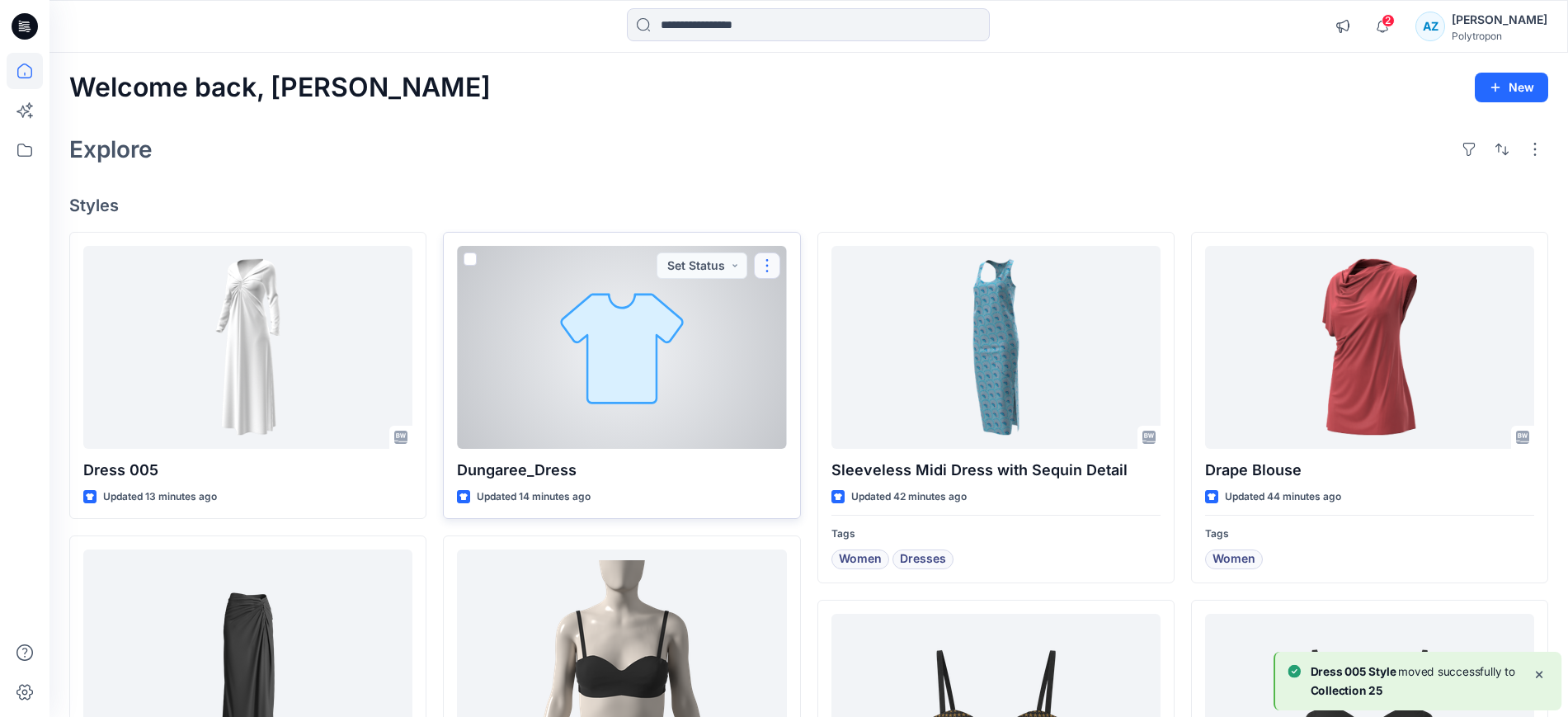
click at [773, 268] on button "button" at bounding box center [767, 266] width 27 height 27
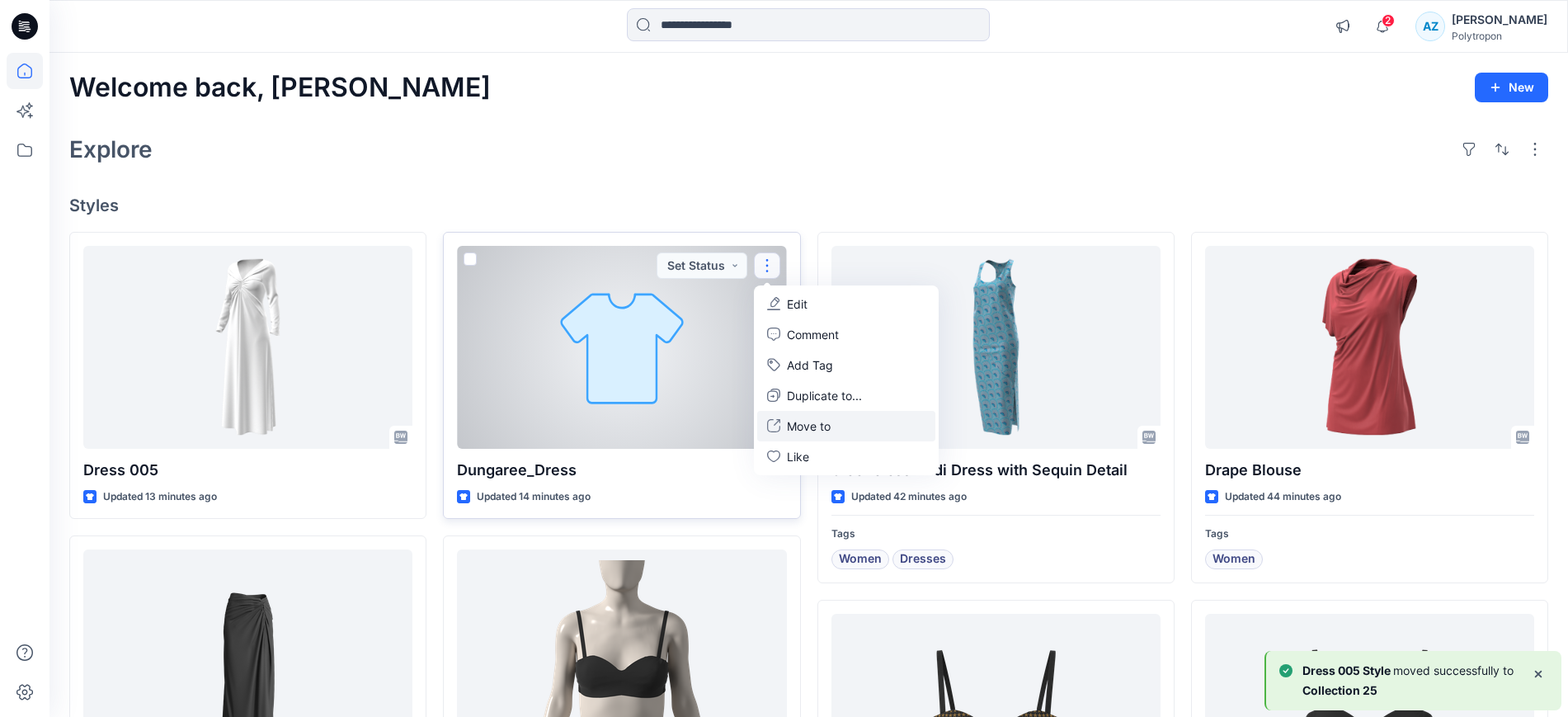
click at [812, 429] on p "Move to" at bounding box center [808, 426] width 43 height 18
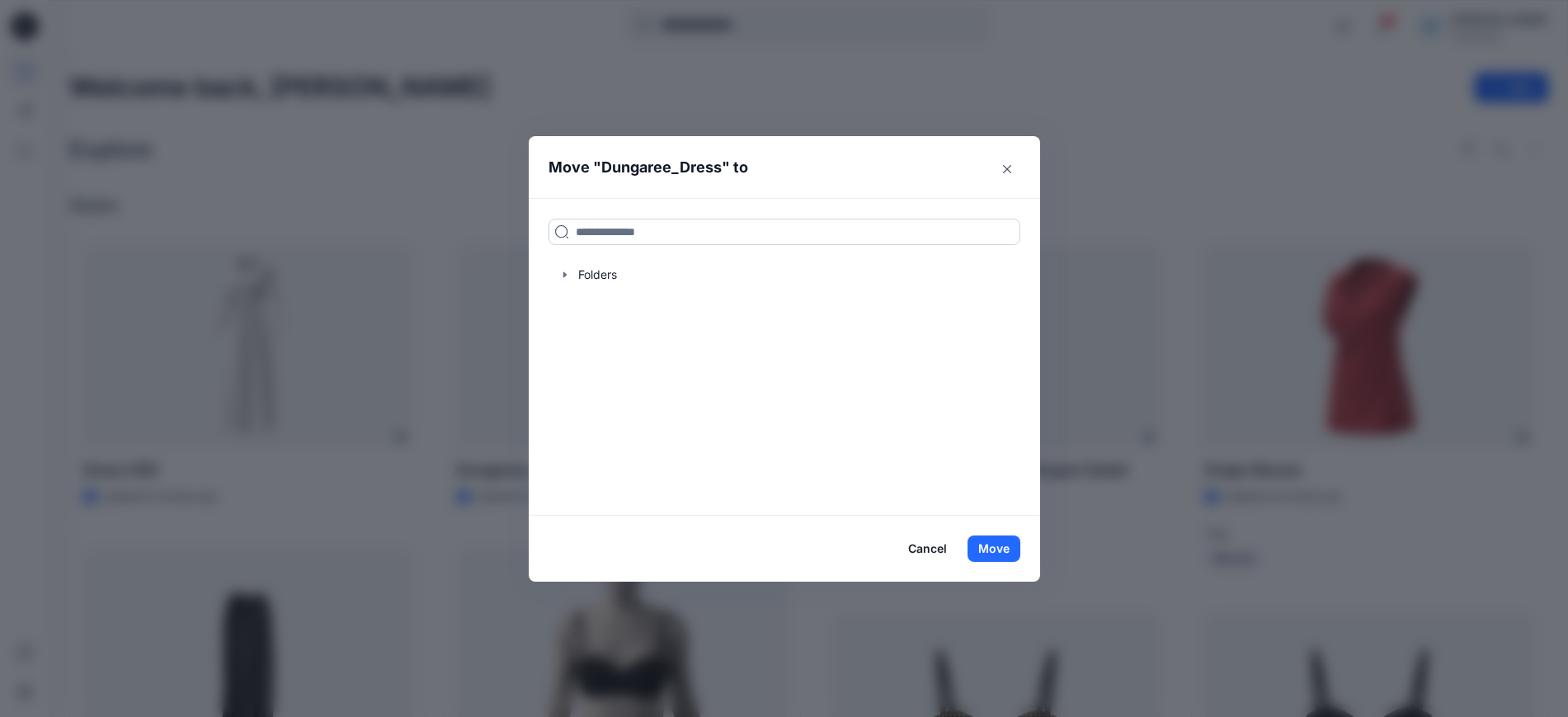
click at [621, 223] on input at bounding box center [784, 232] width 472 height 27
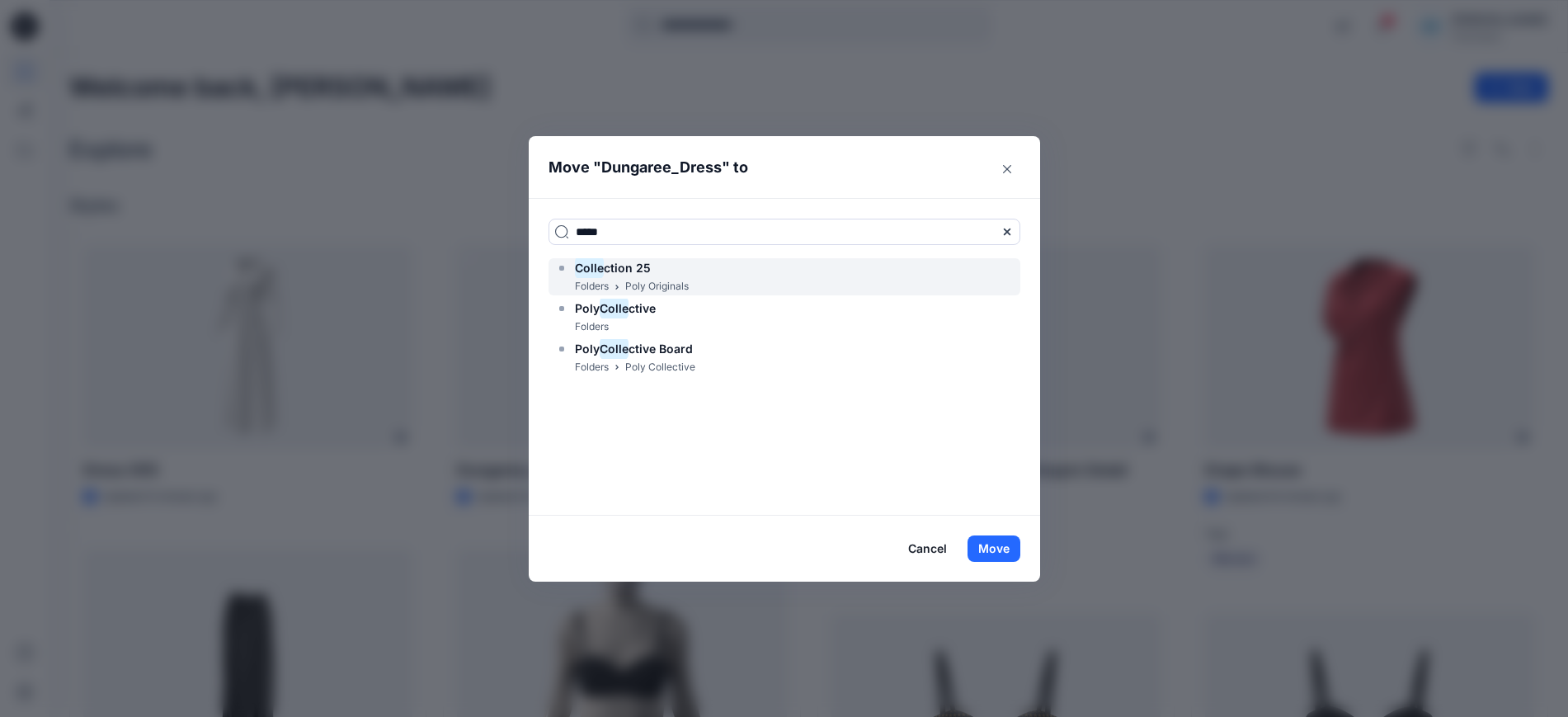
type input "*****"
click at [799, 262] on div "Colle ction 25 Folders Poly Originals" at bounding box center [784, 277] width 472 height 38
click at [1013, 548] on button "Move" at bounding box center [993, 549] width 52 height 27
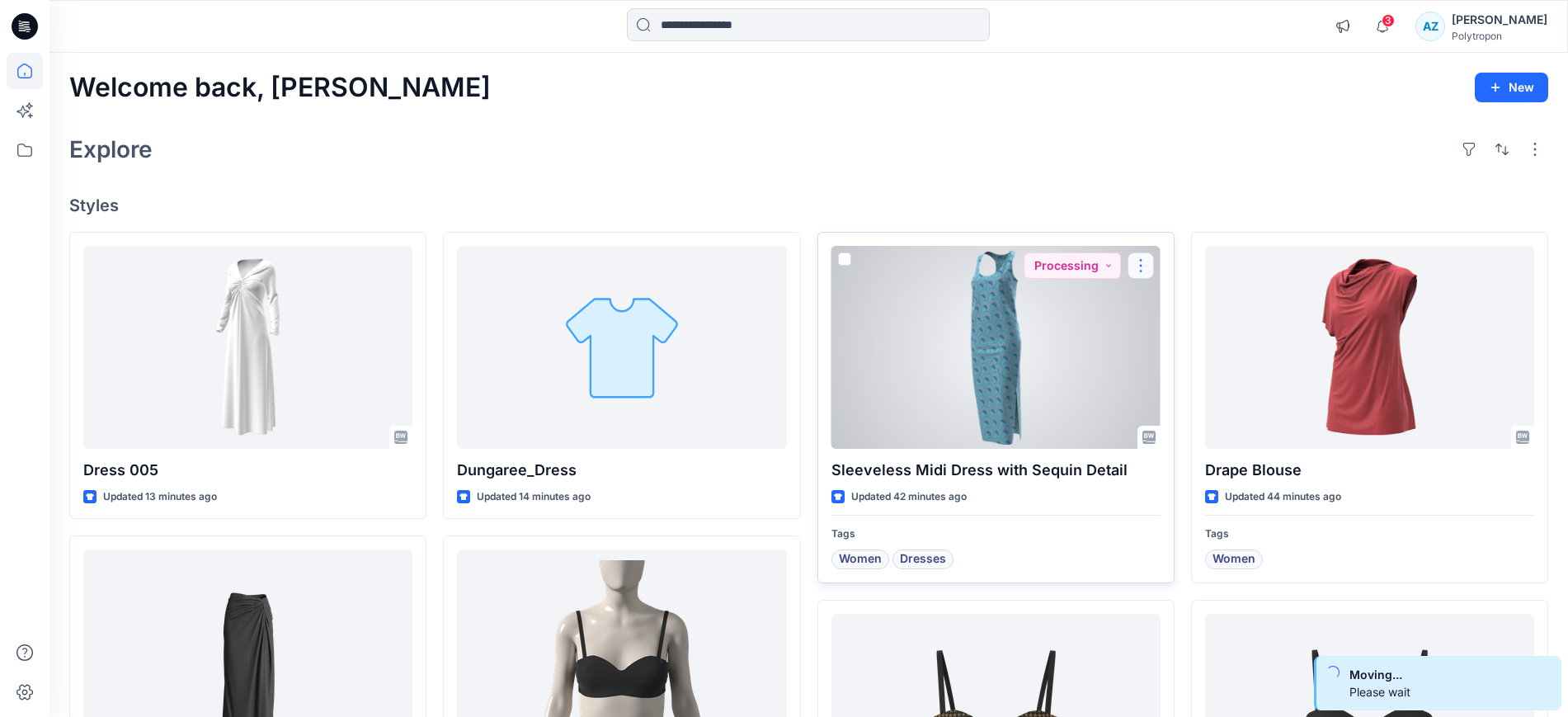
click at [1141, 267] on button "button" at bounding box center [1141, 266] width 27 height 27
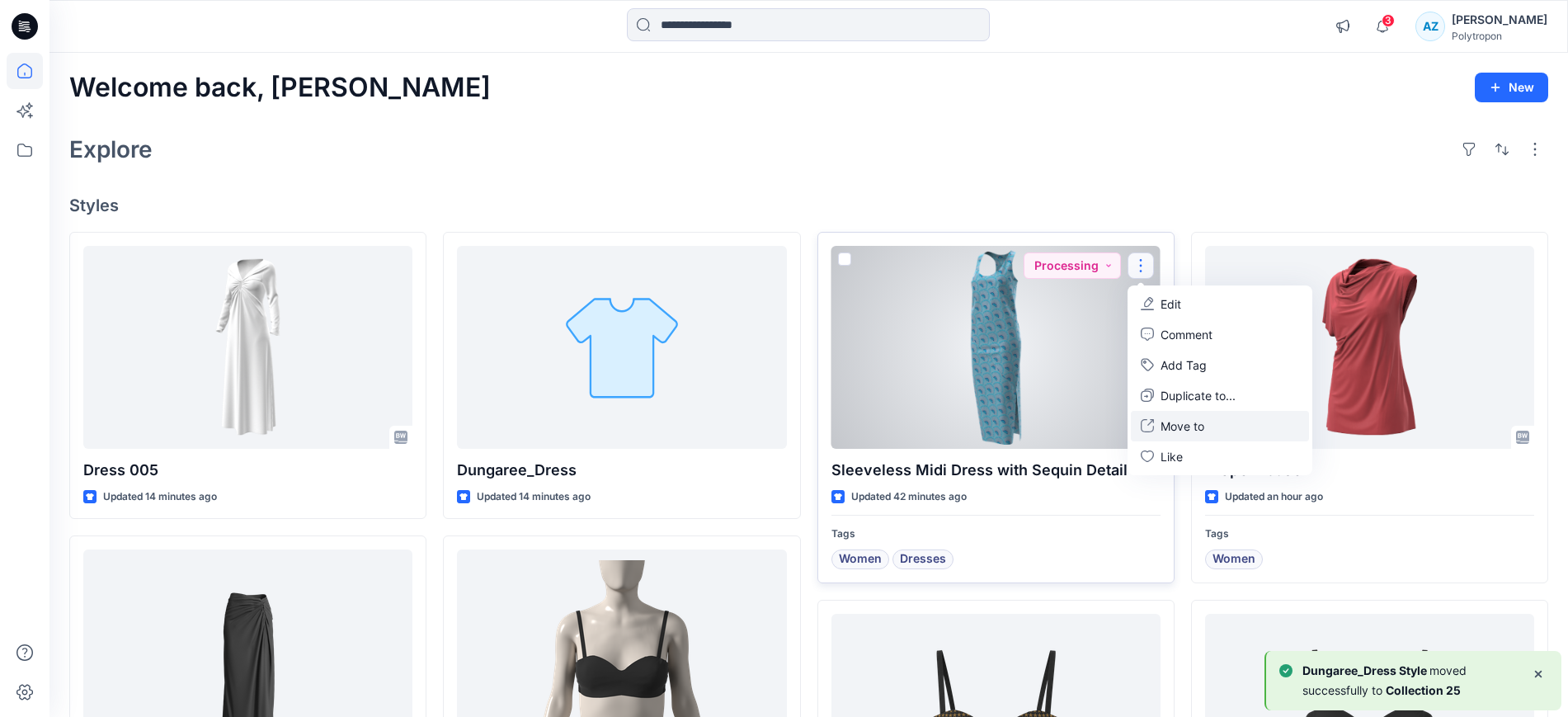
click at [1193, 424] on p "Move to" at bounding box center [1182, 426] width 43 height 18
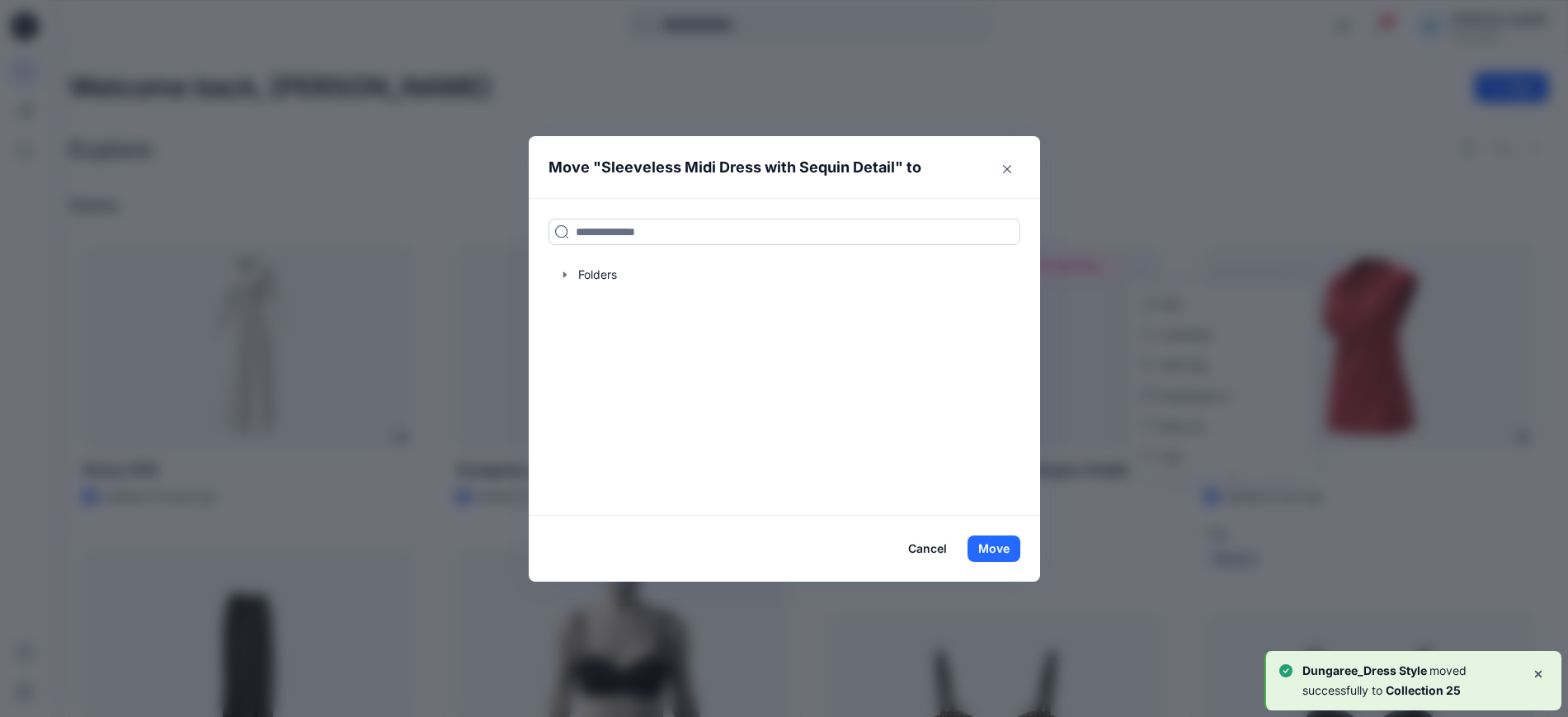
click at [765, 235] on input at bounding box center [784, 232] width 472 height 27
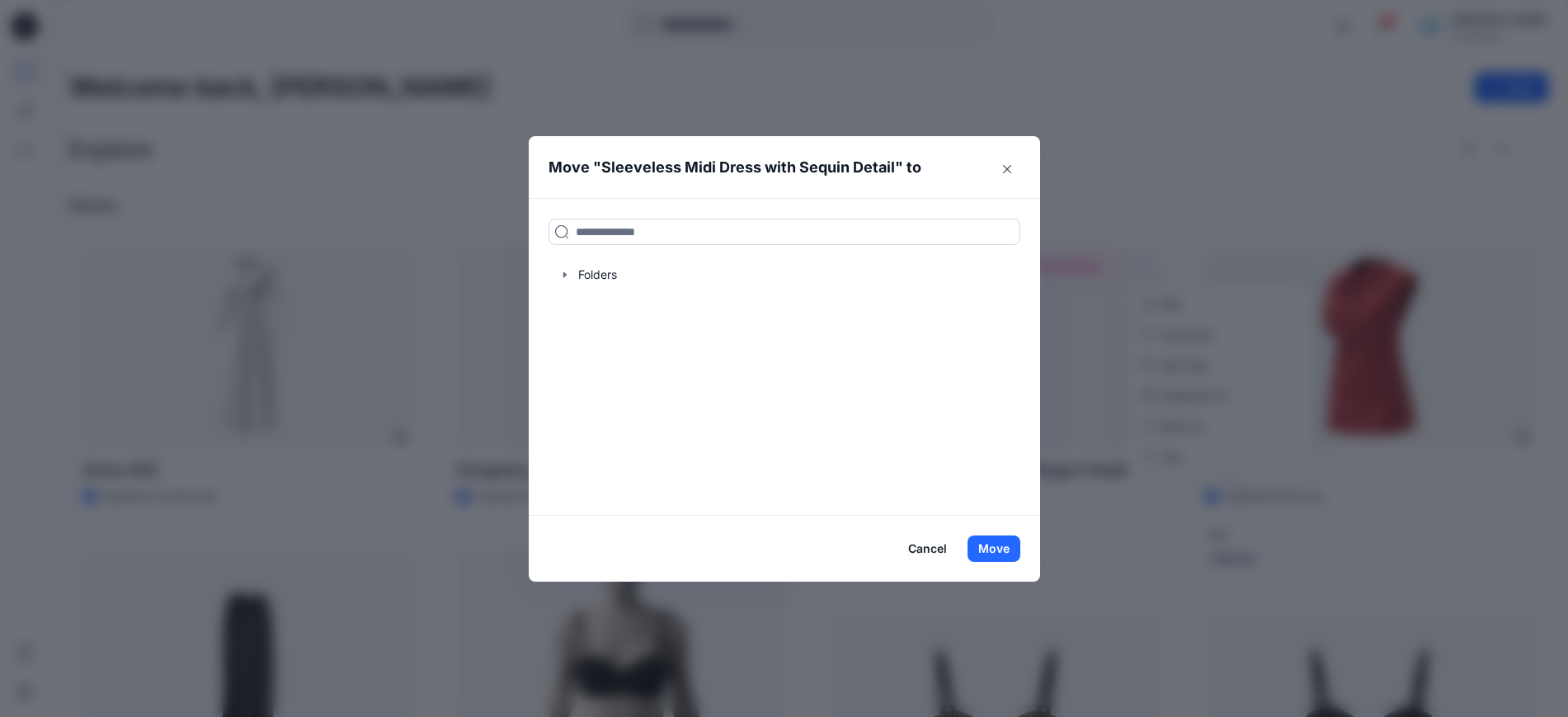
type input "*****"
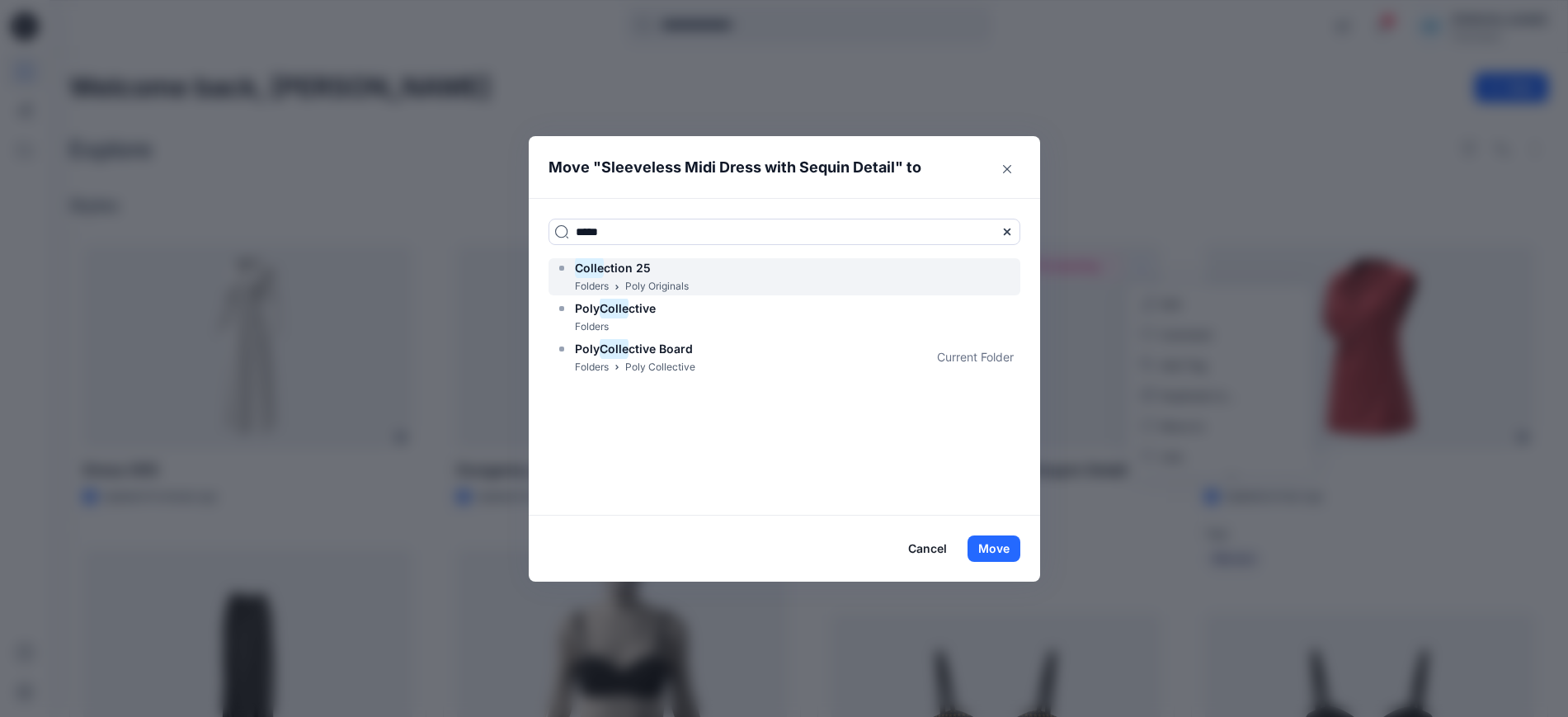
click at [761, 273] on div "Colle ction 25 Folders Poly Originals" at bounding box center [784, 277] width 472 height 38
drag, startPoint x: 994, startPoint y: 541, endPoint x: 1024, endPoint y: 541, distance: 30.0
click at [995, 541] on button "Move" at bounding box center [993, 549] width 52 height 27
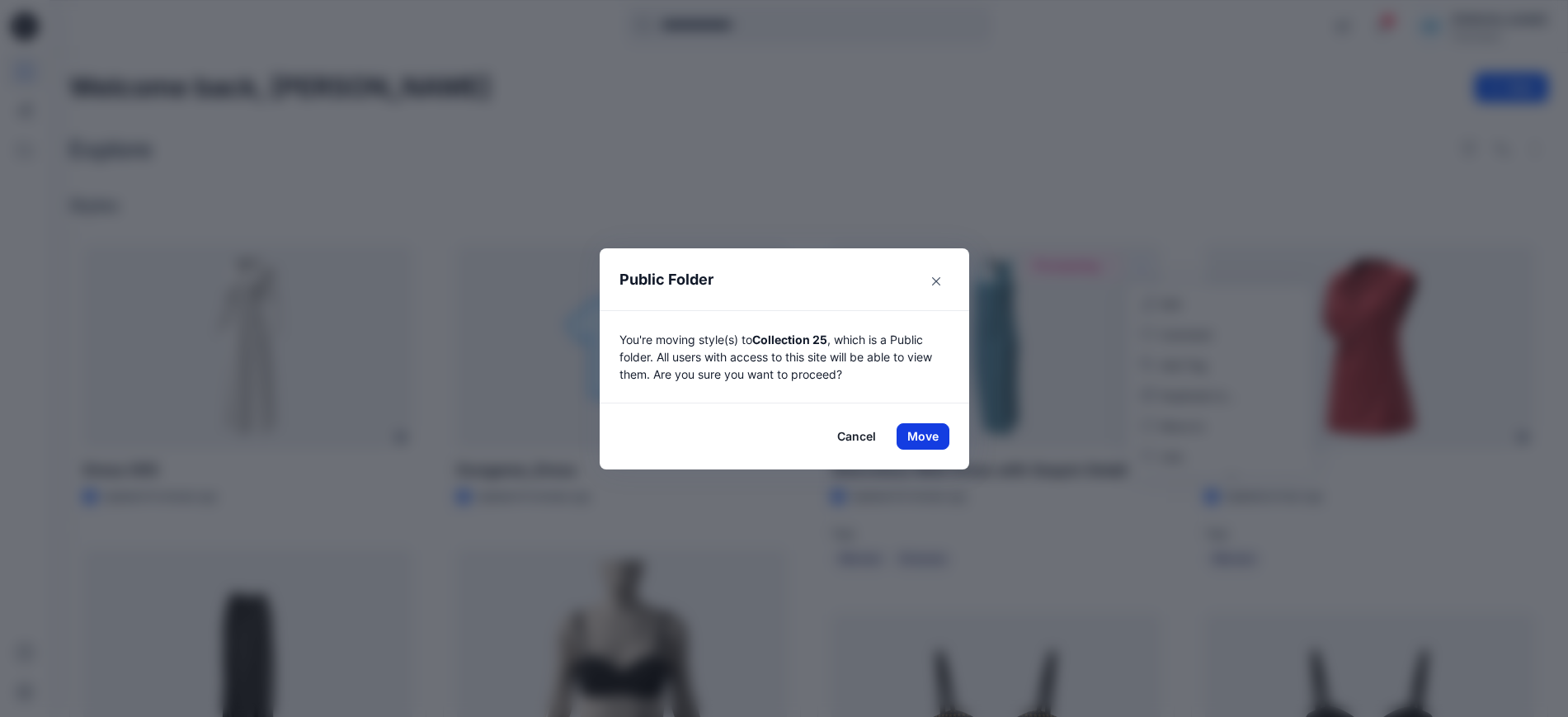
click at [936, 429] on button "Move" at bounding box center [922, 437] width 52 height 27
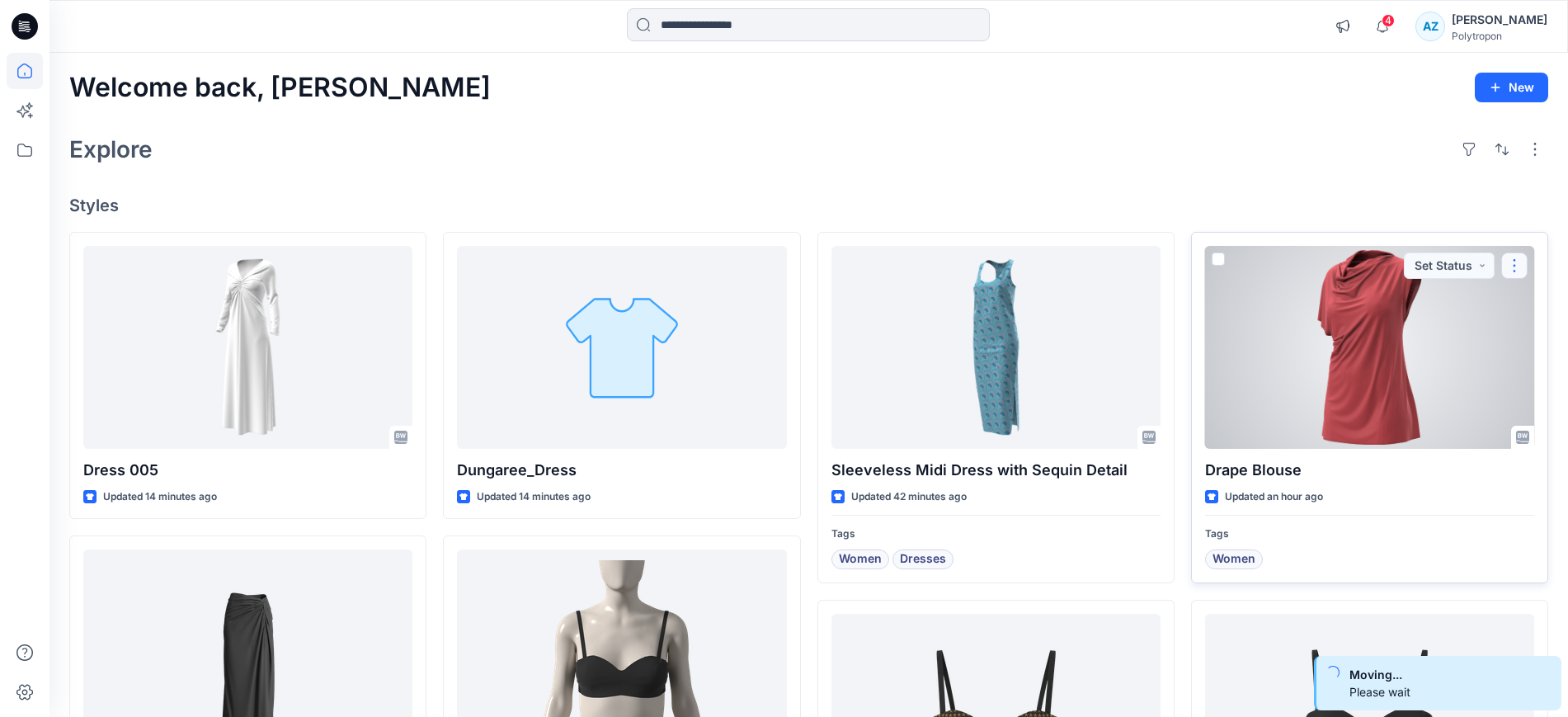
click at [1515, 273] on button "button" at bounding box center [1514, 266] width 27 height 27
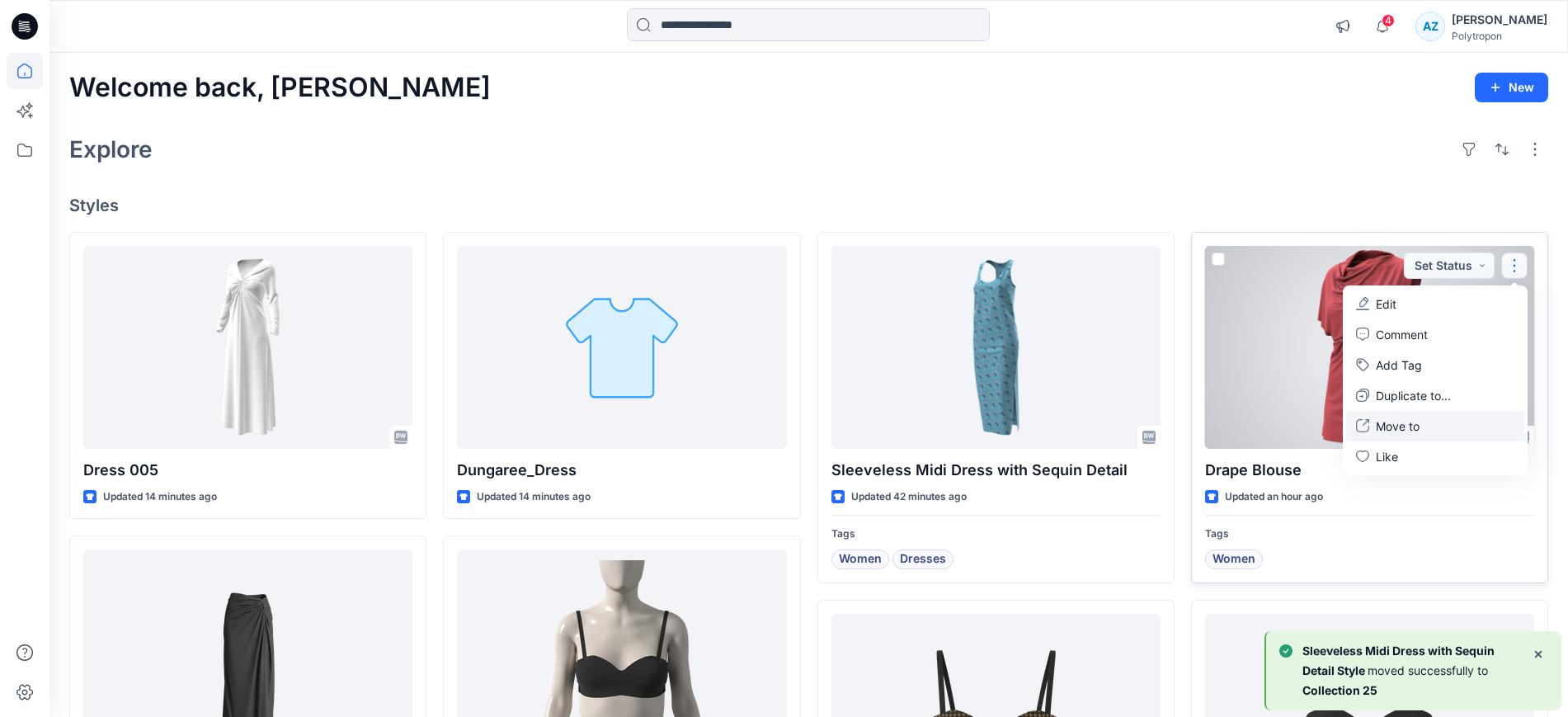
click at [1407, 428] on p "Move to" at bounding box center [1397, 426] width 43 height 18
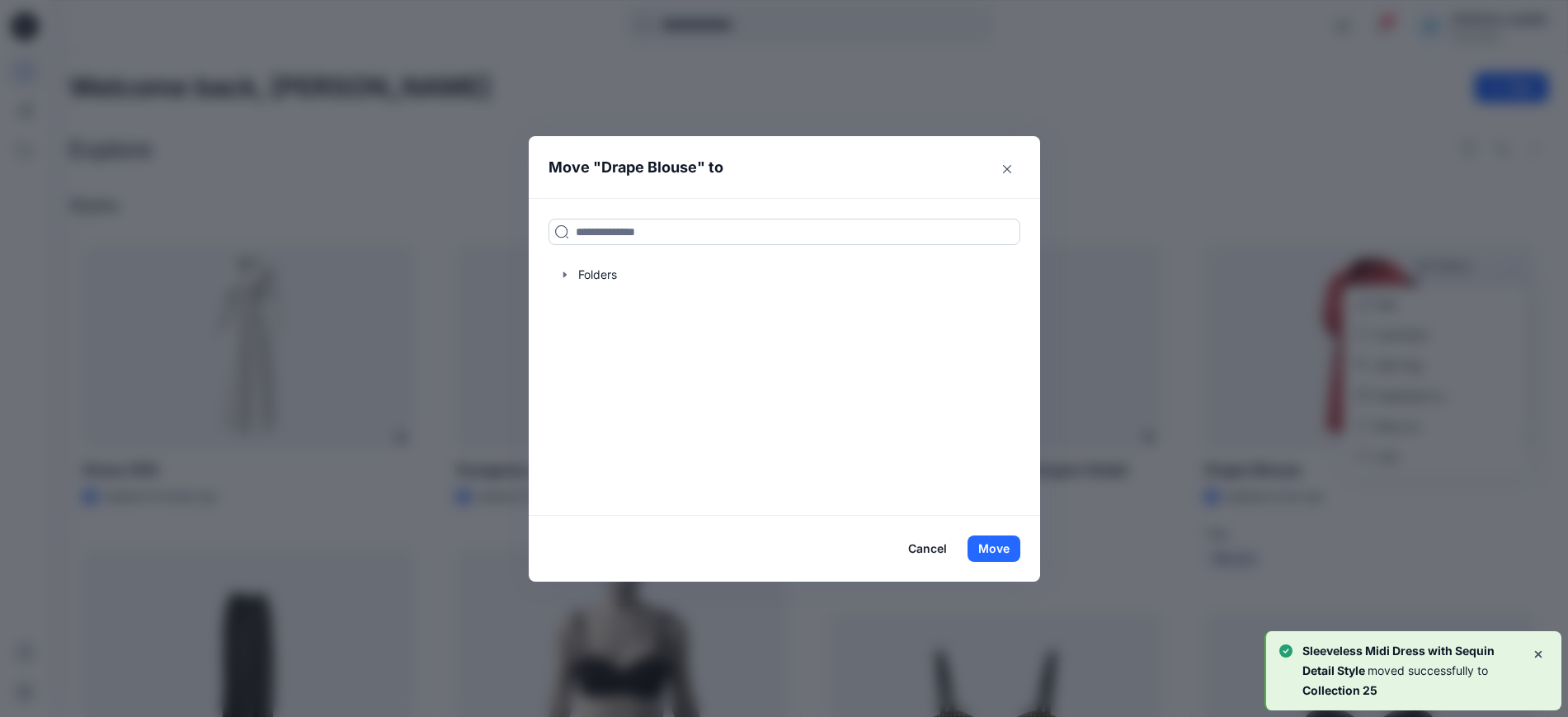
click at [687, 232] on input at bounding box center [784, 232] width 472 height 27
type input "*****"
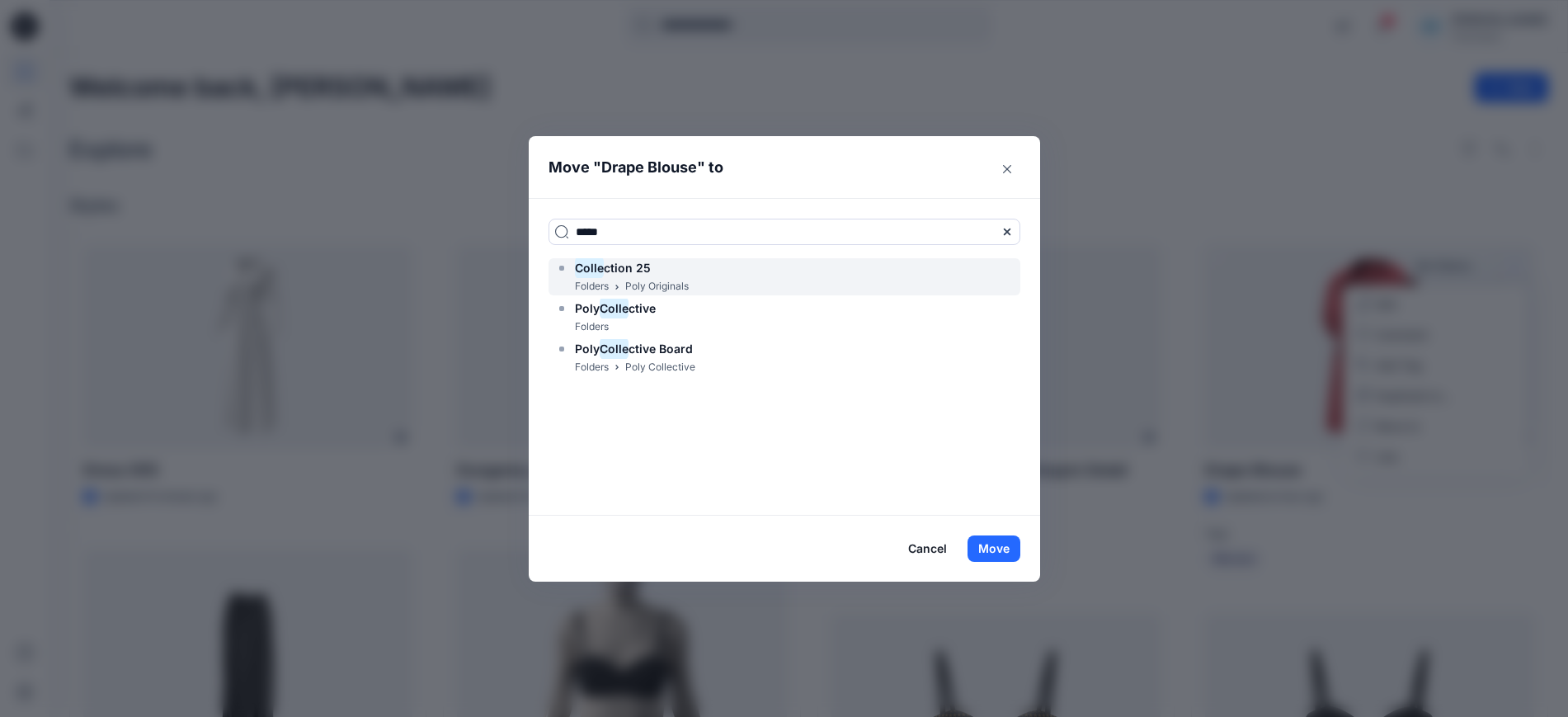
click at [680, 271] on div "Colle ction 25" at bounding box center [622, 268] width 133 height 20
click at [1001, 550] on button "Move" at bounding box center [993, 549] width 52 height 27
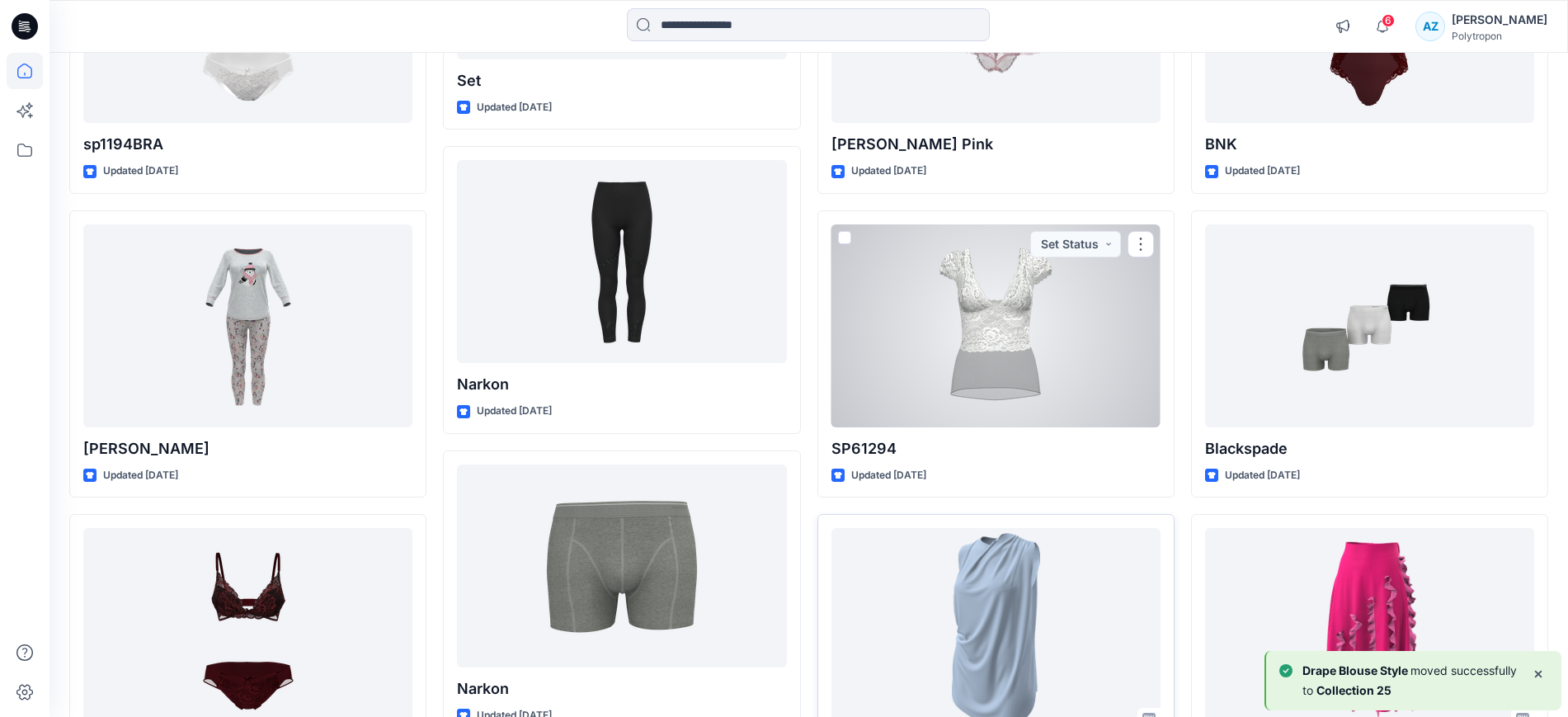
scroll to position [1341, 0]
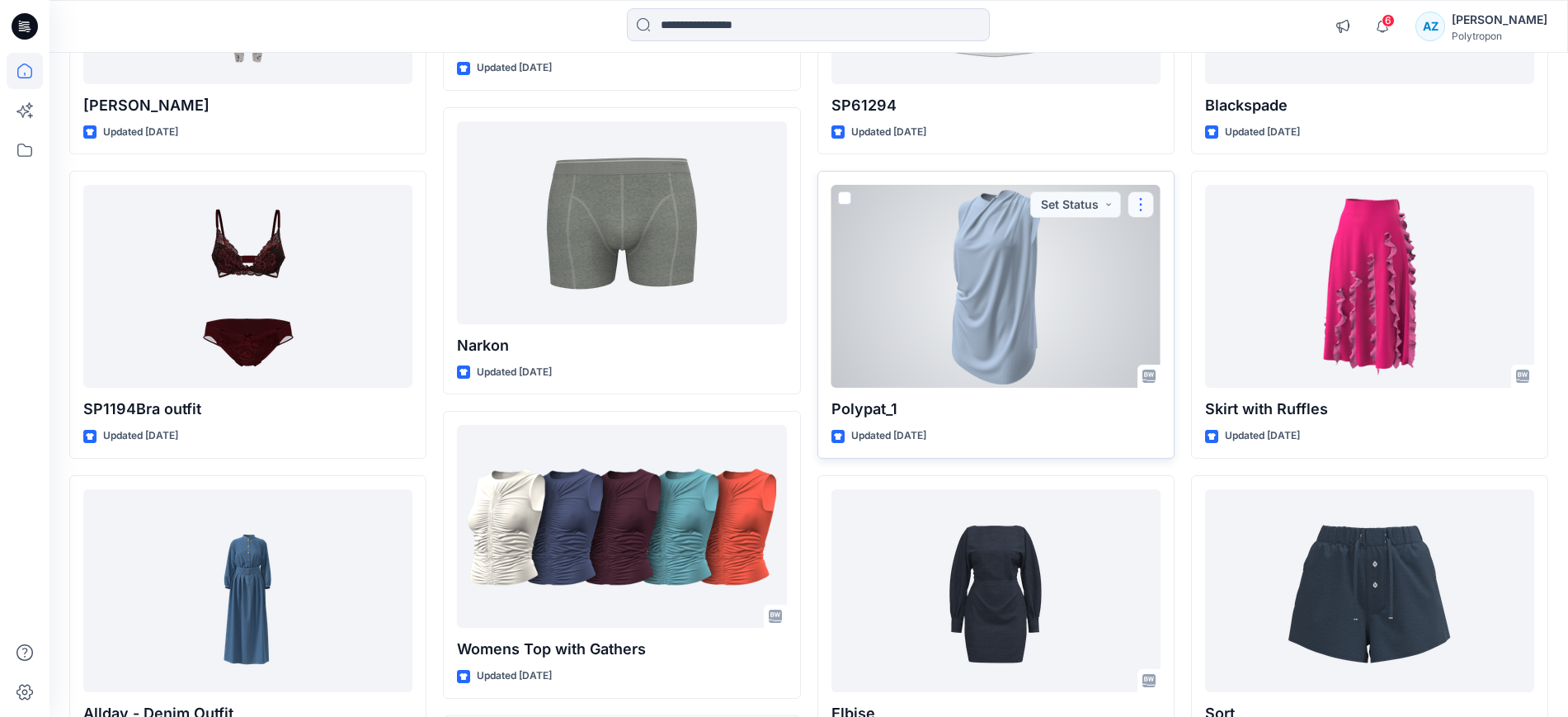
click at [1141, 203] on button "button" at bounding box center [1141, 205] width 27 height 27
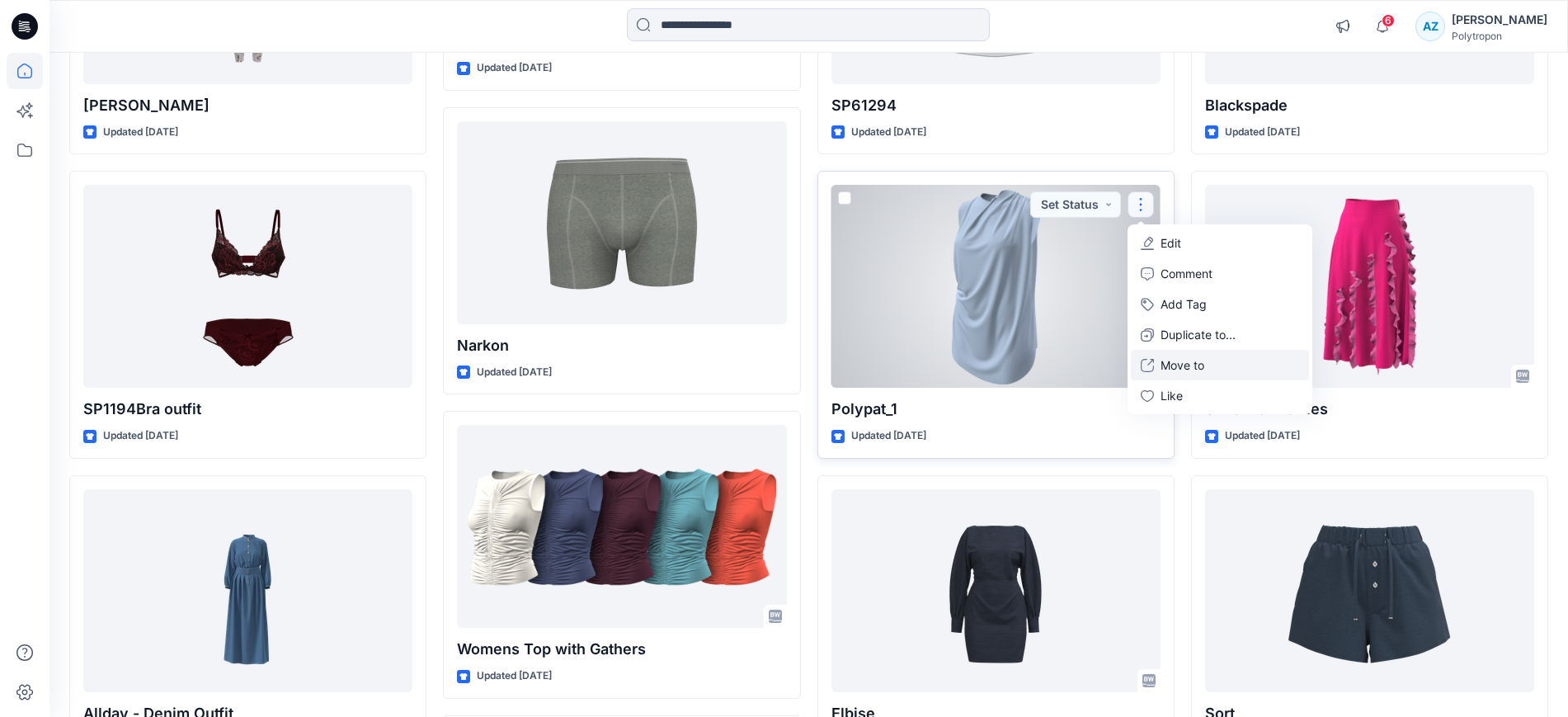
click at [1176, 364] on p "Move to" at bounding box center [1182, 365] width 43 height 18
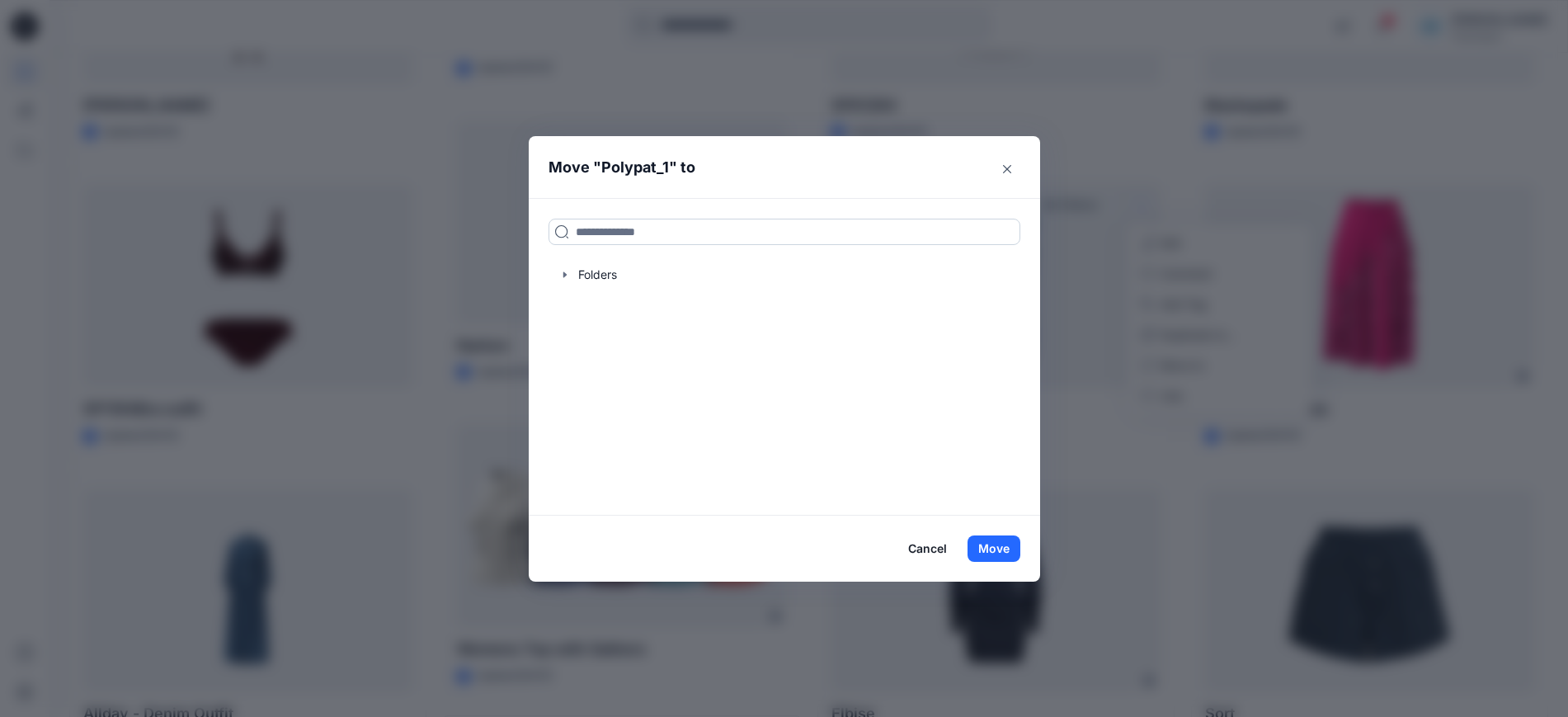
click at [638, 238] on input at bounding box center [784, 232] width 472 height 27
type input "*****"
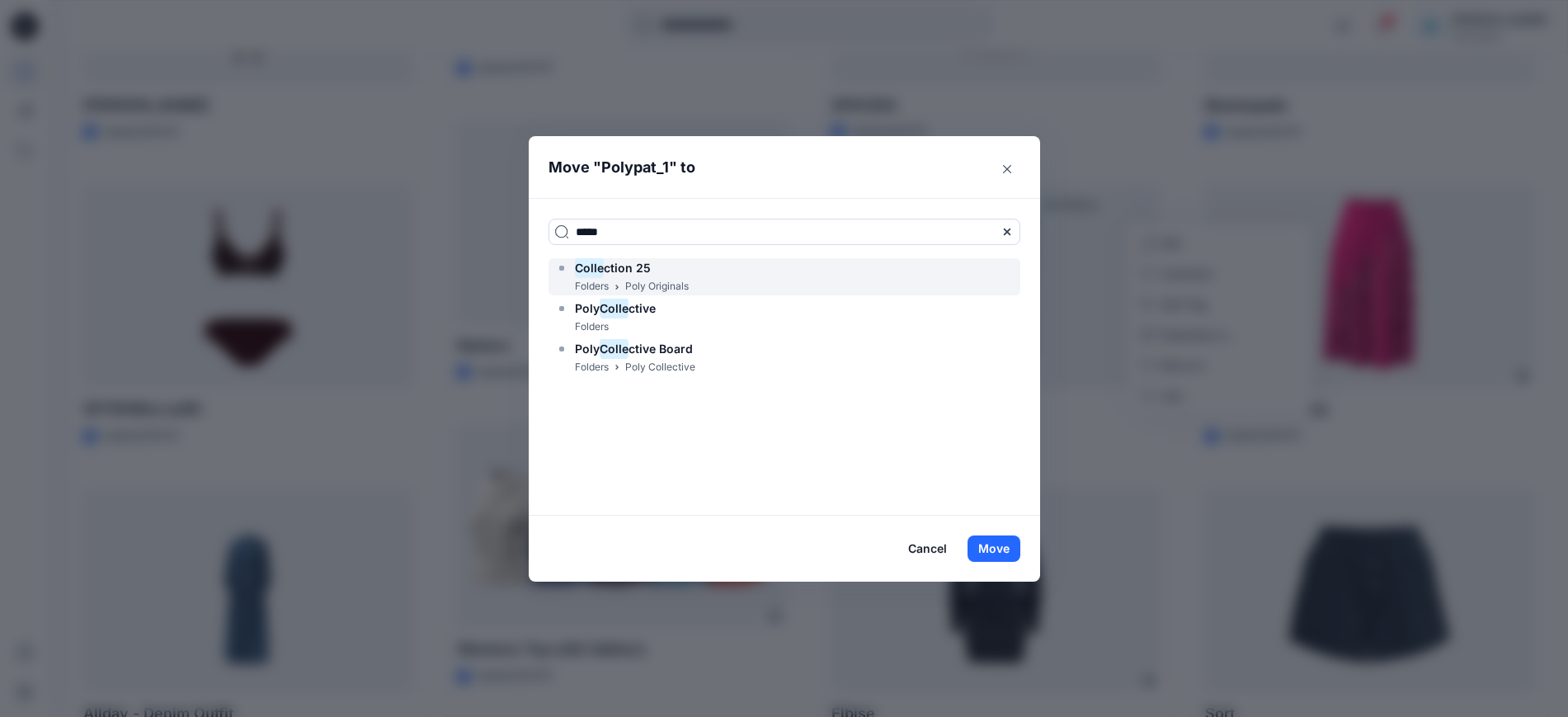
click at [682, 283] on p "Poly Originals" at bounding box center [657, 287] width 63 height 18
click at [1002, 543] on button "Move" at bounding box center [993, 549] width 52 height 27
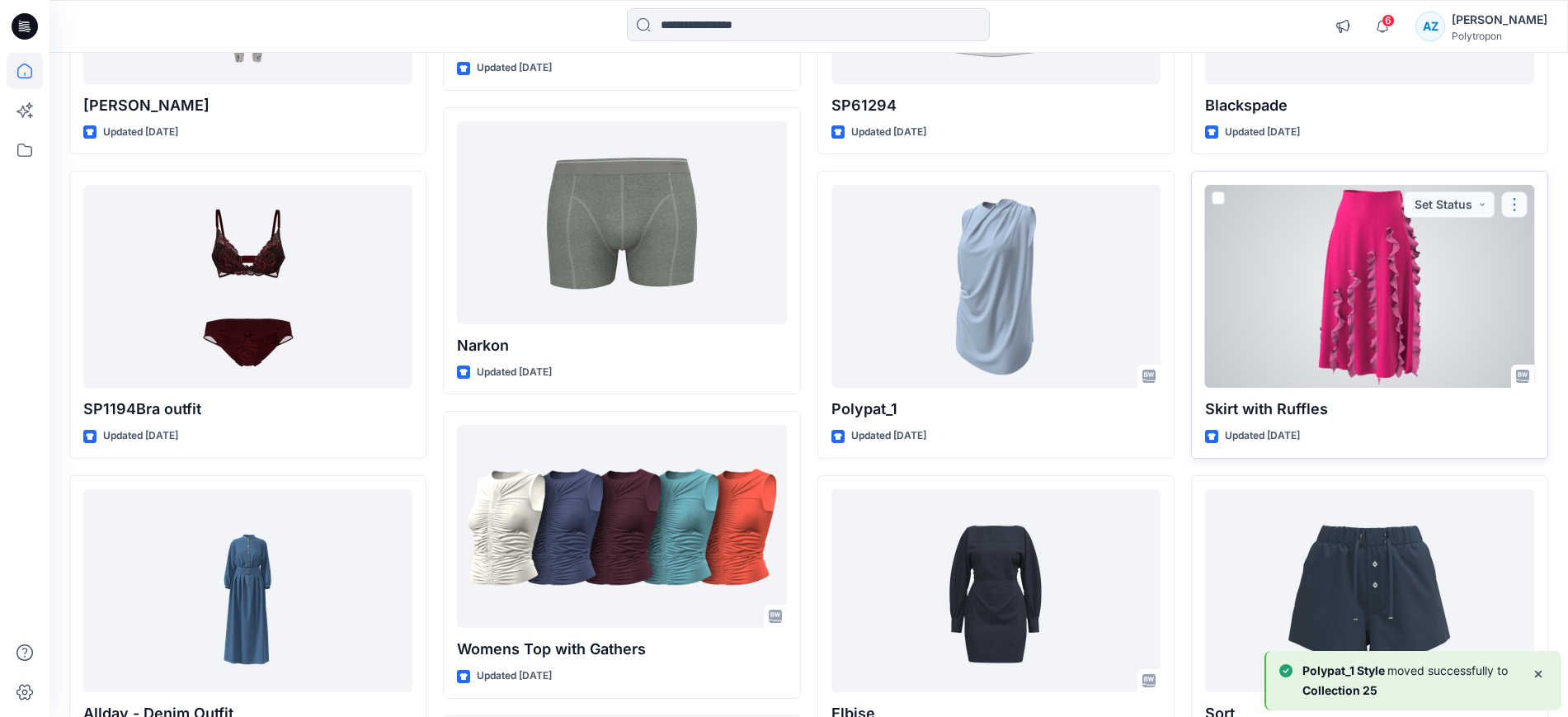
click at [1516, 206] on button "button" at bounding box center [1514, 205] width 27 height 27
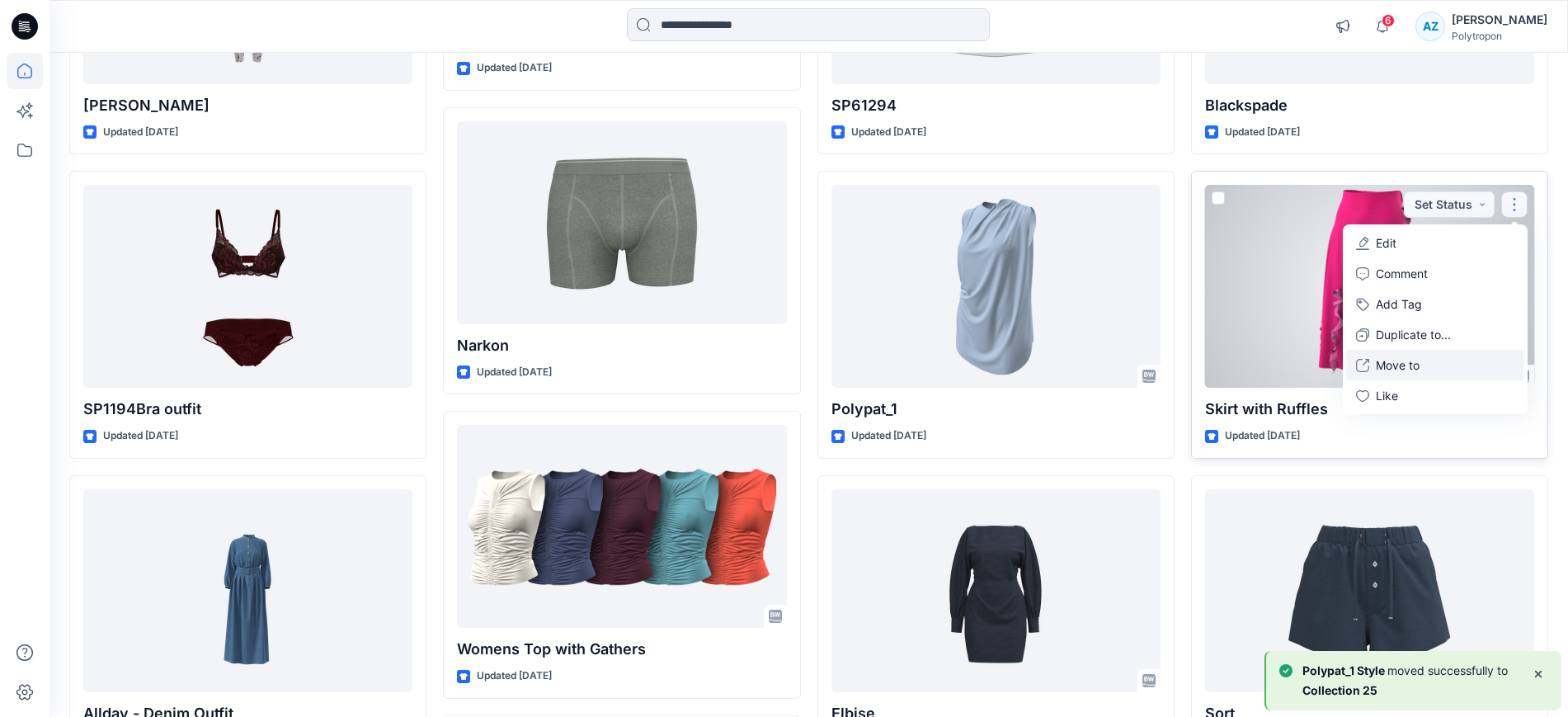
click at [1409, 359] on p "Move to" at bounding box center [1397, 365] width 43 height 18
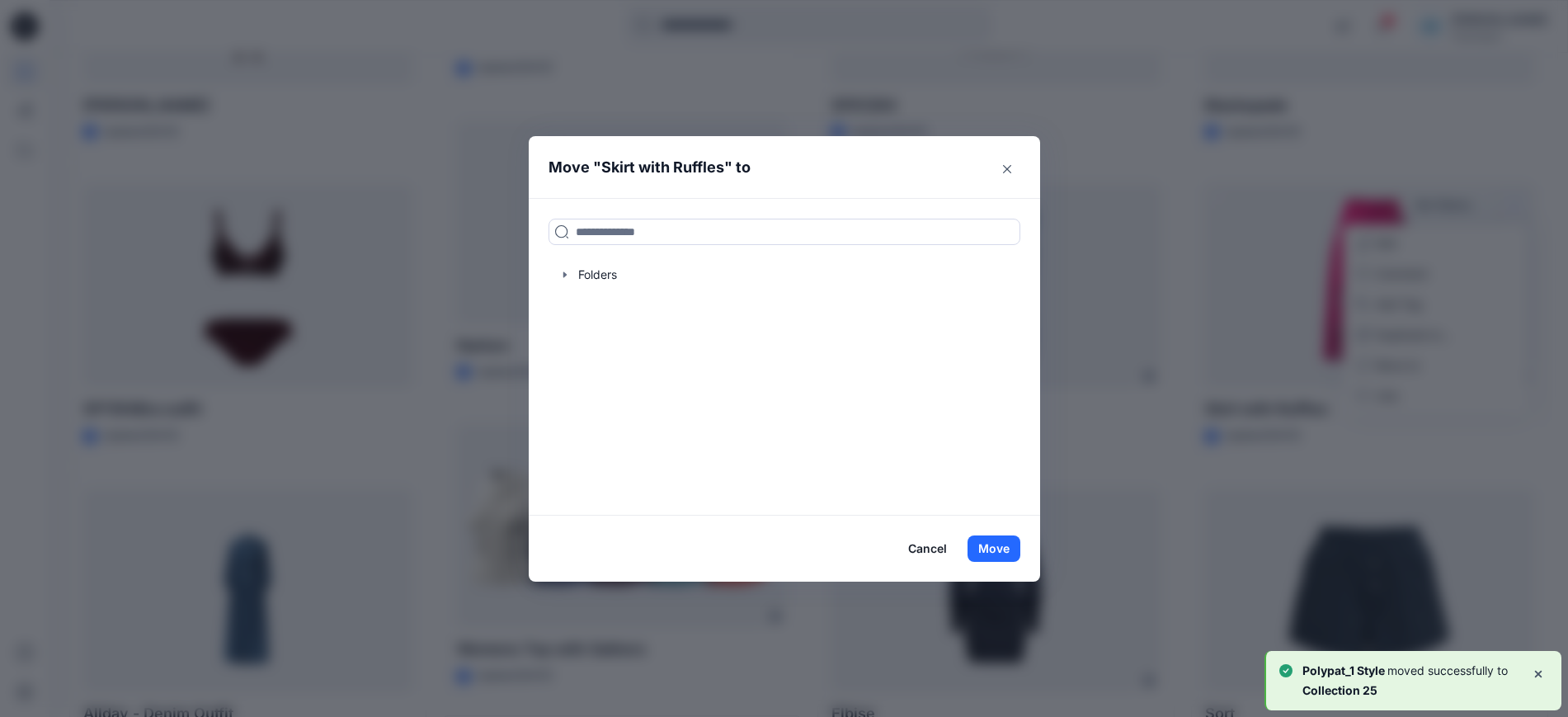
drag, startPoint x: 665, startPoint y: 231, endPoint x: 665, endPoint y: 245, distance: 14.0
click at [664, 230] on input at bounding box center [784, 232] width 472 height 27
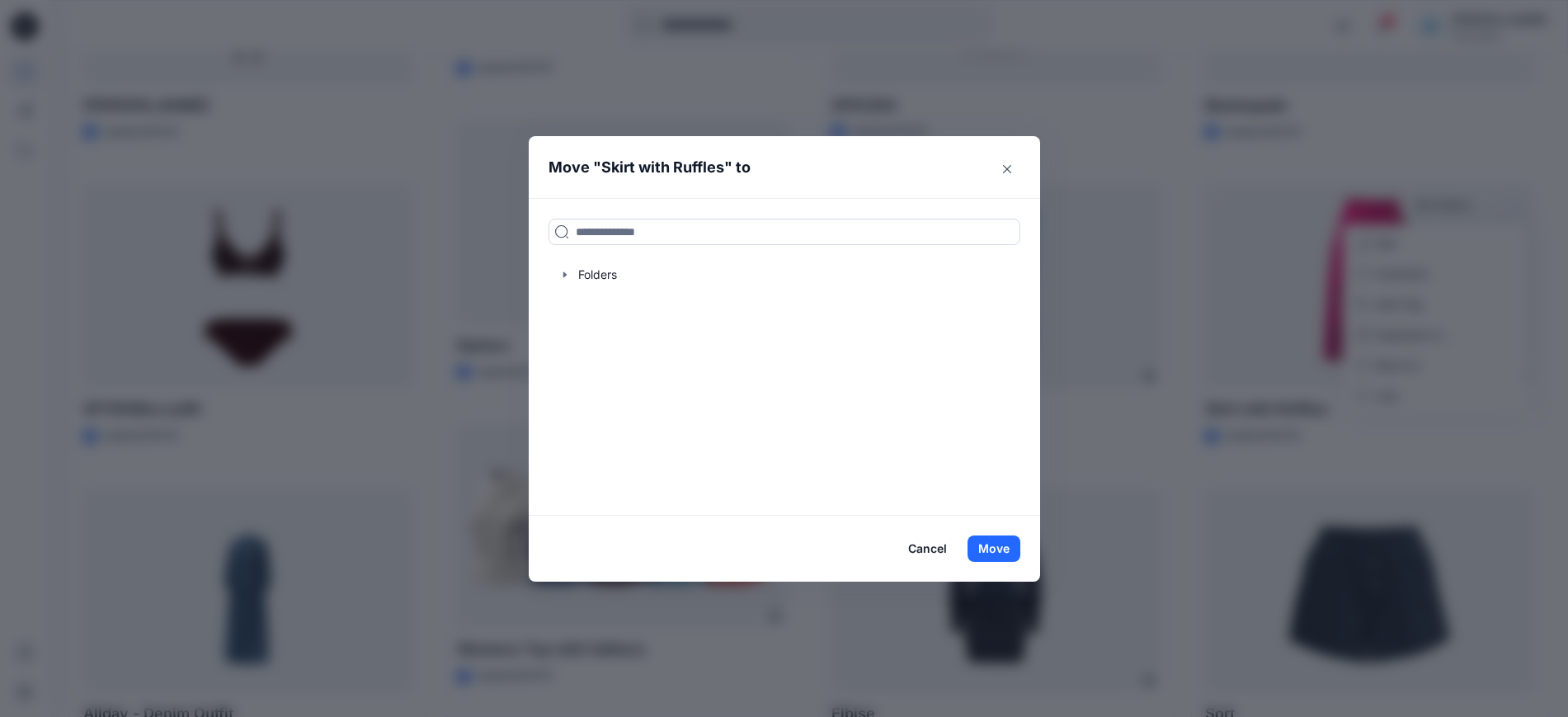
type input "*****"
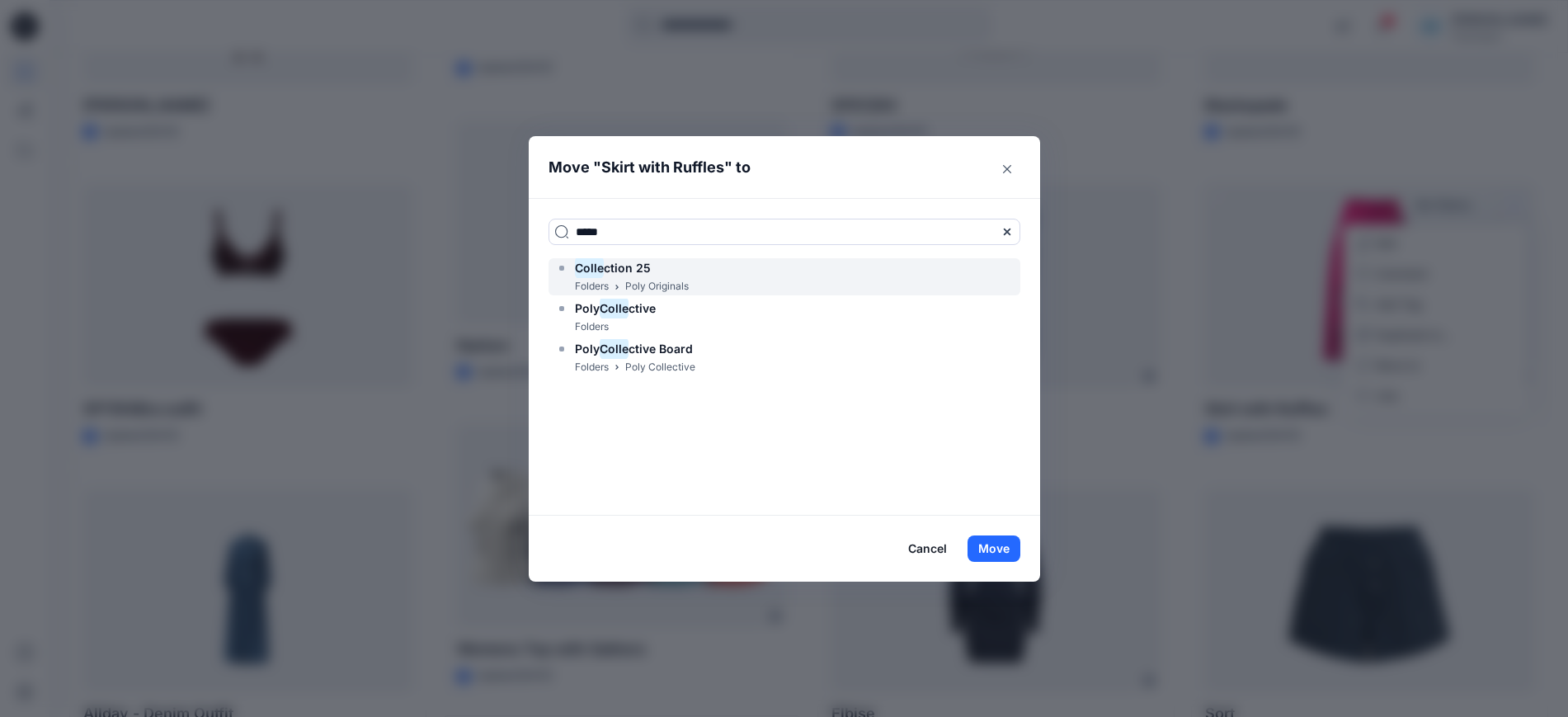
click at [668, 270] on div "Colle ction 25" at bounding box center [622, 268] width 133 height 20
click at [986, 539] on button "Move" at bounding box center [993, 549] width 52 height 27
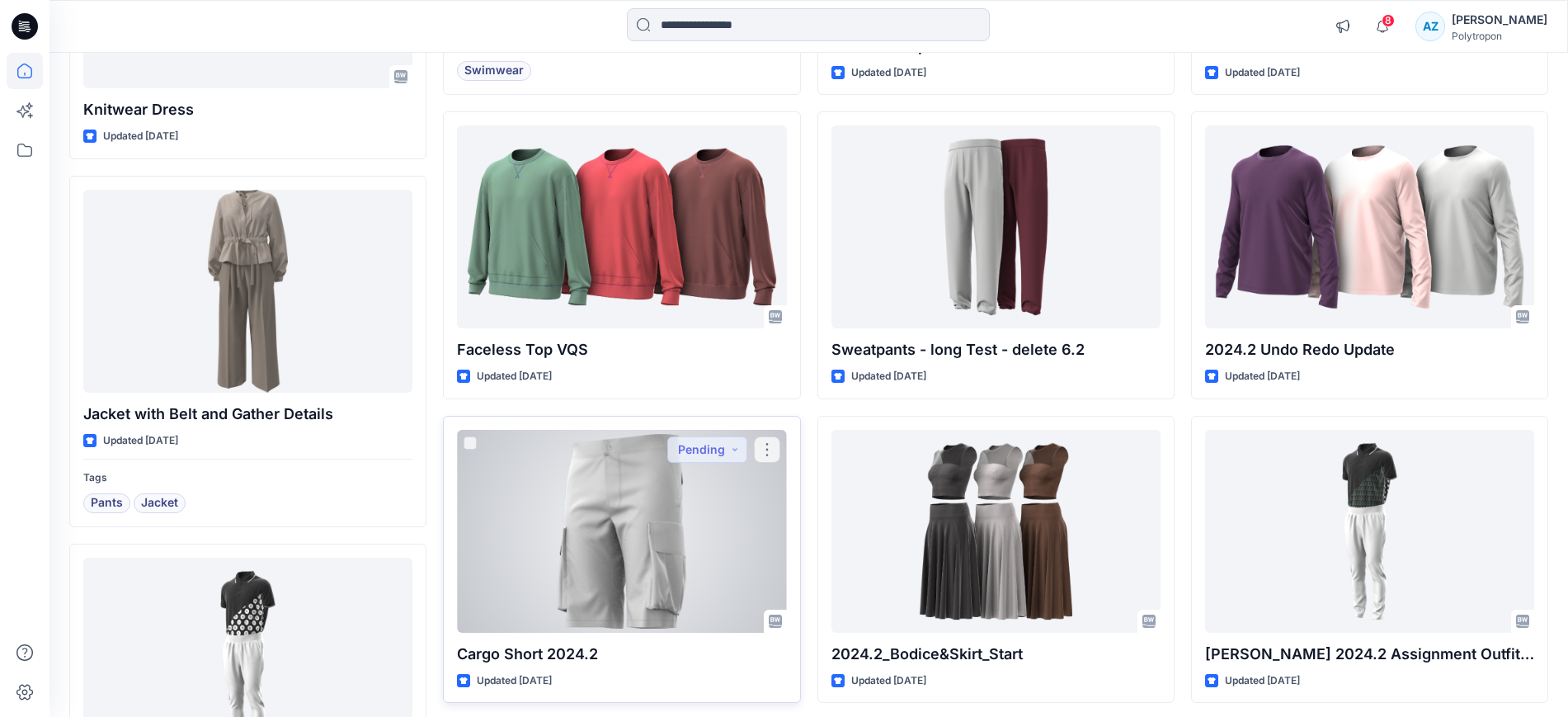
scroll to position [2373, 0]
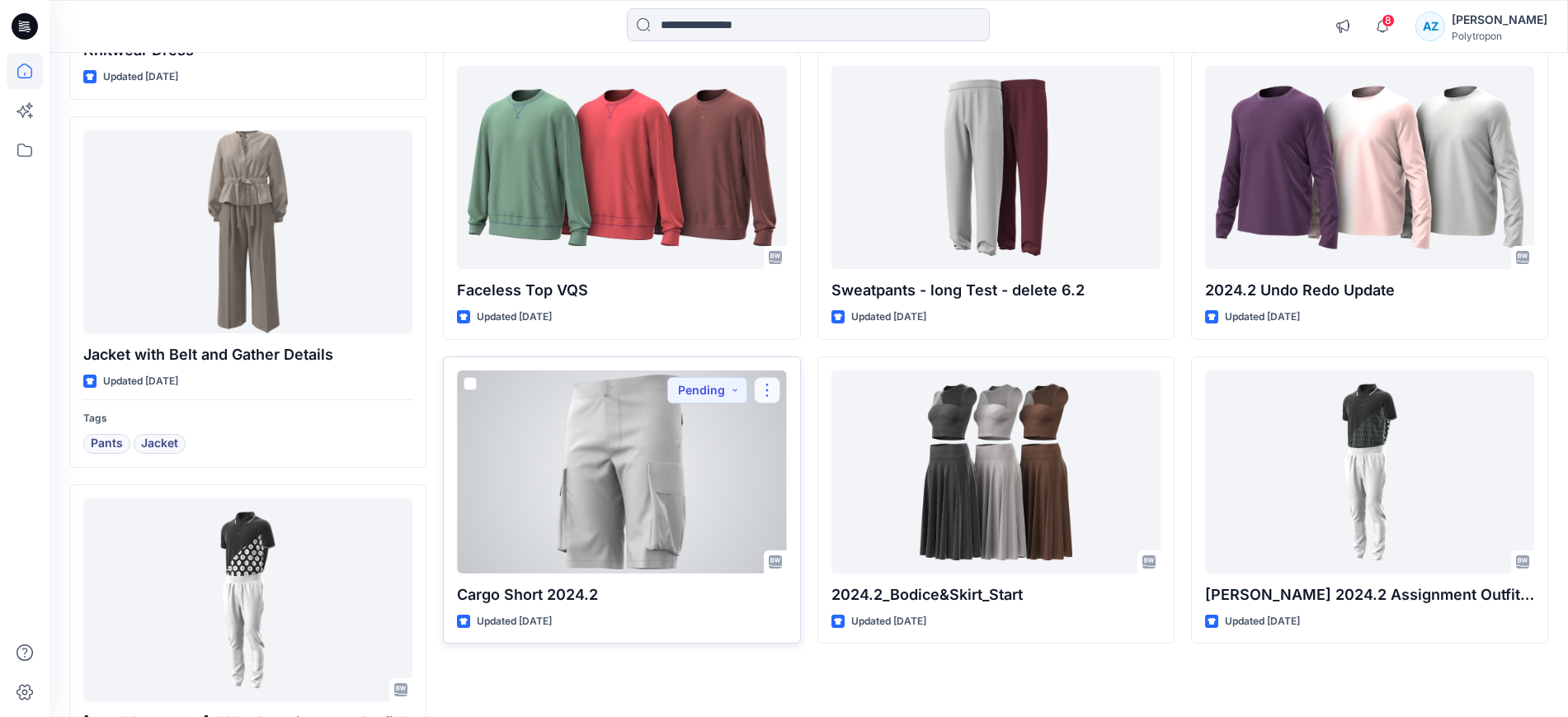
click at [765, 389] on button "button" at bounding box center [767, 390] width 27 height 27
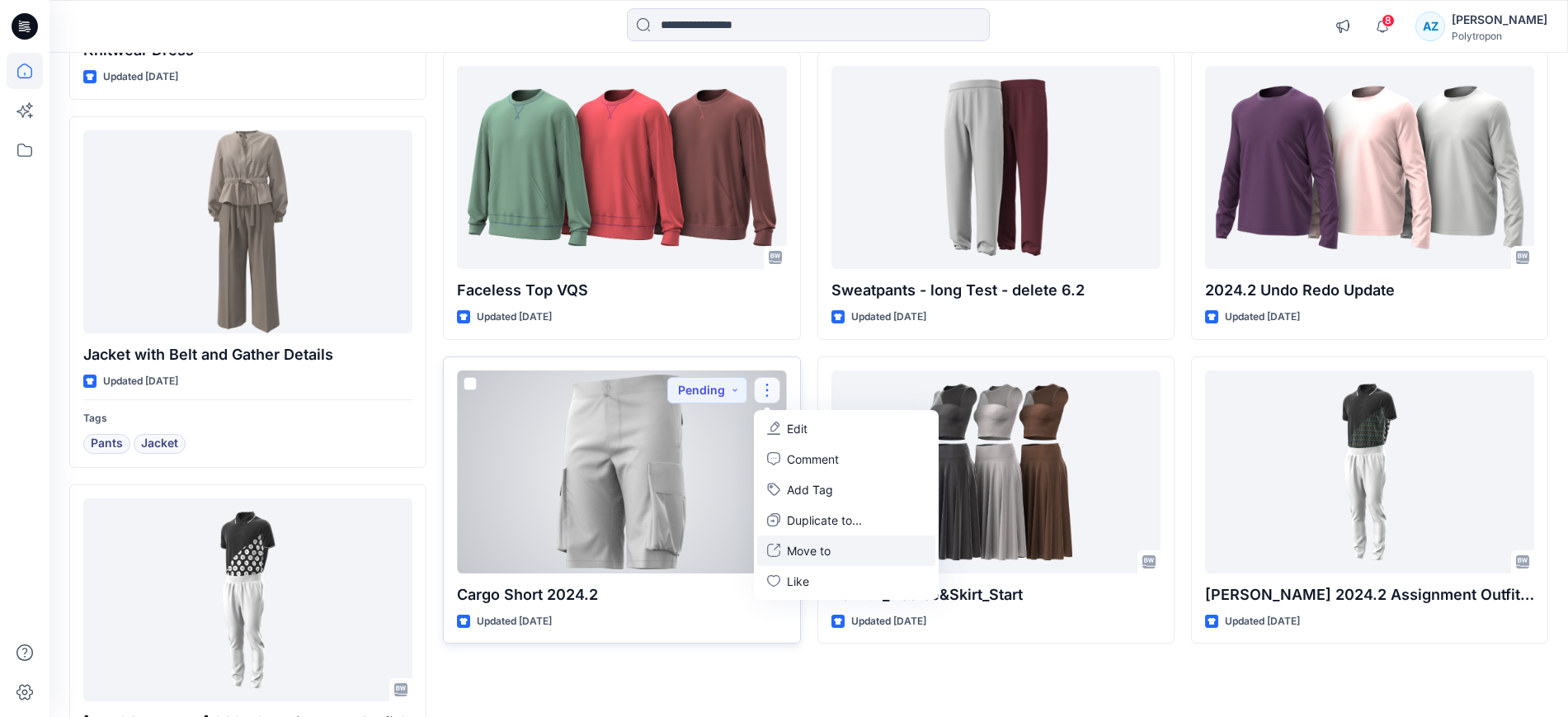
click at [816, 554] on p "Move to" at bounding box center [808, 550] width 43 height 18
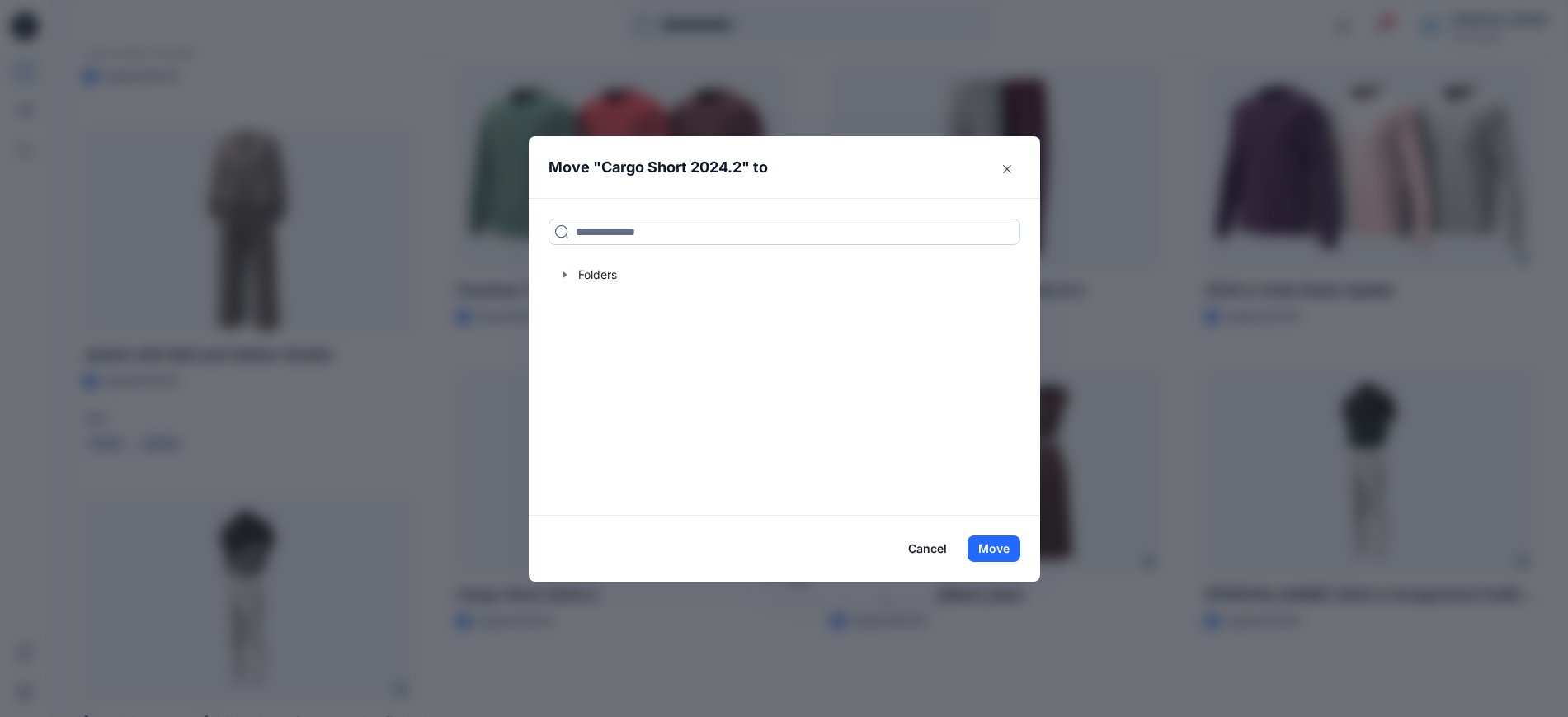
click at [615, 238] on input at bounding box center [784, 232] width 472 height 27
type input "*****"
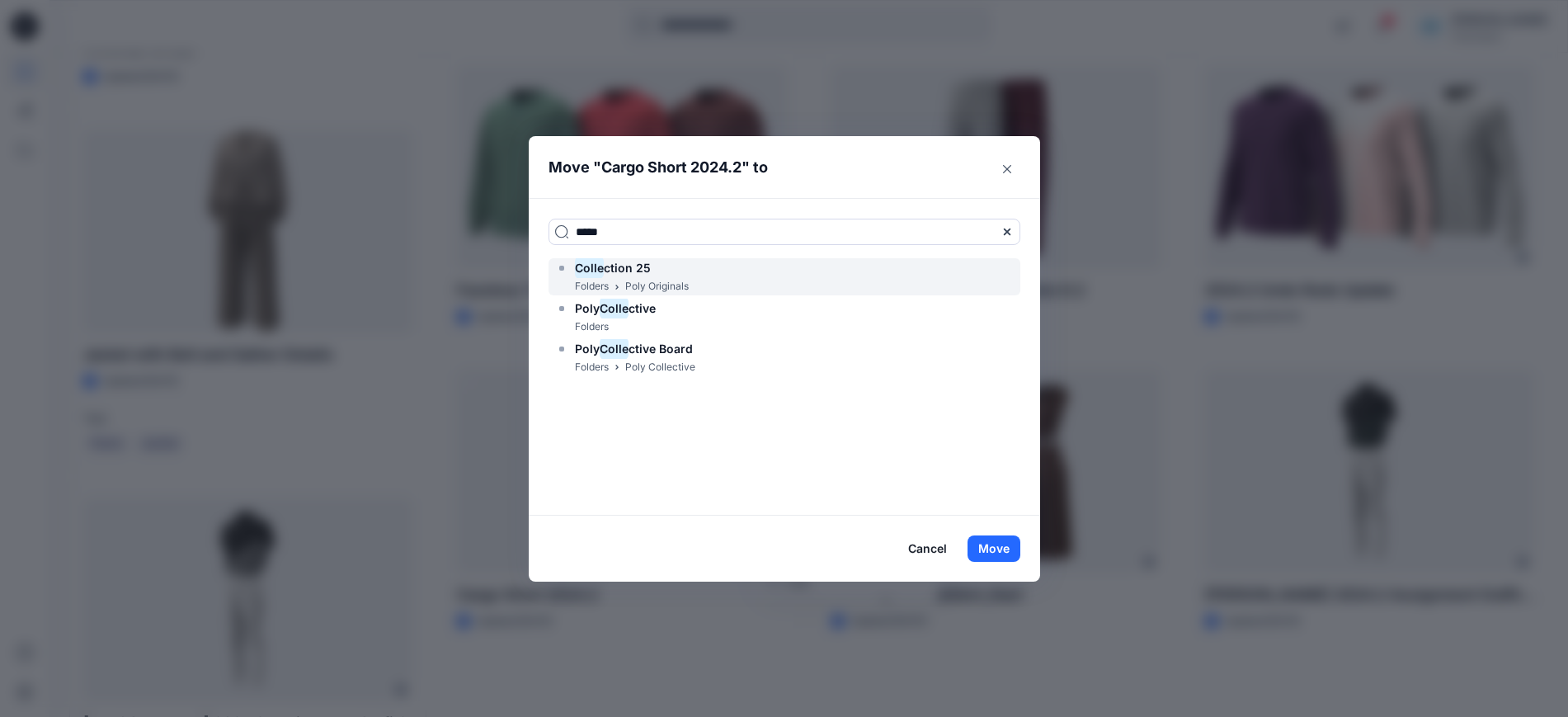
click at [722, 275] on div "Colle ction 25 Folders Poly Originals" at bounding box center [784, 277] width 472 height 38
click at [1001, 545] on button "Move" at bounding box center [993, 549] width 52 height 27
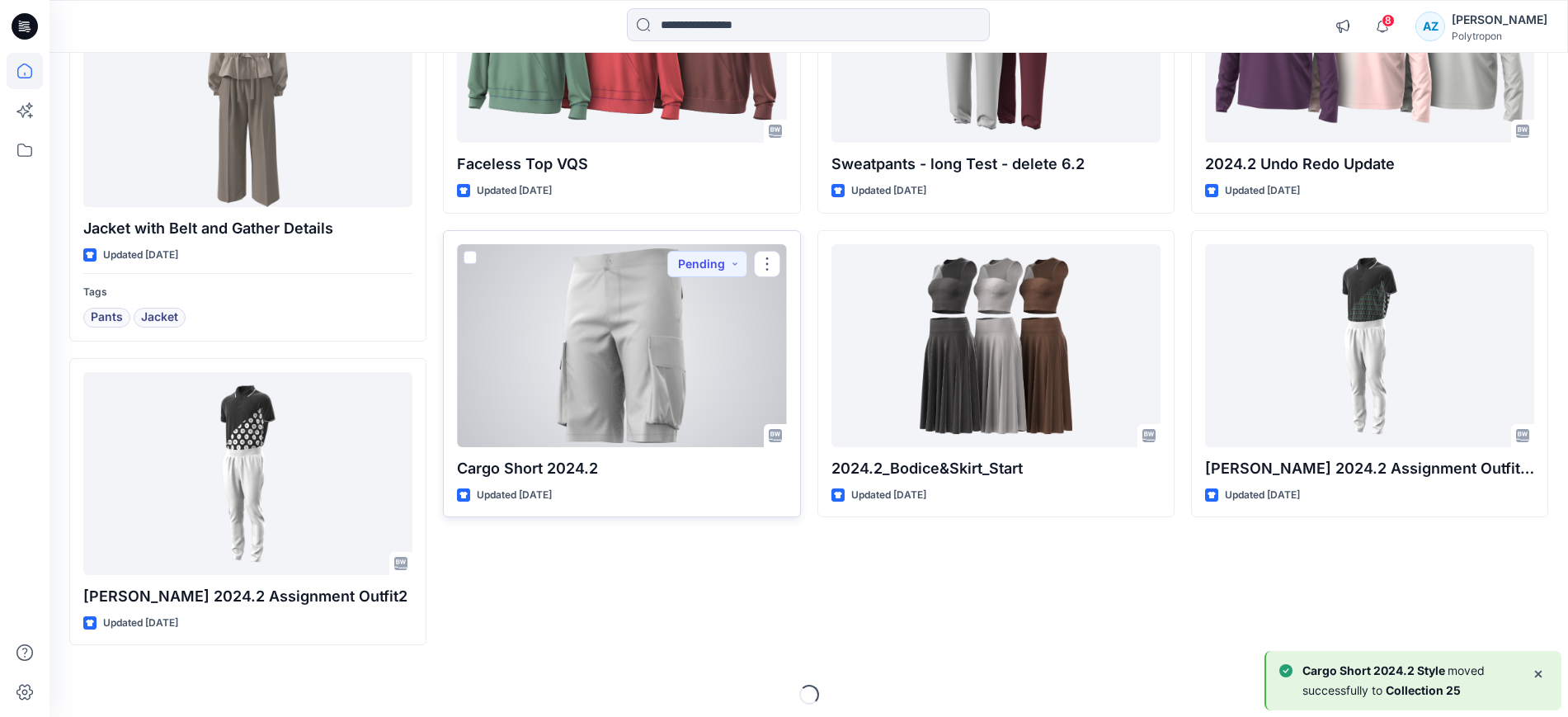
scroll to position [2506, 0]
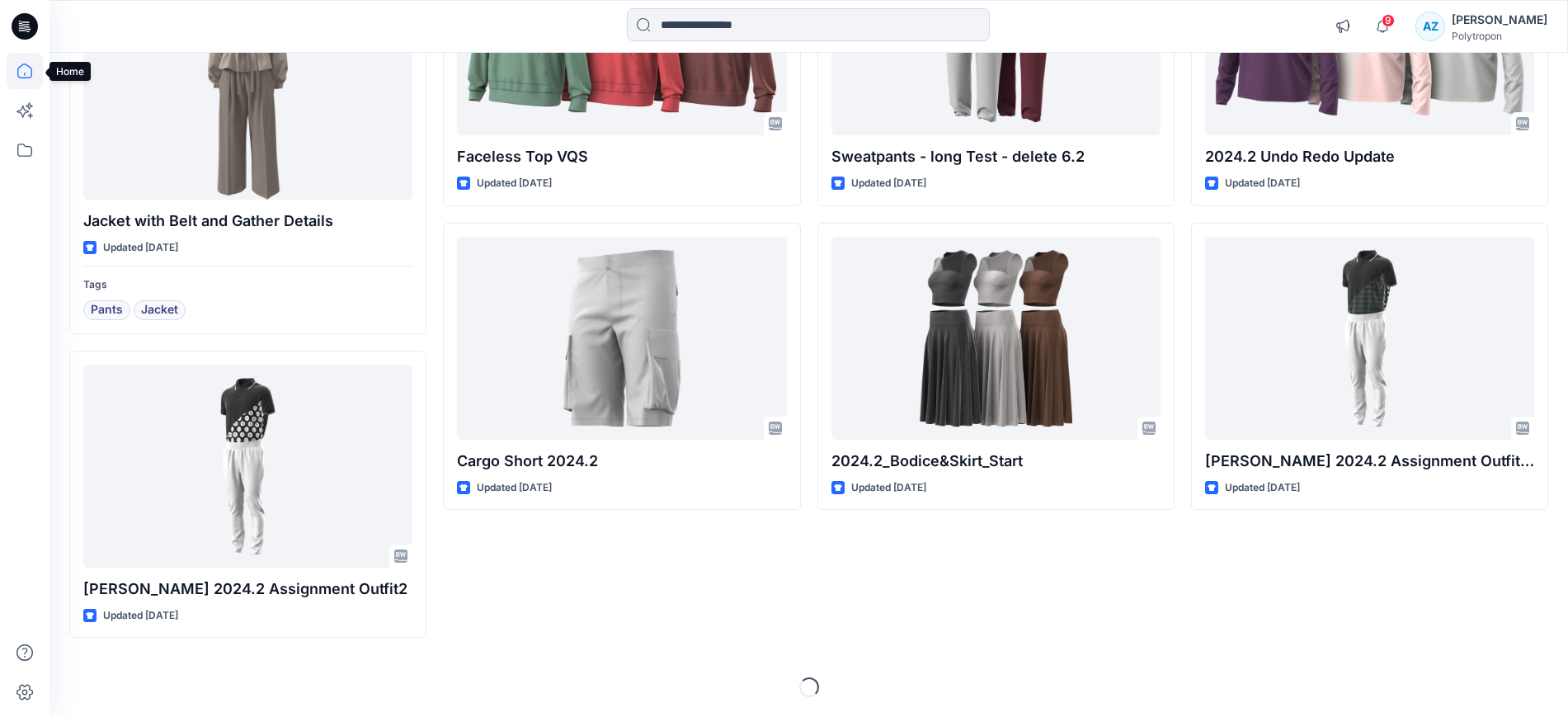
click at [30, 70] on icon at bounding box center [25, 71] width 37 height 37
click at [27, 110] on icon at bounding box center [25, 111] width 37 height 37
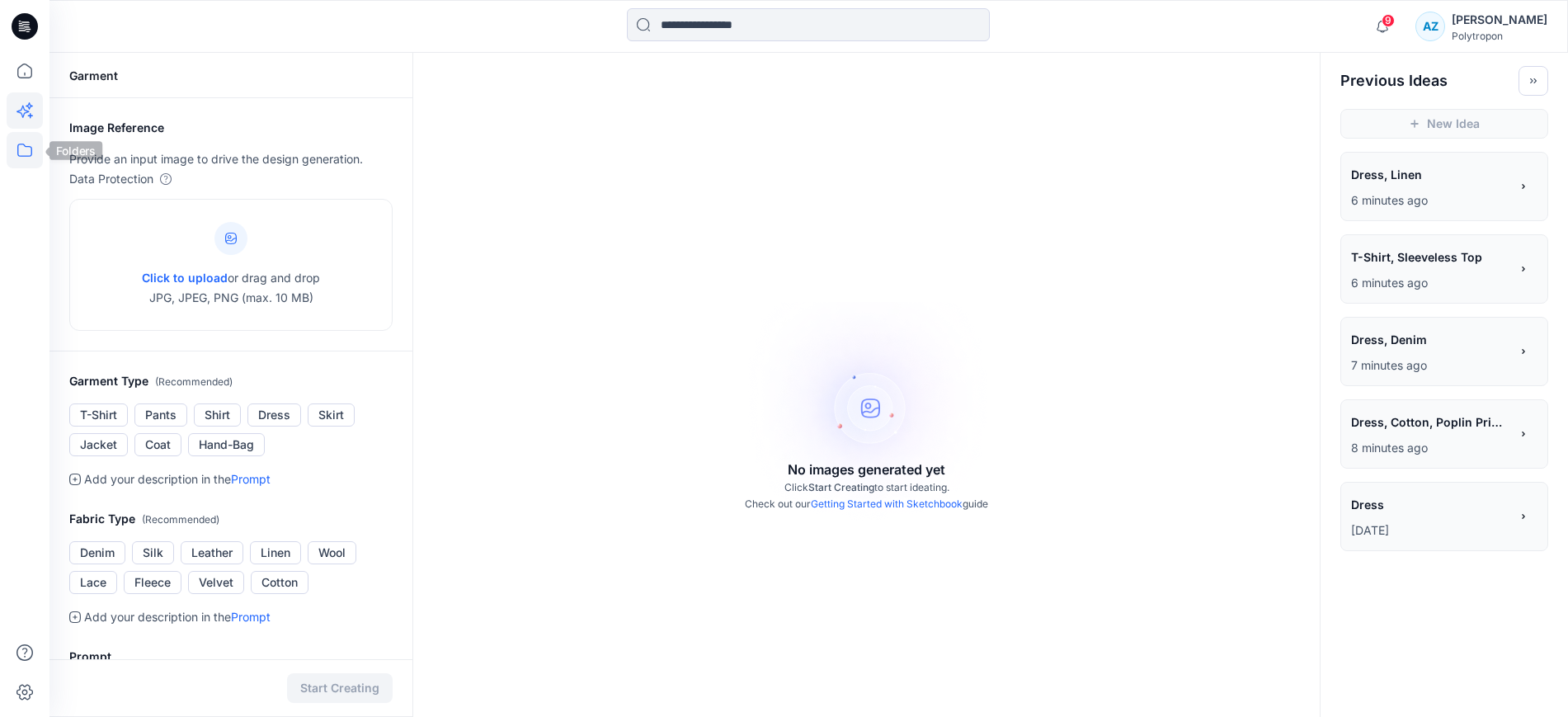
click at [23, 152] on icon at bounding box center [25, 150] width 37 height 37
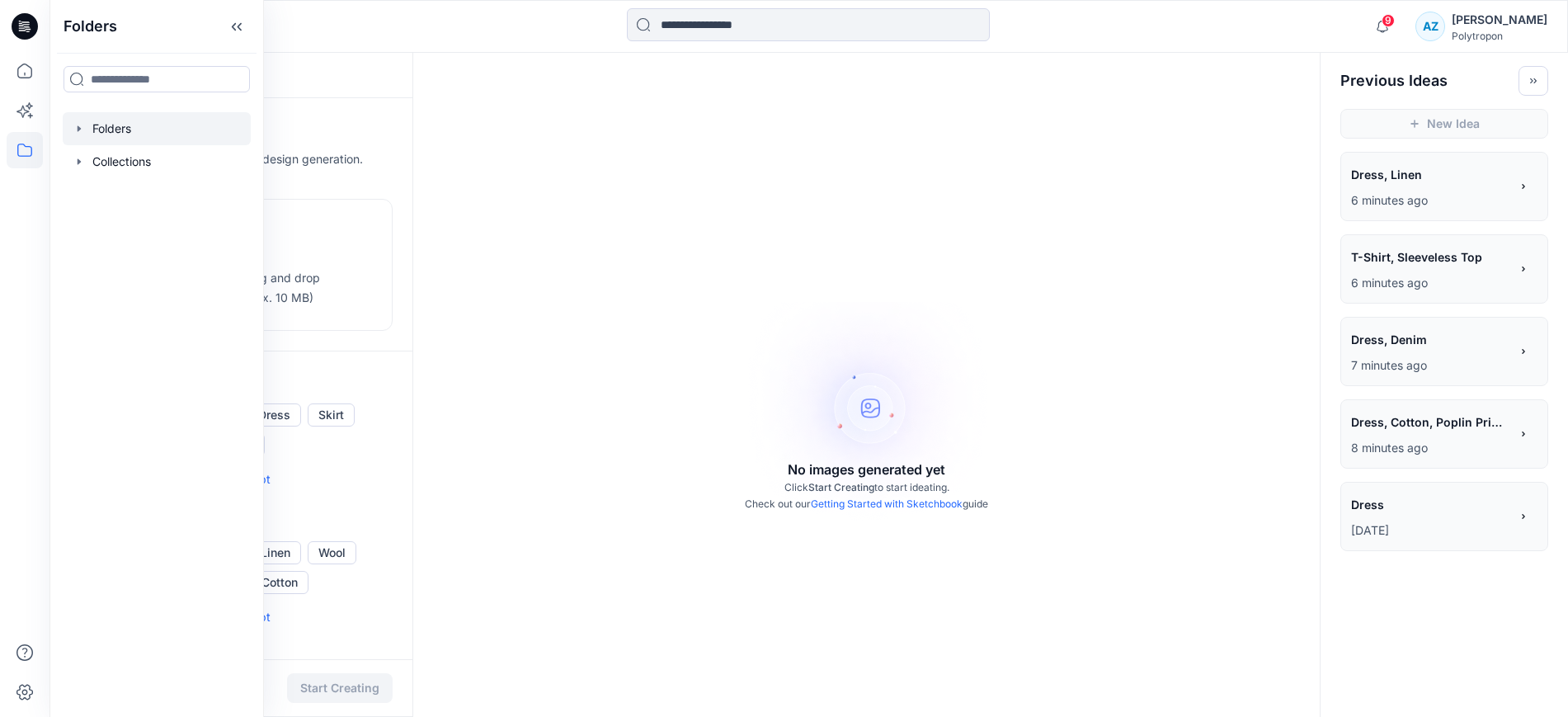
click at [121, 121] on div at bounding box center [157, 129] width 188 height 33
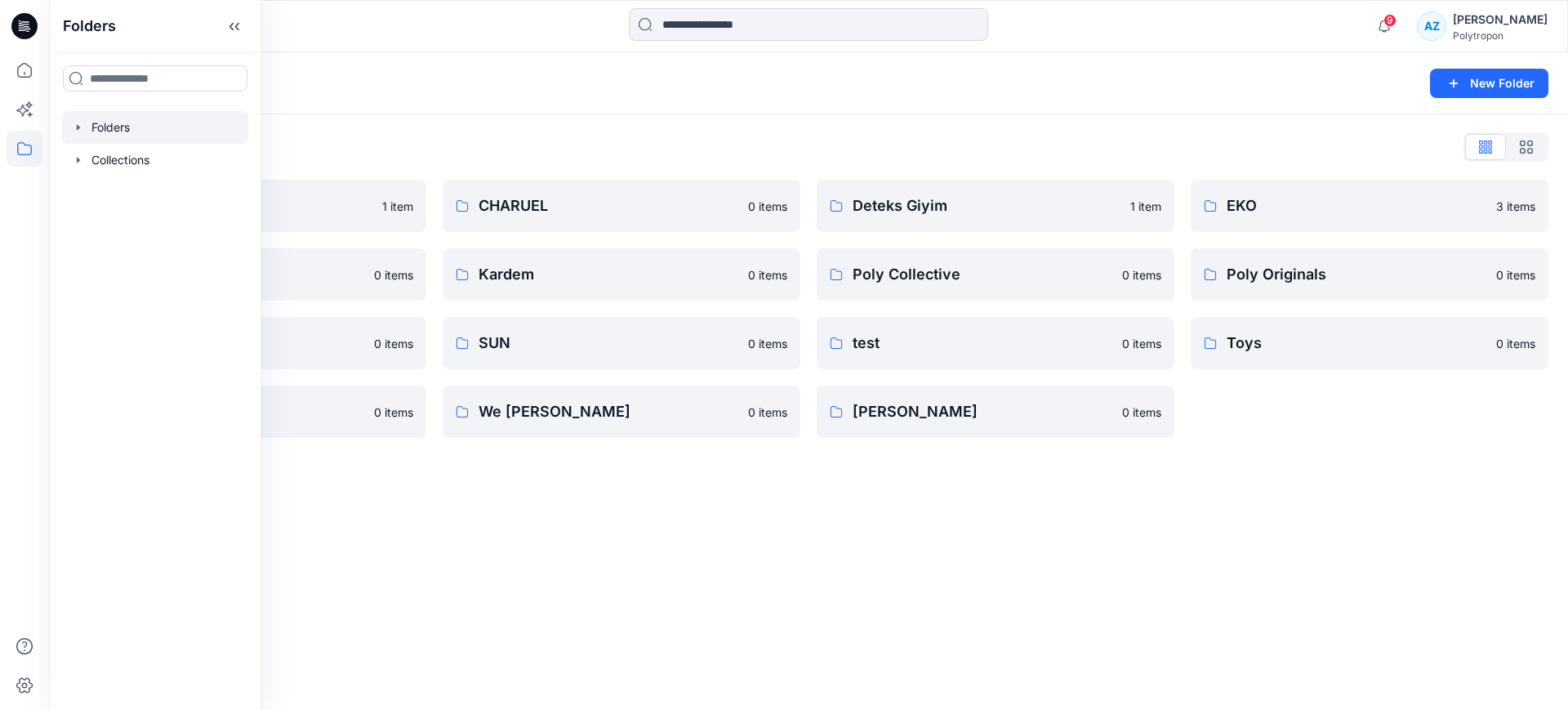
click at [838, 603] on div "Folders New Folder Folders List Allday 1 item Eroğlu Giyim 0 items Summer 0 ite…" at bounding box center [808, 381] width 1519 height 658
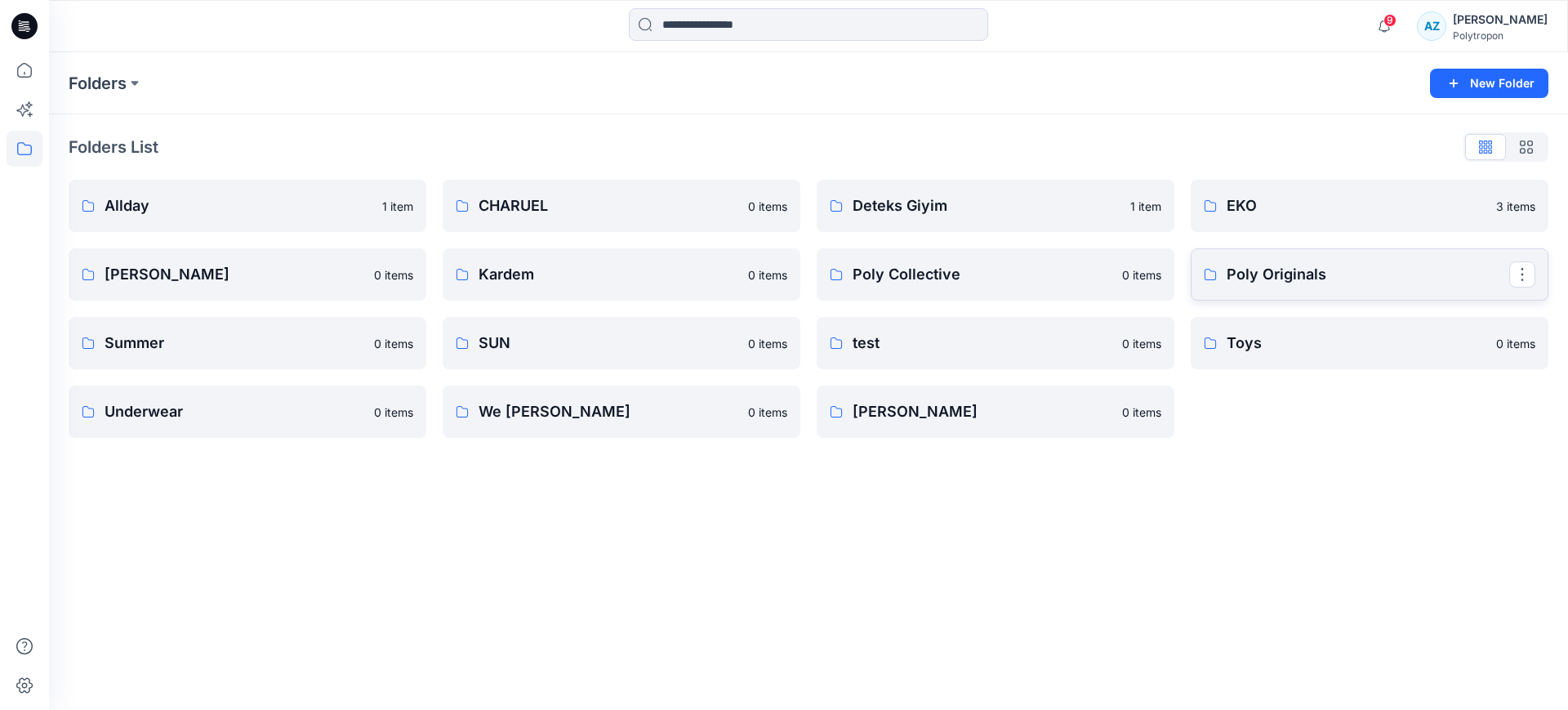
click at [1283, 287] on link "Poly Originals" at bounding box center [1370, 274] width 358 height 52
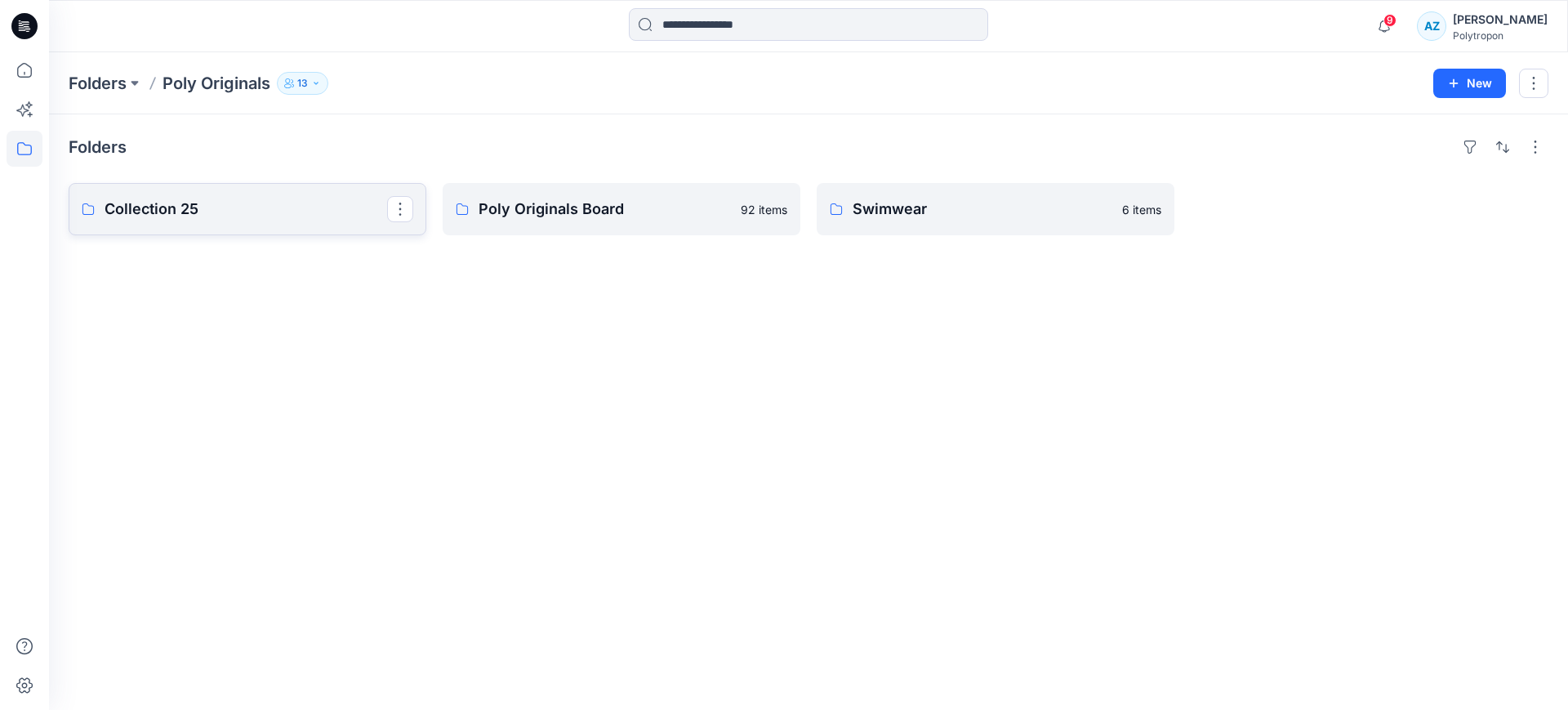
click at [266, 206] on p "Collection 25" at bounding box center [246, 210] width 282 height 23
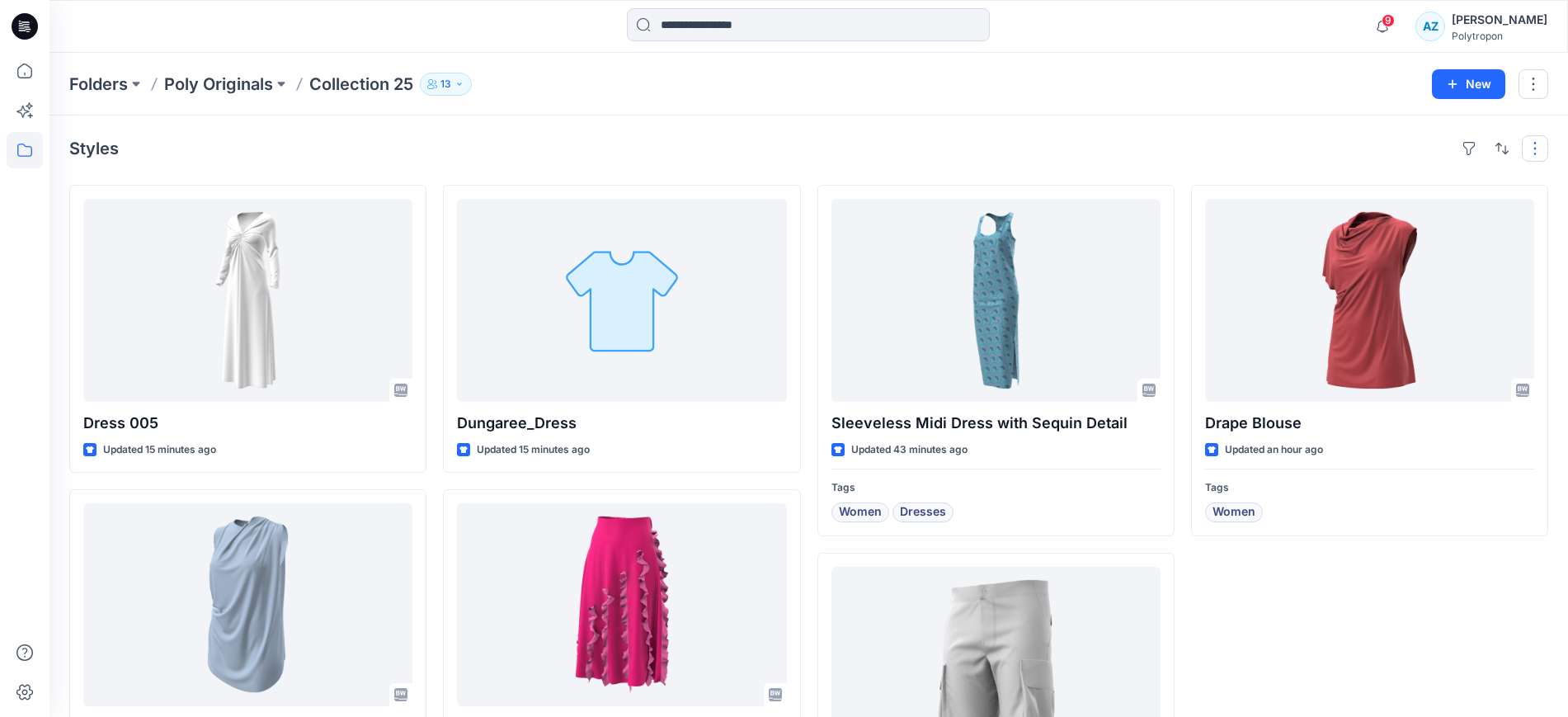
click at [1539, 148] on button "button" at bounding box center [1535, 148] width 27 height 27
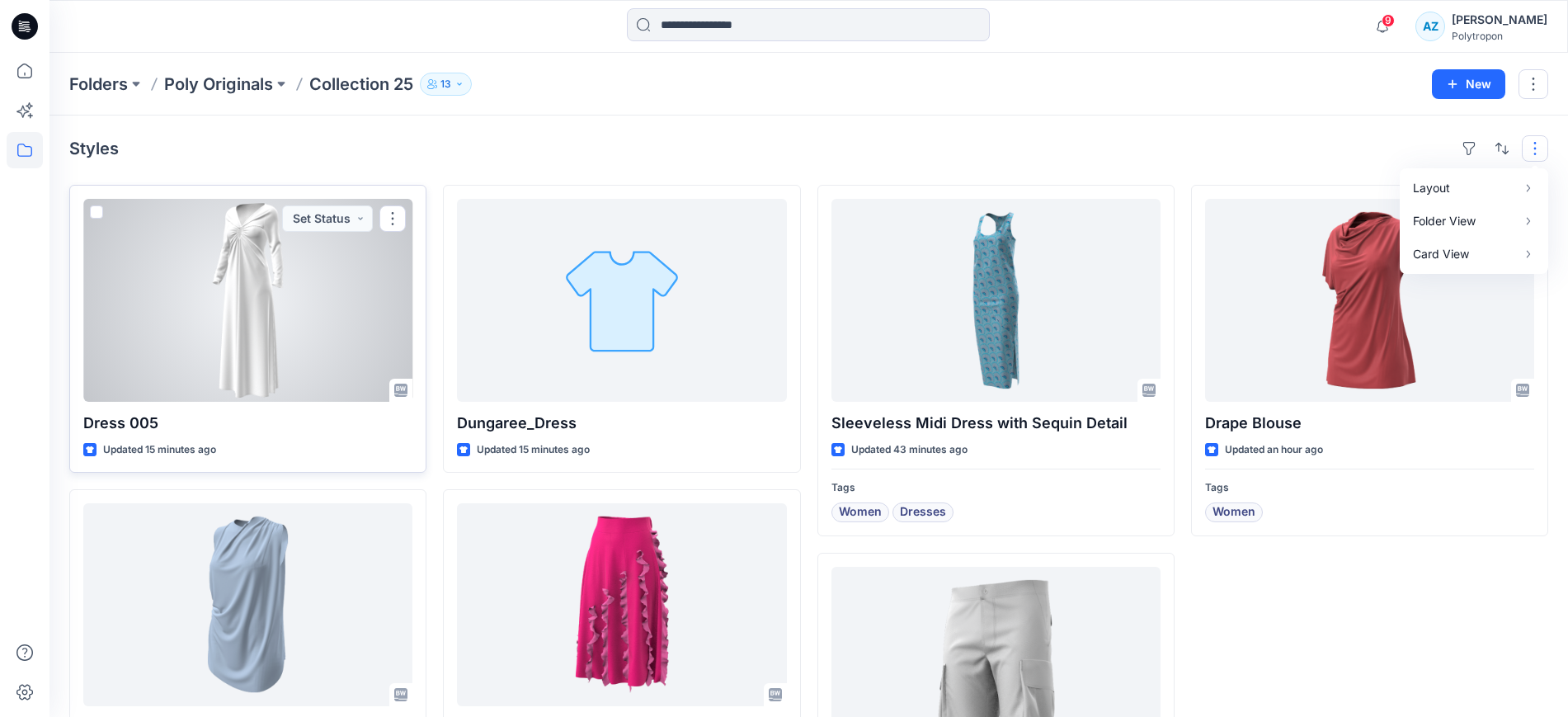
click at [97, 211] on span at bounding box center [97, 212] width 13 height 13
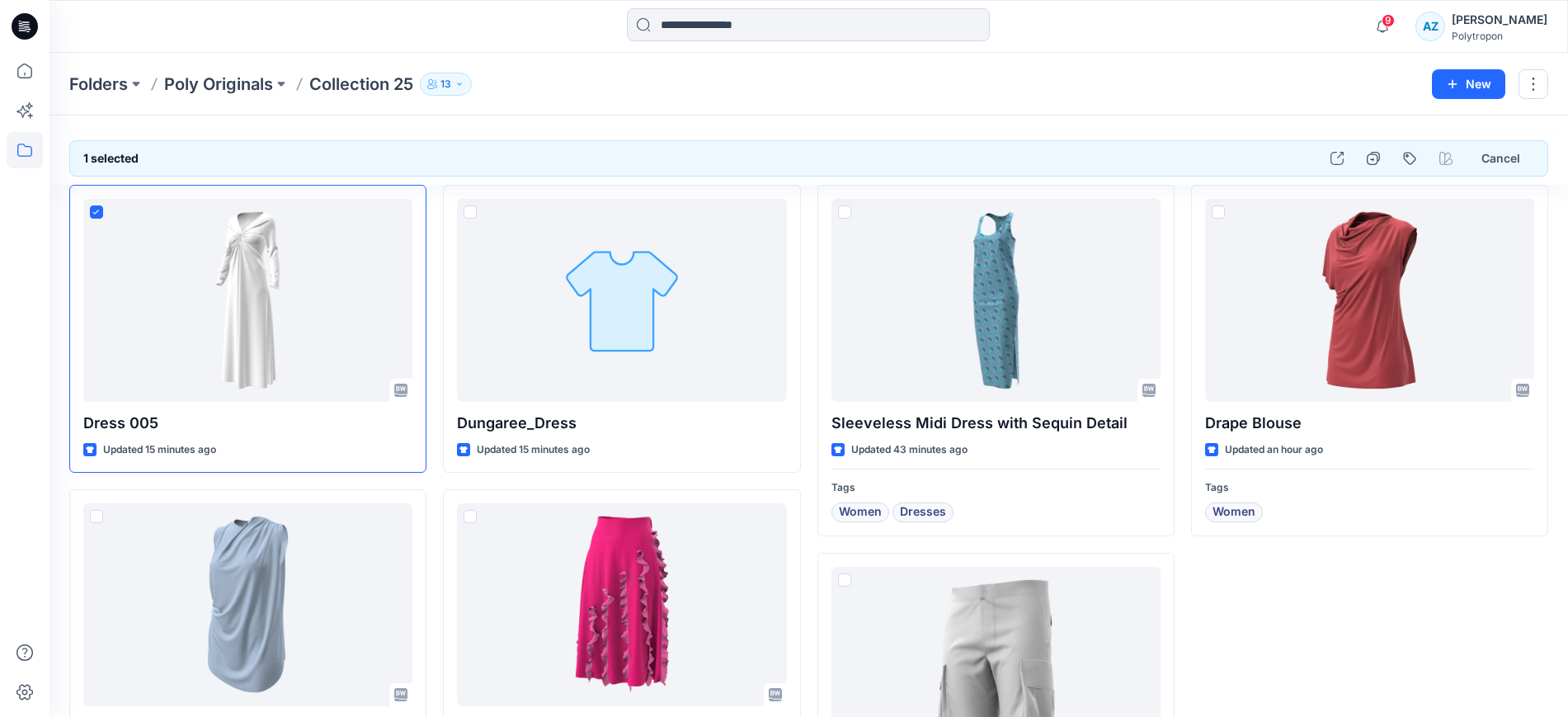
click at [442, 79] on button "13" at bounding box center [446, 84] width 52 height 23
click at [782, 88] on div "Folders Poly Originals Collection 25 13 Folder Access Public Internal 13 Extern…" at bounding box center [744, 84] width 1350 height 23
click at [1516, 37] on div "Polytropon" at bounding box center [1499, 36] width 96 height 13
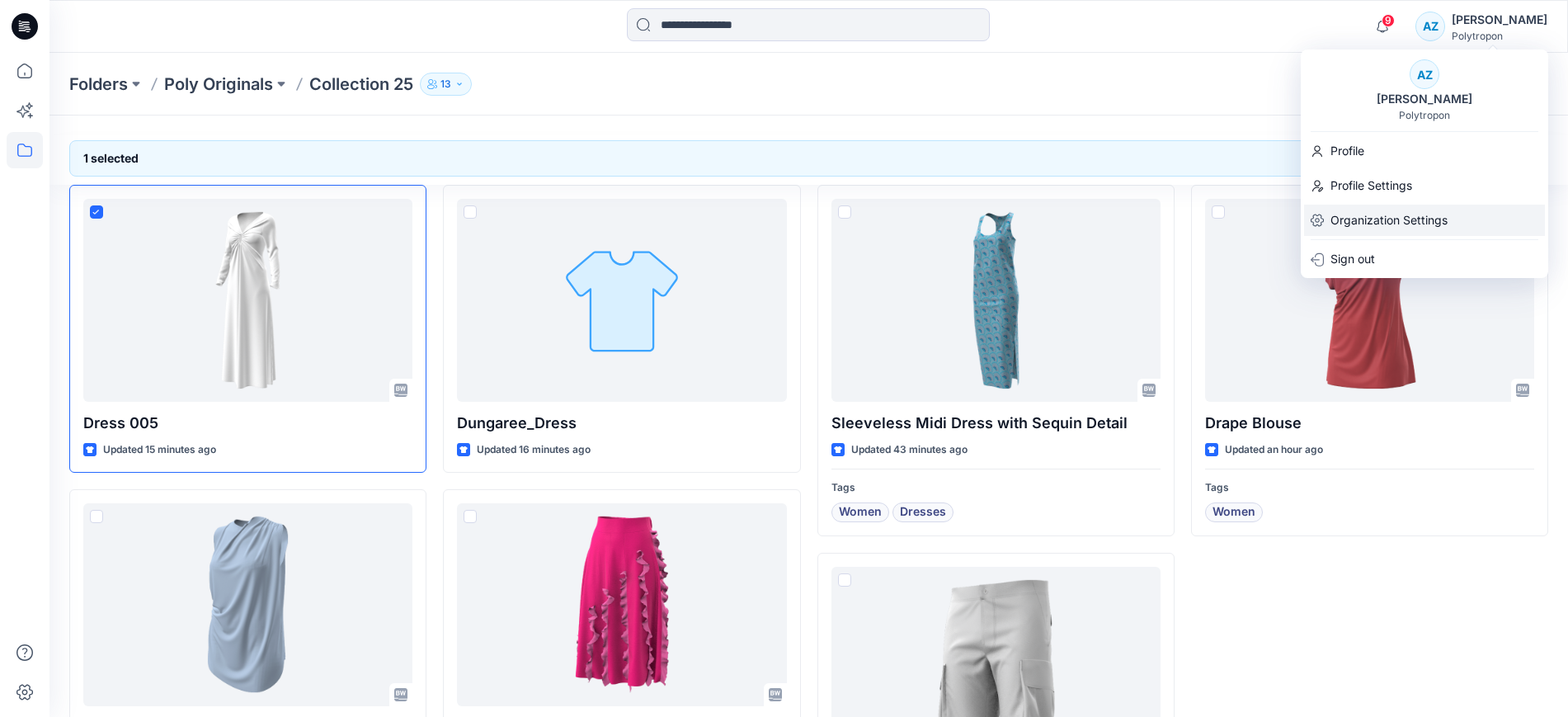
click at [1412, 217] on p "Organization Settings" at bounding box center [1388, 220] width 117 height 32
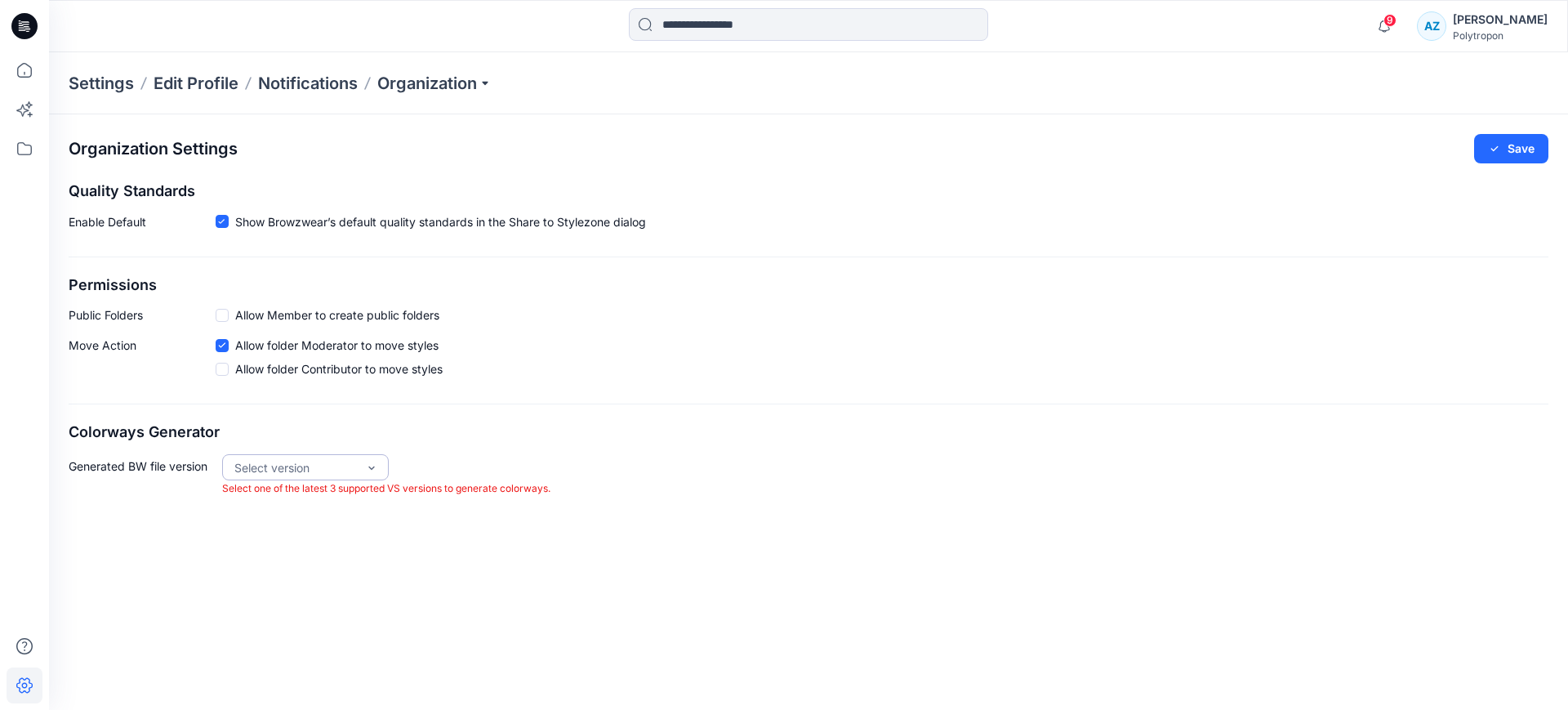
click at [334, 469] on div "Select version" at bounding box center [295, 467] width 122 height 17
click at [341, 460] on div "Select version" at bounding box center [295, 467] width 122 height 17
click at [319, 523] on div "VS 2025.1" at bounding box center [305, 530] width 160 height 29
click at [339, 466] on div "VS 2025.1" at bounding box center [295, 467] width 122 height 17
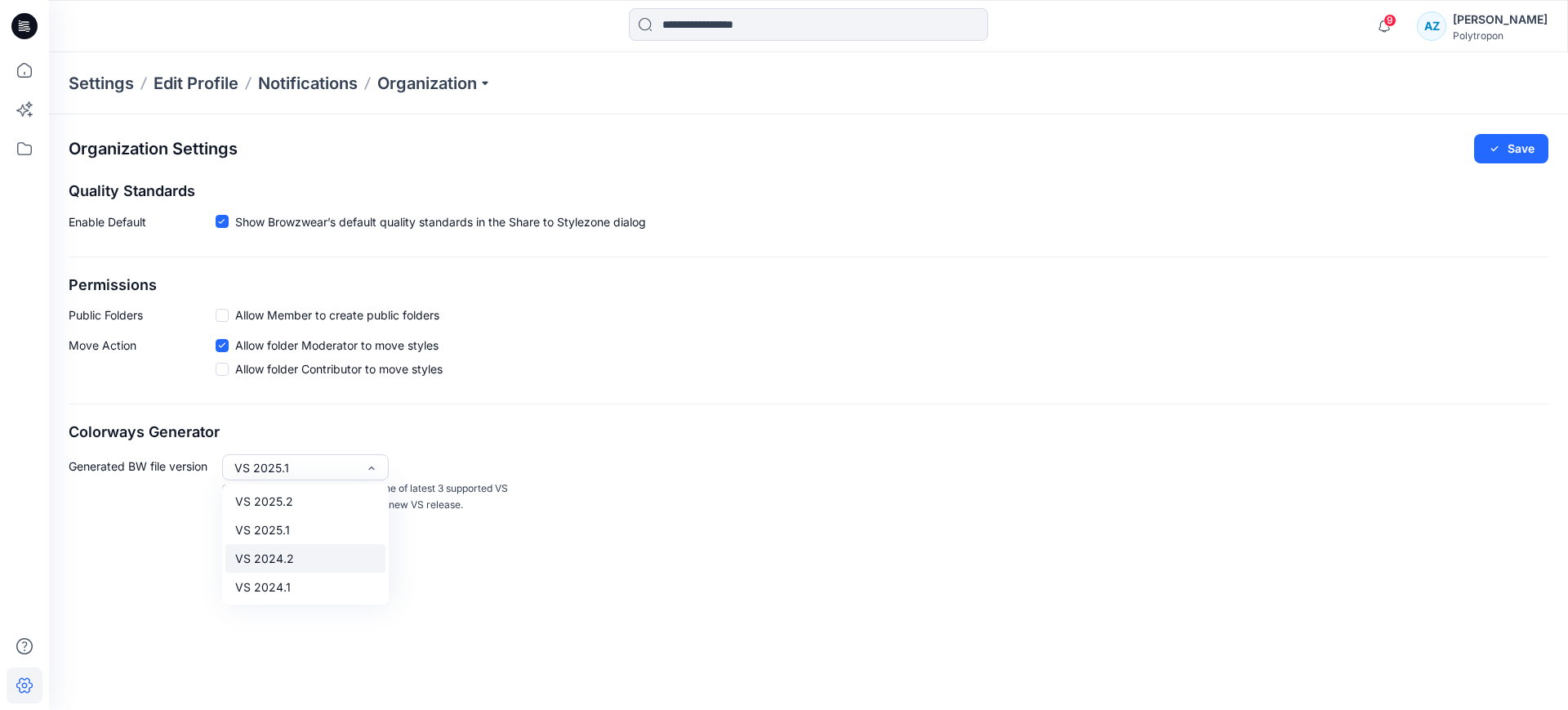
click at [313, 552] on div "VS 2024.2" at bounding box center [305, 558] width 160 height 29
click at [345, 468] on div "VS 2024.2" at bounding box center [295, 467] width 122 height 17
click at [298, 589] on div "VS 2024.1" at bounding box center [305, 587] width 160 height 29
click at [335, 466] on div "VS 2024.1" at bounding box center [295, 467] width 122 height 17
click at [318, 523] on div "VS 2025.1" at bounding box center [305, 530] width 160 height 29
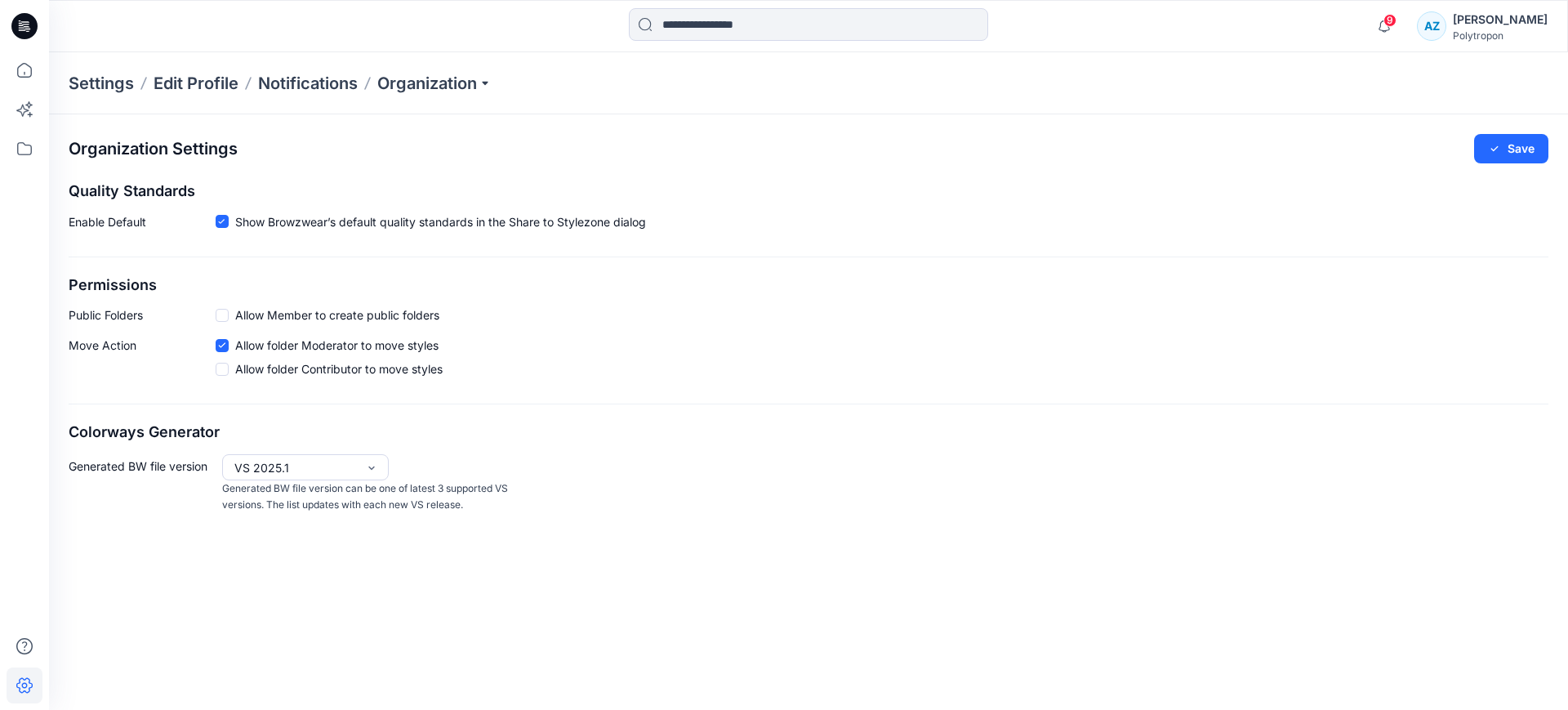
click at [560, 504] on div "Generated BW file version option VS 2025.1, selected. VS 2025.1 Generated BW fi…" at bounding box center [808, 484] width 1480 height 59
click at [1518, 149] on button "Save" at bounding box center [1511, 149] width 74 height 30
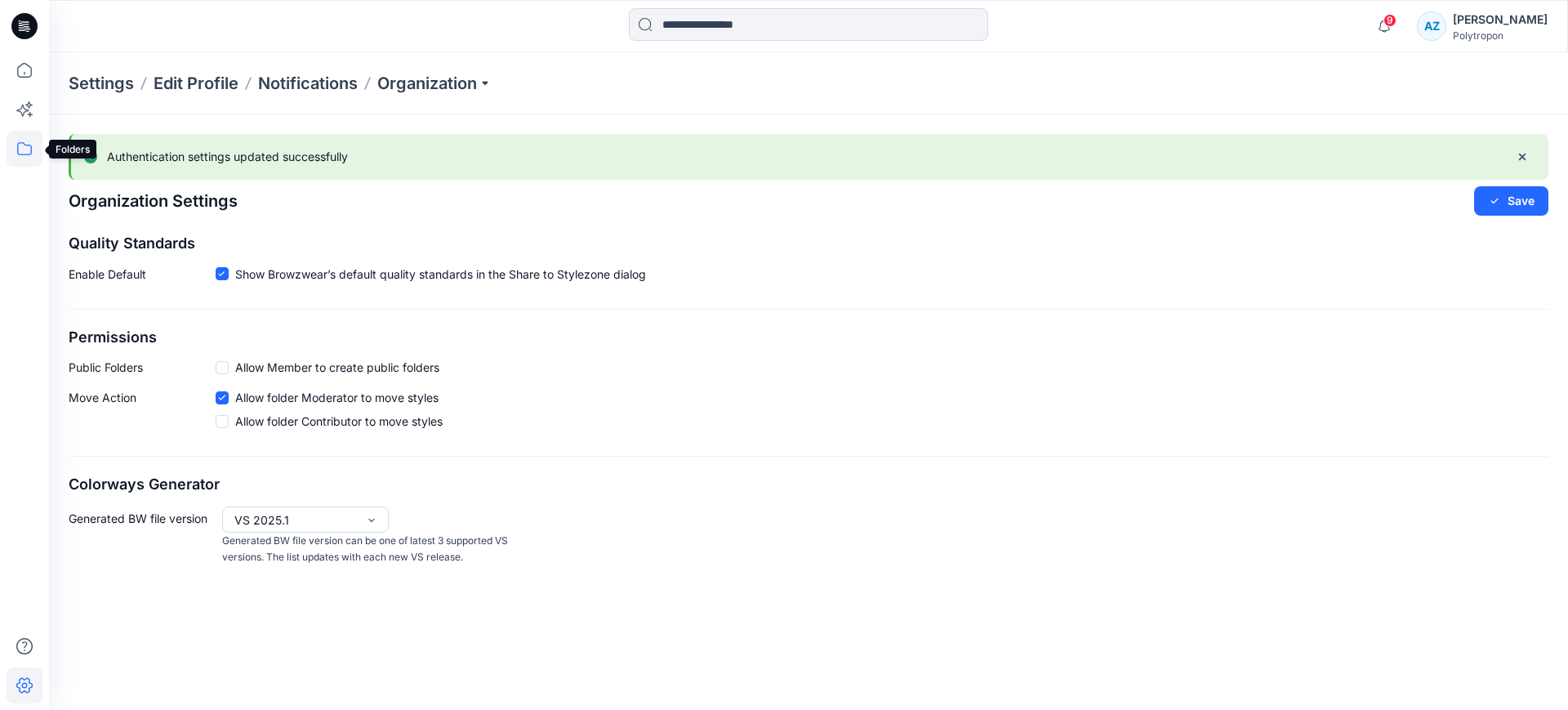
click at [25, 151] on icon at bounding box center [25, 149] width 36 height 36
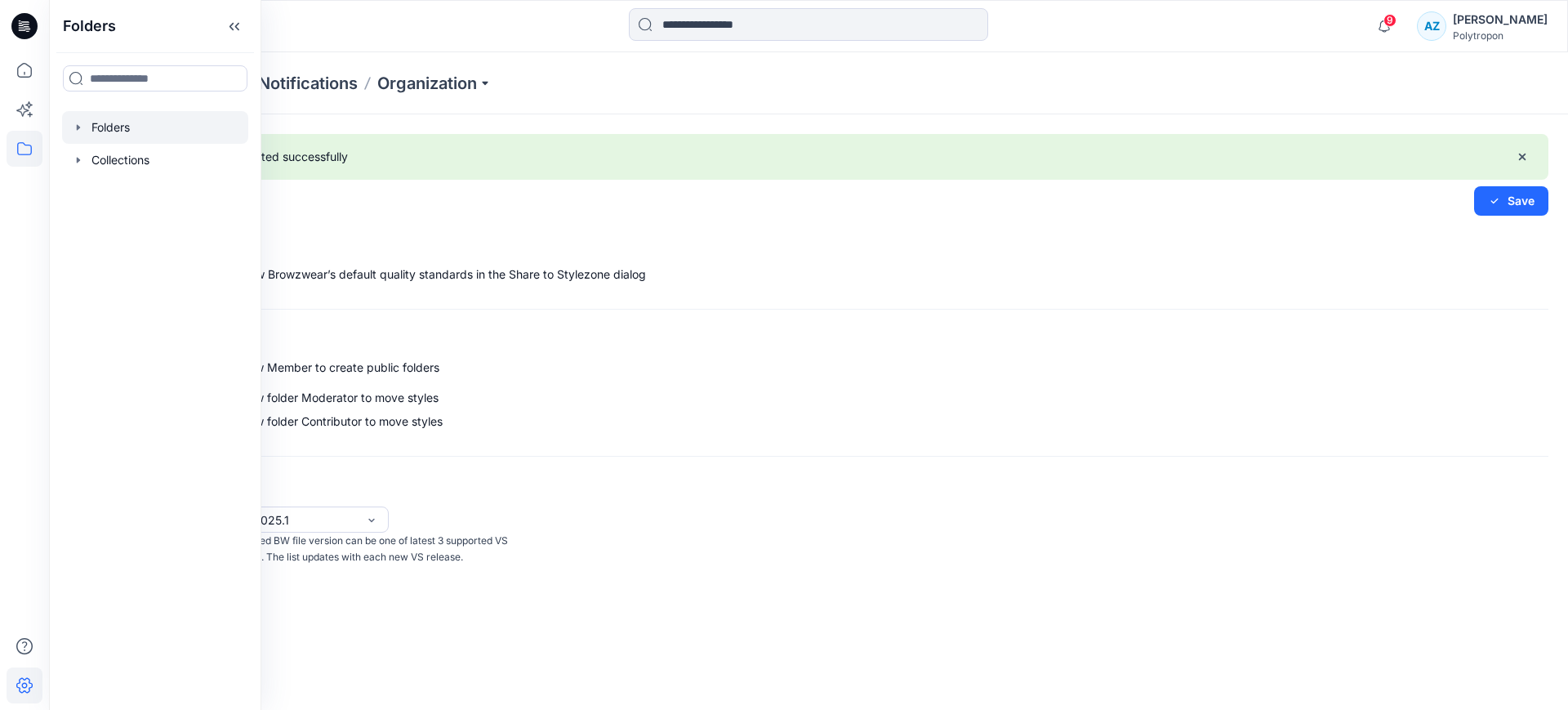
click at [68, 126] on div at bounding box center [155, 128] width 187 height 33
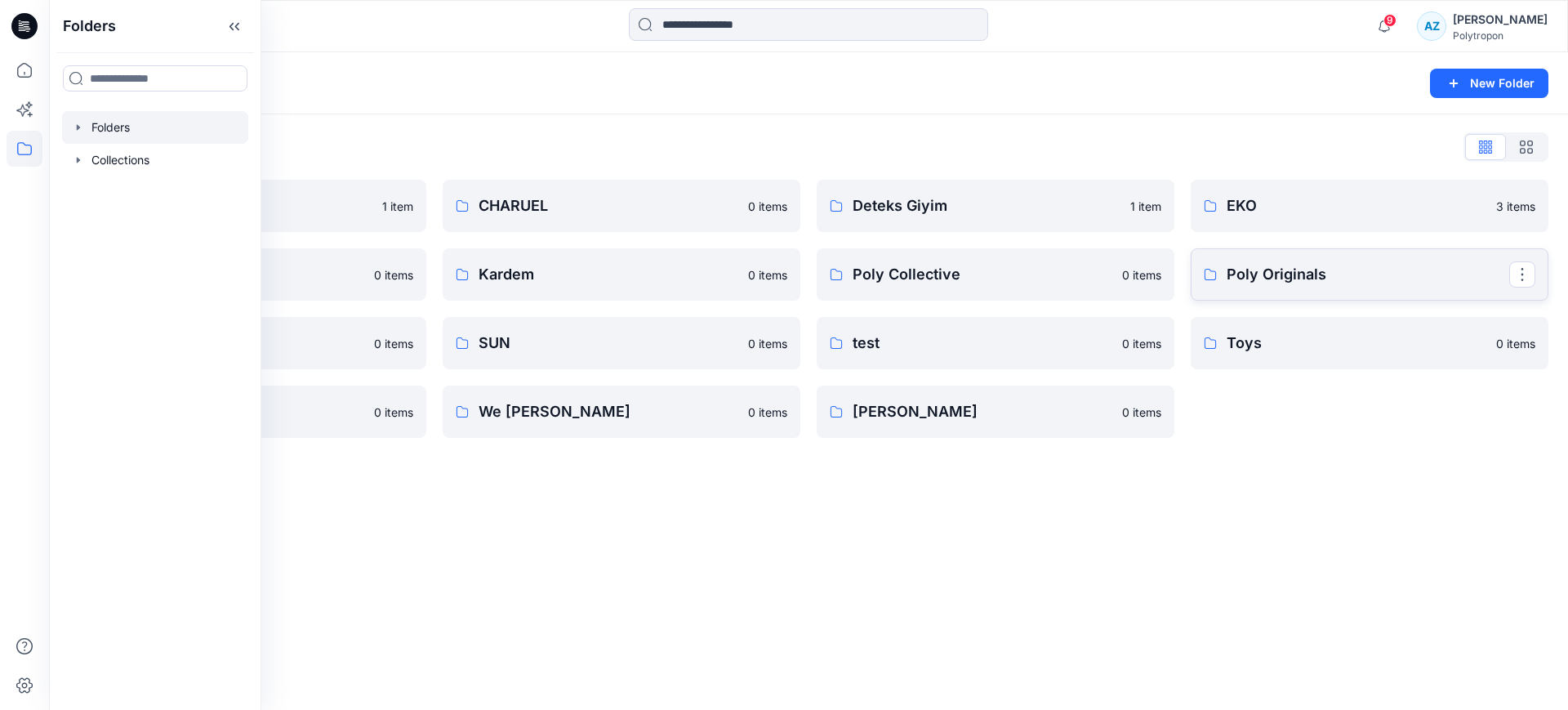
click at [1342, 280] on p "Poly Originals" at bounding box center [1368, 275] width 282 height 23
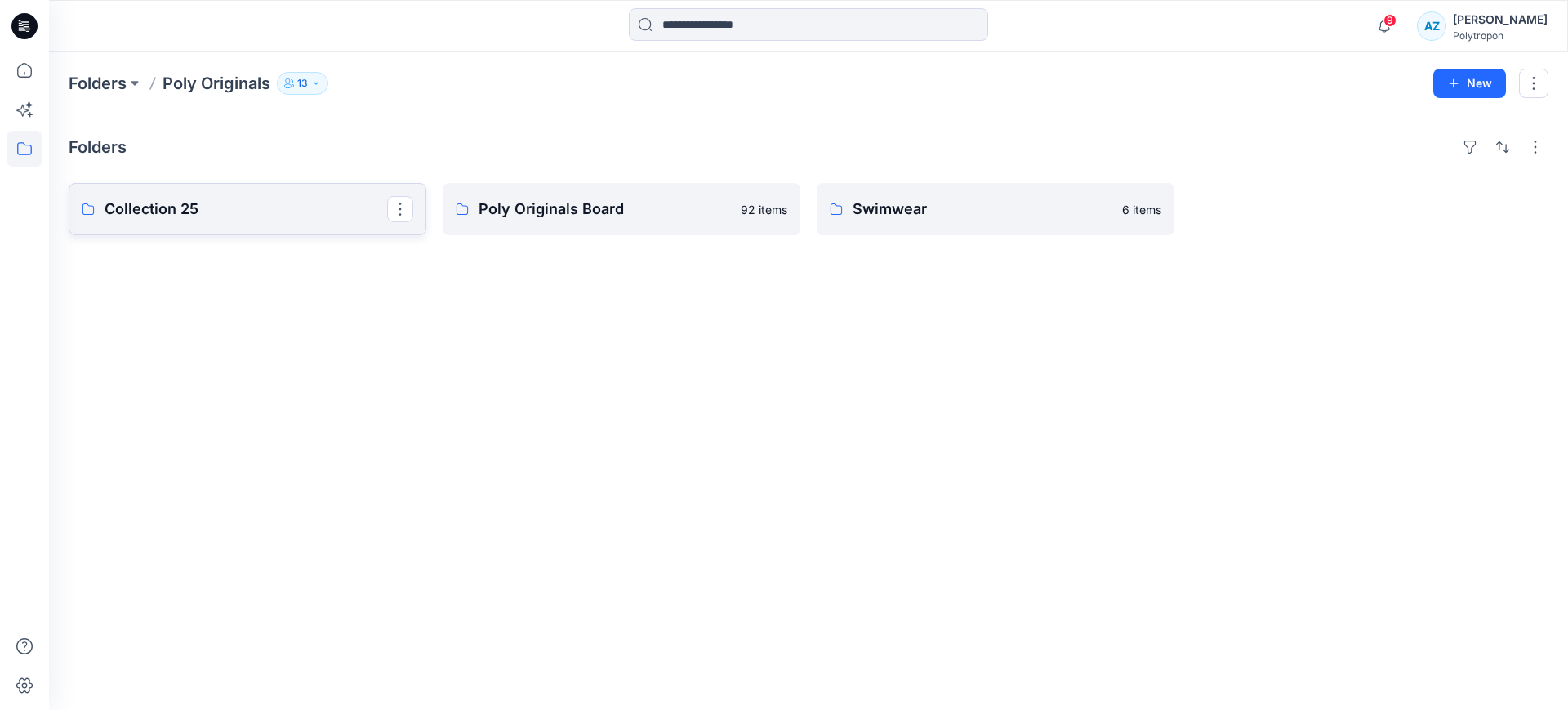
click at [269, 210] on p "Collection 25" at bounding box center [246, 210] width 282 height 23
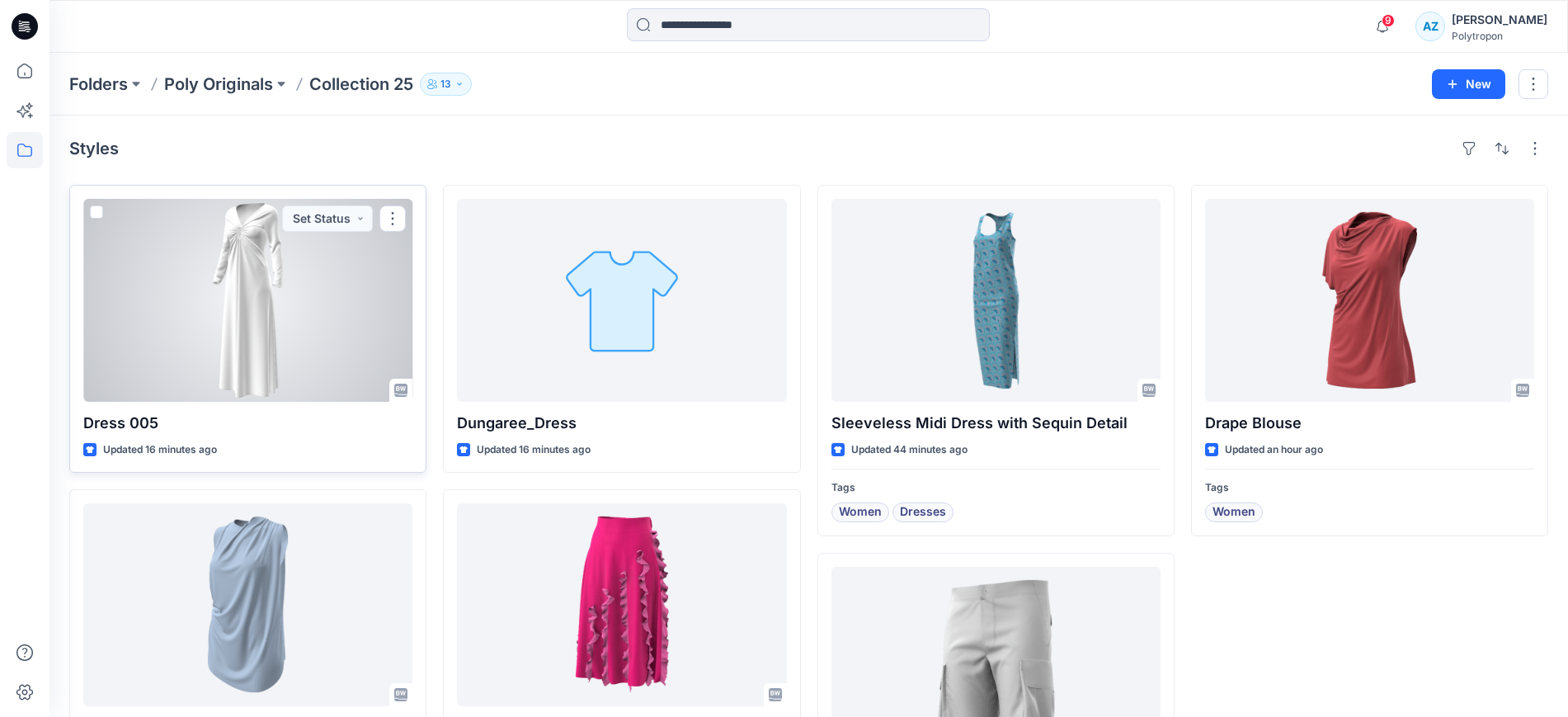
click at [96, 207] on span at bounding box center [97, 212] width 13 height 13
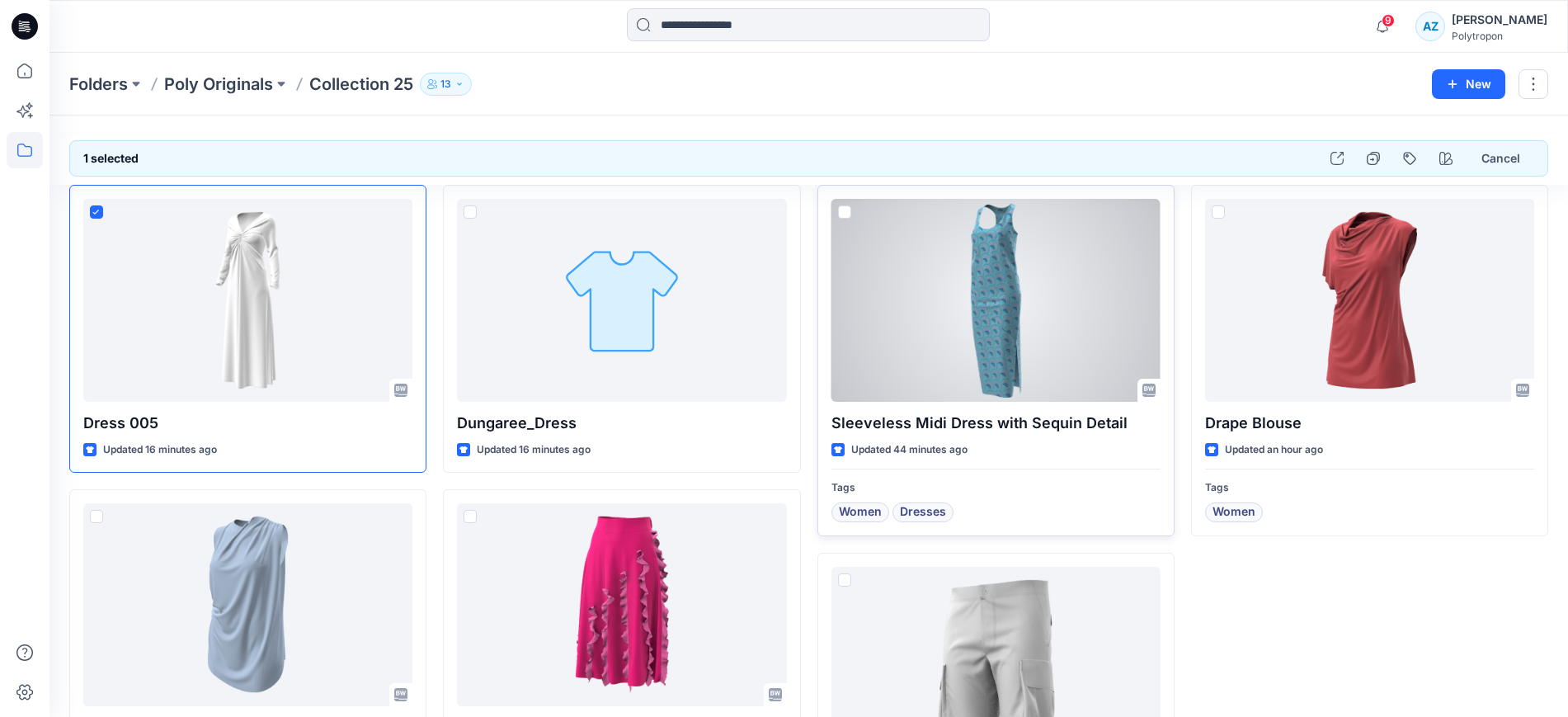
click at [845, 210] on span at bounding box center [845, 212] width 13 height 13
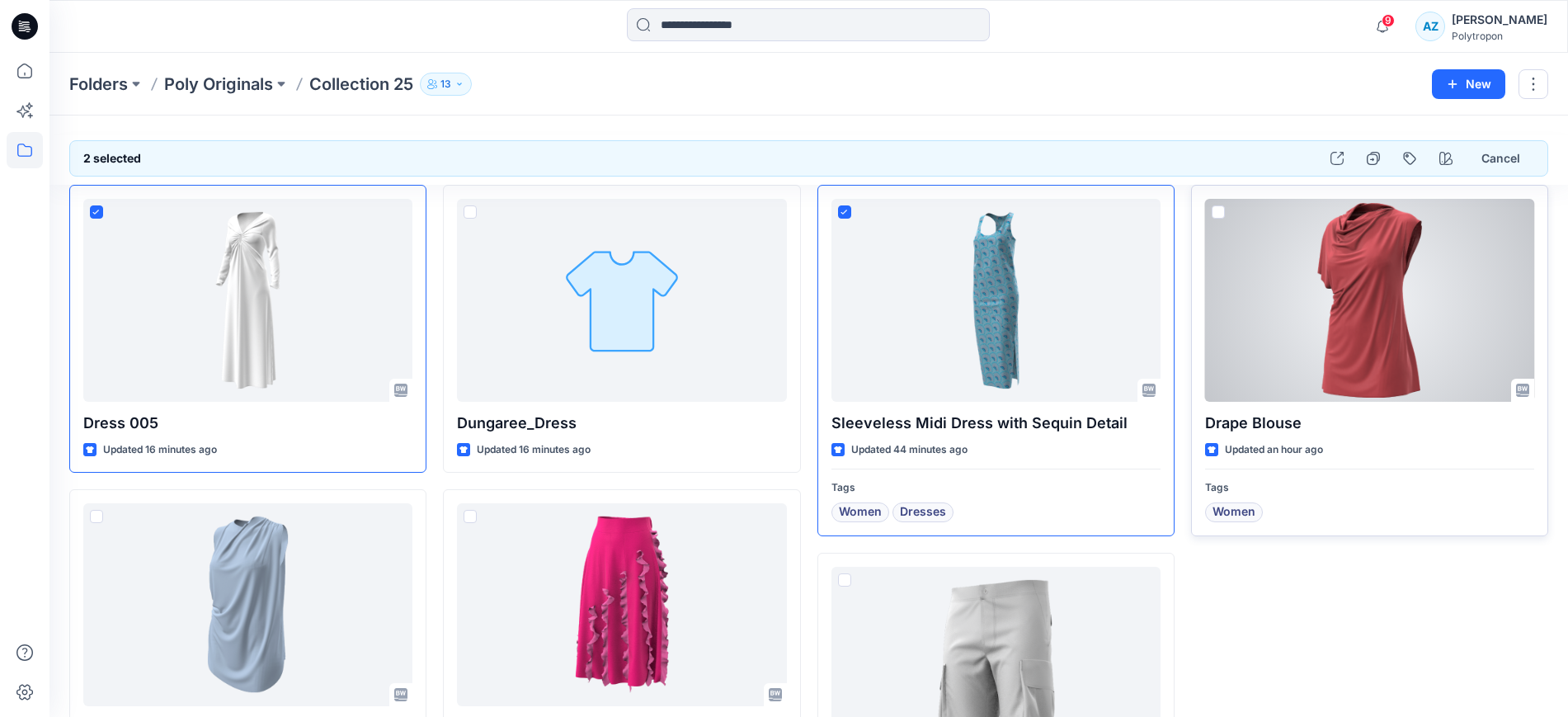
click at [1214, 209] on span at bounding box center [1218, 212] width 13 height 13
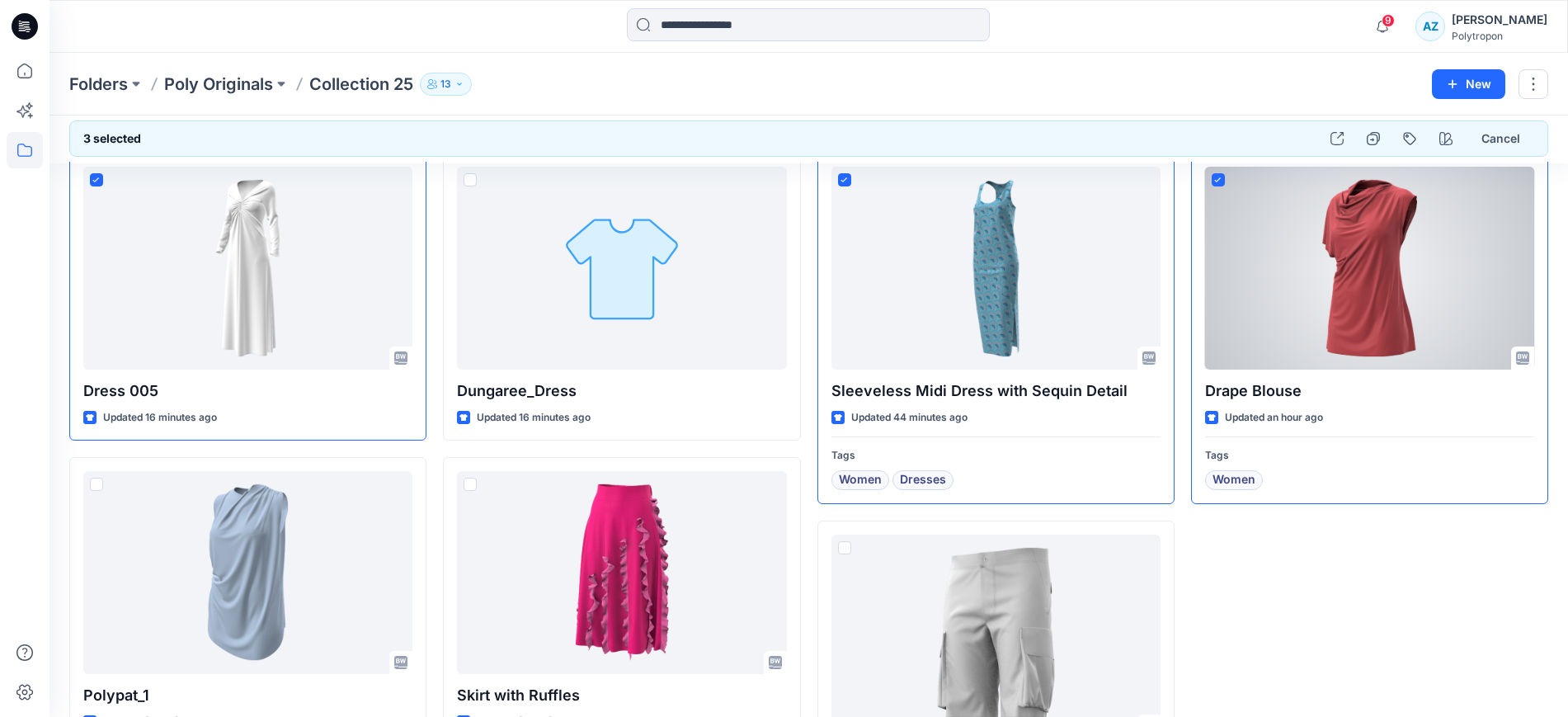
scroll to position [143, 0]
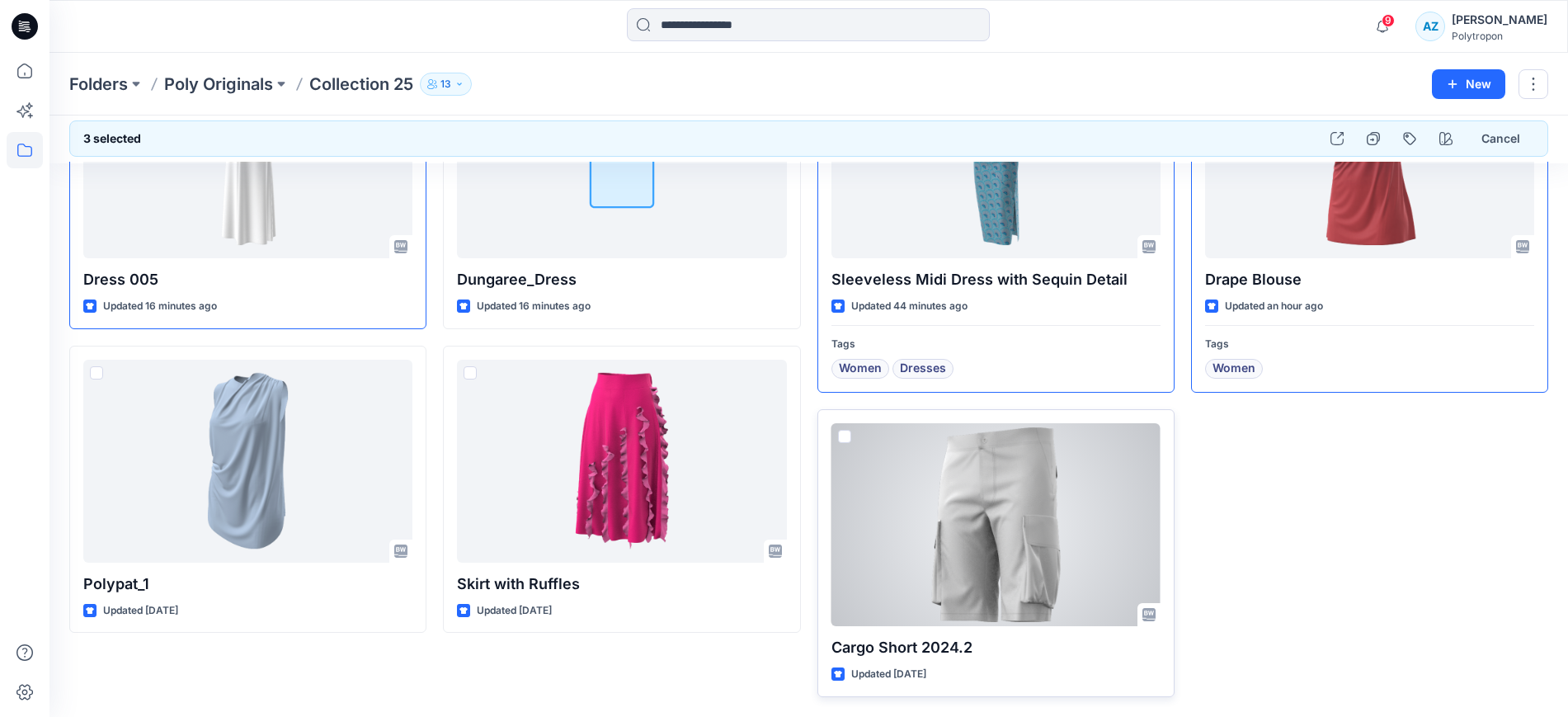
click at [843, 438] on span at bounding box center [845, 437] width 13 height 13
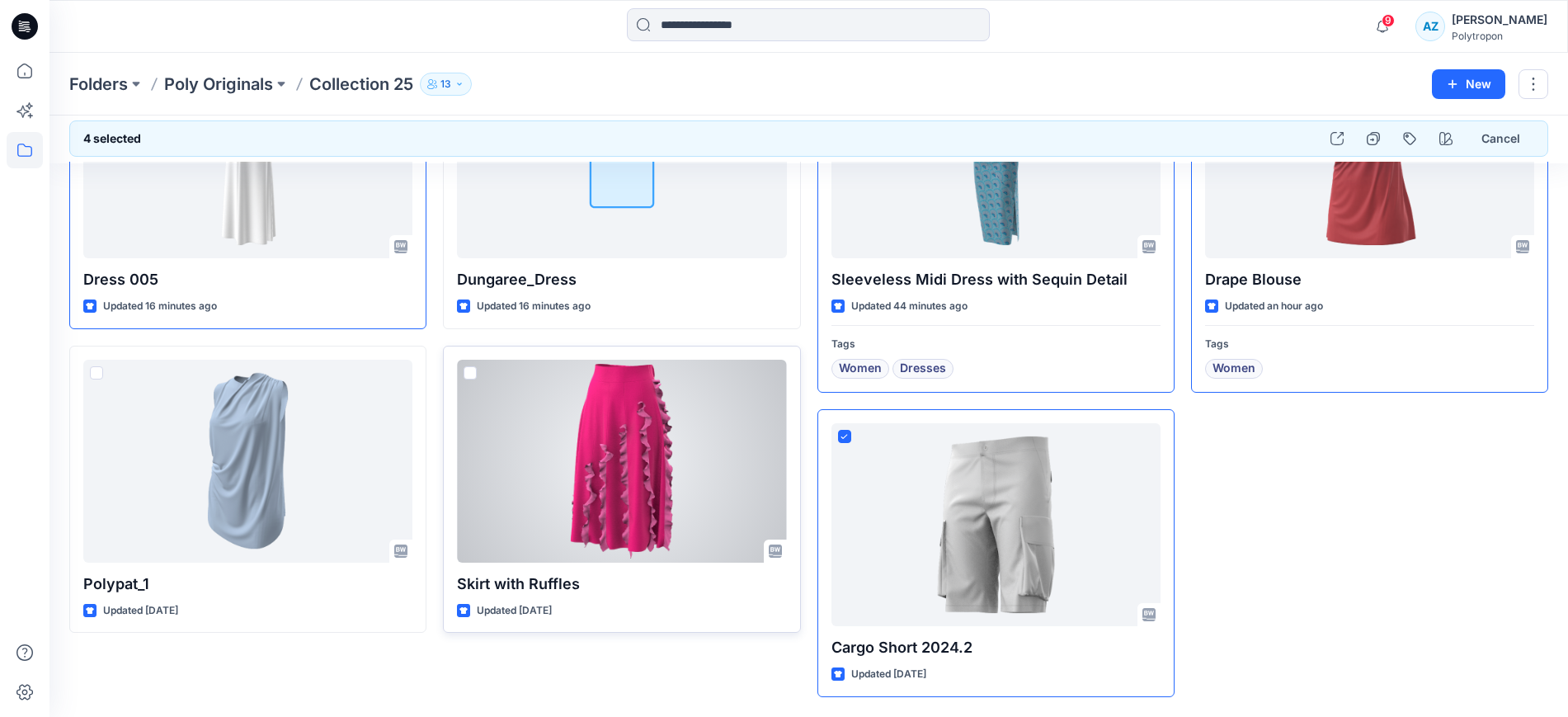
click at [469, 373] on span at bounding box center [470, 373] width 13 height 13
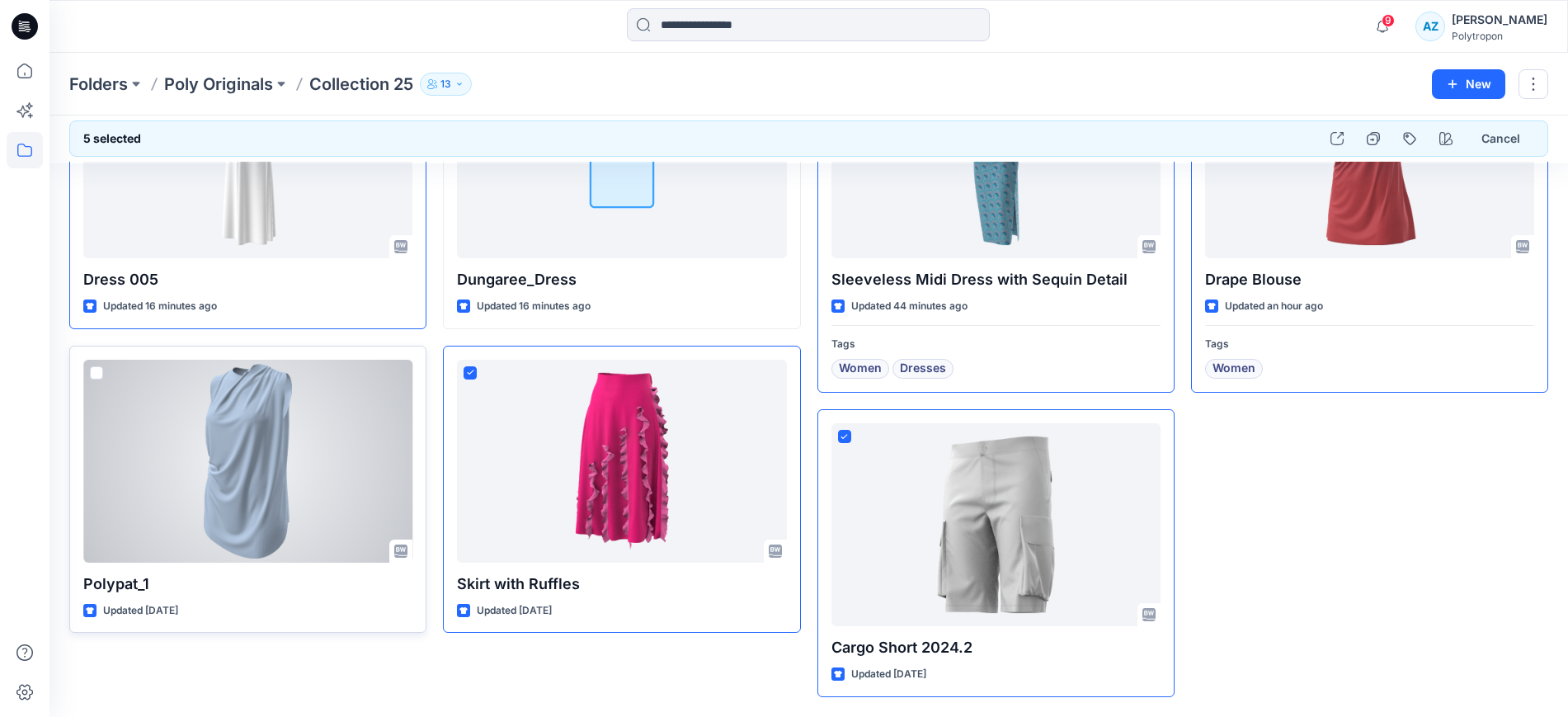
click at [94, 375] on span at bounding box center [97, 373] width 13 height 13
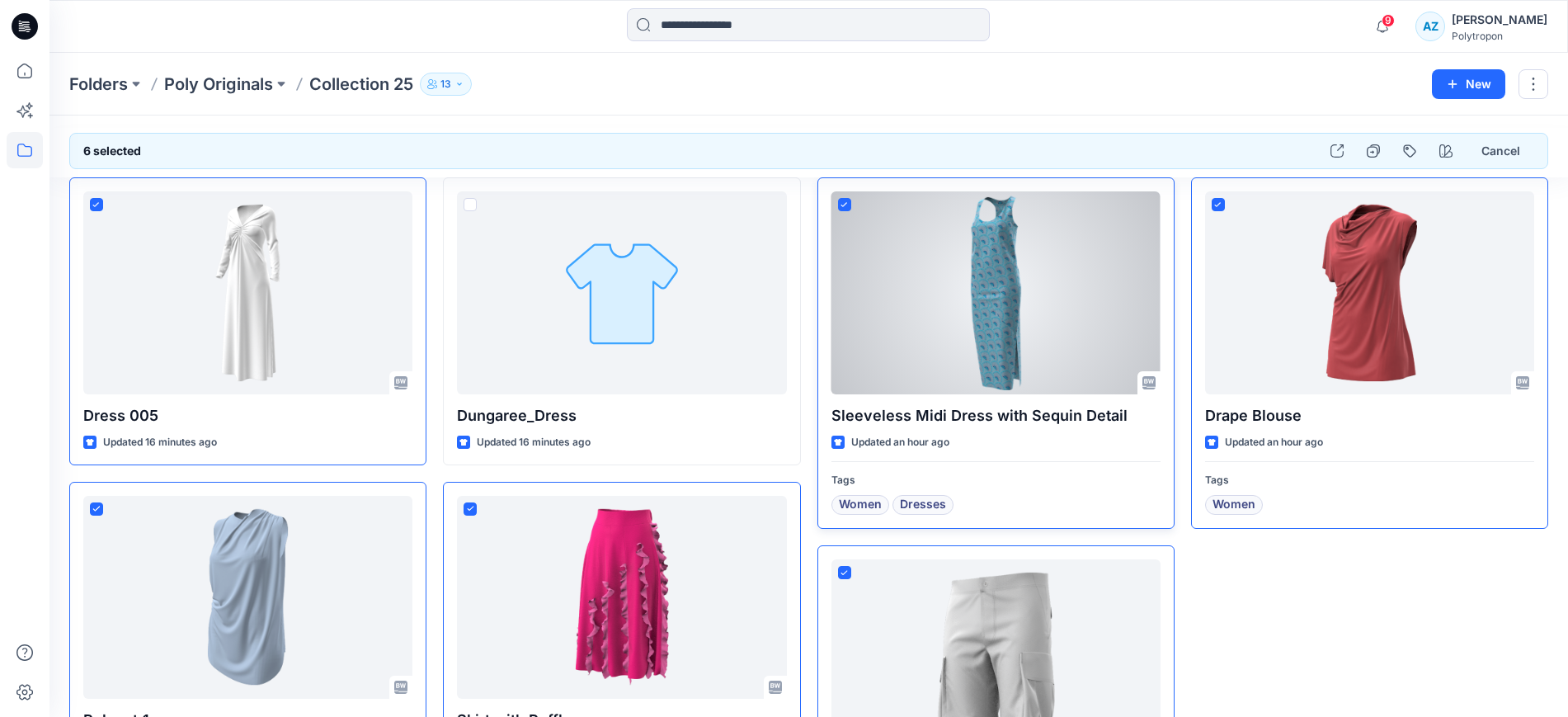
scroll to position [0, 0]
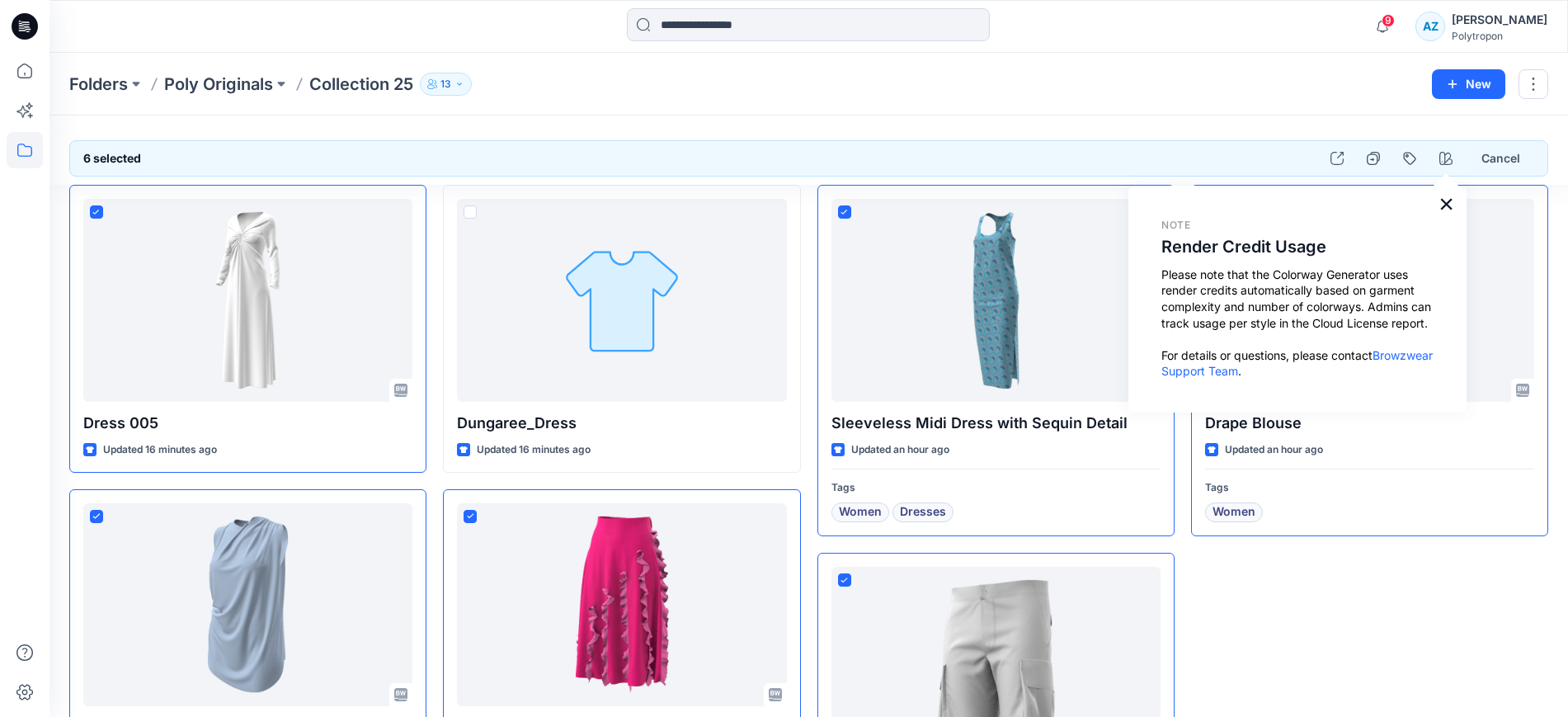
click at [1448, 202] on button "×" at bounding box center [1446, 204] width 16 height 27
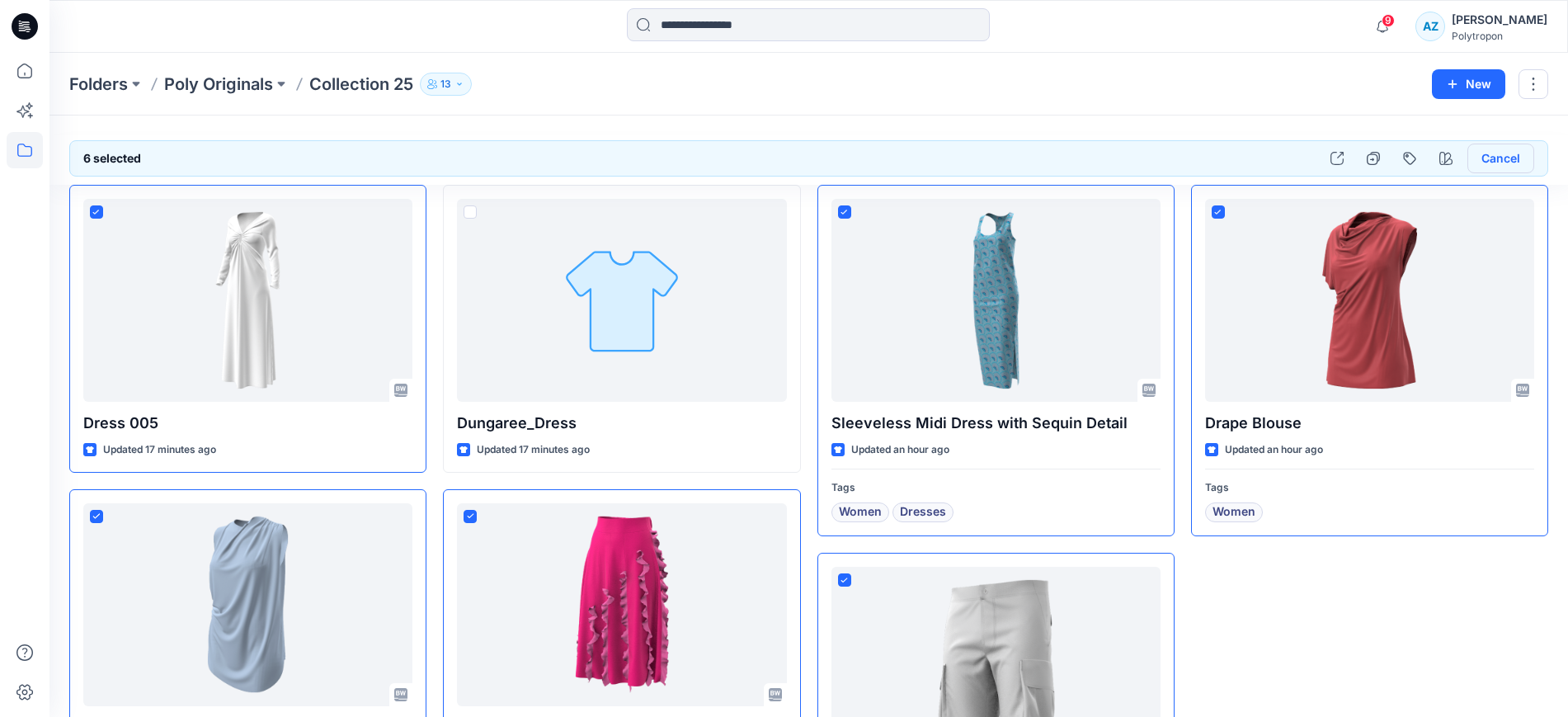
click at [1503, 158] on button "Cancel" at bounding box center [1501, 158] width 67 height 30
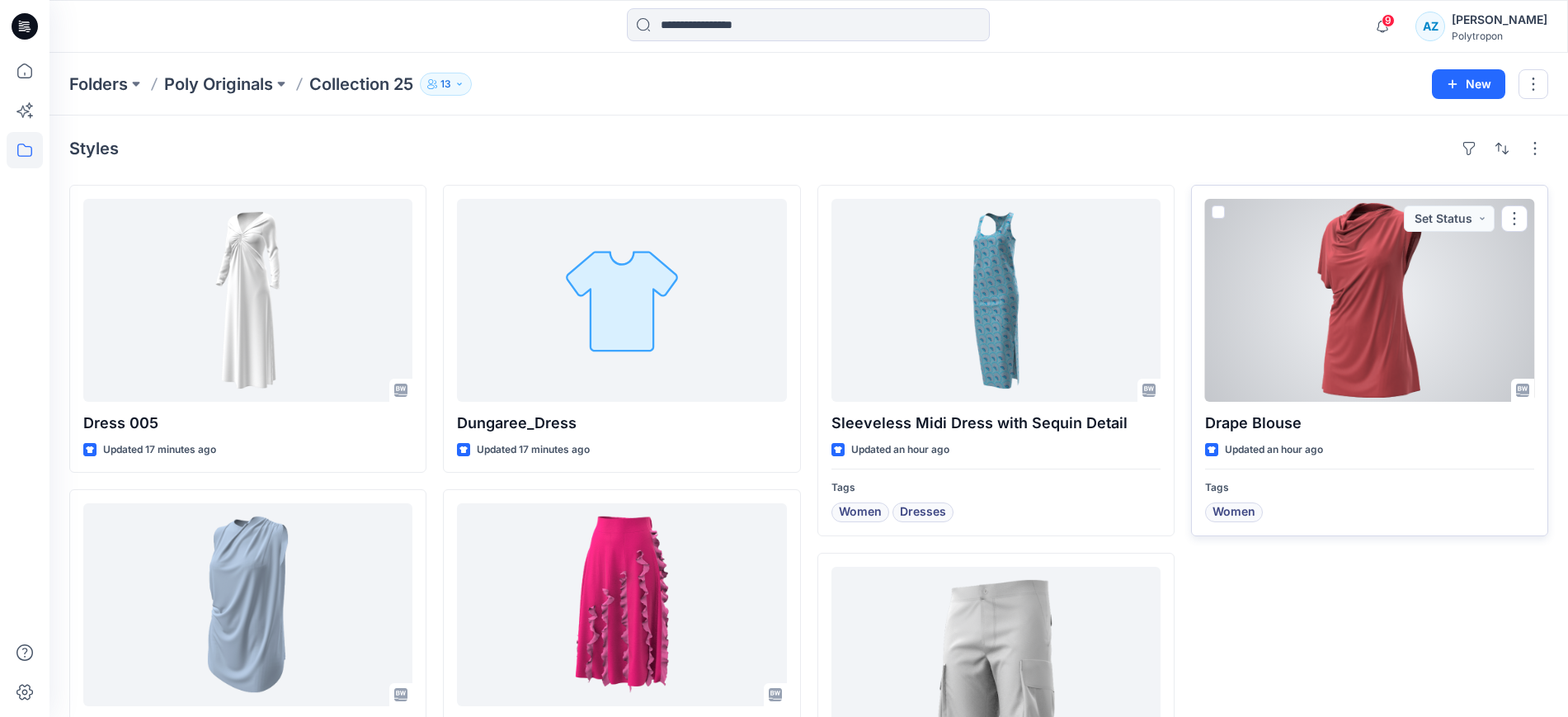
click at [1219, 215] on span at bounding box center [1218, 212] width 13 height 13
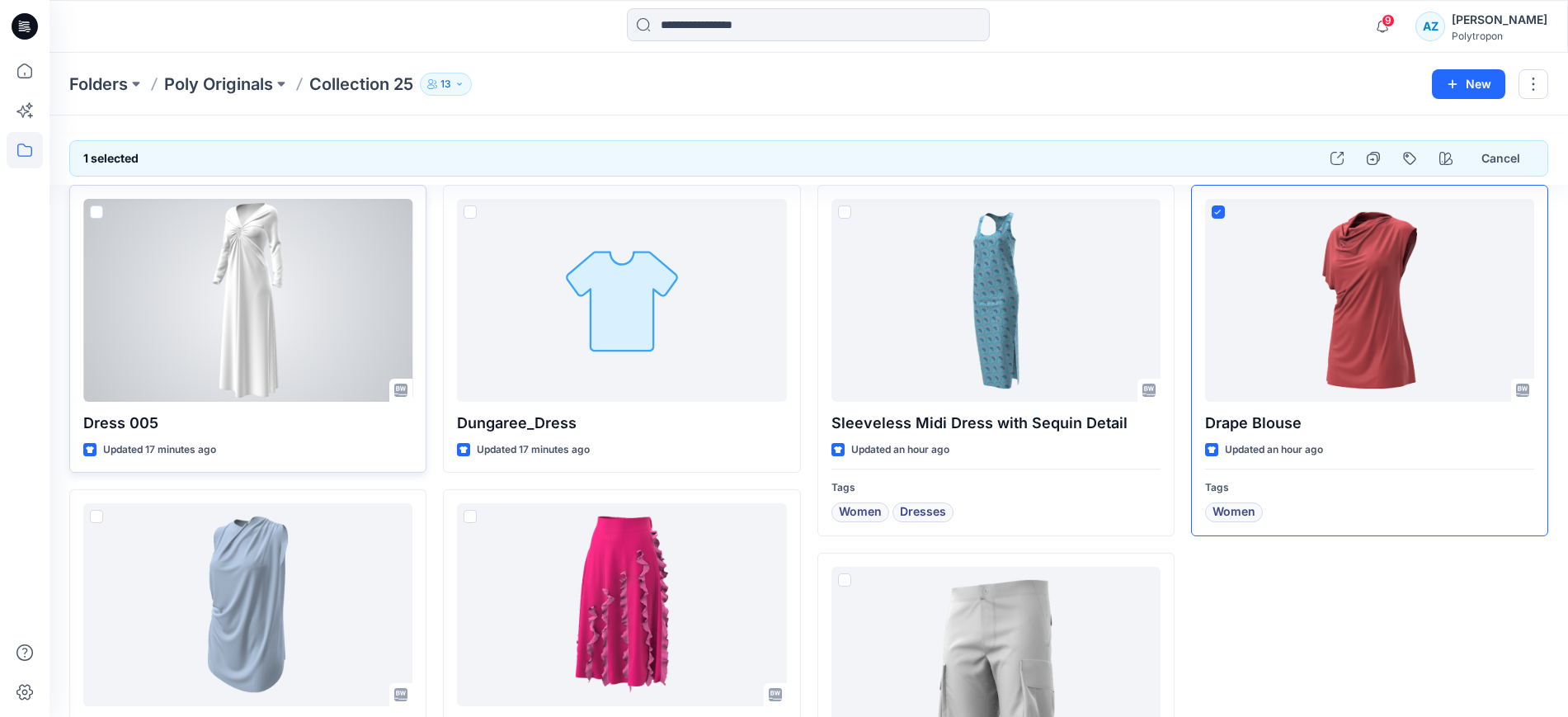
click at [97, 216] on span at bounding box center [97, 212] width 13 height 13
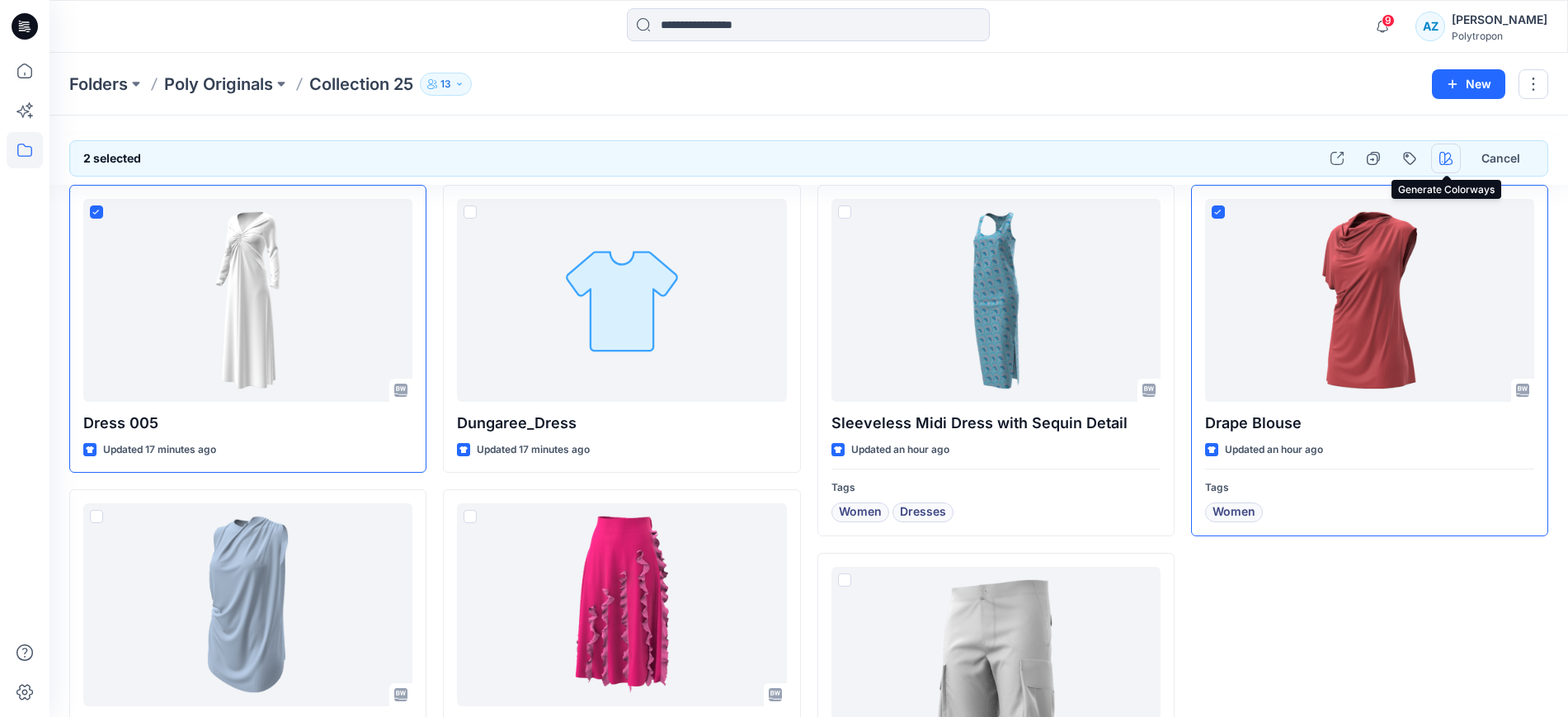
click at [1441, 147] on button "button" at bounding box center [1446, 158] width 30 height 30
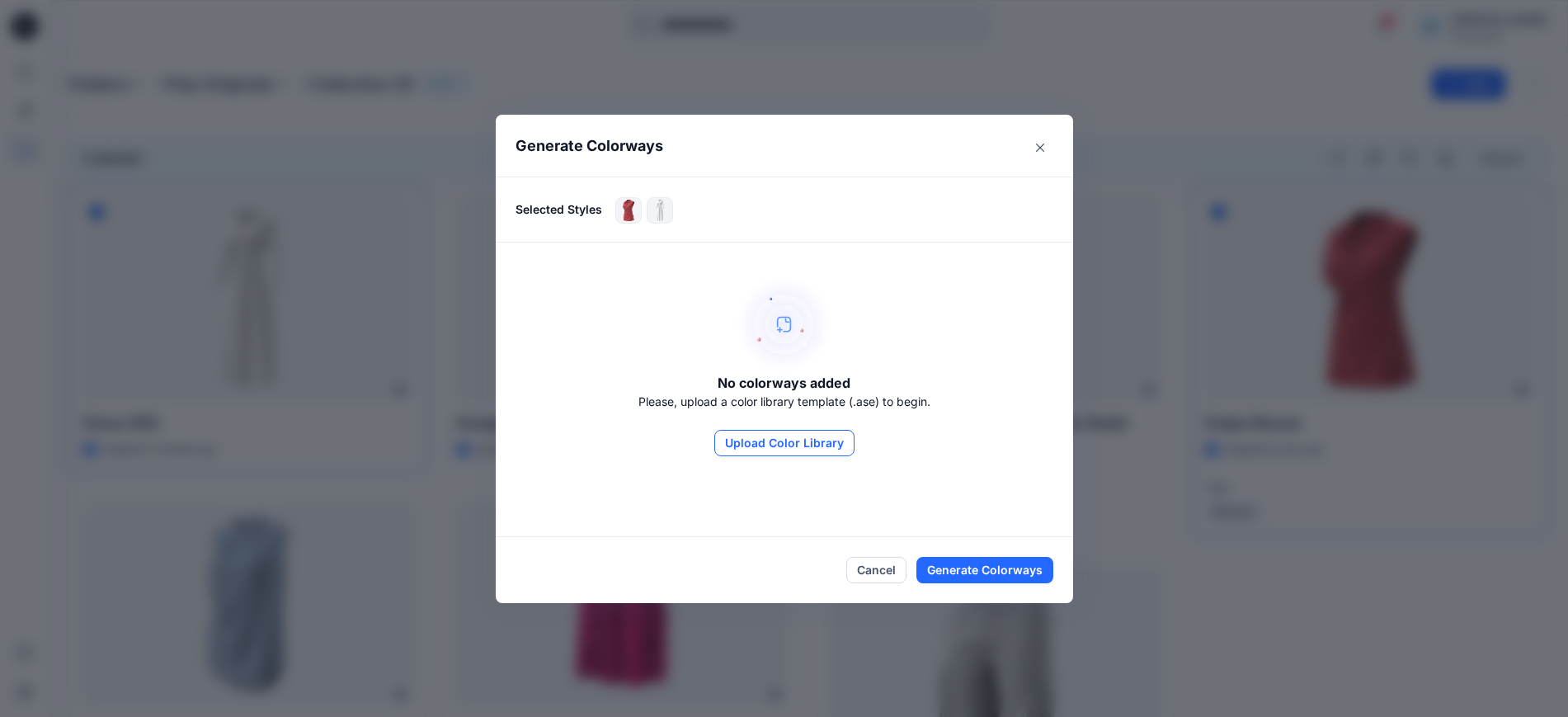
click at [761, 440] on button "Upload Color Library" at bounding box center [784, 444] width 140 height 27
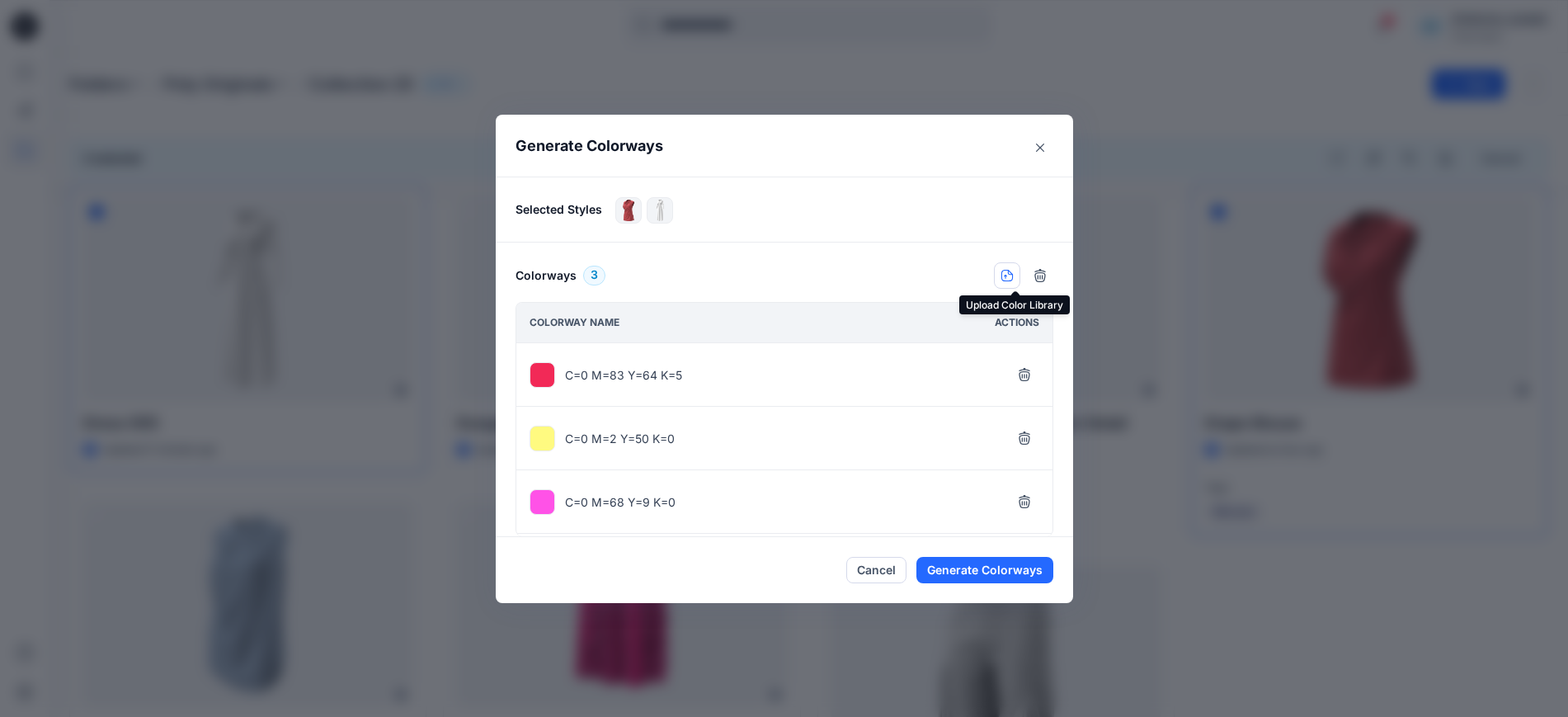
click at [1013, 278] on icon "button" at bounding box center [1007, 276] width 13 height 13
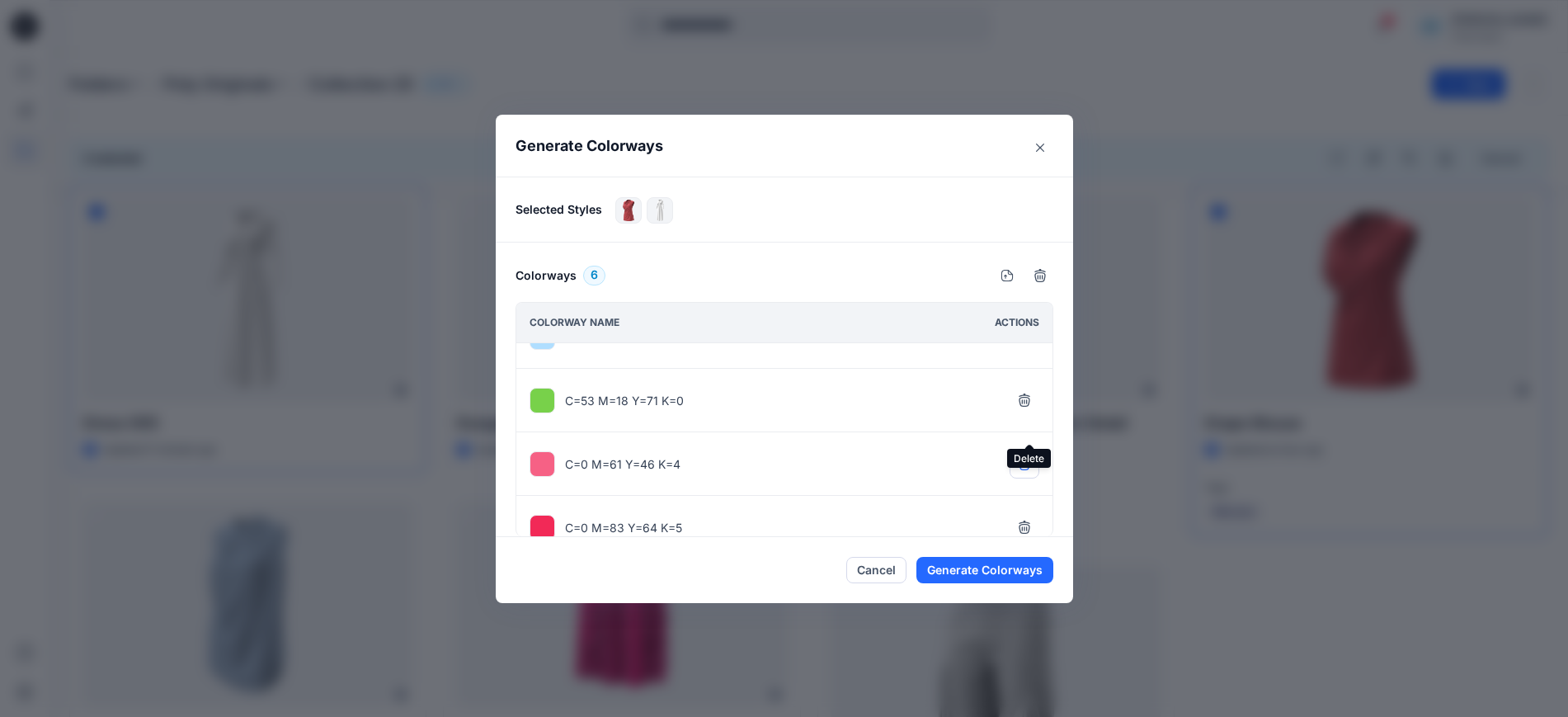
scroll to position [103, 0]
click at [1028, 464] on icon "button" at bounding box center [1023, 460] width 11 height 11
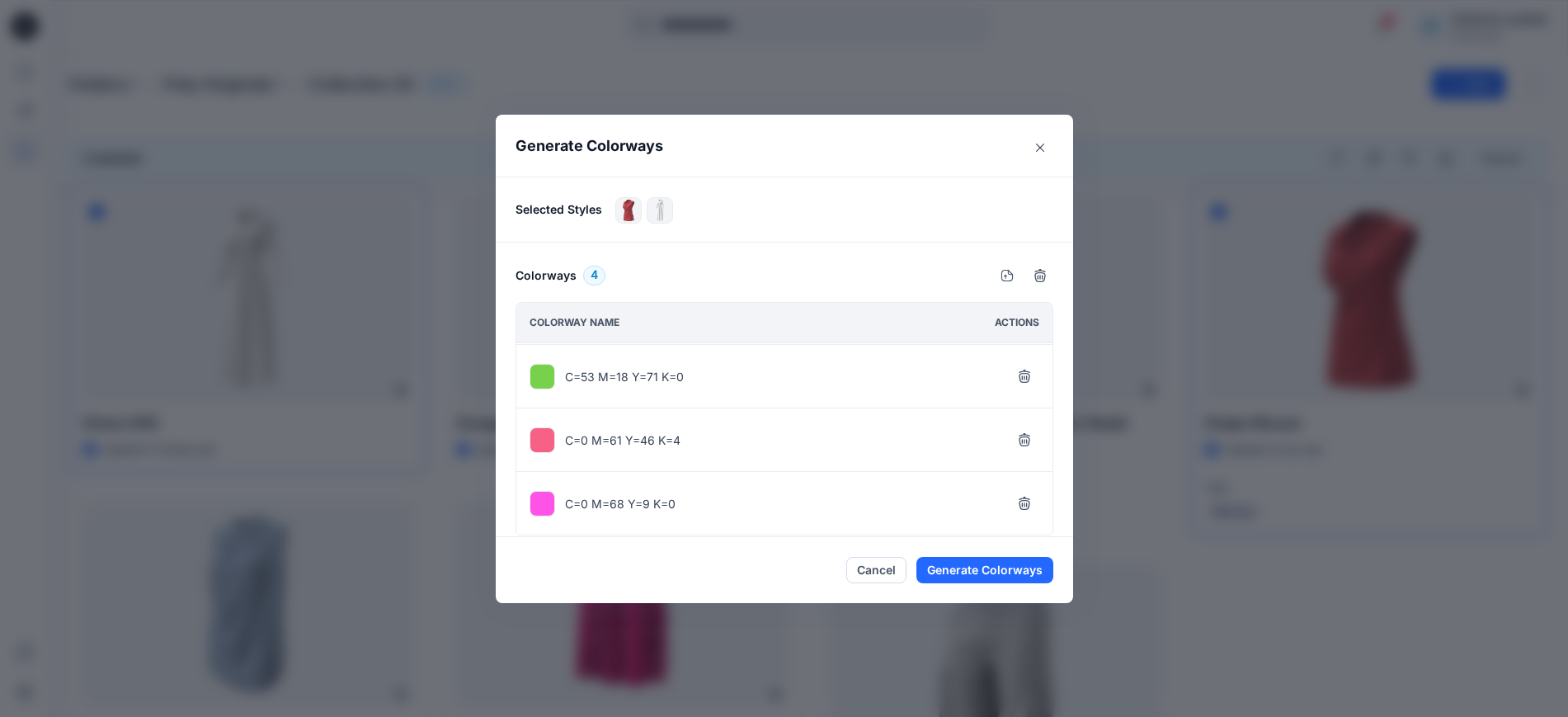
scroll to position [62, 0]
click at [1026, 503] on icon "button" at bounding box center [1023, 502] width 11 height 11
click at [1012, 574] on button "Generate Colorways" at bounding box center [985, 570] width 137 height 27
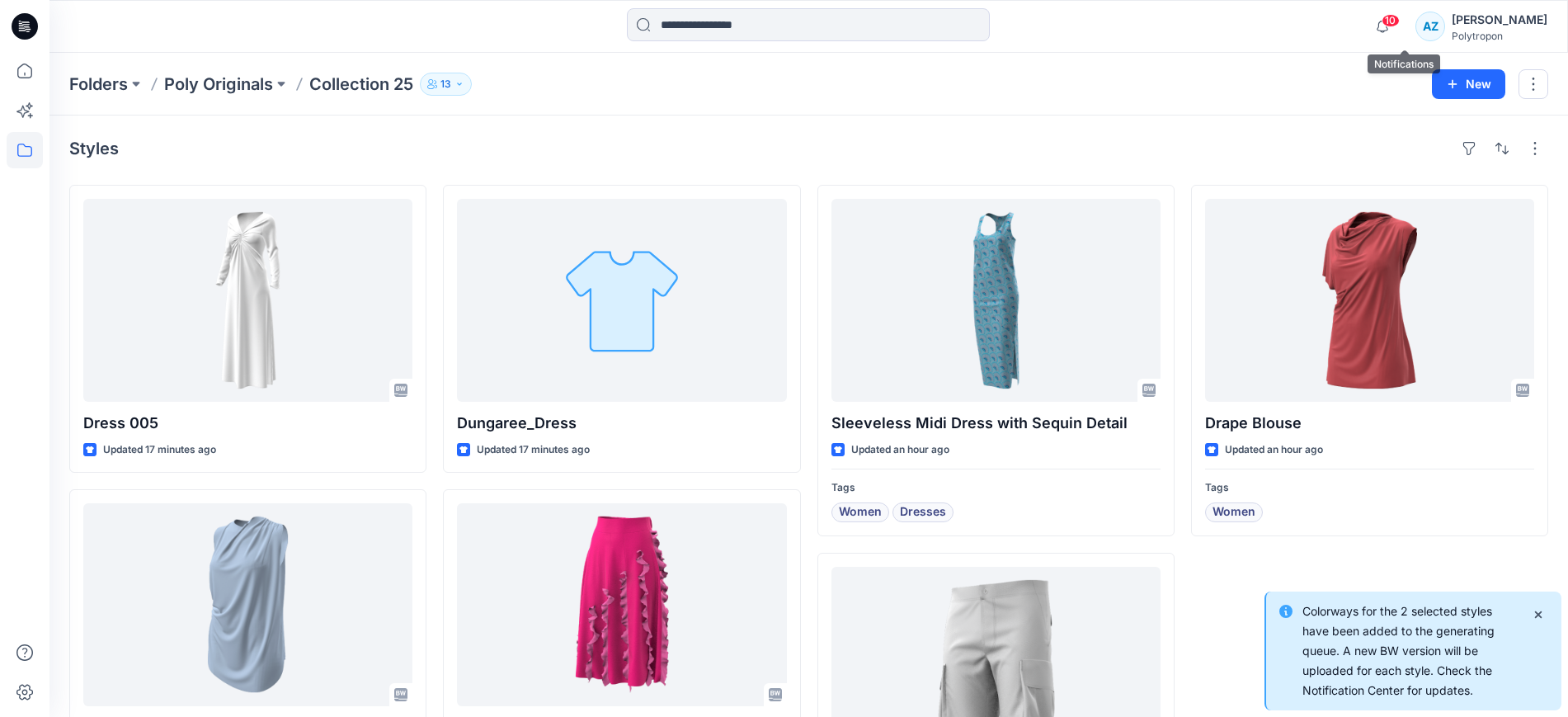
click at [1400, 22] on span "10" at bounding box center [1391, 21] width 18 height 13
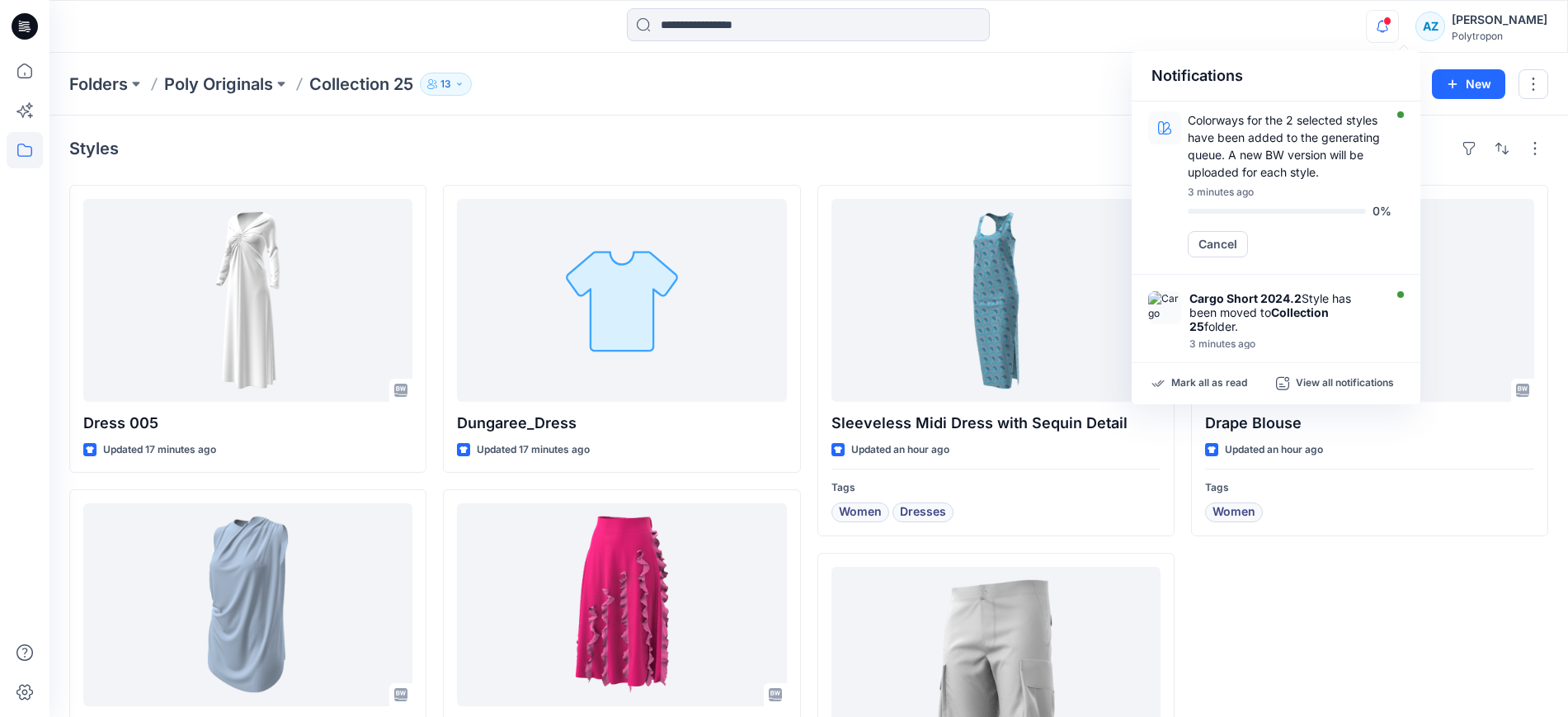
click at [896, 133] on div "Styles Dress 005 Updated 17 minutes ago Polypat_1 Updated 3 months ago Dungaree…" at bounding box center [808, 489] width 1518 height 745
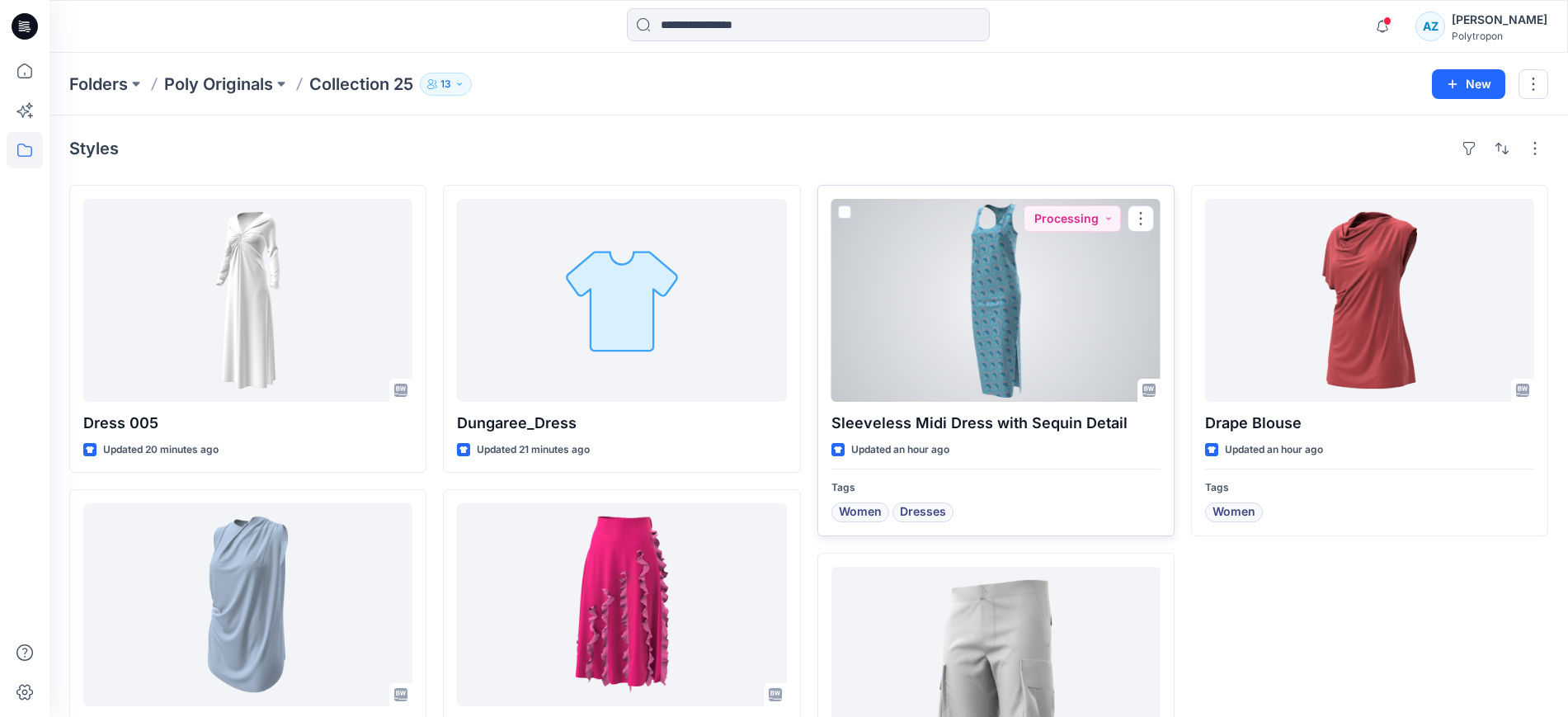
click at [841, 215] on span at bounding box center [845, 212] width 13 height 13
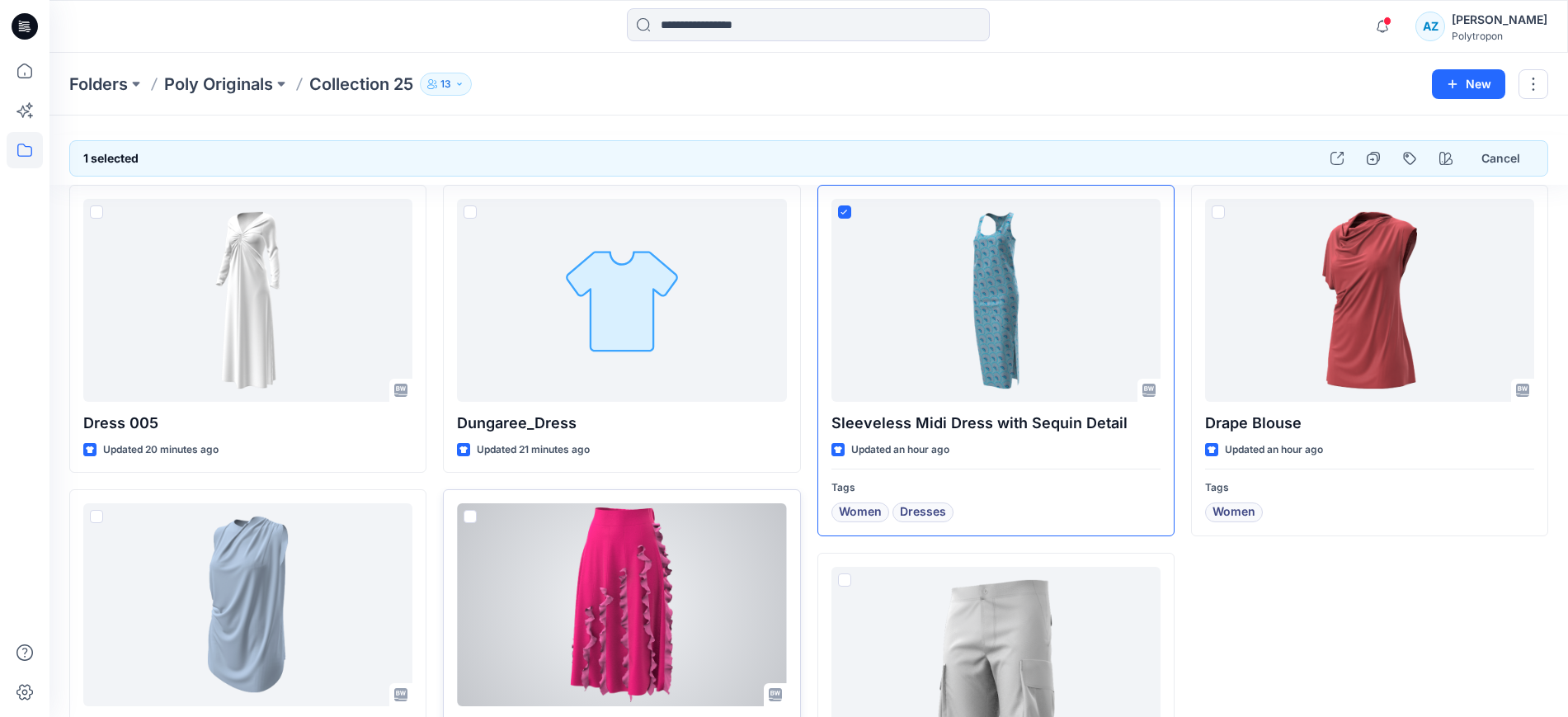
click at [467, 519] on span at bounding box center [470, 517] width 13 height 13
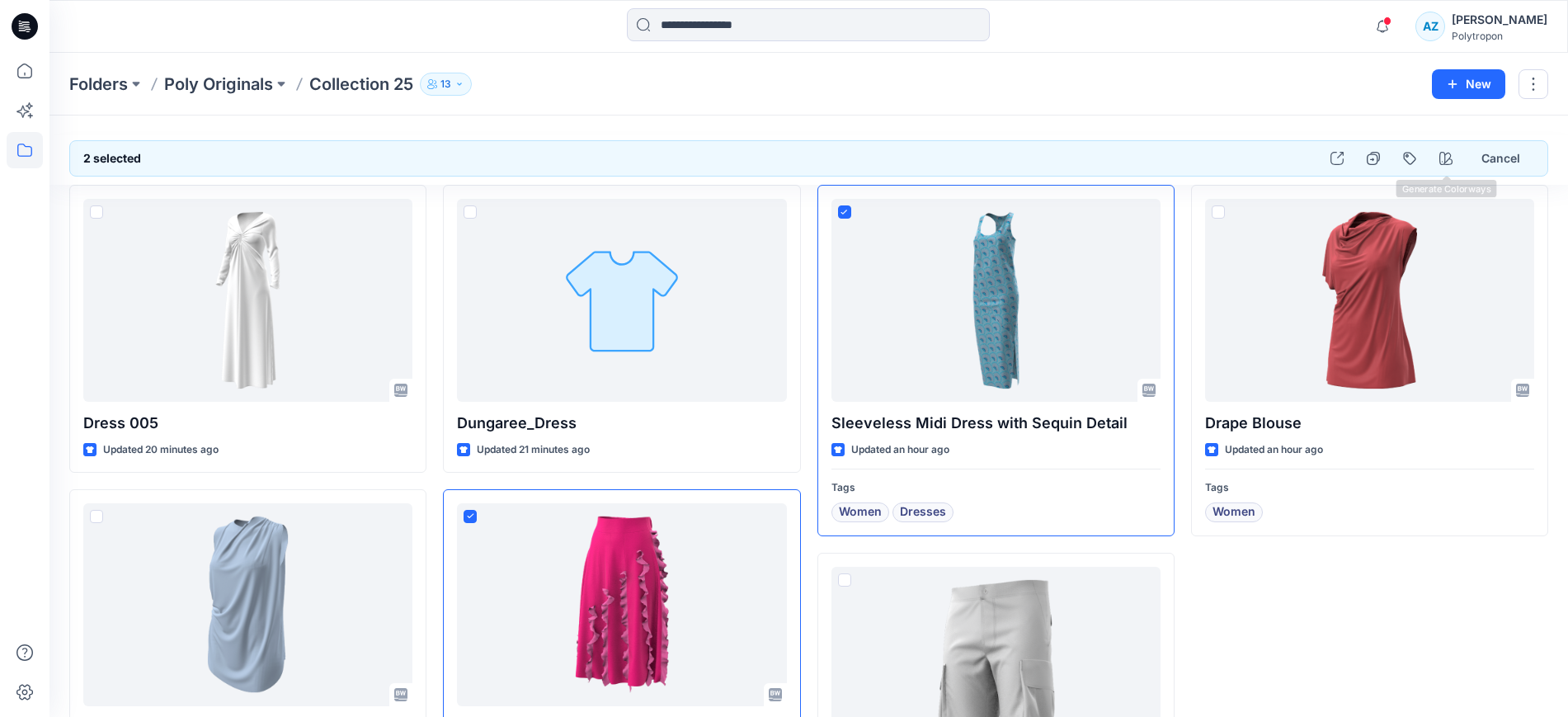
click at [1291, 96] on div "Folders Poly Originals Collection 25 13 New" at bounding box center [808, 83] width 1518 height 63
click at [1397, 19] on icon "button" at bounding box center [1382, 27] width 32 height 33
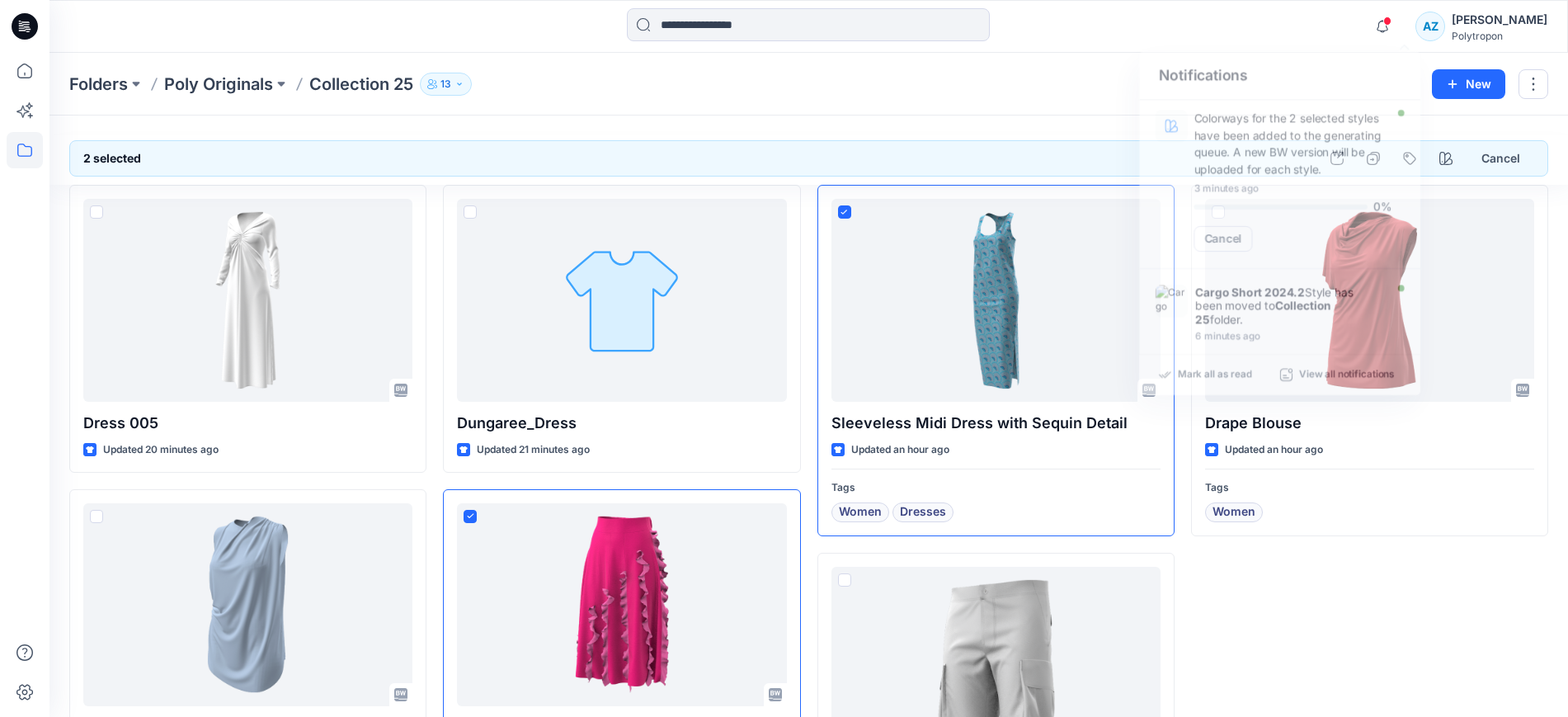
click at [1131, 73] on div "Folders Poly Originals Collection 25 13" at bounding box center [744, 84] width 1350 height 23
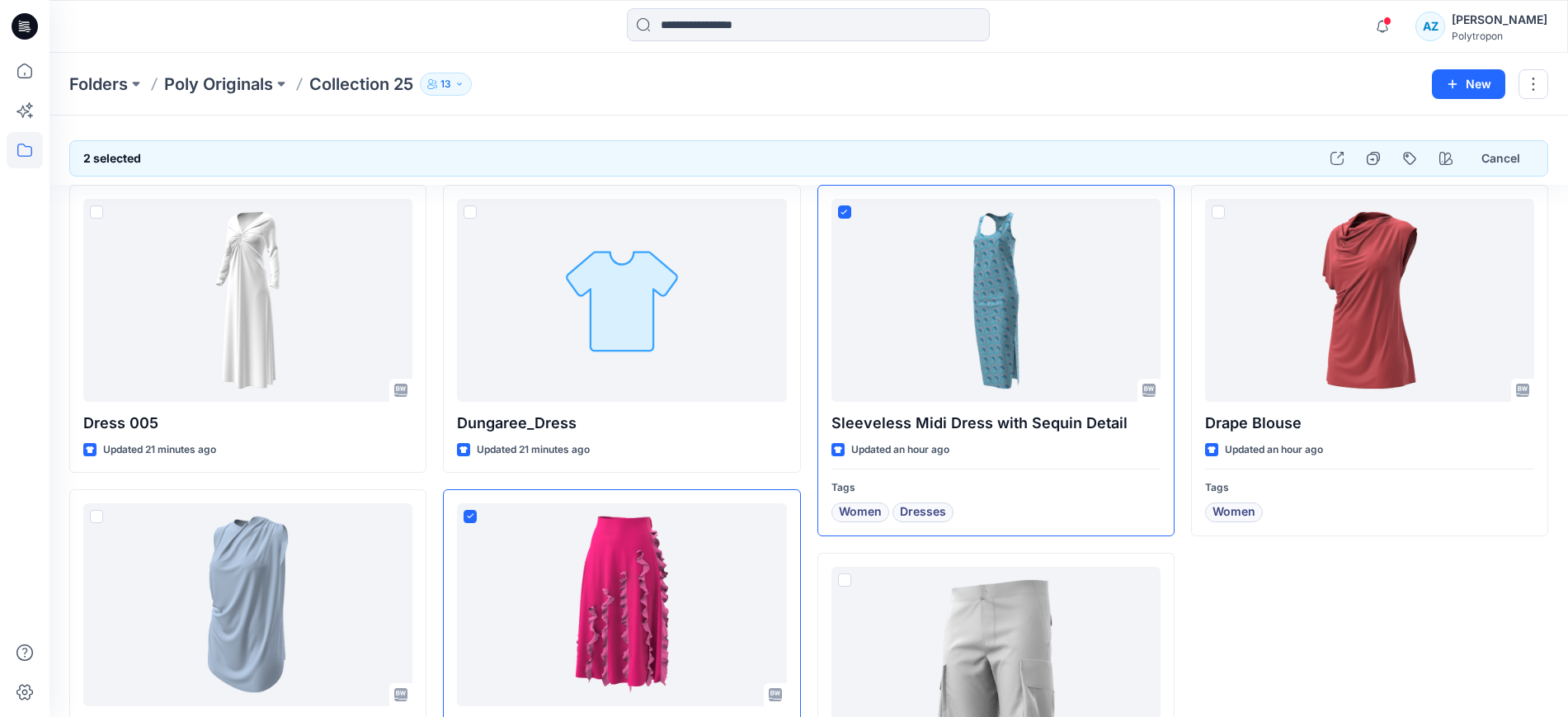
click at [2, 505] on div at bounding box center [24, 358] width 49 height 717
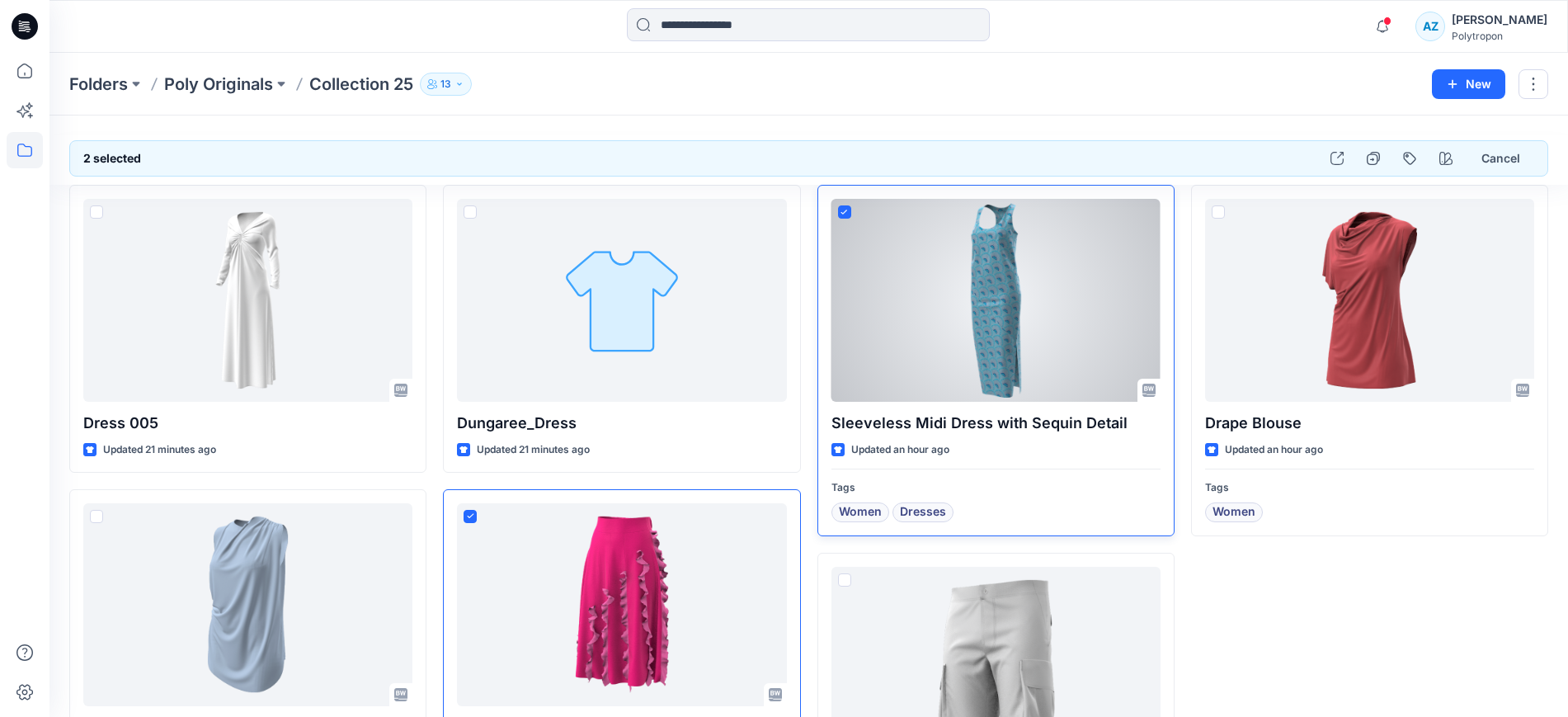
click at [839, 213] on span at bounding box center [845, 212] width 13 height 13
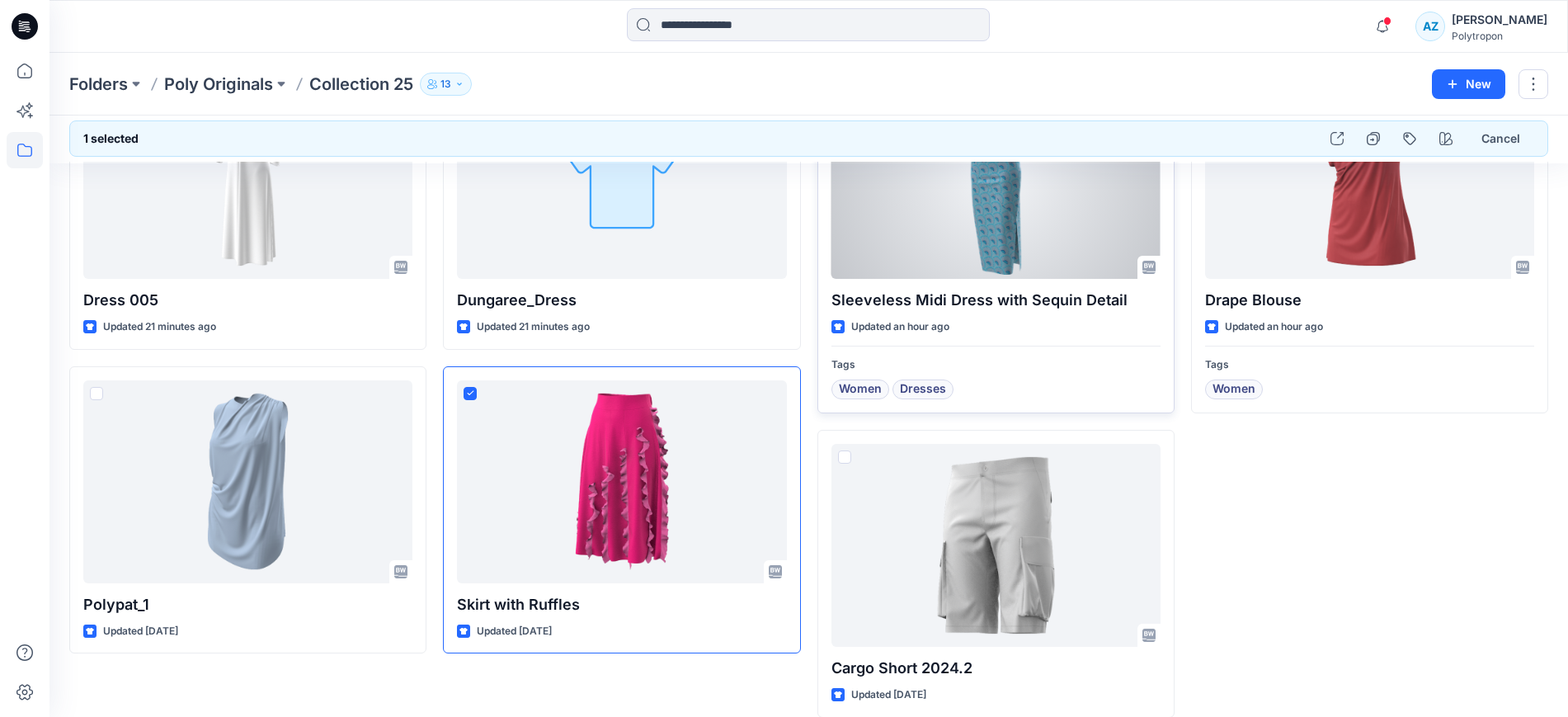
scroll to position [143, 0]
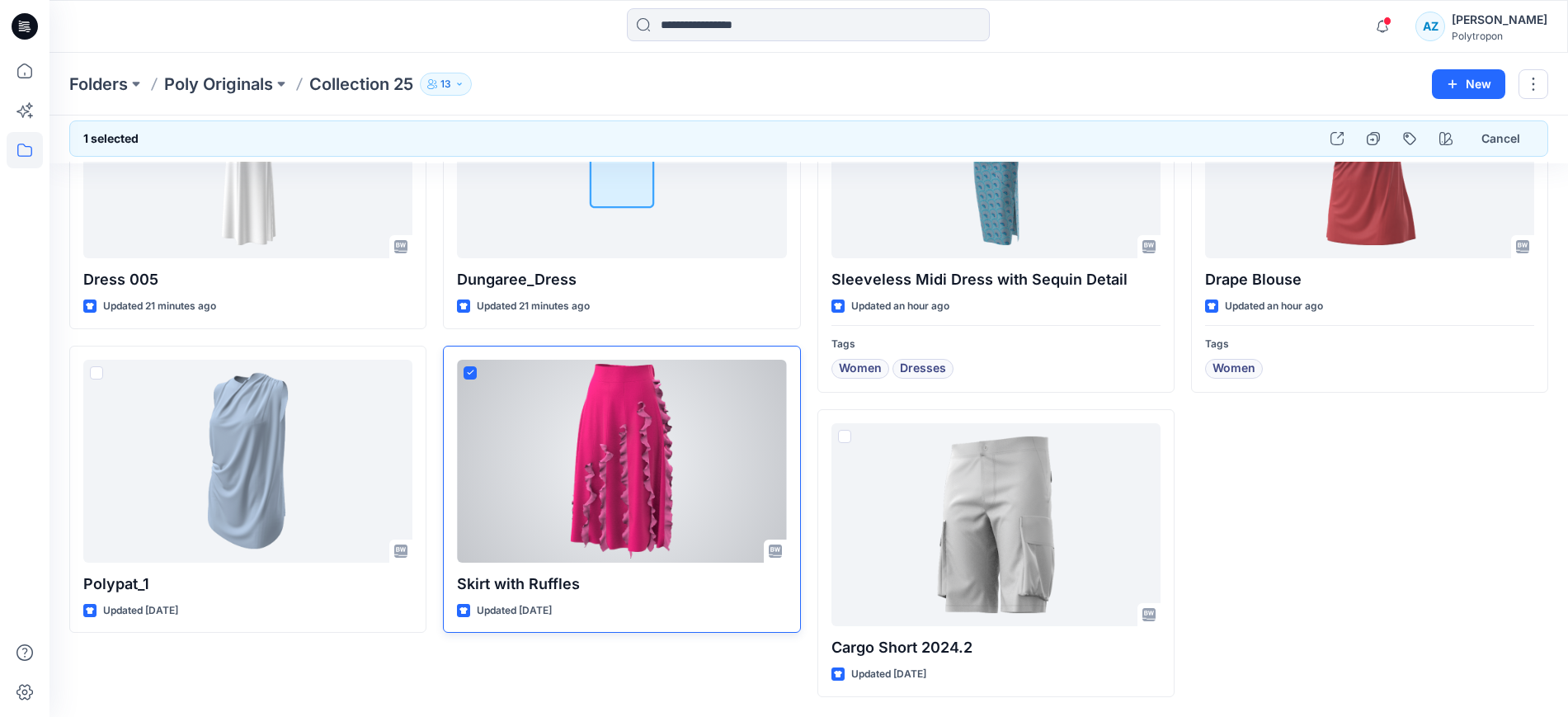
click at [473, 375] on span at bounding box center [470, 373] width 13 height 13
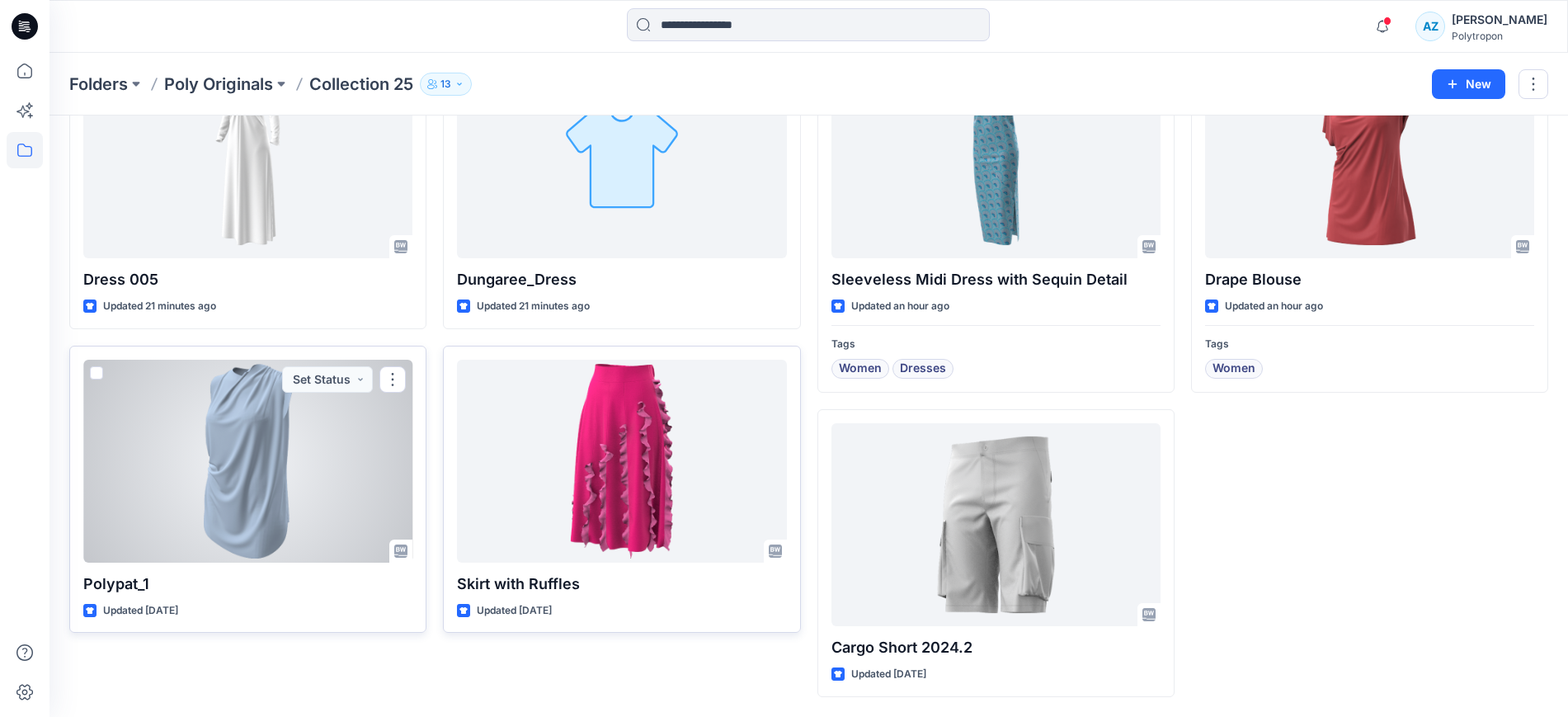
click at [101, 373] on span at bounding box center [97, 373] width 13 height 13
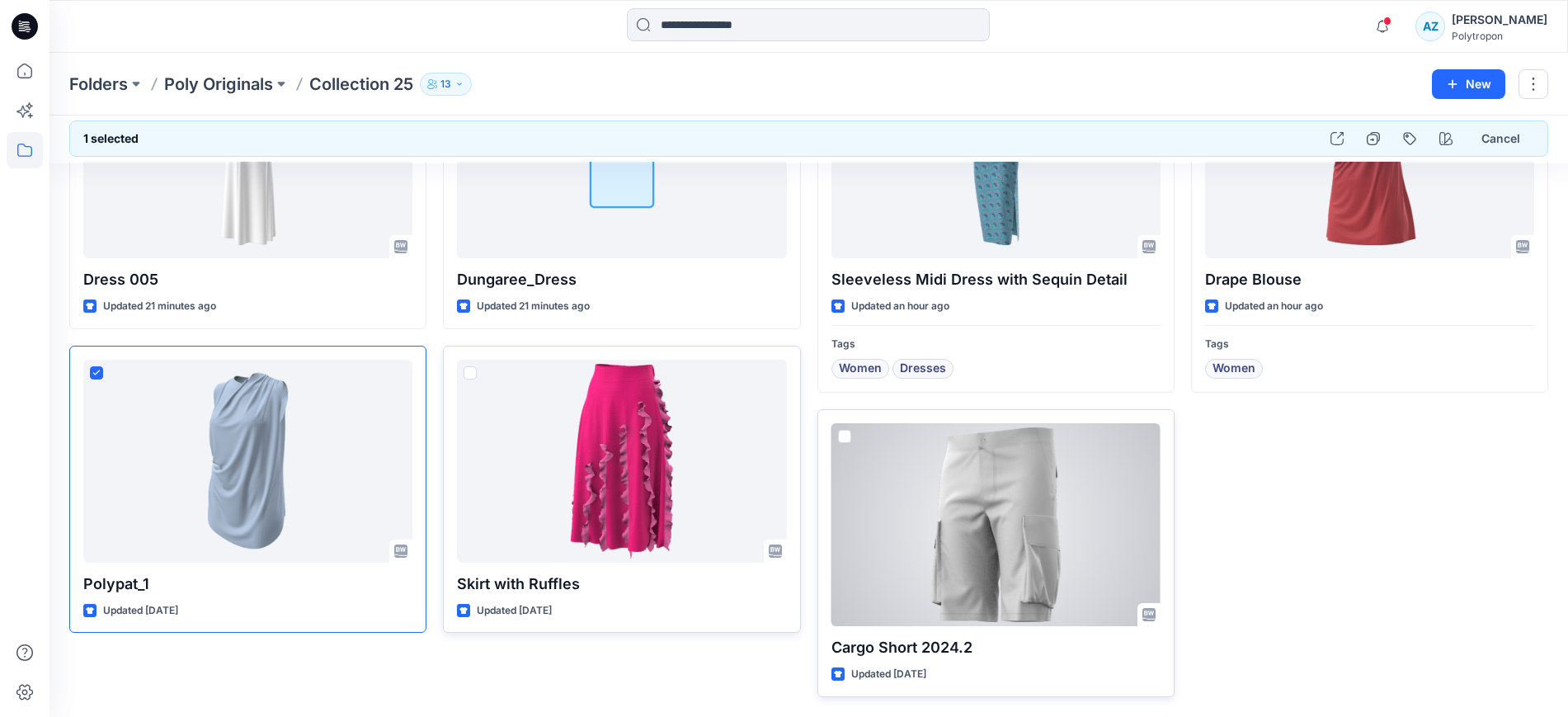
click at [845, 437] on span at bounding box center [845, 437] width 13 height 13
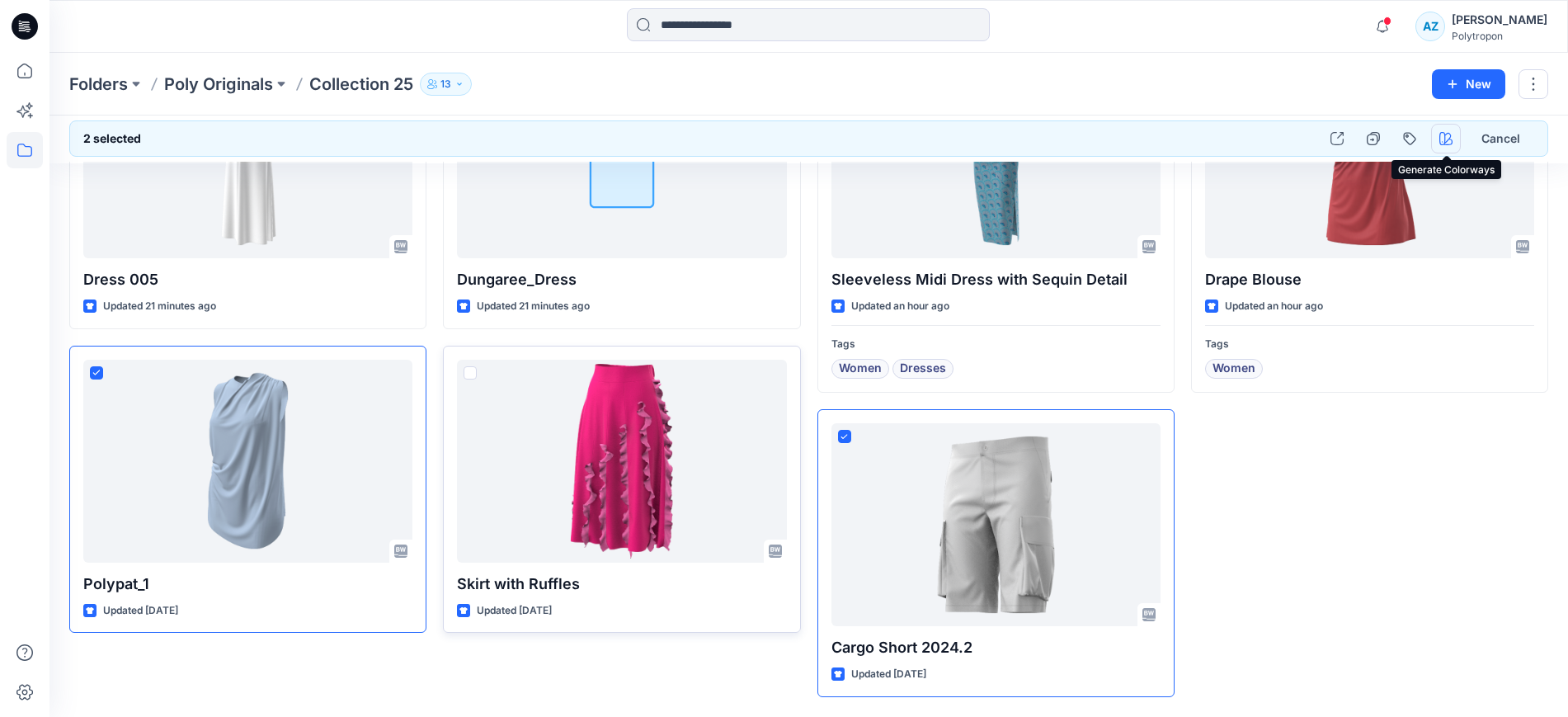
click at [1442, 138] on icon "button" at bounding box center [1446, 138] width 13 height 13
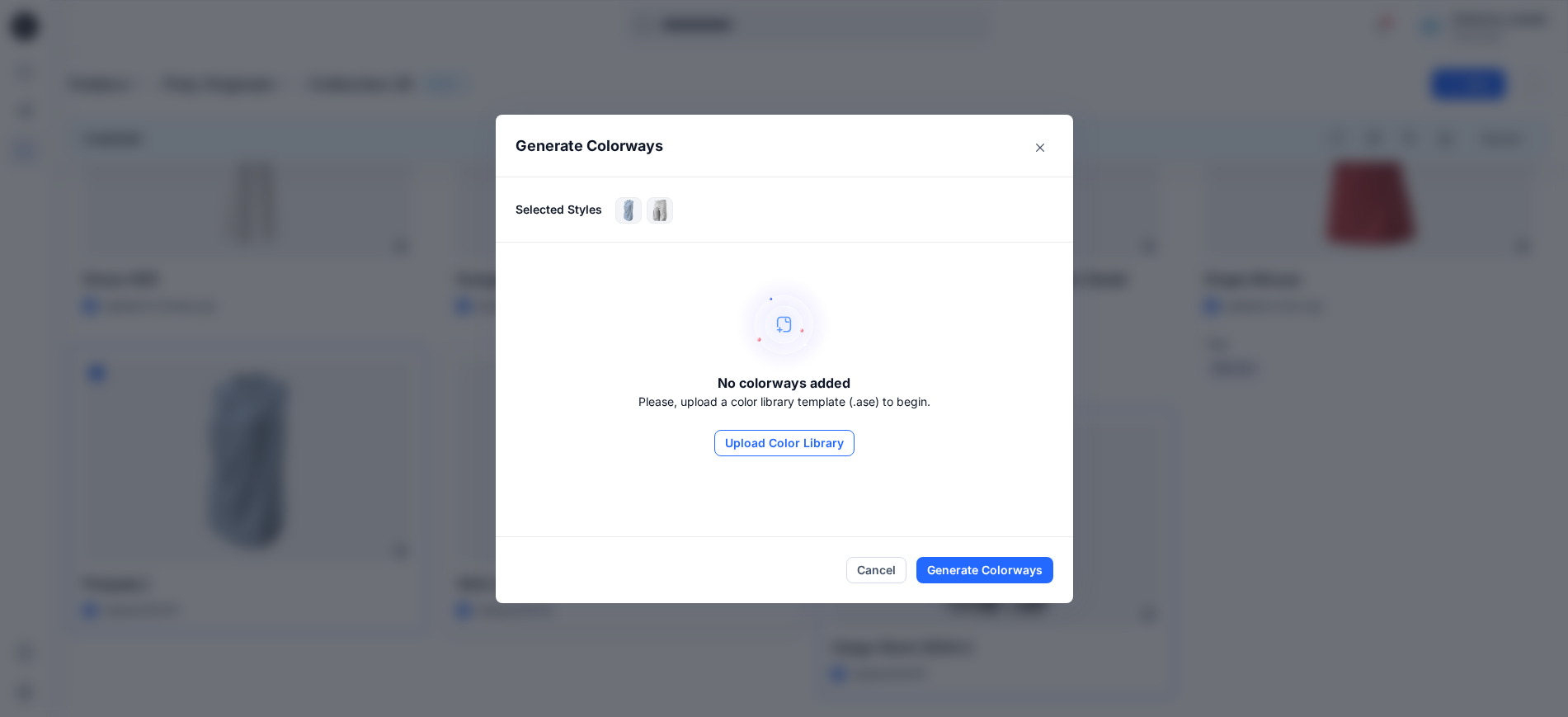
click at [762, 444] on button "Upload Color Library" at bounding box center [784, 444] width 140 height 27
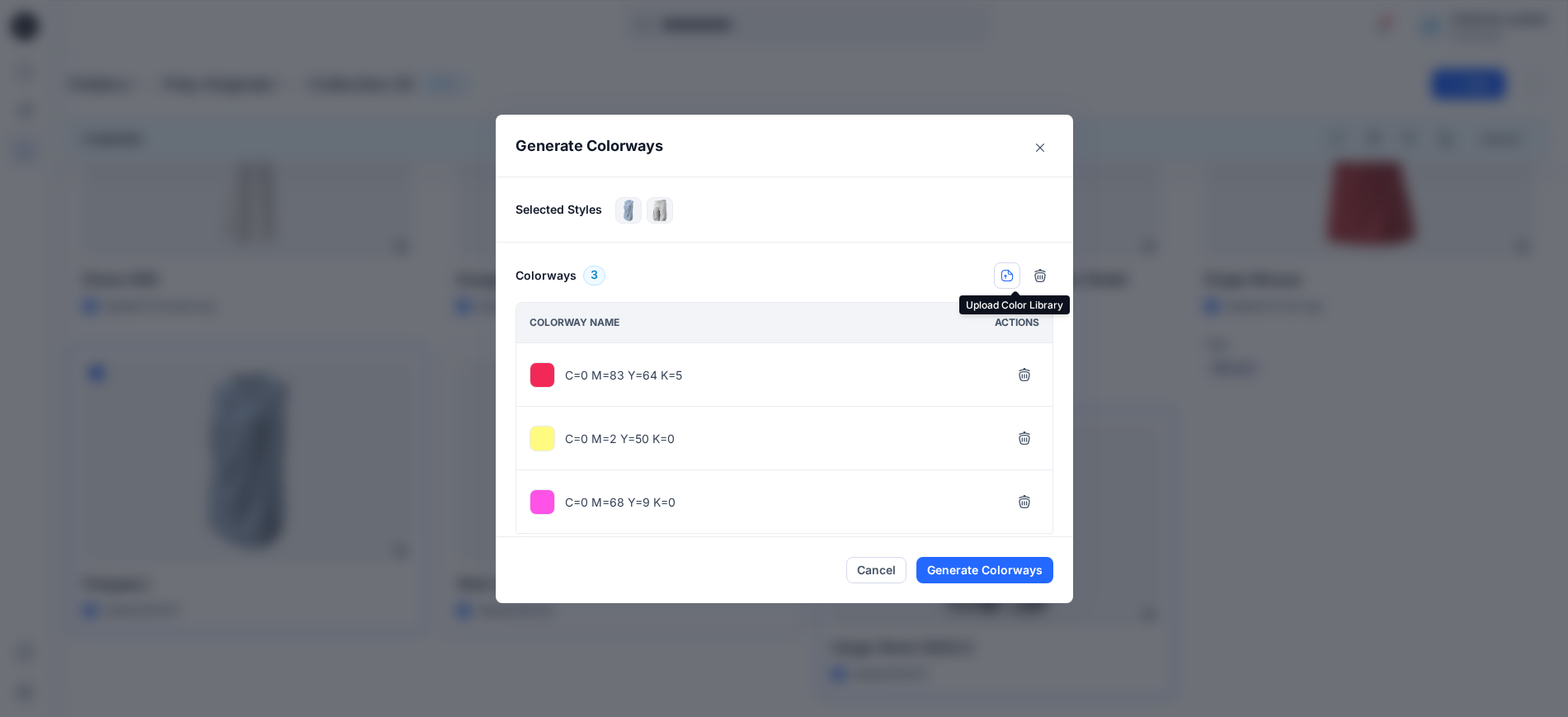
click at [1006, 280] on button "button" at bounding box center [1007, 276] width 27 height 27
click at [1031, 504] on icon "button" at bounding box center [1024, 504] width 13 height 13
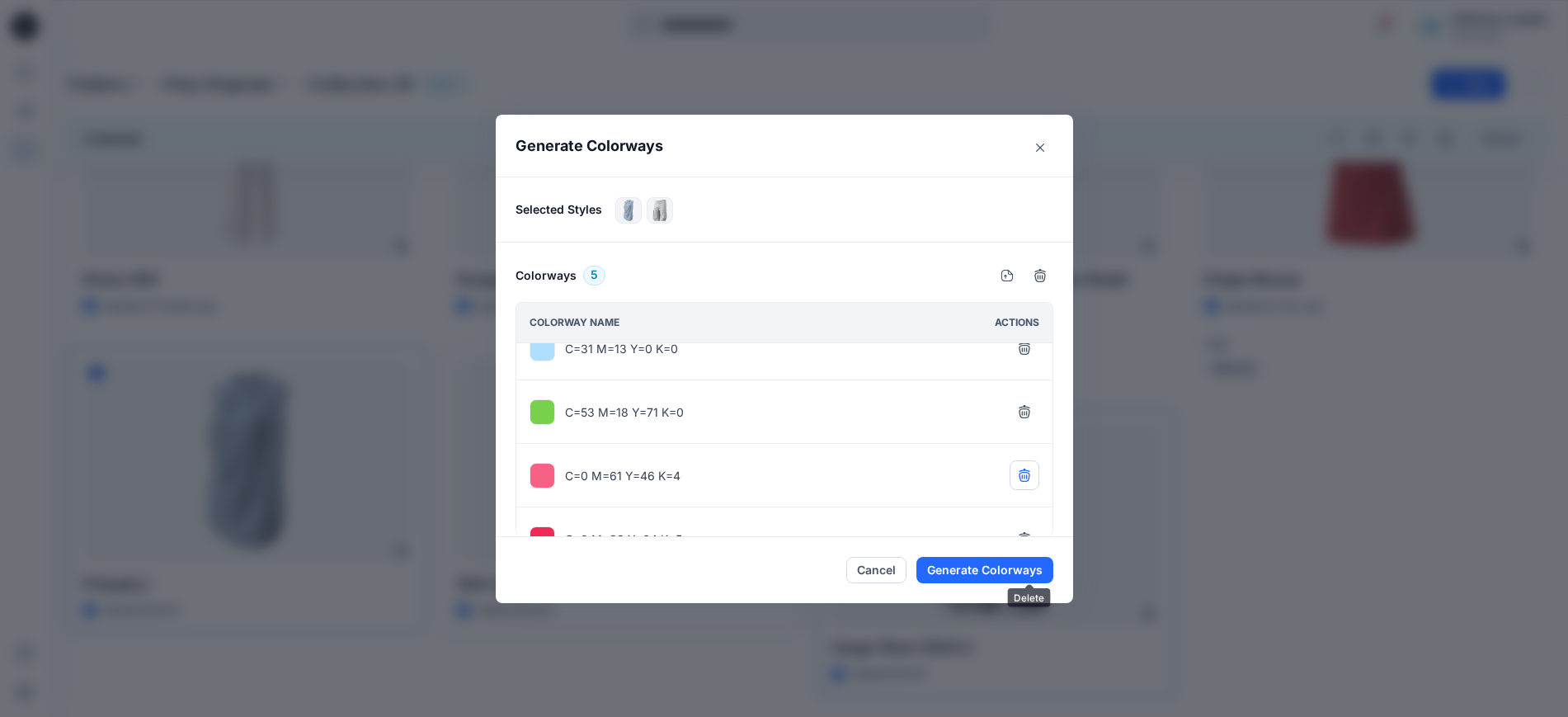
scroll to position [0, 0]
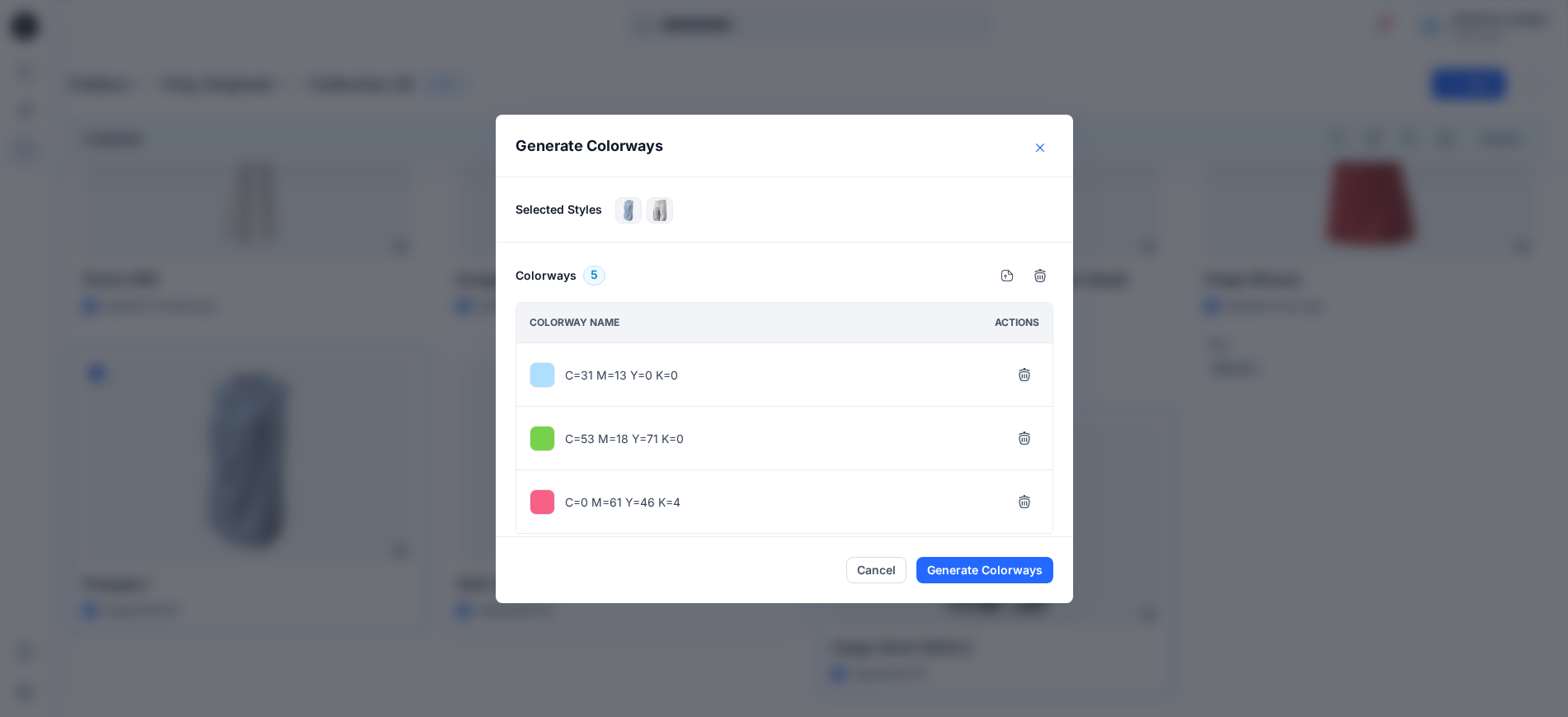
click at [1045, 151] on button "Close" at bounding box center [1040, 148] width 27 height 27
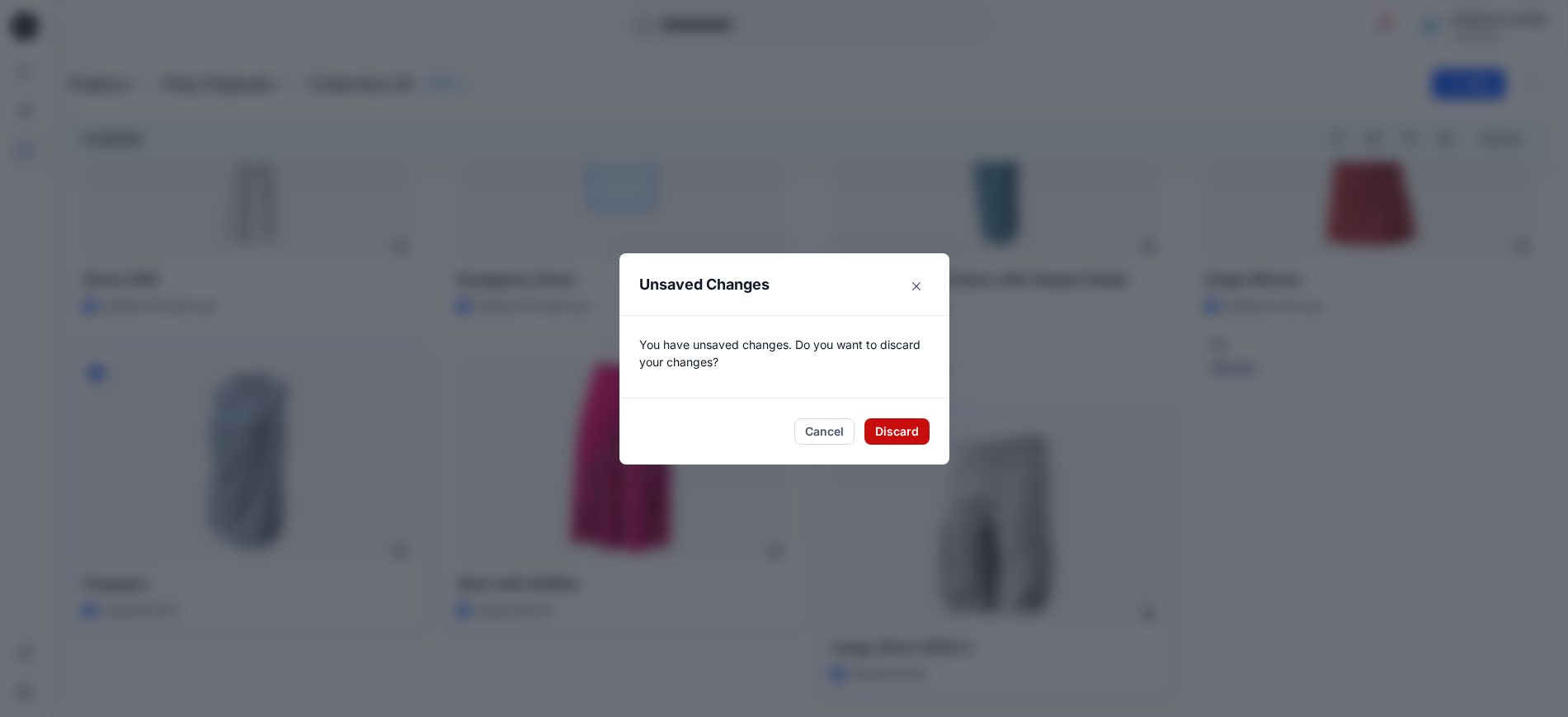
click at [891, 424] on button "Discard" at bounding box center [896, 432] width 65 height 27
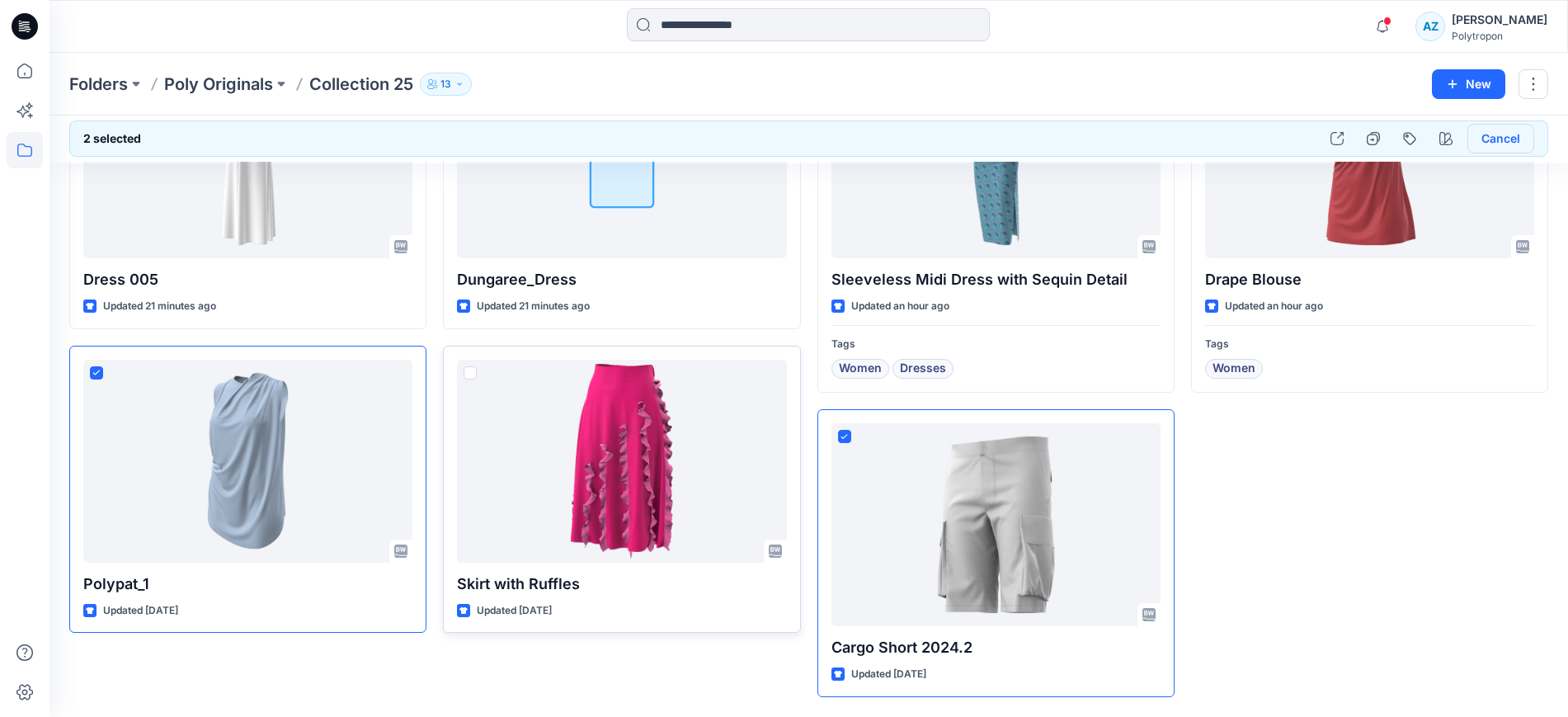
click at [1509, 138] on button "Cancel" at bounding box center [1501, 138] width 67 height 30
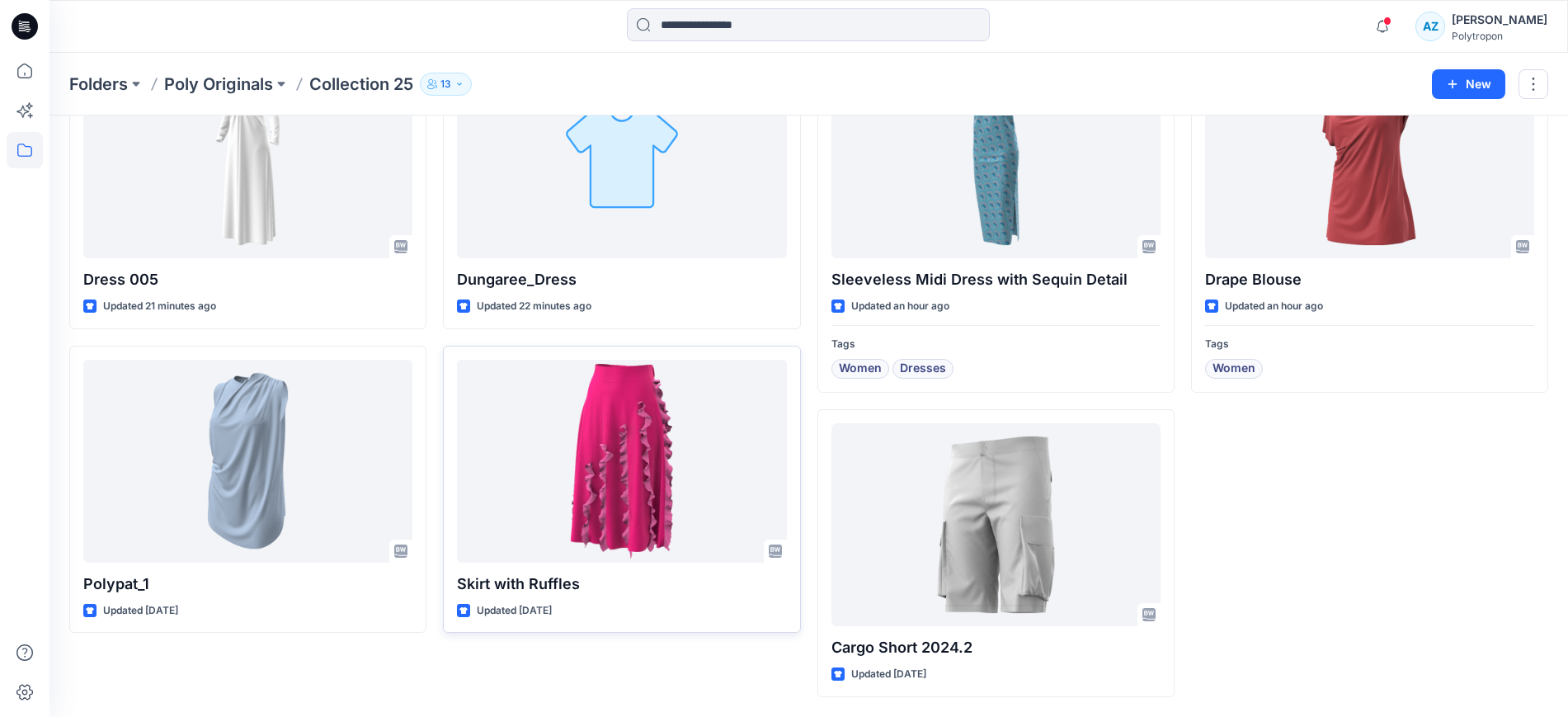
click at [1445, 28] on div "AZ" at bounding box center [1430, 27] width 30 height 30
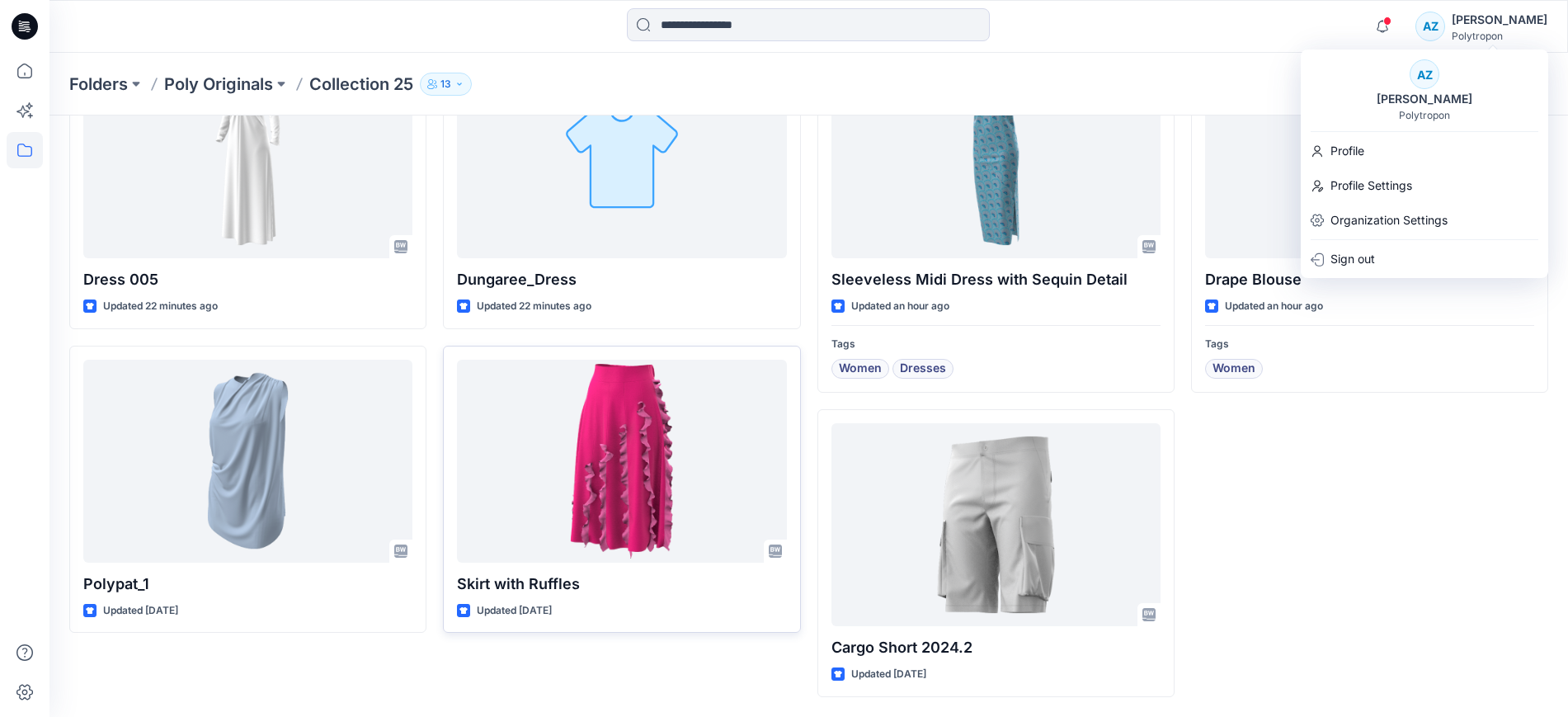
click at [1393, 540] on div "Drape Blouse Updated an hour ago Tags Women" at bounding box center [1369, 369] width 357 height 656
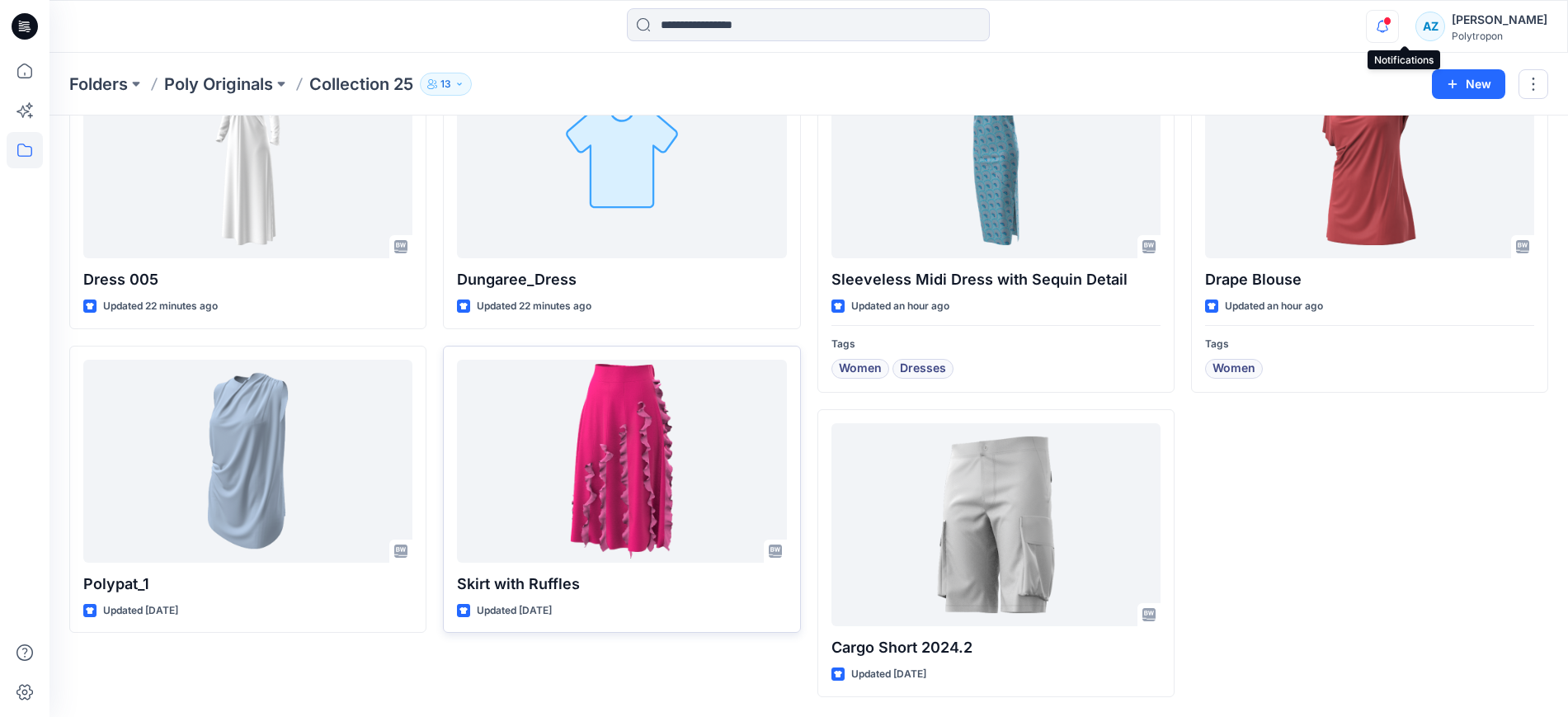
click at [1398, 28] on icon "button" at bounding box center [1382, 27] width 32 height 33
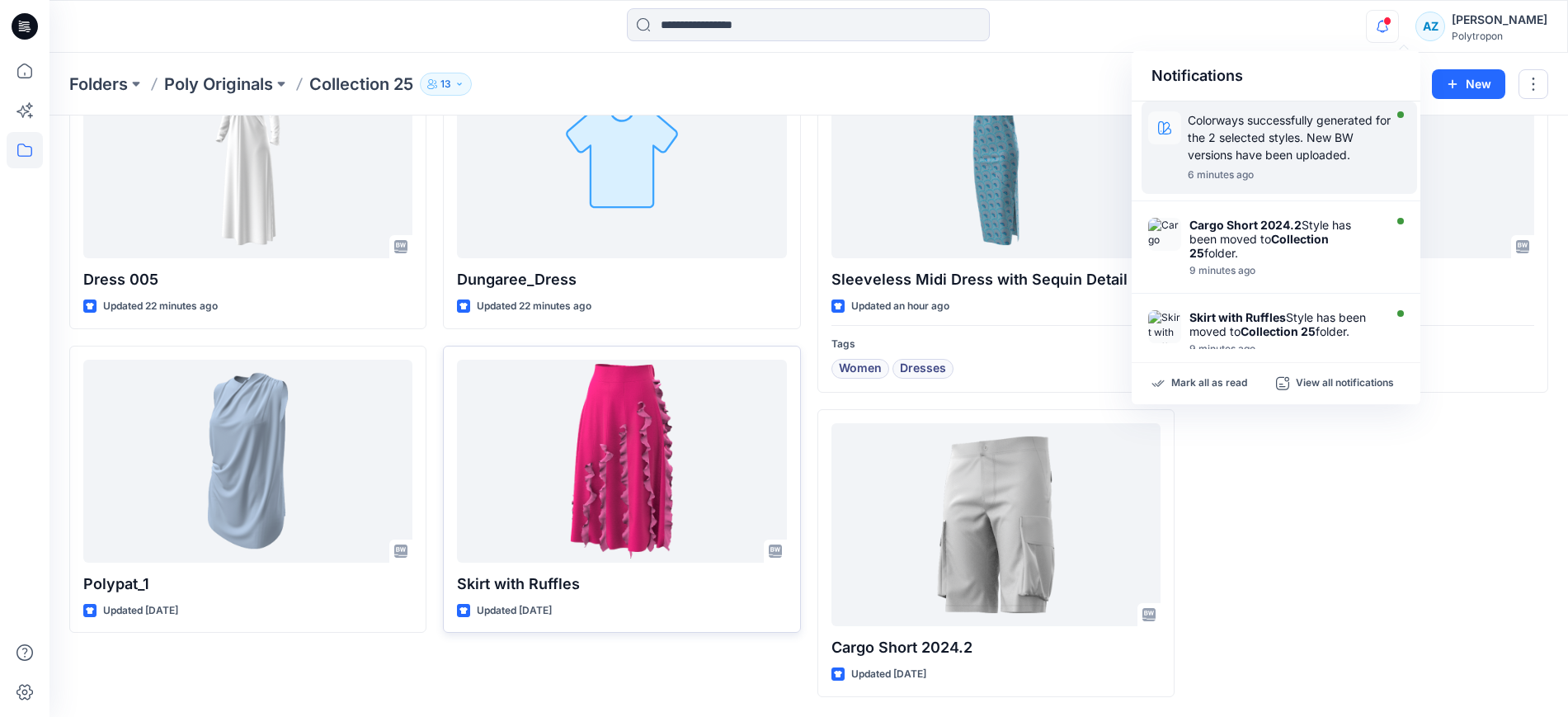
click at [1297, 148] on p "Colorways successfully generated for the 2 selected styles. New BW versions hav…" at bounding box center [1289, 138] width 203 height 52
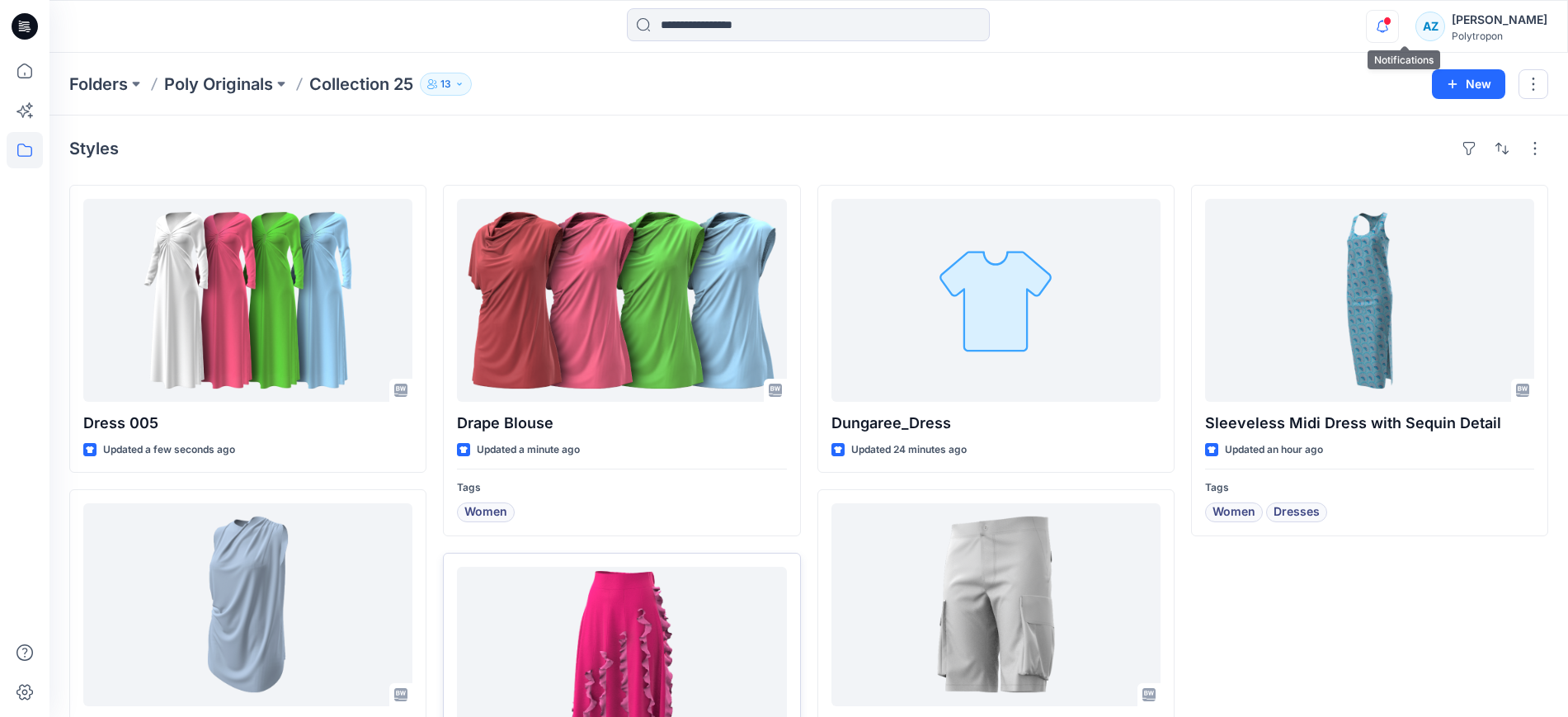
click at [1398, 27] on icon "button" at bounding box center [1382, 27] width 32 height 33
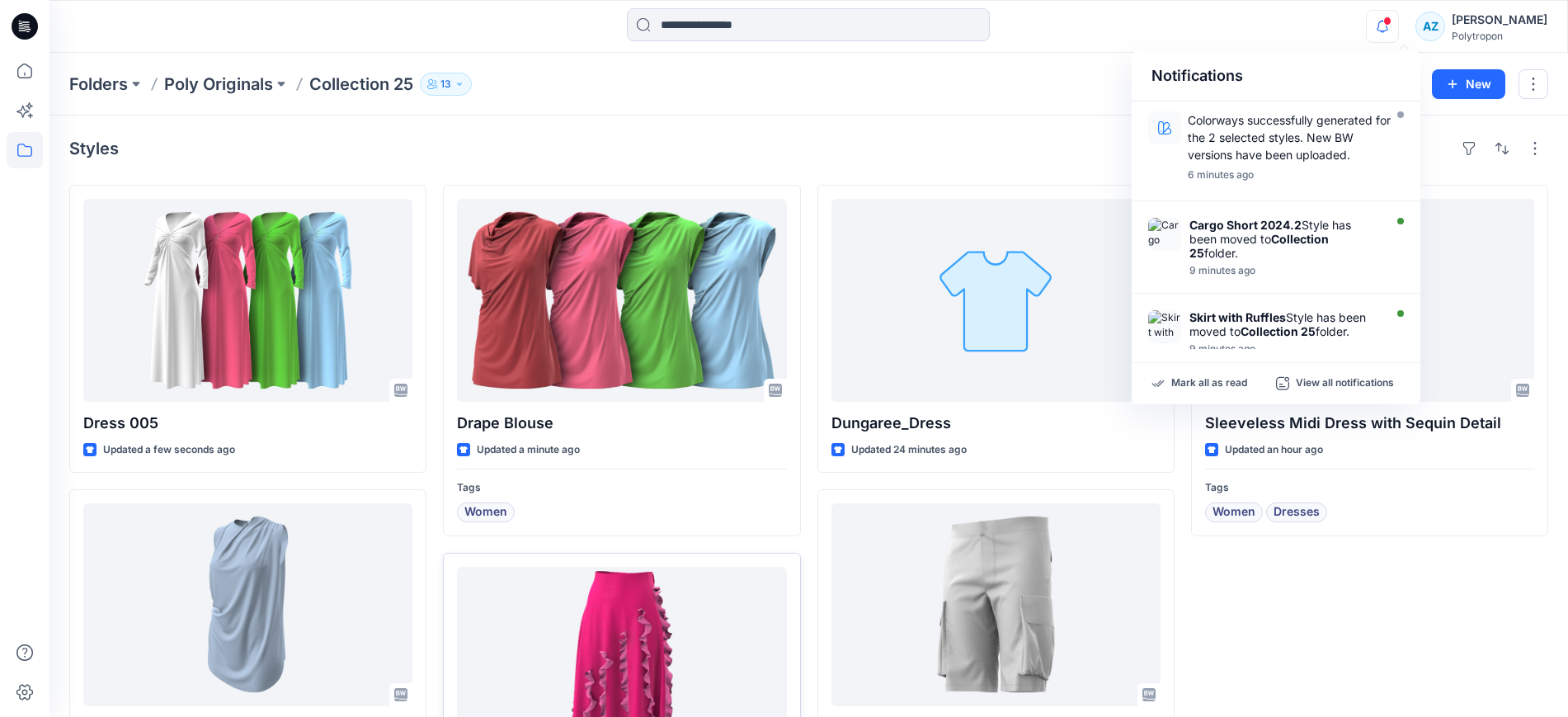
drag, startPoint x: 925, startPoint y: 124, endPoint x: 874, endPoint y: 133, distance: 51.8
click at [925, 124] on div "Styles Dress 005 Updated a few seconds ago Polypat_1 Updated 3 months ago Drape…" at bounding box center [808, 489] width 1518 height 745
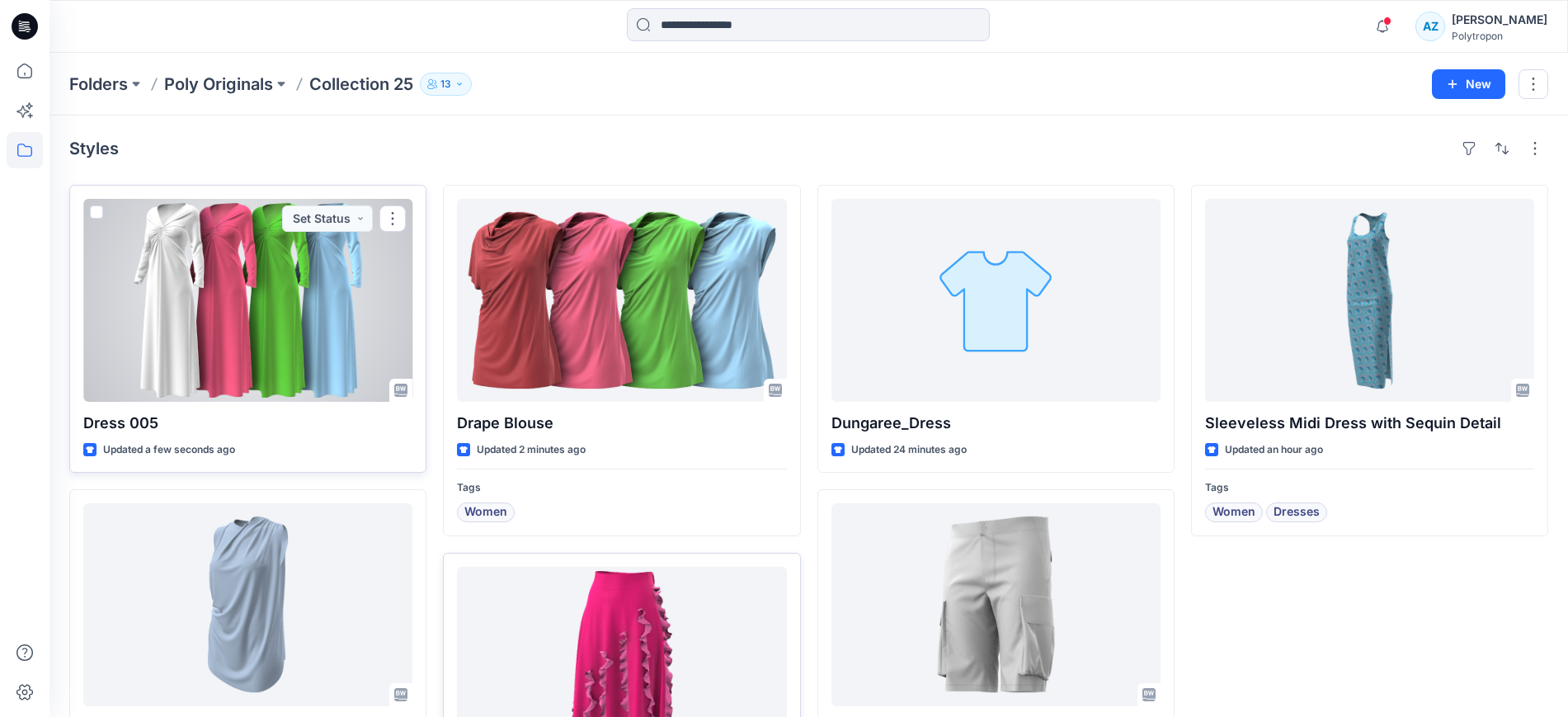
click at [253, 289] on div at bounding box center [247, 300] width 329 height 203
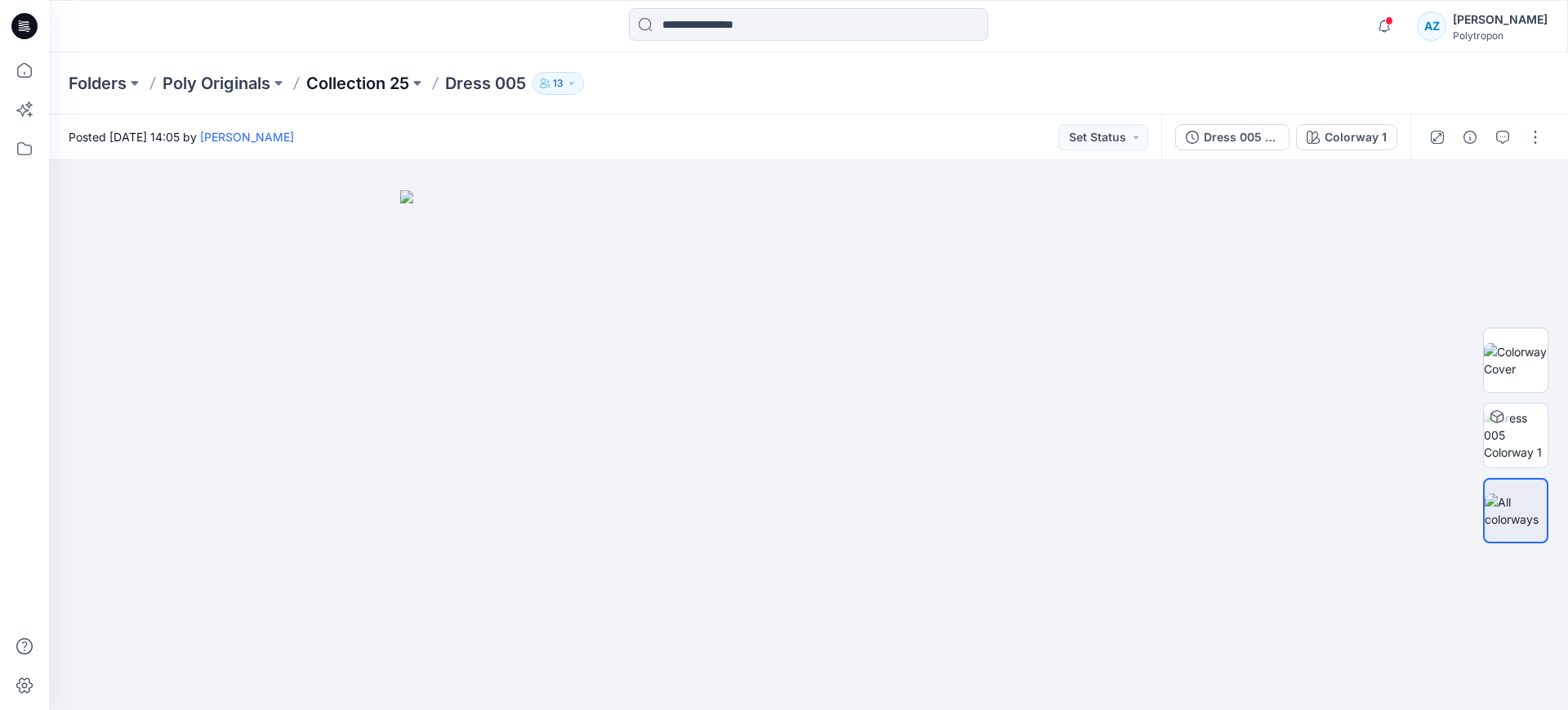
click at [366, 83] on p "Collection 25" at bounding box center [357, 83] width 103 height 23
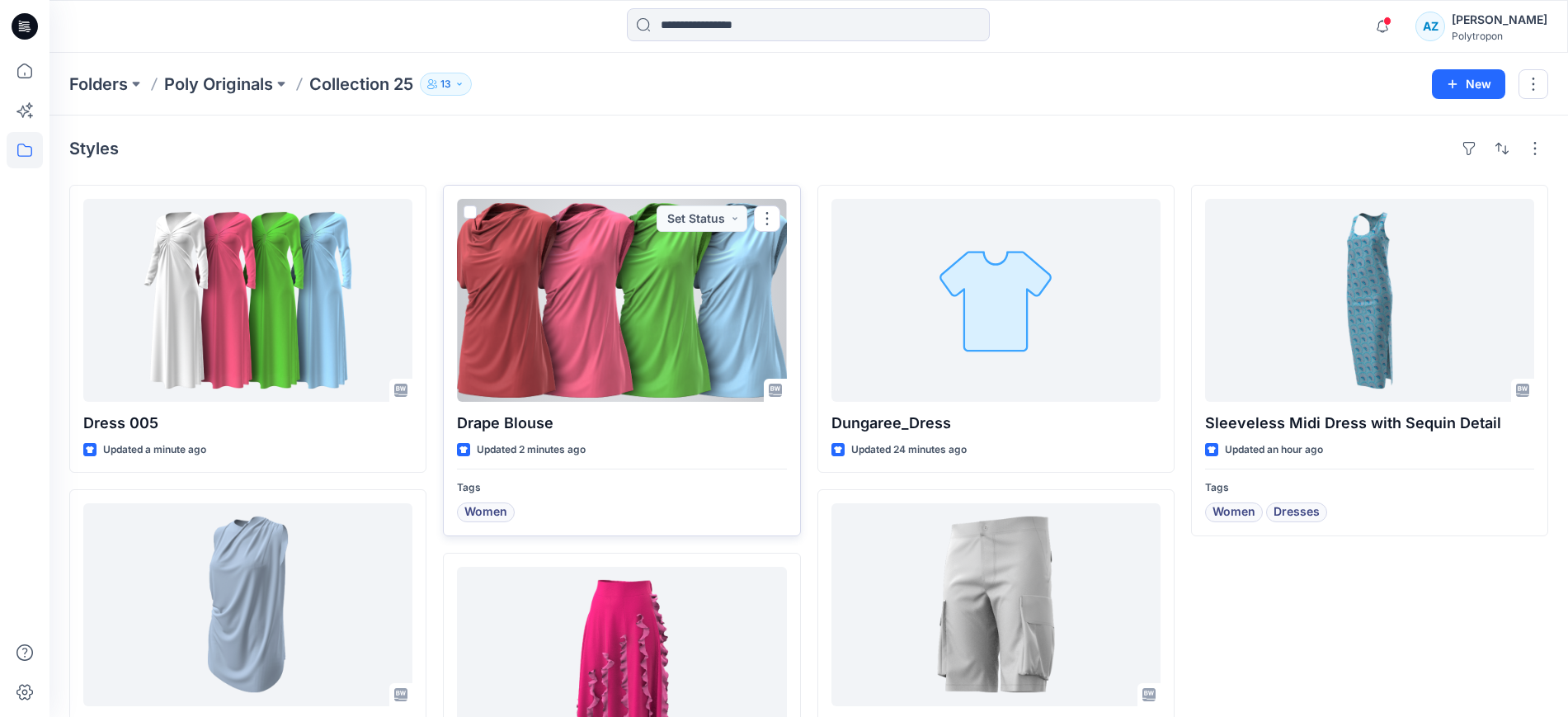
click at [686, 289] on div at bounding box center [621, 300] width 329 height 203
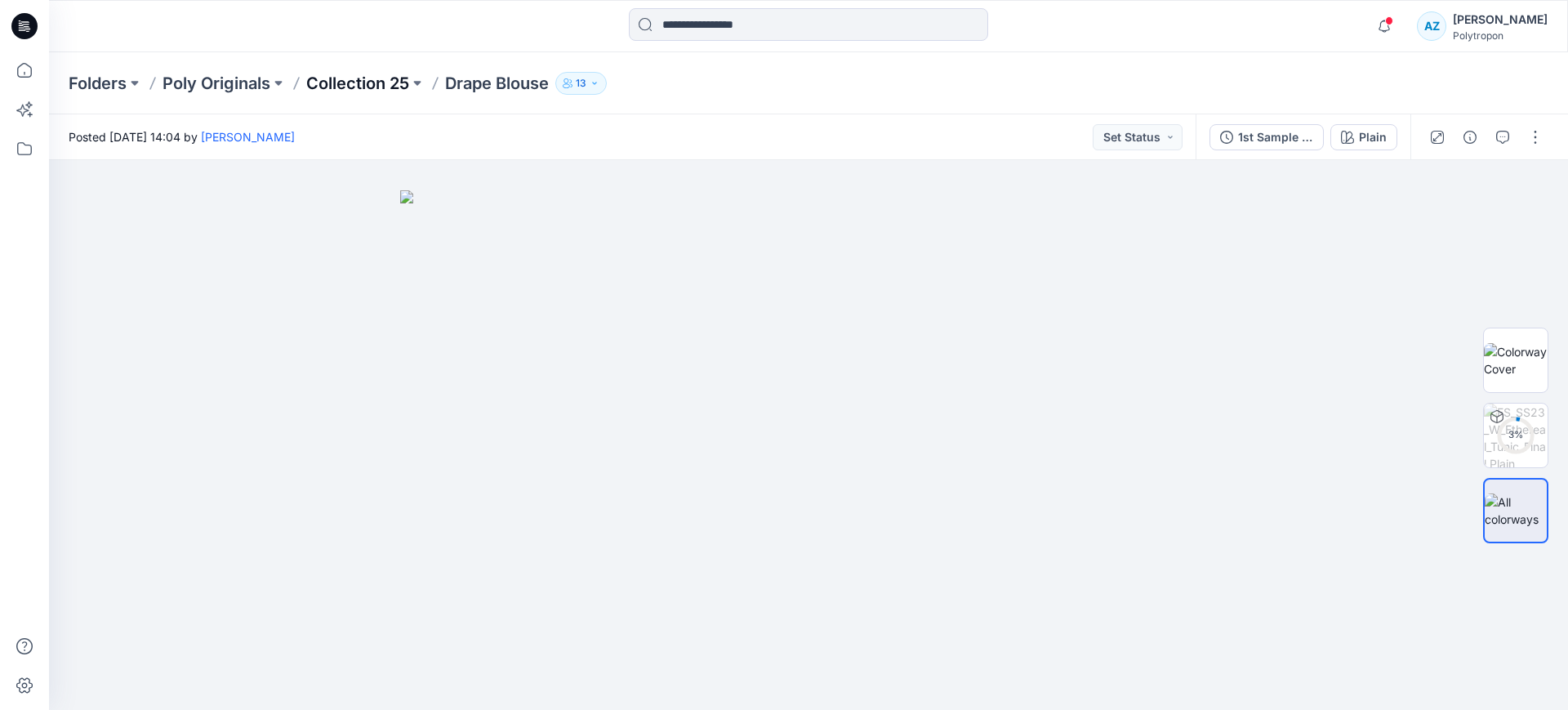
click at [366, 87] on p "Collection 25" at bounding box center [357, 83] width 103 height 23
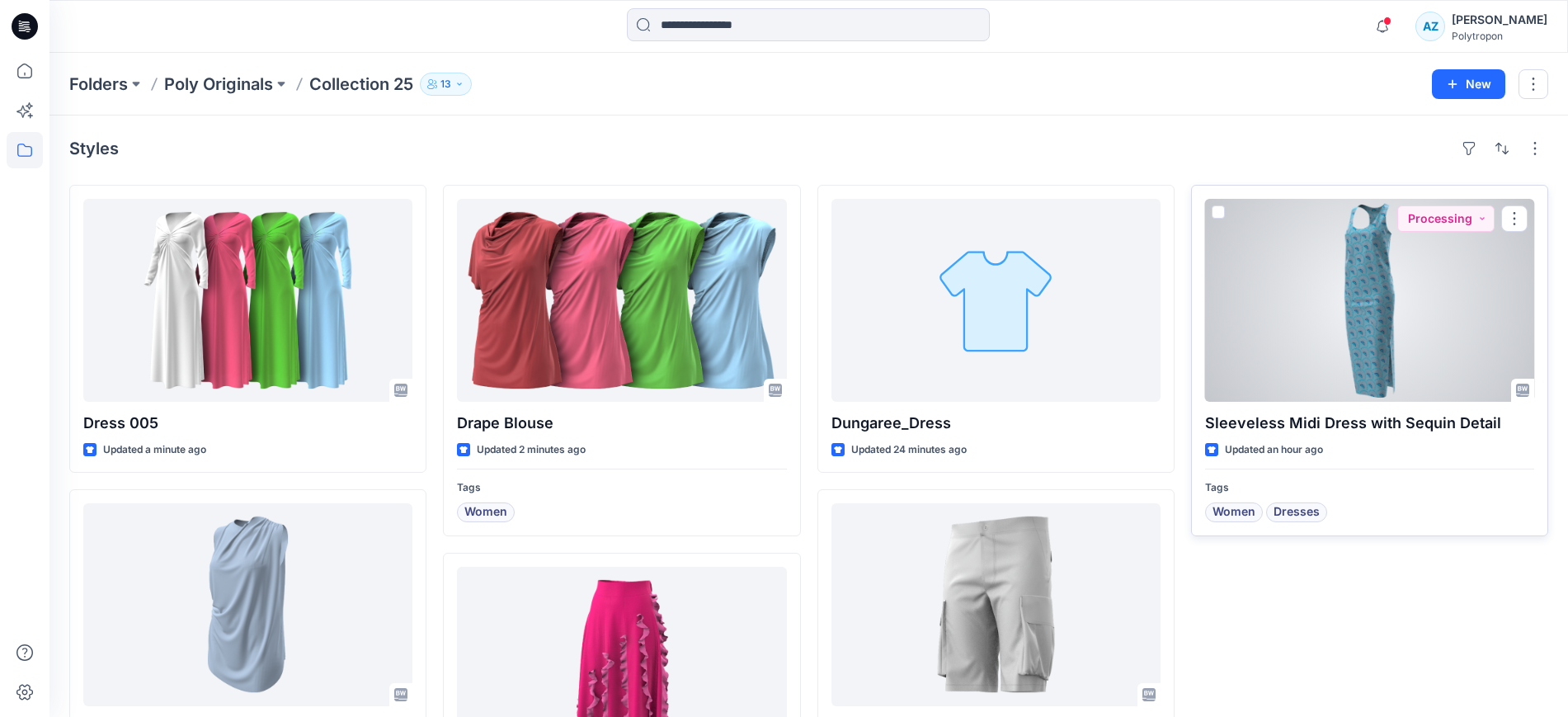
click at [1221, 213] on span at bounding box center [1218, 212] width 13 height 13
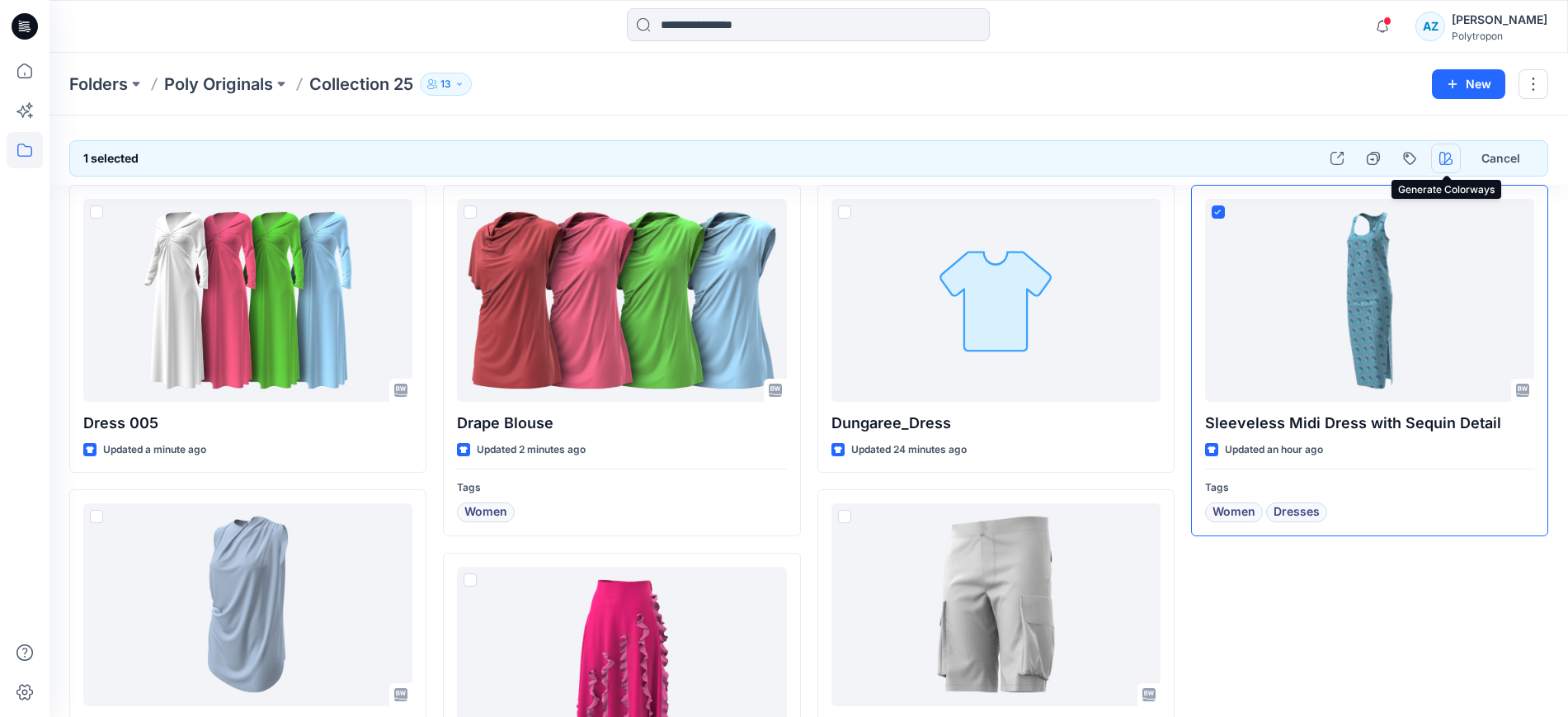
click at [1443, 163] on icon "button" at bounding box center [1446, 158] width 13 height 13
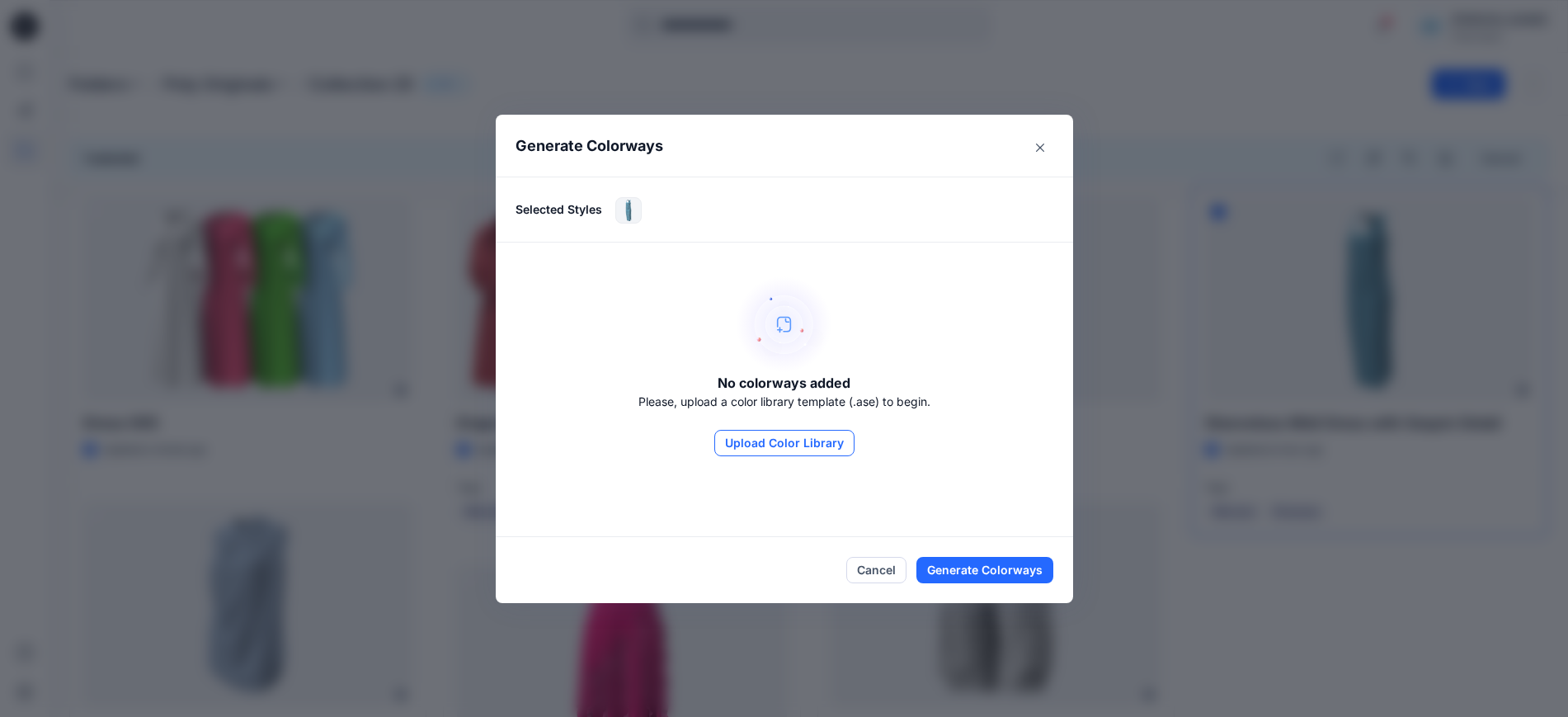
click at [764, 450] on button "Upload Color Library" at bounding box center [784, 444] width 140 height 27
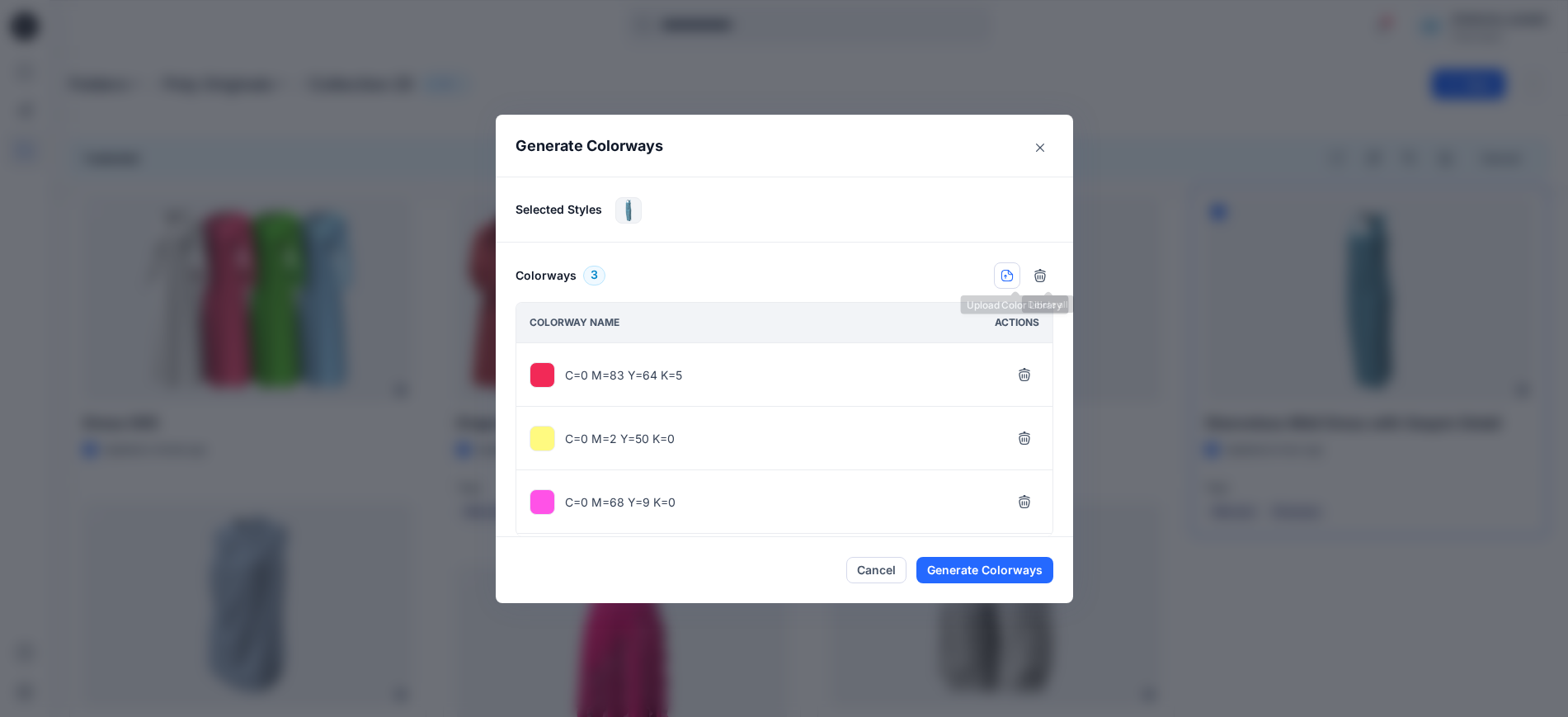
click at [1013, 277] on icon "button" at bounding box center [1007, 276] width 13 height 13
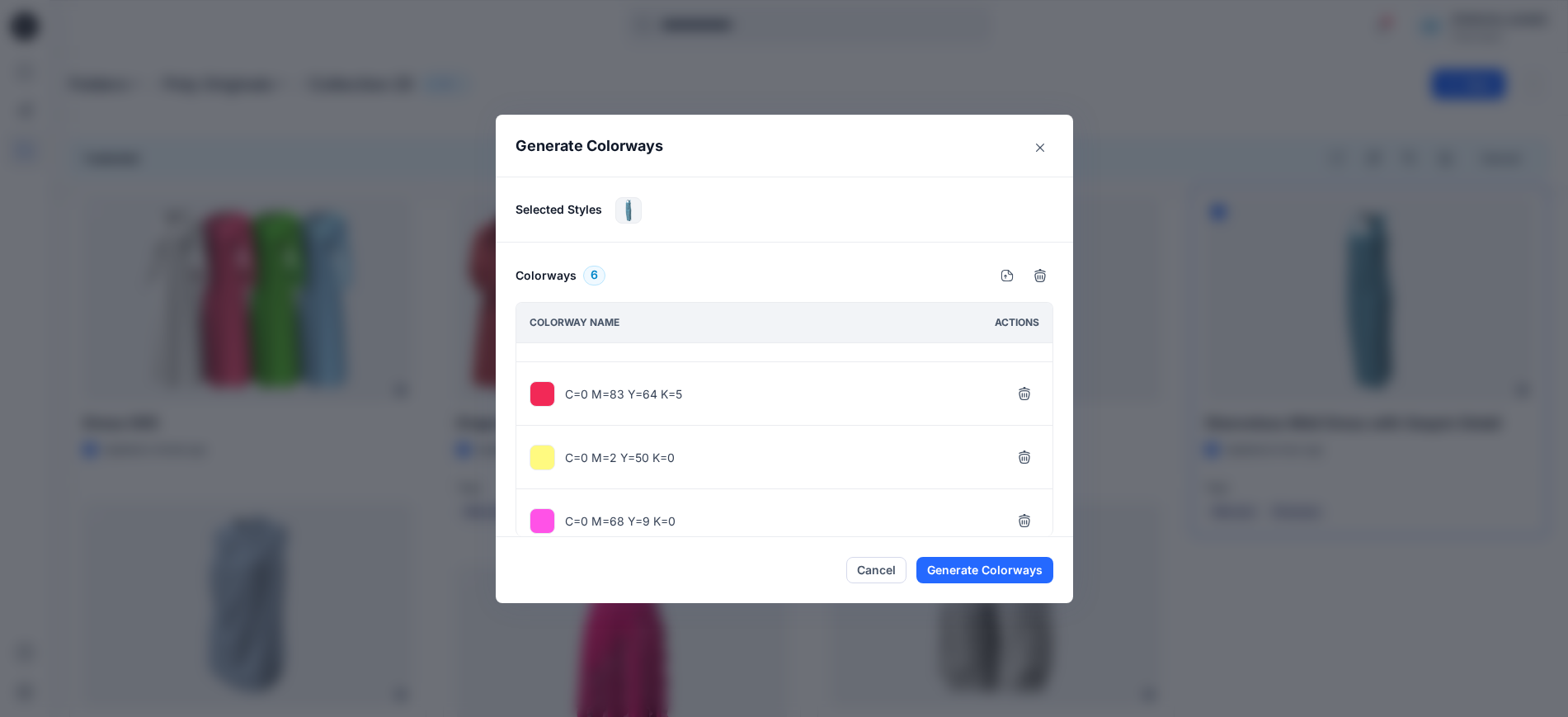
scroll to position [188, 0]
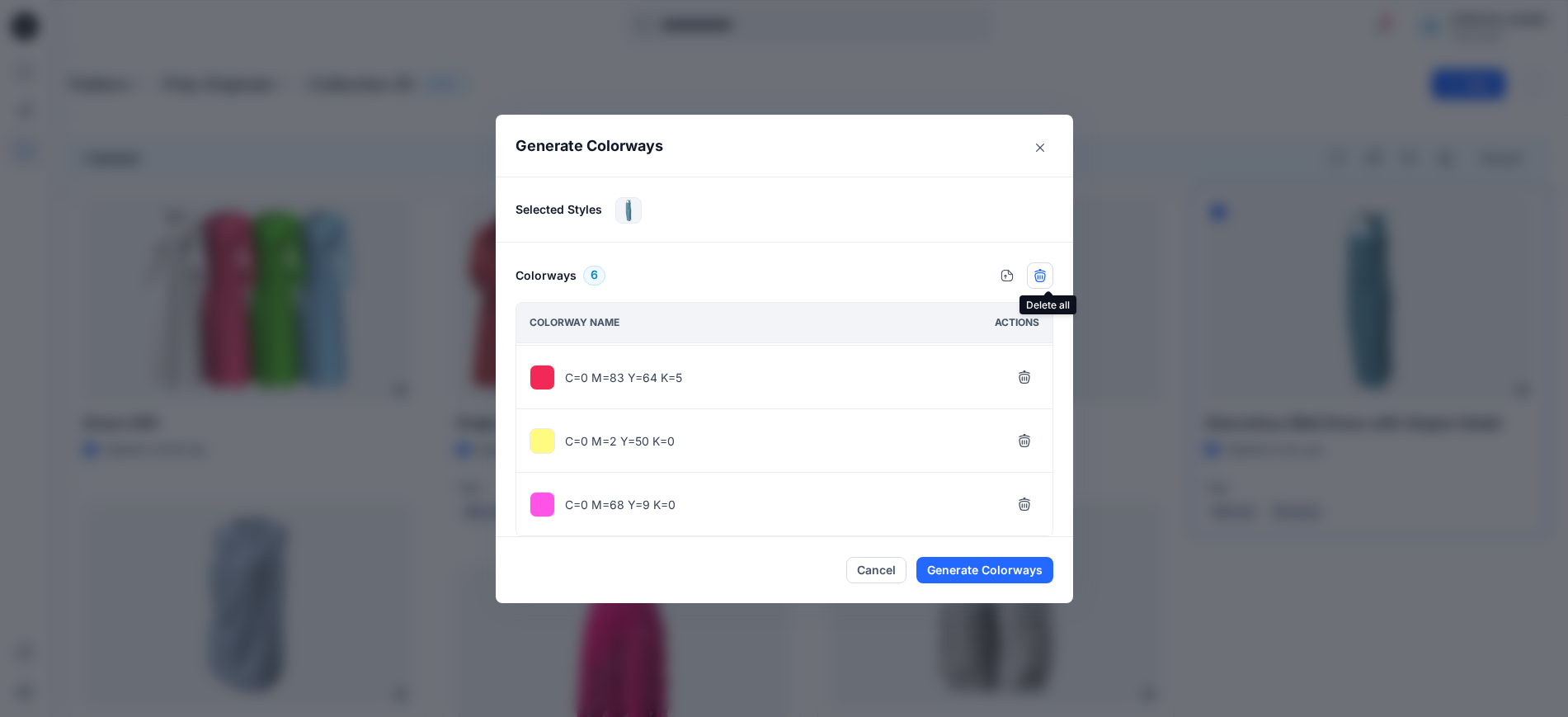
click at [1053, 282] on button "button" at bounding box center [1040, 276] width 27 height 27
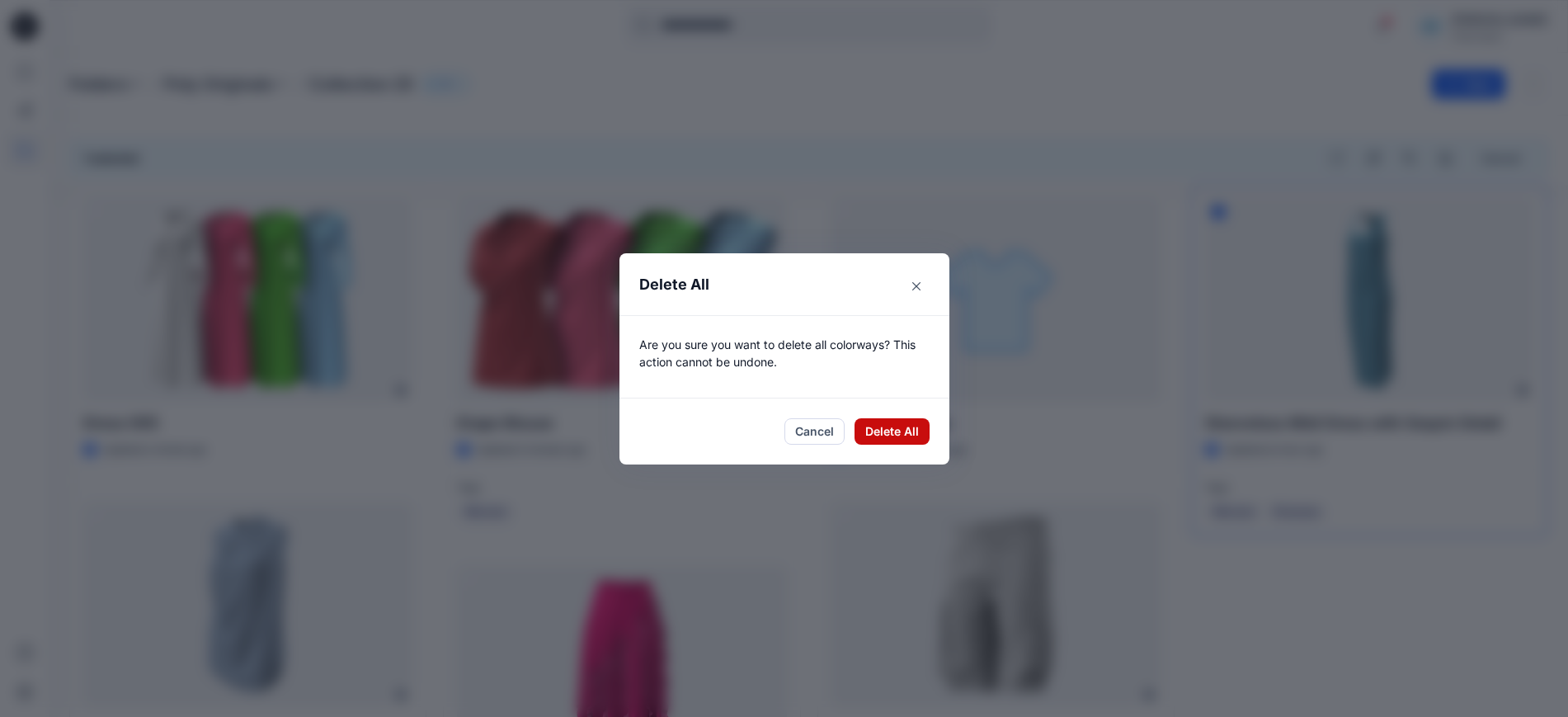
click at [903, 429] on button "Delete All" at bounding box center [891, 432] width 75 height 27
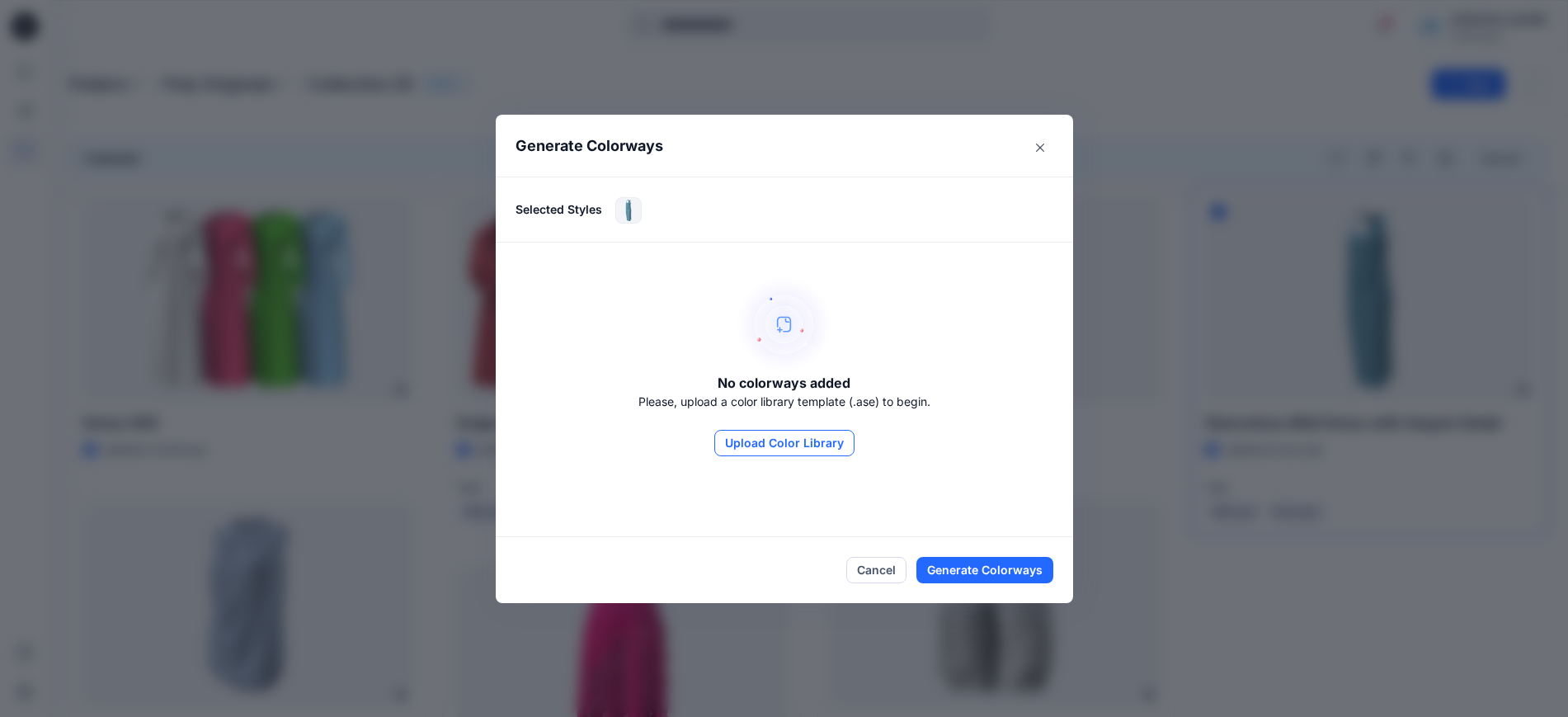
click at [791, 443] on button "Upload Color Library" at bounding box center [784, 444] width 140 height 27
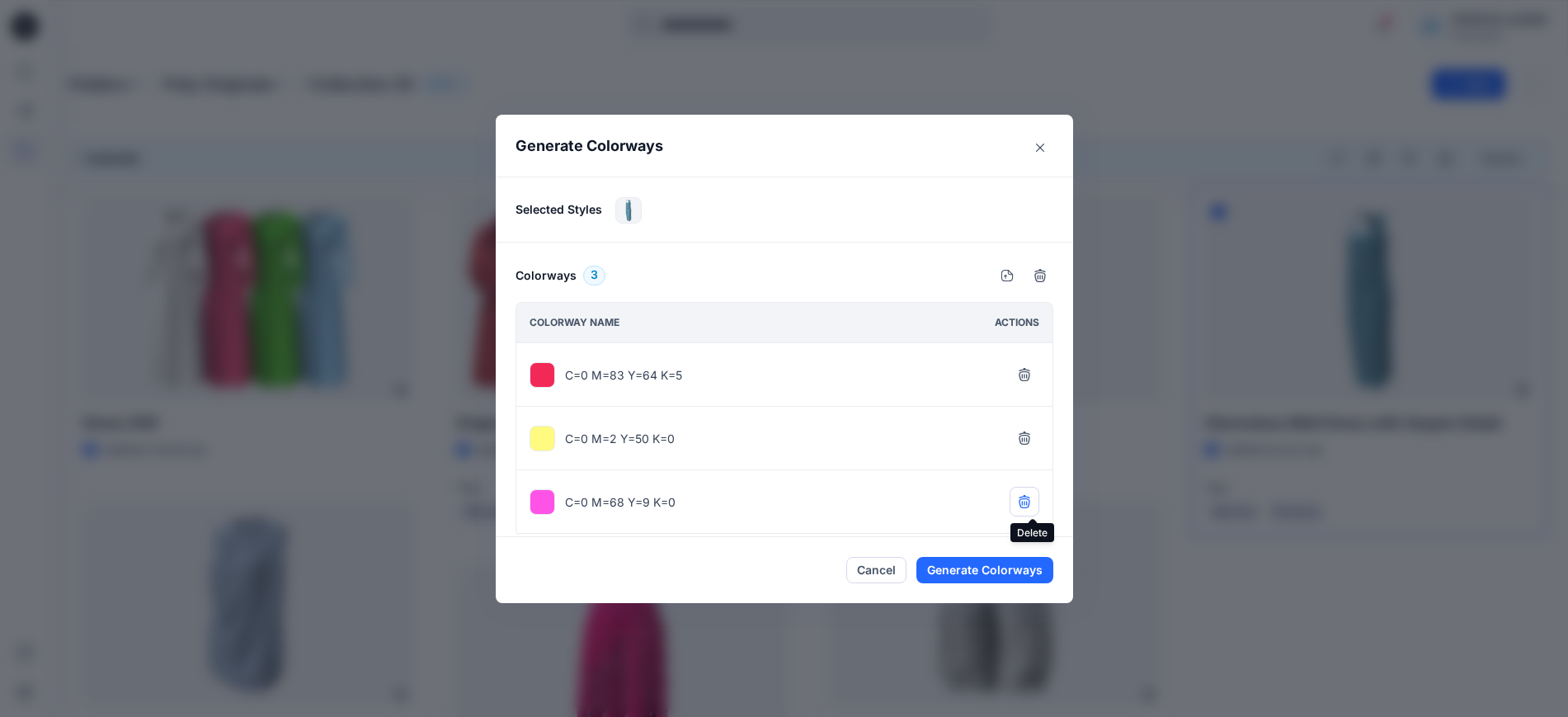
click at [1029, 504] on icon "button" at bounding box center [1023, 500] width 11 height 11
click at [1014, 571] on button "Generate Colorways" at bounding box center [985, 570] width 137 height 27
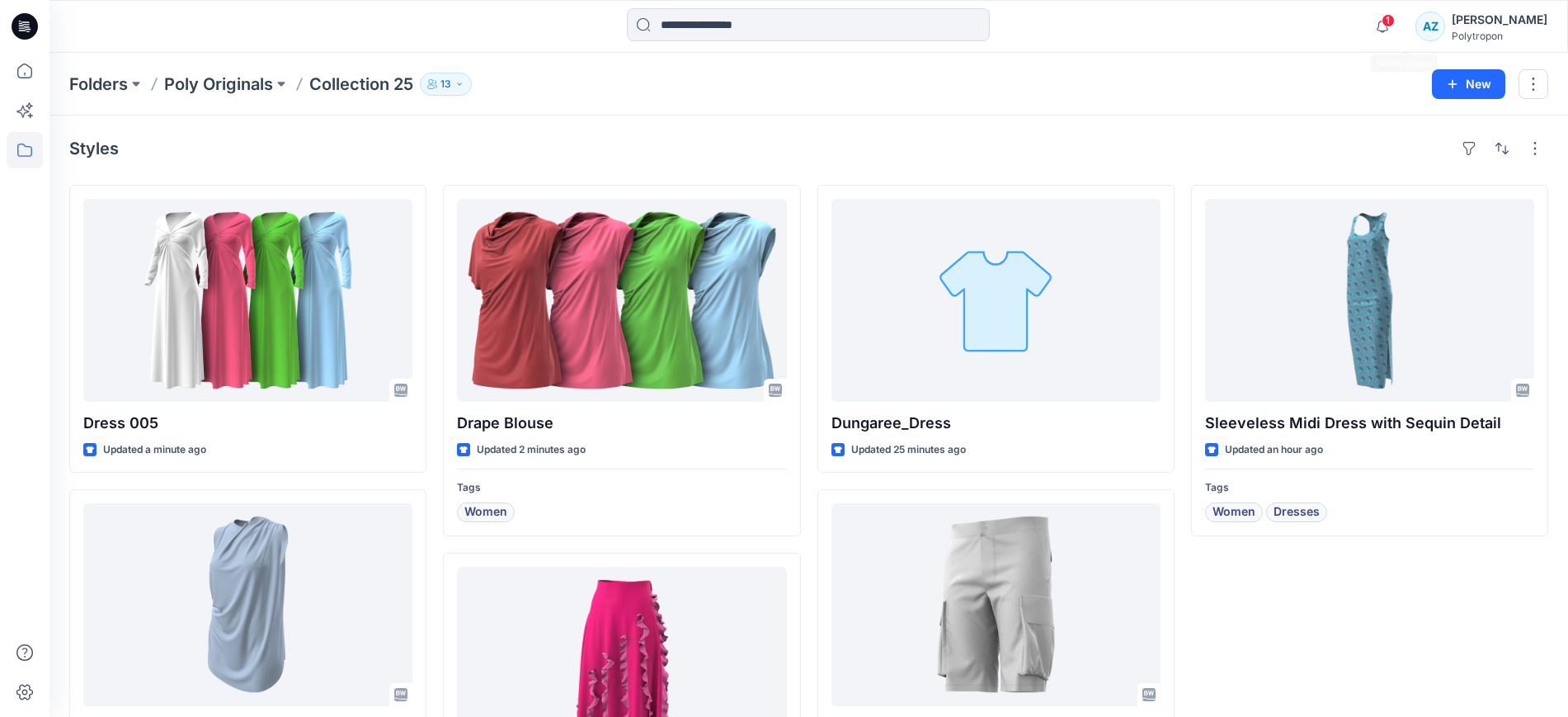
click at [1395, 22] on span "1" at bounding box center [1388, 21] width 13 height 13
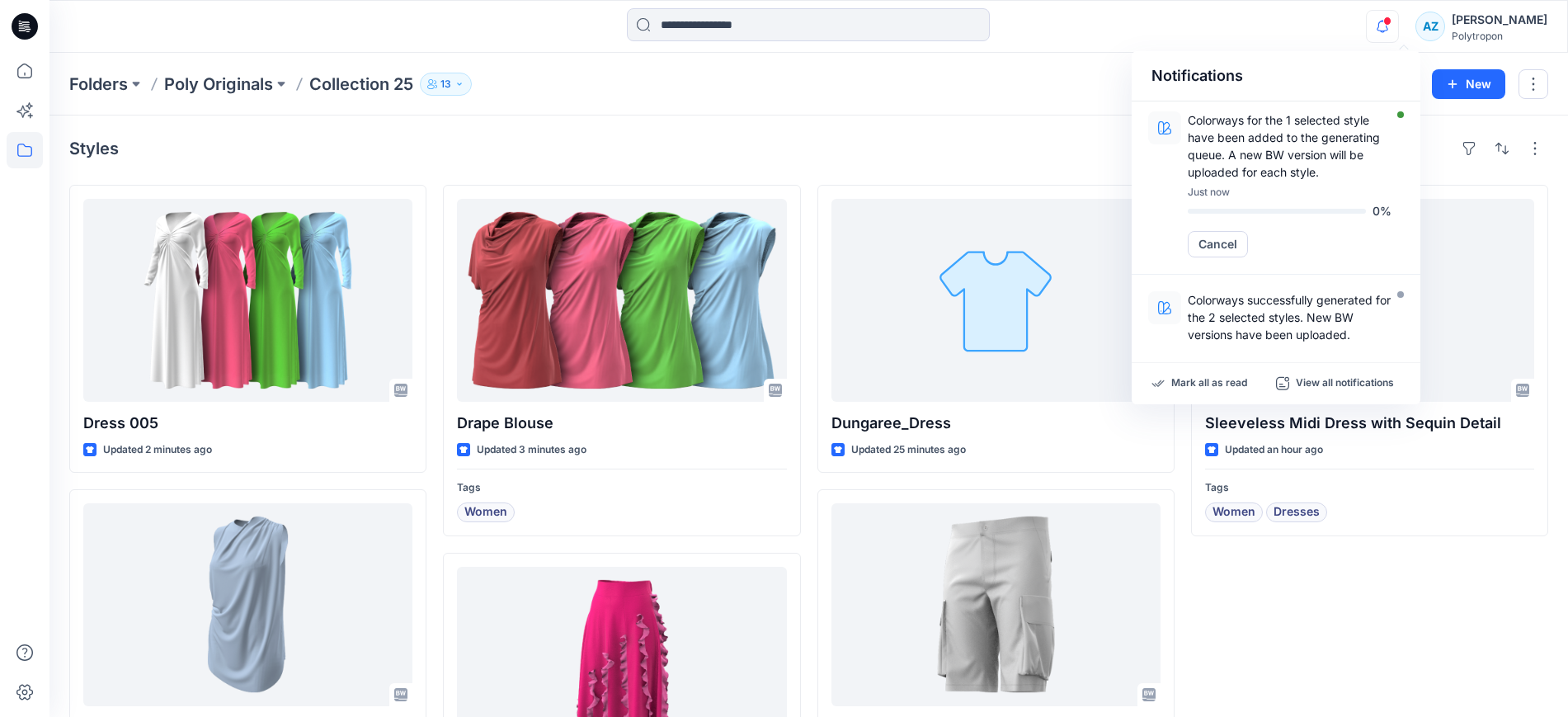
click at [1402, 612] on div "Sleeveless Midi Dress with Sequin Detail Updated an hour ago Tags Women Dresses" at bounding box center [1369, 513] width 357 height 656
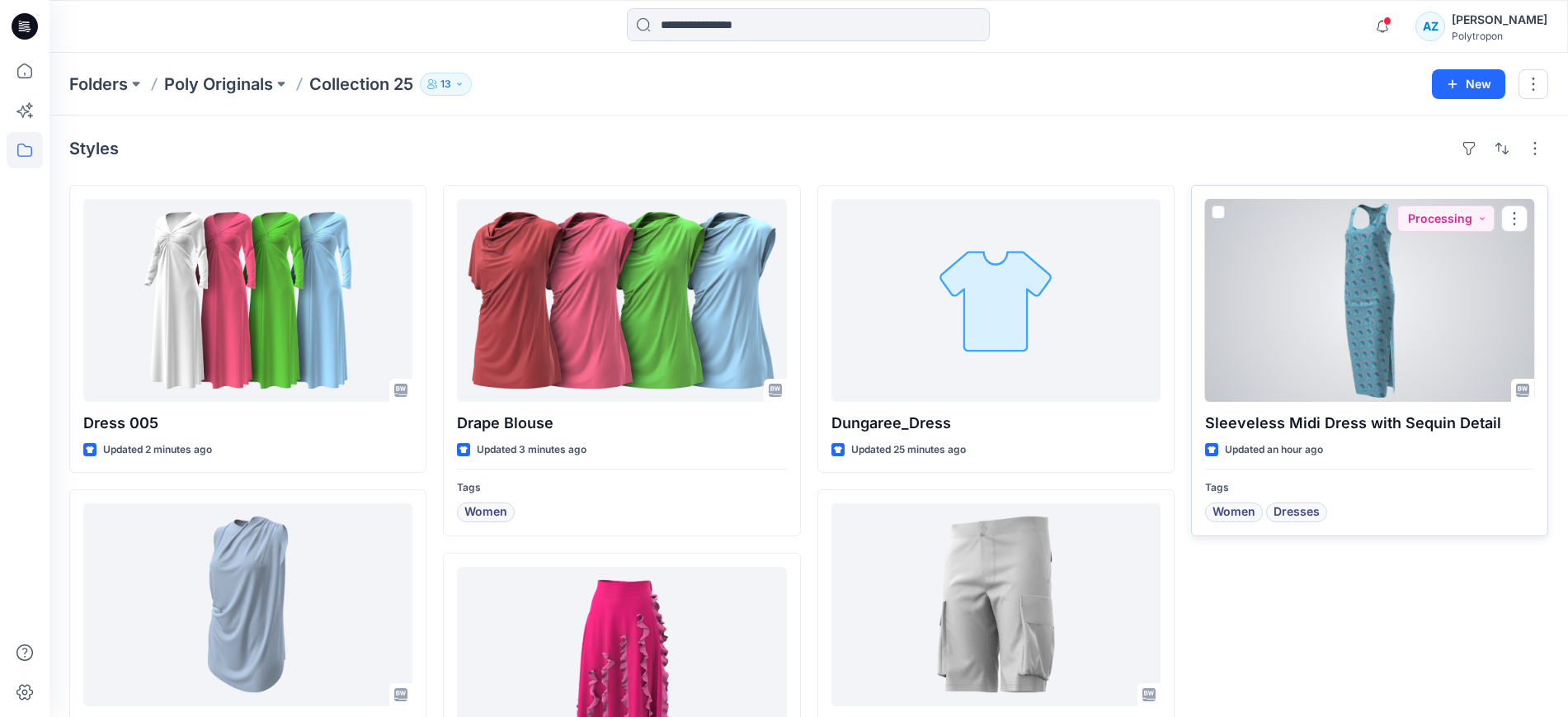
click at [1341, 349] on div at bounding box center [1369, 300] width 329 height 203
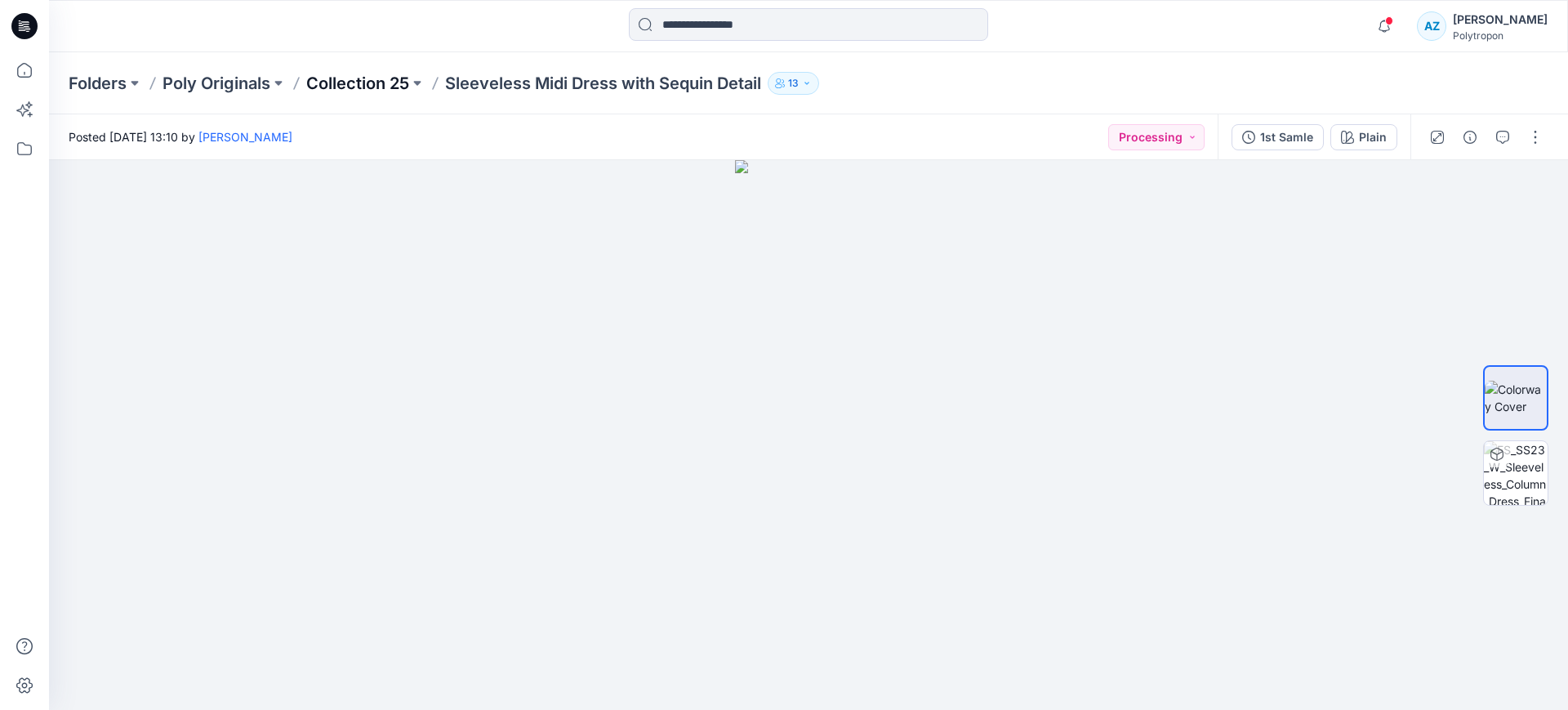
click at [349, 88] on p "Collection 25" at bounding box center [357, 83] width 103 height 23
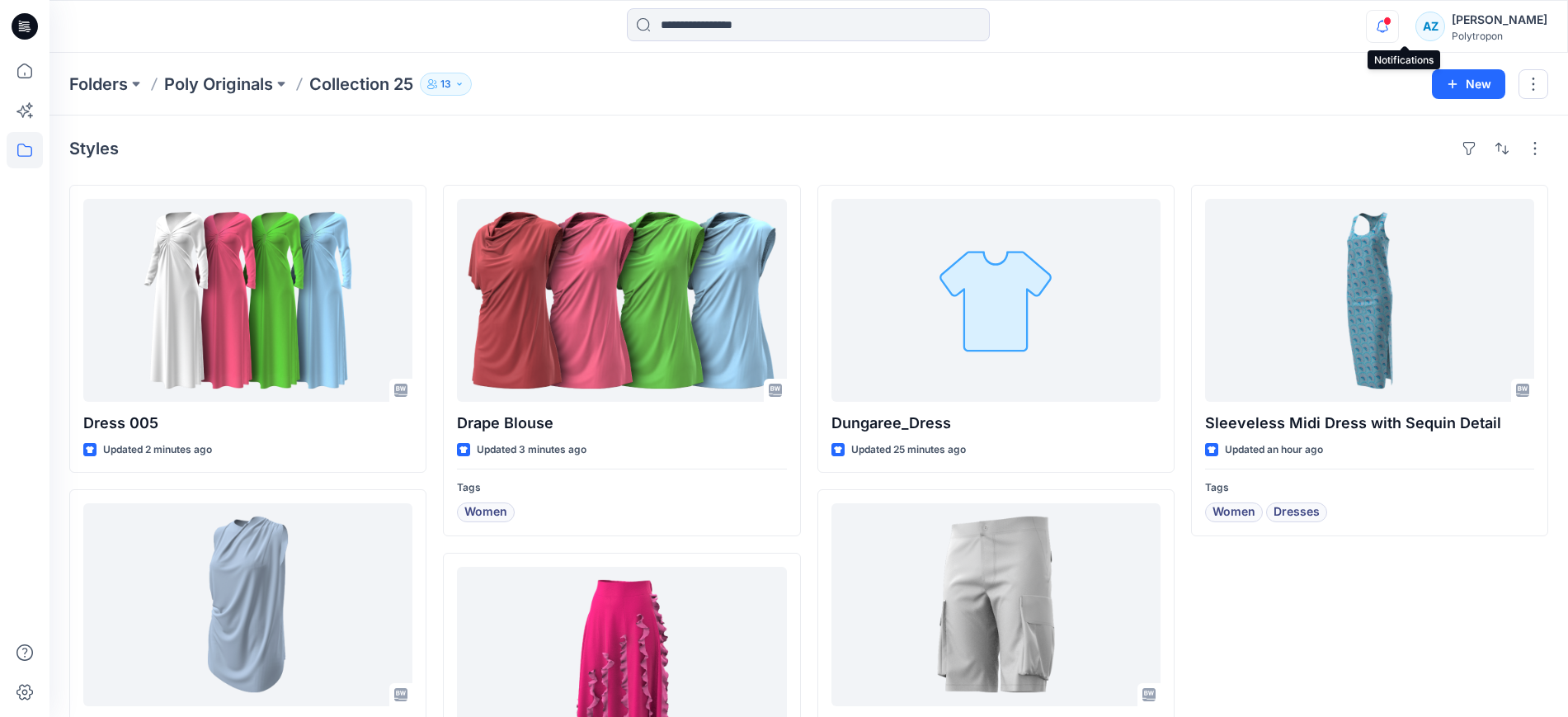
click at [1398, 18] on icon "button" at bounding box center [1382, 27] width 32 height 33
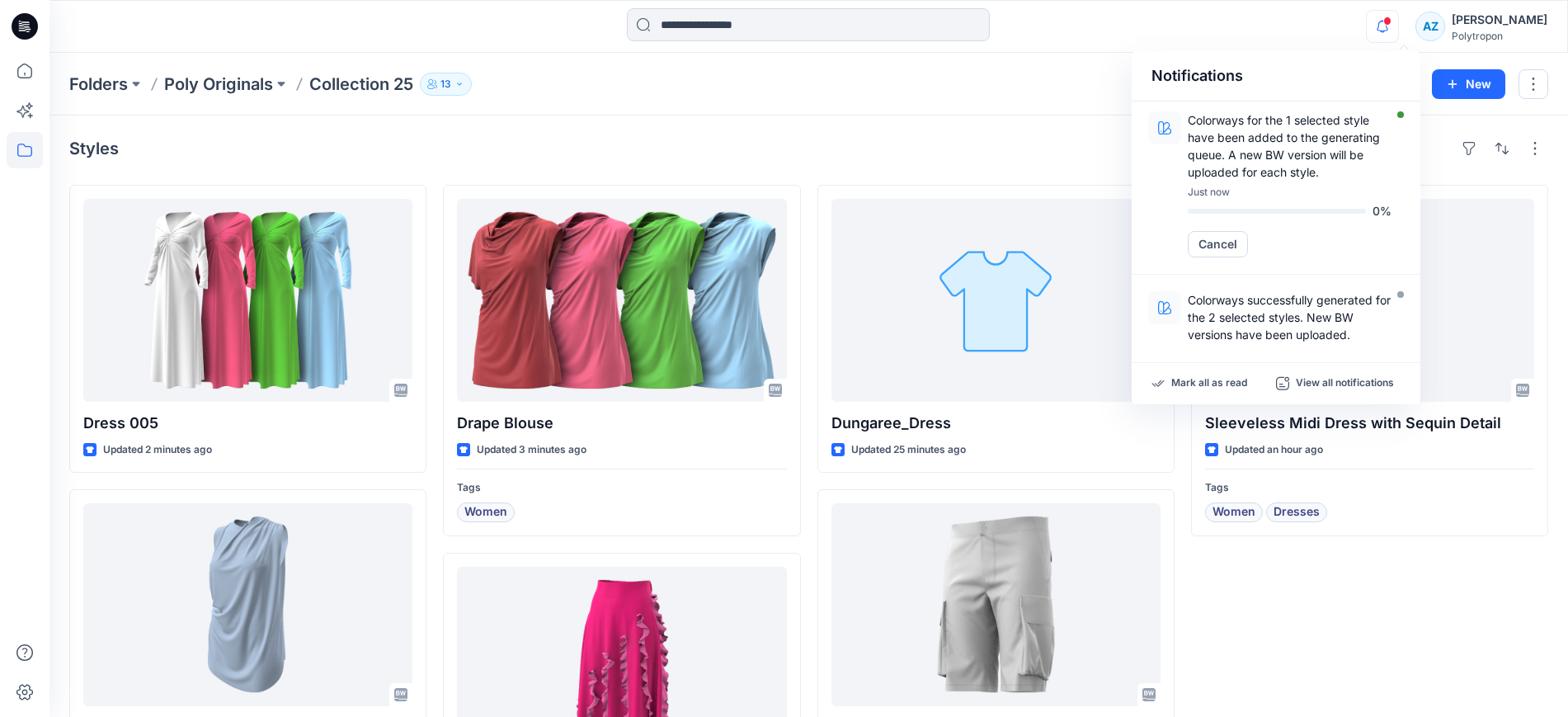
click at [1013, 128] on div "Styles Dress 005 Updated 2 minutes ago Polypat_1 Updated 3 months ago Drape Blo…" at bounding box center [808, 489] width 1518 height 745
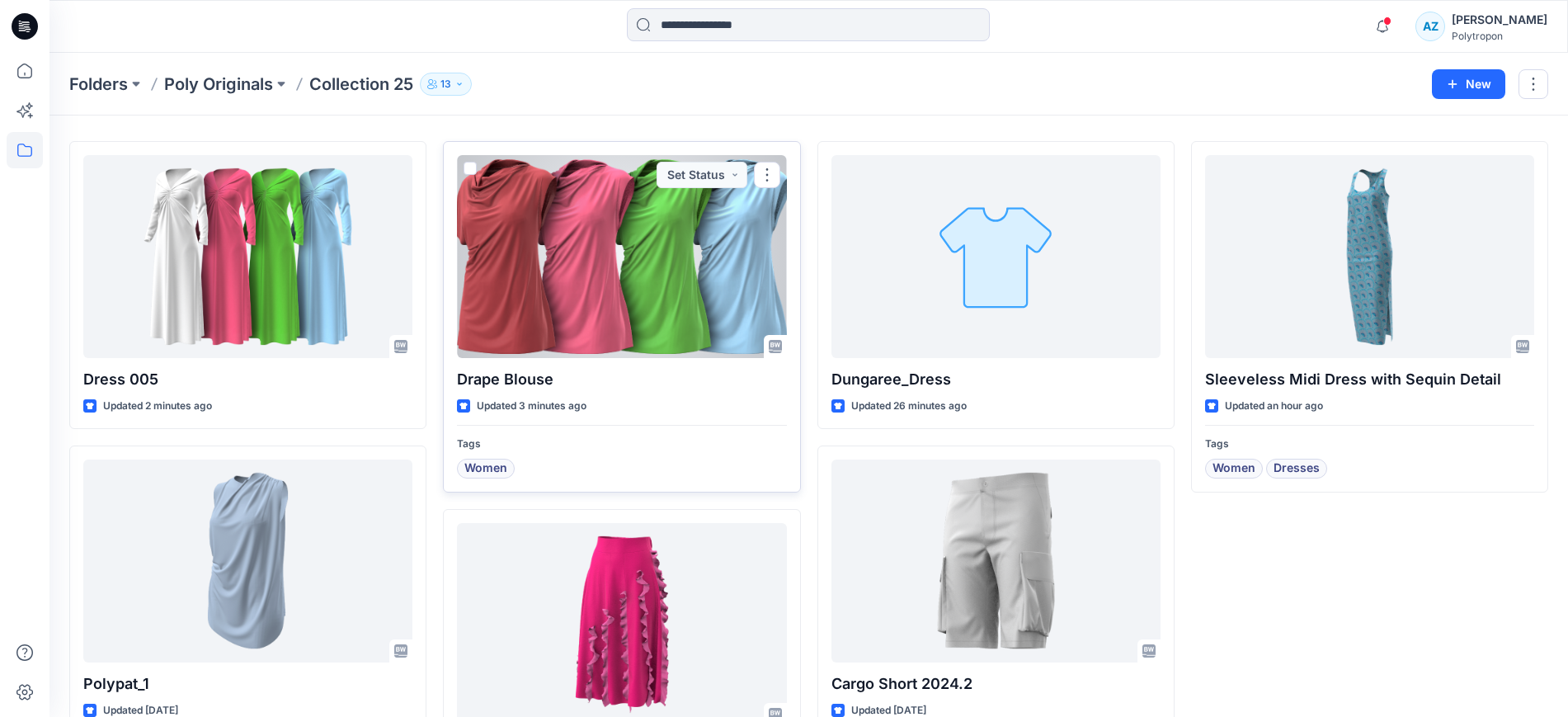
scroll to position [103, 0]
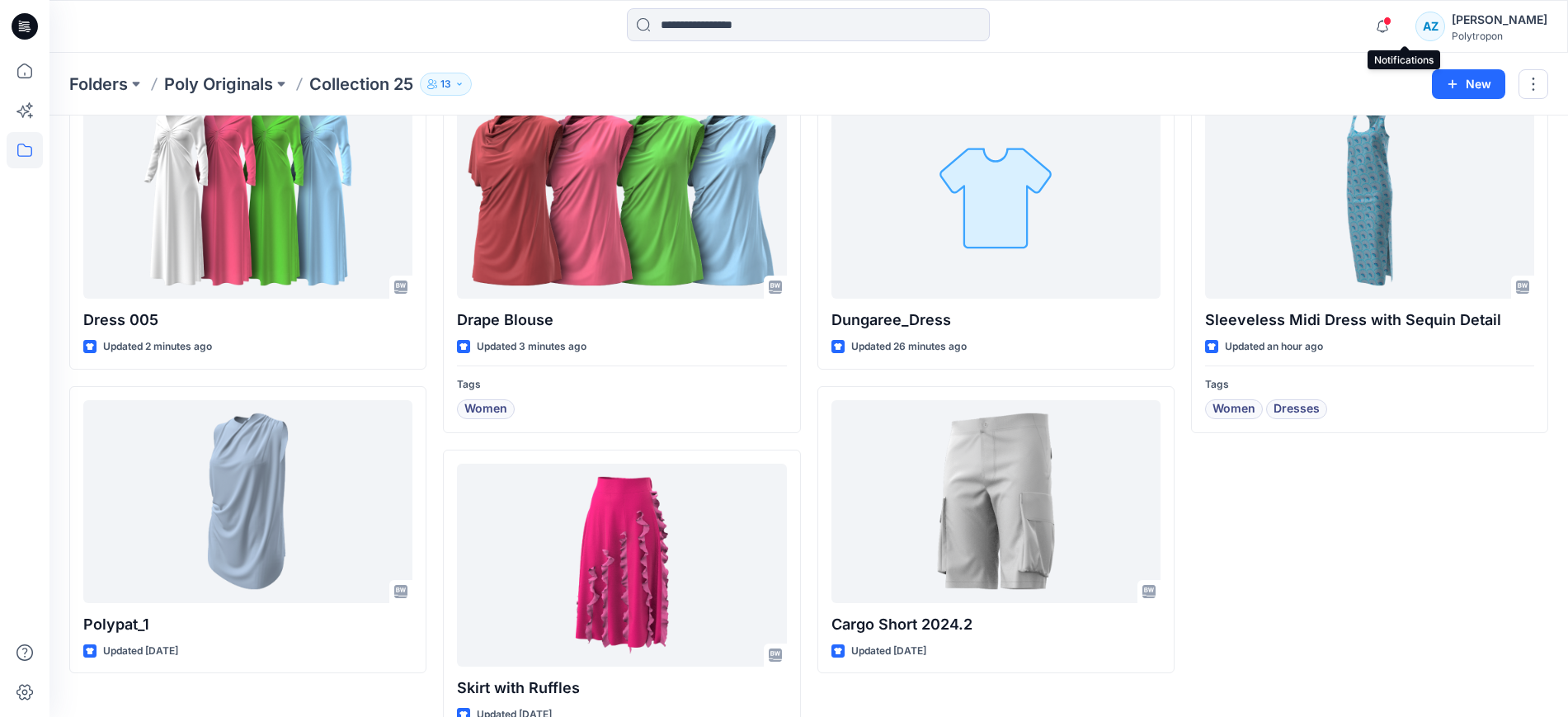
click at [1391, 18] on span at bounding box center [1387, 21] width 8 height 9
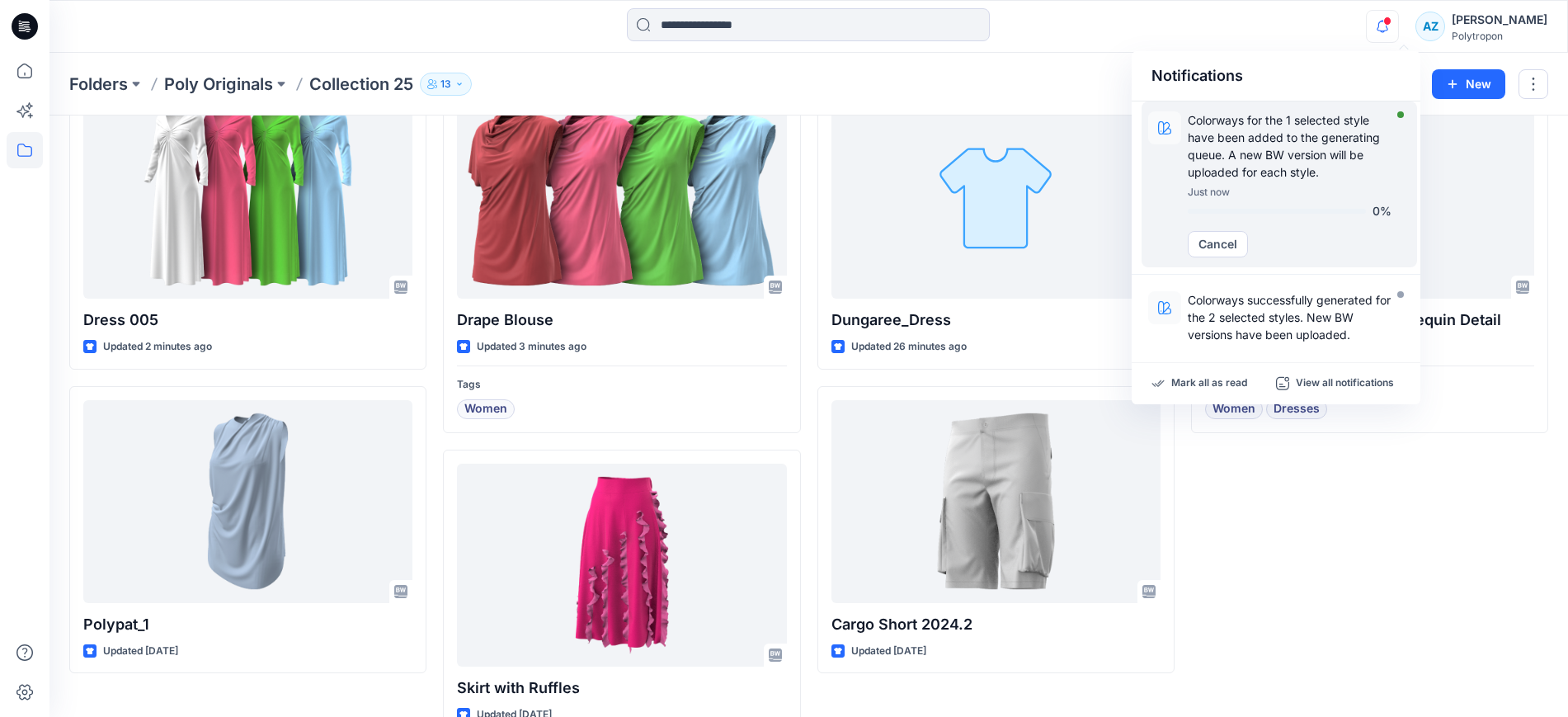
click at [1333, 170] on p "Colorways for the 1 selected style have been added to the generating queue. A n…" at bounding box center [1289, 146] width 203 height 69
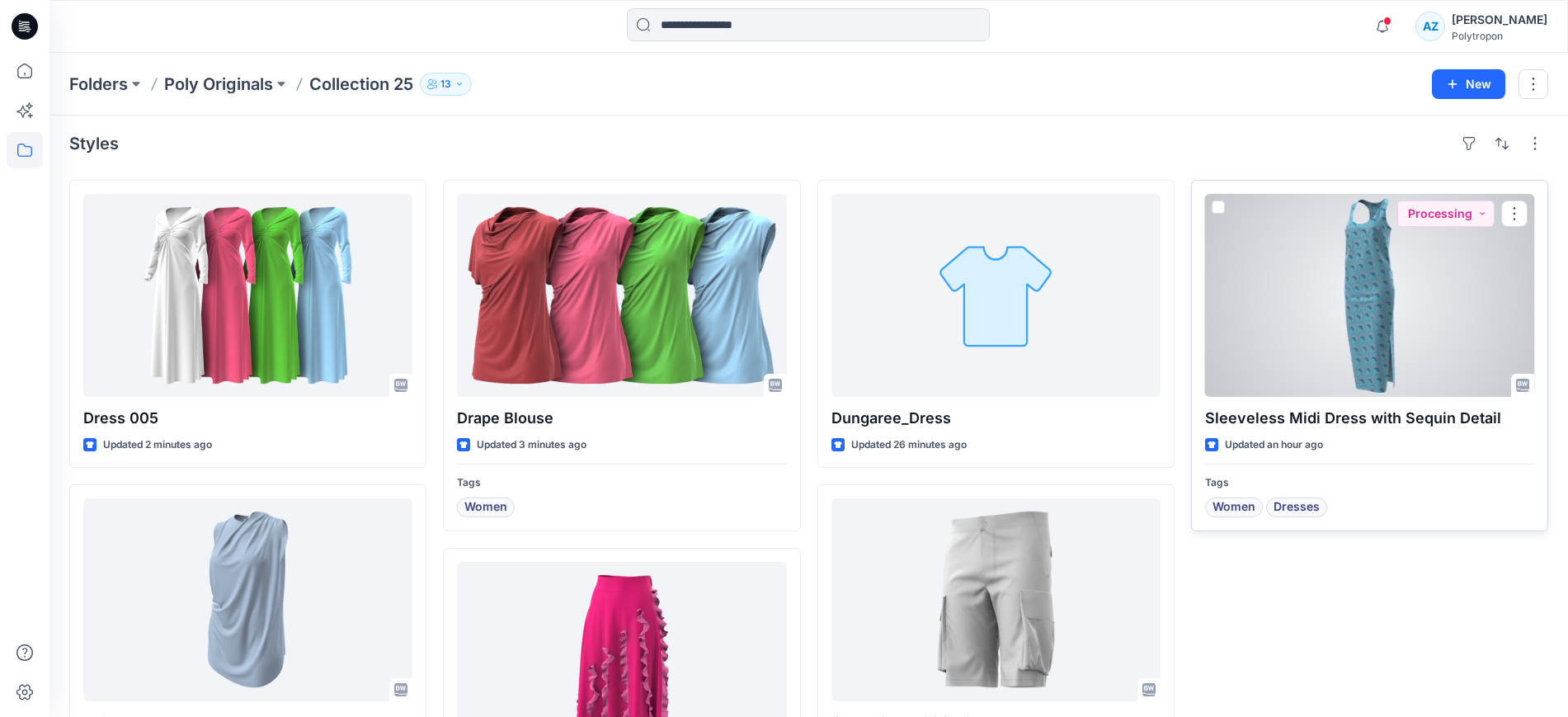
scroll to position [0, 0]
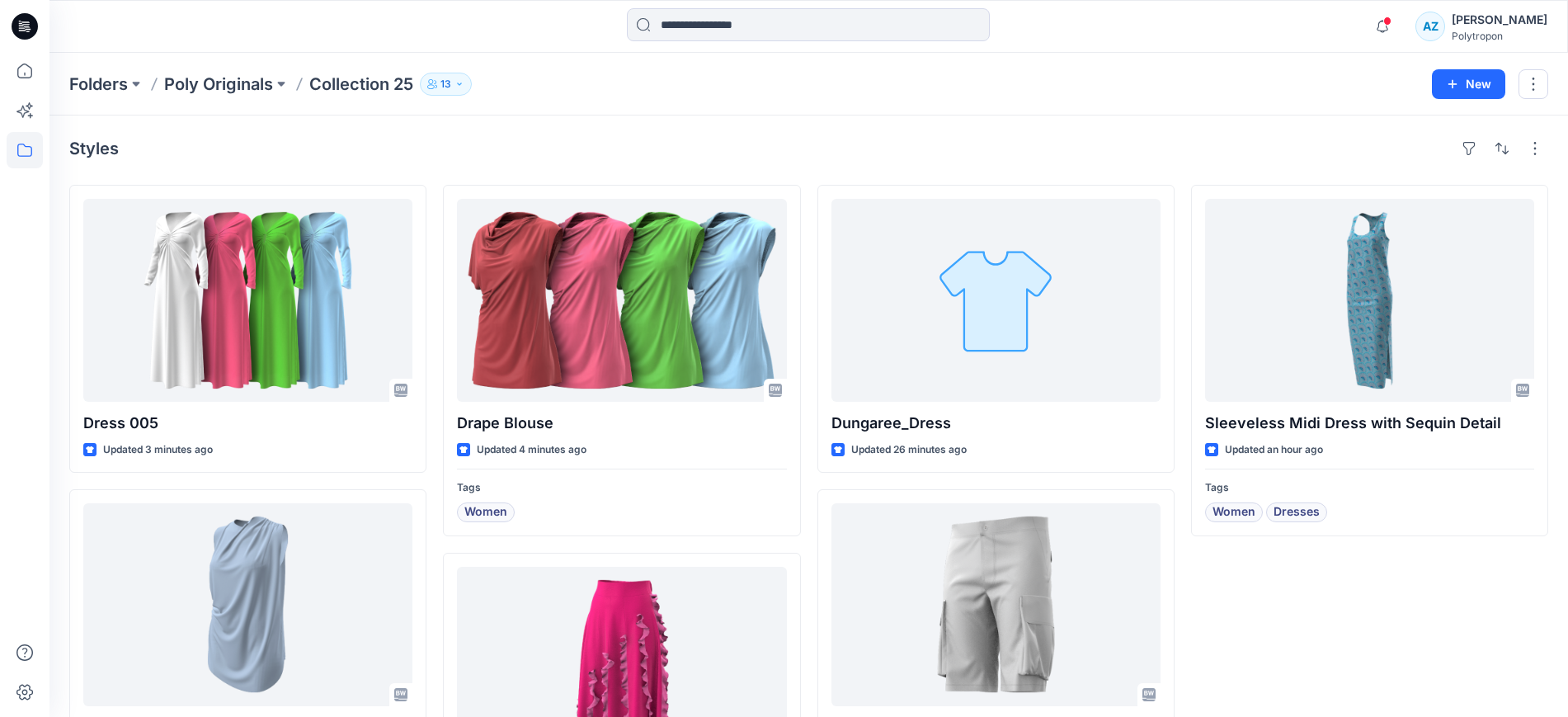
click at [1225, 67] on div "Folders Poly Originals Collection 25 13 New" at bounding box center [808, 83] width 1518 height 63
click at [1391, 18] on span at bounding box center [1387, 21] width 8 height 9
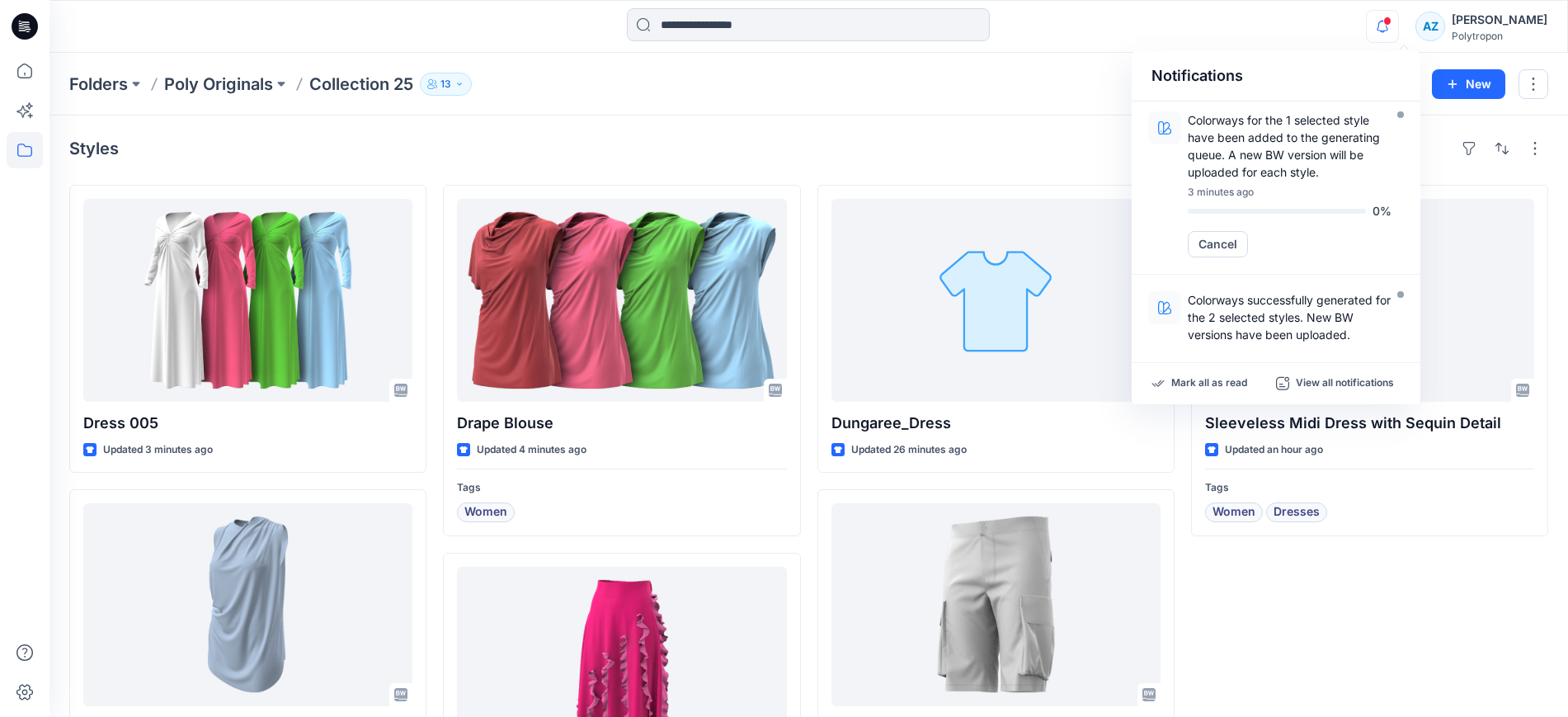
click at [1391, 18] on span at bounding box center [1387, 21] width 8 height 9
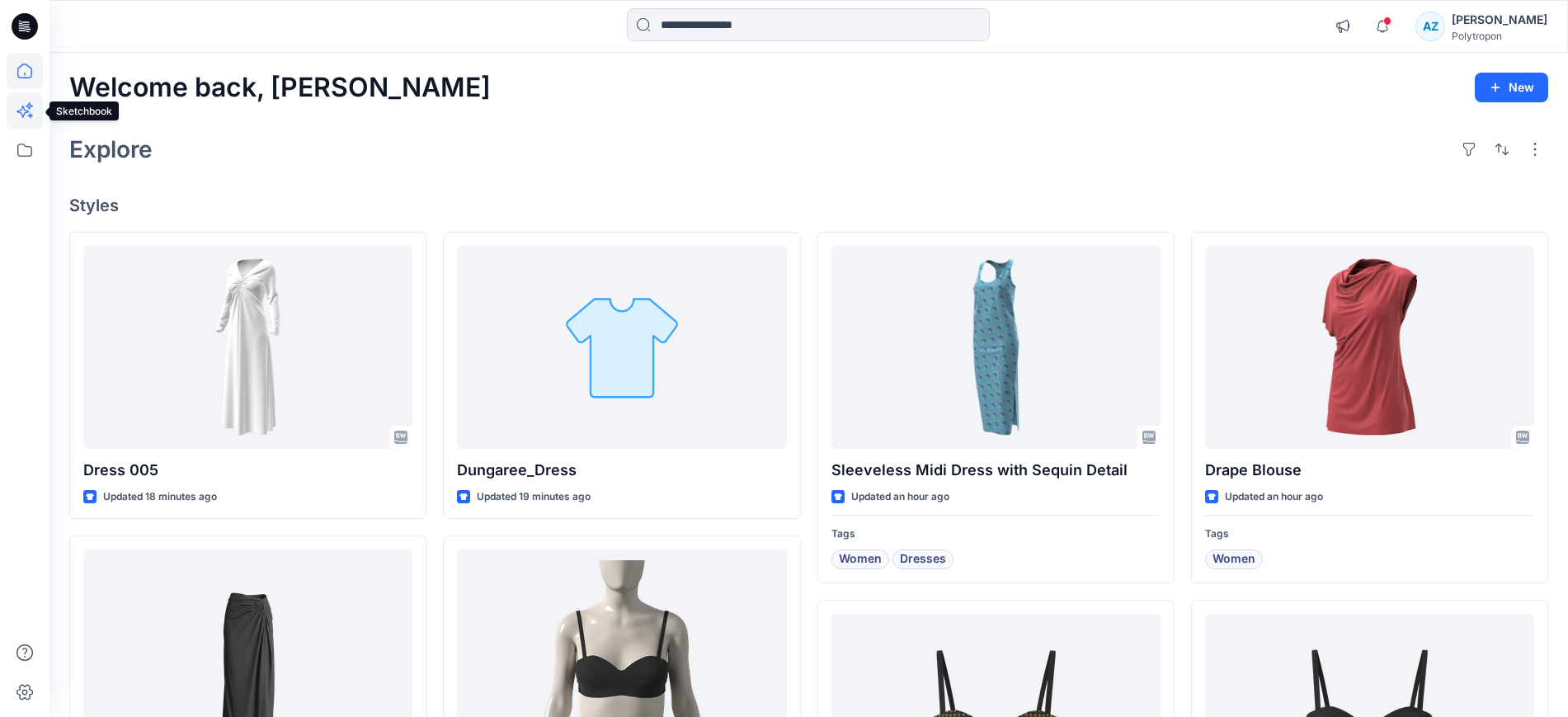
click at [13, 113] on icon at bounding box center [25, 111] width 37 height 37
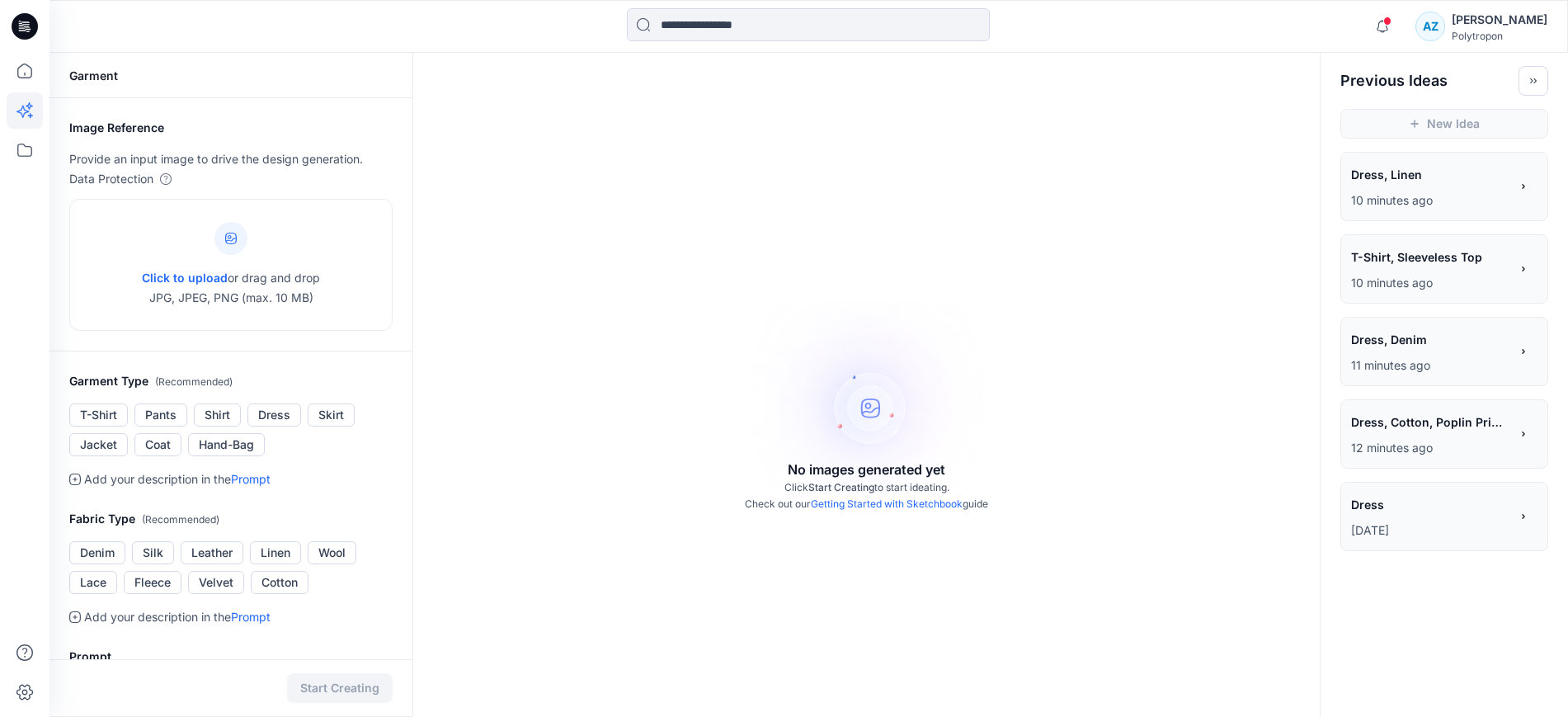
click at [13, 113] on icon at bounding box center [25, 111] width 37 height 37
click at [23, 153] on icon at bounding box center [25, 150] width 37 height 37
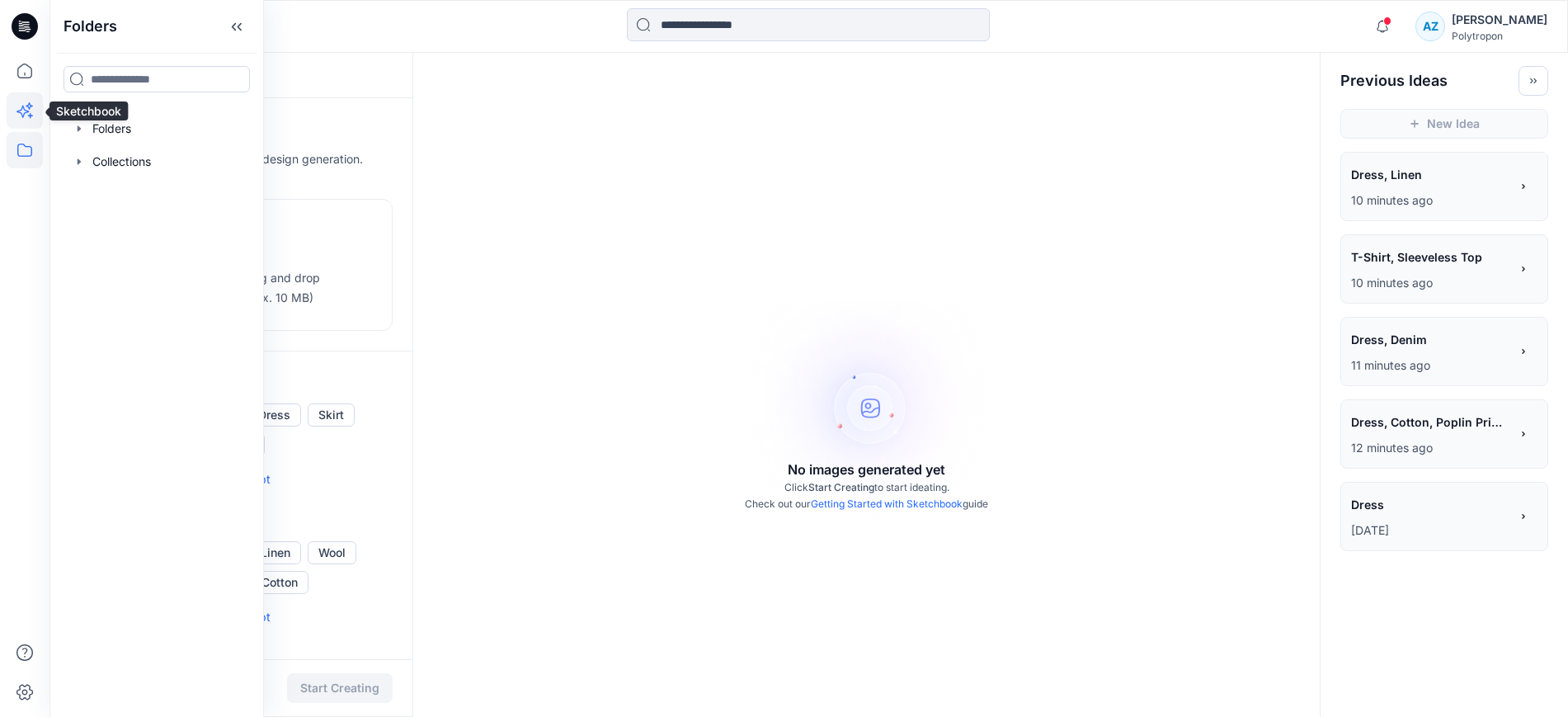
click at [19, 107] on icon at bounding box center [25, 111] width 37 height 37
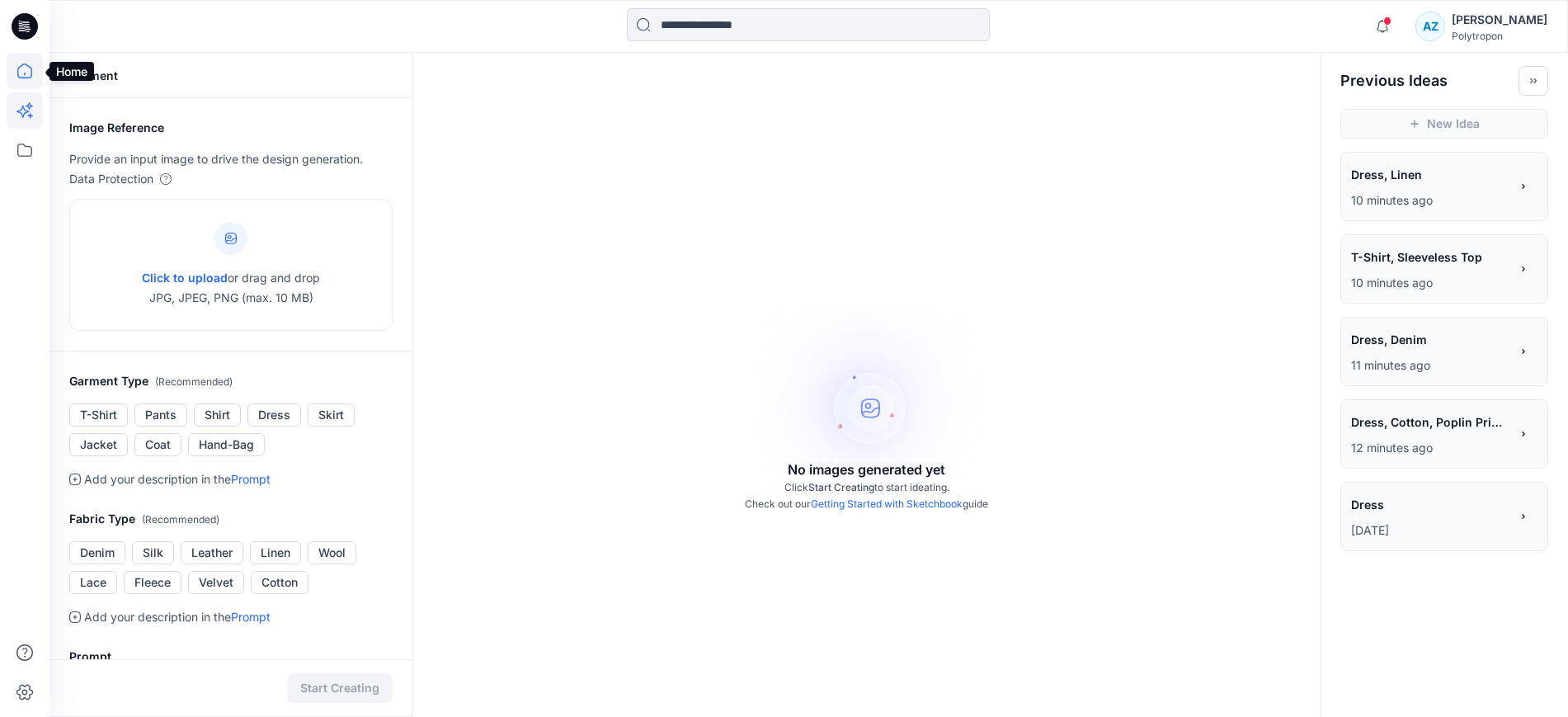
click at [18, 67] on icon at bounding box center [25, 71] width 37 height 37
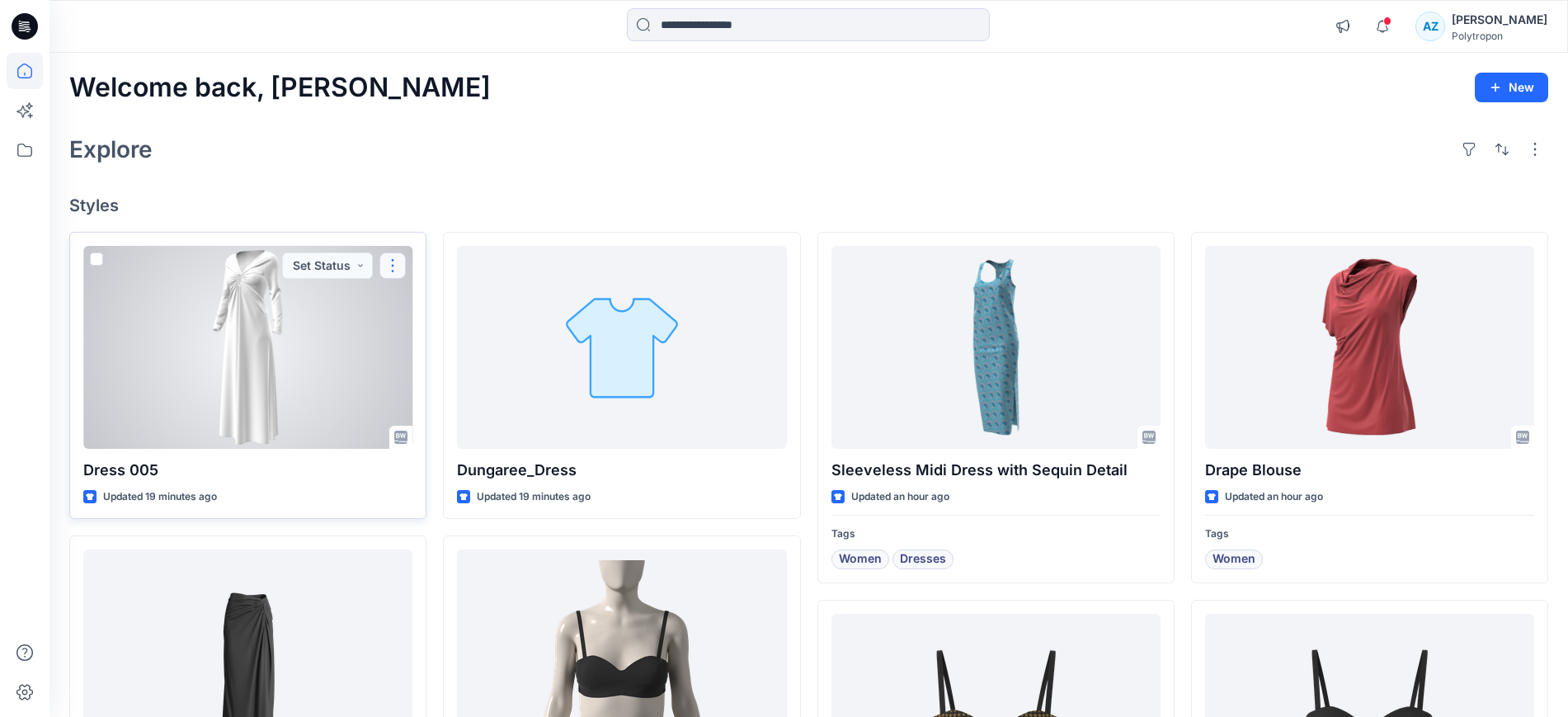
click at [391, 268] on button "button" at bounding box center [392, 266] width 27 height 27
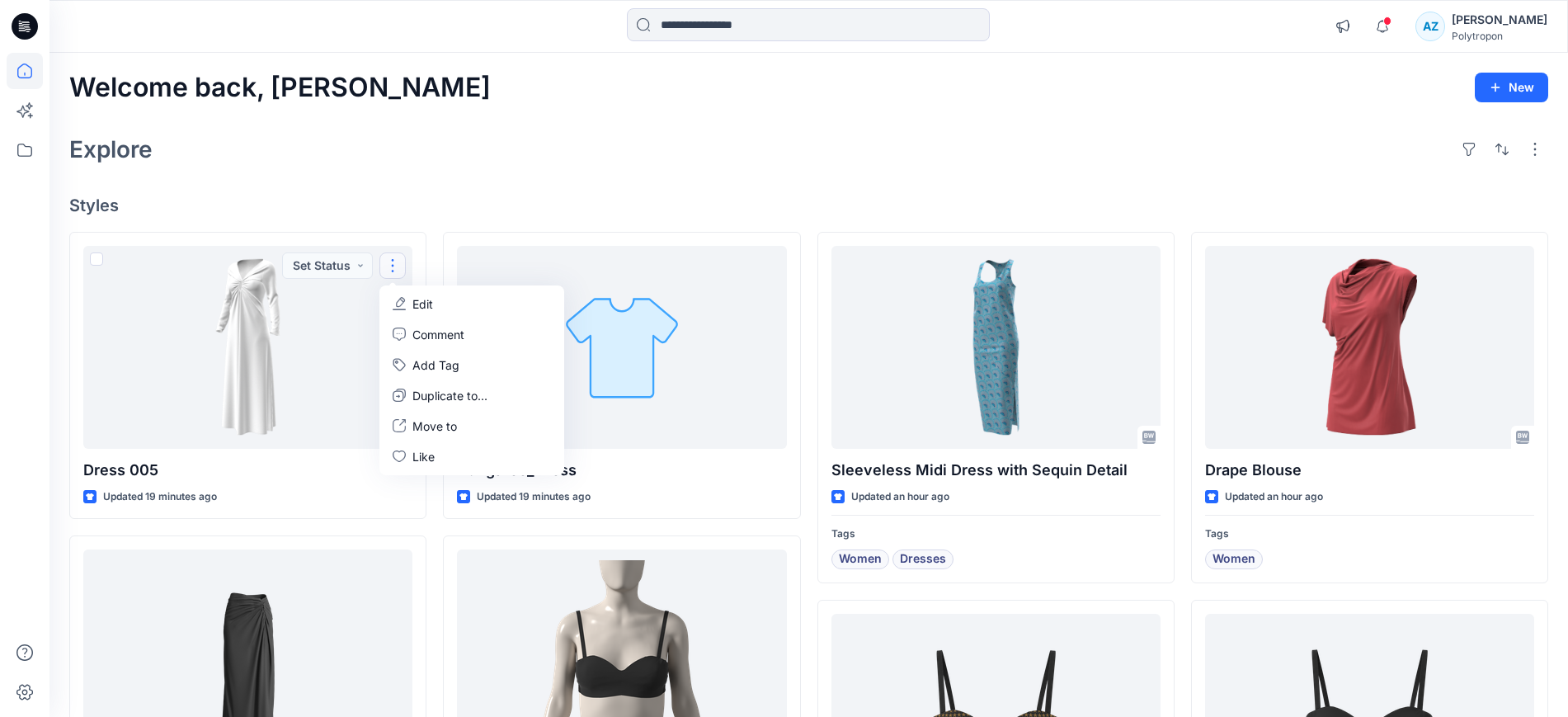
click at [449, 151] on div "Explore" at bounding box center [808, 149] width 1479 height 40
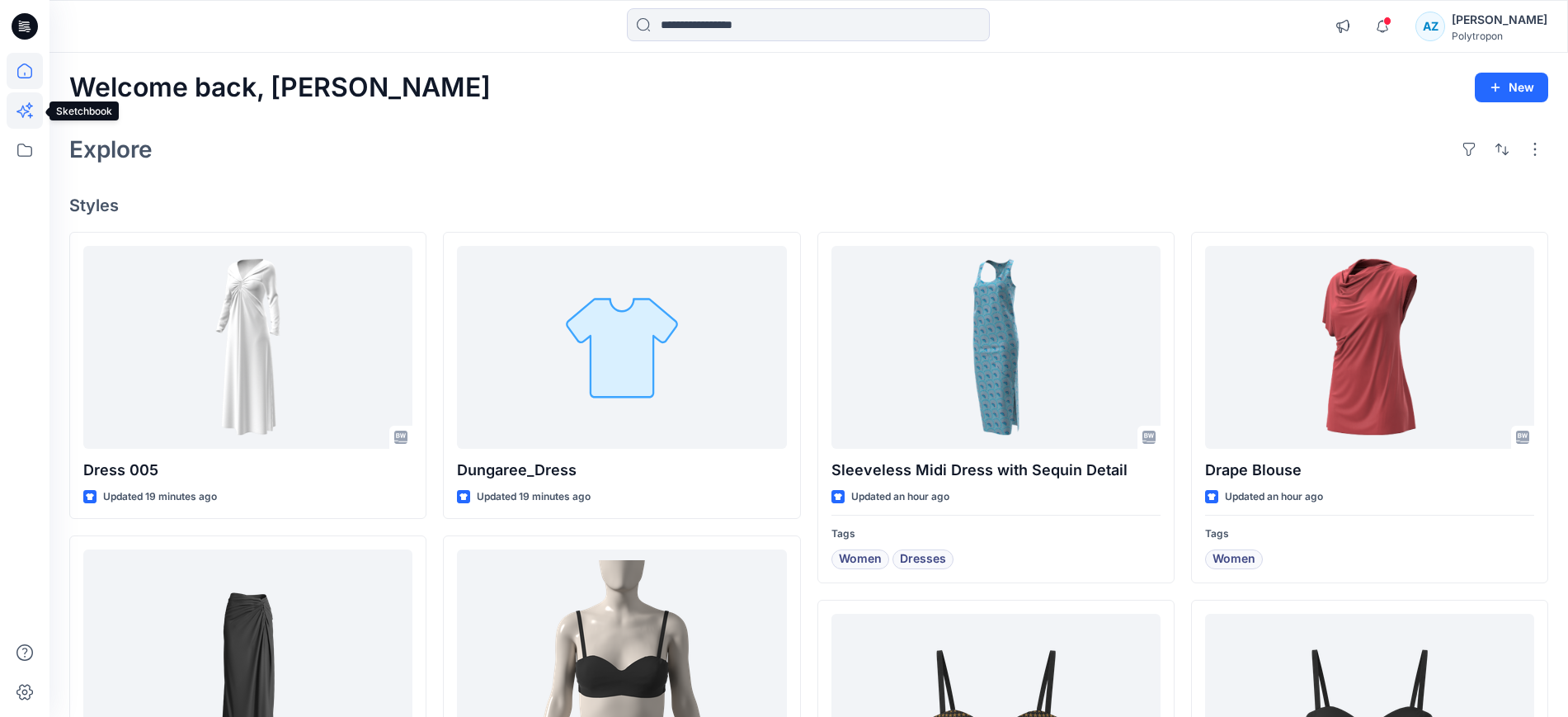
click at [22, 123] on icon at bounding box center [25, 111] width 37 height 37
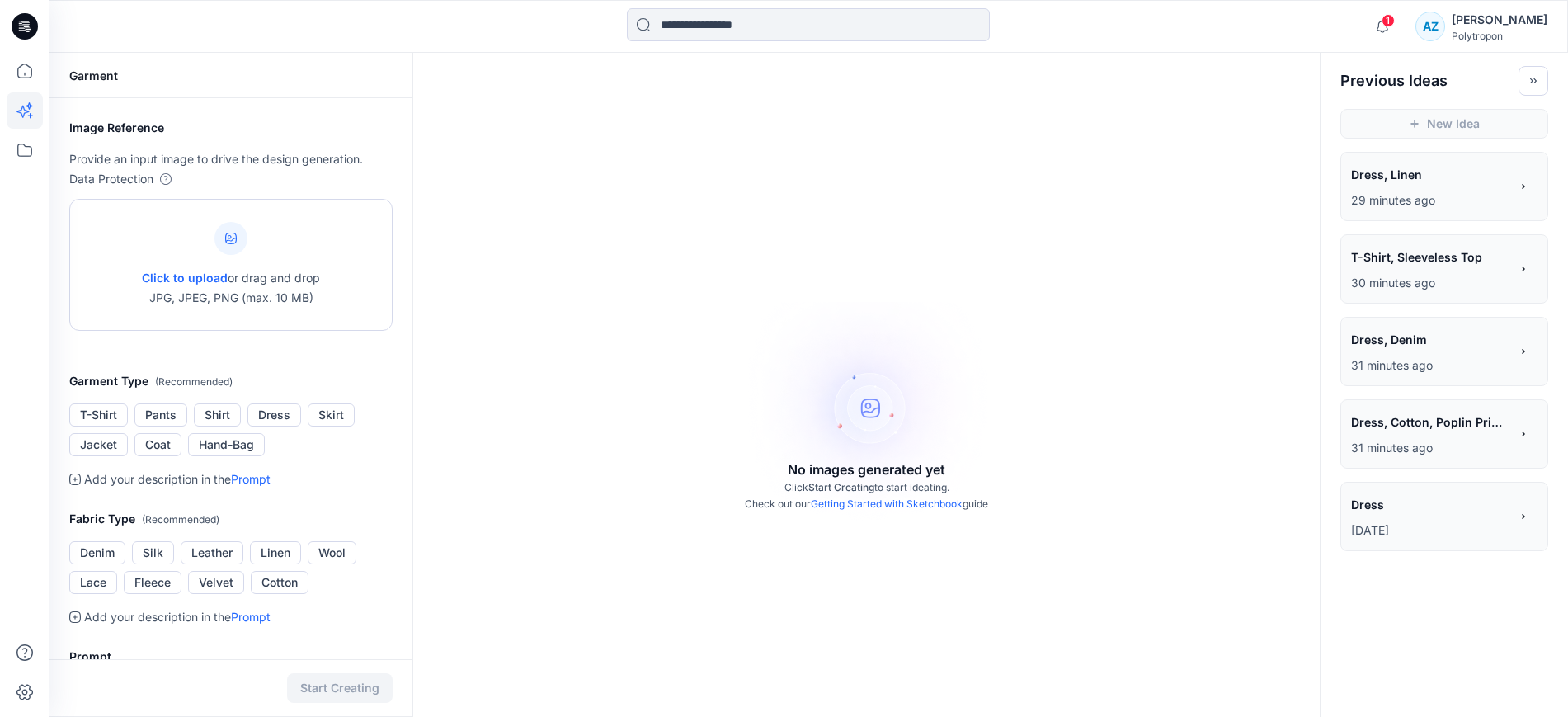
click at [193, 275] on span "Click to upload" at bounding box center [184, 278] width 86 height 14
type input "**********"
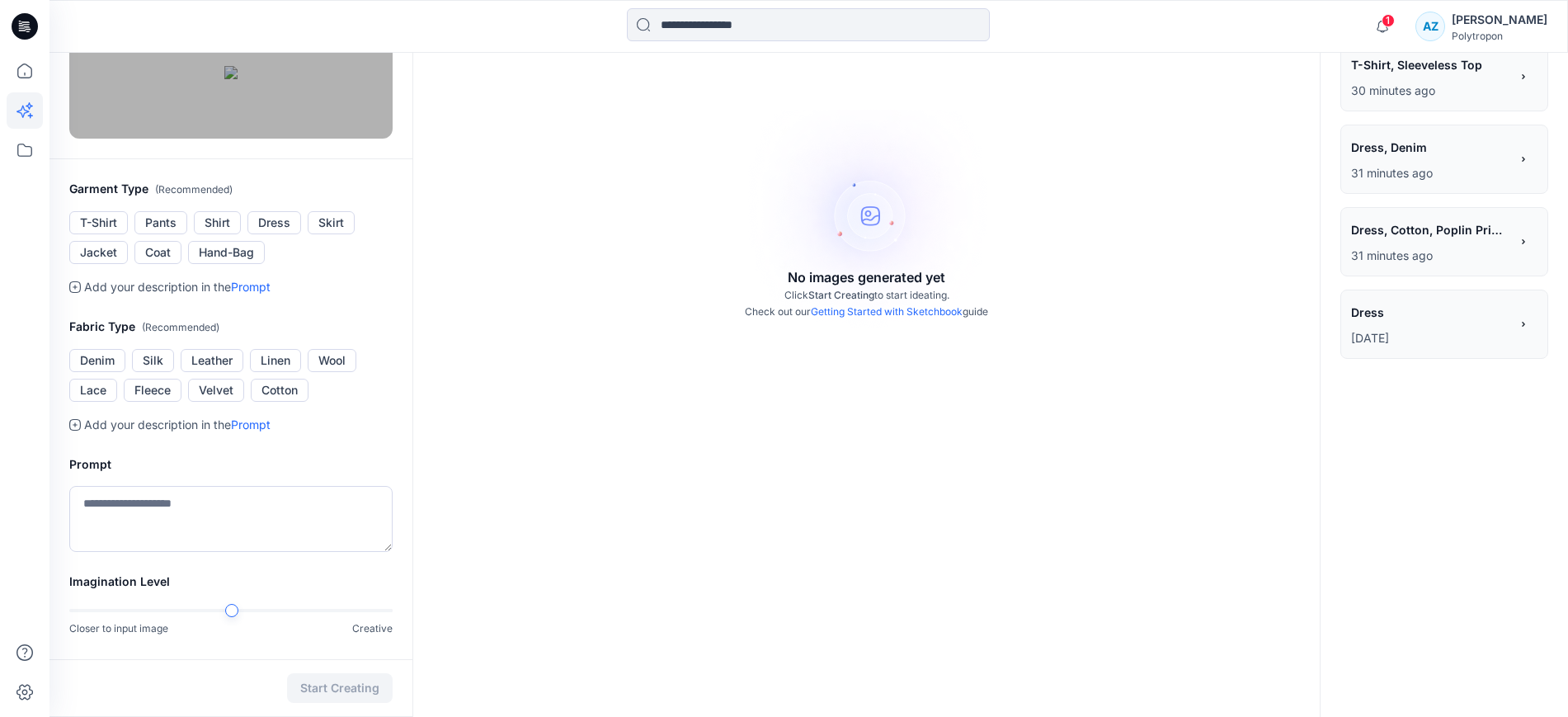
scroll to position [206, 0]
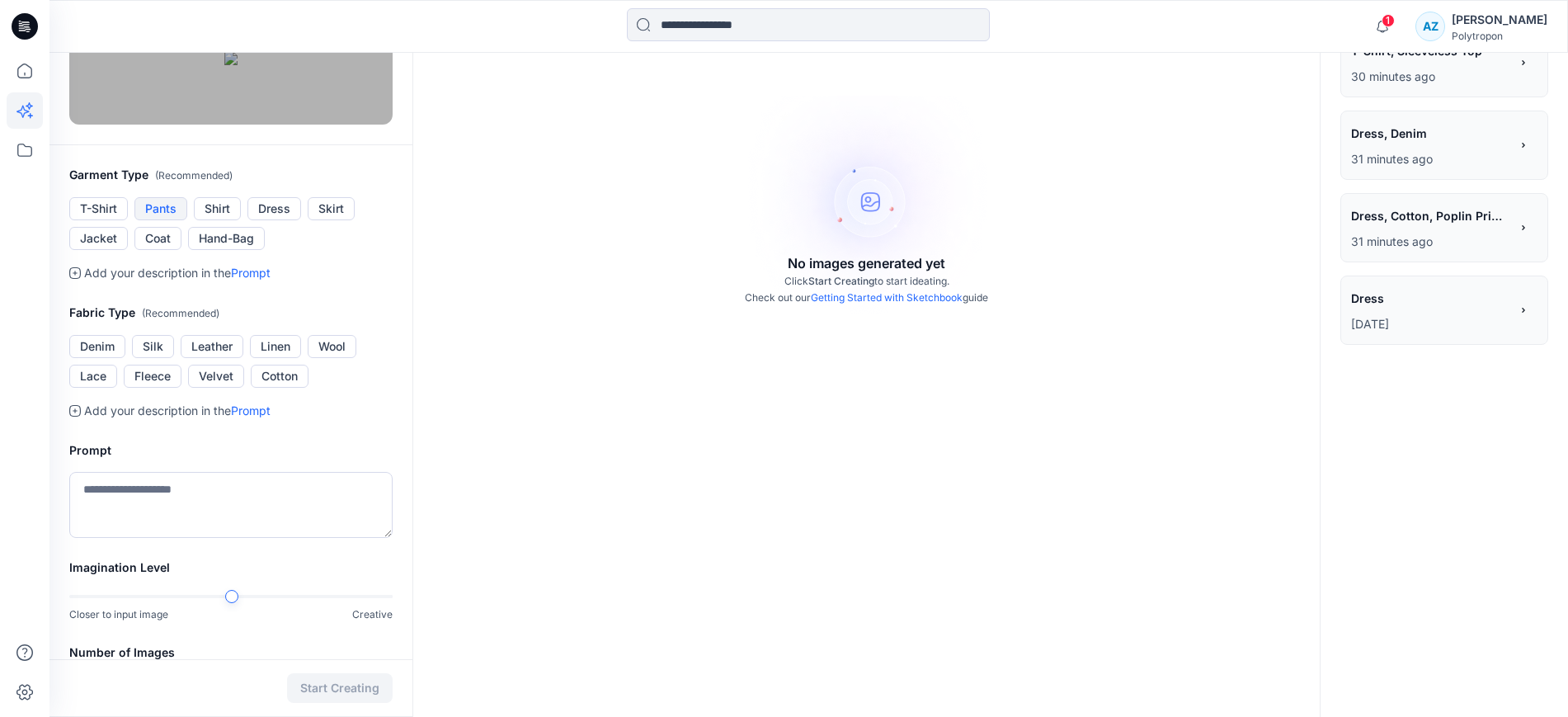
click at [170, 220] on button "Pants" at bounding box center [160, 209] width 52 height 23
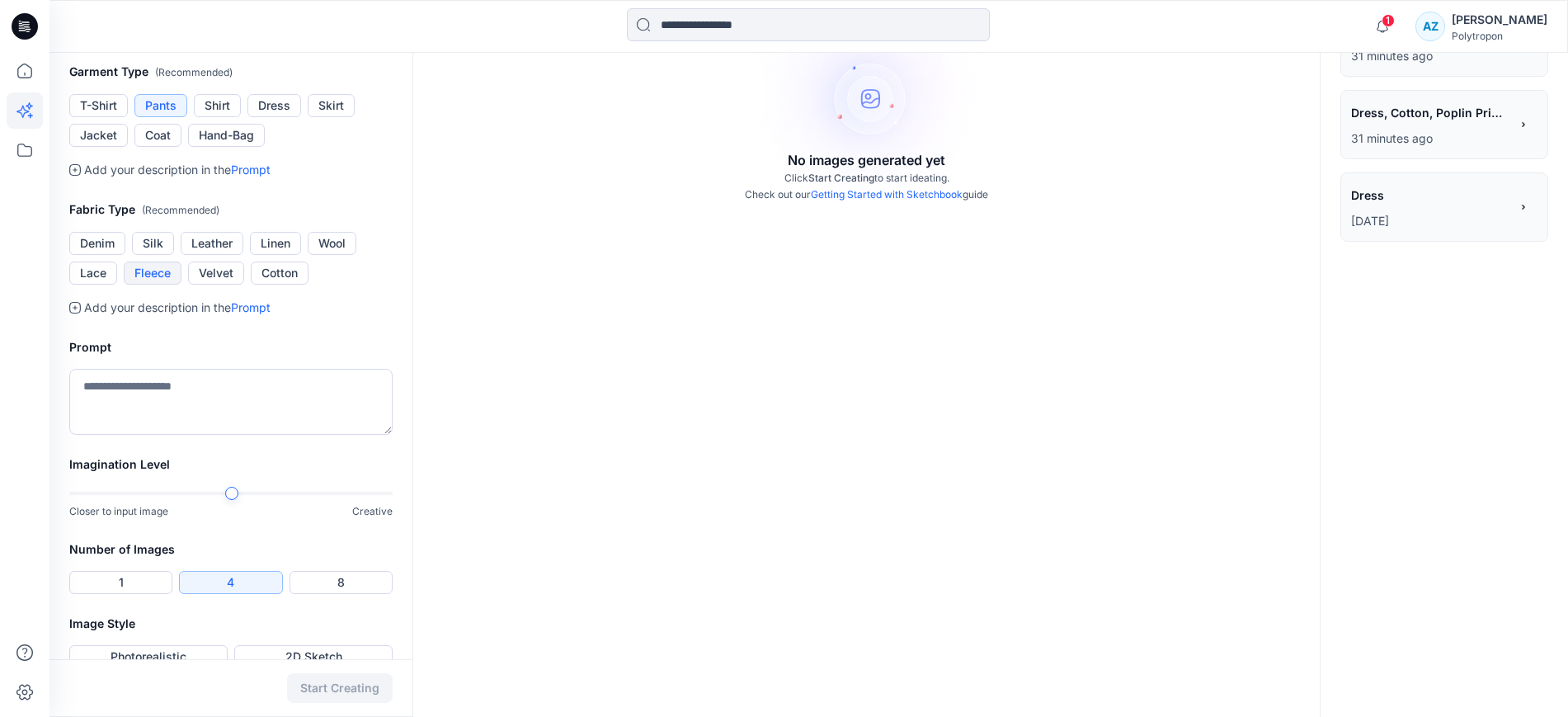
click at [155, 284] on button "Fleece" at bounding box center [152, 273] width 57 height 23
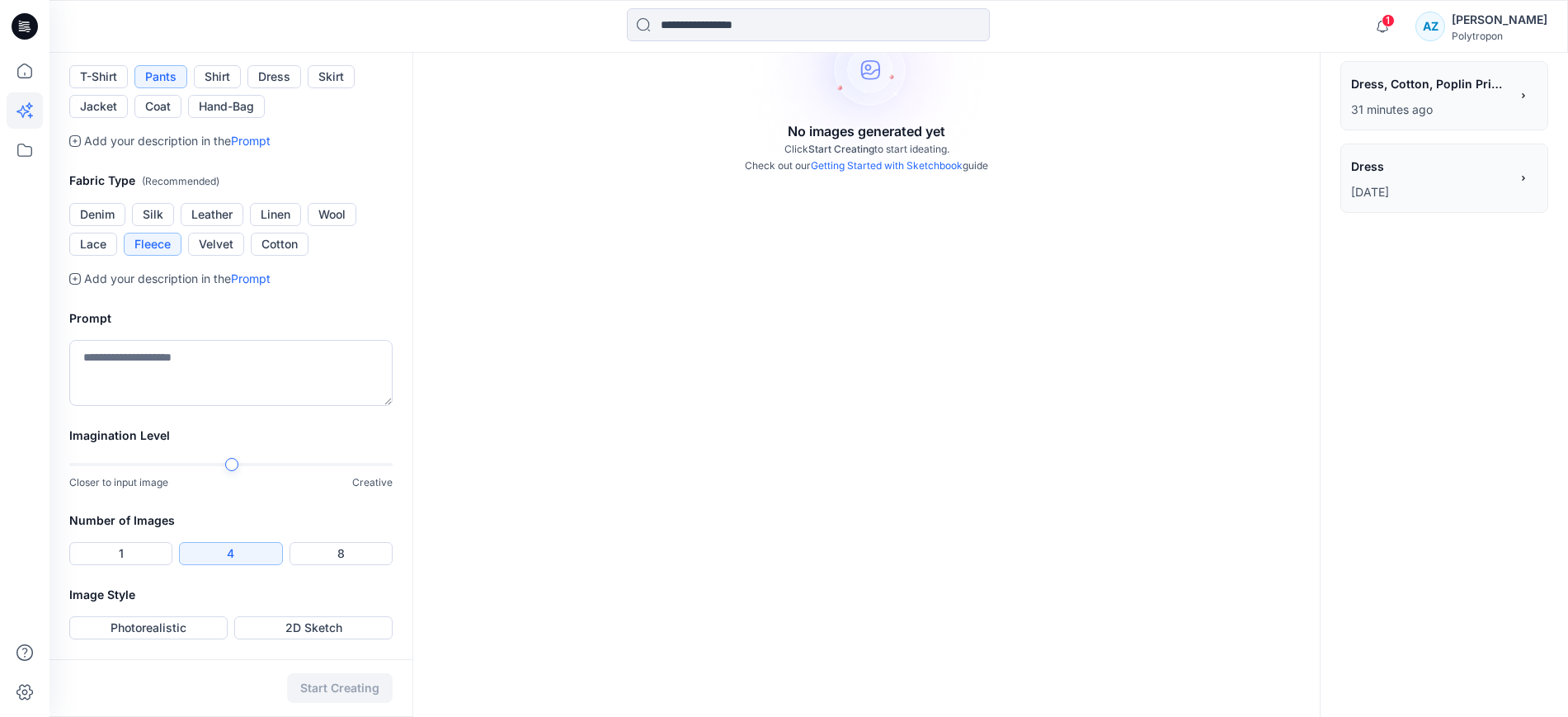
scroll to position [551, 0]
click at [252, 464] on div at bounding box center [231, 464] width 323 height 12
click at [175, 624] on button "Photorealistic" at bounding box center [148, 628] width 158 height 23
click at [357, 688] on button "Start Creating" at bounding box center [339, 689] width 106 height 30
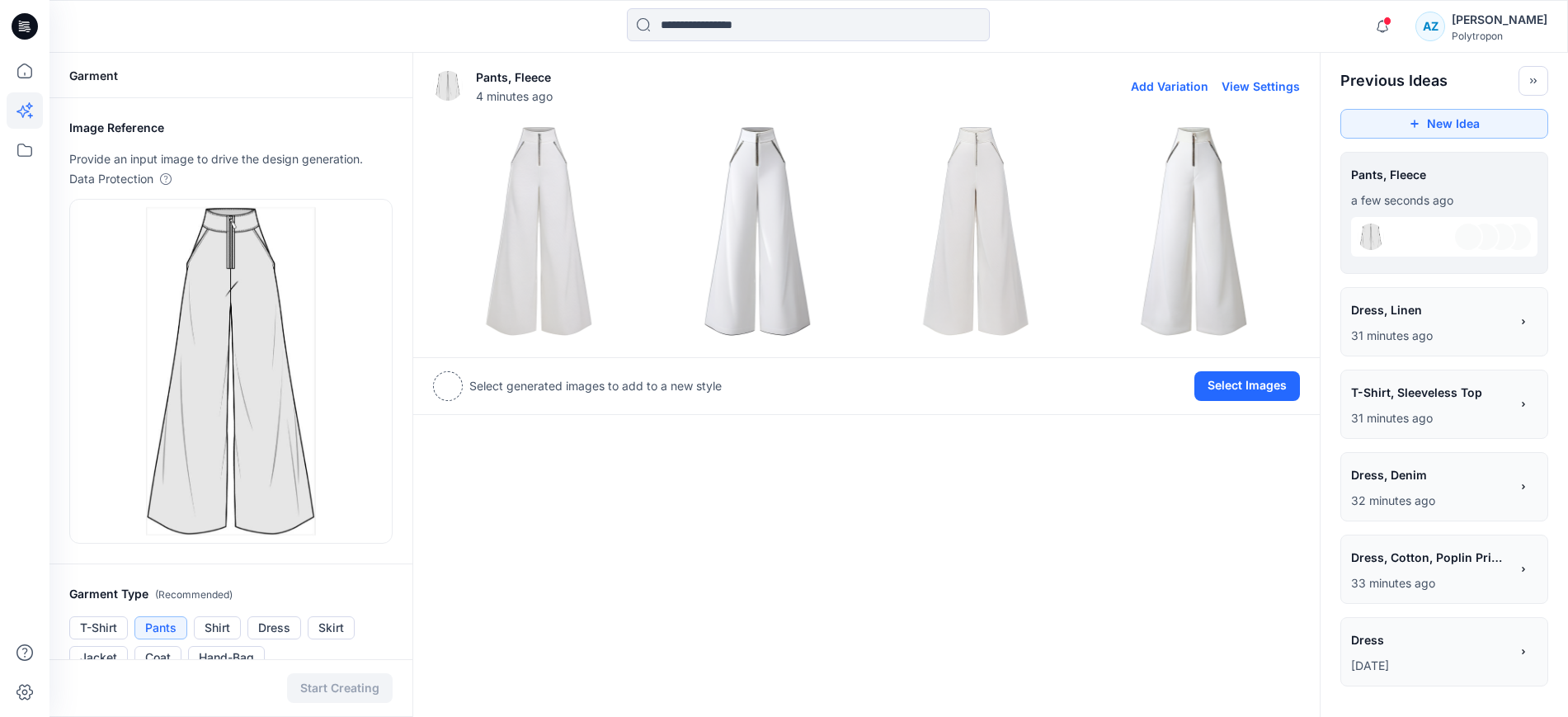
click at [533, 220] on img at bounding box center [539, 231] width 210 height 210
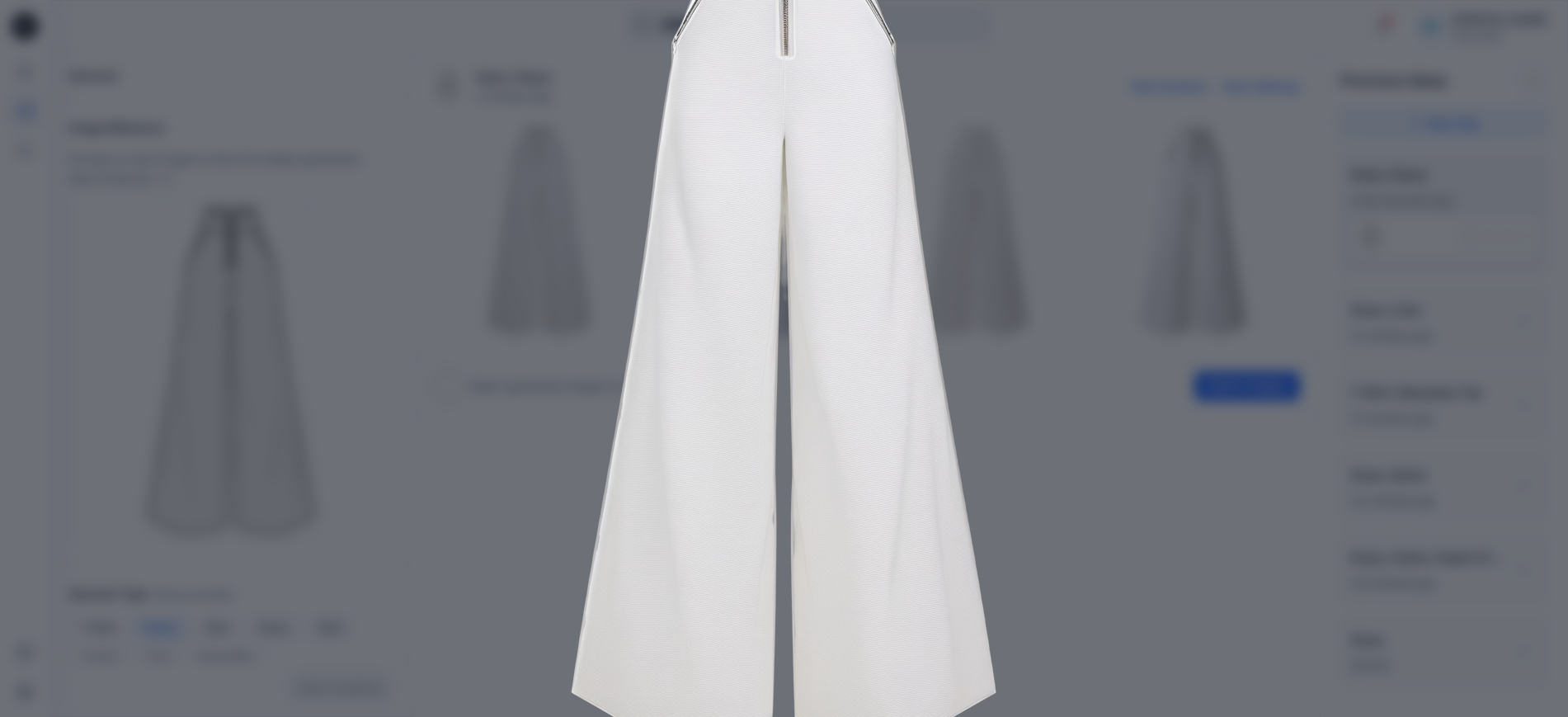
scroll to position [210, 0]
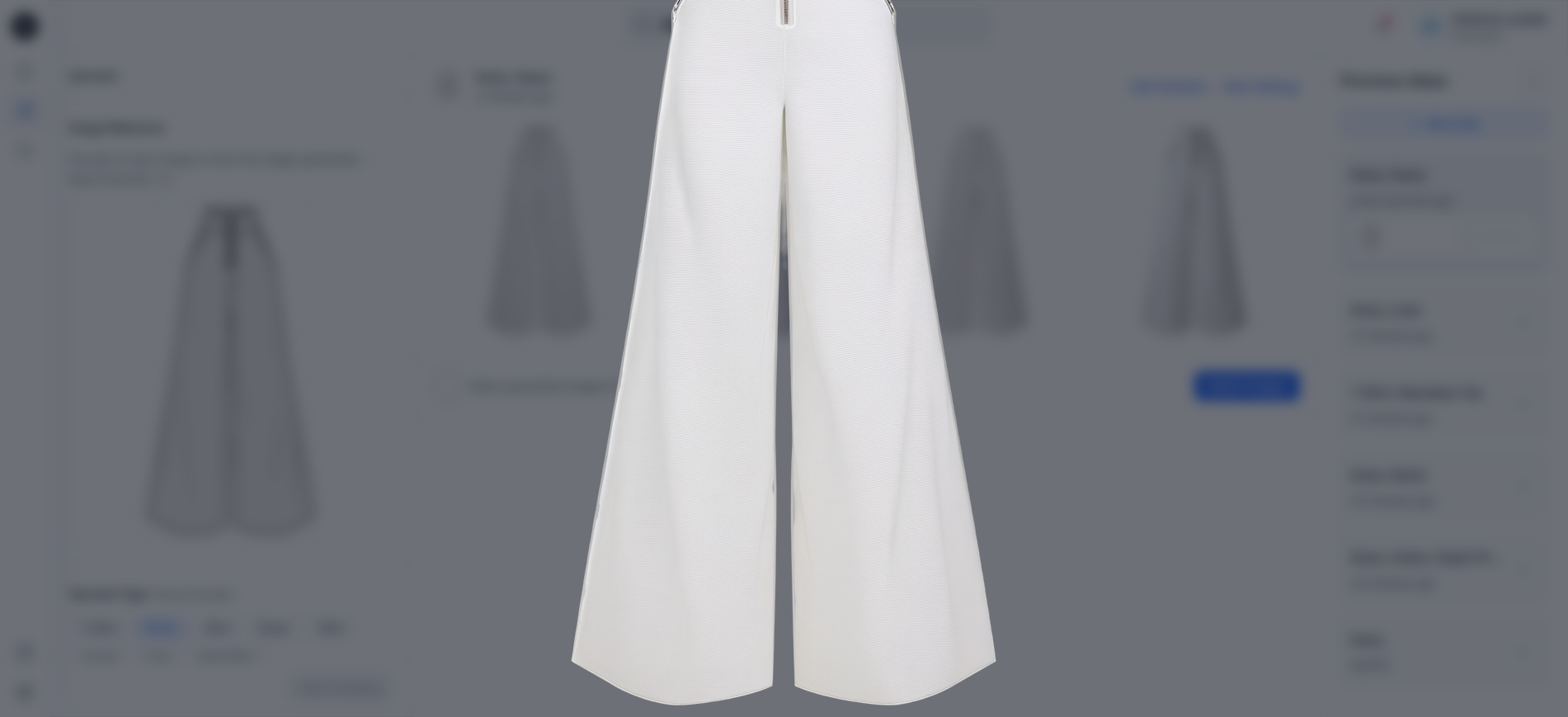
click at [1084, 405] on img at bounding box center [783, 288] width 844 height 845
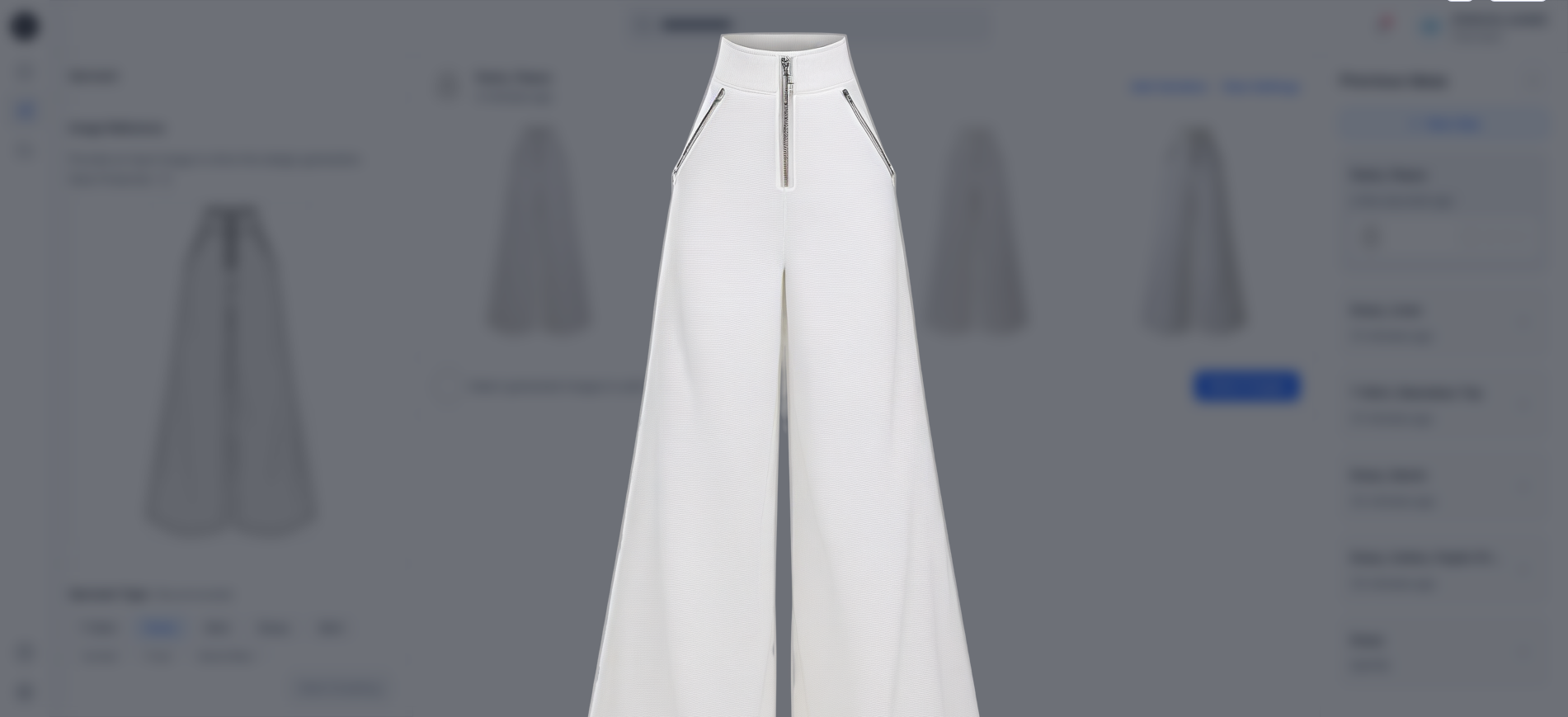
scroll to position [0, 0]
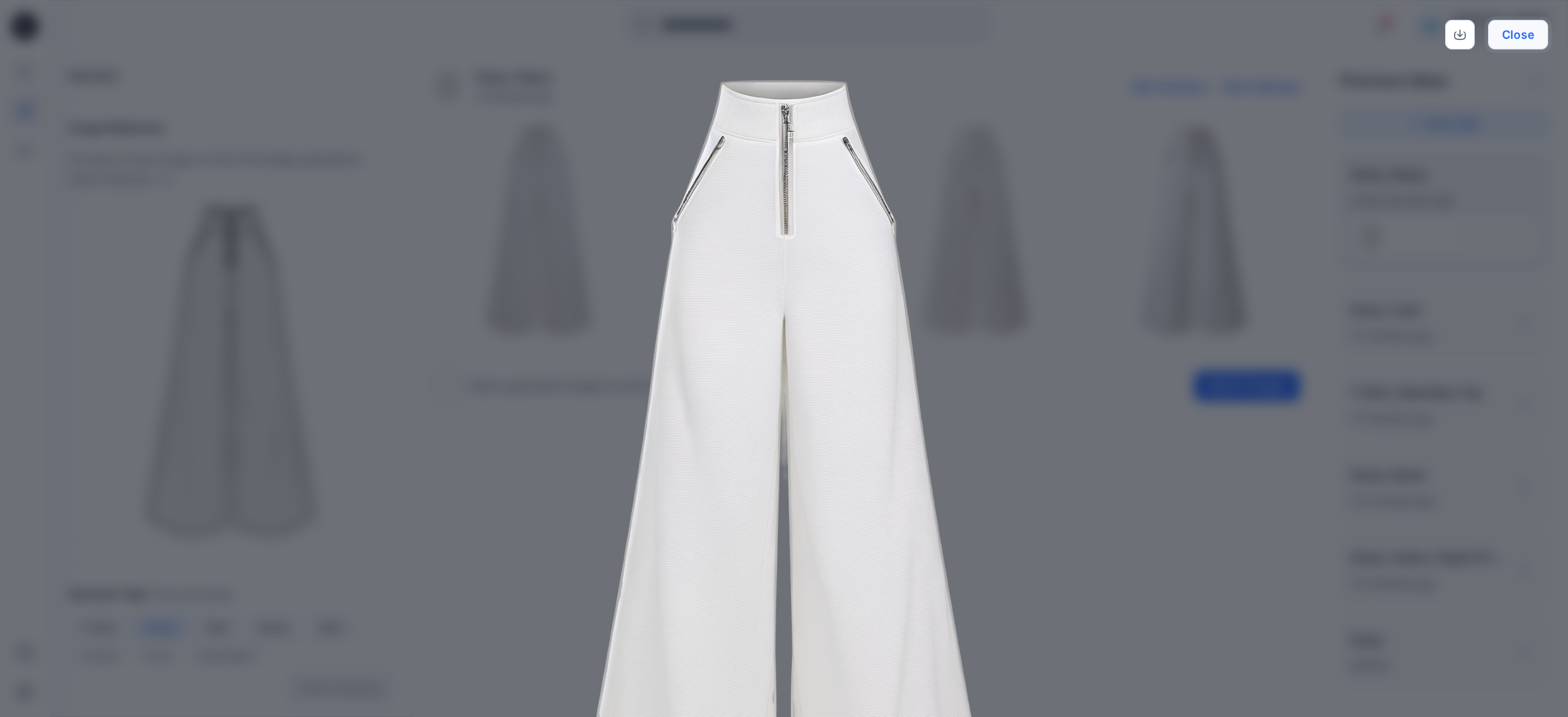
click at [1511, 33] on button "Close" at bounding box center [1517, 35] width 60 height 30
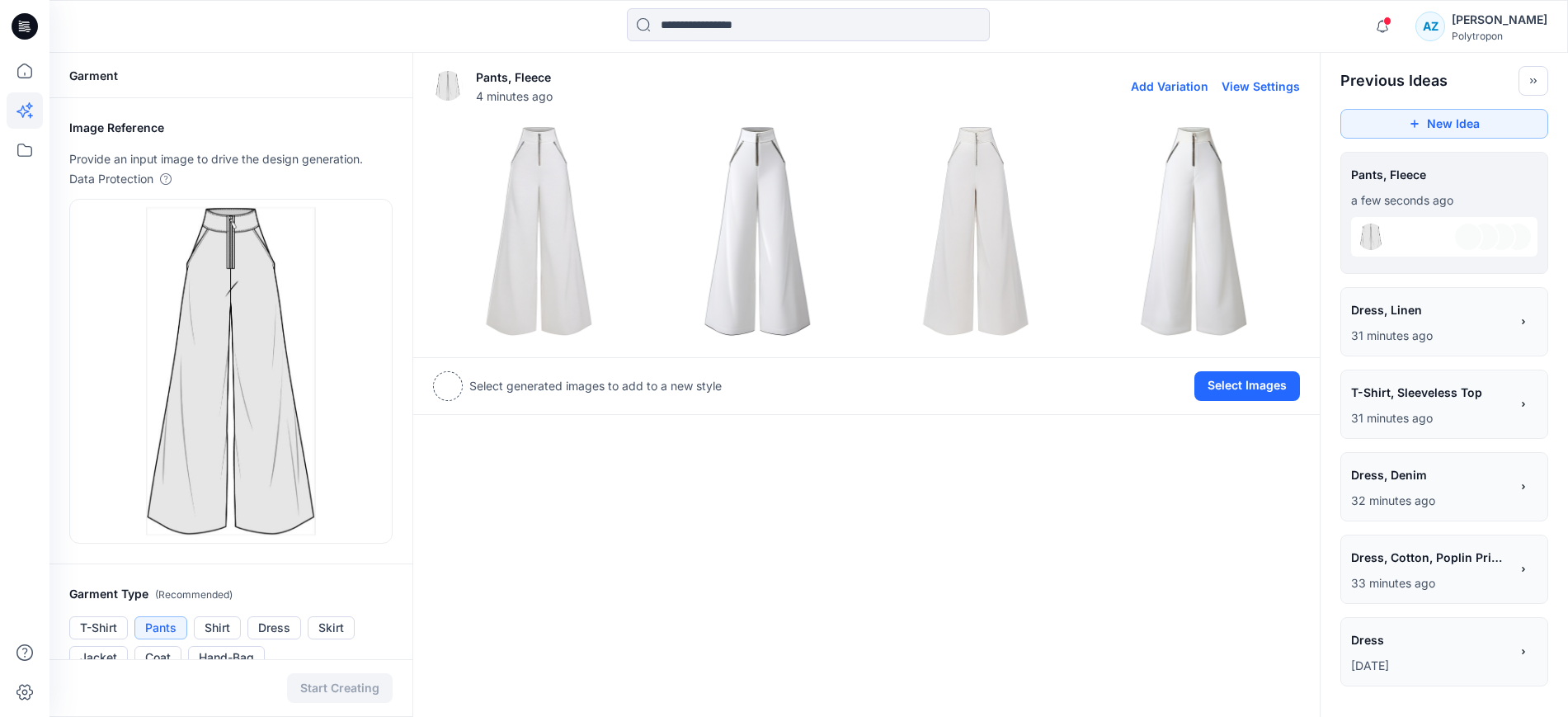
click at [780, 230] on img at bounding box center [757, 231] width 210 height 210
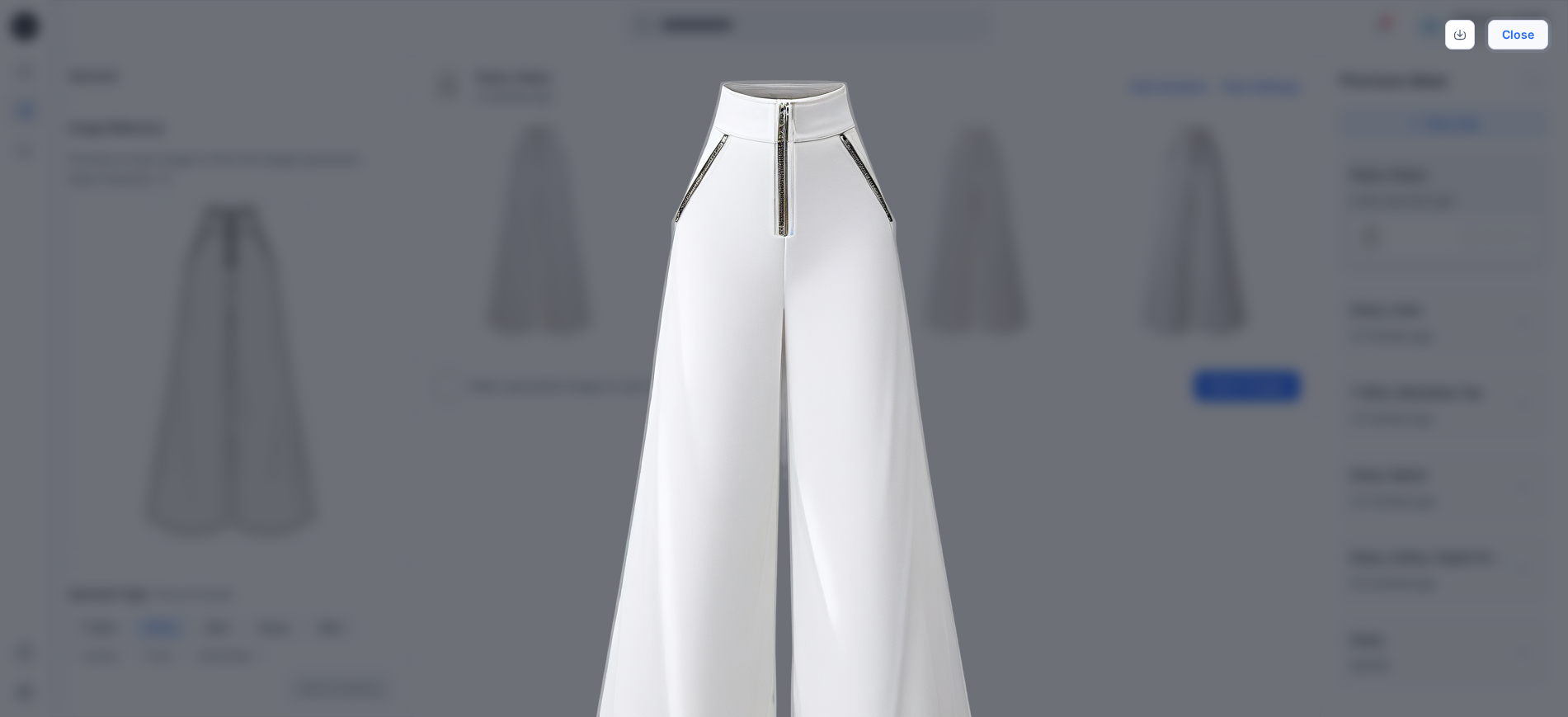
click at [1516, 37] on button "Close" at bounding box center [1517, 35] width 60 height 30
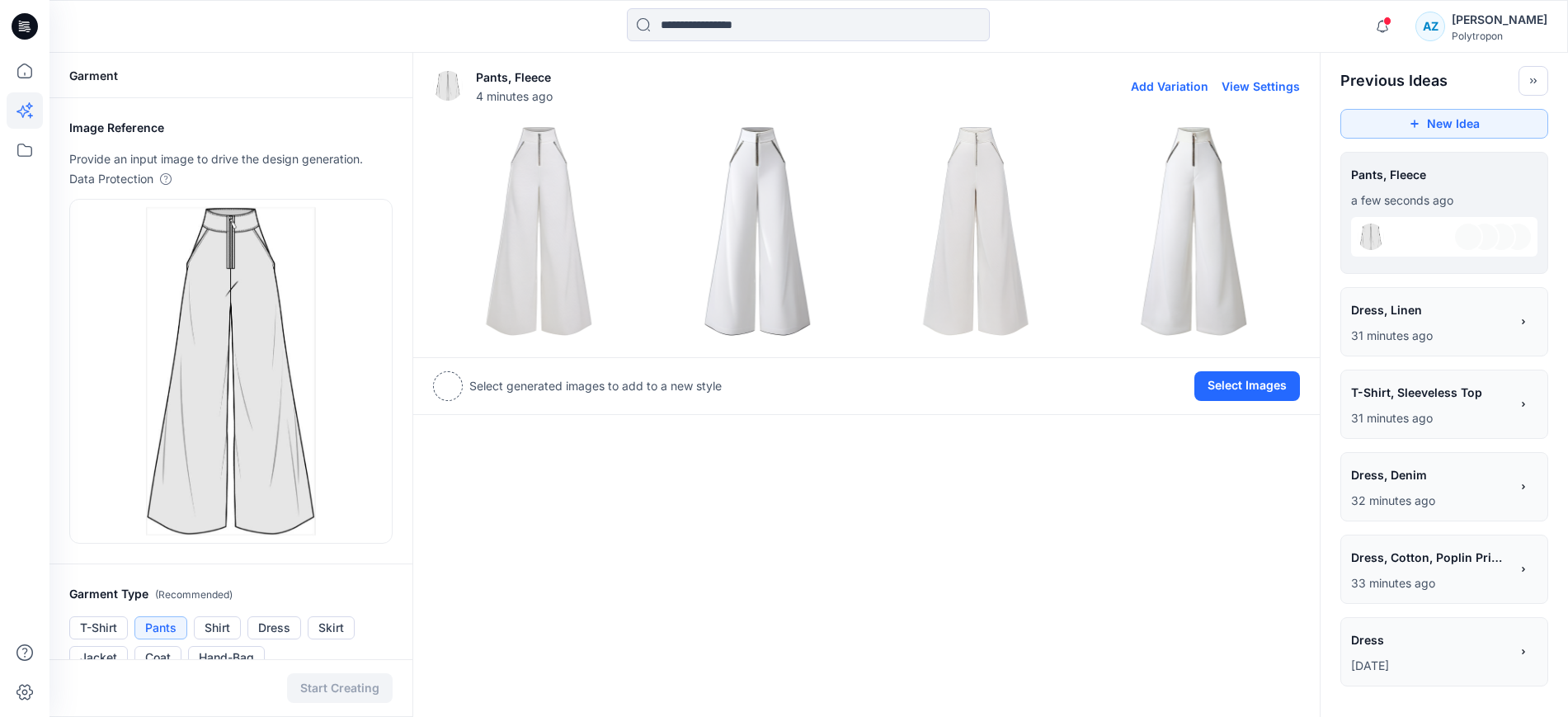
click at [1006, 222] on img at bounding box center [976, 231] width 210 height 210
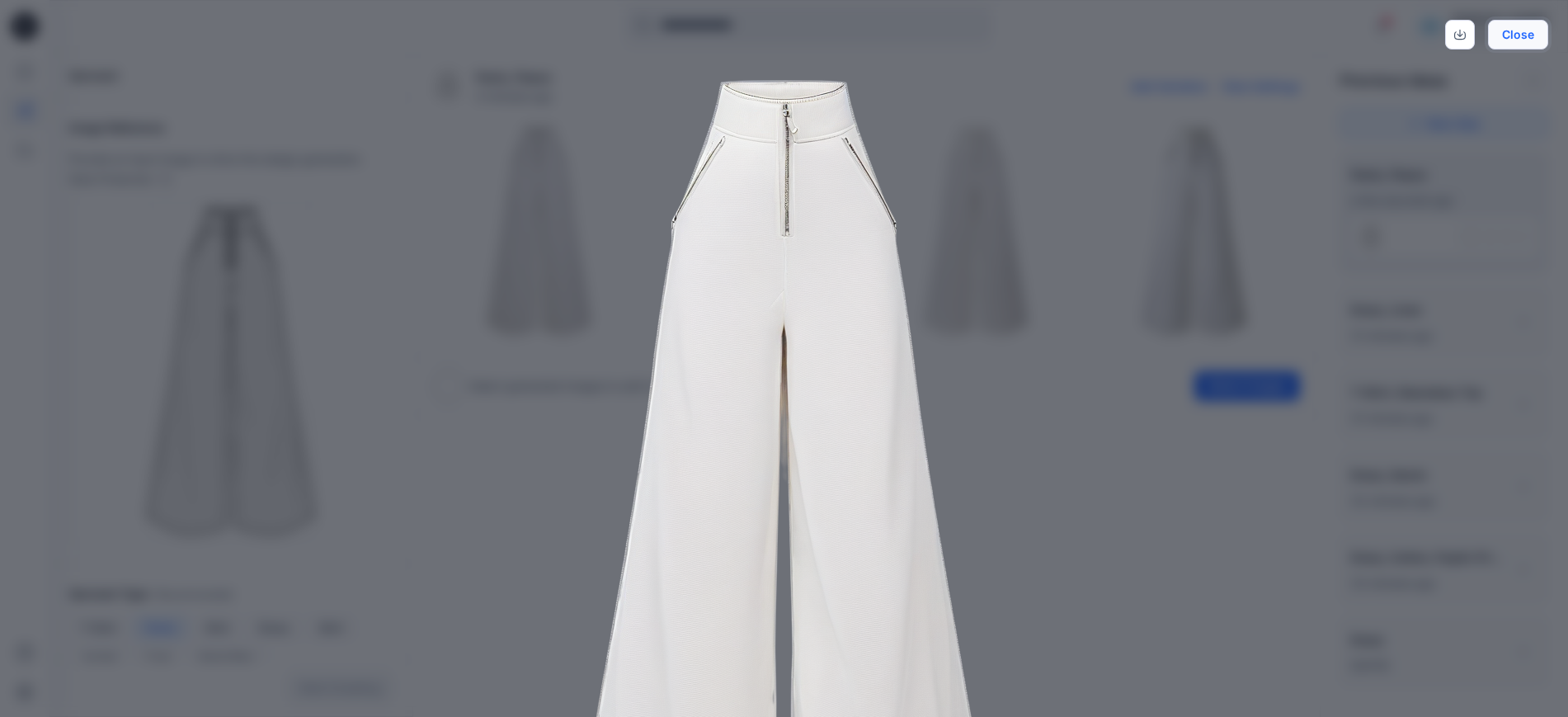
click at [1511, 33] on button "Close" at bounding box center [1517, 35] width 60 height 30
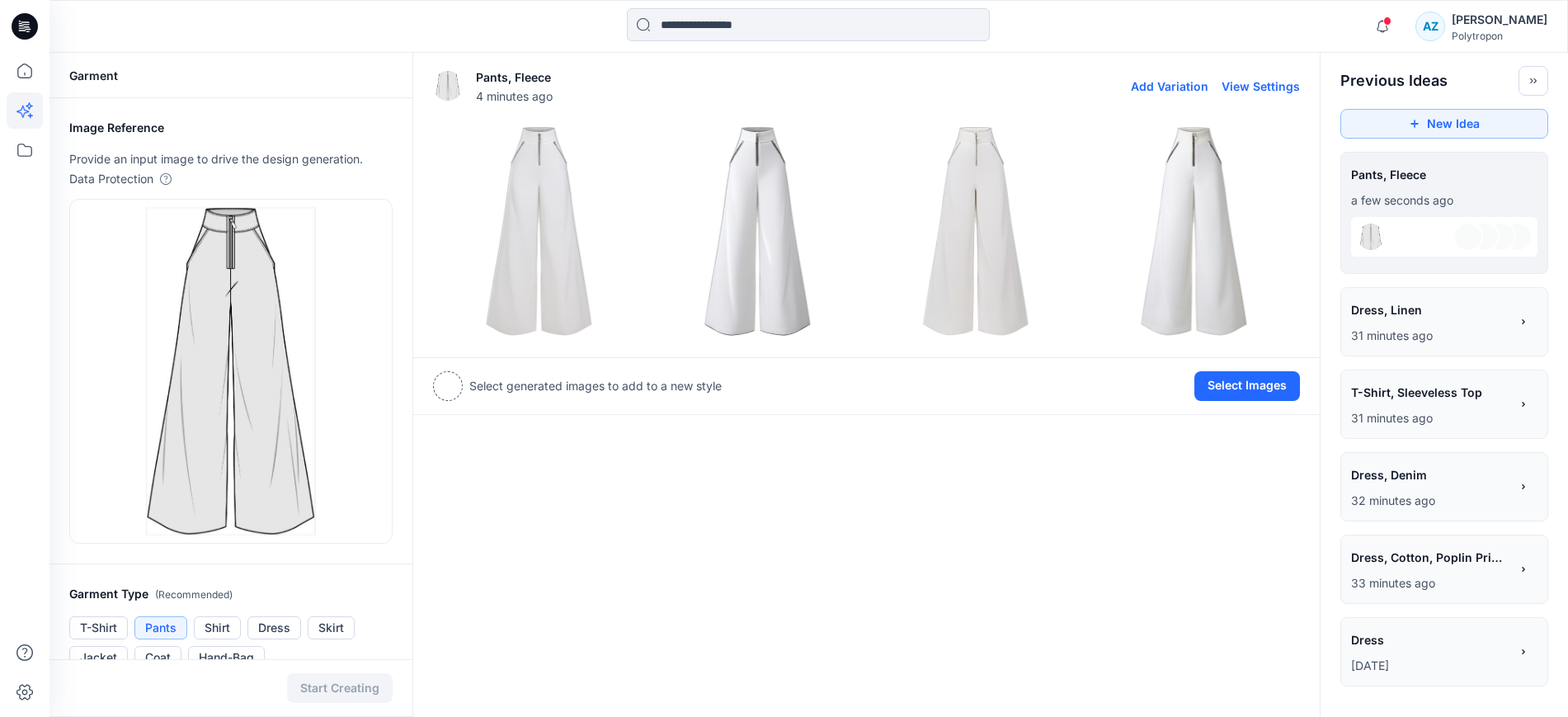
click at [1226, 224] on img at bounding box center [1193, 231] width 210 height 210
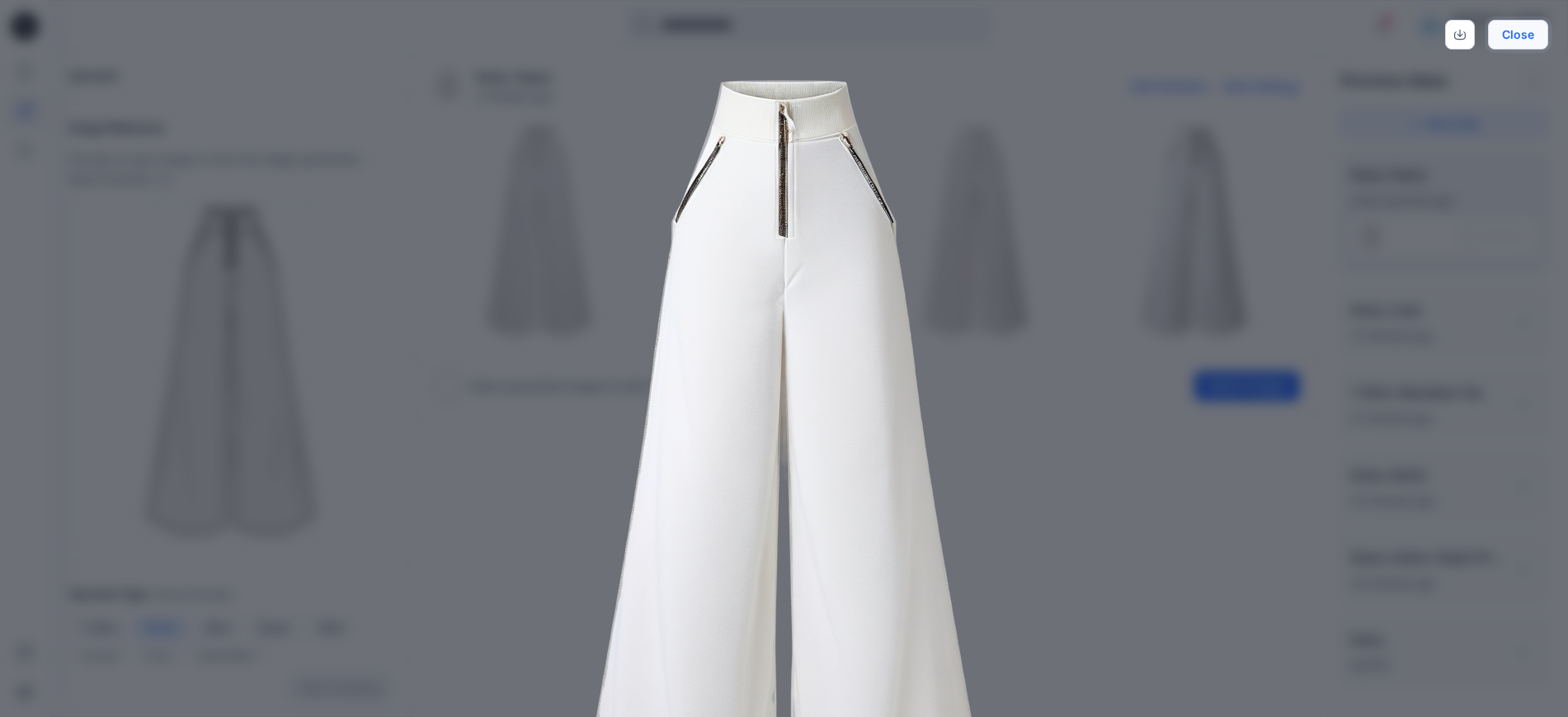
click at [1517, 31] on button "Close" at bounding box center [1517, 35] width 60 height 30
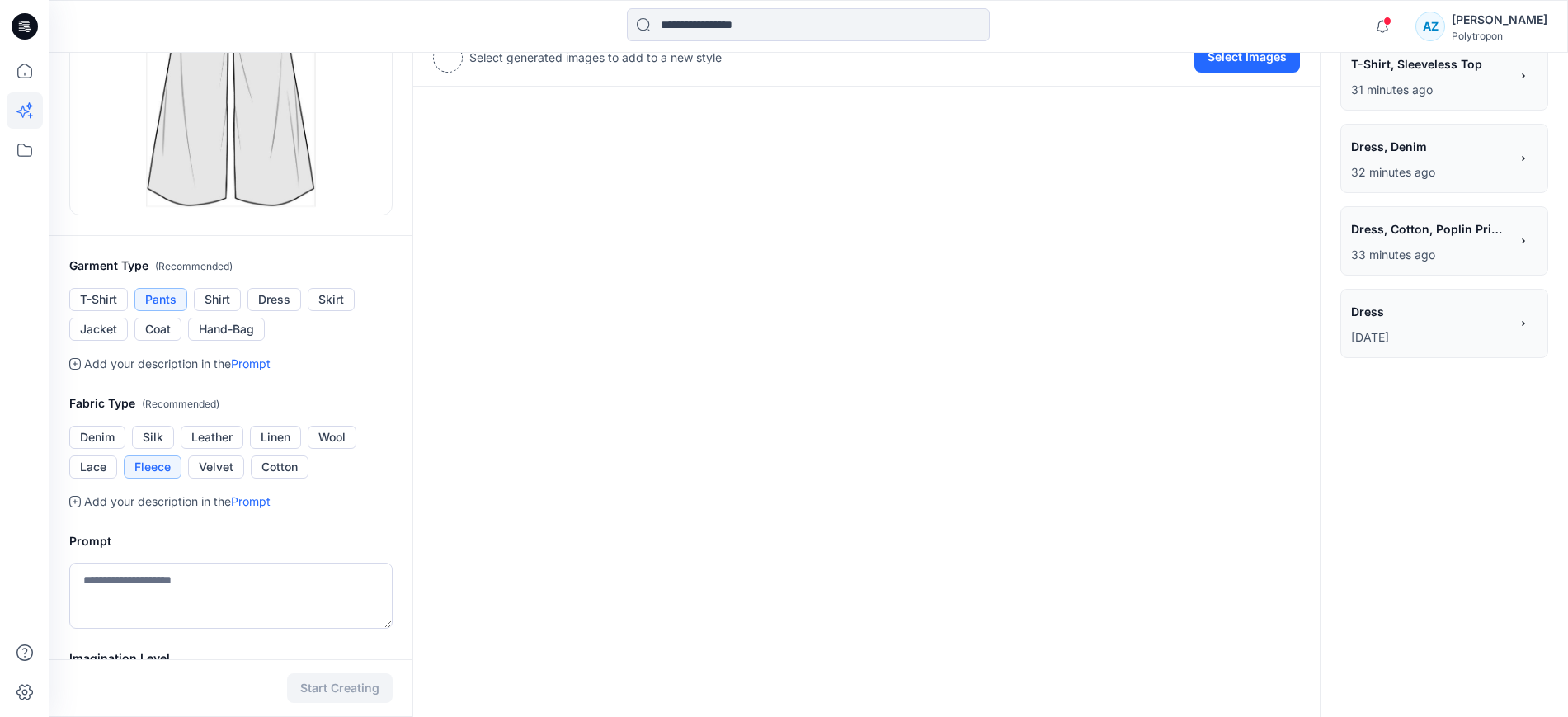
scroll to position [413, 0]
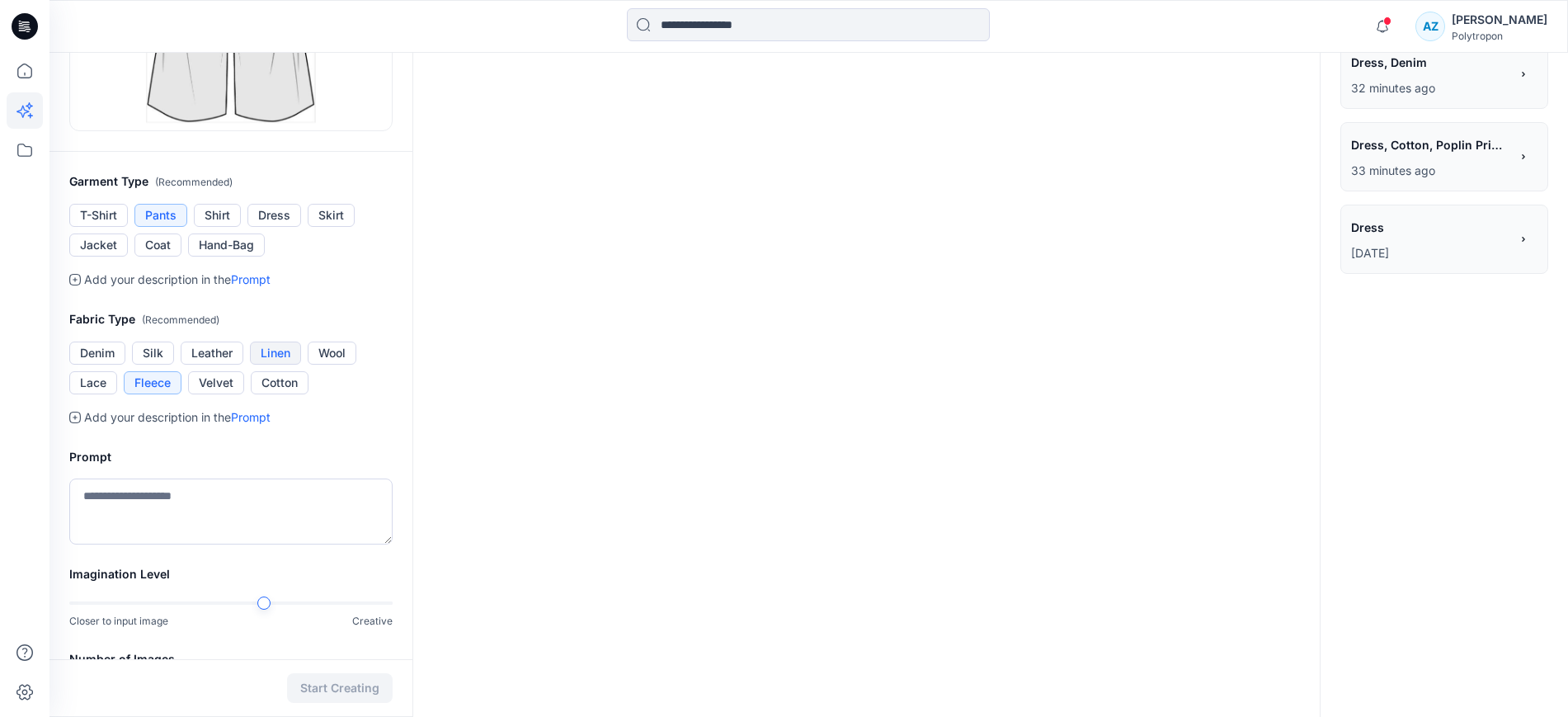
click at [266, 359] on button "Linen" at bounding box center [275, 353] width 51 height 23
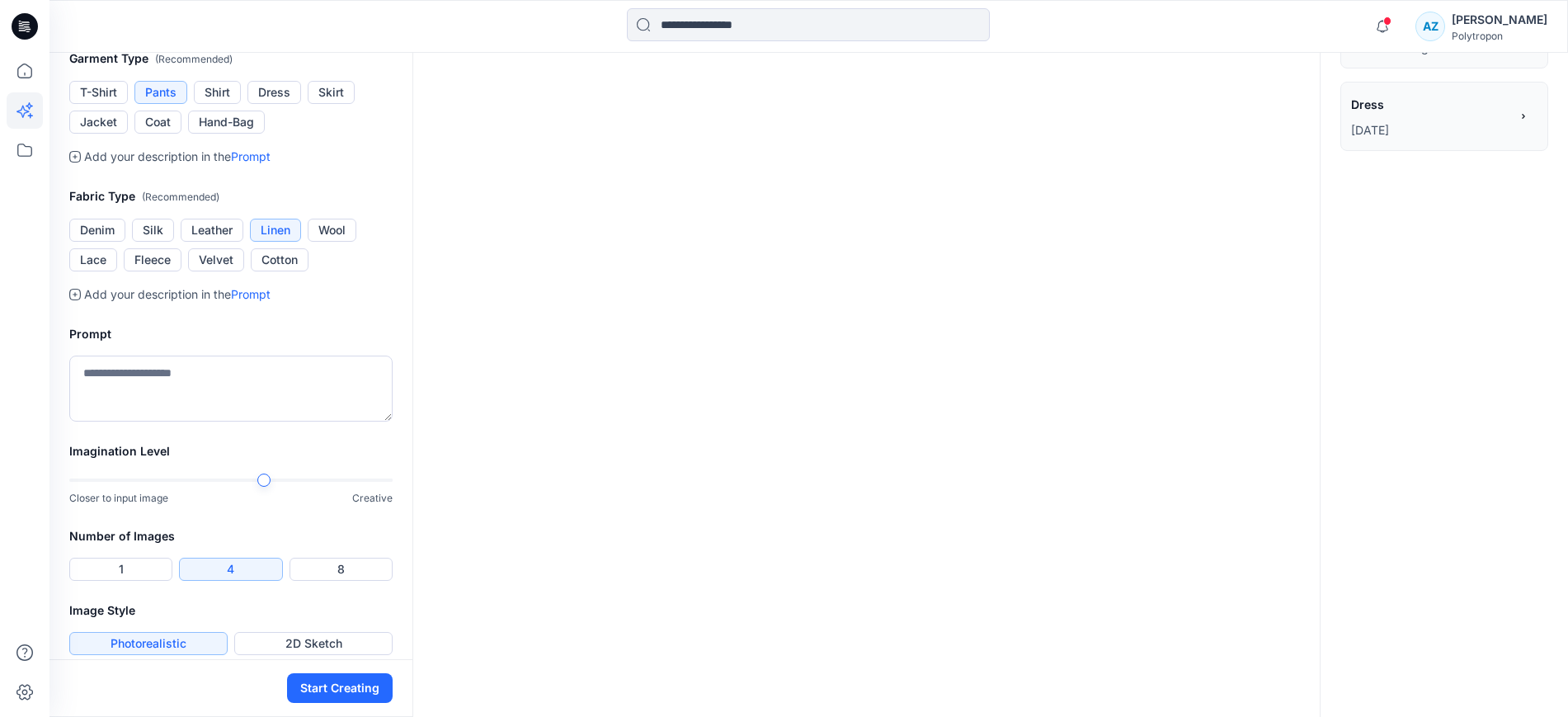
scroll to position [551, 0]
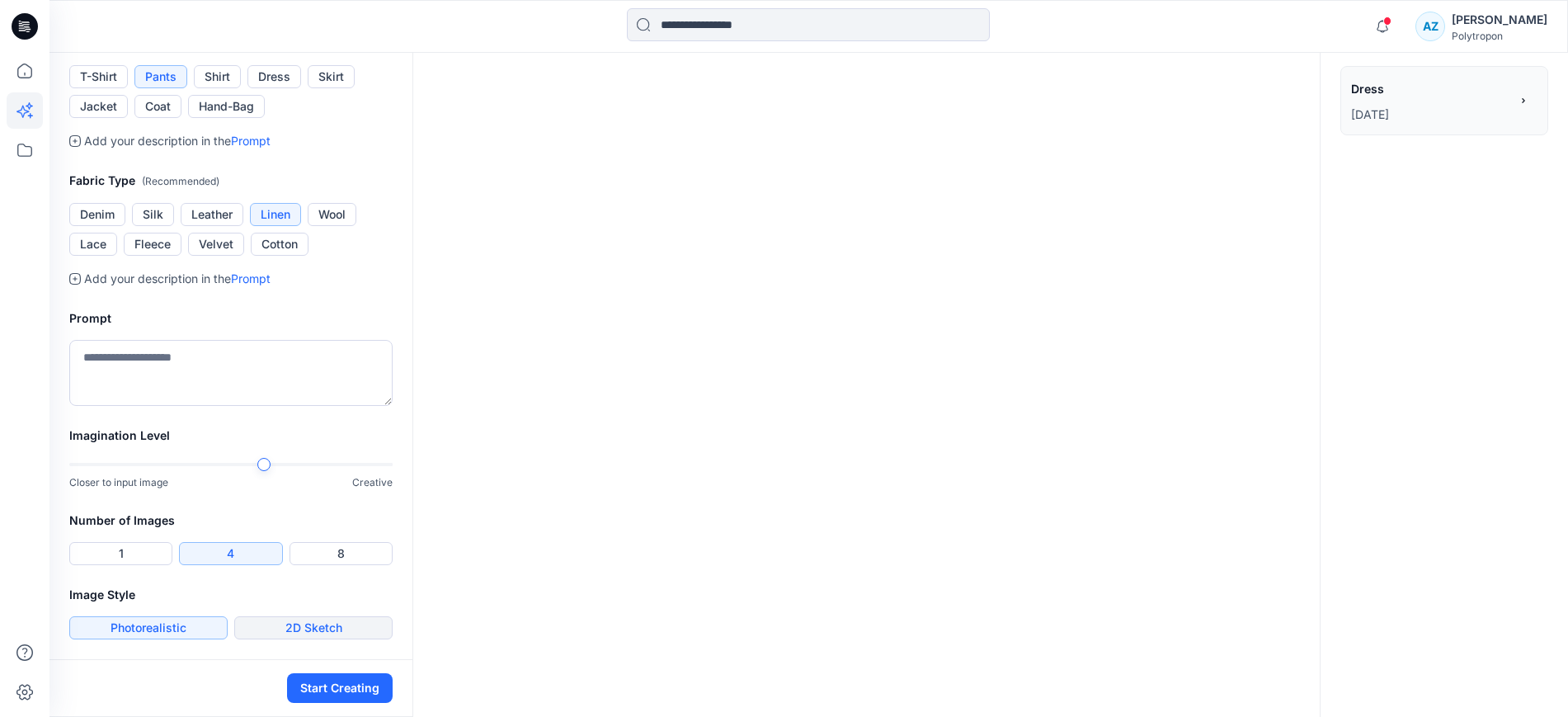
click at [341, 638] on button "2D Sketch" at bounding box center [313, 628] width 158 height 23
click at [339, 685] on button "Start Creating" at bounding box center [339, 689] width 106 height 30
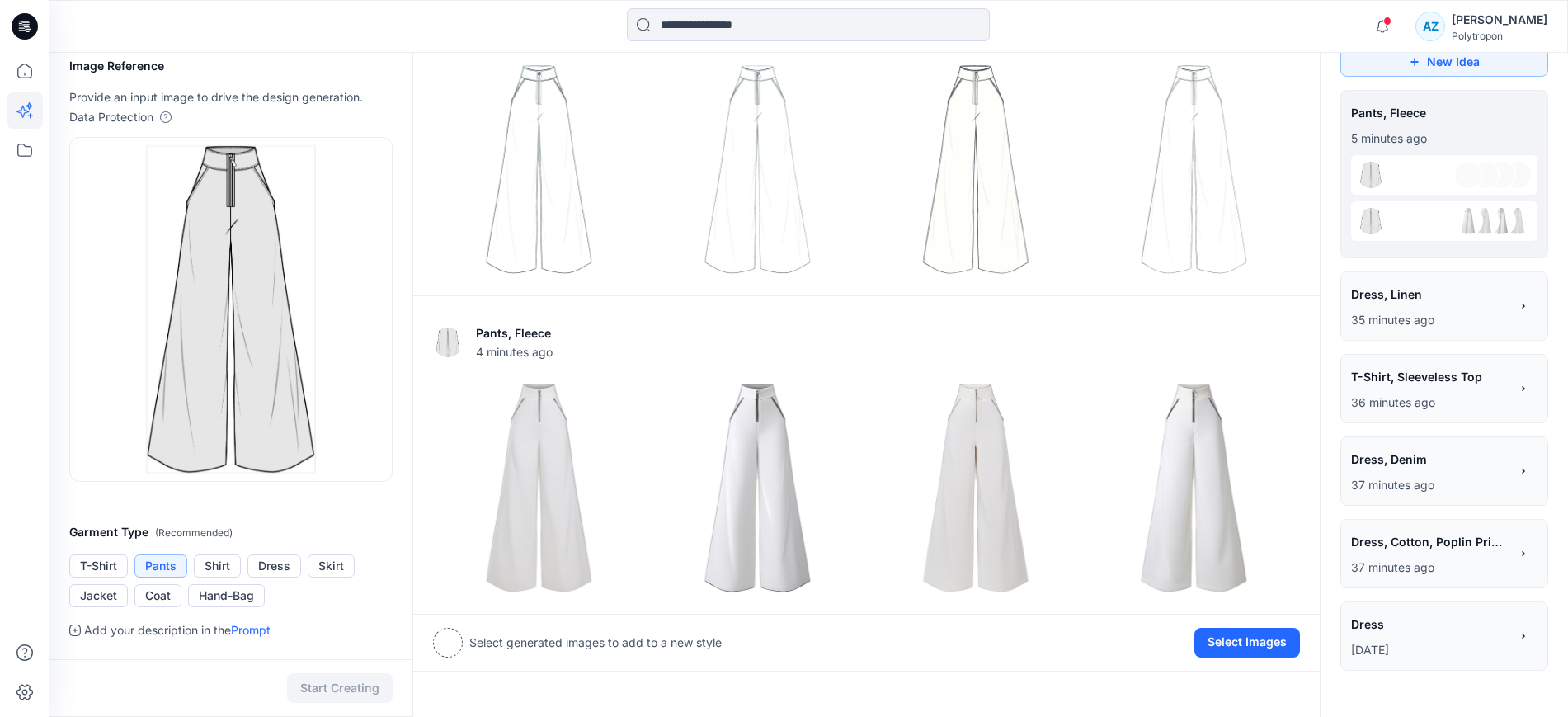
scroll to position [7, 0]
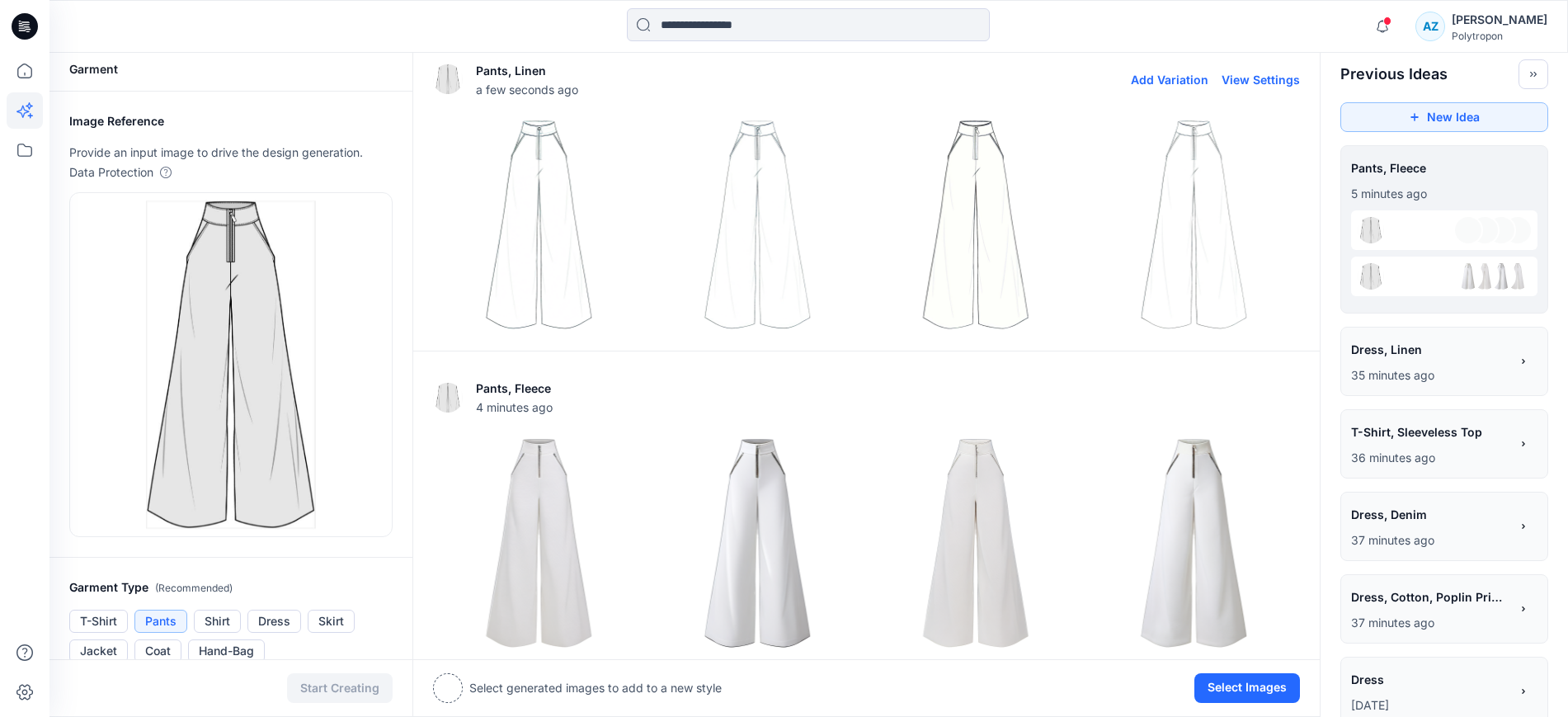
click at [580, 223] on img at bounding box center [539, 225] width 210 height 210
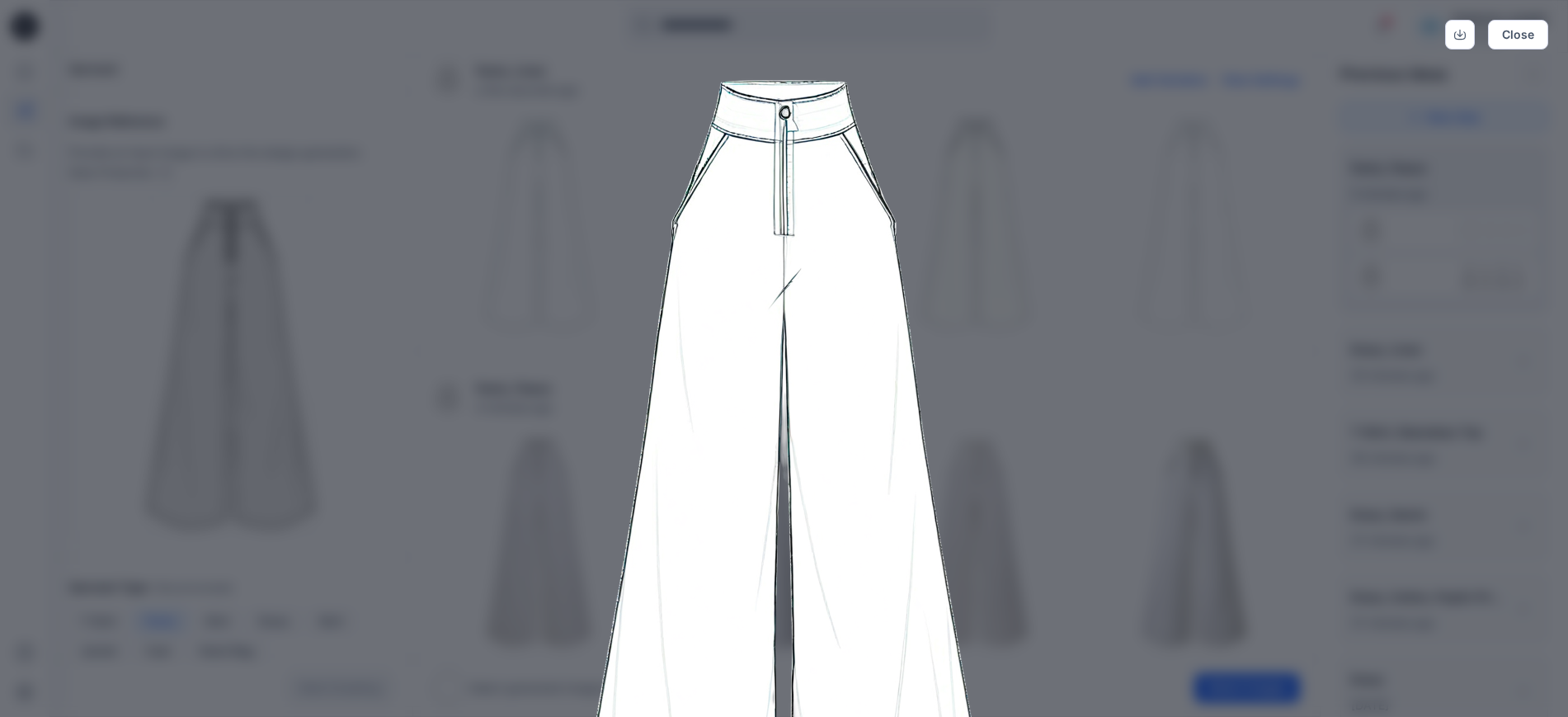
click at [1019, 325] on img at bounding box center [783, 498] width 844 height 845
click at [1511, 45] on button "Close" at bounding box center [1517, 35] width 60 height 30
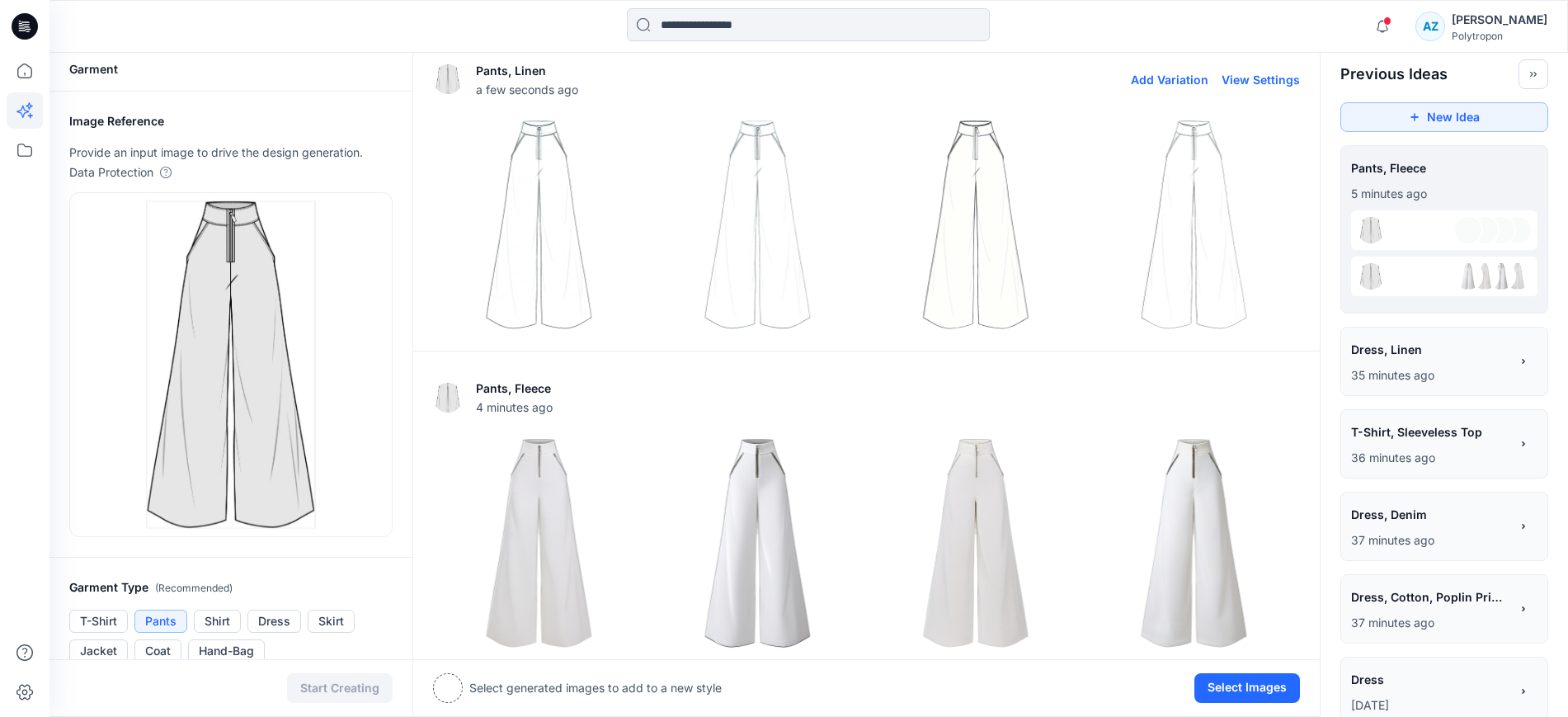
click at [773, 217] on img at bounding box center [757, 225] width 210 height 210
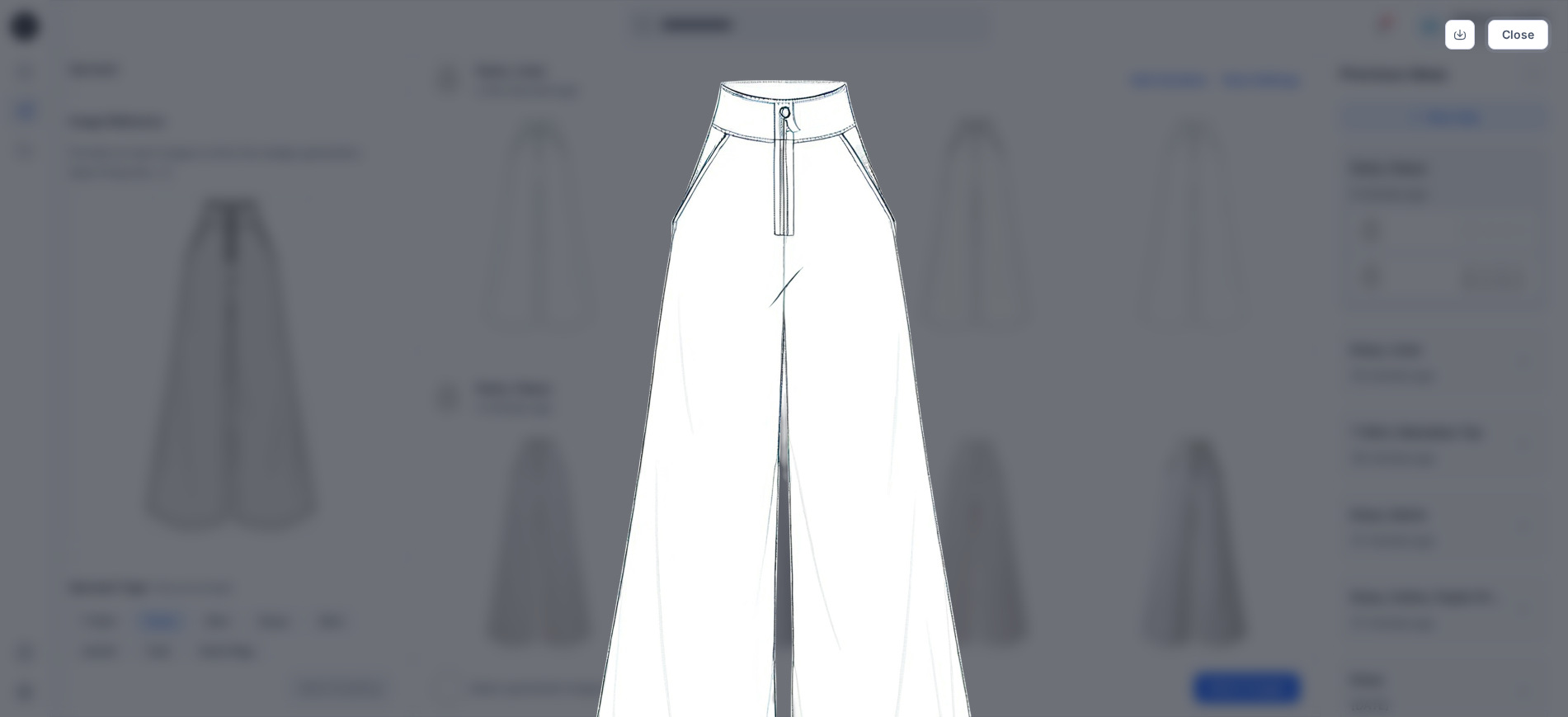
drag, startPoint x: 1513, startPoint y: 40, endPoint x: 1471, endPoint y: 48, distance: 42.8
click at [1512, 39] on button "Close" at bounding box center [1517, 35] width 60 height 30
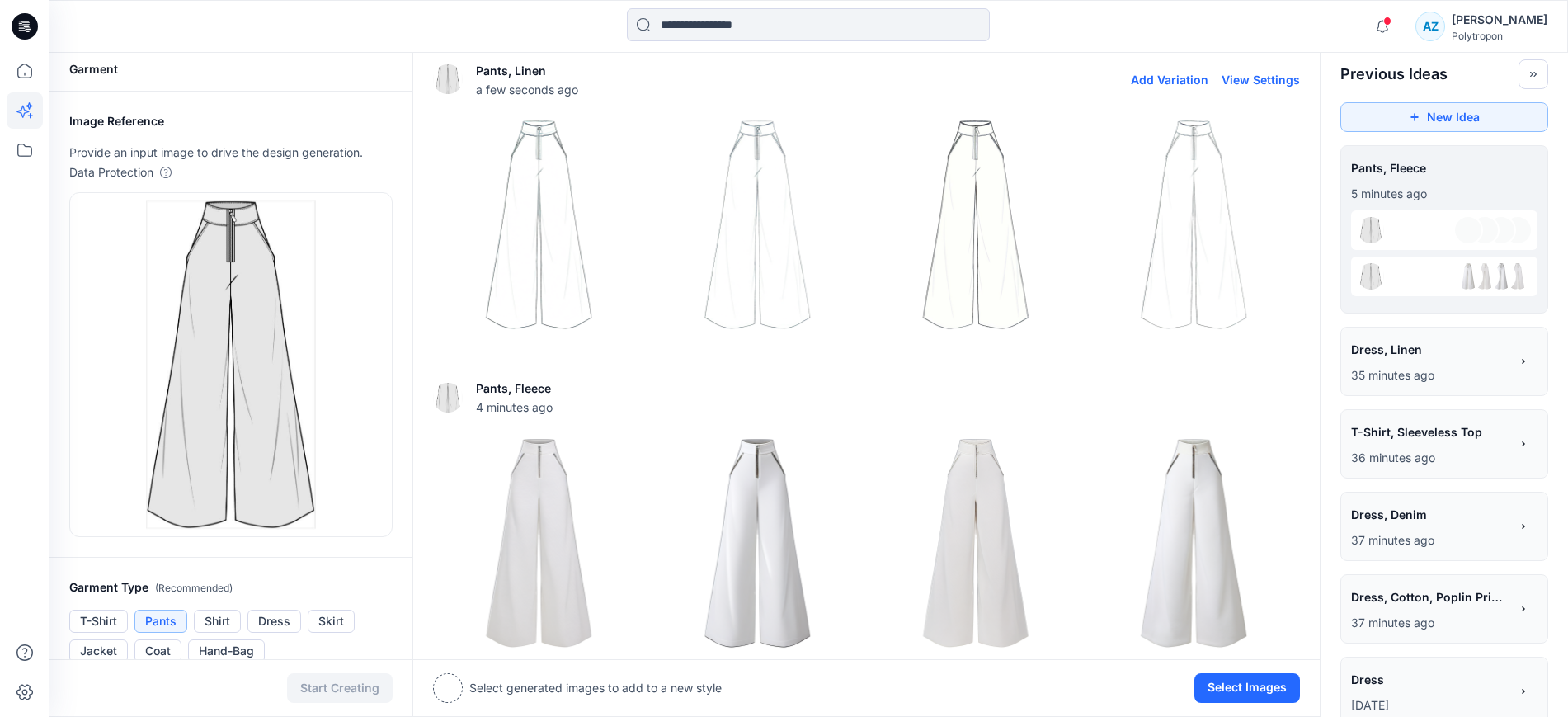
click at [1010, 204] on img at bounding box center [976, 225] width 210 height 210
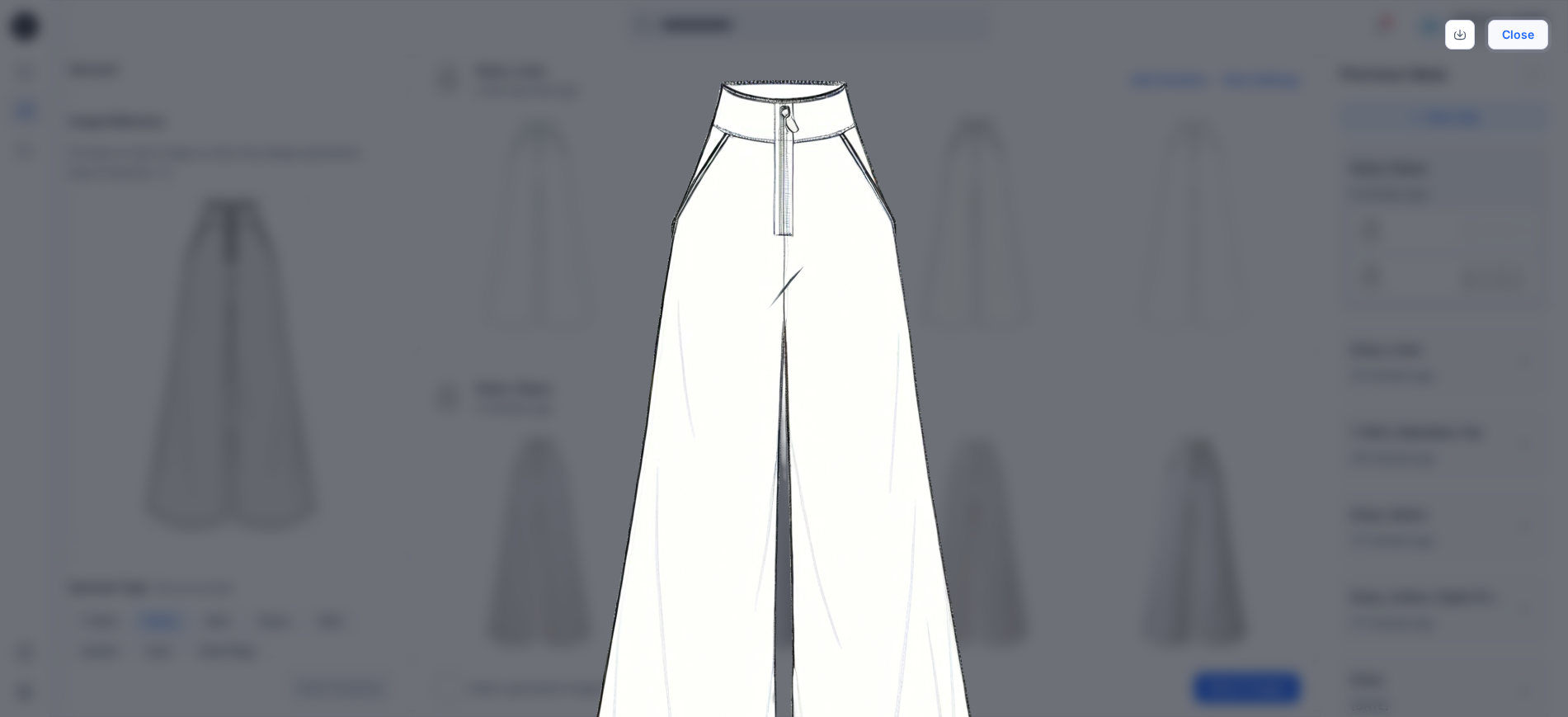
drag, startPoint x: 1531, startPoint y: 36, endPoint x: 1310, endPoint y: 98, distance: 229.5
click at [1529, 36] on button "Close" at bounding box center [1517, 35] width 60 height 30
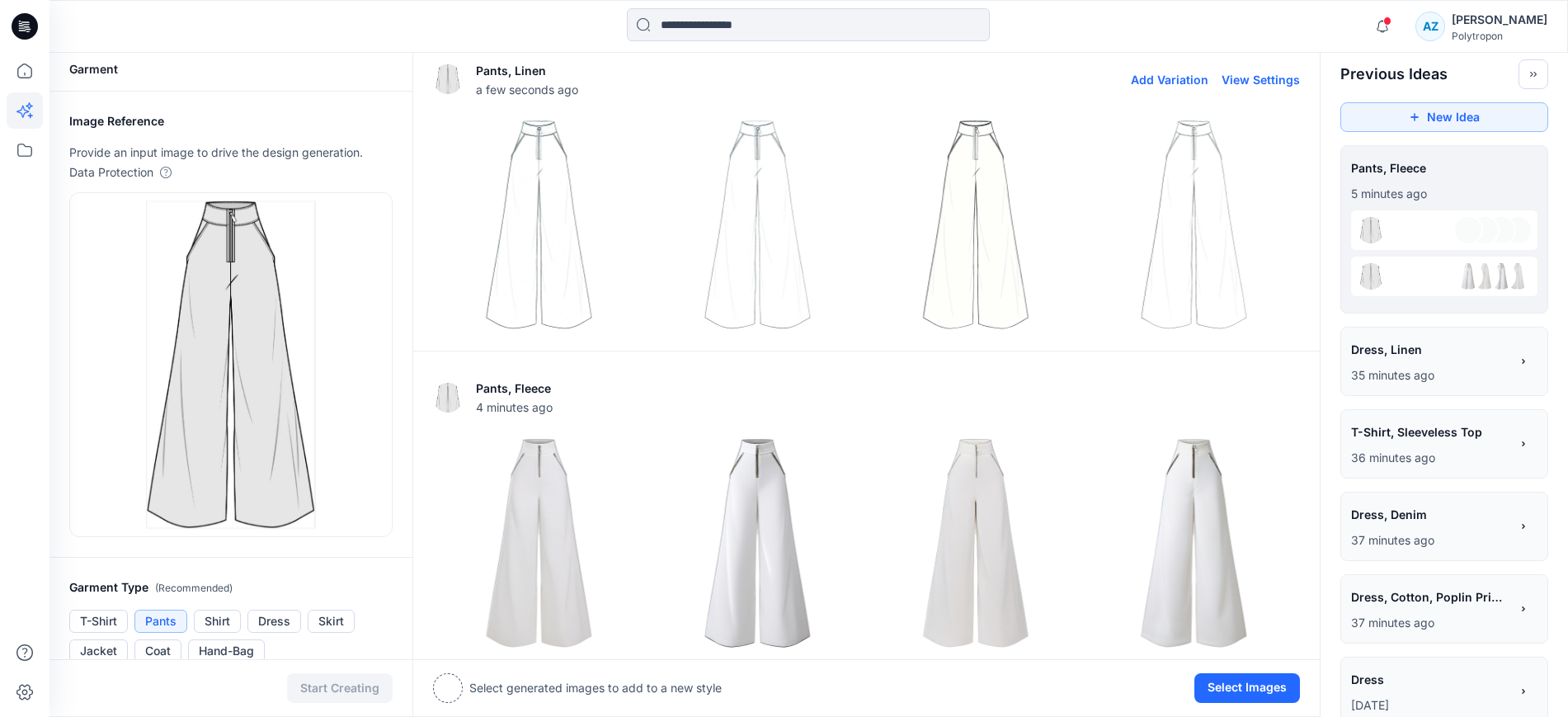
click at [1186, 152] on img at bounding box center [1193, 225] width 210 height 210
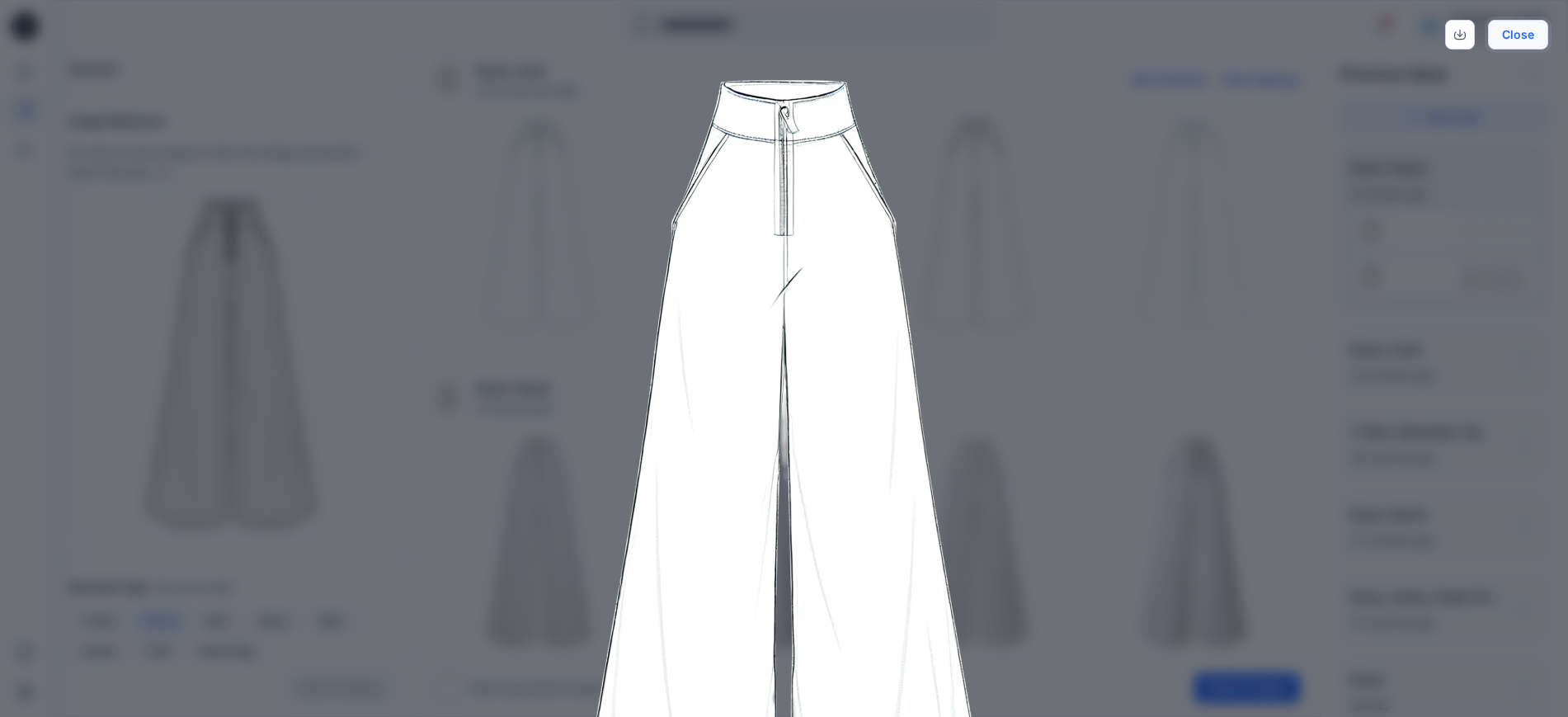
click at [1519, 30] on button "Close" at bounding box center [1517, 35] width 60 height 30
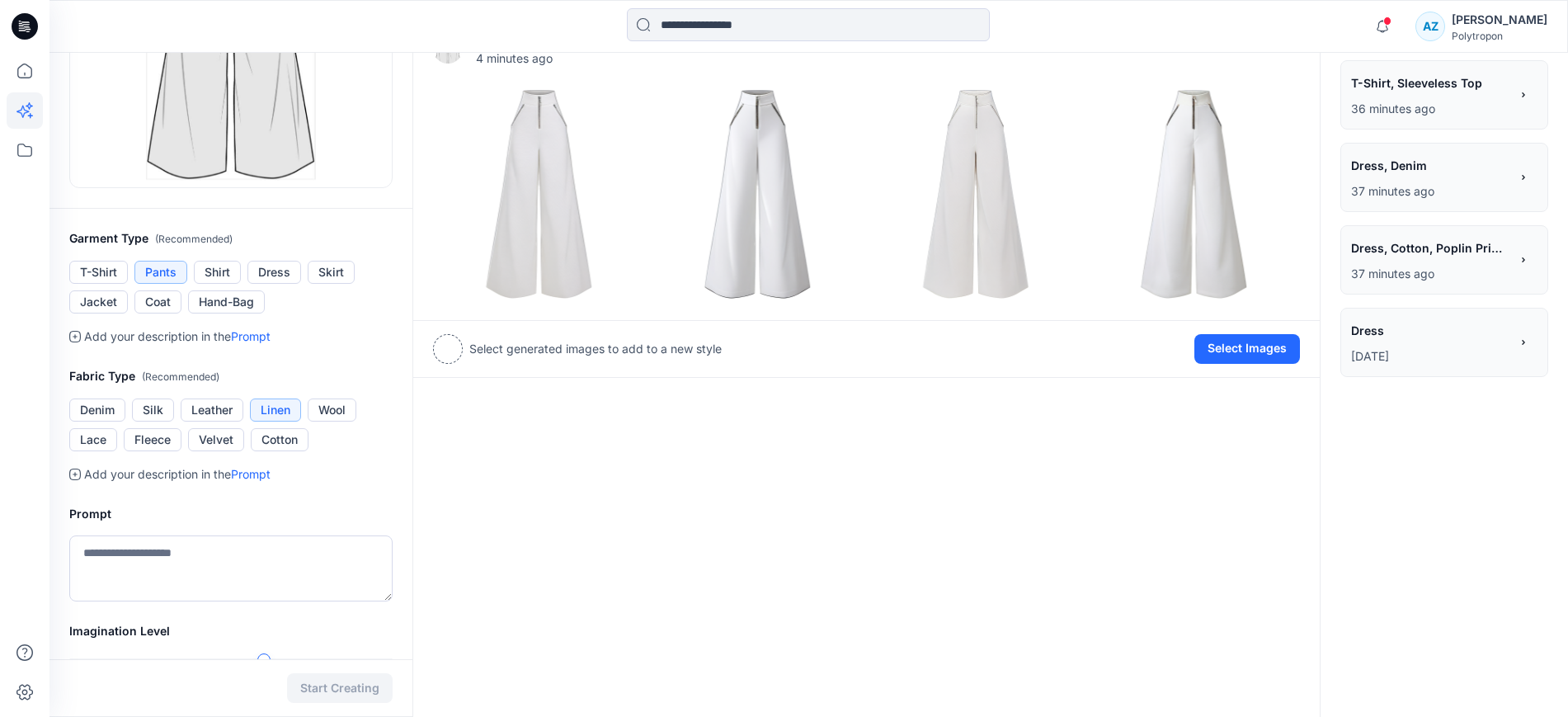
scroll to position [523, 0]
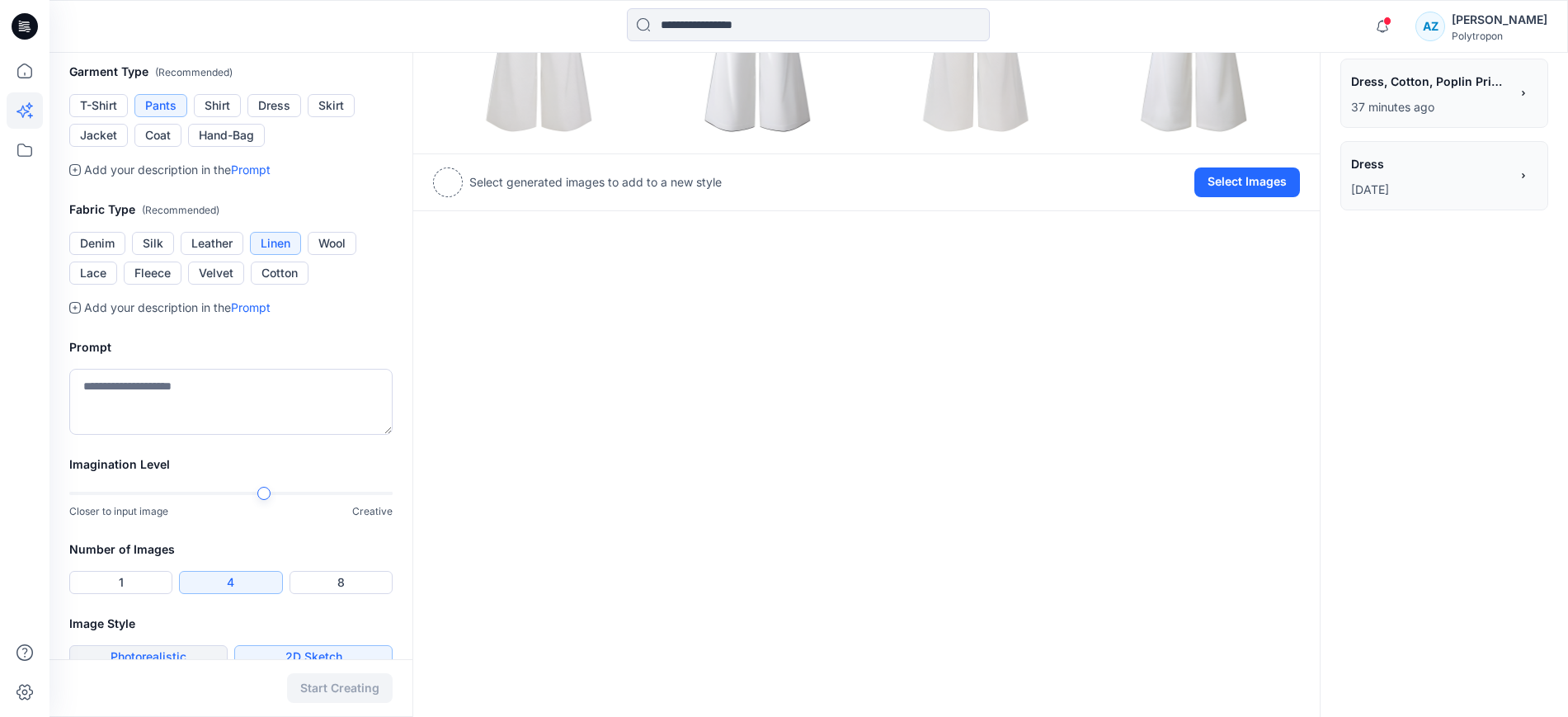
click at [201, 649] on button "Photorealistic" at bounding box center [148, 657] width 158 height 23
click at [197, 410] on textarea at bounding box center [231, 401] width 323 height 66
type textarea "*"
type textarea "**********"
click at [328, 687] on button "Start Creating" at bounding box center [339, 689] width 106 height 30
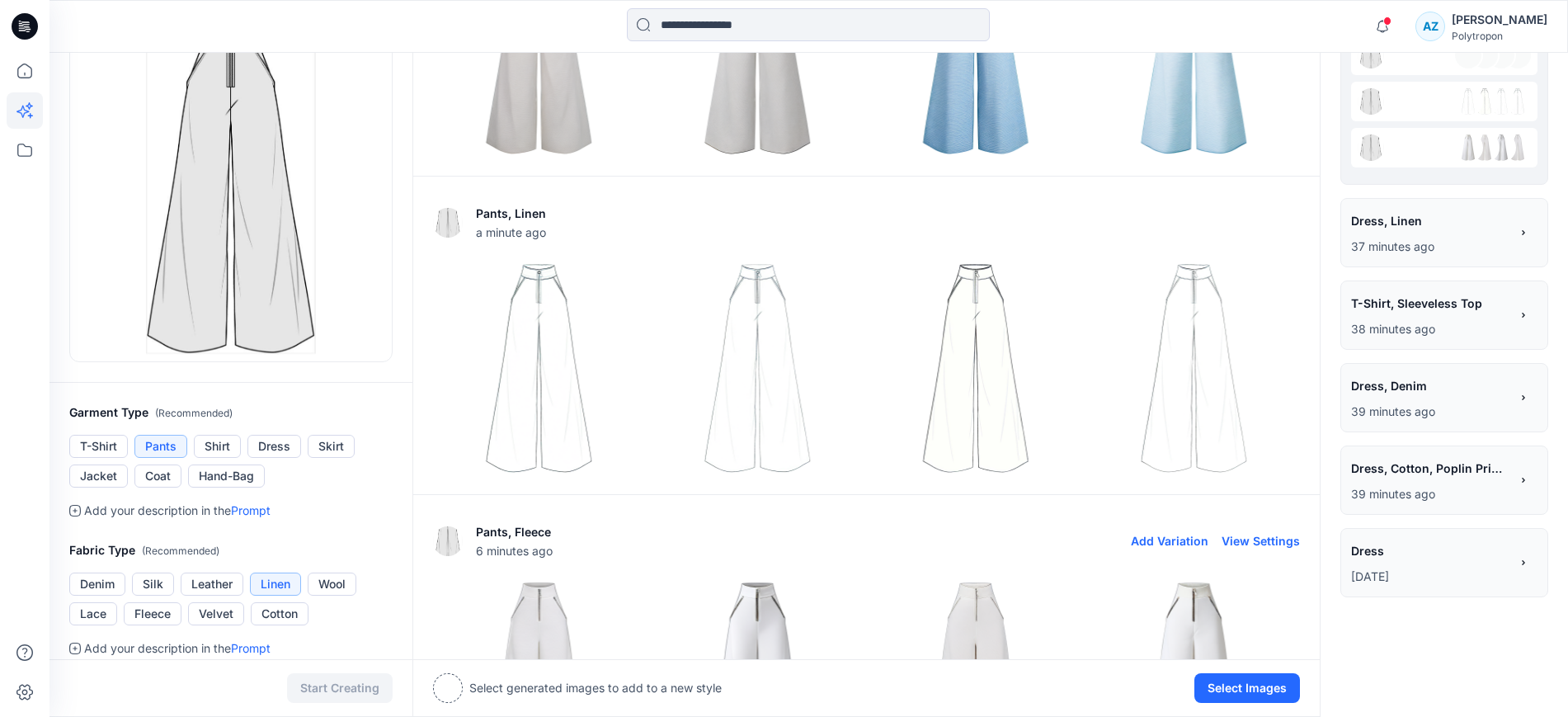
scroll to position [36, 0]
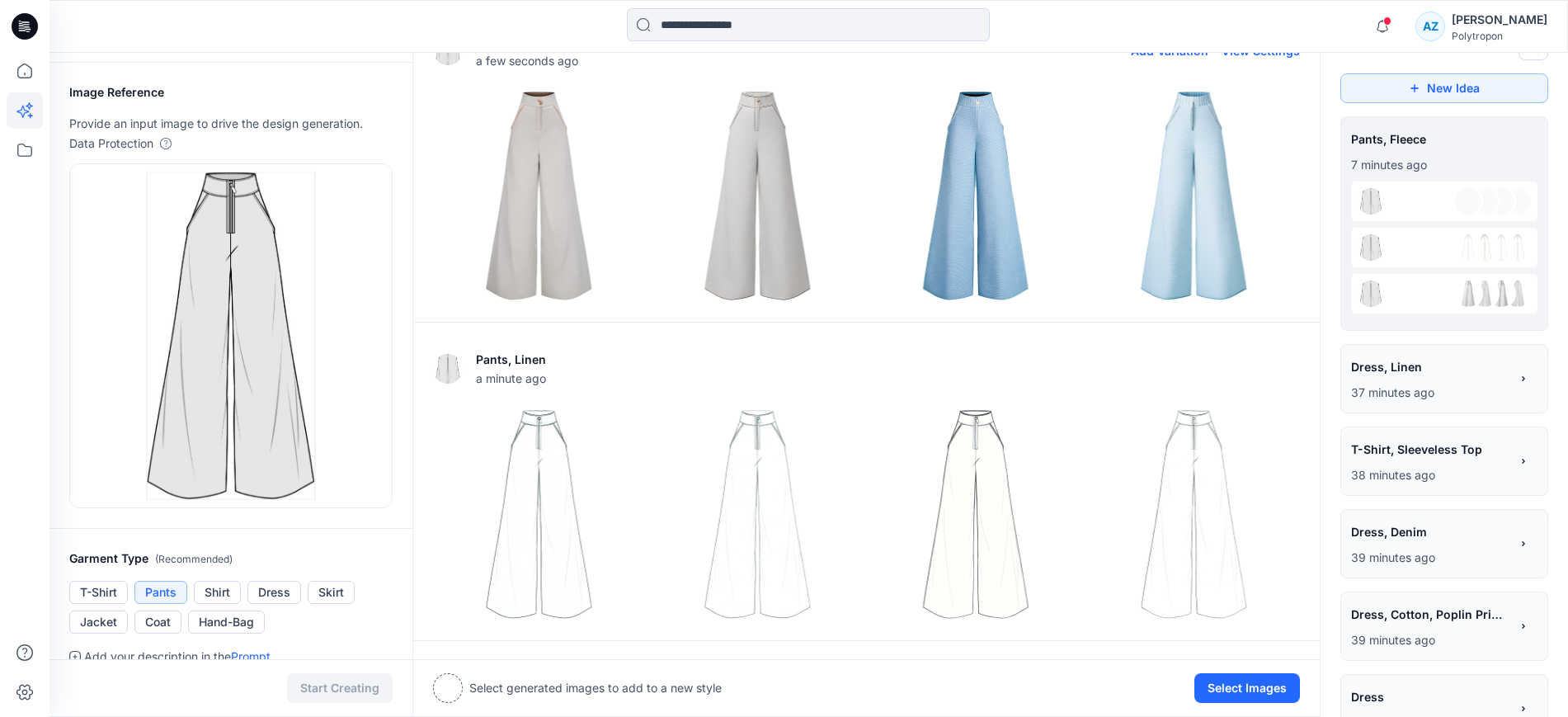
click at [552, 238] on img at bounding box center [539, 196] width 210 height 210
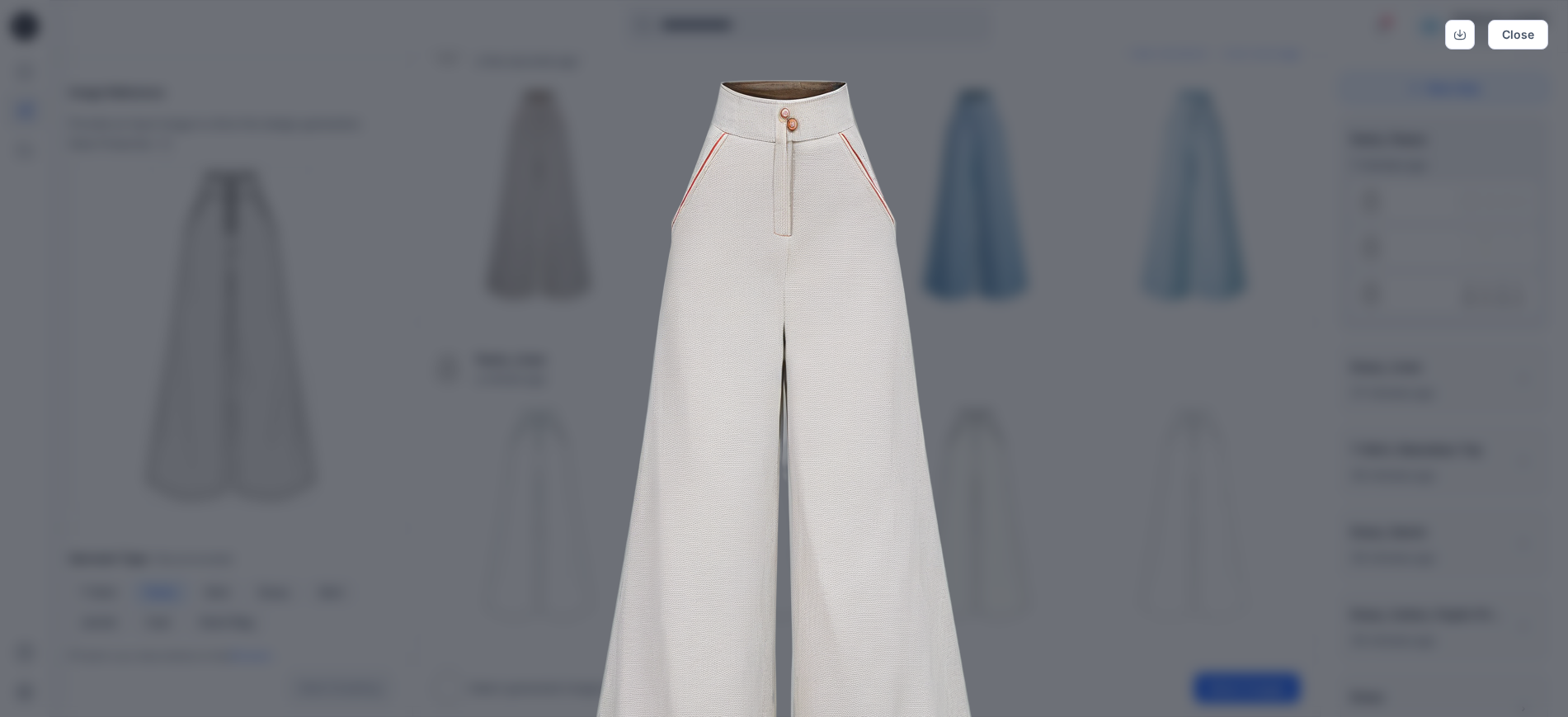
click at [955, 287] on img at bounding box center [783, 498] width 844 height 845
click at [1522, 28] on button "Close" at bounding box center [1517, 35] width 60 height 30
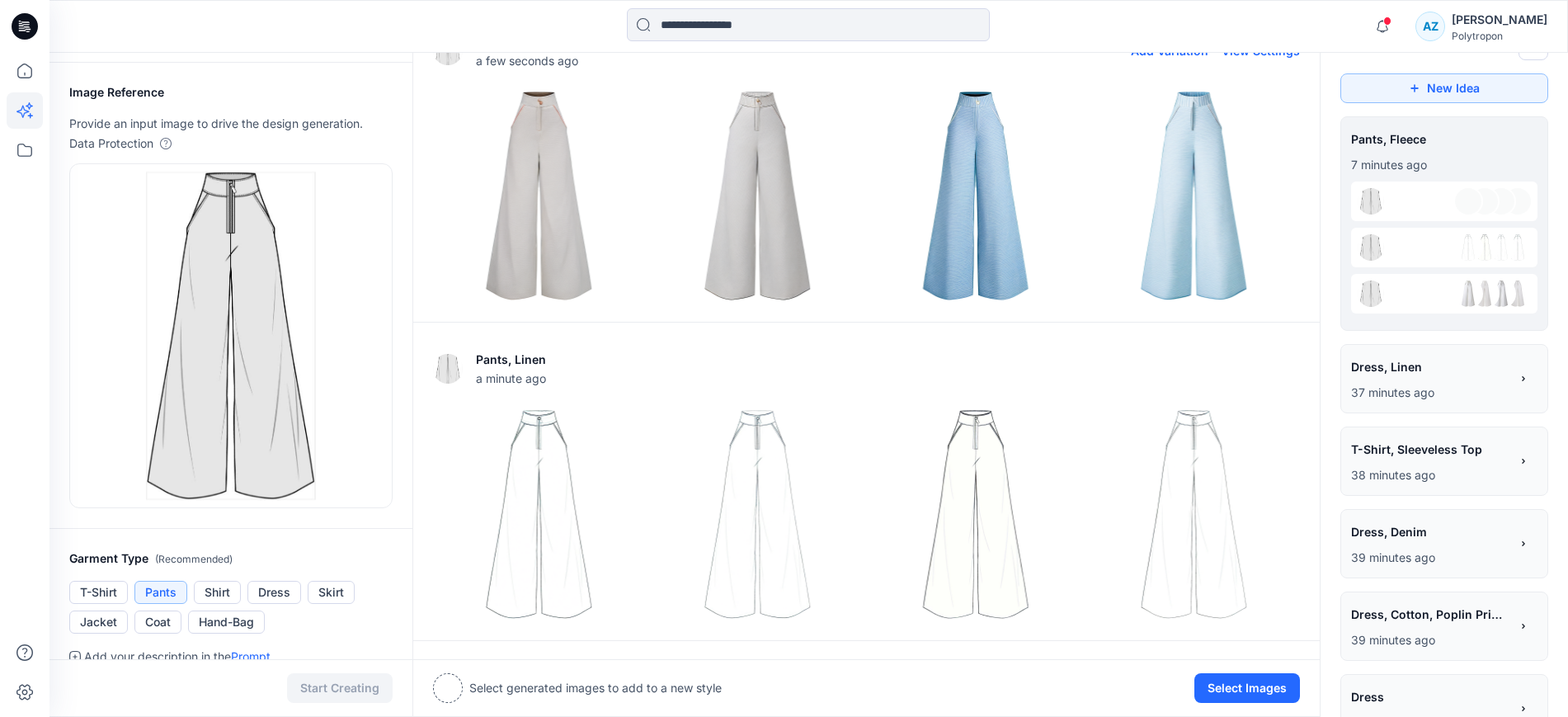
click at [752, 228] on img at bounding box center [757, 196] width 210 height 210
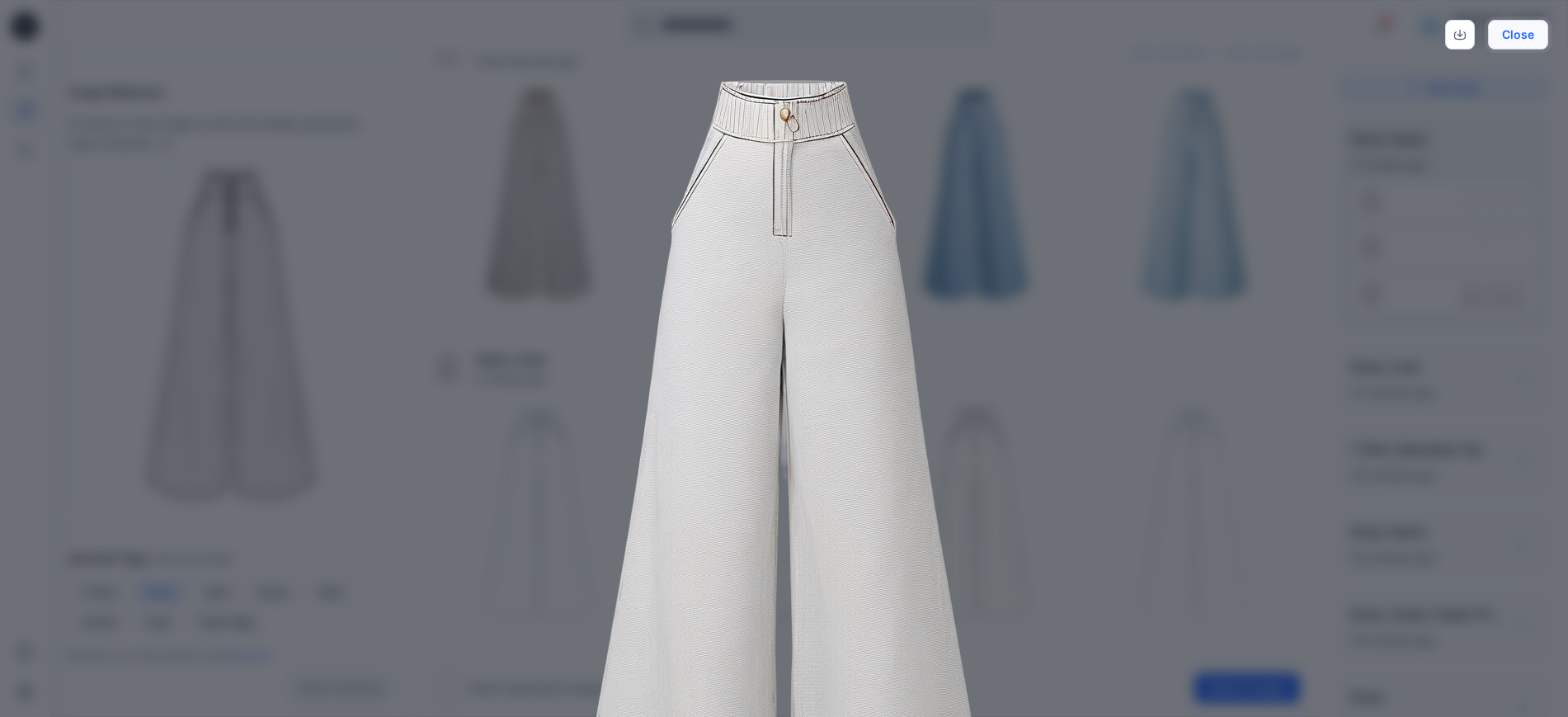
click at [1520, 43] on button "Close" at bounding box center [1517, 35] width 60 height 30
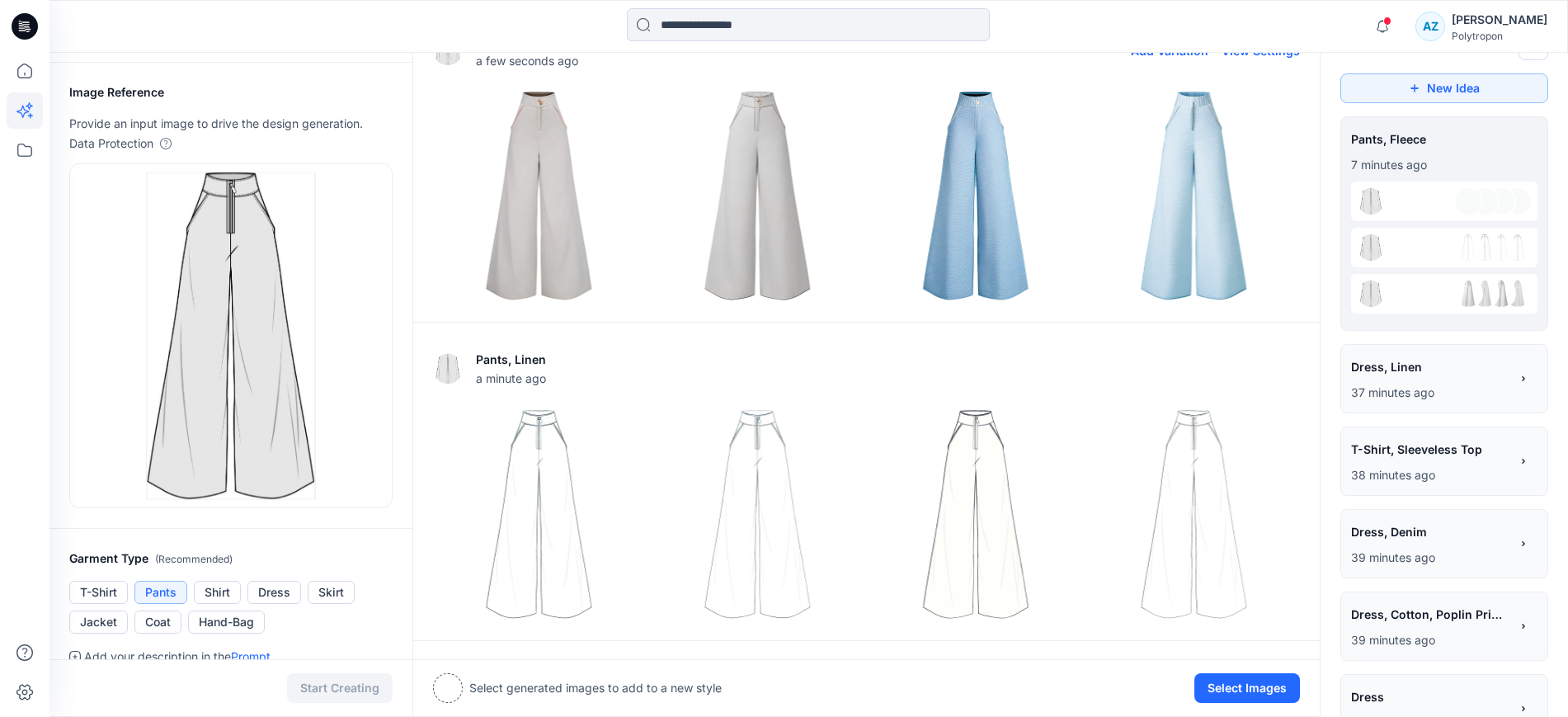
click at [944, 164] on img at bounding box center [976, 196] width 210 height 210
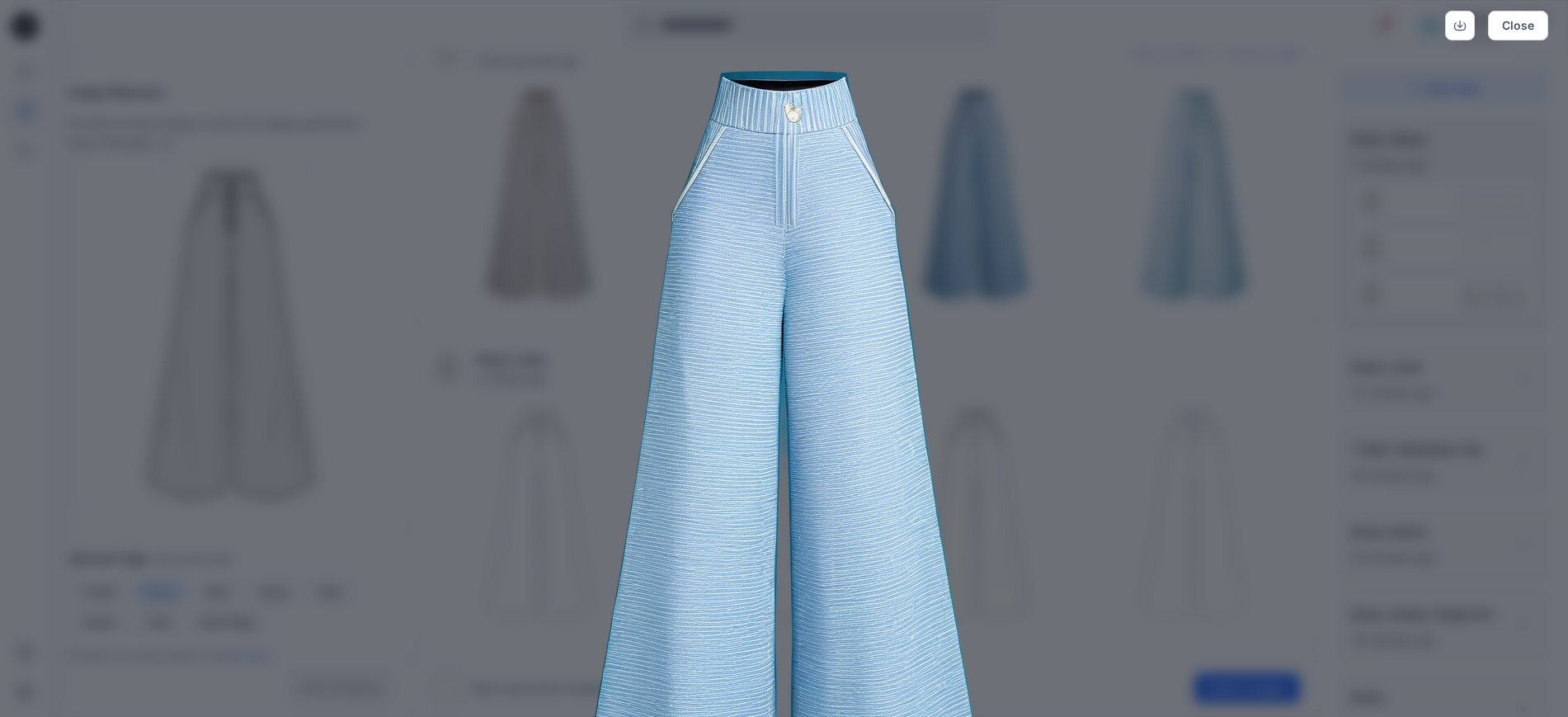
scroll to position [0, 0]
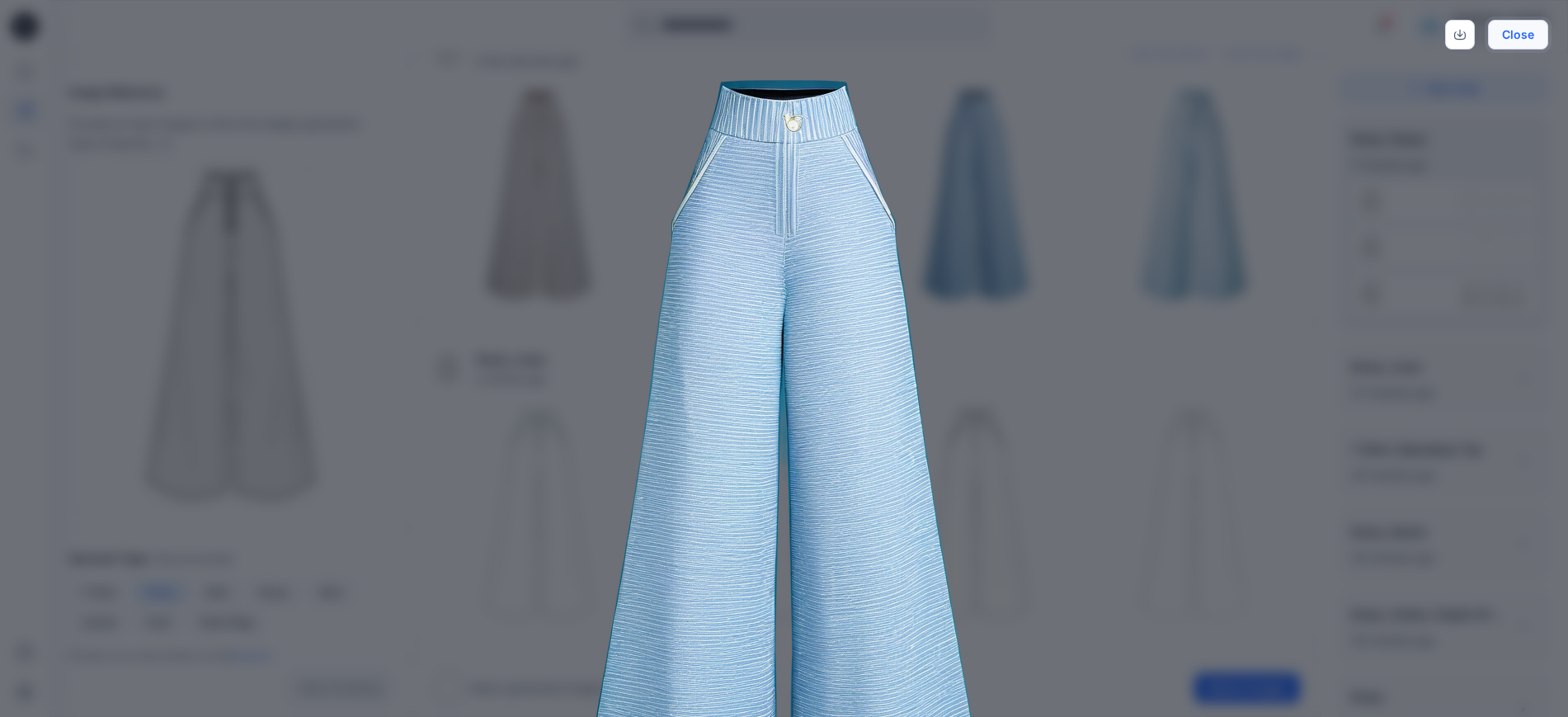
click at [1521, 31] on button "Close" at bounding box center [1517, 35] width 60 height 30
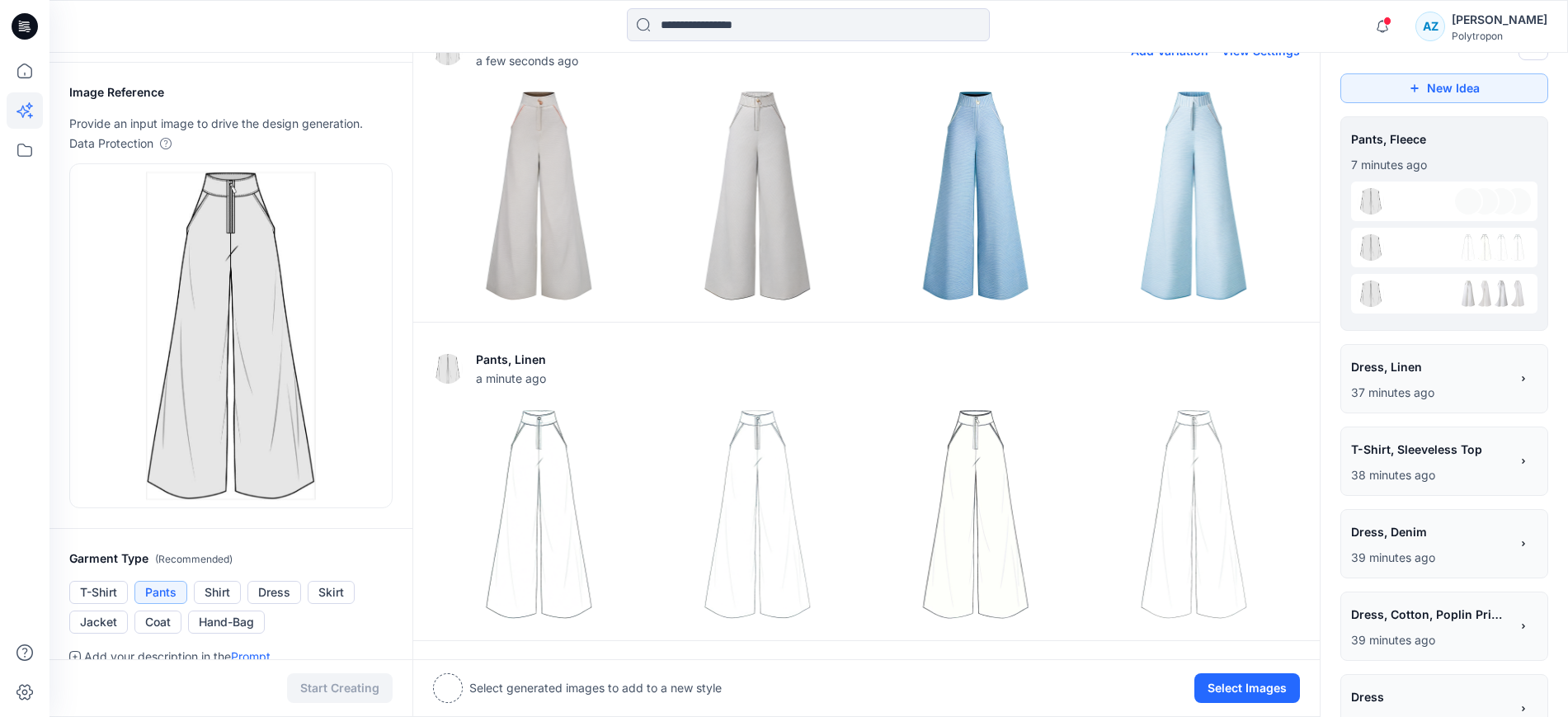
click at [1171, 192] on img at bounding box center [1193, 196] width 210 height 210
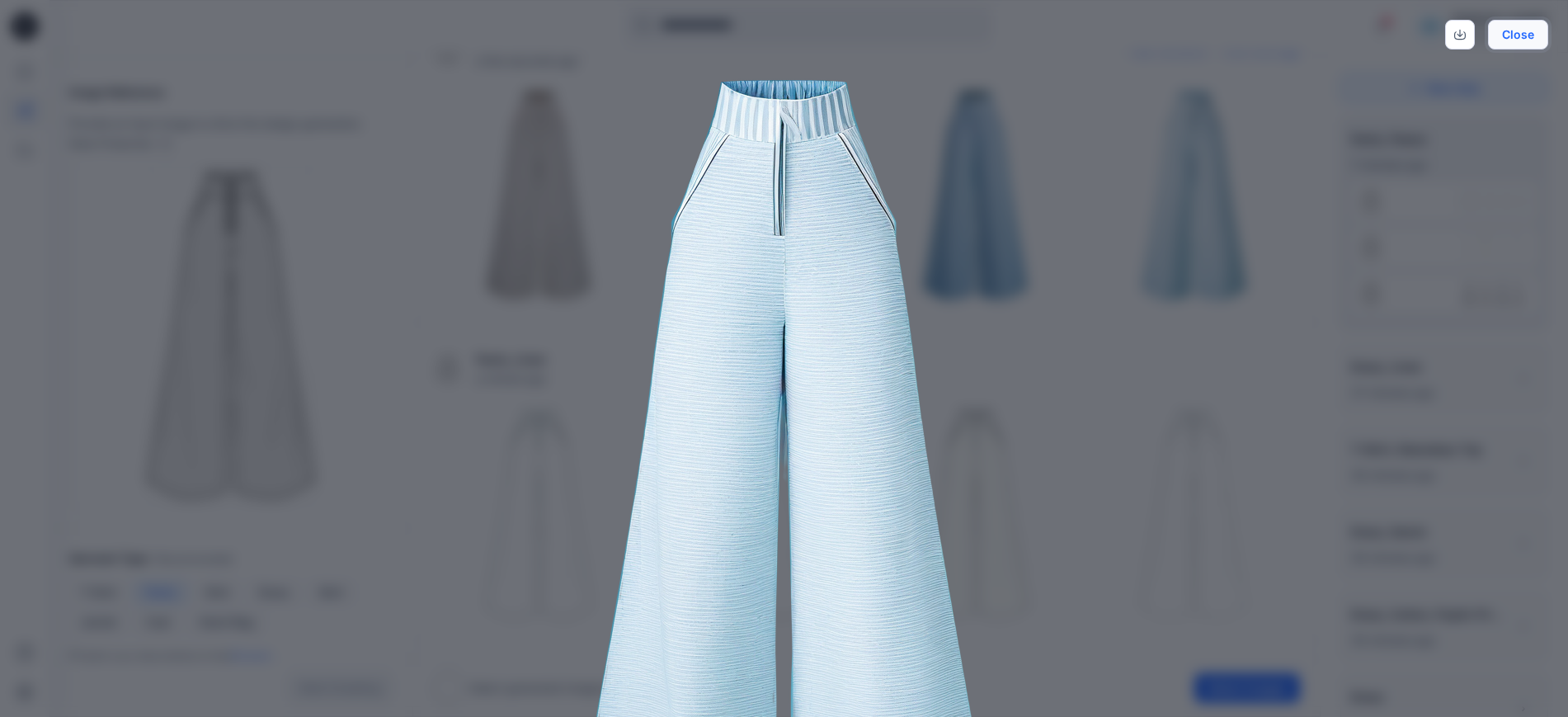
click at [1527, 35] on button "Close" at bounding box center [1517, 35] width 60 height 30
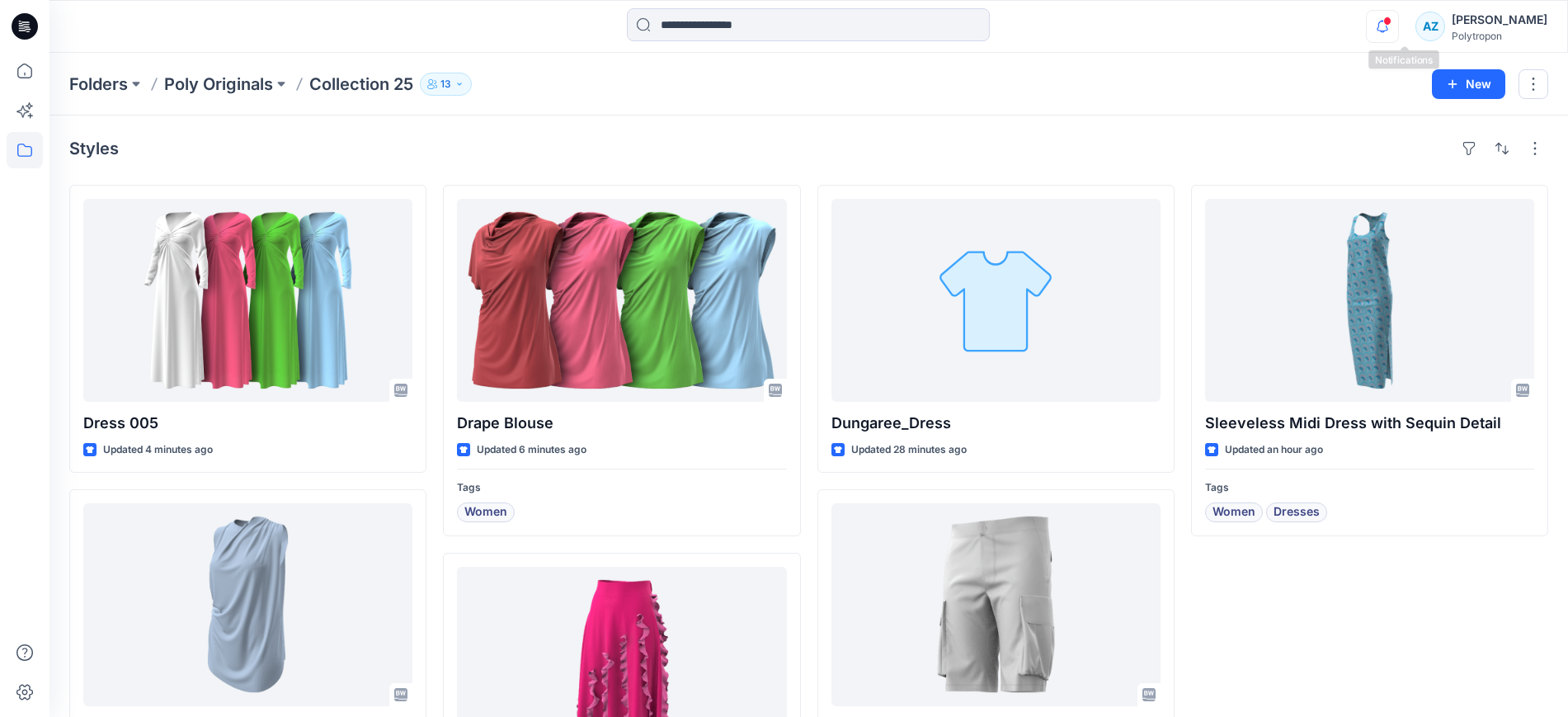
click at [1398, 20] on icon "button" at bounding box center [1382, 27] width 32 height 33
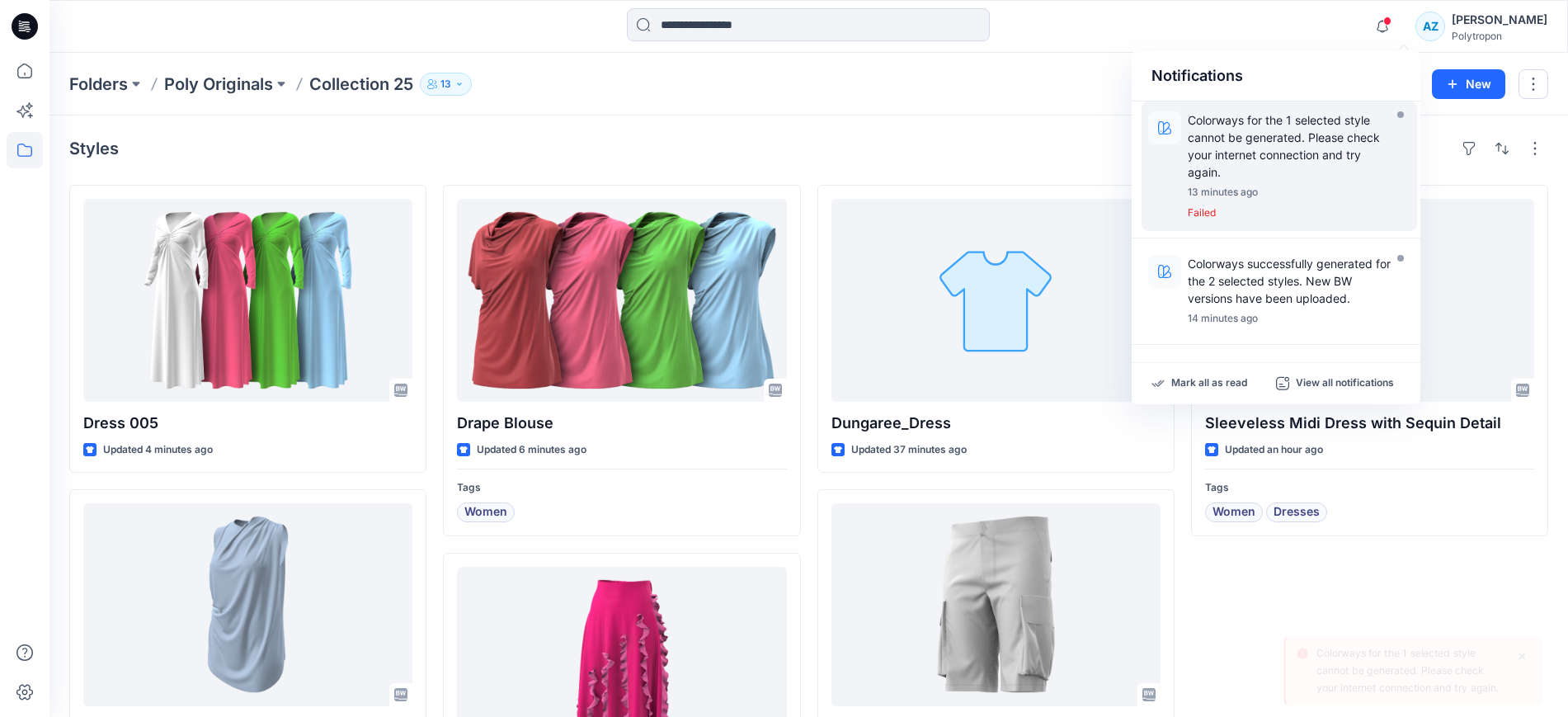
click at [1202, 213] on p "Failed" at bounding box center [1289, 213] width 203 height 18
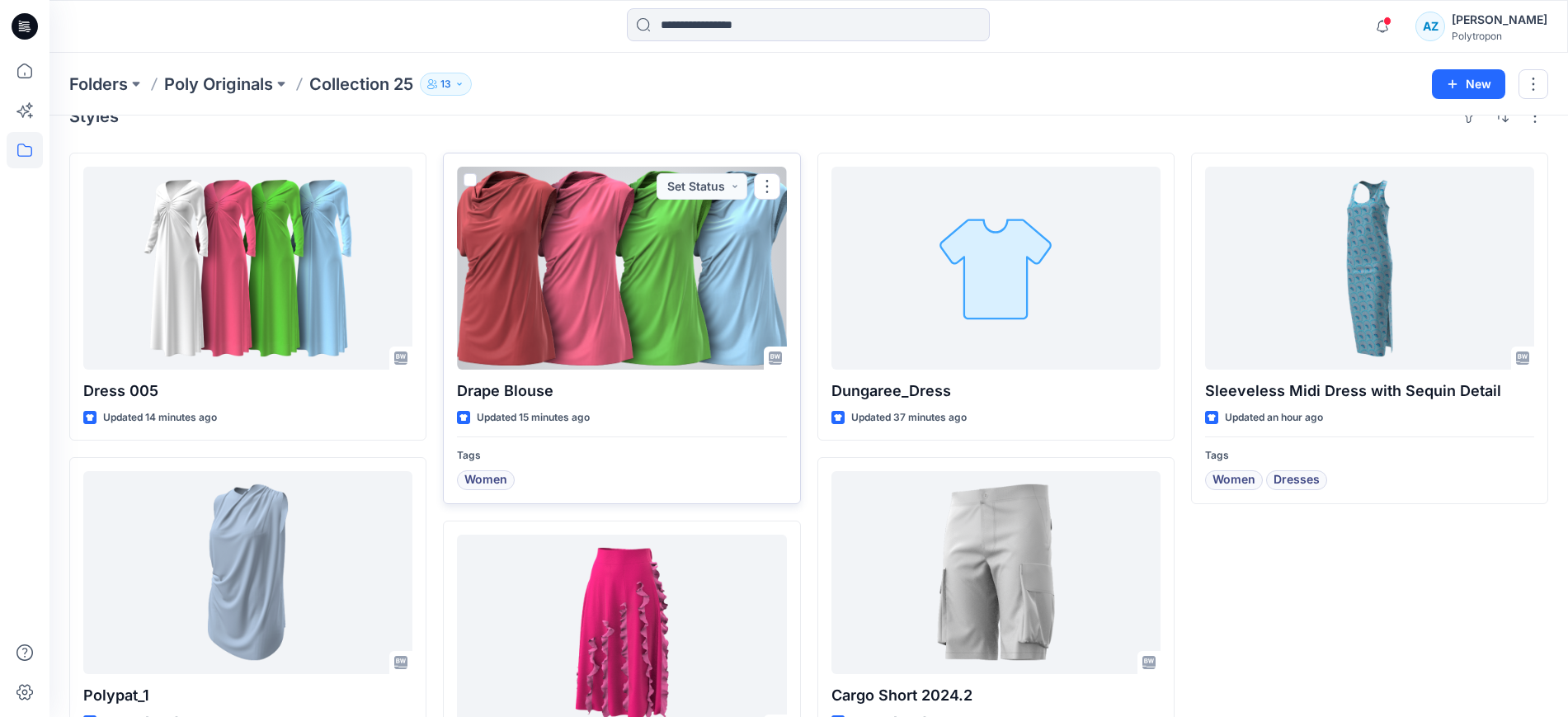
scroll to position [103, 0]
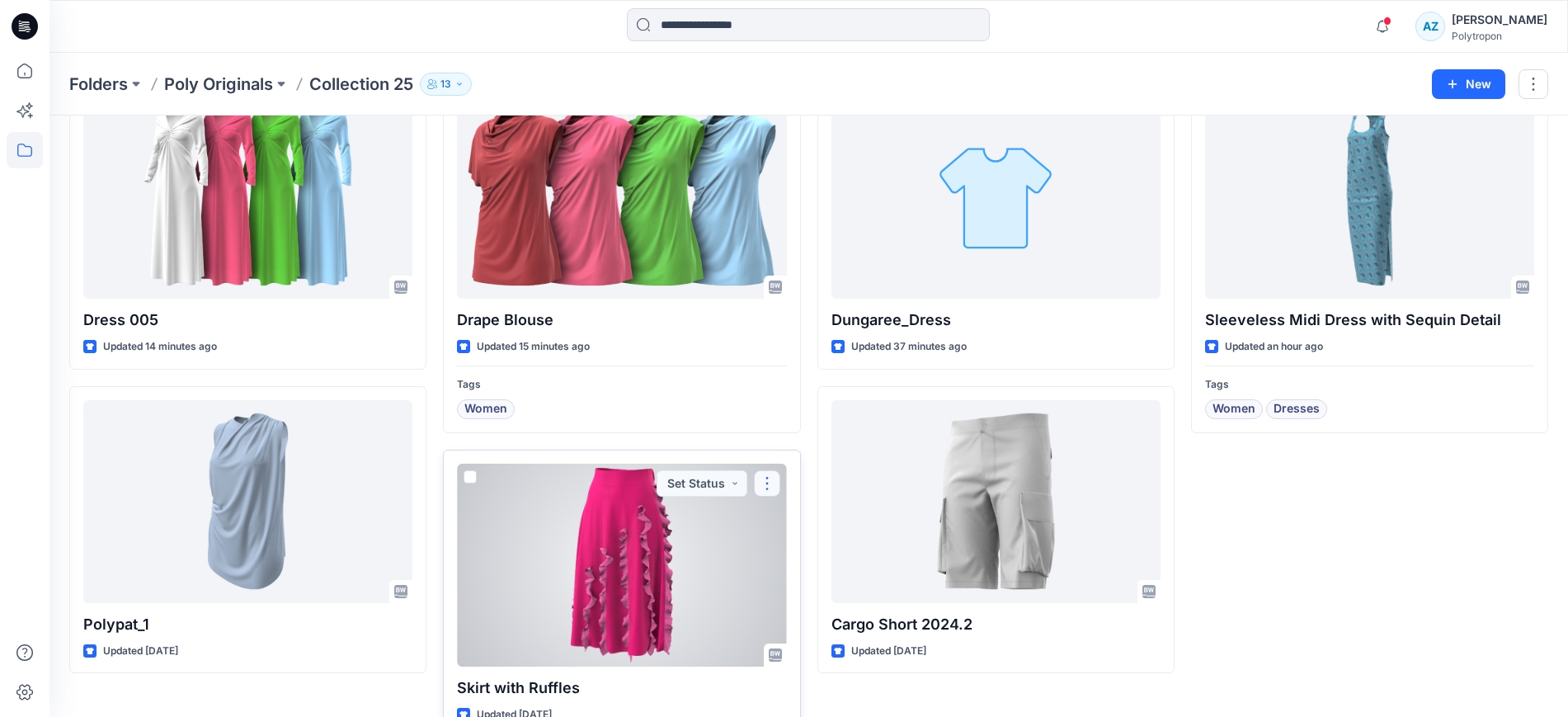
click at [767, 489] on button "button" at bounding box center [767, 484] width 27 height 27
click at [770, 483] on button "button" at bounding box center [767, 484] width 27 height 27
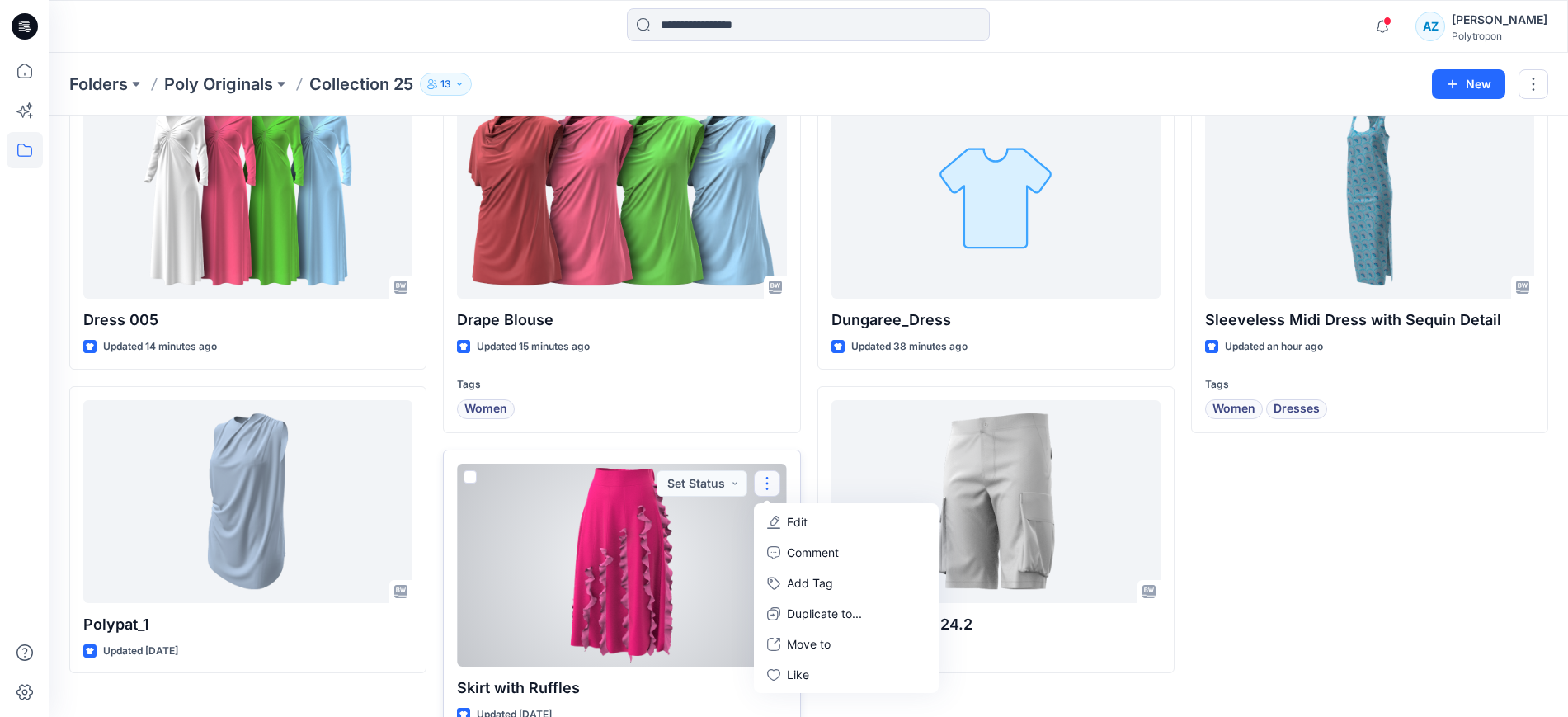
click at [467, 482] on span at bounding box center [470, 477] width 13 height 13
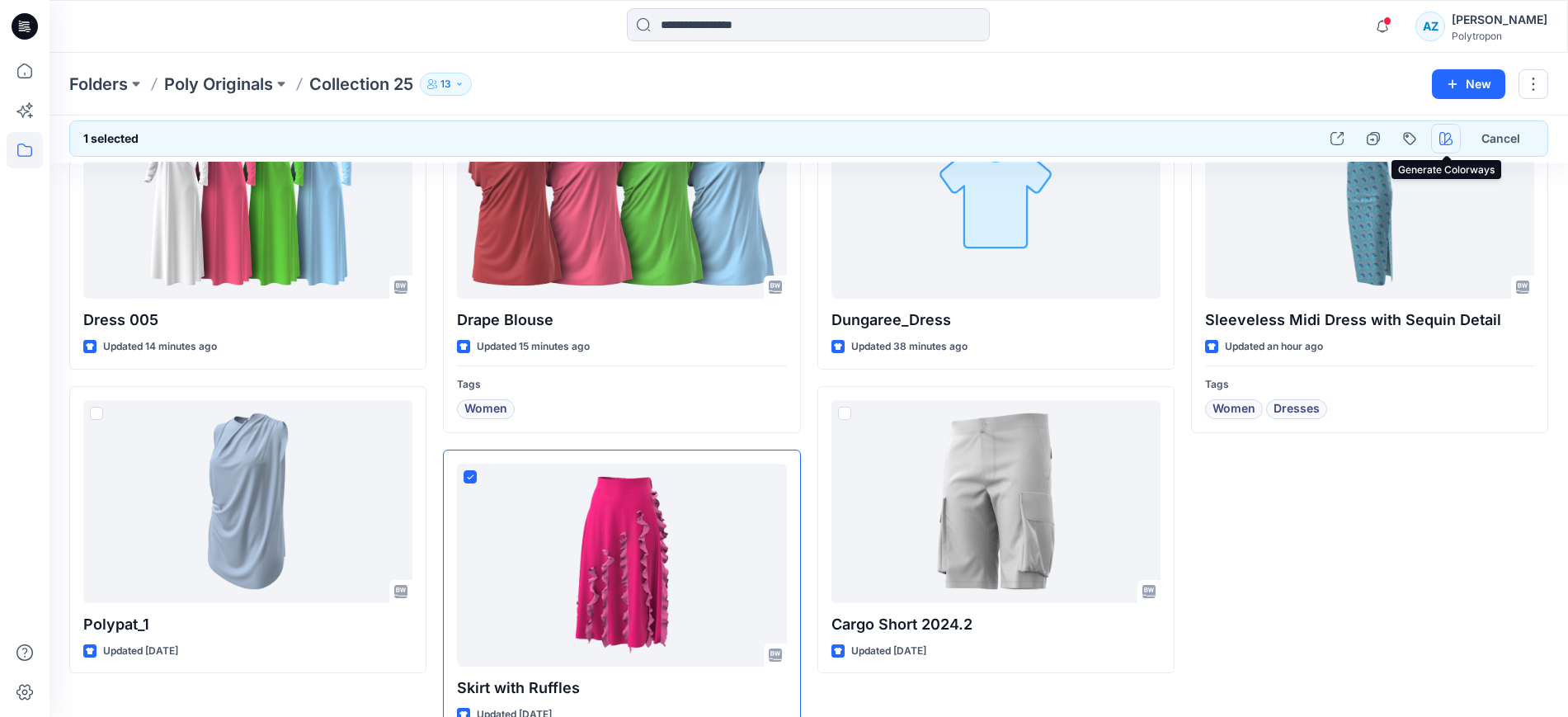
click at [1445, 135] on icon "button" at bounding box center [1446, 138] width 13 height 13
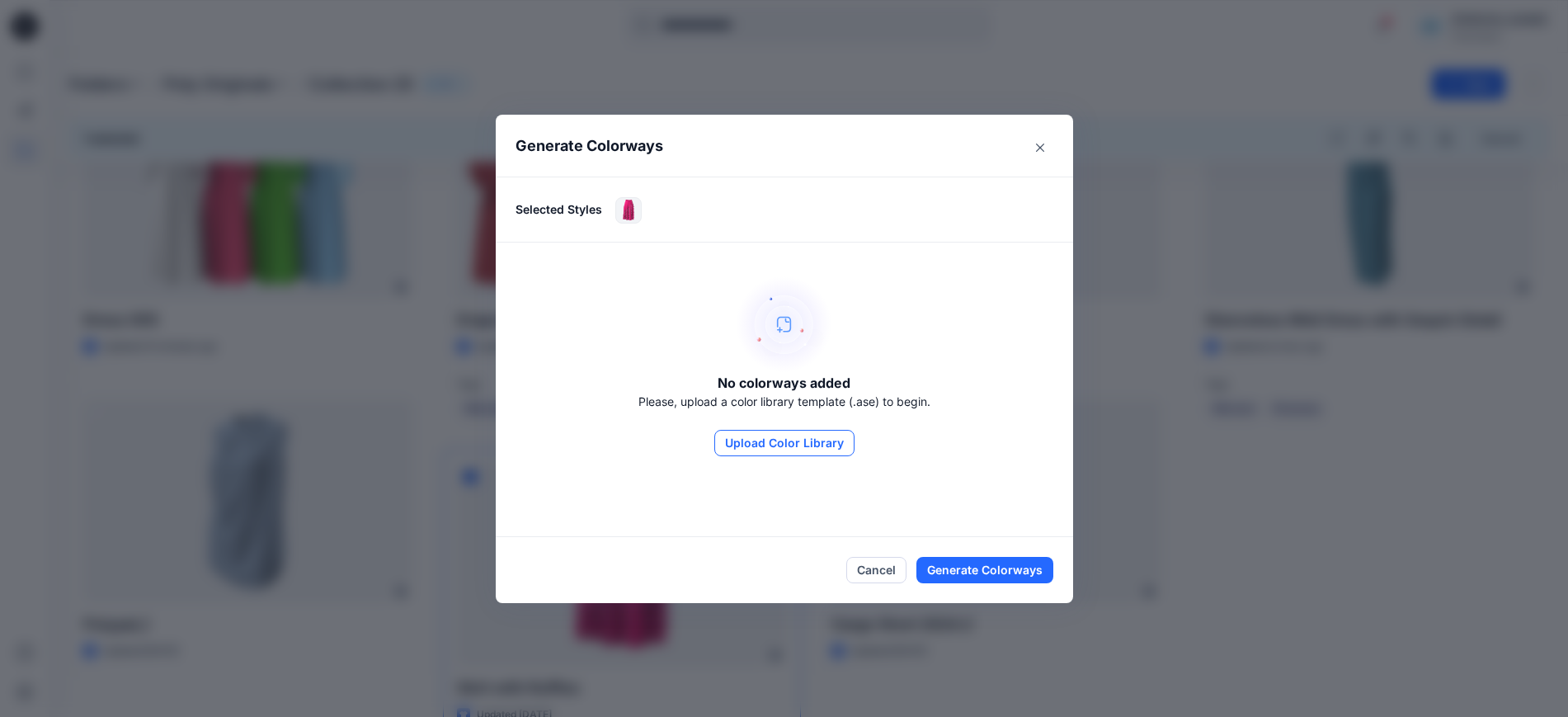
click at [802, 440] on button "Upload Color Library" at bounding box center [784, 444] width 140 height 27
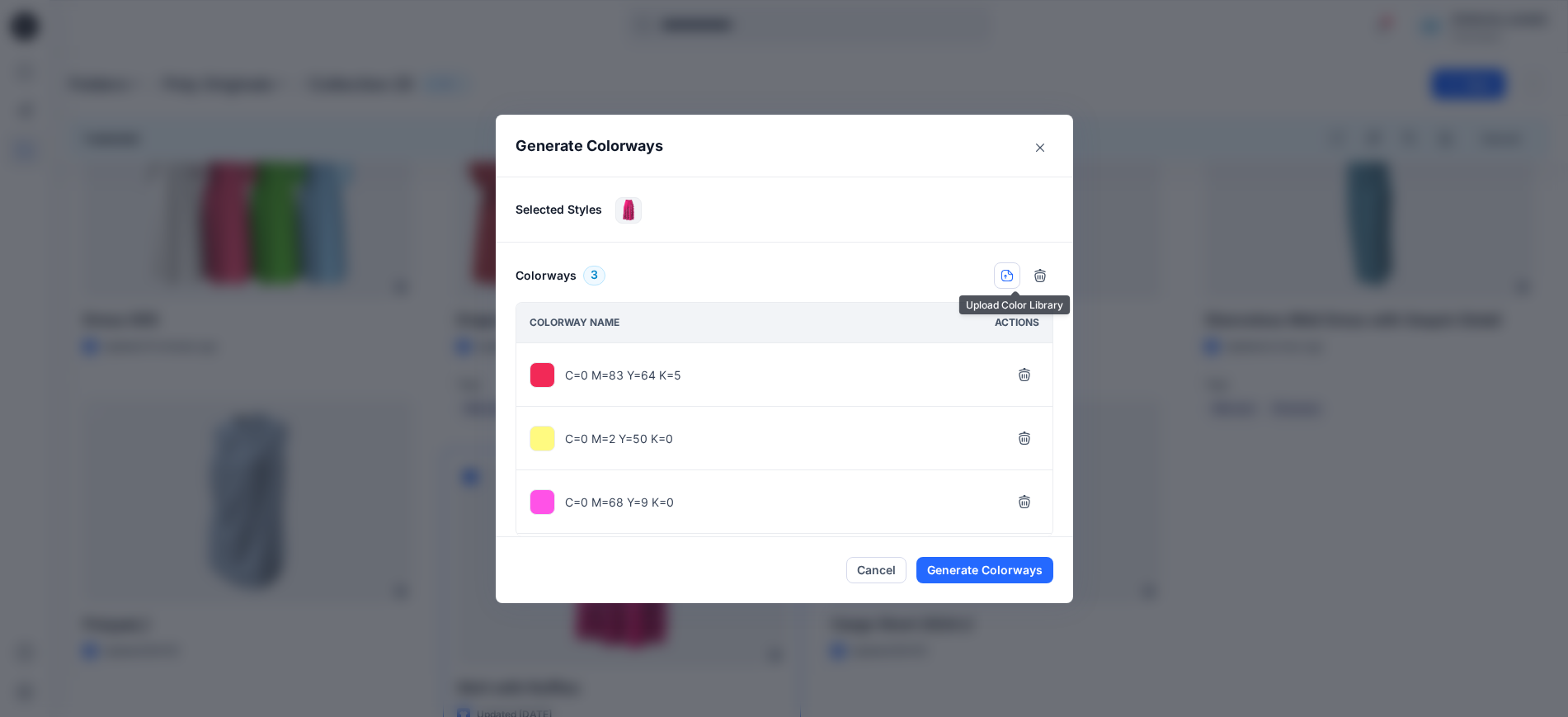
click at [1013, 278] on icon "button" at bounding box center [1007, 276] width 13 height 13
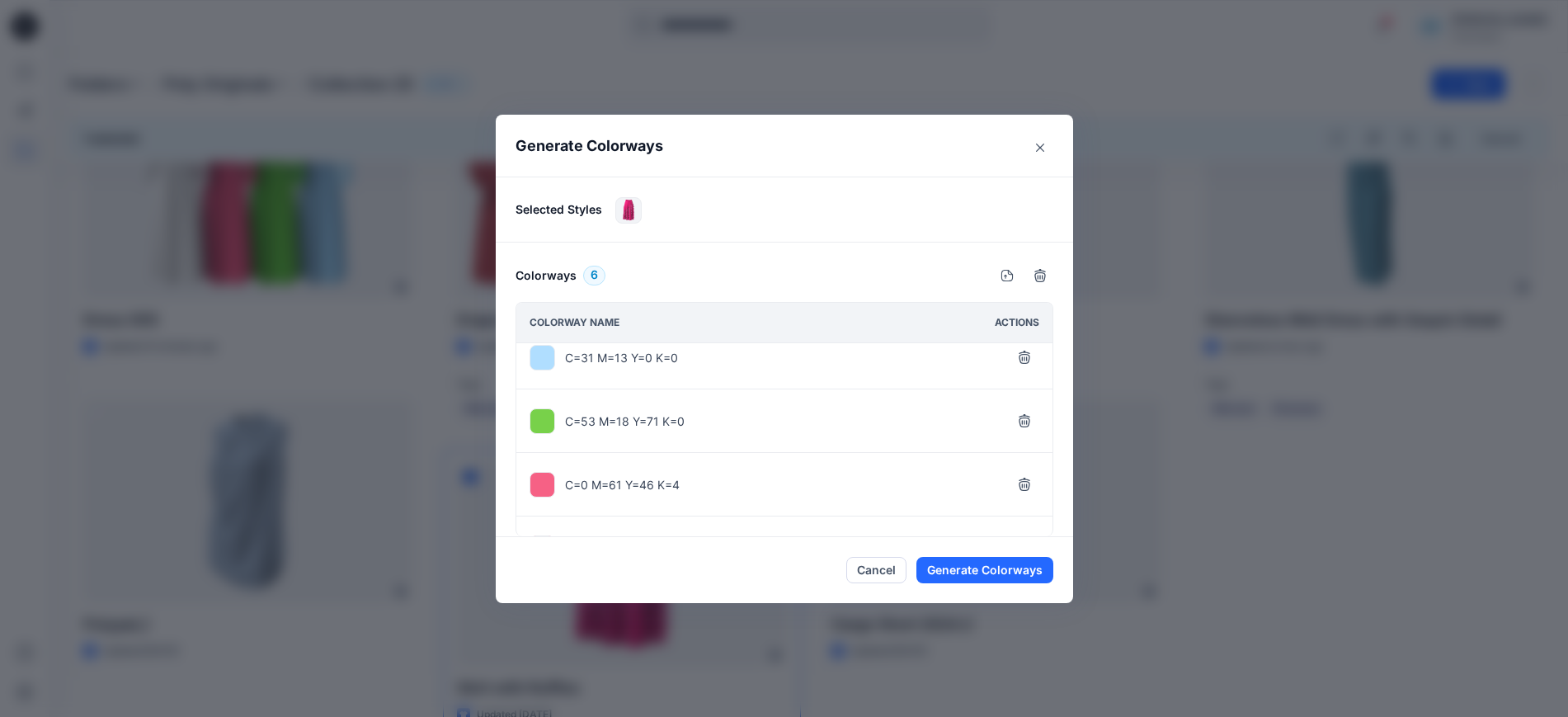
scroll to position [0, 0]
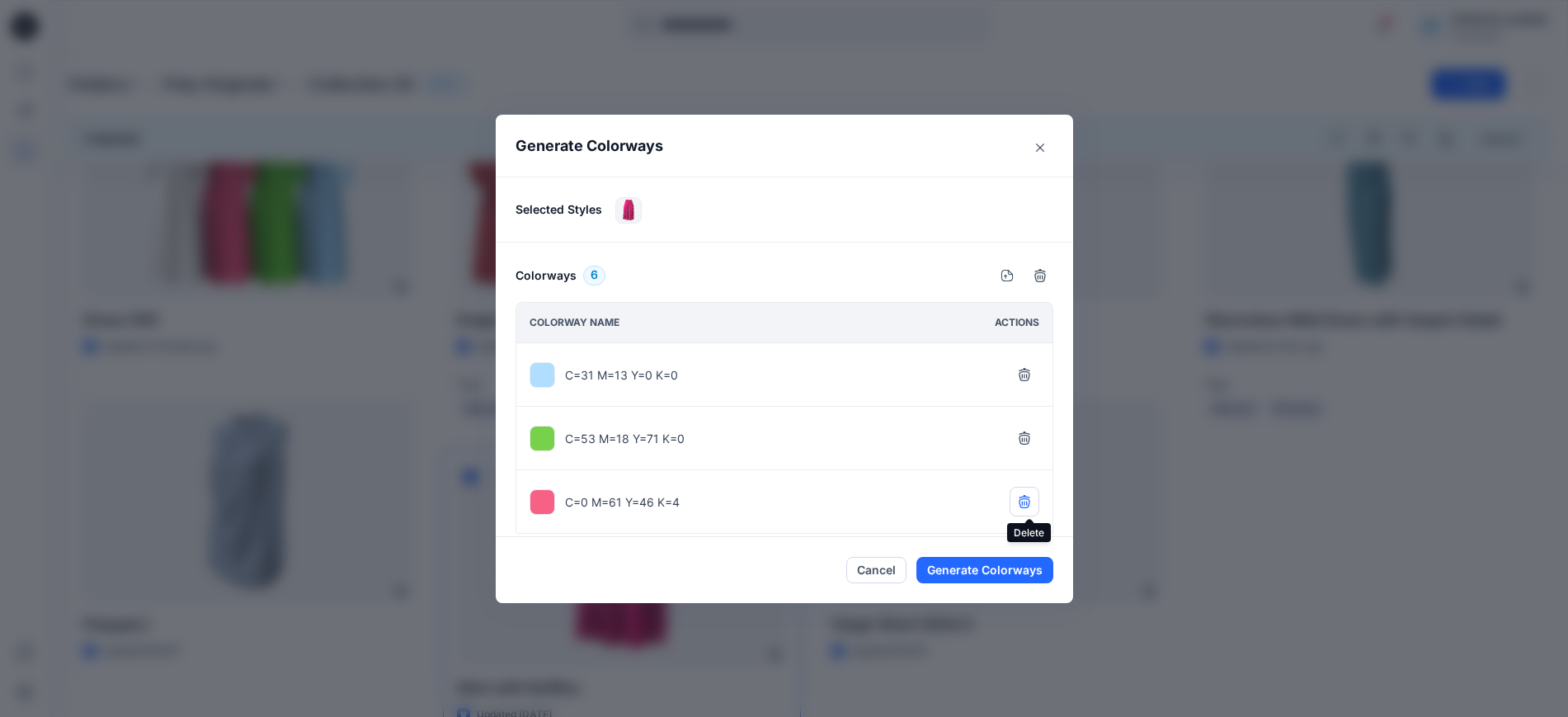
click at [1028, 501] on icon "button" at bounding box center [1023, 500] width 11 height 11
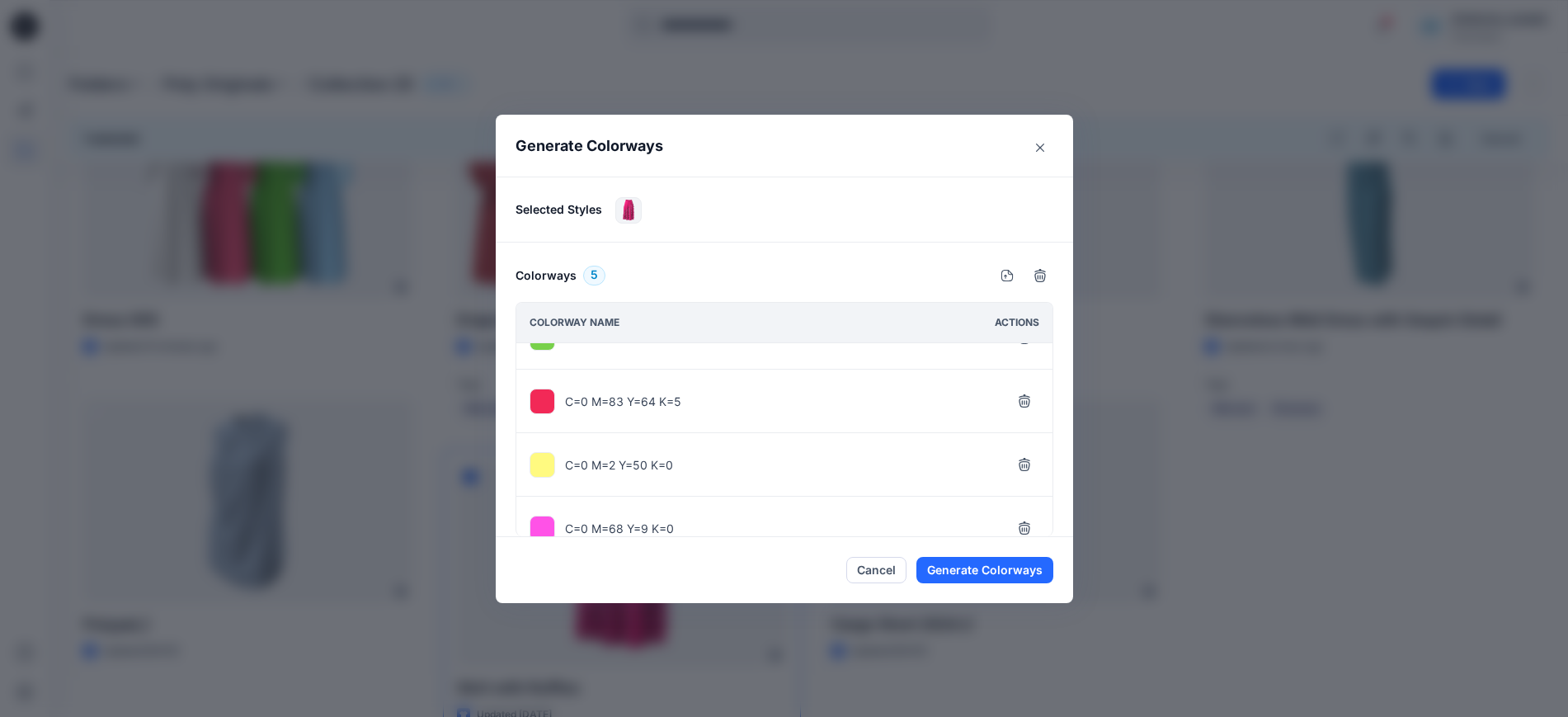
scroll to position [103, 0]
click at [1031, 392] on icon "button" at bounding box center [1024, 399] width 13 height 13
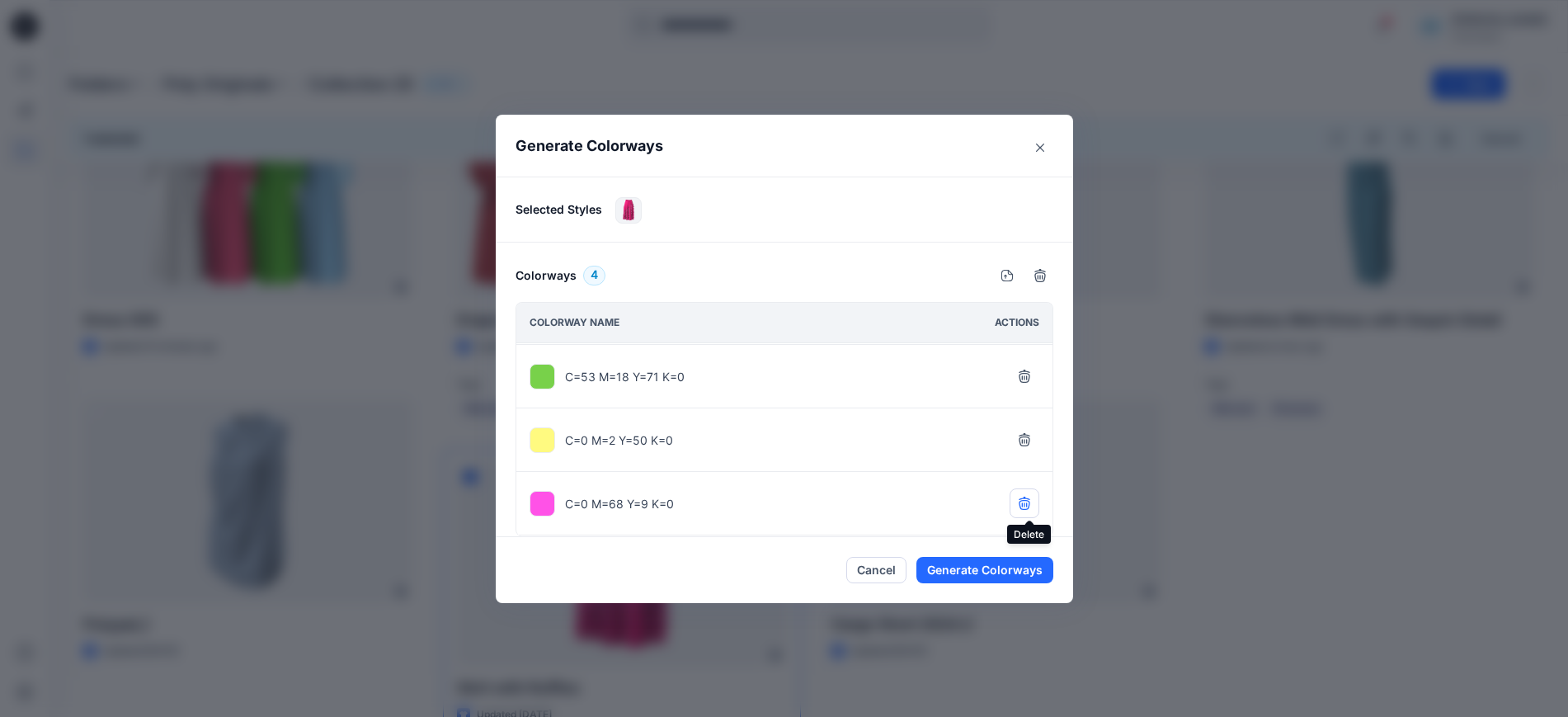
click at [1031, 504] on icon "button" at bounding box center [1024, 504] width 13 height 13
click at [983, 559] on button "Generate Colorways" at bounding box center [985, 570] width 137 height 27
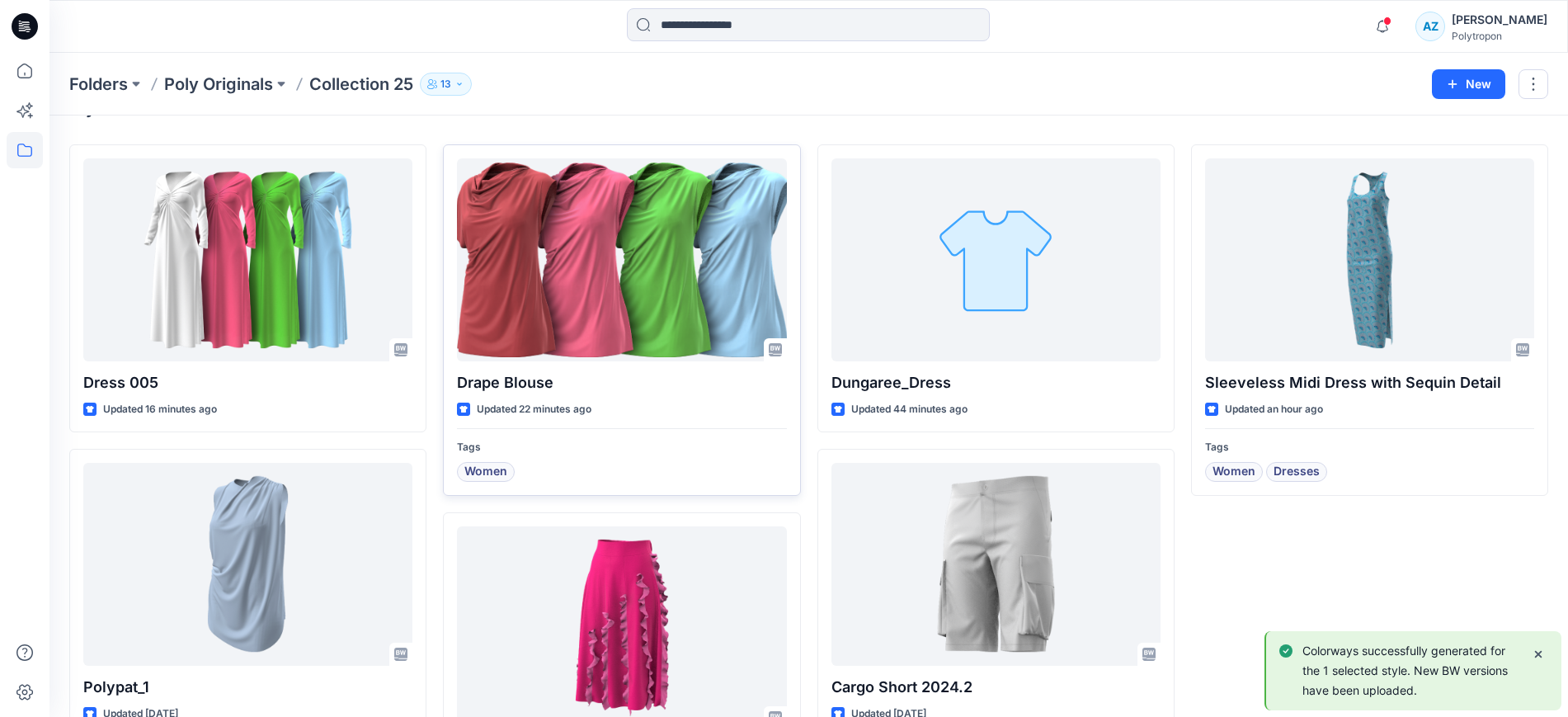
scroll to position [143, 0]
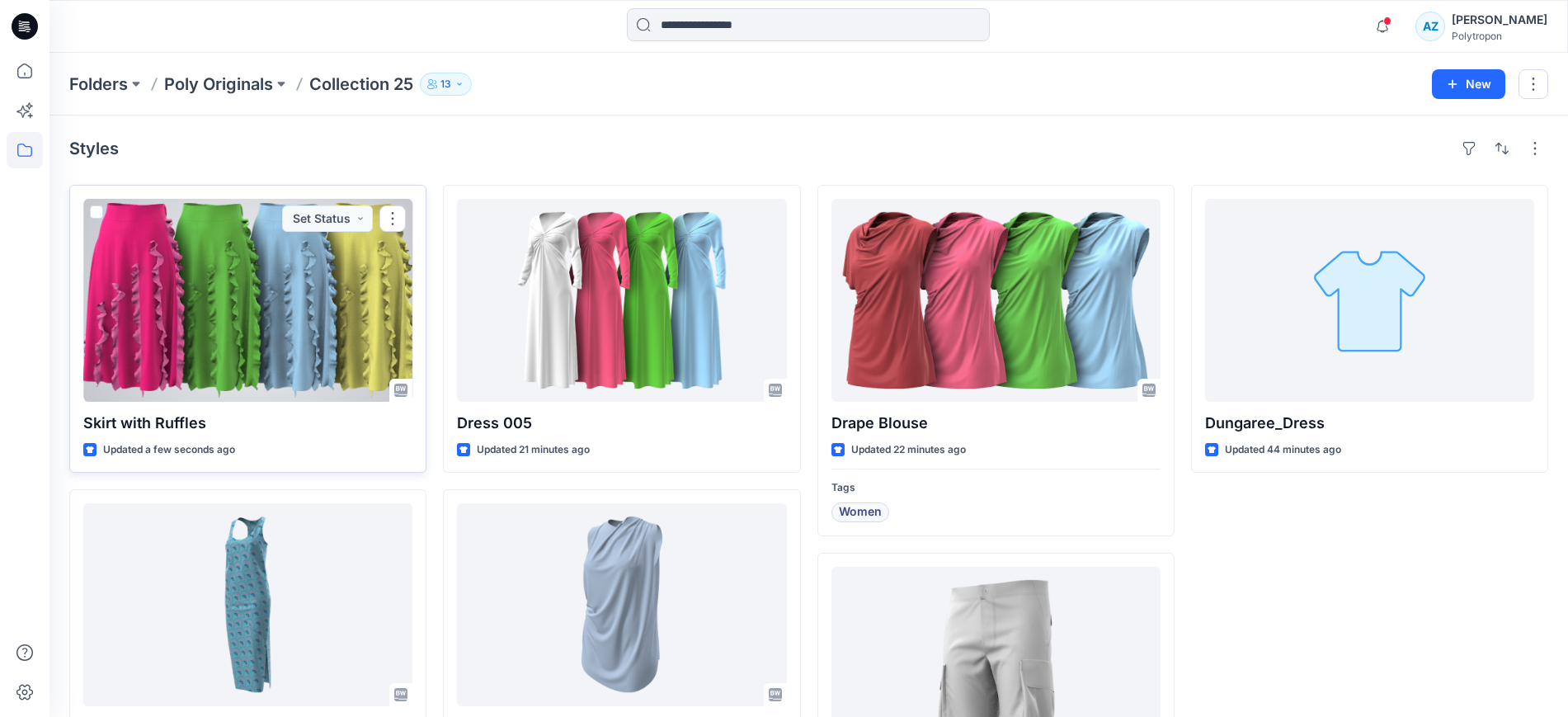
click at [335, 293] on div at bounding box center [247, 300] width 329 height 203
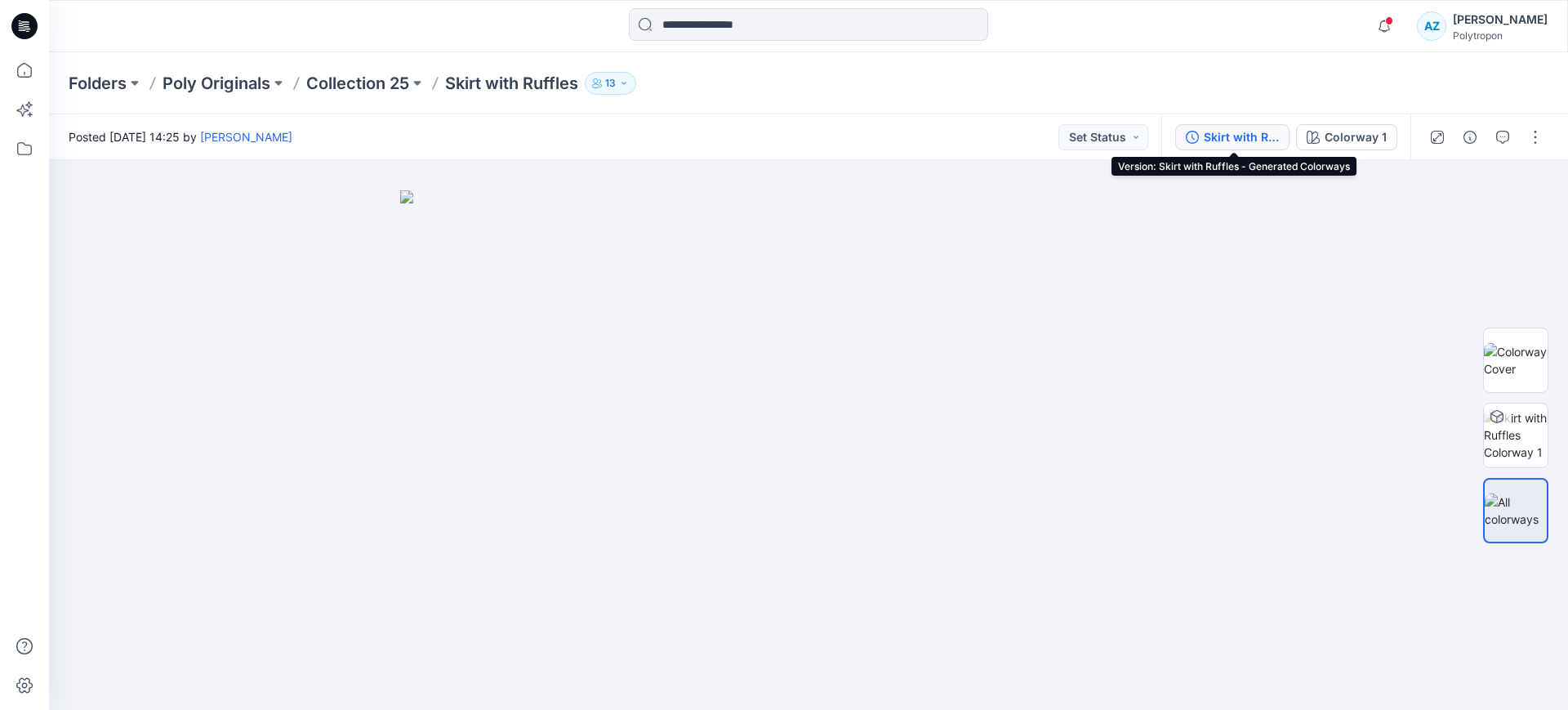
click at [1244, 135] on div "Skirt with Ruffles - Generated Colorways" at bounding box center [1241, 137] width 75 height 18
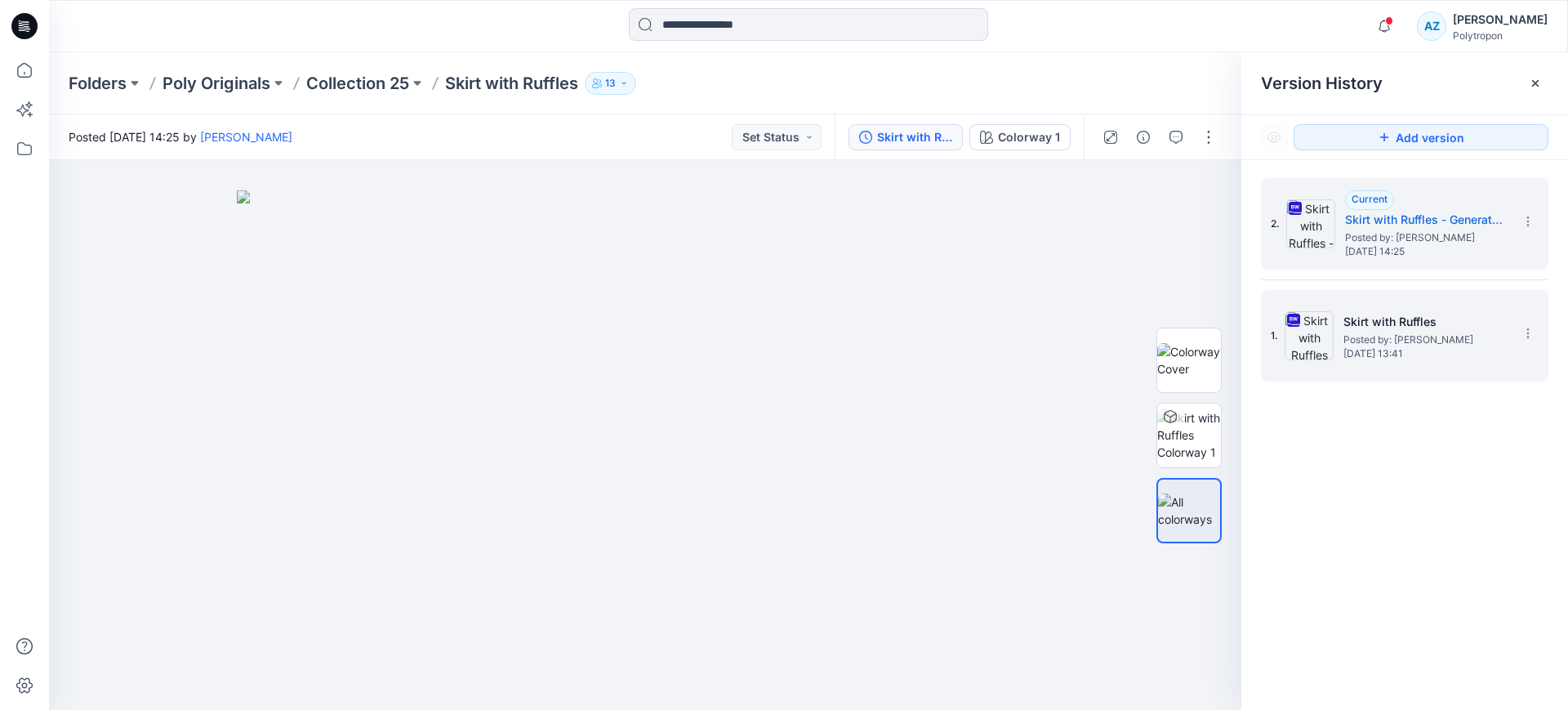
click at [1367, 339] on span "Posted by: [PERSON_NAME]" at bounding box center [1425, 340] width 163 height 17
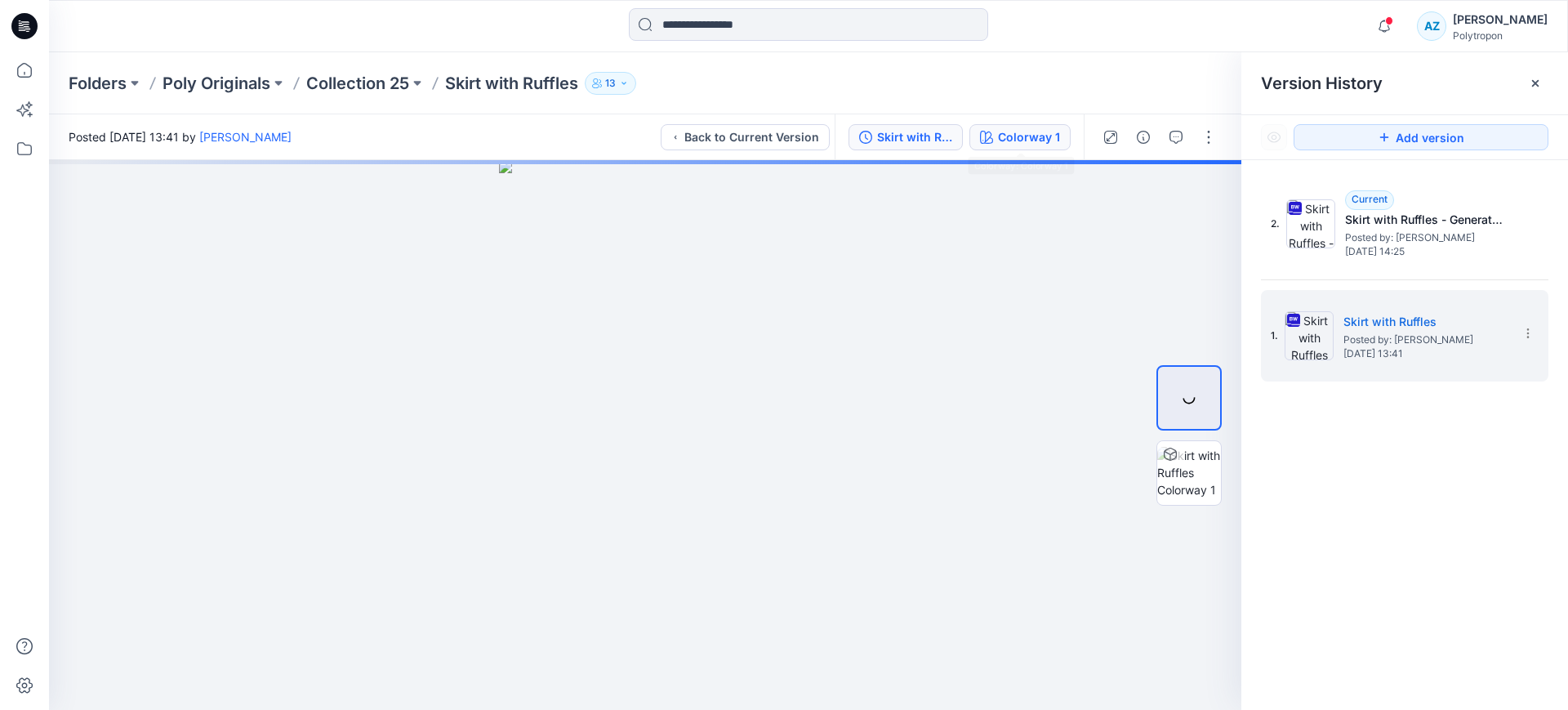
click at [1024, 134] on div "Colorway 1" at bounding box center [1028, 137] width 62 height 18
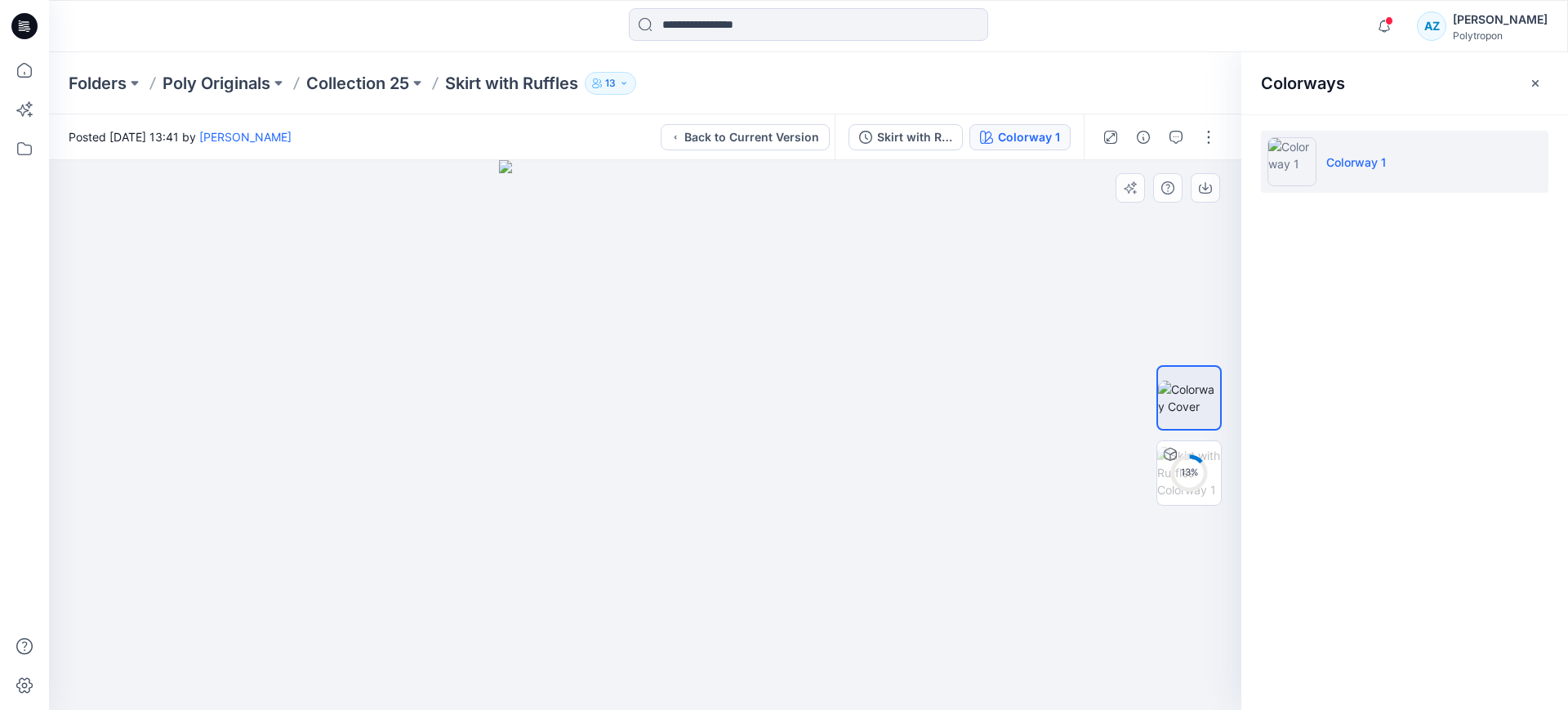
click at [1041, 281] on div at bounding box center [645, 435] width 1193 height 550
click at [1530, 86] on icon "button" at bounding box center [1536, 83] width 13 height 13
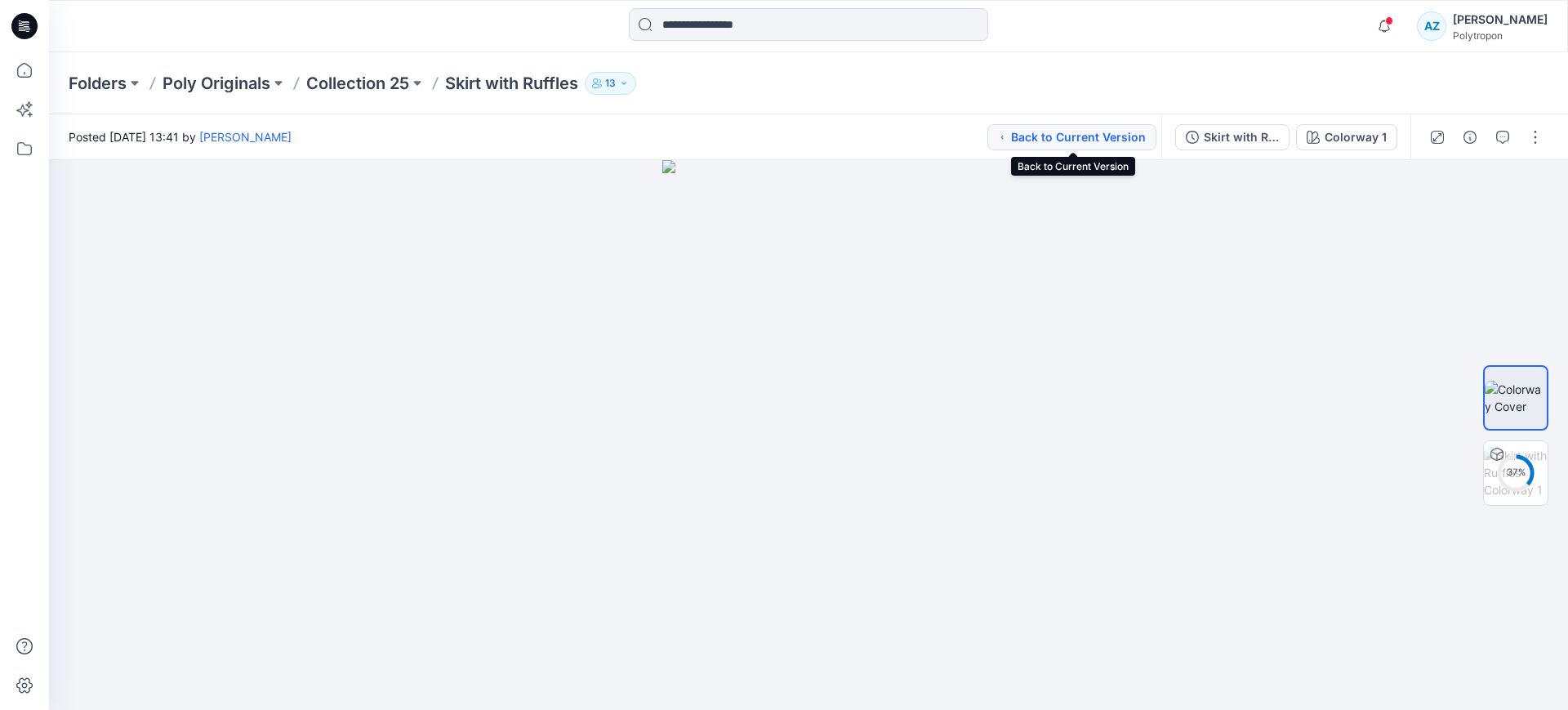
click at [1078, 130] on button "Back to Current Version" at bounding box center [1072, 137] width 169 height 26
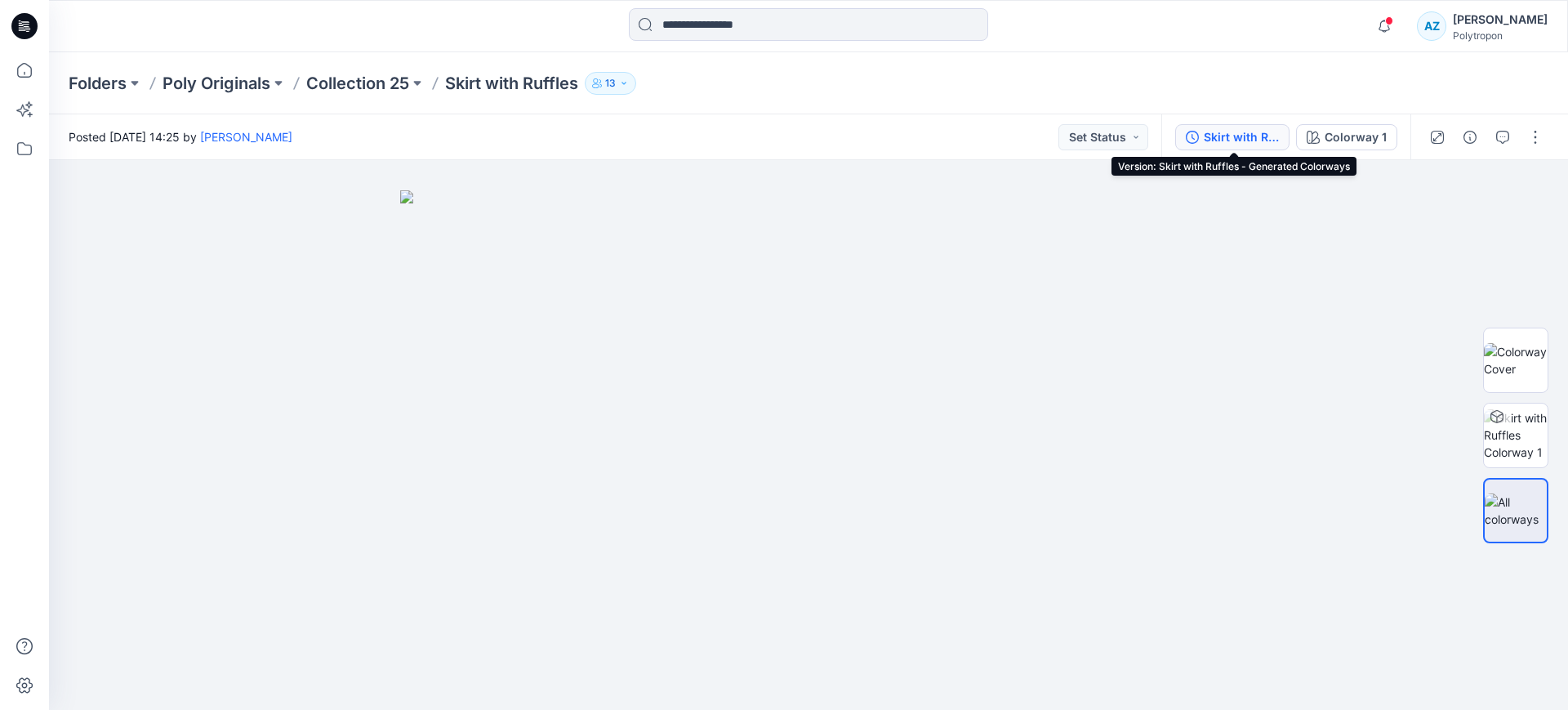
click at [1245, 137] on div "Skirt with Ruffles - Generated Colorways" at bounding box center [1241, 137] width 75 height 18
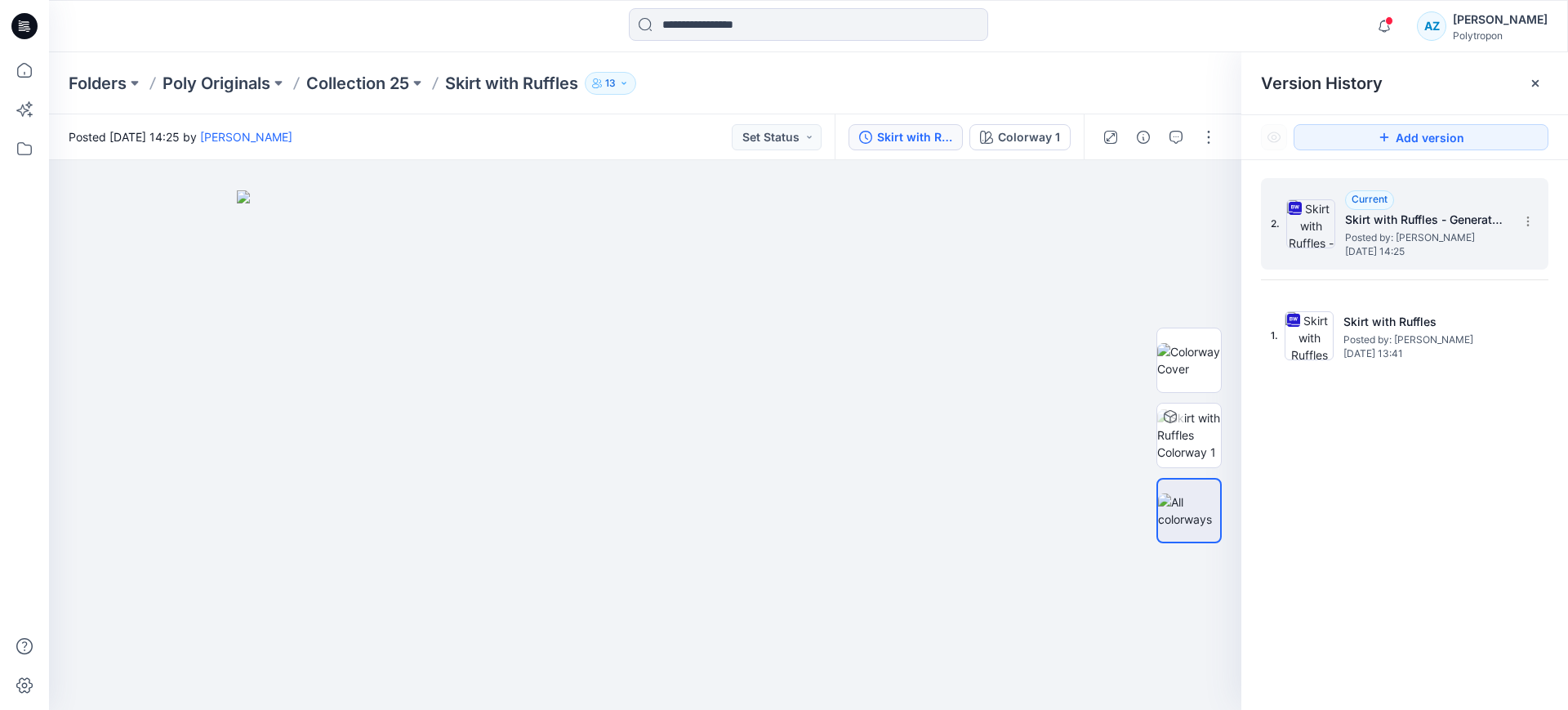
click at [1429, 223] on h5 "Skirt with Ruffles - Generated Colorways" at bounding box center [1427, 220] width 163 height 20
click at [1098, 243] on div at bounding box center [645, 435] width 1193 height 550
click at [1536, 89] on icon at bounding box center [1536, 83] width 13 height 13
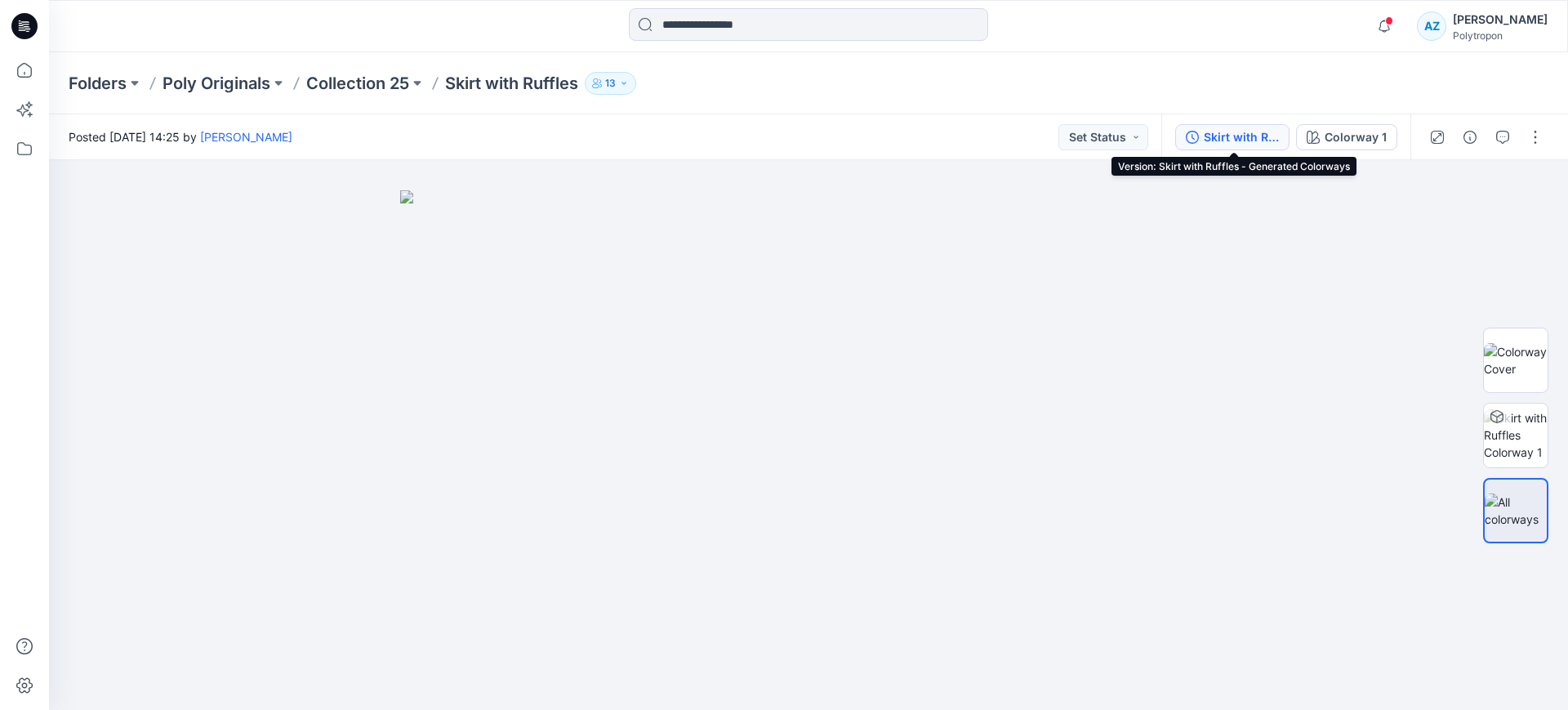
click at [1199, 140] on icon "button" at bounding box center [1193, 137] width 13 height 13
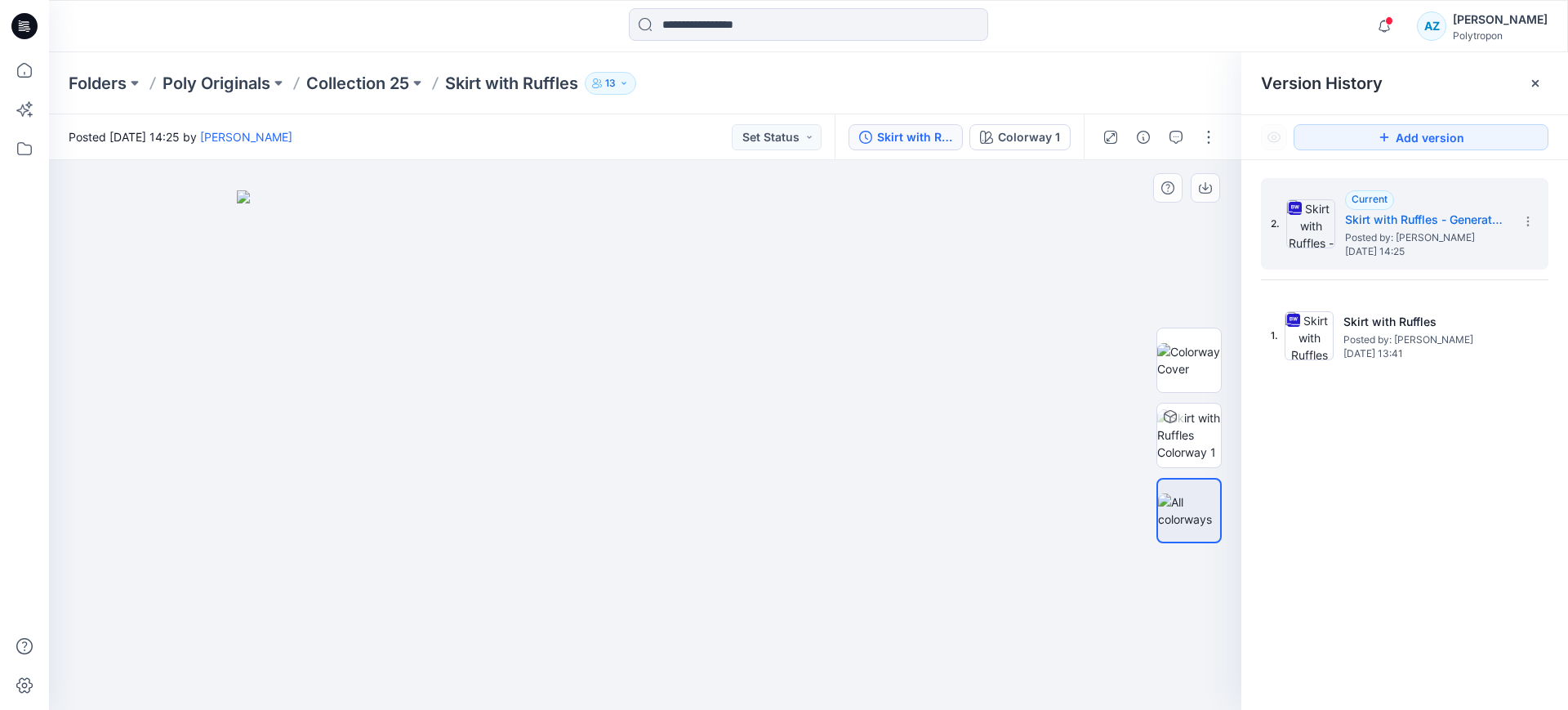
drag, startPoint x: 1060, startPoint y: 281, endPoint x: 1131, endPoint y: 284, distance: 71.1
click at [1060, 285] on div at bounding box center [645, 435] width 1193 height 550
click at [1534, 80] on icon at bounding box center [1536, 83] width 13 height 13
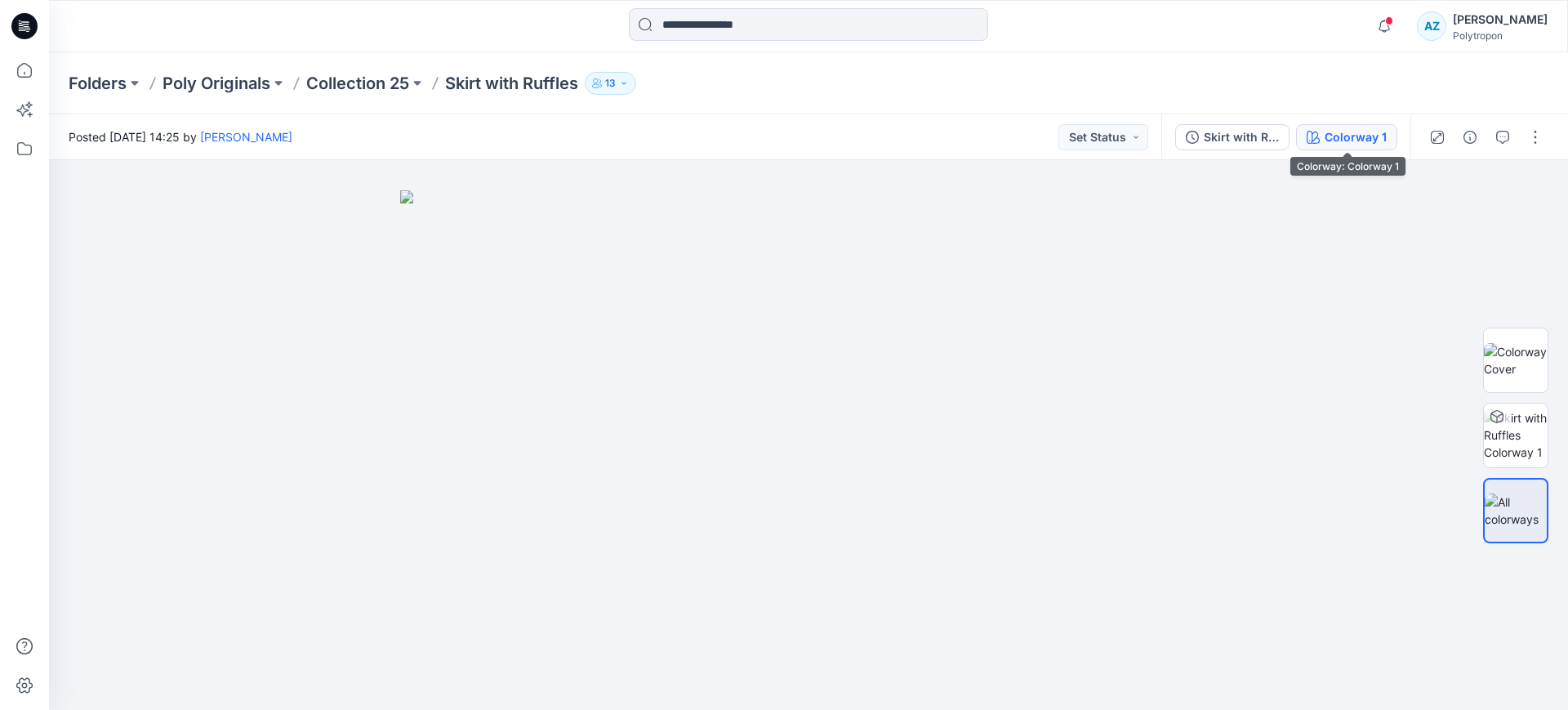
click at [1345, 139] on div "Colorway 1" at bounding box center [1355, 137] width 62 height 18
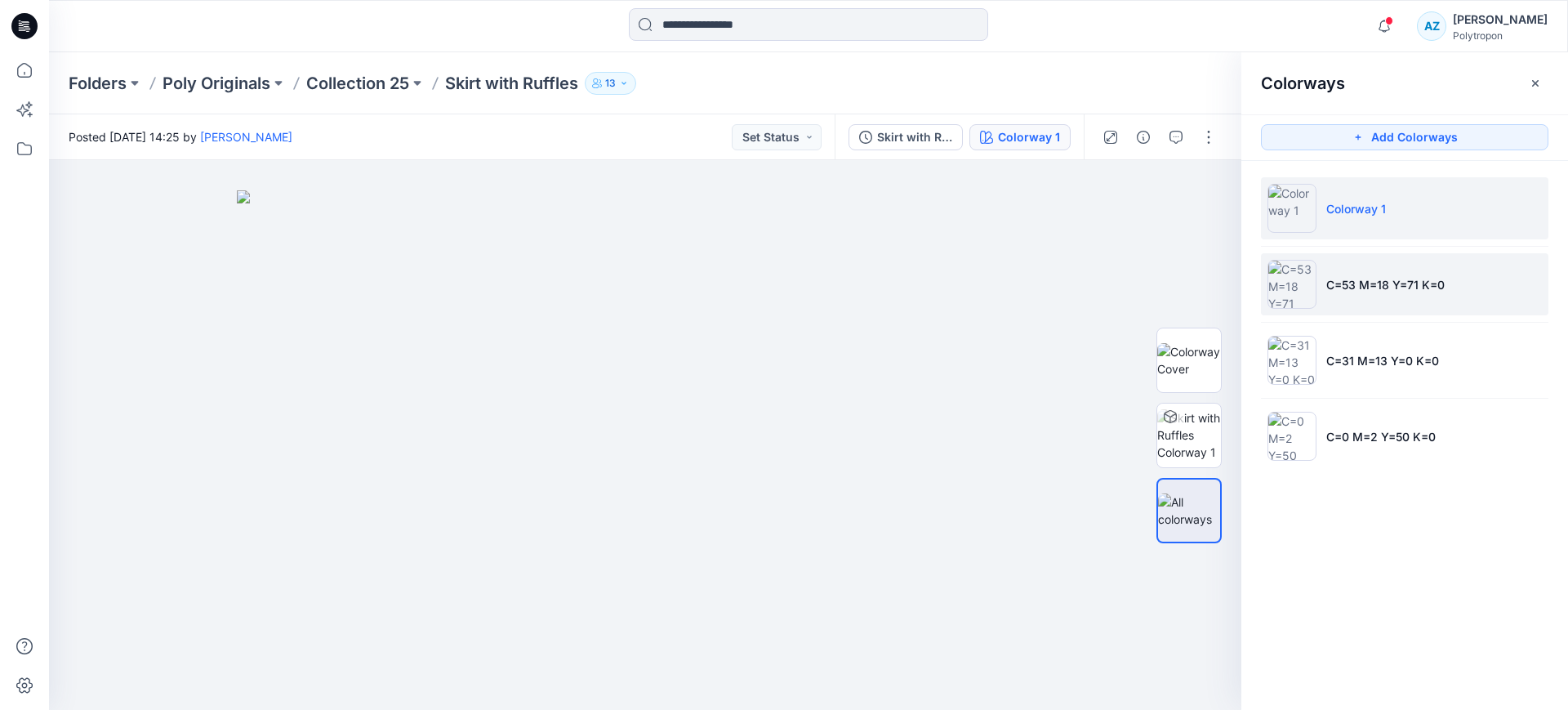
click at [1338, 286] on p "C=53 M=18 Y=71 K=0" at bounding box center [1386, 285] width 119 height 17
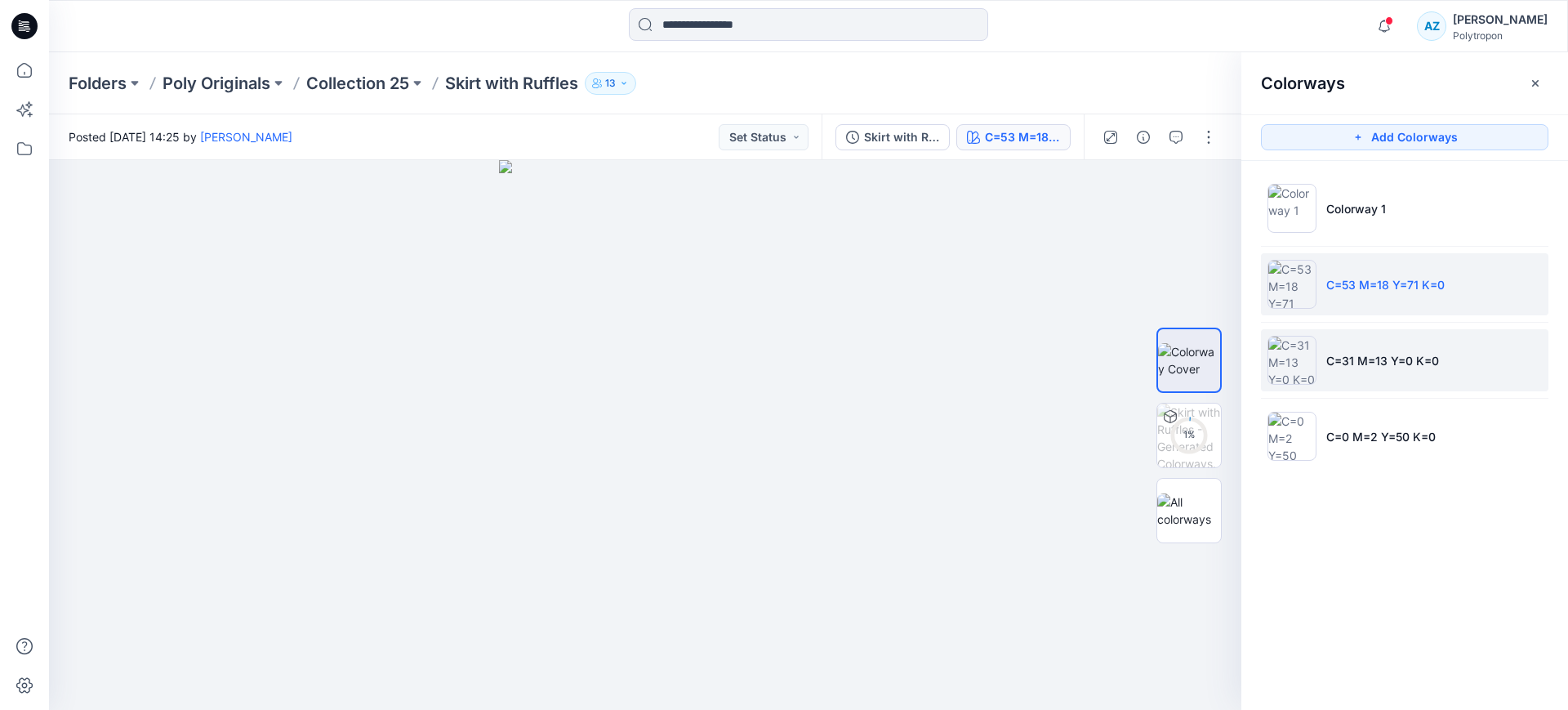
click at [1368, 367] on p "C=31 M=13 Y=0 K=0" at bounding box center [1382, 361] width 113 height 17
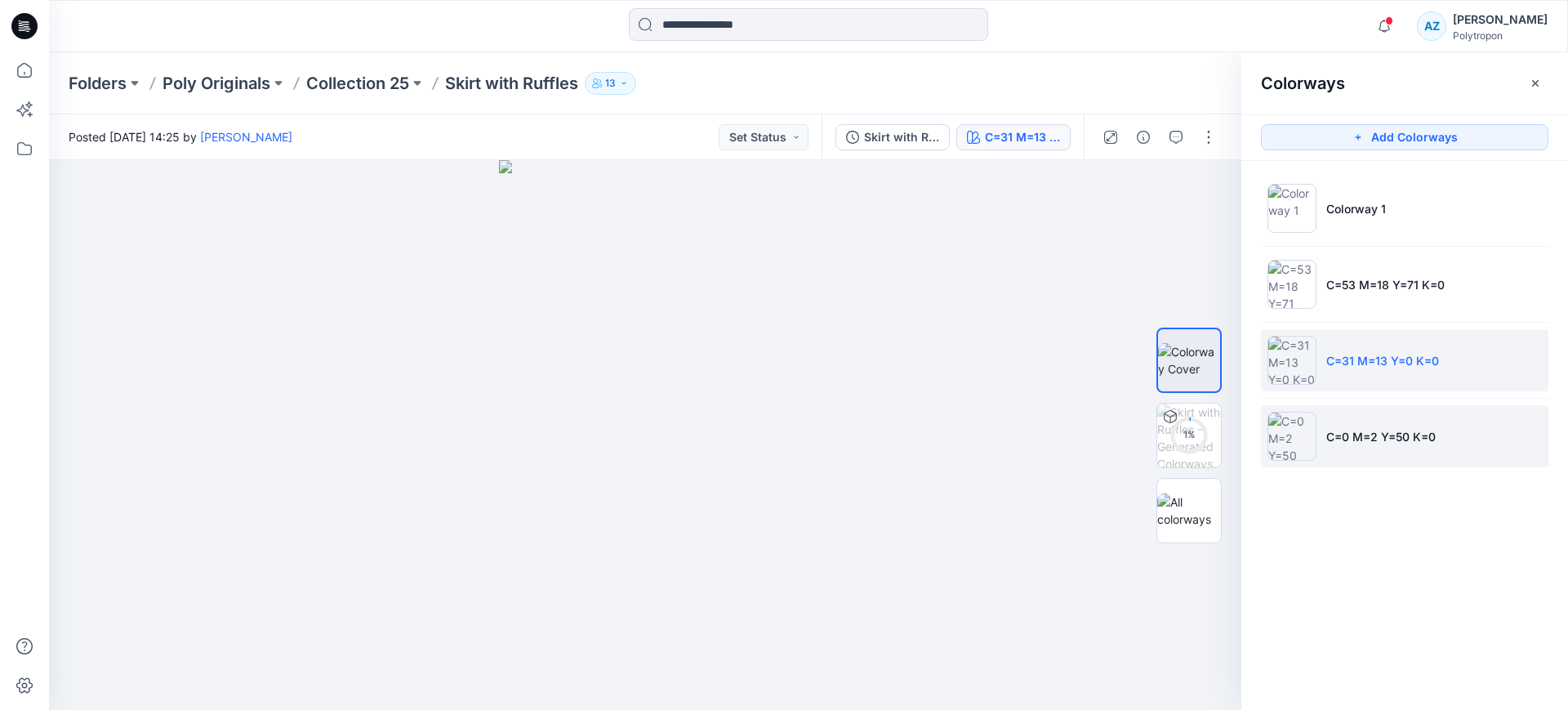
click at [1337, 419] on li "C=0 M=2 Y=50 K=0" at bounding box center [1405, 436] width 287 height 62
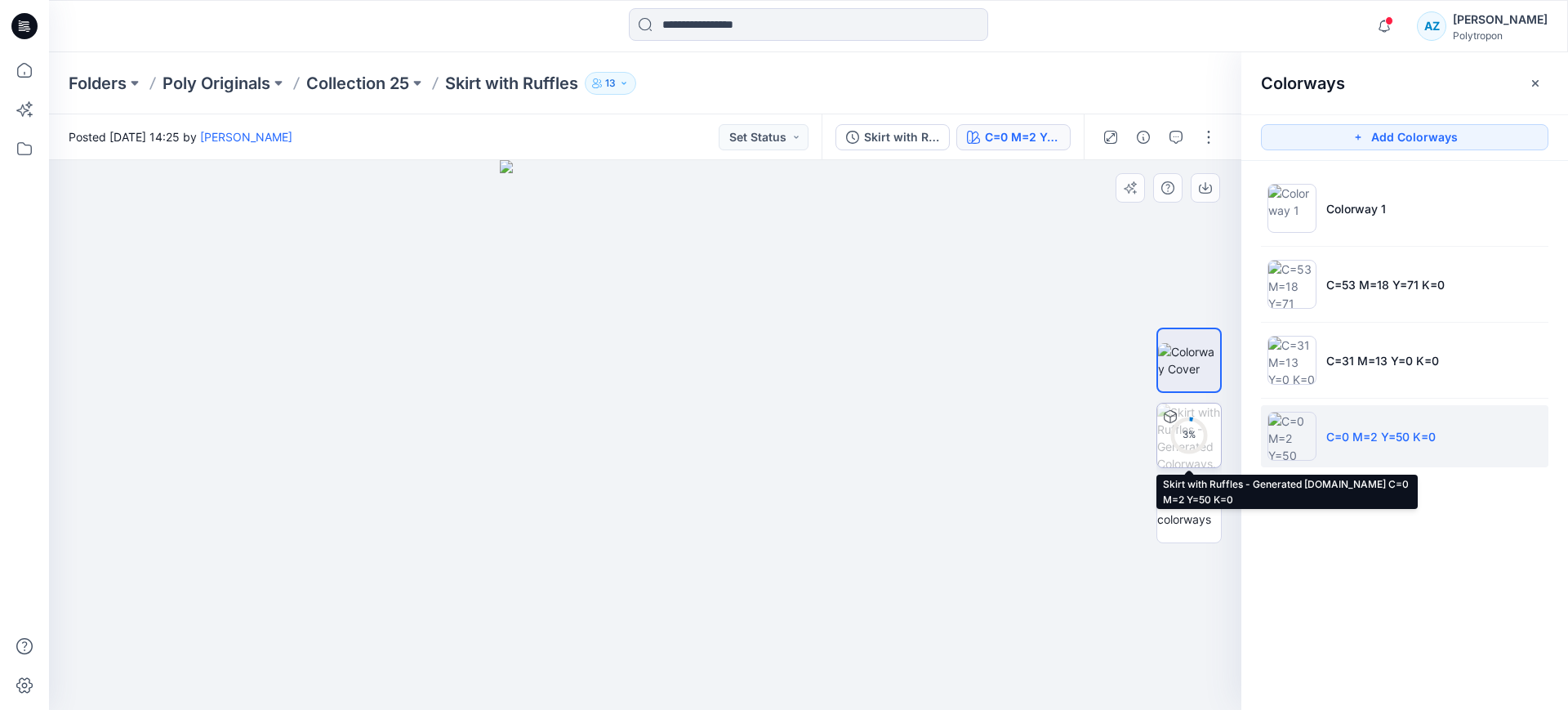
click at [1193, 437] on div "3 %" at bounding box center [1189, 435] width 40 height 14
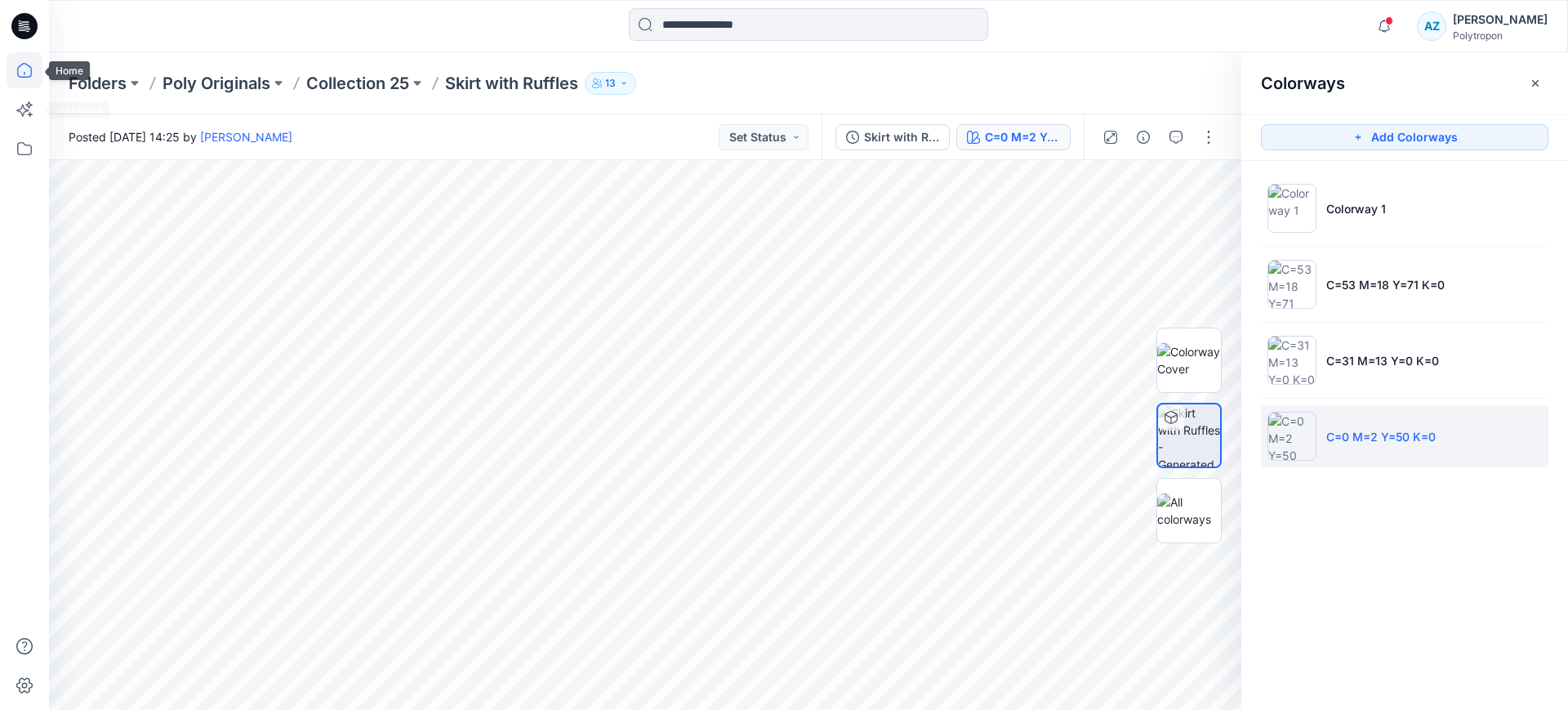
click at [25, 71] on icon at bounding box center [25, 70] width 15 height 15
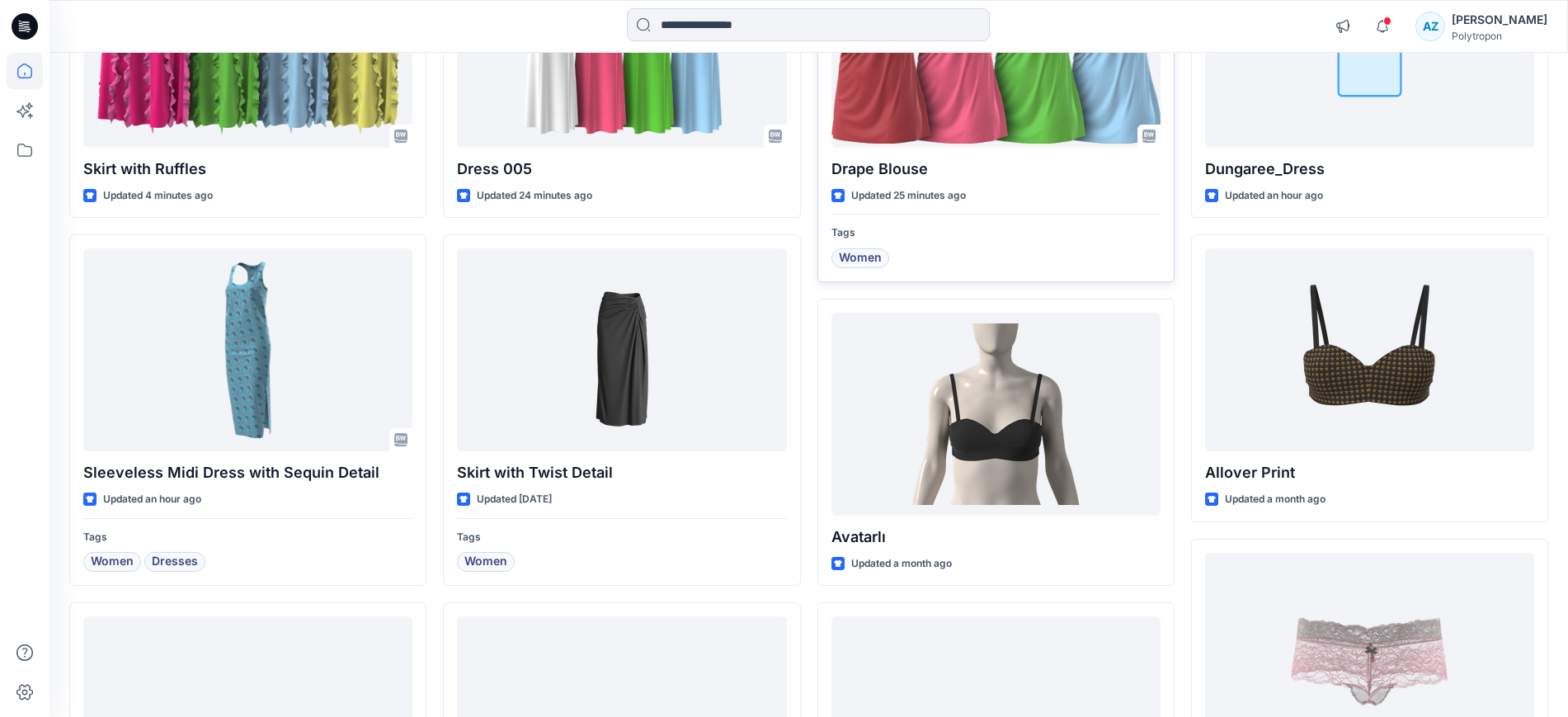
scroll to position [309, 0]
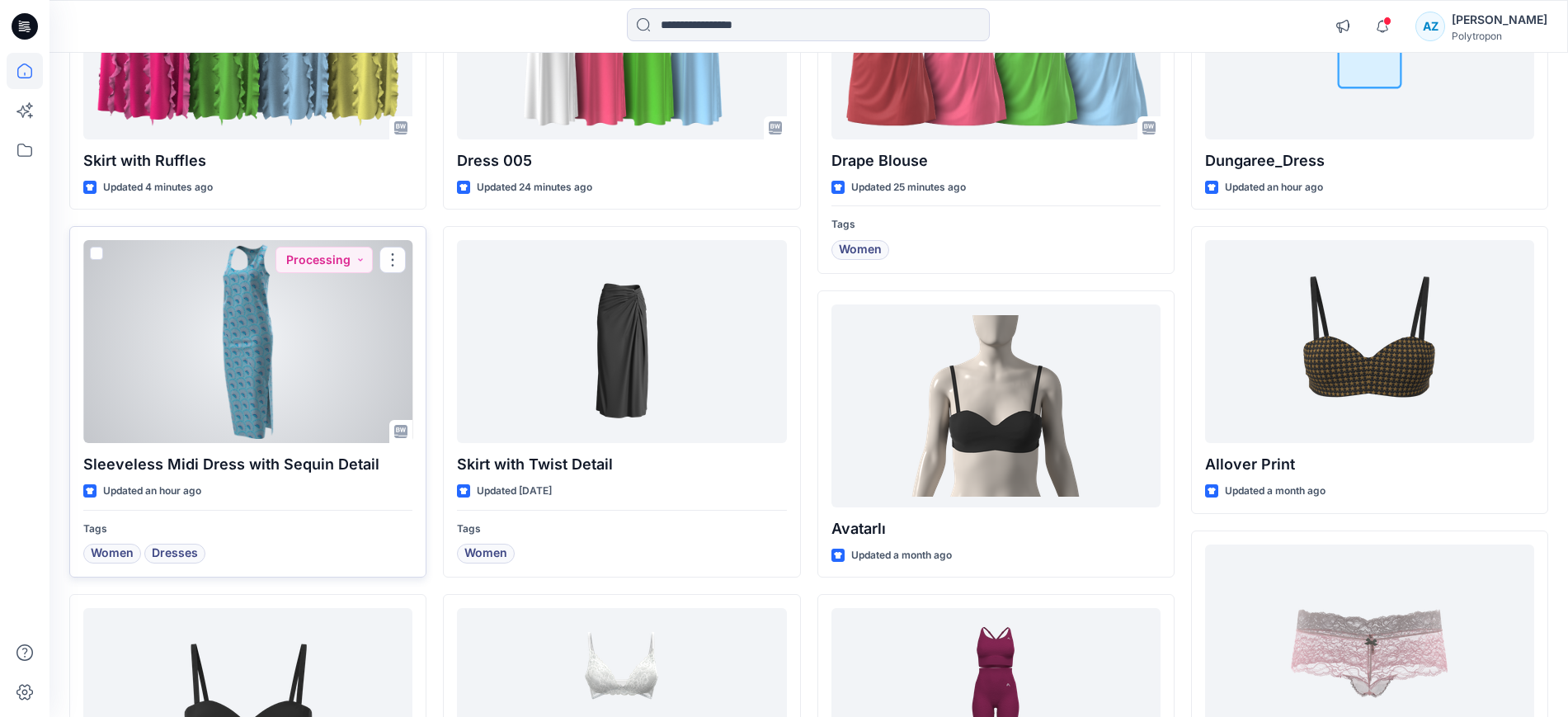
click at [261, 342] on div at bounding box center [247, 341] width 329 height 203
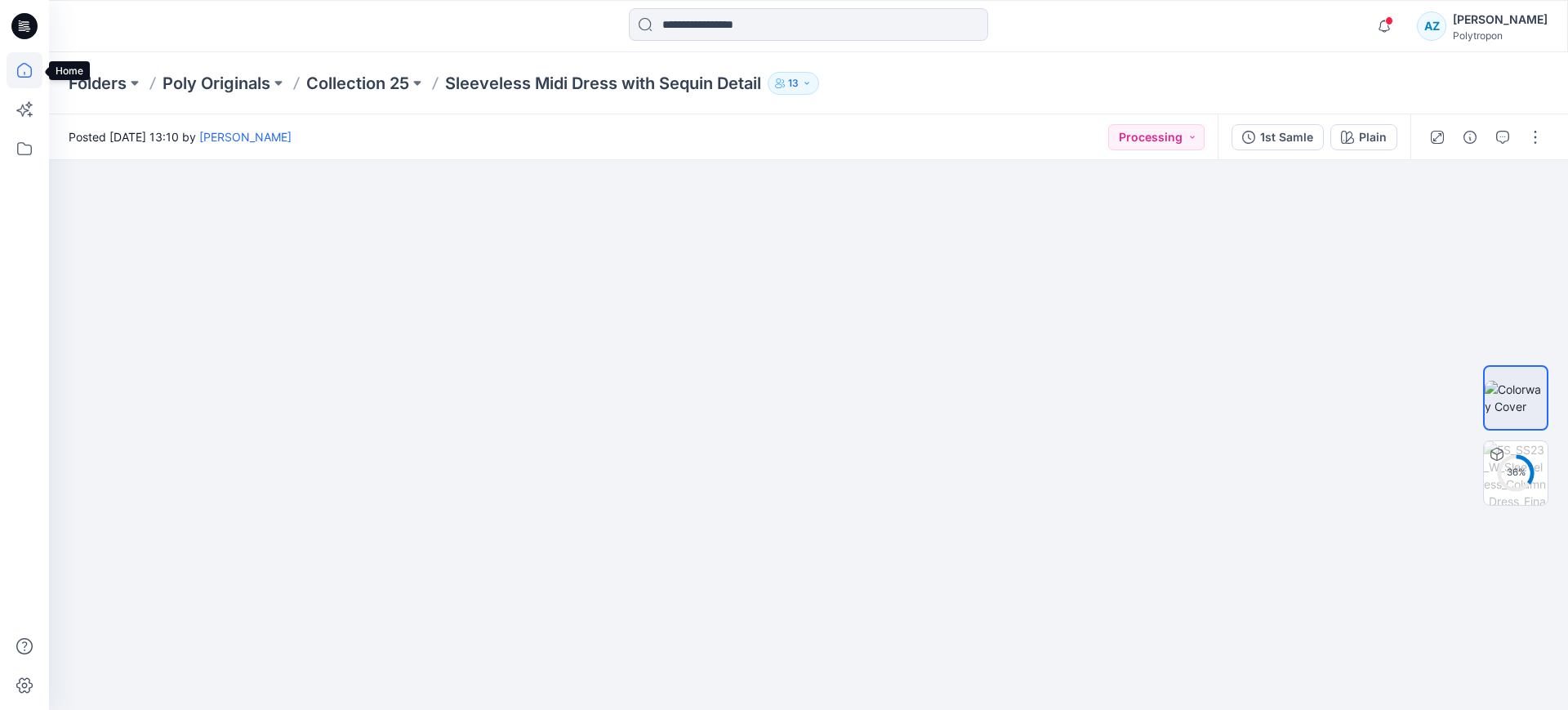
click at [35, 71] on icon at bounding box center [25, 70] width 36 height 36
